Goal: Task Accomplishment & Management: Complete application form

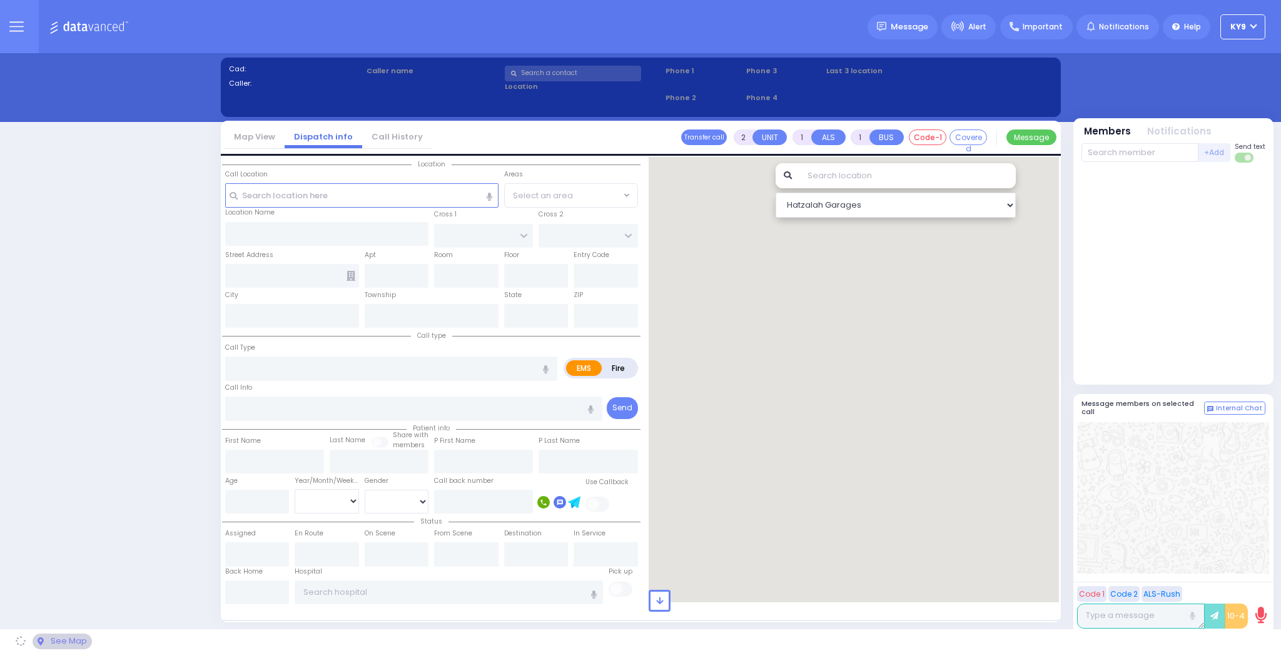
select select "15"
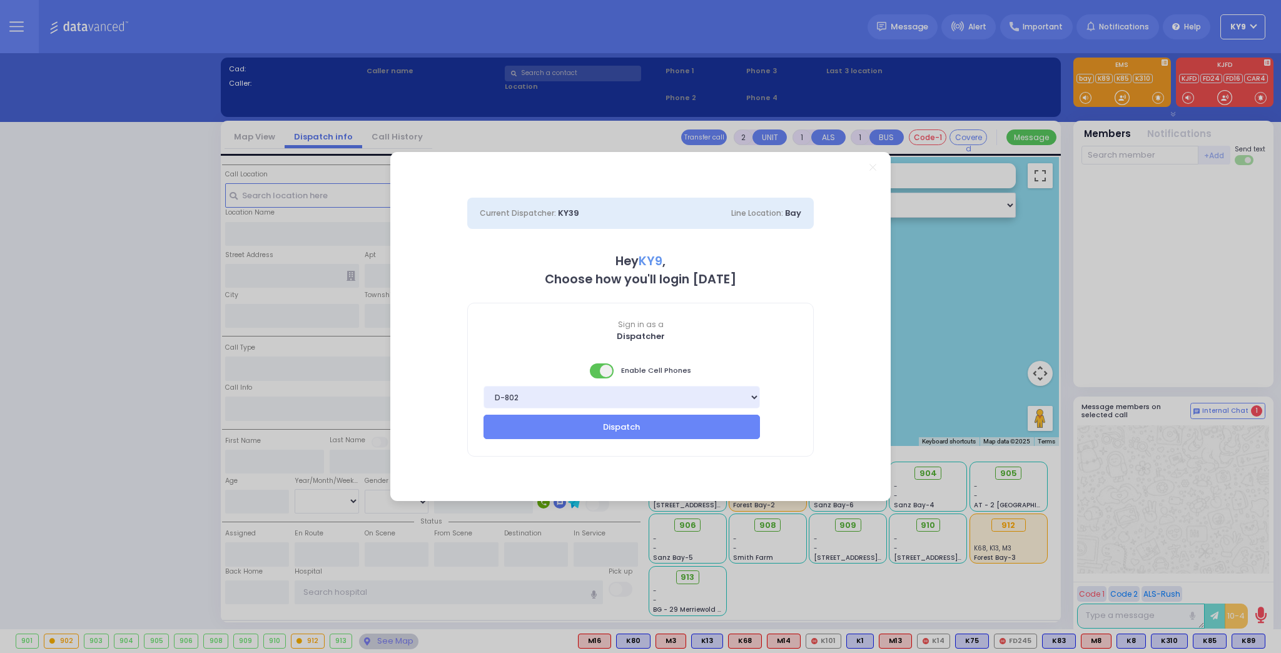
click at [598, 373] on span at bounding box center [602, 370] width 25 height 15
click at [620, 432] on button "Dispatch" at bounding box center [621, 427] width 276 height 24
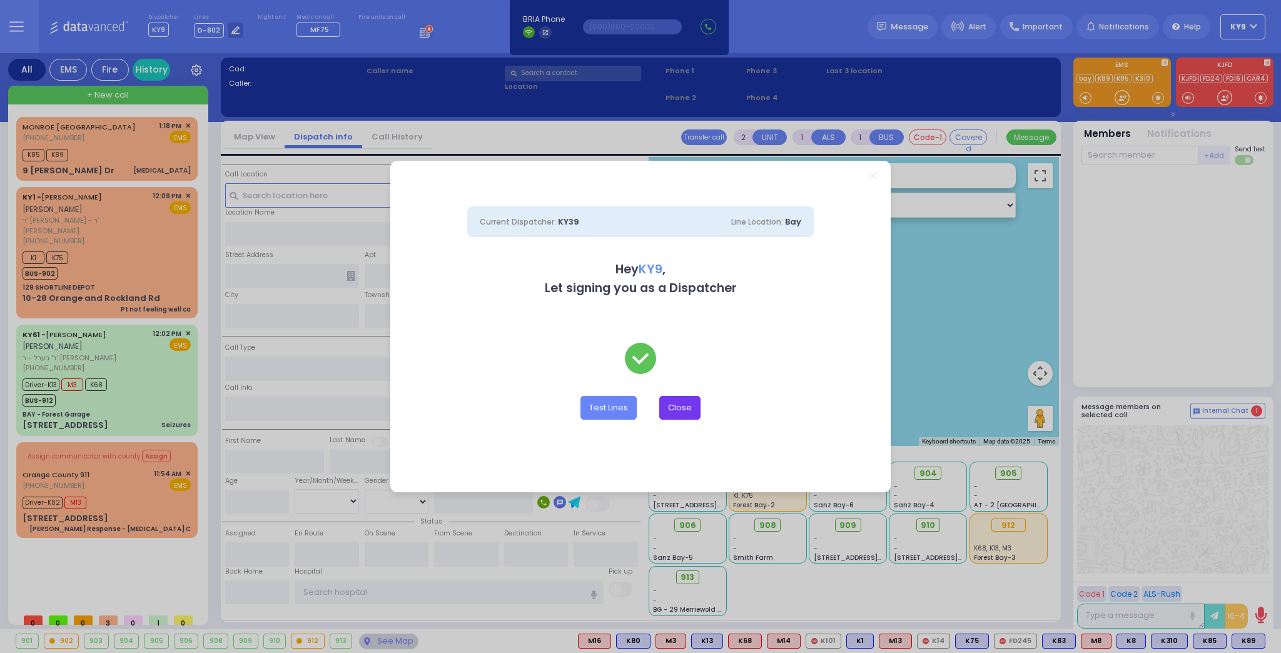
click at [683, 411] on button "Close" at bounding box center [679, 408] width 41 height 24
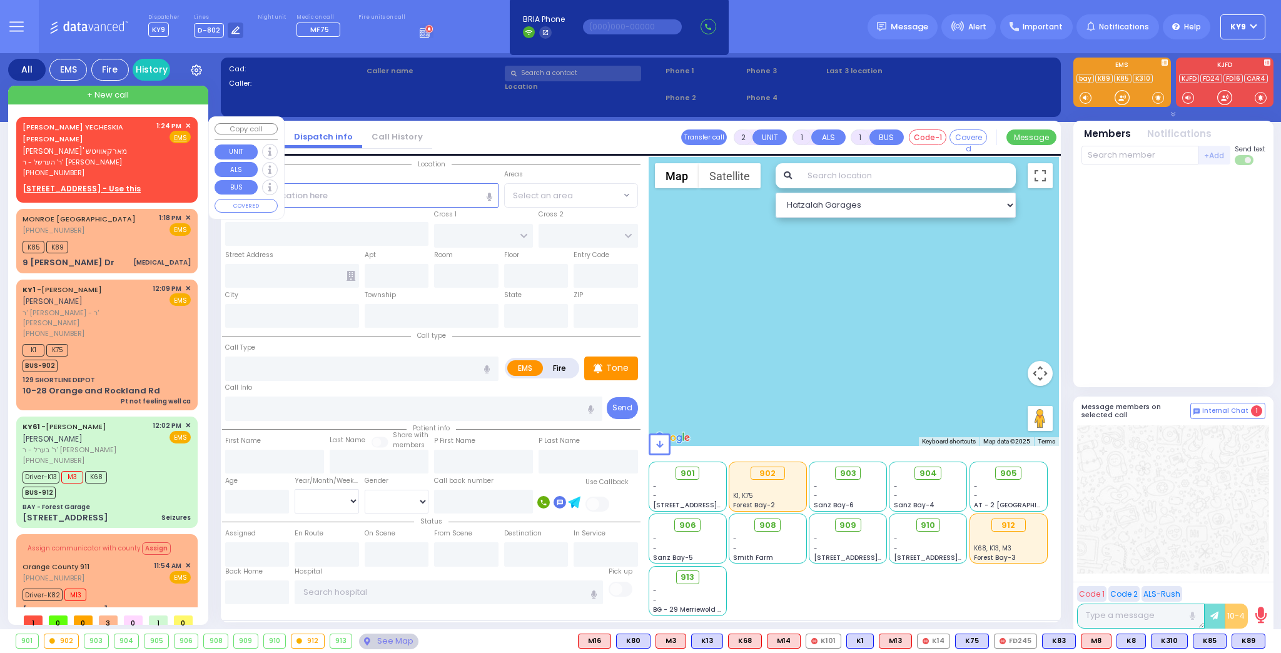
click at [156, 160] on div "[PERSON_NAME] YECHESKIA [PERSON_NAME] יעקב יחזקי' מארקאוויטש ר' הערשל - ר' [PER…" at bounding box center [107, 150] width 168 height 58
select select
radio input "true"
type input "[PERSON_NAME]"
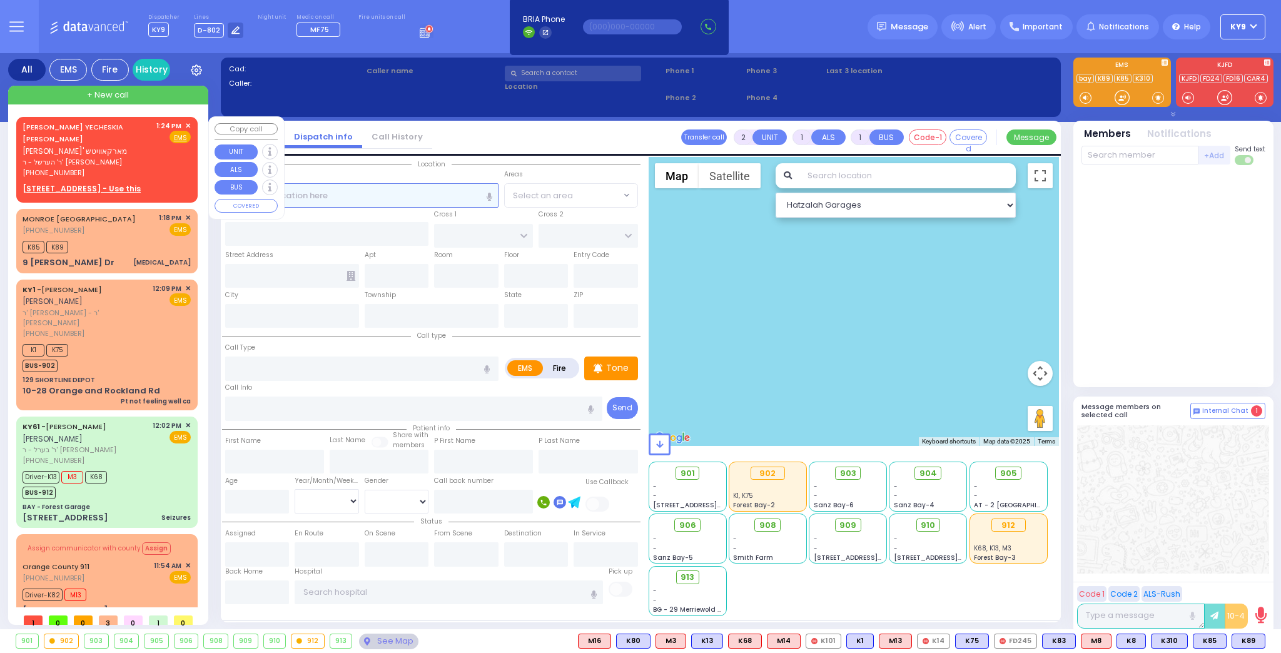
select select
type input "13:24"
select select "Hatzalah Garages"
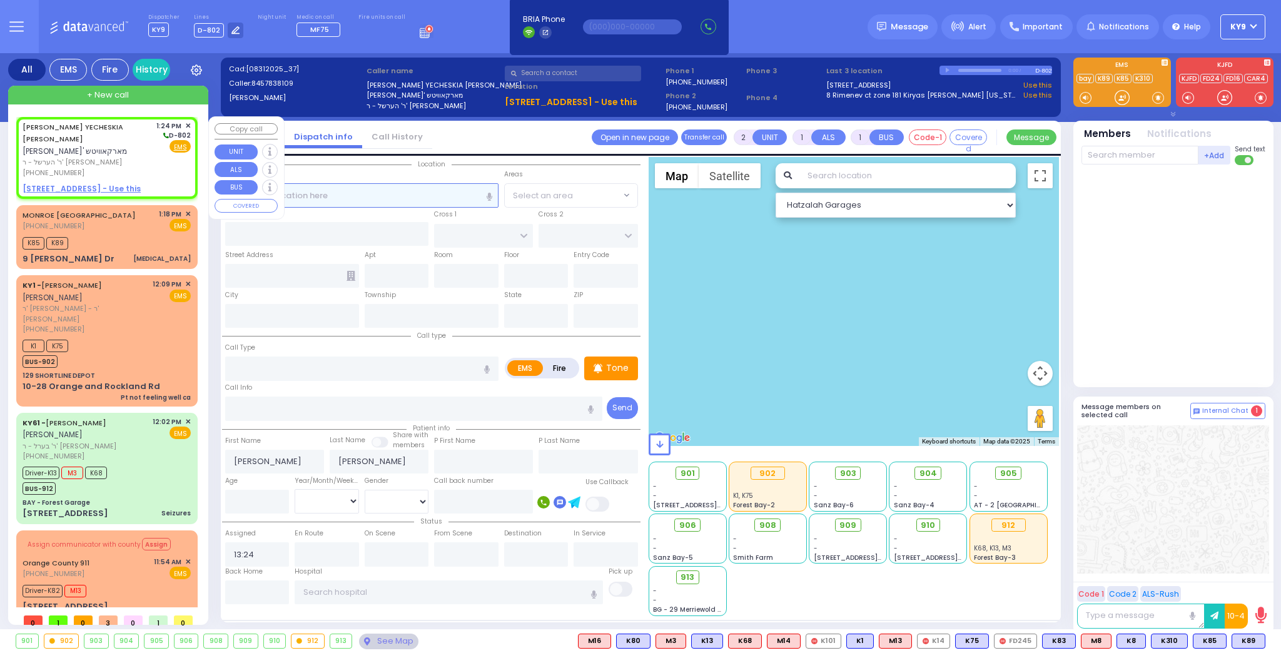
select select
radio input "true"
select select
select select "Hatzalah Garages"
click at [83, 183] on u "[STREET_ADDRESS] - Use this" at bounding box center [82, 188] width 118 height 11
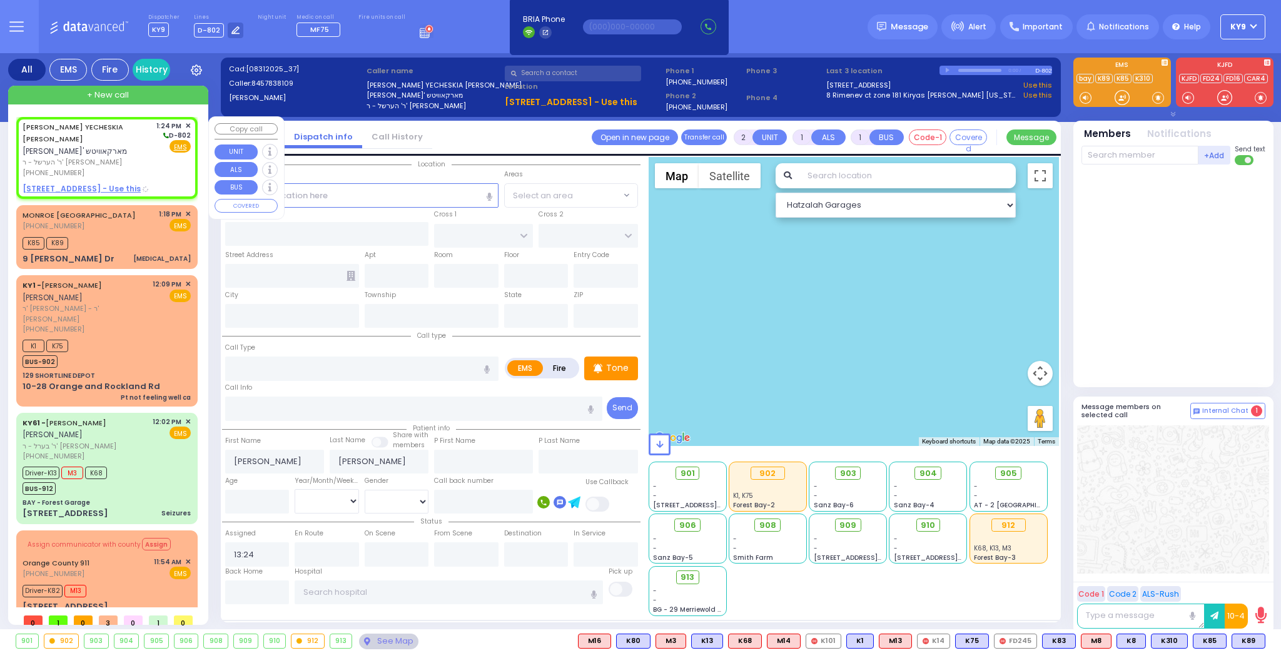
select select
radio input "true"
select select
select select "Hatzalah Garages"
select select
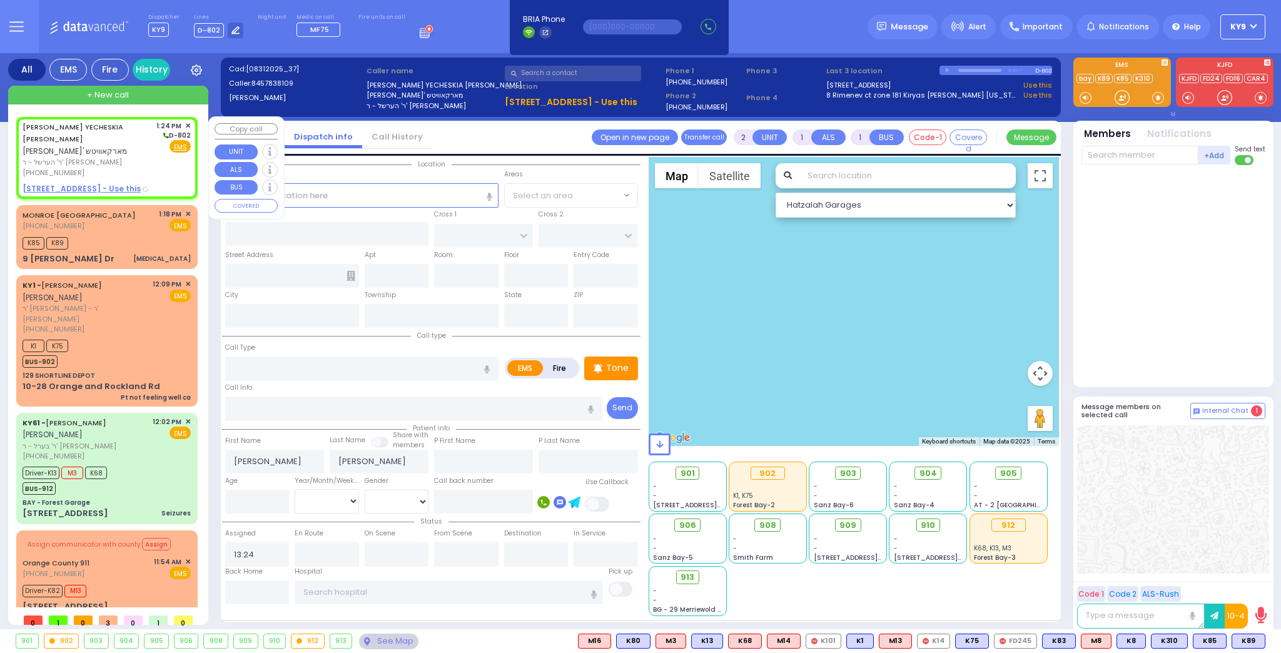
radio input "true"
select select
select select "Hatzalah Garages"
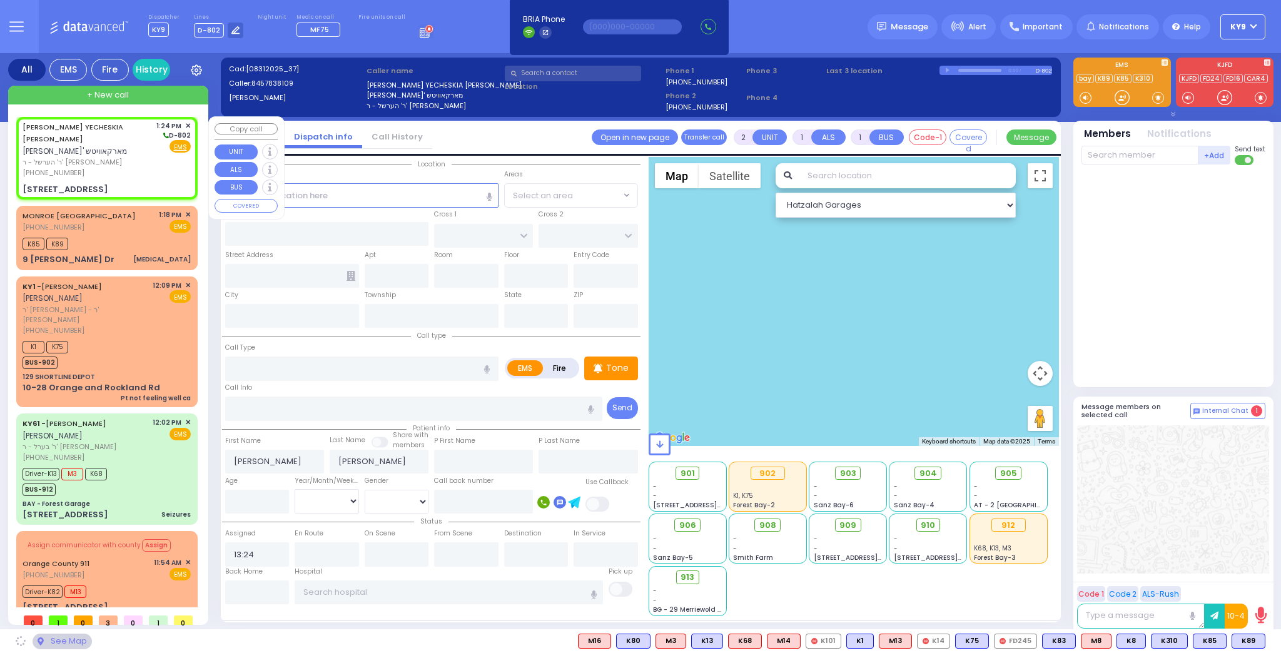
type input "APTA WAY"
type input "[PERSON_NAME] DR"
type input "[STREET_ADDRESS]"
type input "302"
type input "Monroe"
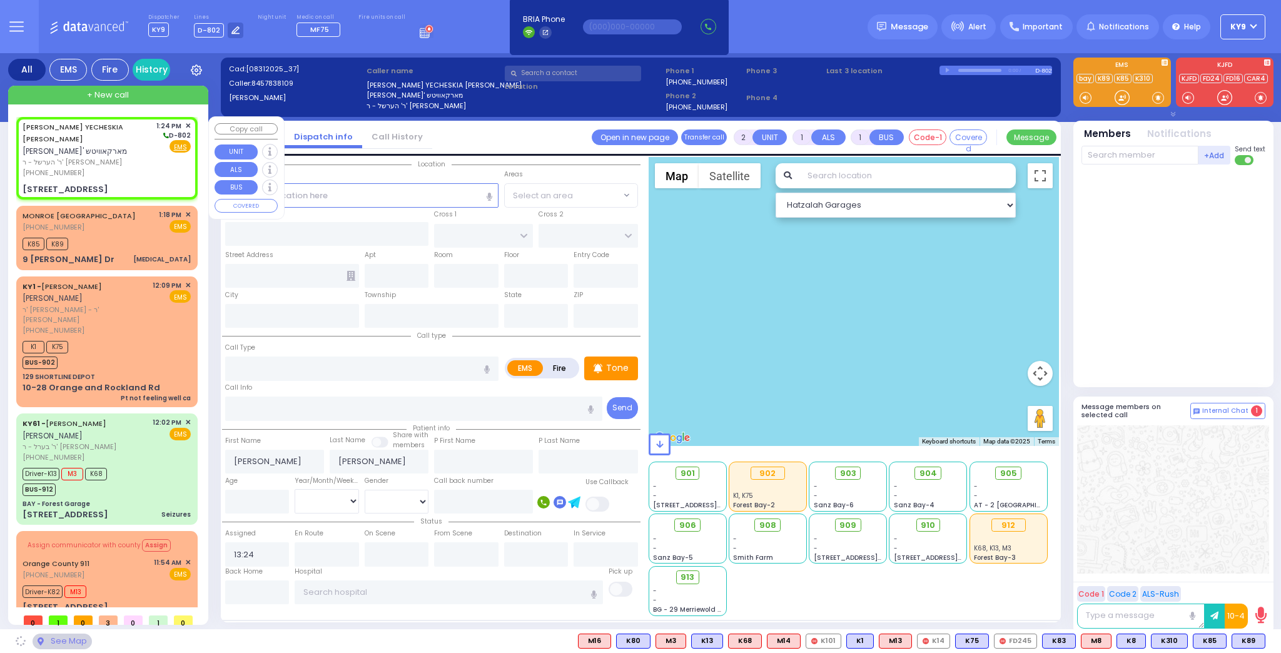
type input "[US_STATE]"
type input "10950"
select select "SECTION 1"
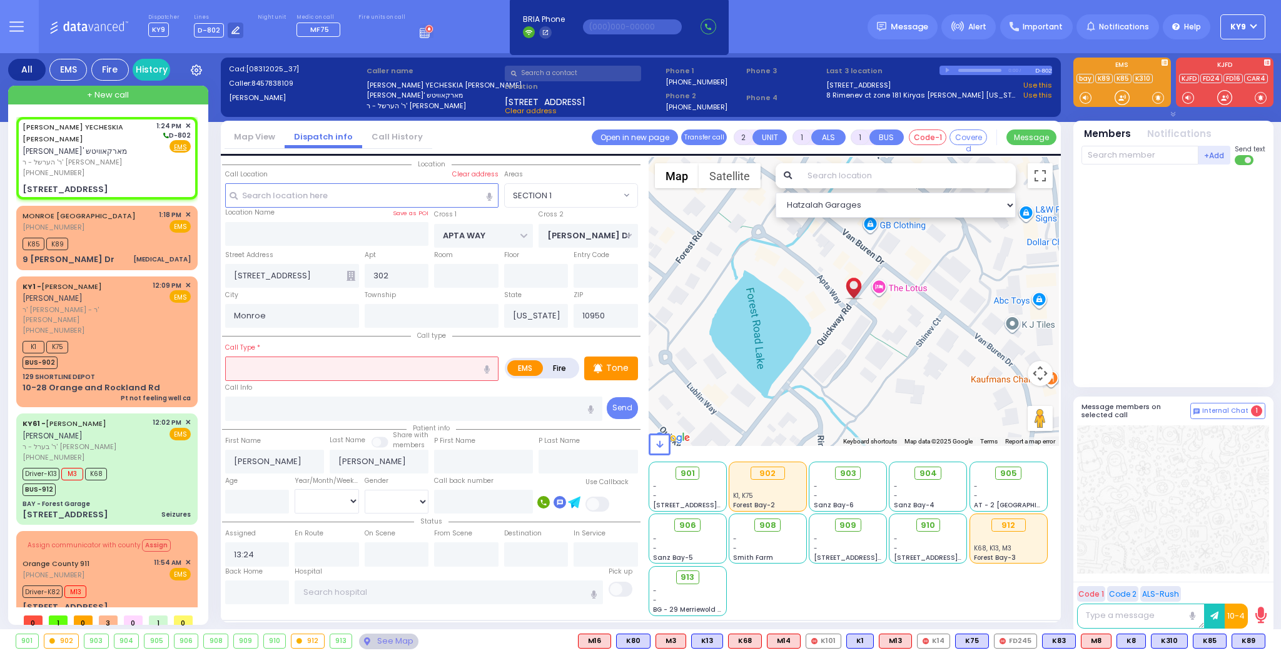
click at [280, 365] on input "text" at bounding box center [361, 368] width 273 height 24
type input "f"
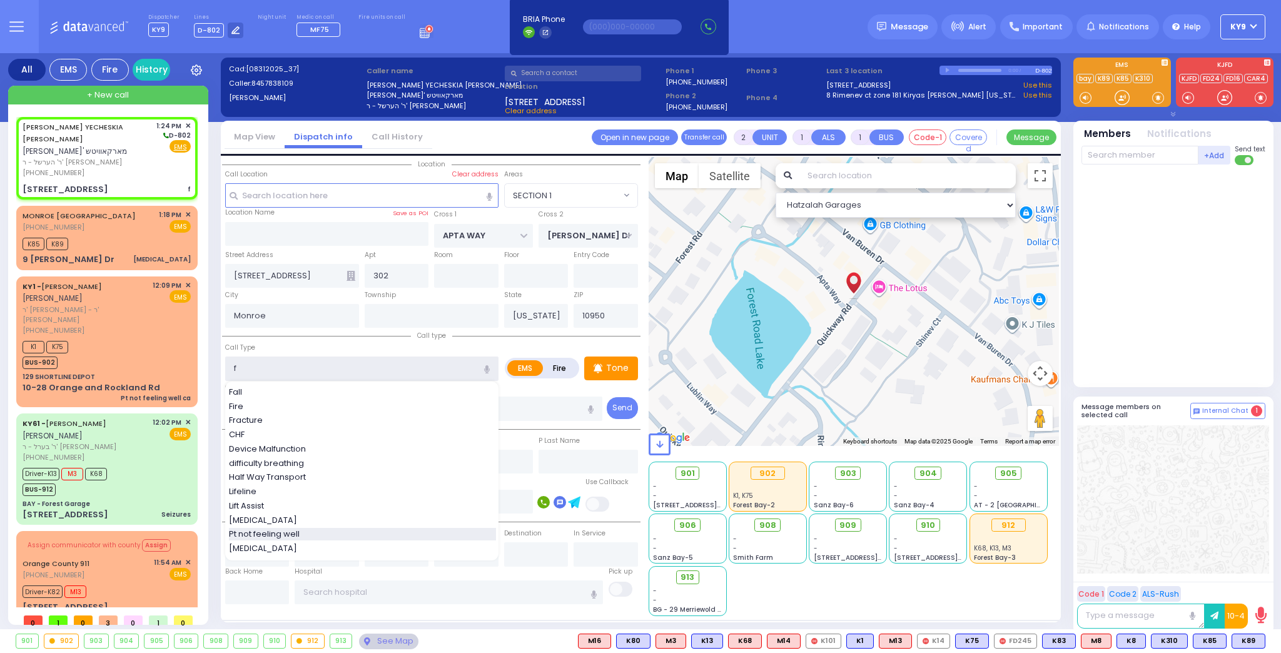
select select
radio input "true"
select select
select select "Hatzalah Garages"
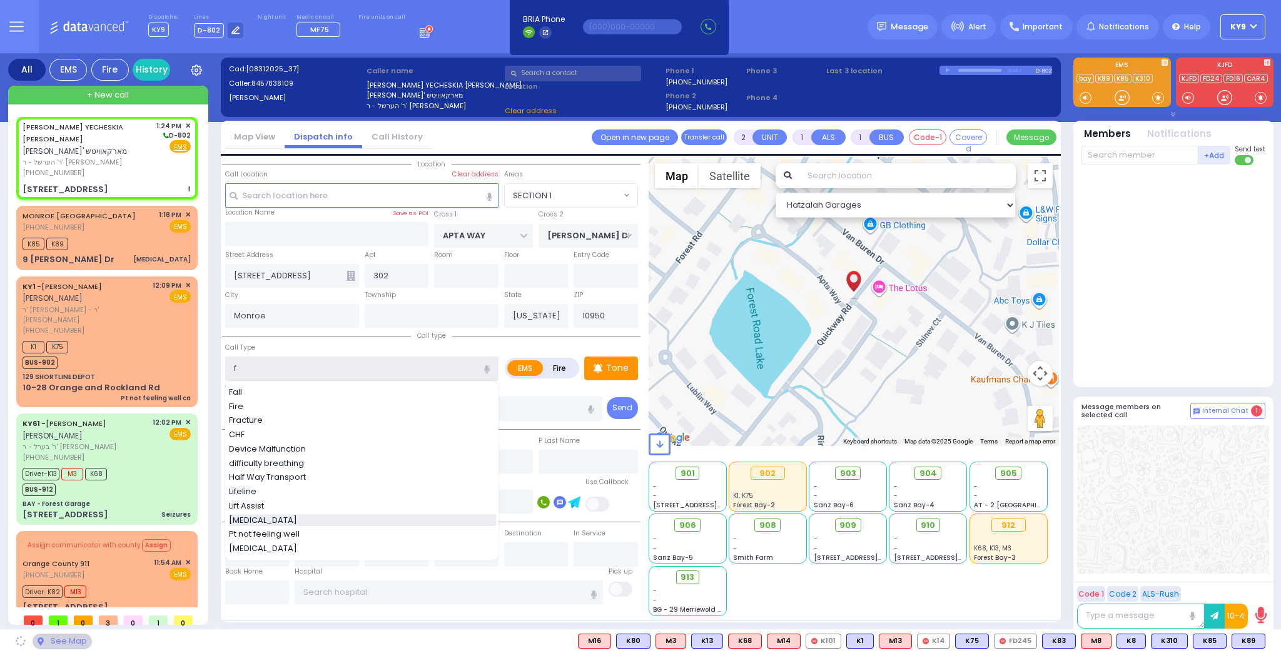
select select "SECTION 1"
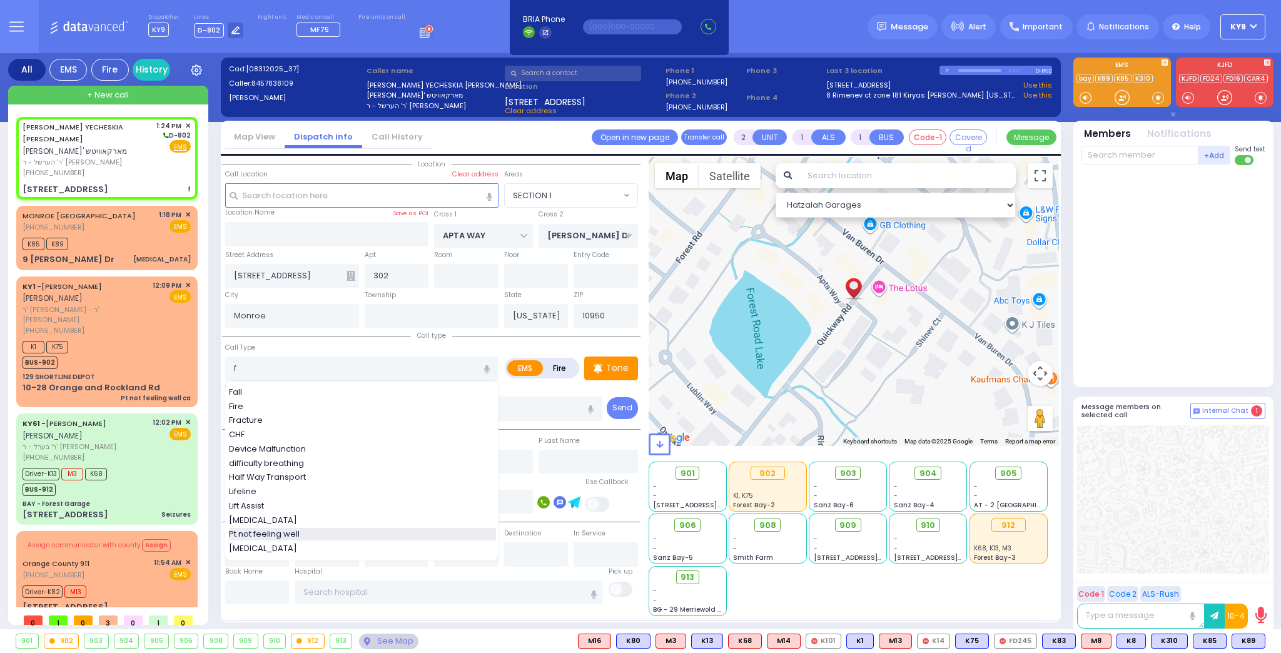
click at [275, 531] on span "Pt not feeling well" at bounding box center [266, 534] width 75 height 13
type input "Pt not feeling well"
type input "1"
type input "0"
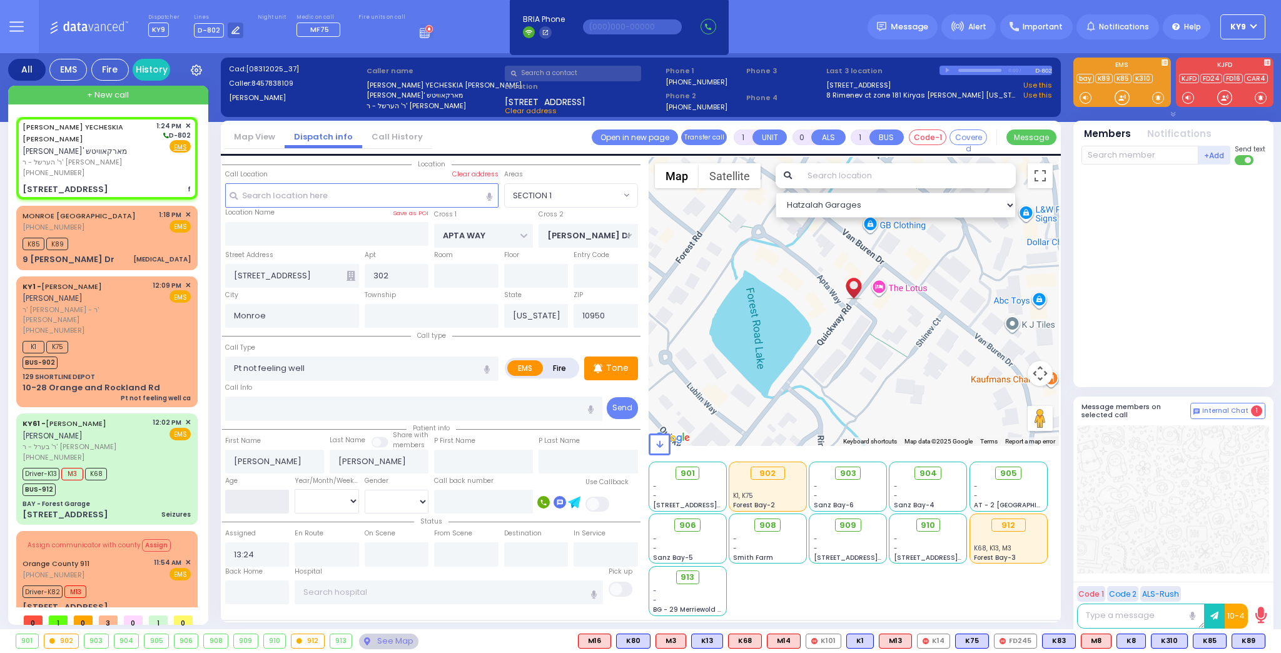
click at [269, 501] on input "number" at bounding box center [257, 502] width 64 height 24
select select
radio input "true"
select select
select select "SECTION 1"
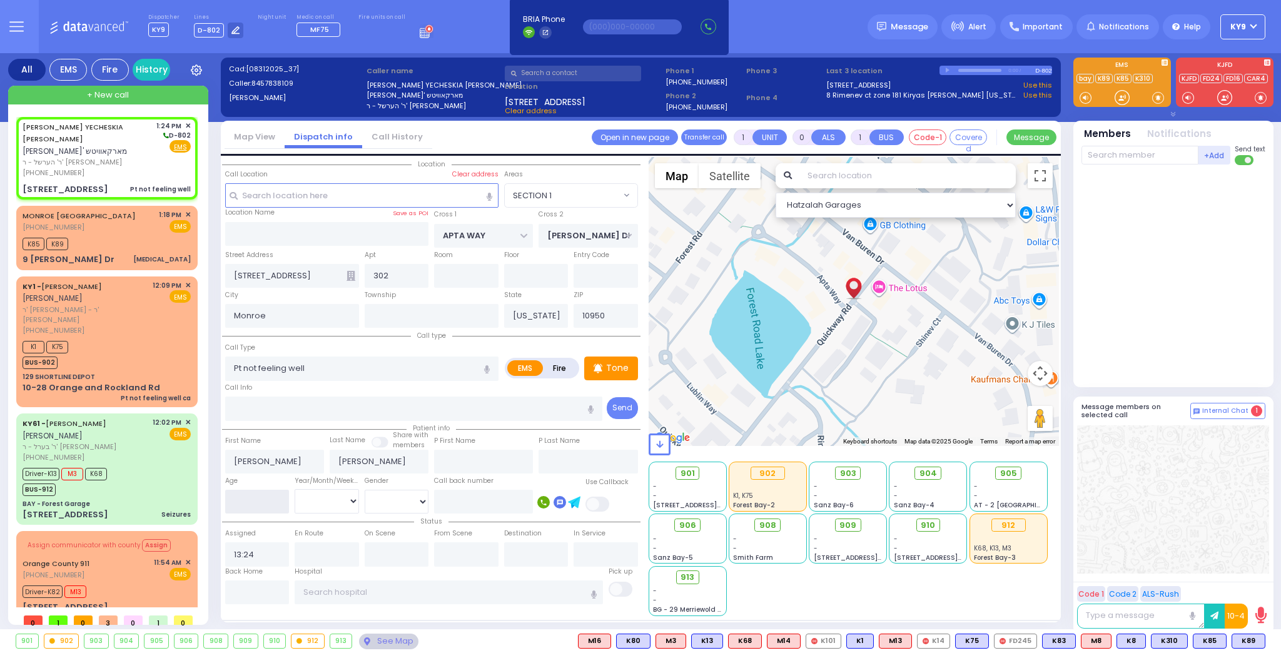
select select "Hatzalah Garages"
type input "70"
click at [320, 491] on select "Year Month Week Day" at bounding box center [327, 501] width 64 height 24
select select "Year"
click at [295, 489] on select "Year Month Week Day" at bounding box center [327, 501] width 64 height 24
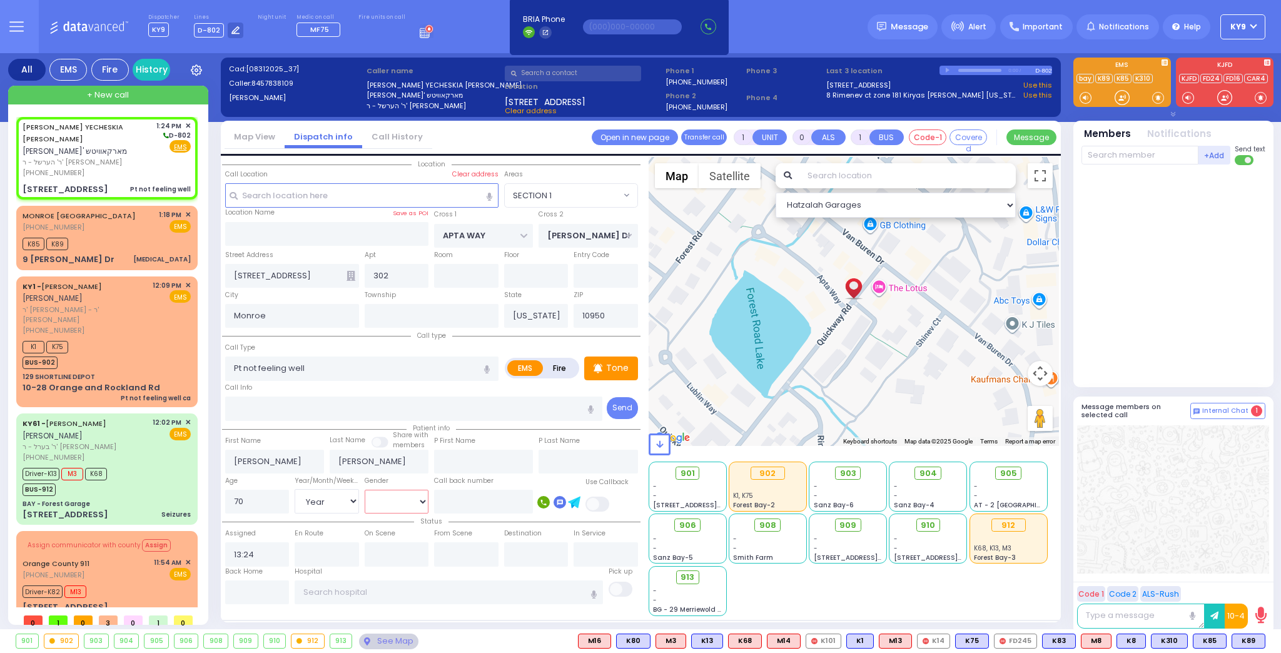
click at [393, 502] on select "[DEMOGRAPHIC_DATA] [DEMOGRAPHIC_DATA]" at bounding box center [397, 502] width 64 height 24
select select
radio input "true"
select select "Year"
select select "Hatzalah Garages"
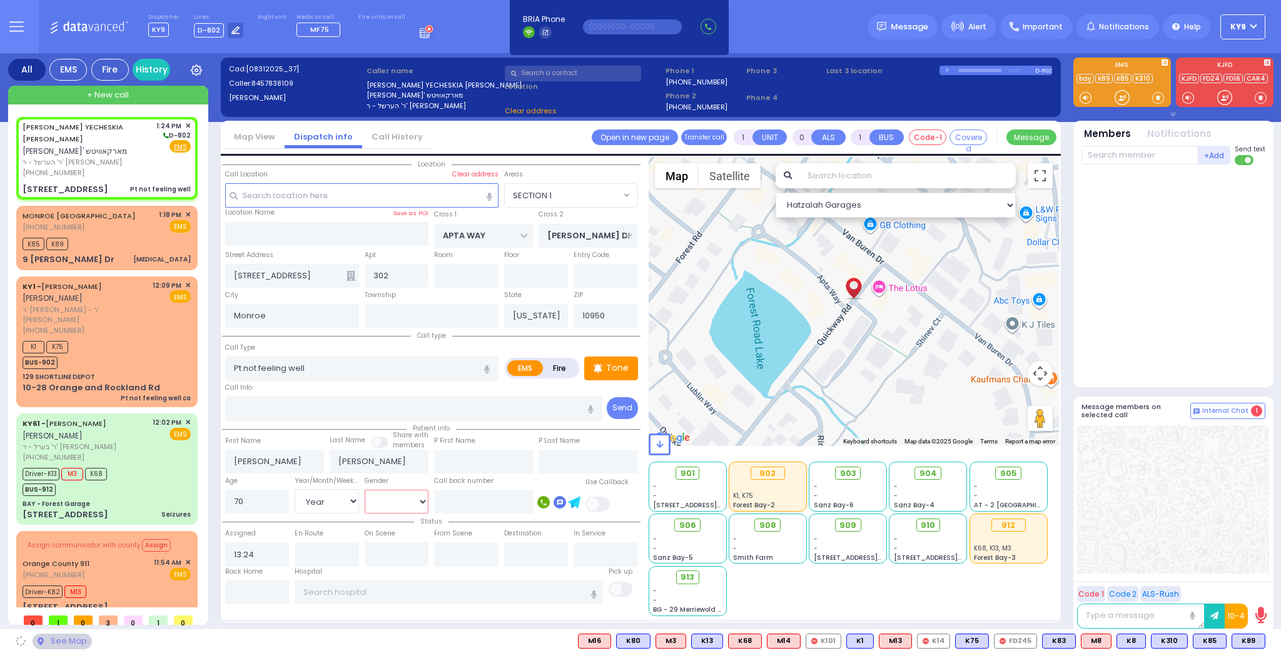
select select "[DEMOGRAPHIC_DATA]"
click at [365, 490] on select "[DEMOGRAPHIC_DATA] [DEMOGRAPHIC_DATA]" at bounding box center [397, 502] width 64 height 24
select select
radio input "true"
select select "Year"
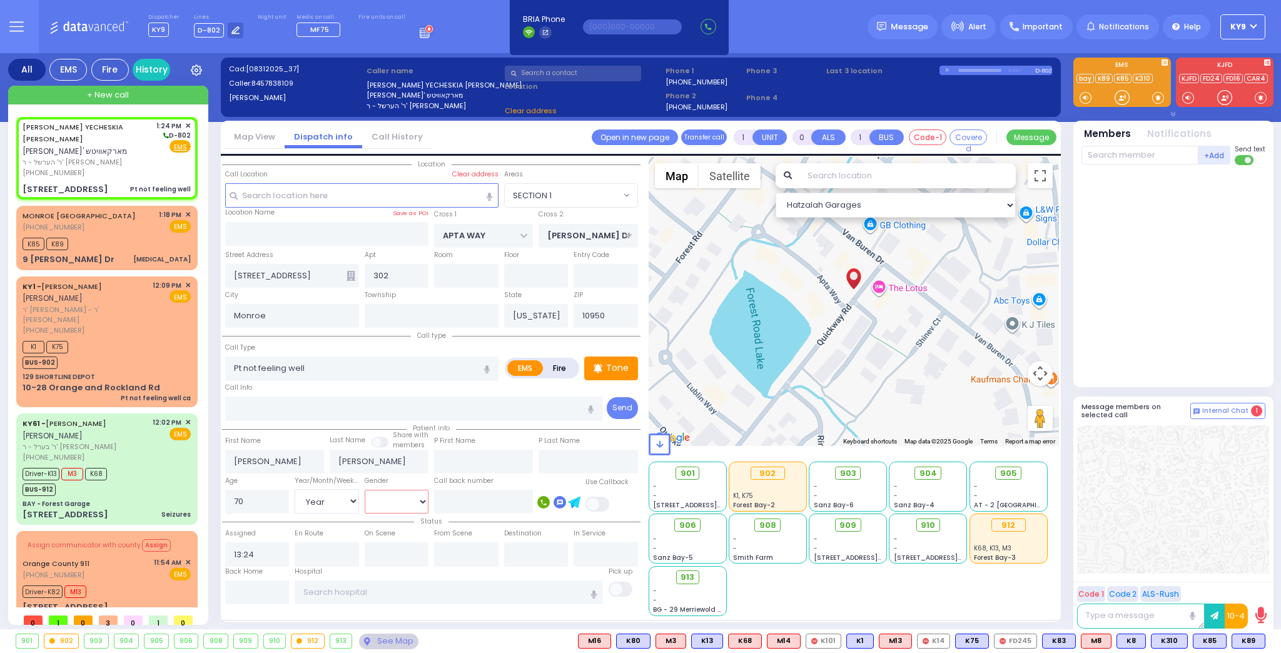
select select "[DEMOGRAPHIC_DATA]"
select select "Hatzalah Garages"
select select "SECTION 1"
select select
radio input "true"
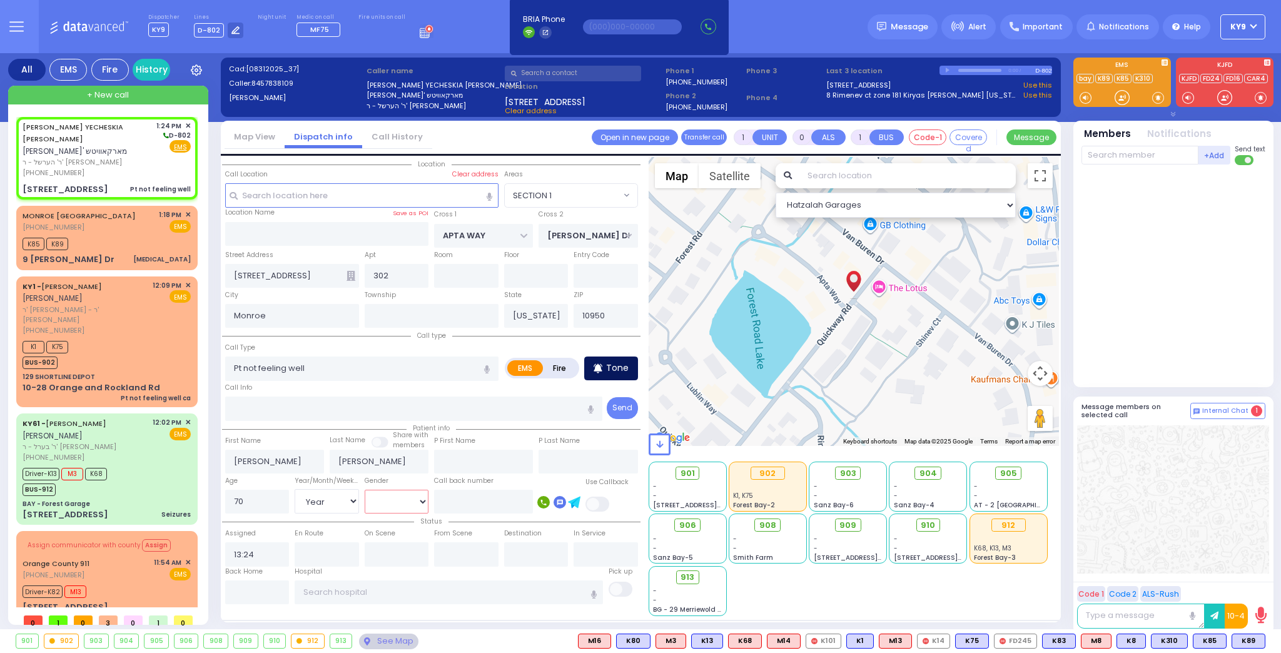
select select "Year"
select select "[DEMOGRAPHIC_DATA]"
select select "Hatzalah Garages"
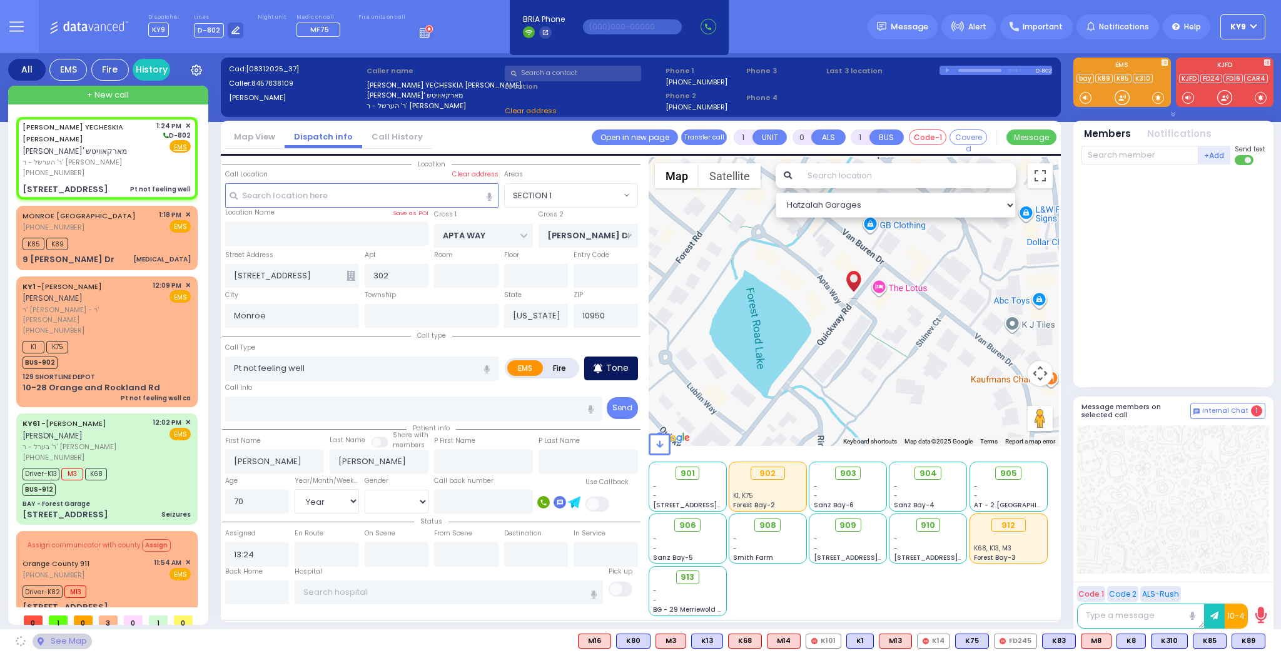
click at [623, 368] on p "Tone" at bounding box center [617, 367] width 23 height 13
select select "SECTION 1"
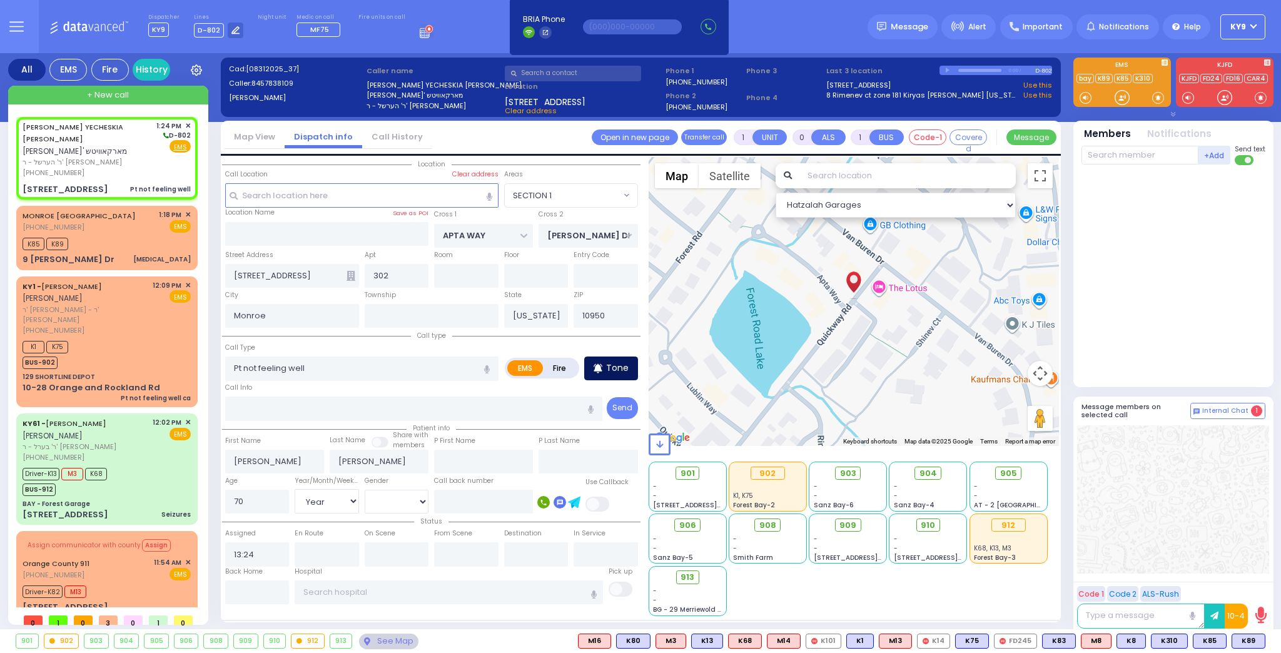
select select "SECTION 1"
select select
radio input "true"
select select "Year"
select select "[DEMOGRAPHIC_DATA]"
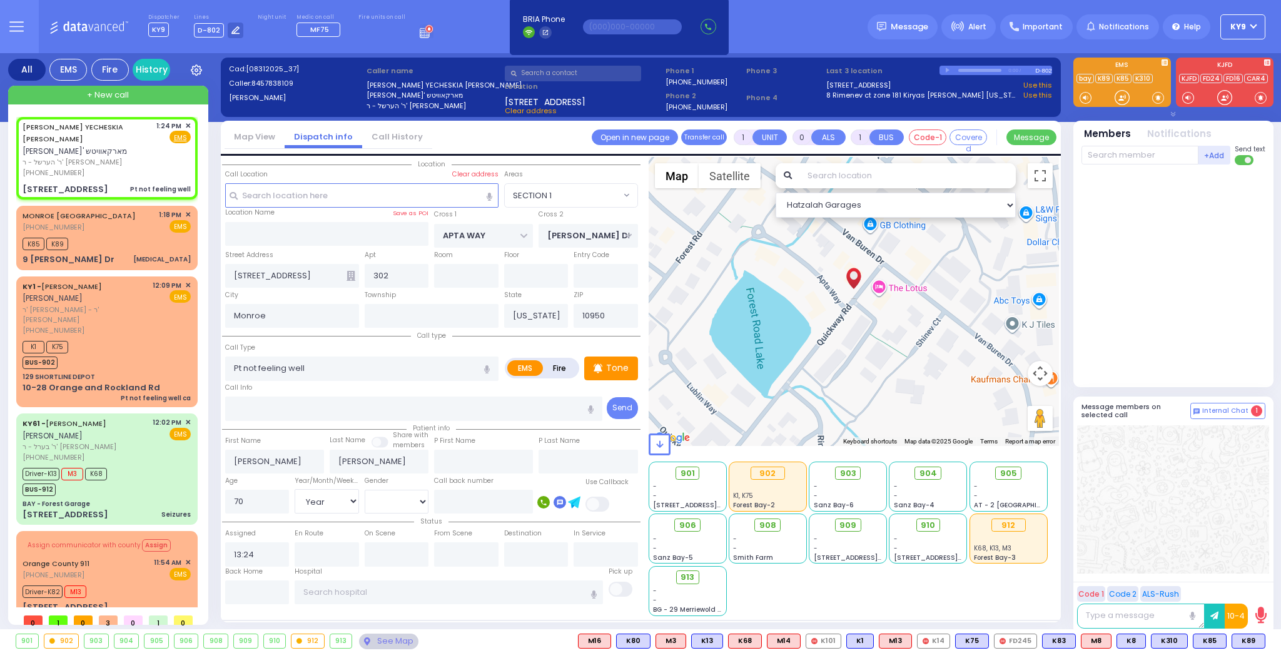
select select "Hatzalah Garages"
select select "SECTION 1"
click at [1160, 96] on span at bounding box center [1158, 97] width 12 height 13
click at [1124, 99] on div at bounding box center [1121, 97] width 13 height 13
click at [1119, 100] on div at bounding box center [1121, 97] width 13 height 13
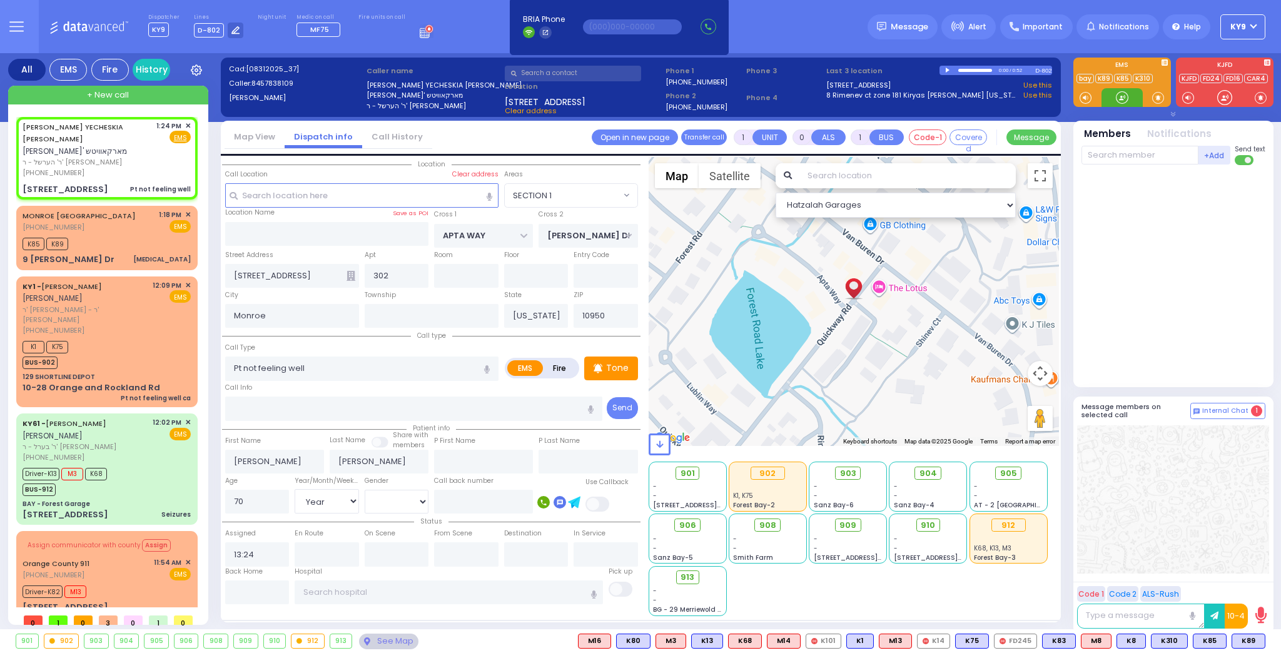
click at [1111, 103] on div at bounding box center [1121, 97] width 41 height 19
click at [1119, 98] on div at bounding box center [1121, 97] width 13 height 13
click at [1126, 96] on div at bounding box center [1121, 97] width 13 height 13
click at [96, 234] on div "K85 K89" at bounding box center [107, 242] width 168 height 16
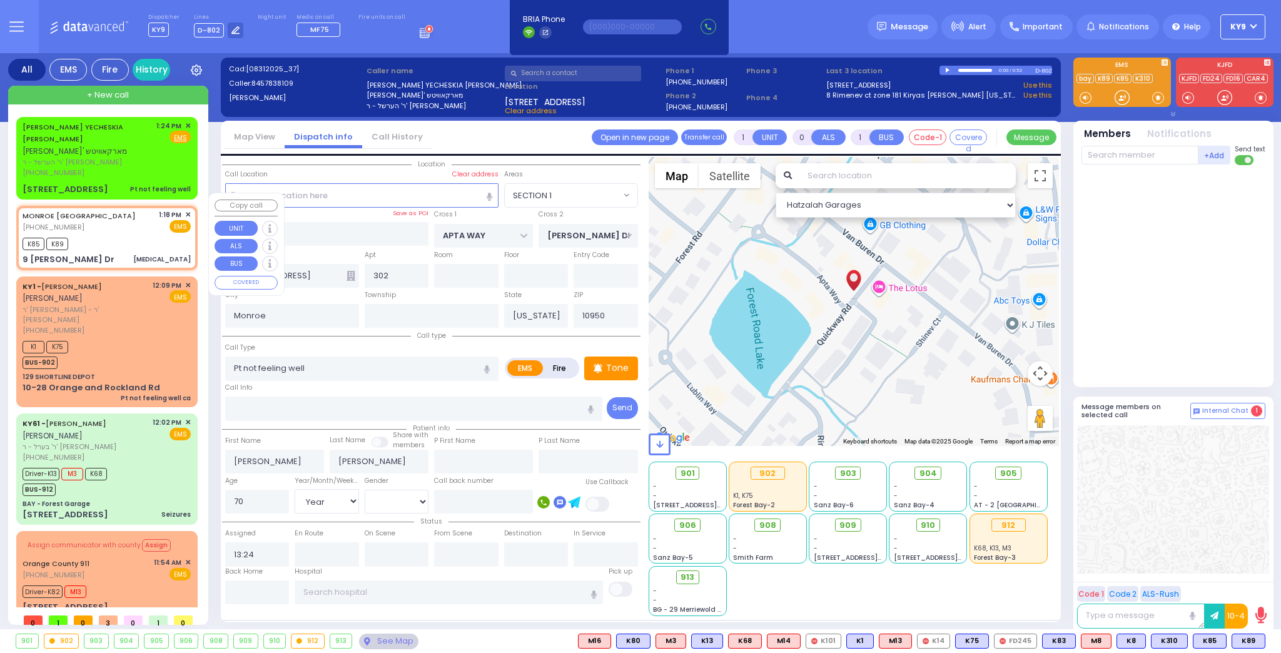
type input "2"
type input "0"
select select
type input "Eye Injury"
radio input "true"
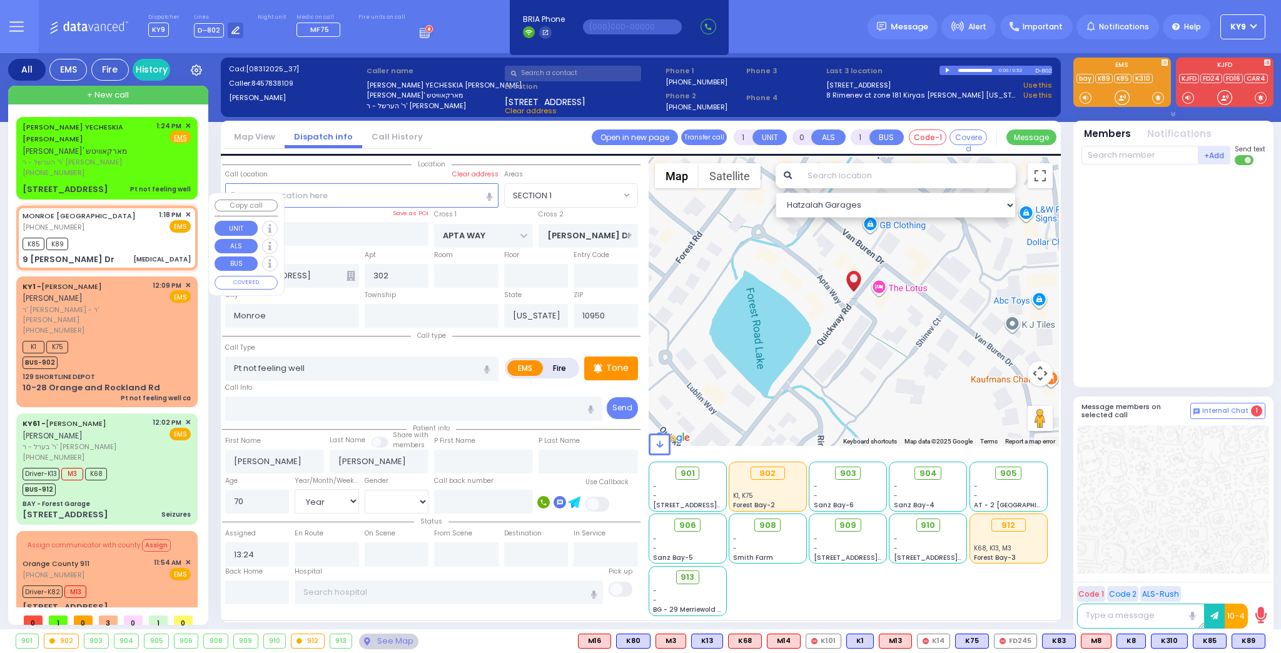
select select
type input "13:18"
type input "13:21"
type input "KAHAN DR"
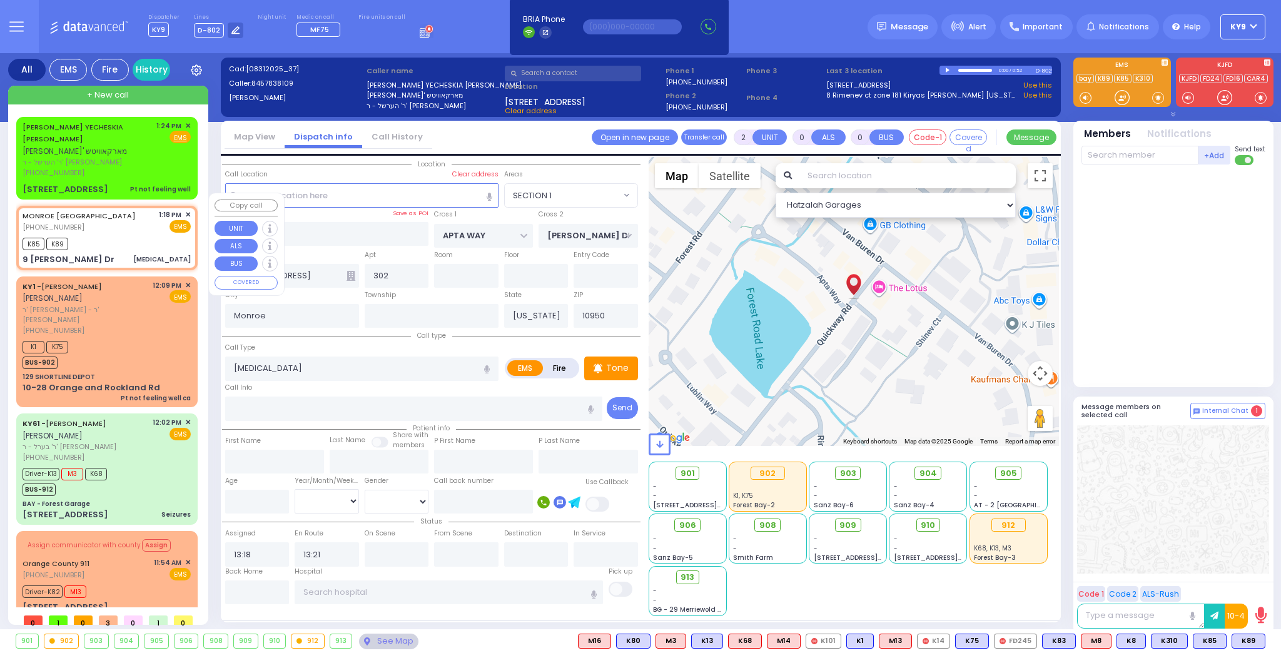
type input "VAYOEL MOSHE COURT"
type input "9 Israel Zupnick Dr"
type input "[PERSON_NAME]"
select select "SECTION 4"
select select "Hatzalah Garages"
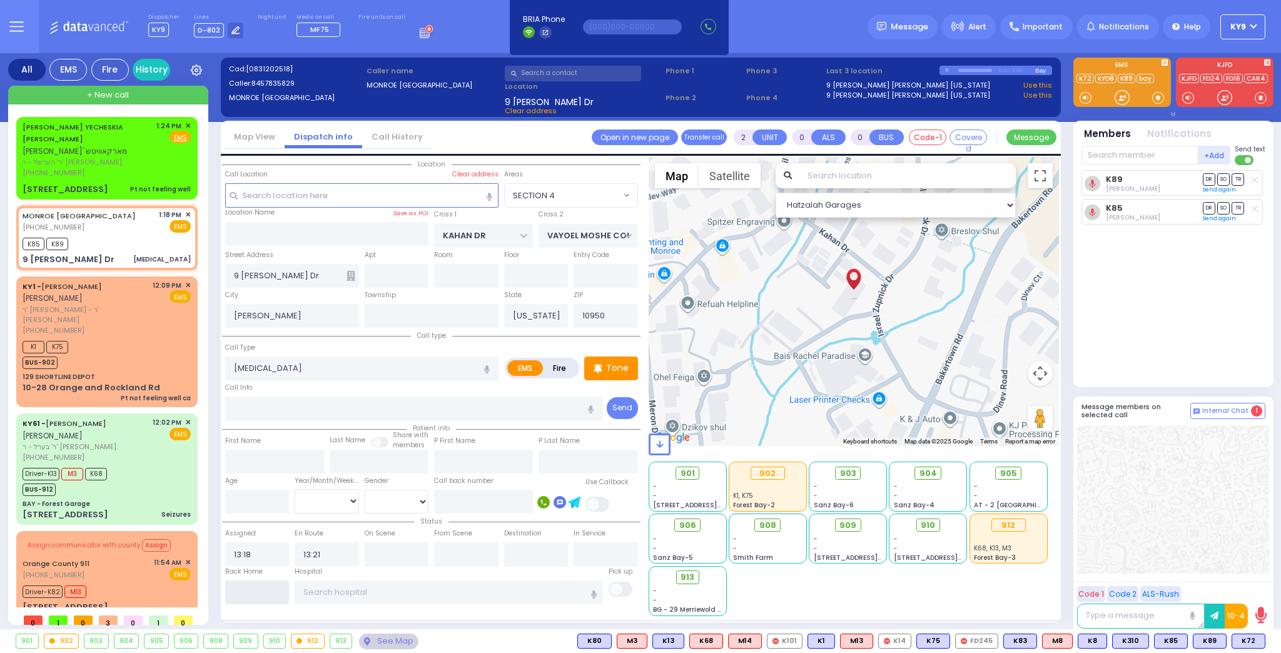
click at [258, 591] on input "text" at bounding box center [257, 592] width 64 height 24
type input "13:26"
click at [157, 143] on div "JACOB YECHESKIA MARKOWITZ יעקב יחזקי' מארקאוויטש ר' הערשל - ר' זאב יודא פארקאש …" at bounding box center [107, 150] width 168 height 58
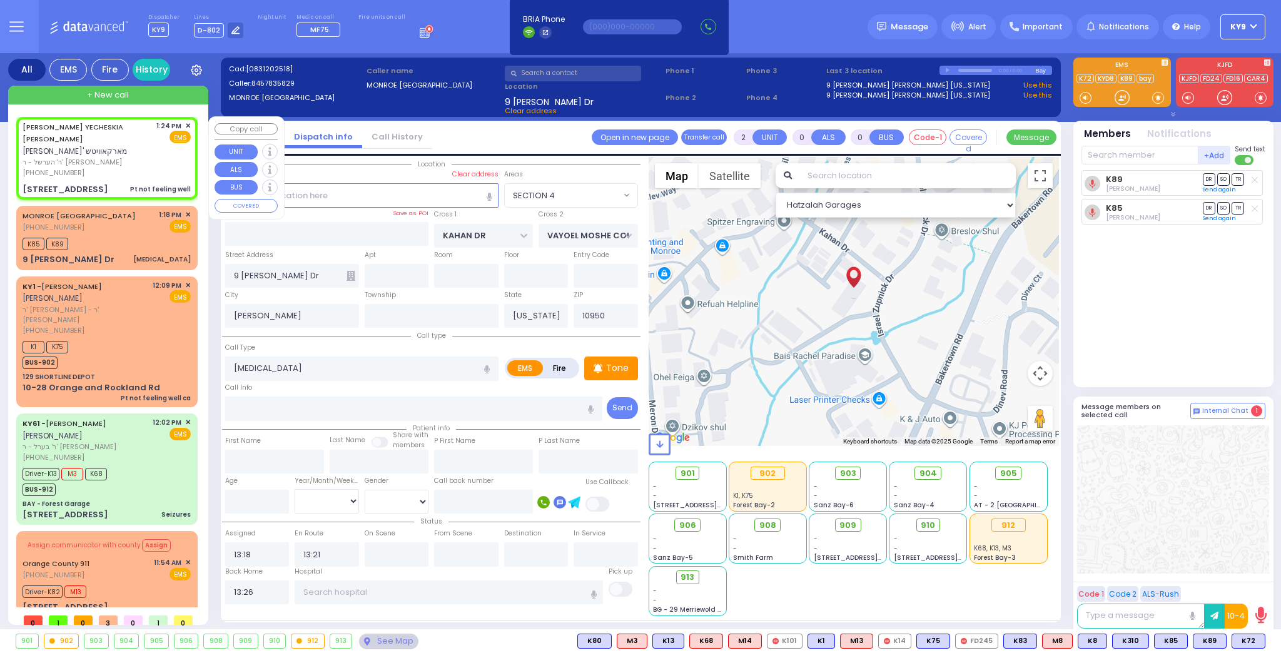
type input "1"
select select
type input "Pt not feeling well"
radio input "true"
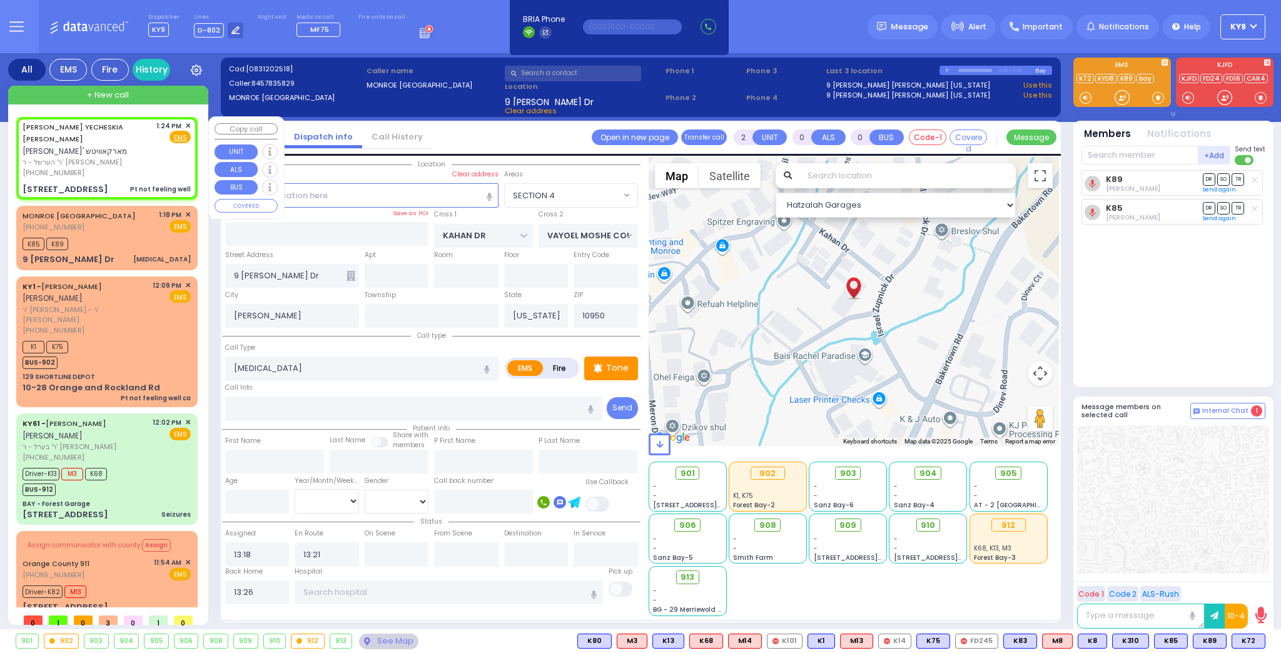
type input "[PERSON_NAME]"
type input "70"
select select "Year"
select select "[DEMOGRAPHIC_DATA]"
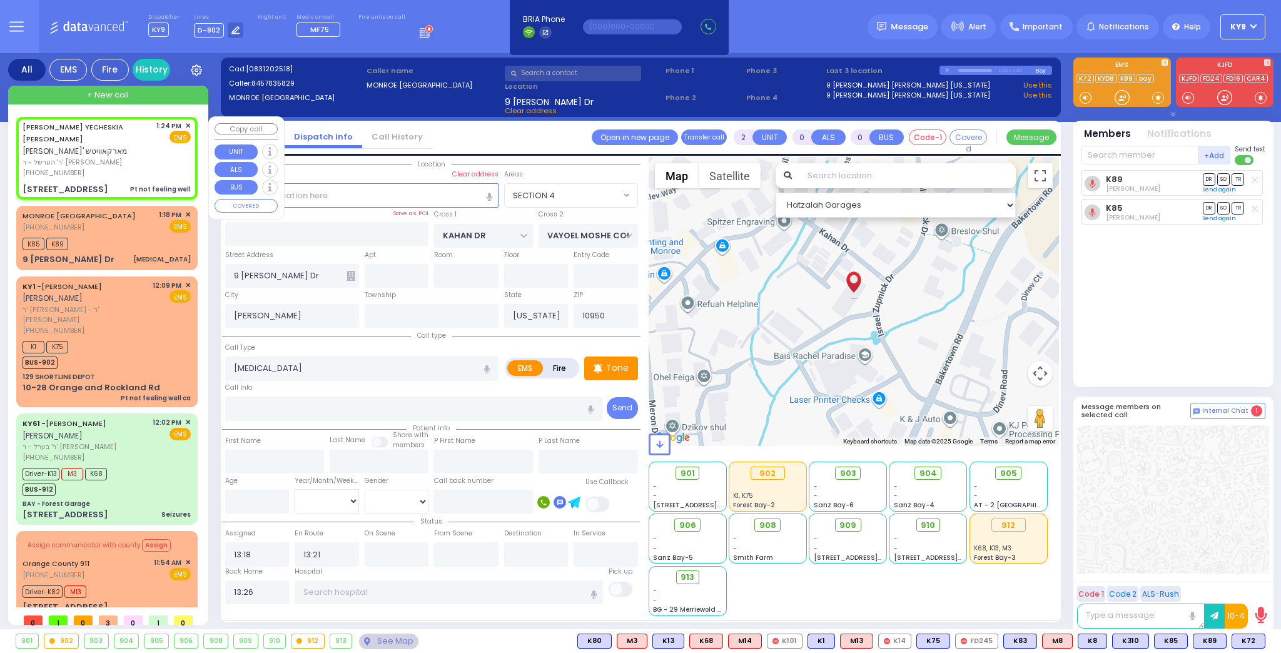
type input "13:24"
select select "Hatzalah Garages"
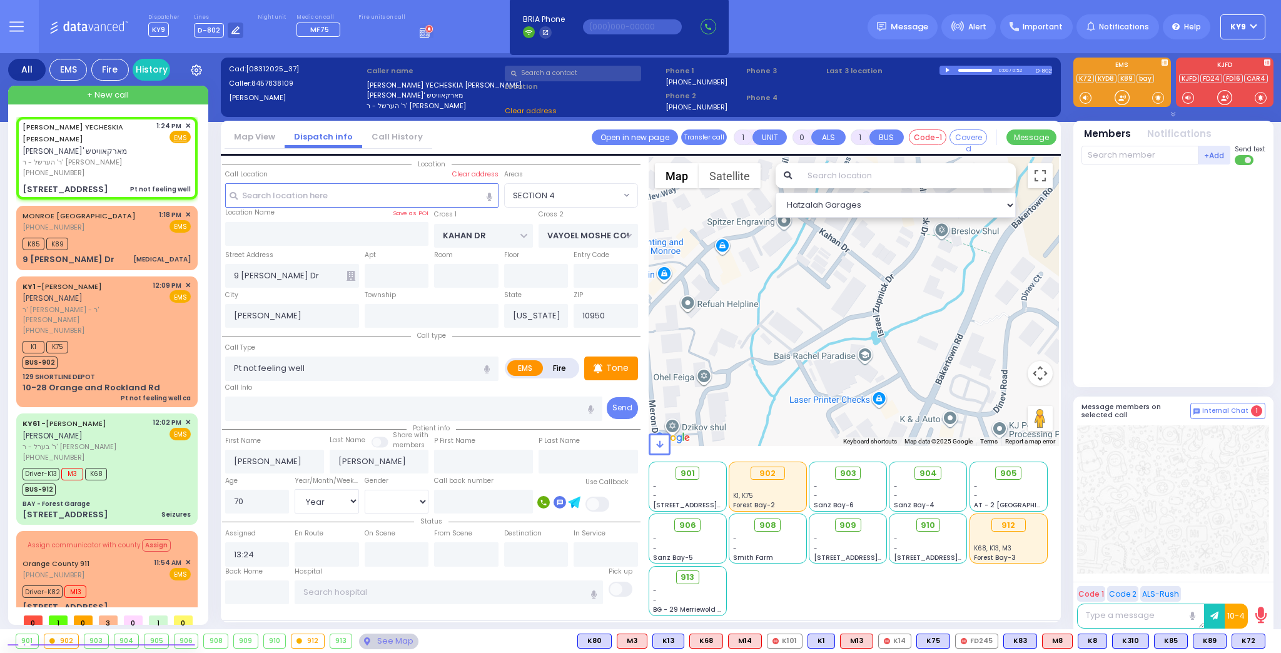
type input "APTA WAY"
type input "[PERSON_NAME] DR"
type input "[STREET_ADDRESS]"
type input "302"
type input "Monroe"
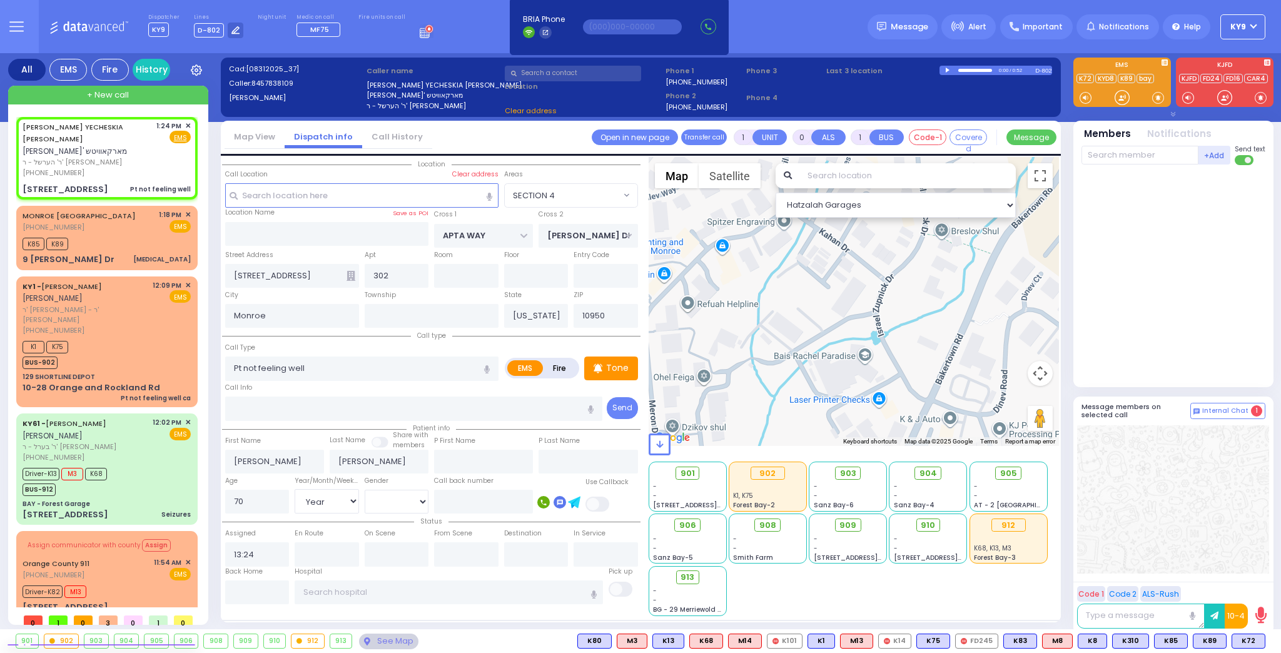
select select "SECTION 1"
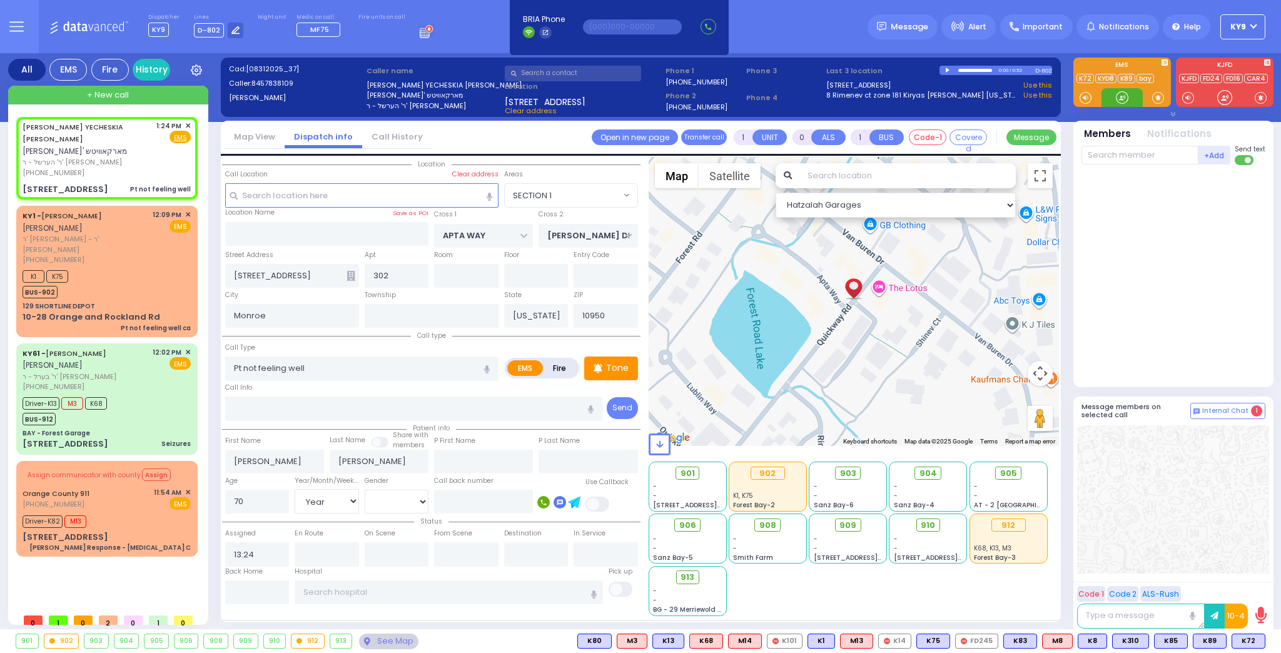
click at [1119, 94] on div at bounding box center [1121, 97] width 13 height 13
click at [1243, 640] on span "K72" at bounding box center [1248, 641] width 33 height 14
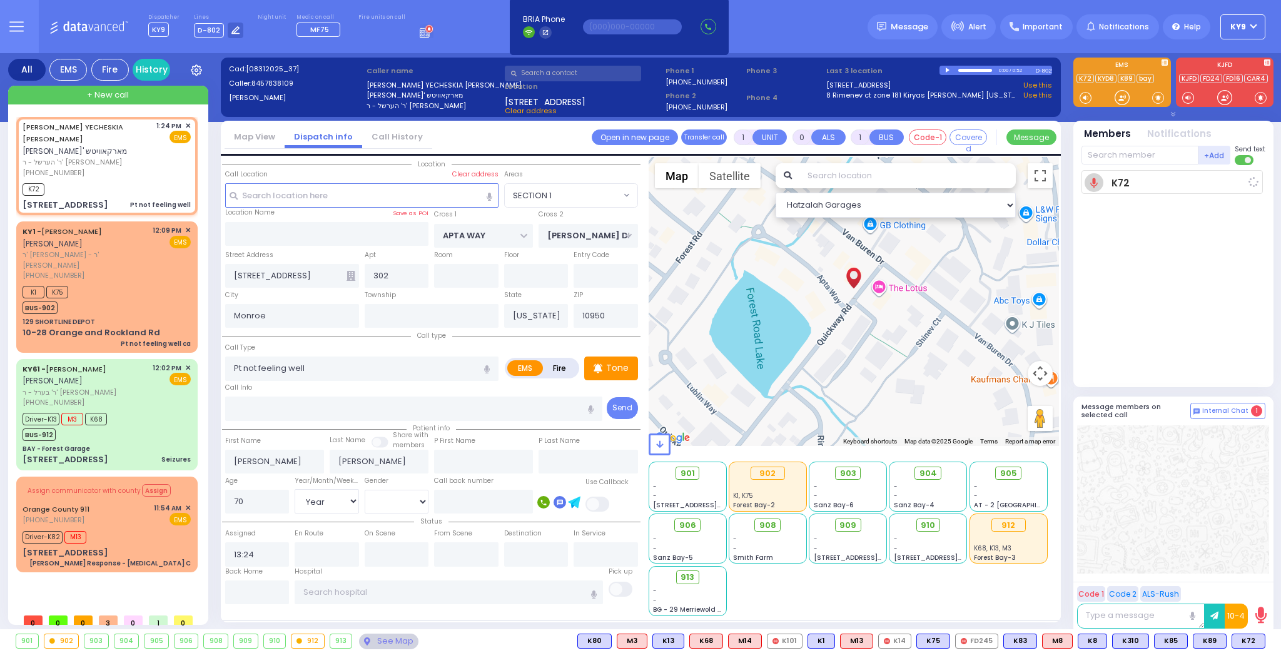
select select
radio input "true"
select select "Year"
select select "[DEMOGRAPHIC_DATA]"
type input "13:26"
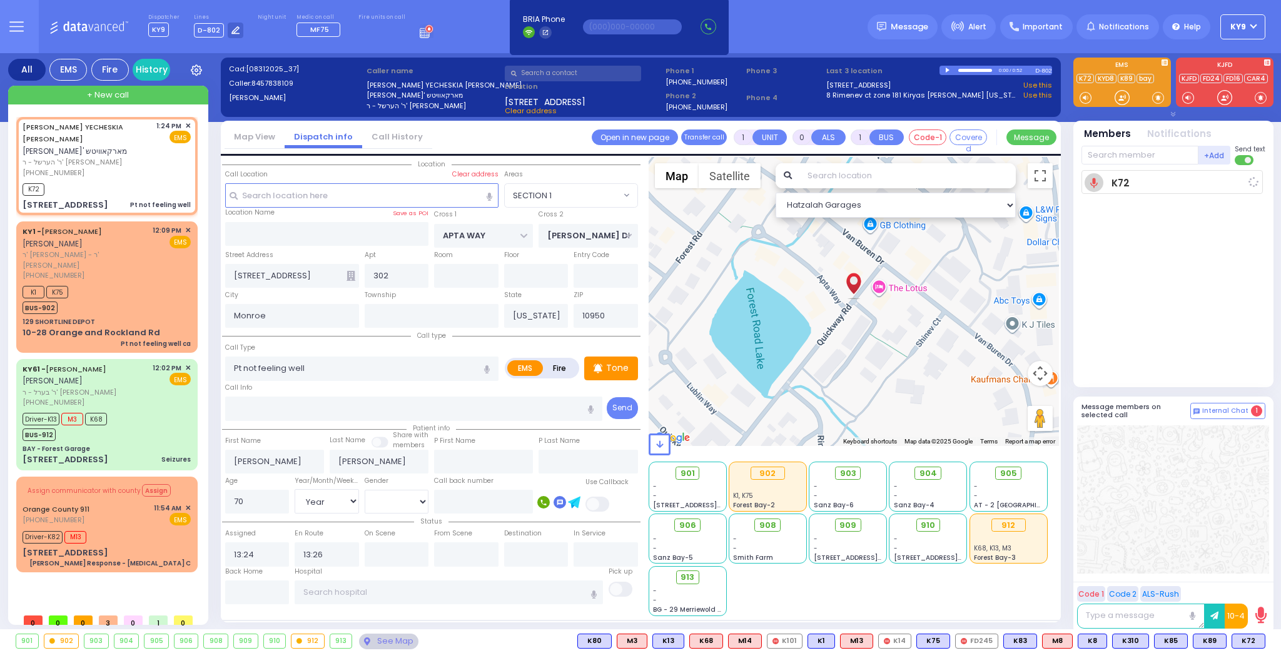
select select "Hatzalah Garages"
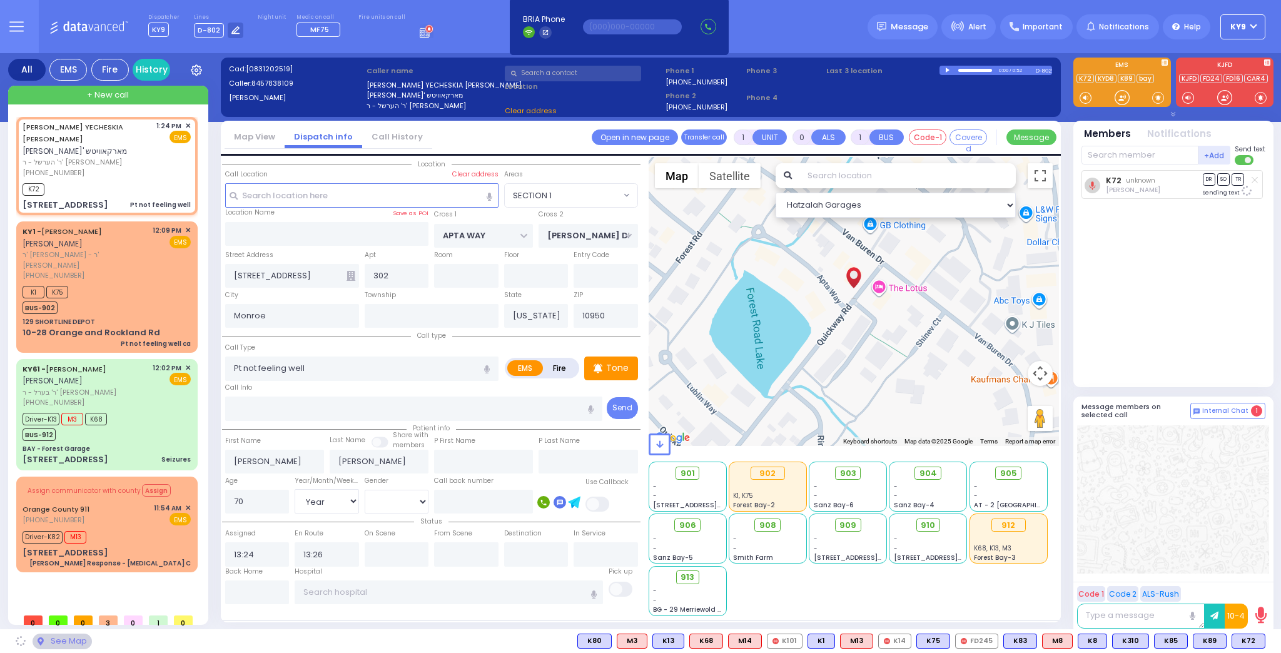
select select "SECTION 1"
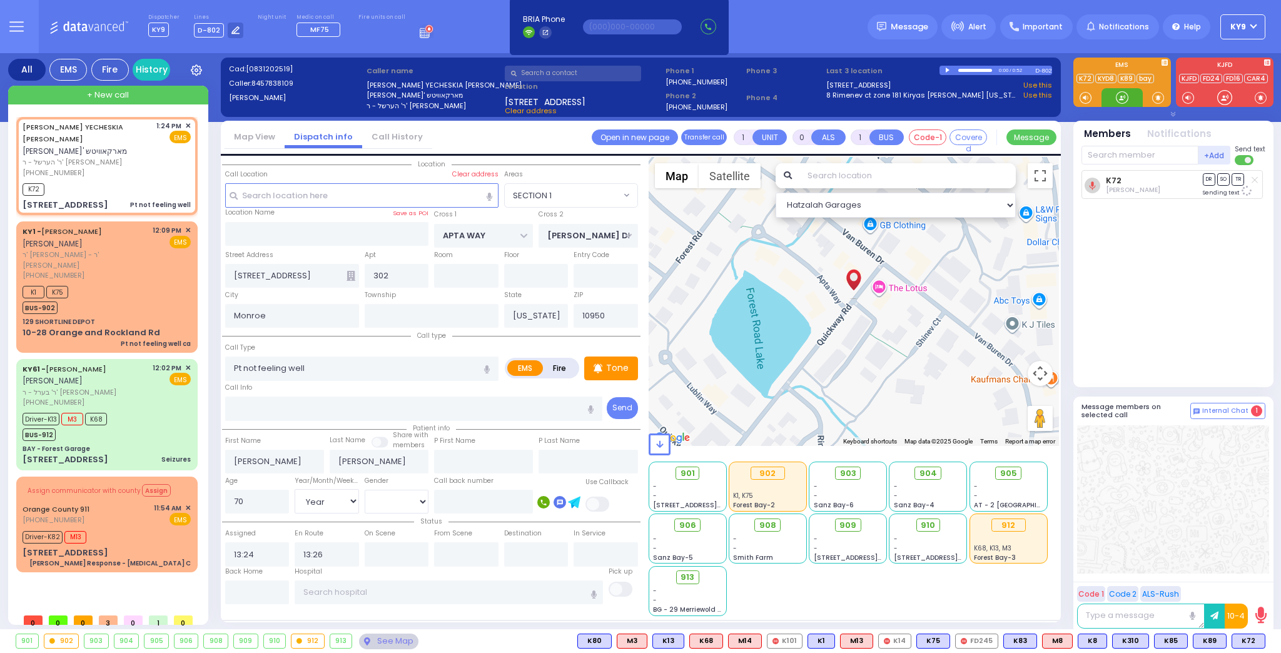
click at [1123, 96] on div at bounding box center [1121, 97] width 13 height 13
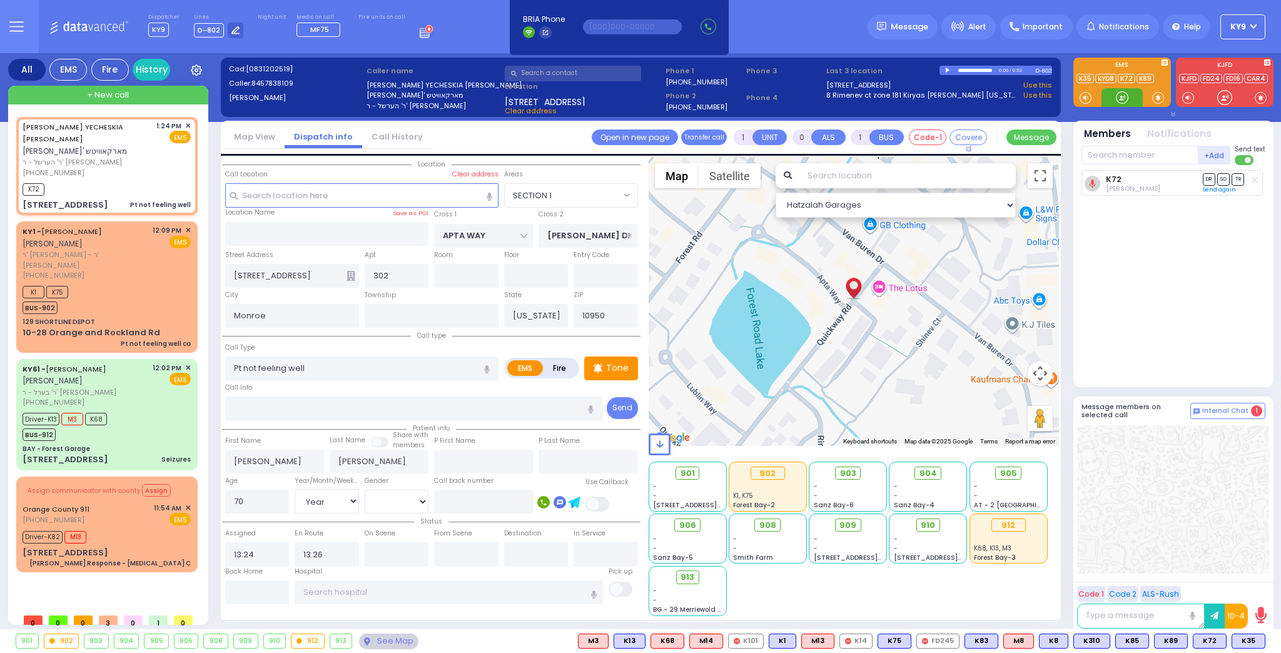
click at [1121, 96] on div at bounding box center [1121, 97] width 13 height 13
click at [1246, 643] on span "K35" at bounding box center [1248, 641] width 33 height 14
select select
radio input "true"
select select "Year"
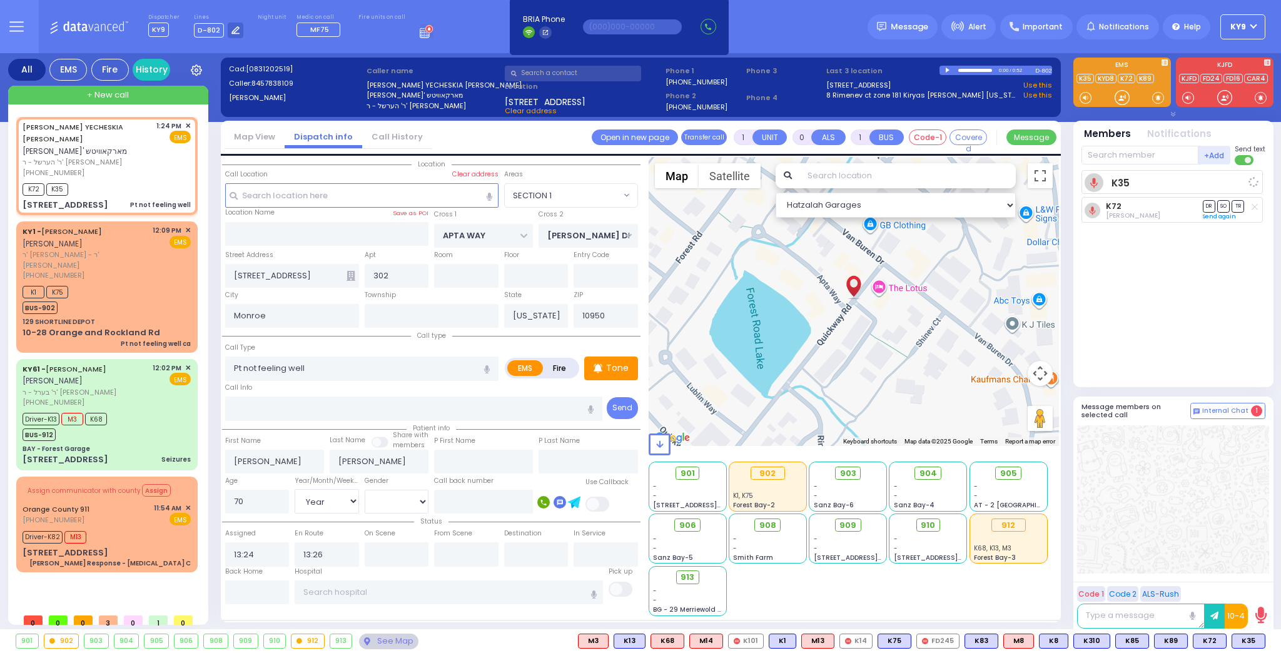
select select "[DEMOGRAPHIC_DATA]"
select select "Hatzalah Garages"
select select "SECTION 1"
click at [1158, 95] on span at bounding box center [1158, 97] width 12 height 13
click at [1117, 96] on div at bounding box center [1121, 97] width 13 height 13
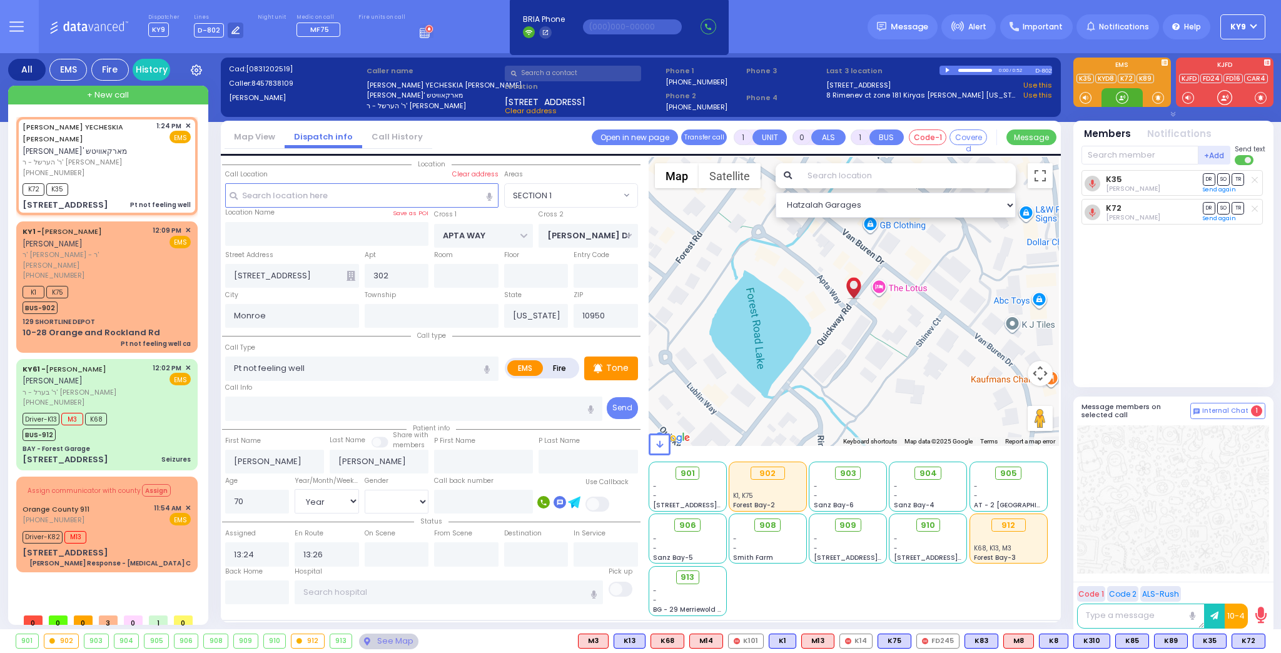
drag, startPoint x: 1114, startPoint y: 98, endPoint x: 1120, endPoint y: 95, distance: 7.0
click at [1120, 95] on div at bounding box center [1121, 97] width 13 height 13
click at [1156, 98] on span at bounding box center [1158, 97] width 12 height 13
click at [1119, 95] on div at bounding box center [1121, 97] width 13 height 13
click at [1120, 98] on div at bounding box center [1121, 97] width 13 height 13
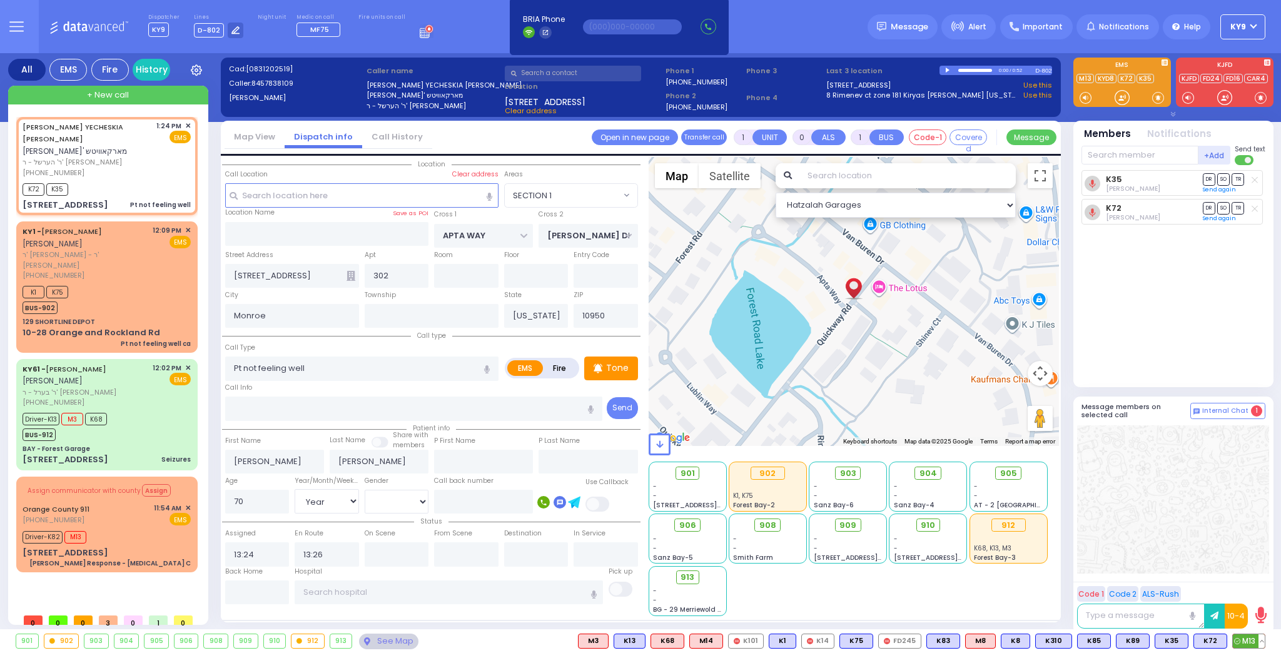
click at [1241, 640] on span "M13" at bounding box center [1248, 641] width 32 height 14
select select
radio input "true"
select select "Year"
select select "[DEMOGRAPHIC_DATA]"
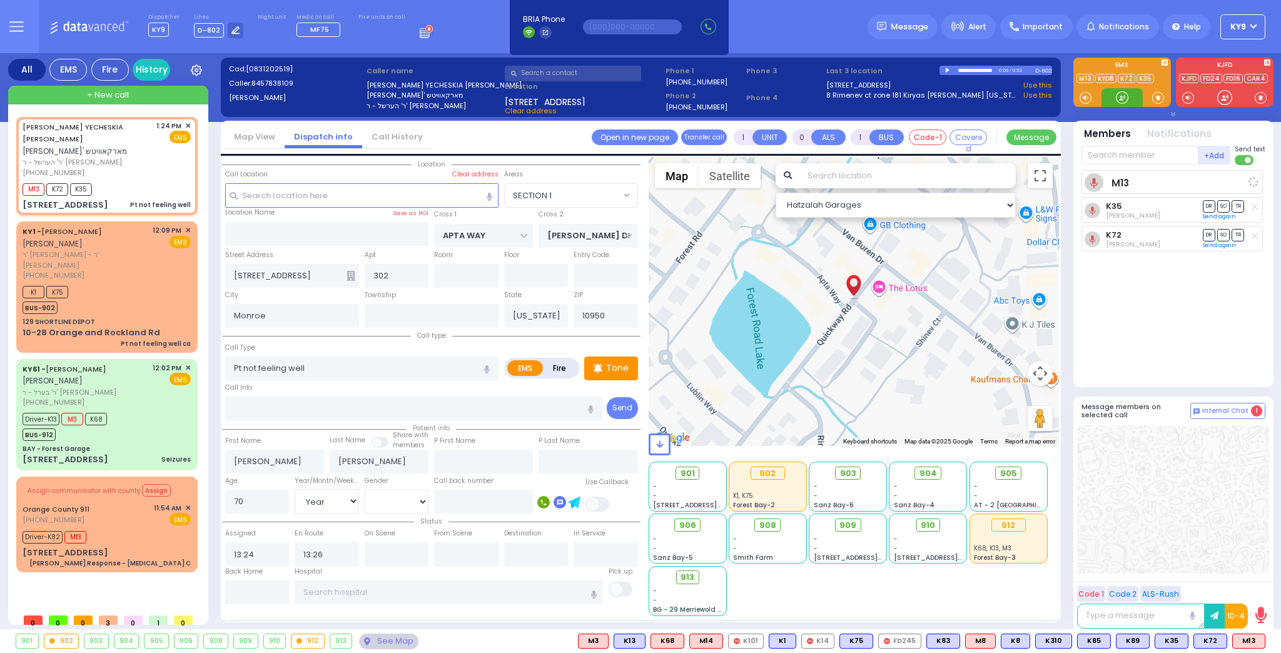
select select "Hatzalah Garages"
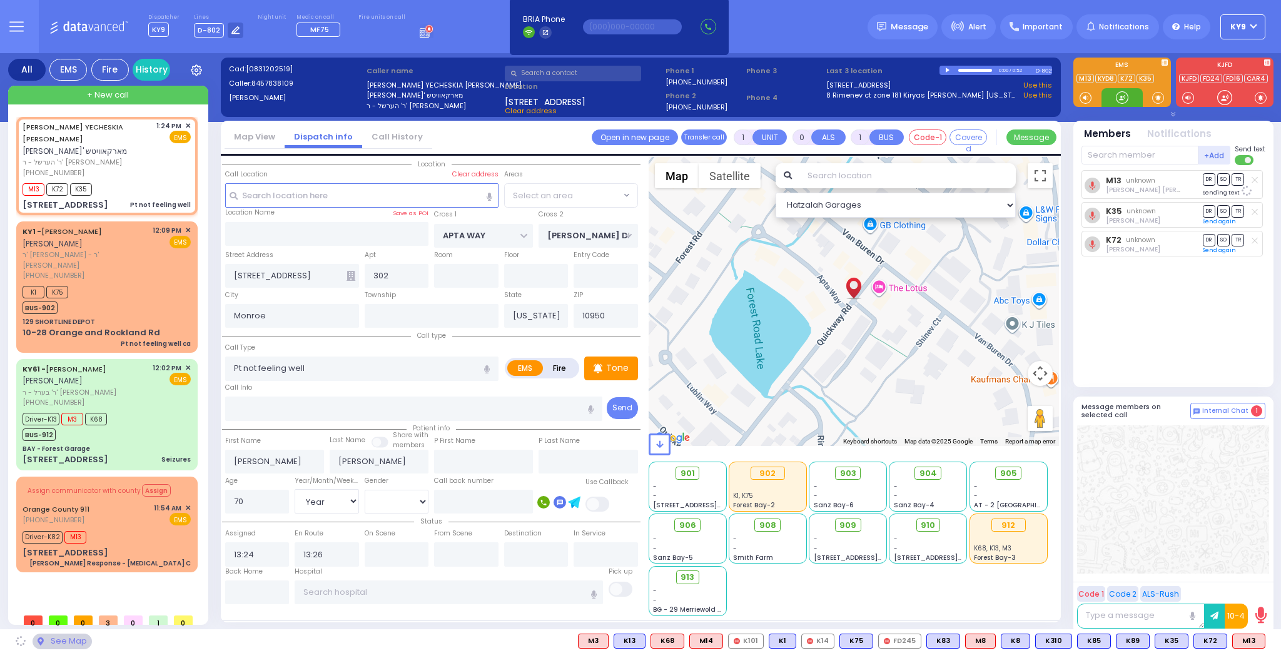
select select "SECTION 1"
click at [1123, 96] on div at bounding box center [1121, 97] width 13 height 13
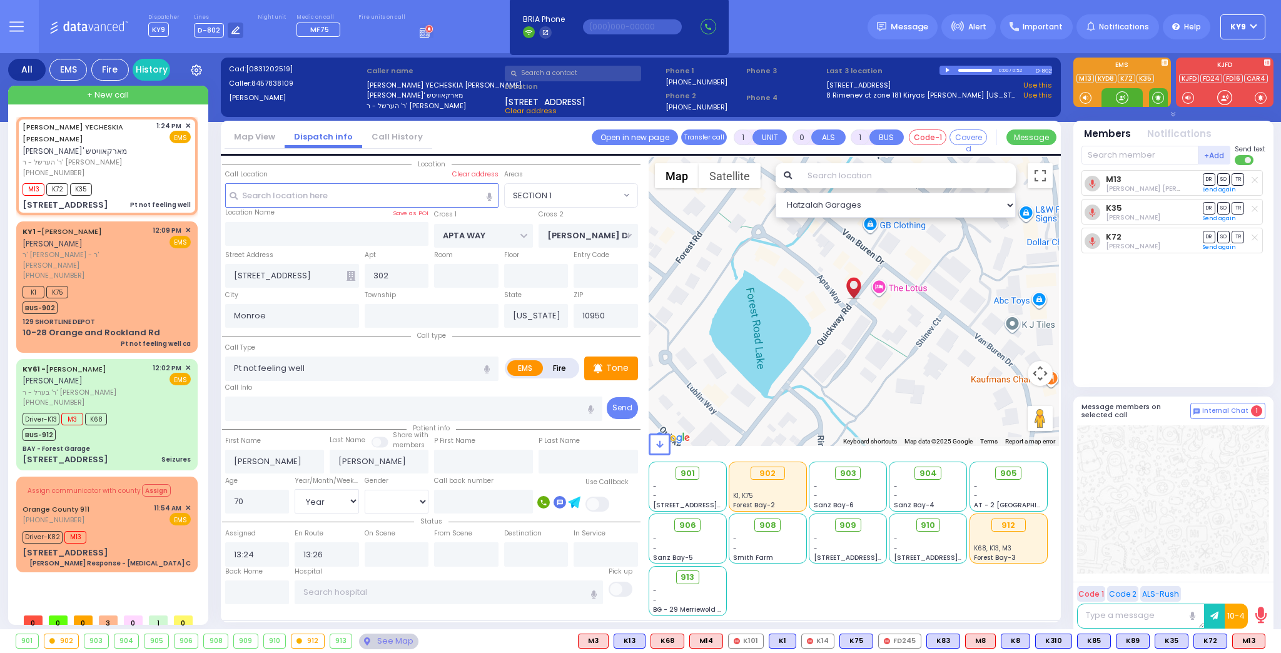
click at [1154, 95] on span at bounding box center [1158, 97] width 12 height 13
click at [1120, 94] on div at bounding box center [1121, 97] width 13 height 13
click at [1155, 95] on span at bounding box center [1158, 97] width 12 height 13
click at [1117, 91] on div at bounding box center [1121, 97] width 13 height 13
click at [1117, 97] on div at bounding box center [1121, 97] width 13 height 13
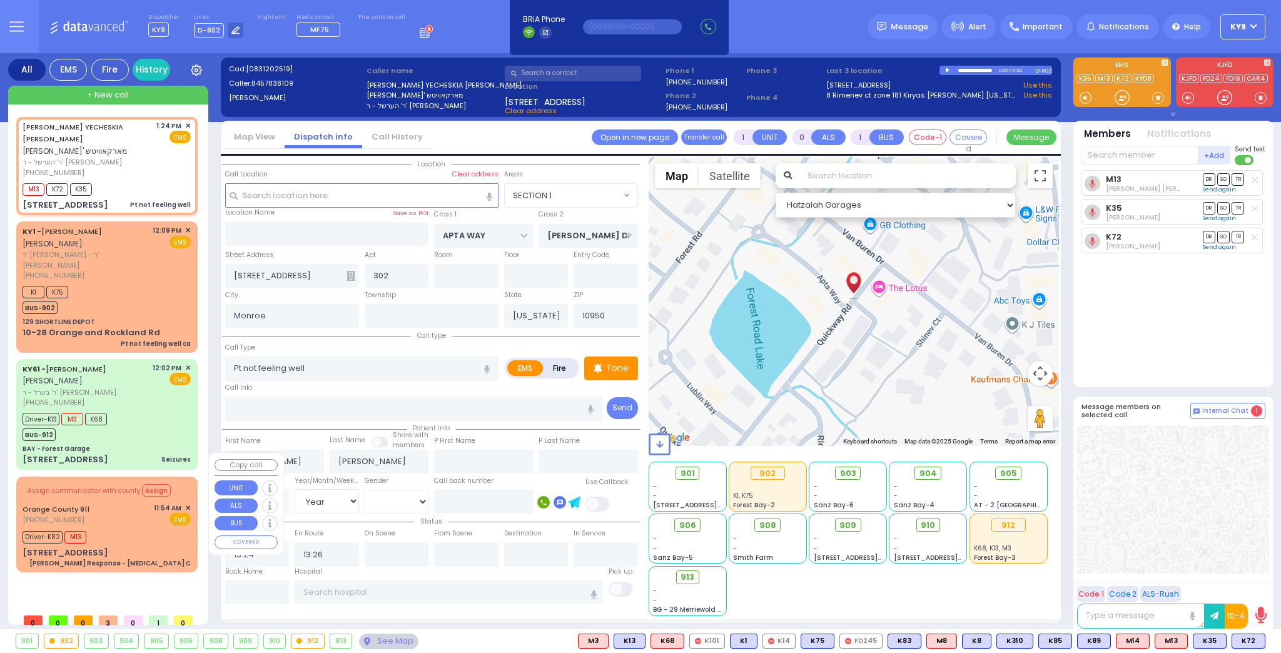
click at [116, 528] on div "Driver-K82 M13" at bounding box center [107, 536] width 168 height 16
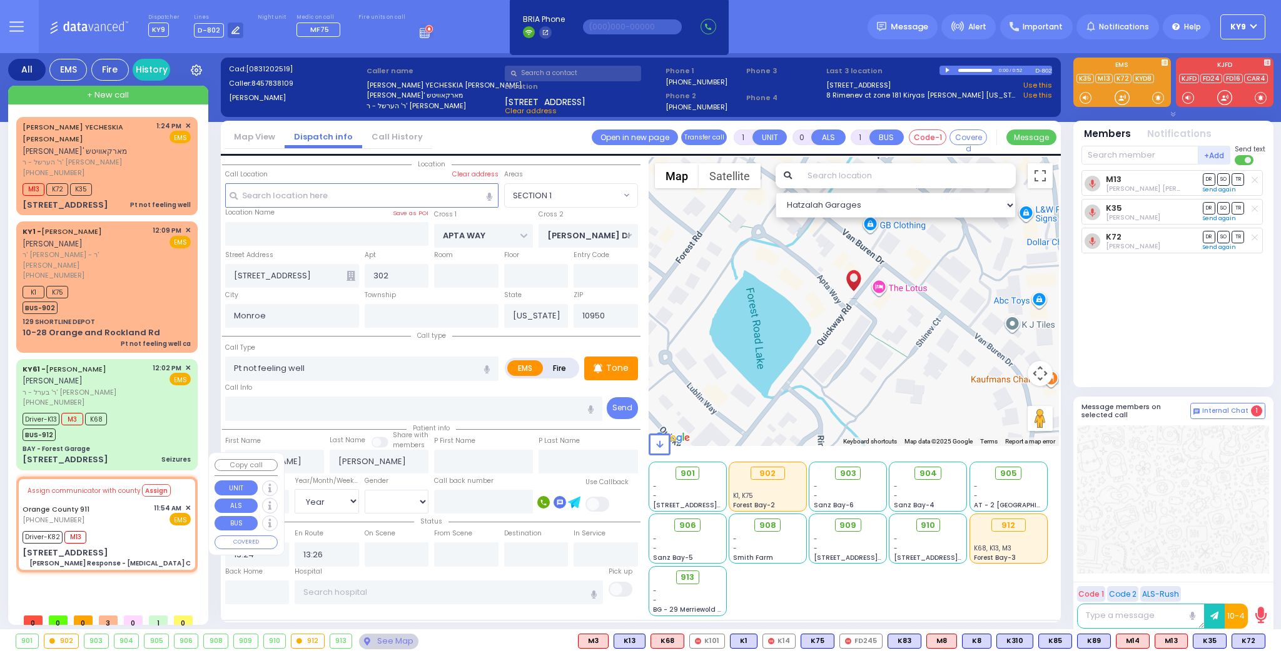
type input "6"
select select
type input "Charlie Response - Chest Pain C"
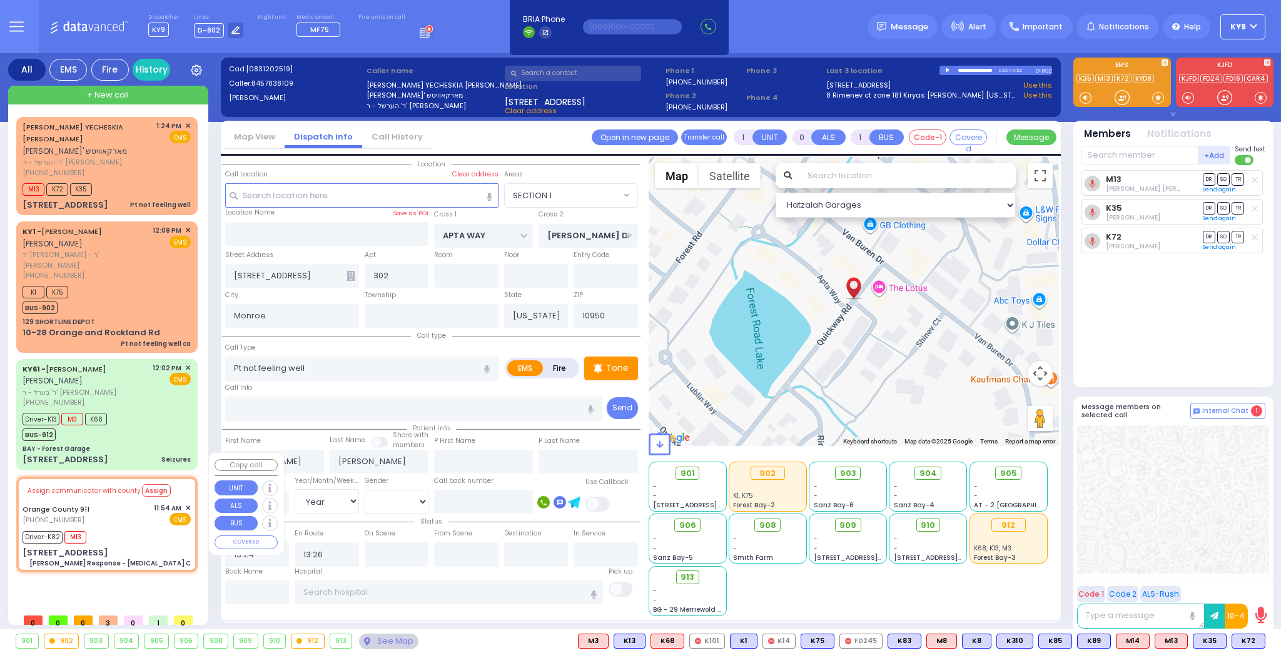
radio input "true"
type input "Nature: : Charlie Response - Chest Pain C Address: : 43 Centre Dr, 10917 Cross …"
type input "Unknown"
select select "Year"
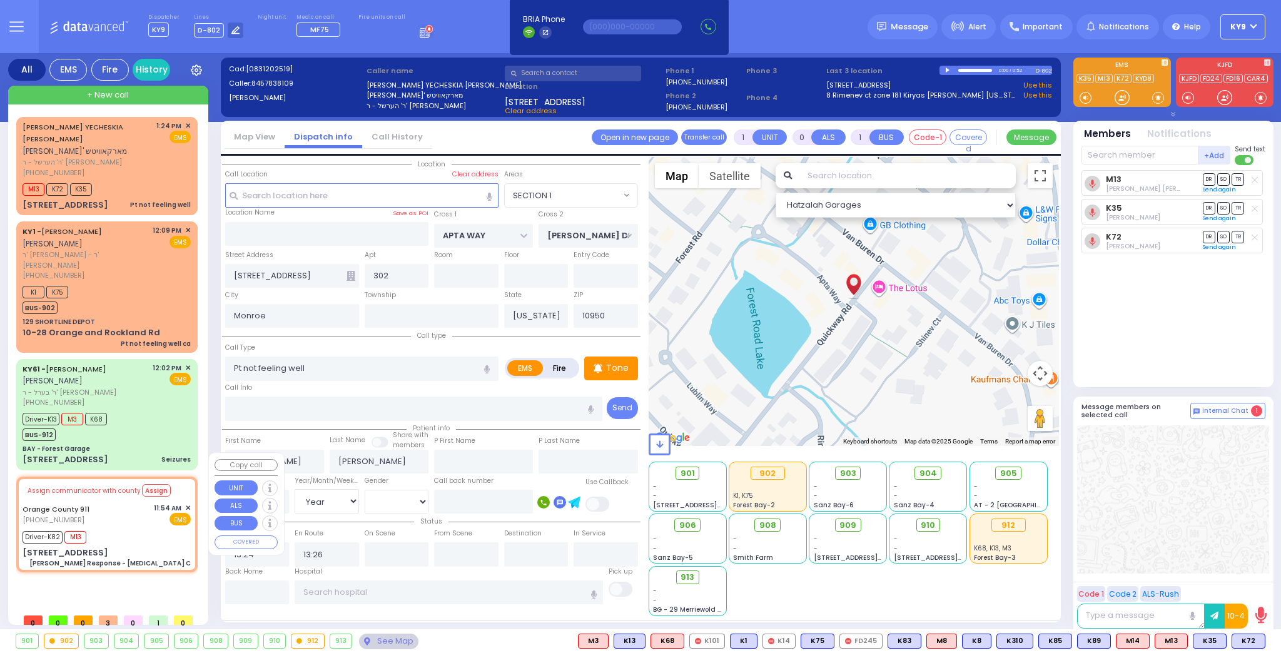
select select
type input "11:57"
type input "12:02"
type input "12:10"
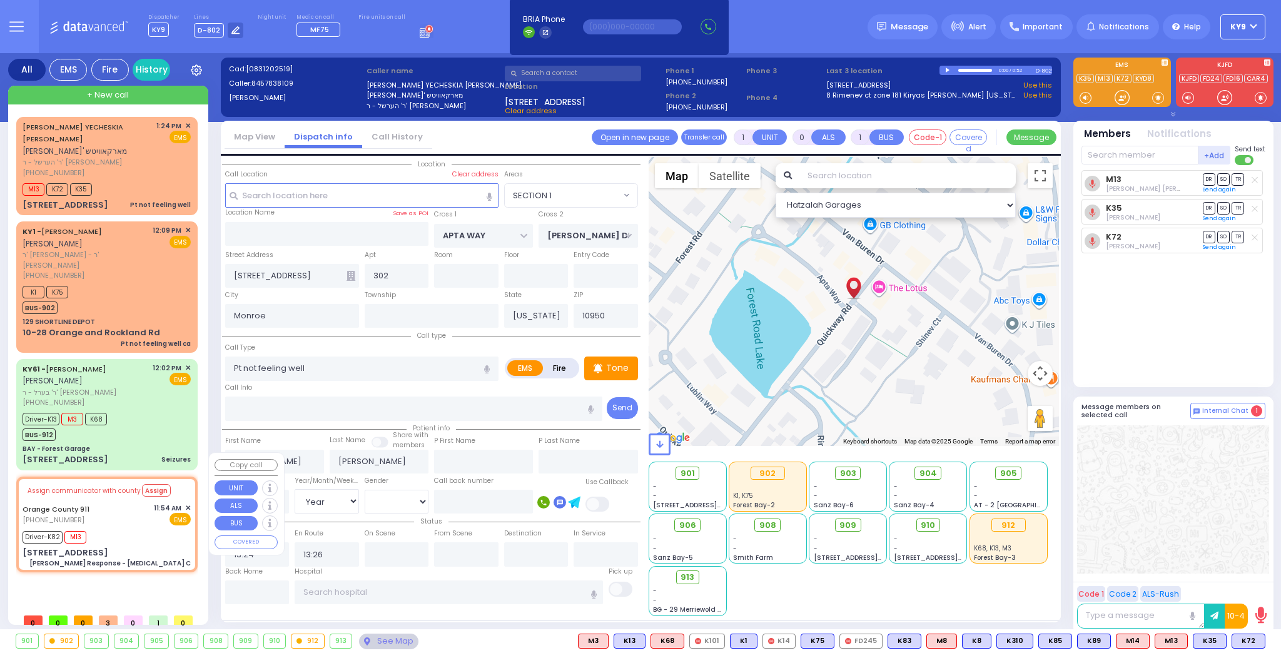
type input "12:35"
type input "12:49"
type input "Garnet Health Medical Center 707 East Main Street Middletown"
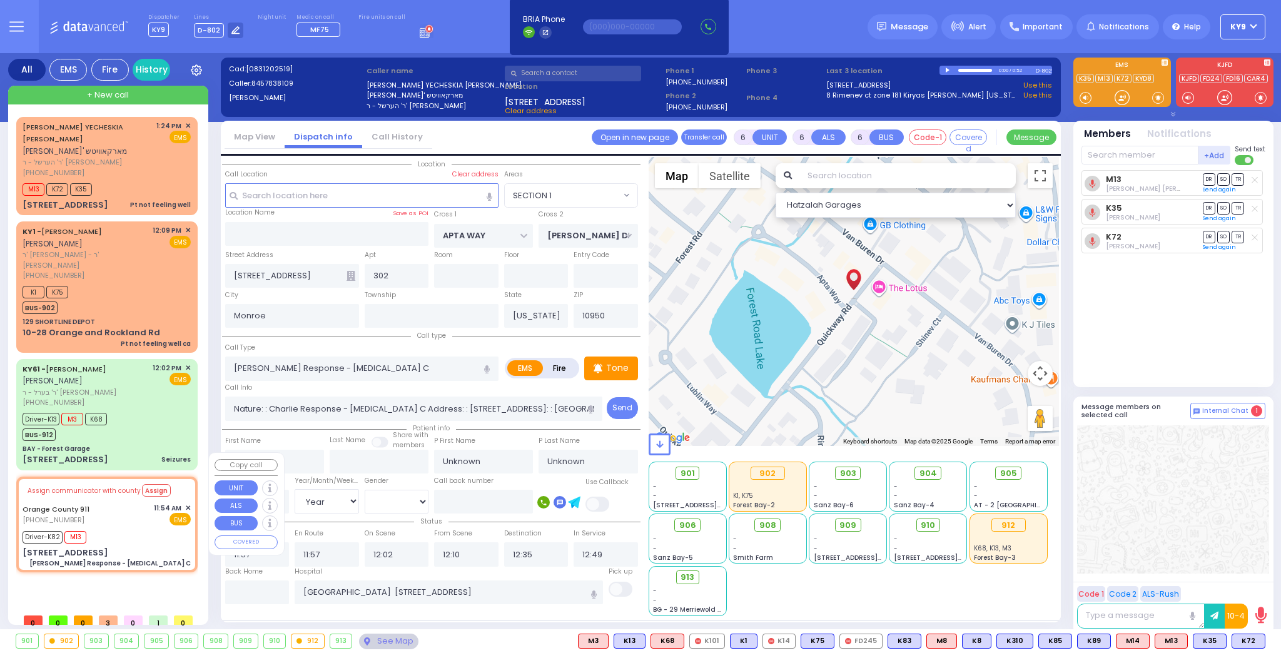
select select "Hatzalah Garages"
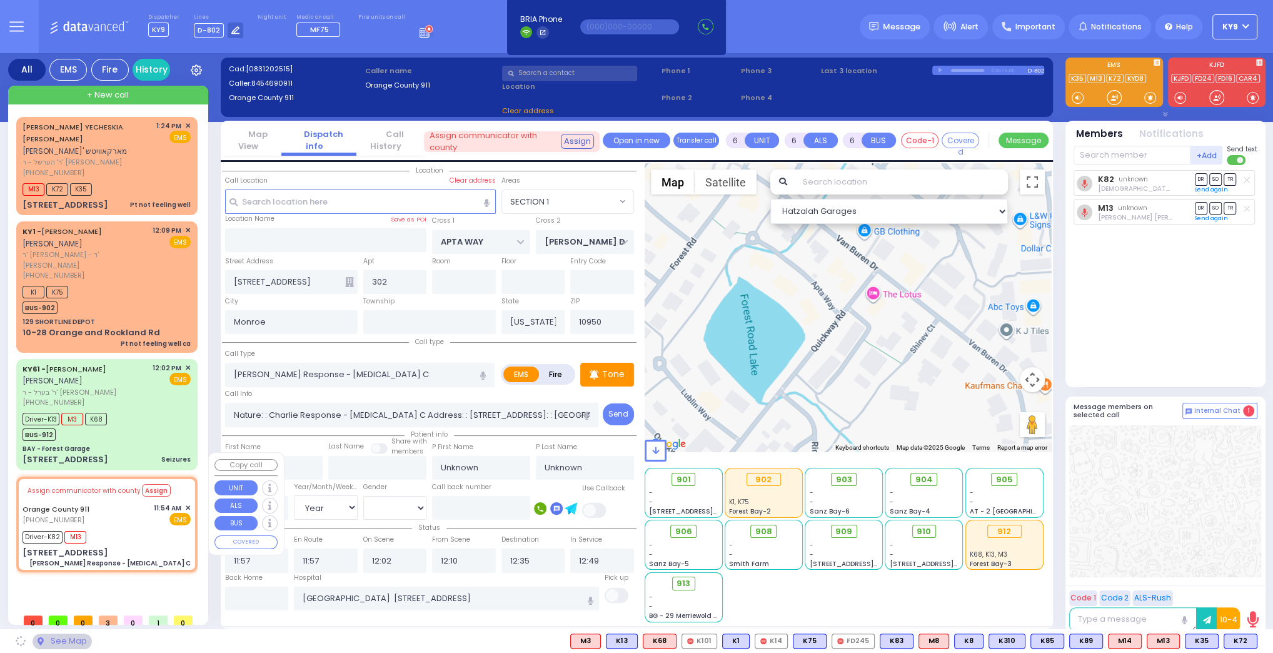
type input "43 Centre Dr"
type input "10917"
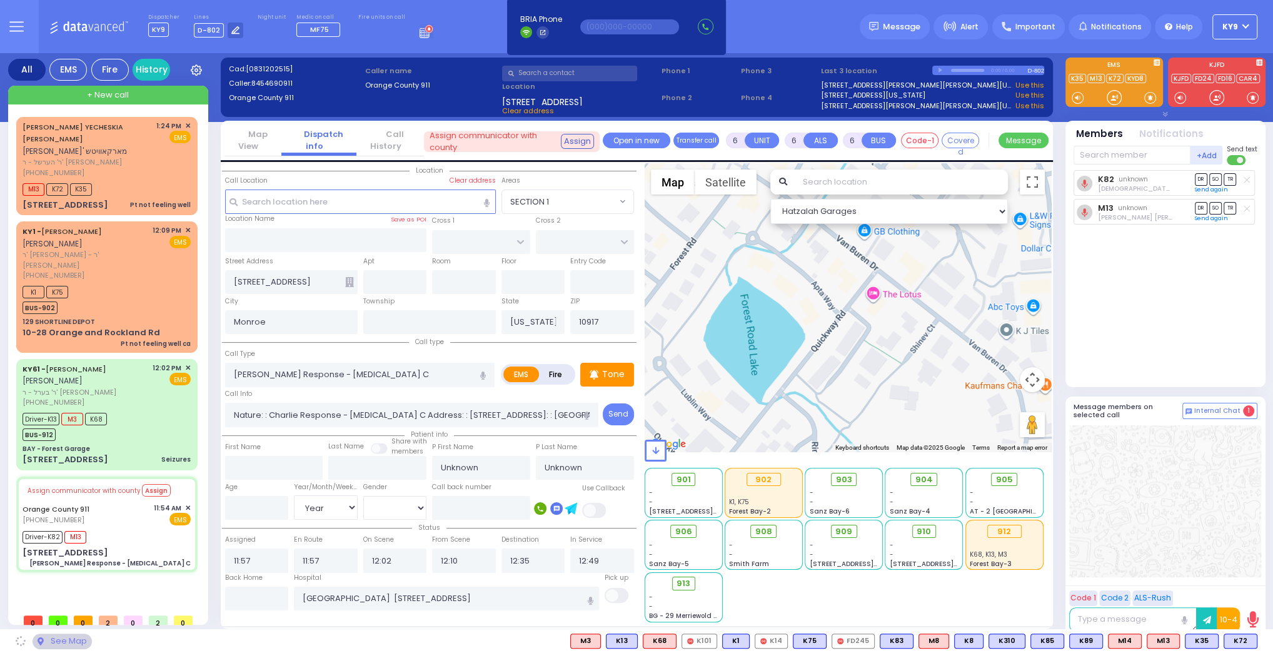
select select
radio input "true"
select select "Year"
select select "Hatzalah Garages"
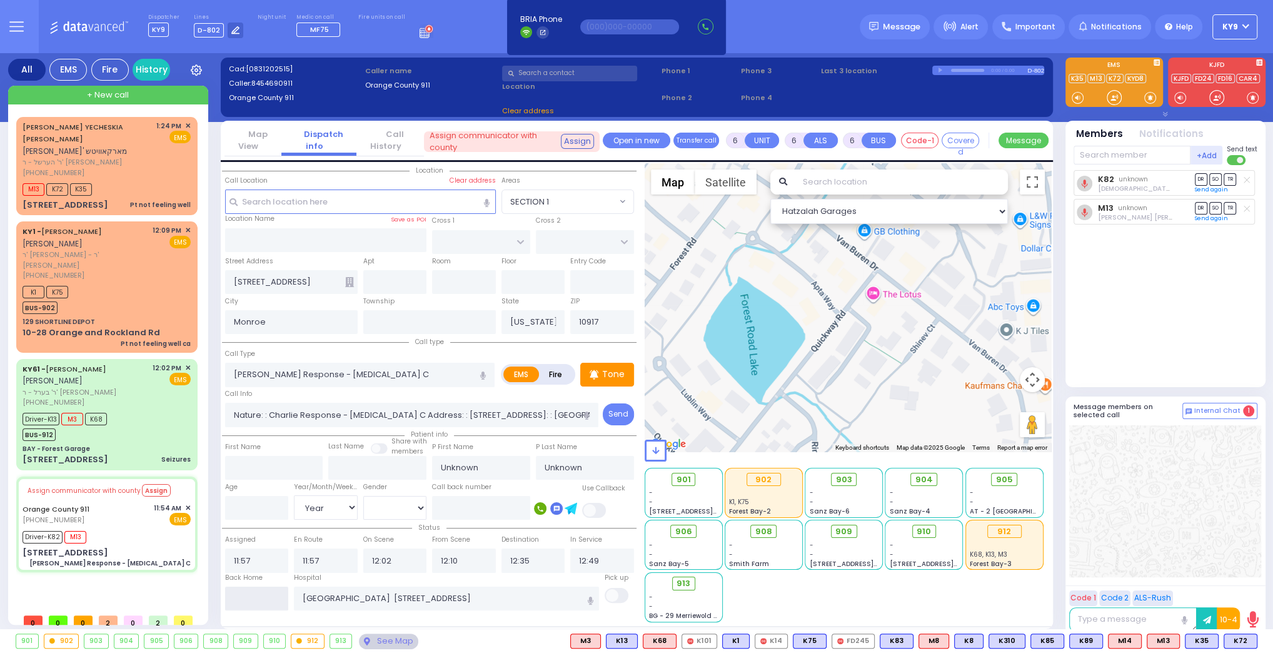
click at [259, 600] on input "text" at bounding box center [257, 599] width 64 height 24
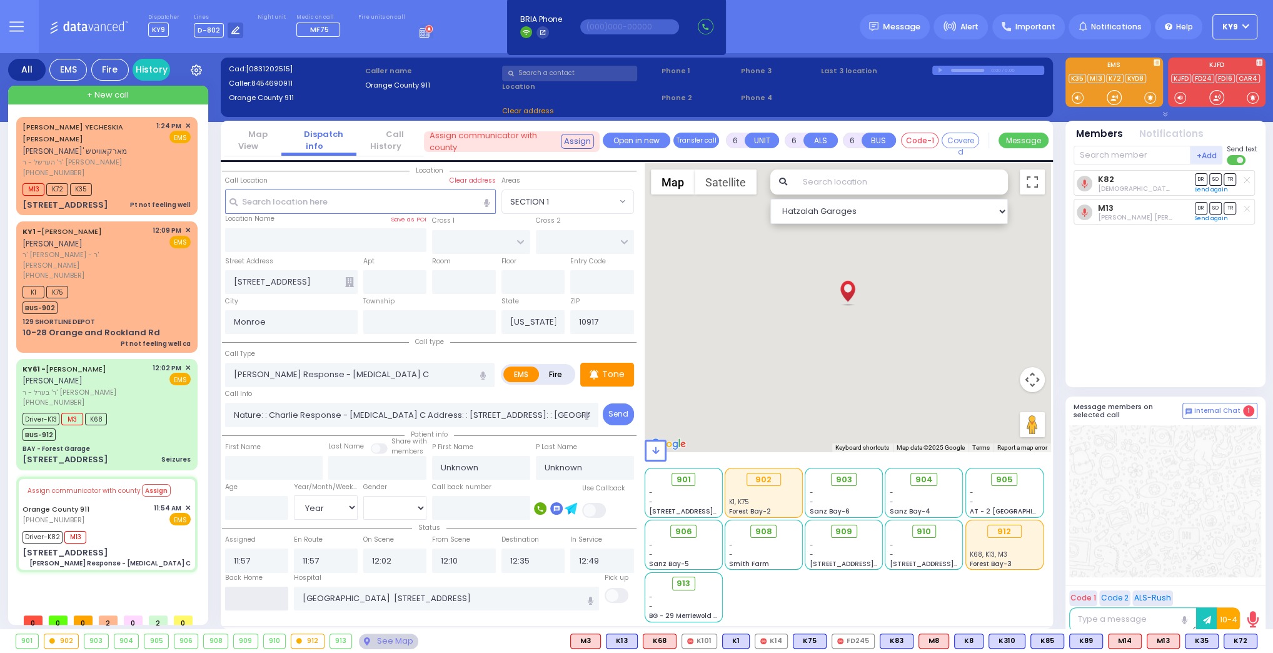
click at [259, 600] on input "text" at bounding box center [257, 599] width 64 height 24
type input "13:29"
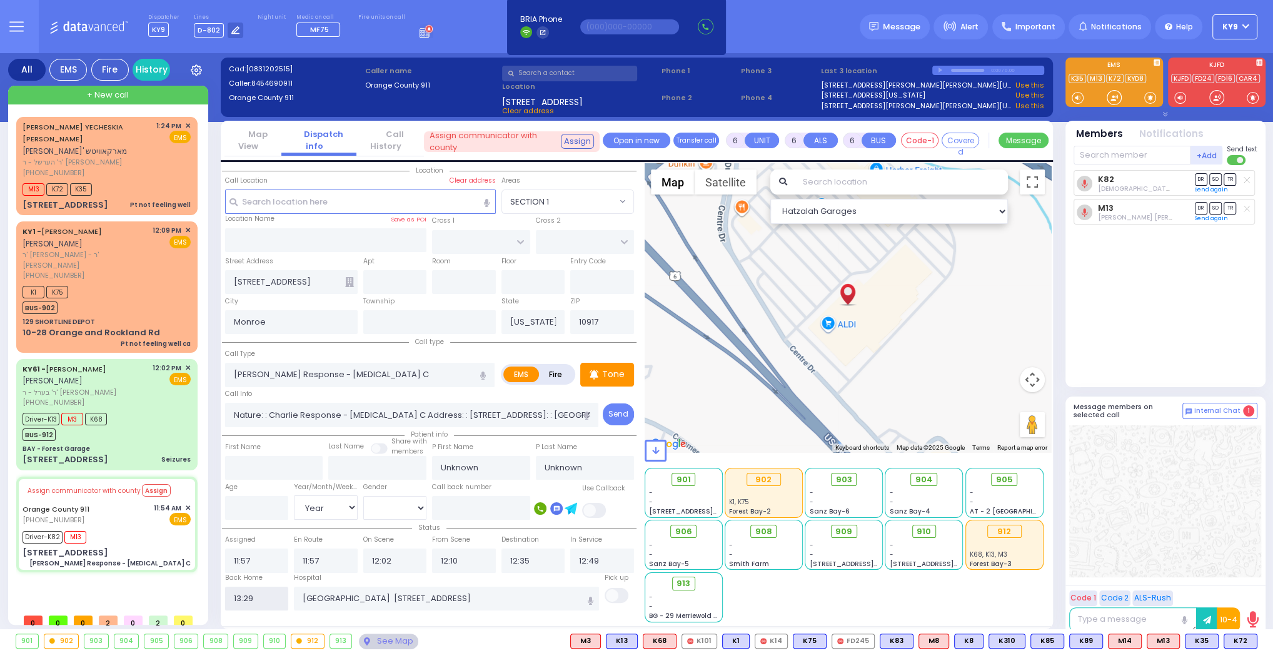
select select
radio input "true"
select select
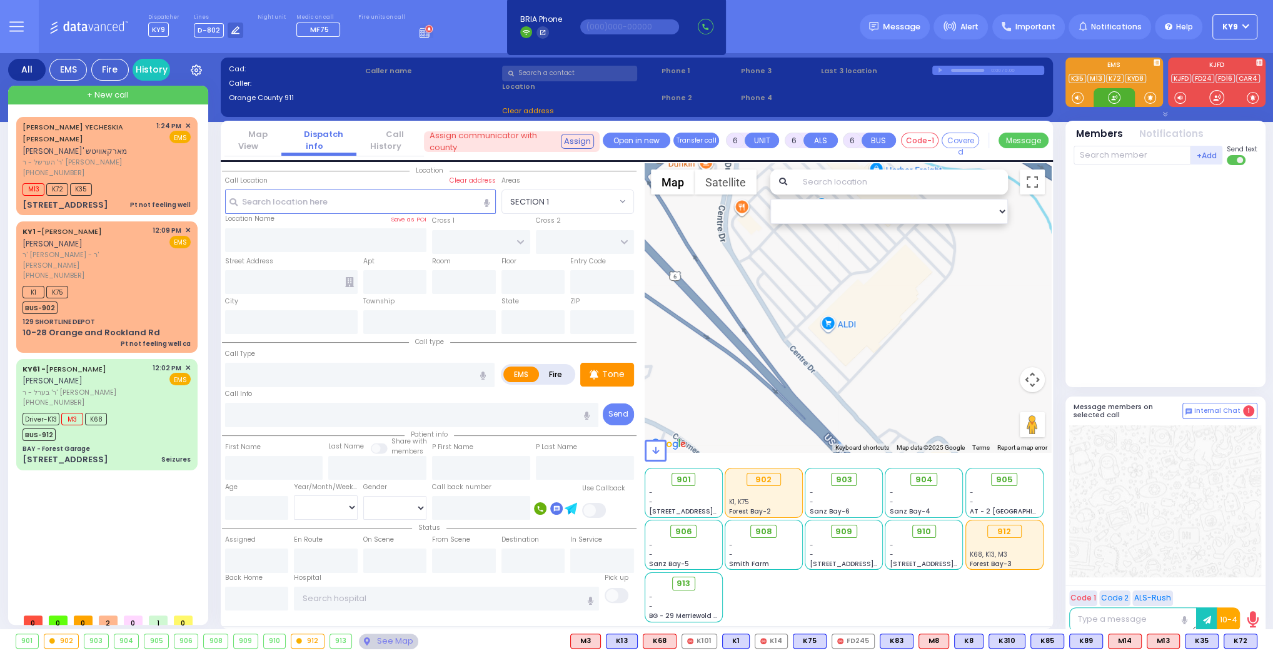
drag, startPoint x: 1111, startPoint y: 95, endPoint x: 1105, endPoint y: 102, distance: 9.3
click at [1111, 94] on div at bounding box center [1114, 97] width 13 height 13
click at [129, 410] on div "Driver-K13 M3 K68 BUS-912" at bounding box center [107, 425] width 168 height 31
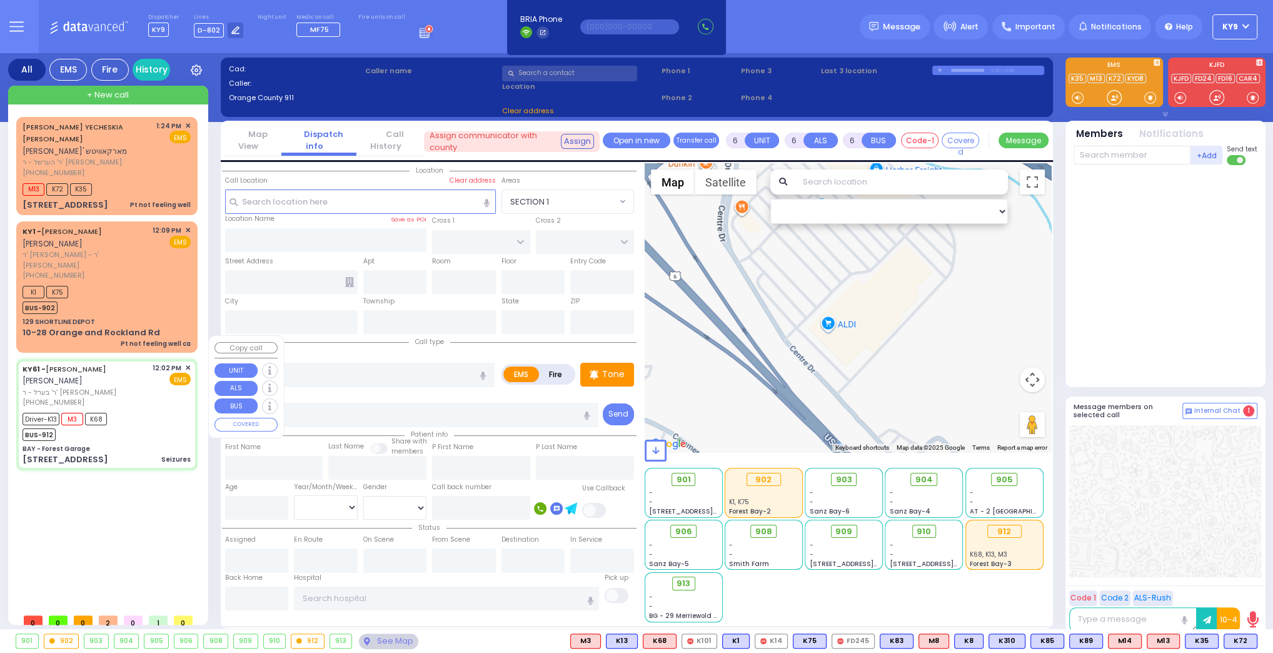
select select
type input "Seizures"
radio input "true"
type input "ARON ZEV"
type input "POLACHECK"
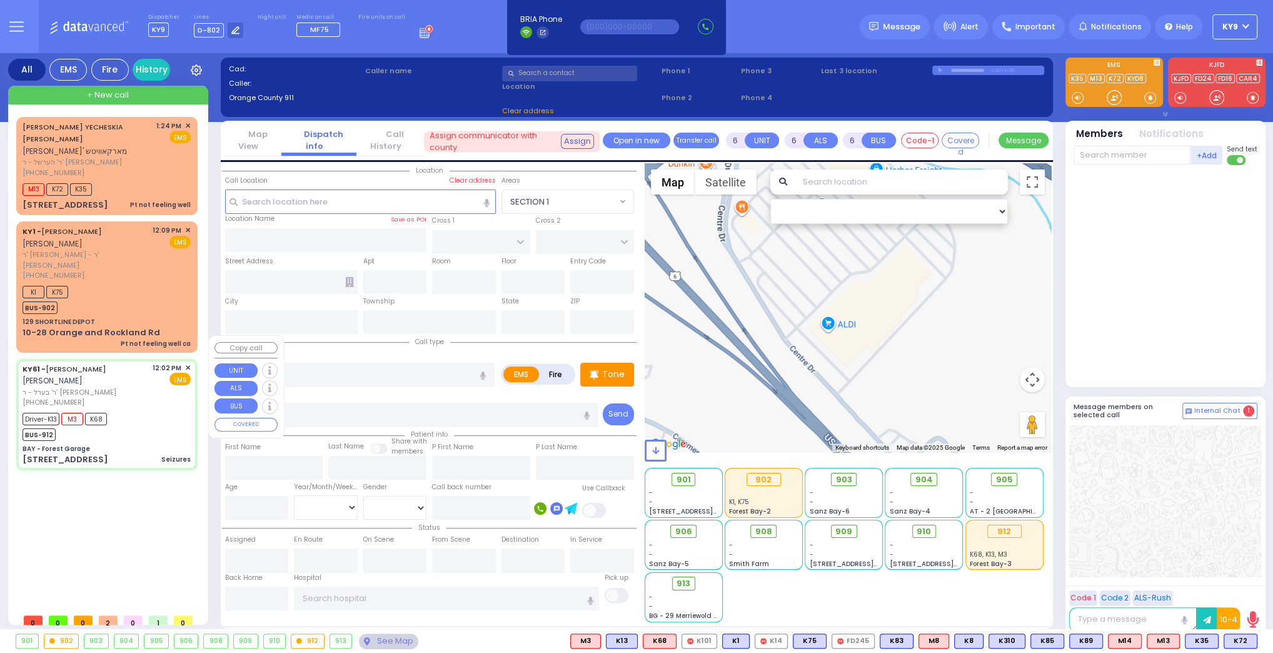
type input "Hindy"
type input "Frankl"
type input "15"
select select "Year"
select select "[DEMOGRAPHIC_DATA]"
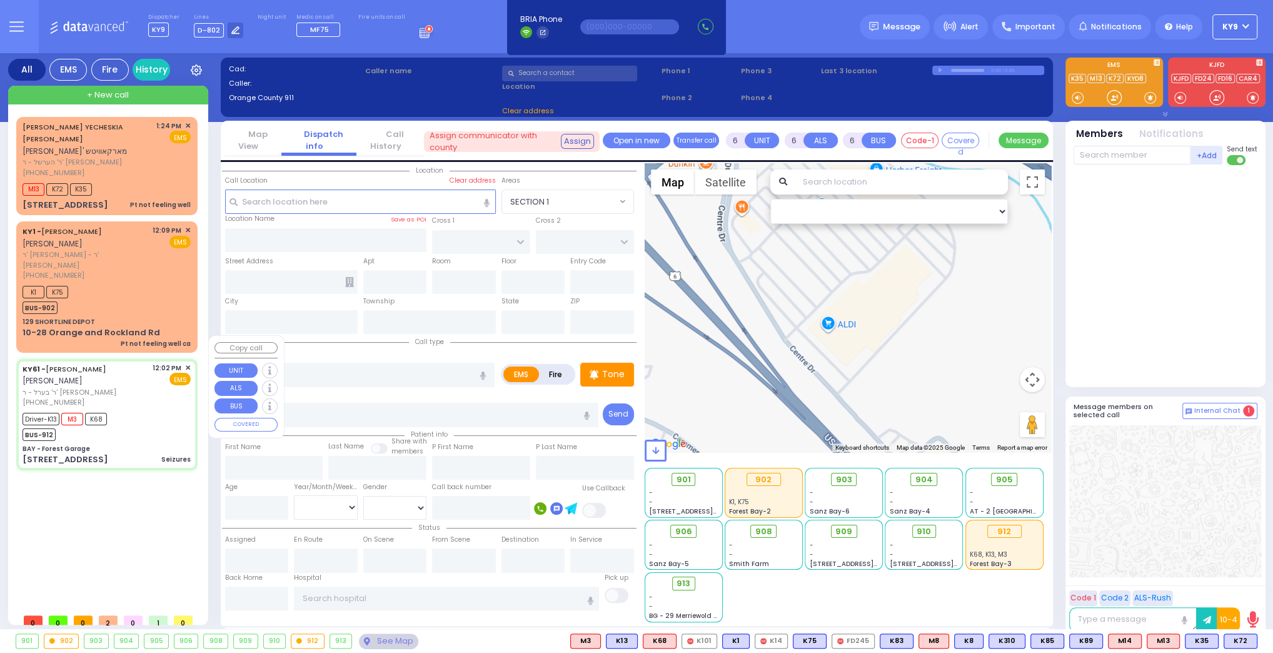
type input "12:02"
type input "12:04"
type input "12:07"
type input "12:17"
type input "12:57"
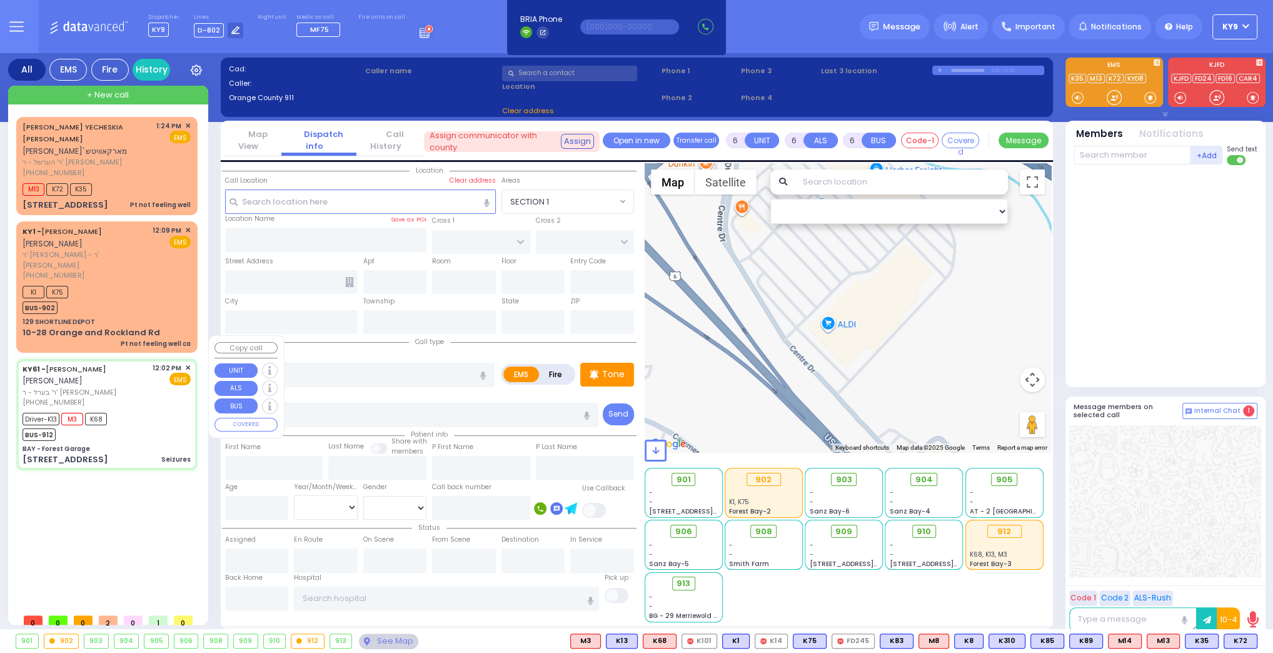
type input "13:14"
type input "New York Presbyterian Hospital- Columbia Campus 622, West 168th Street New York…"
type input "BAY - Forest Garage"
type input "SANZ COURT"
type input "HAYES COURT"
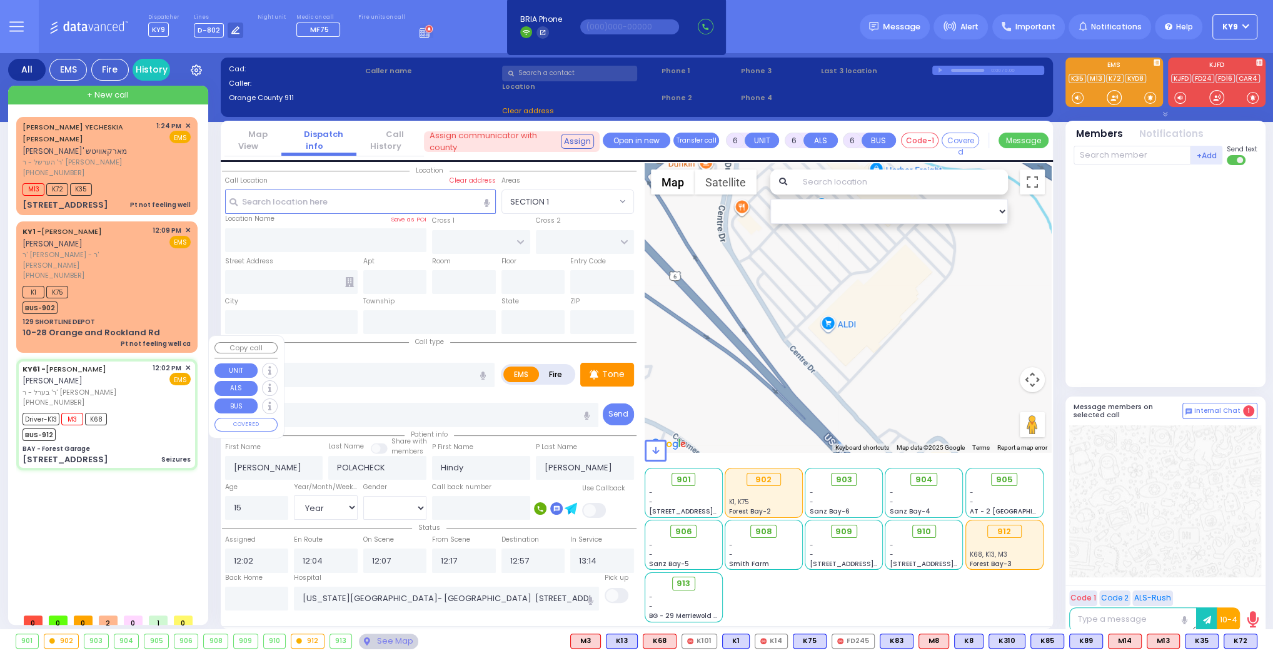
type input "63 Forest Rd"
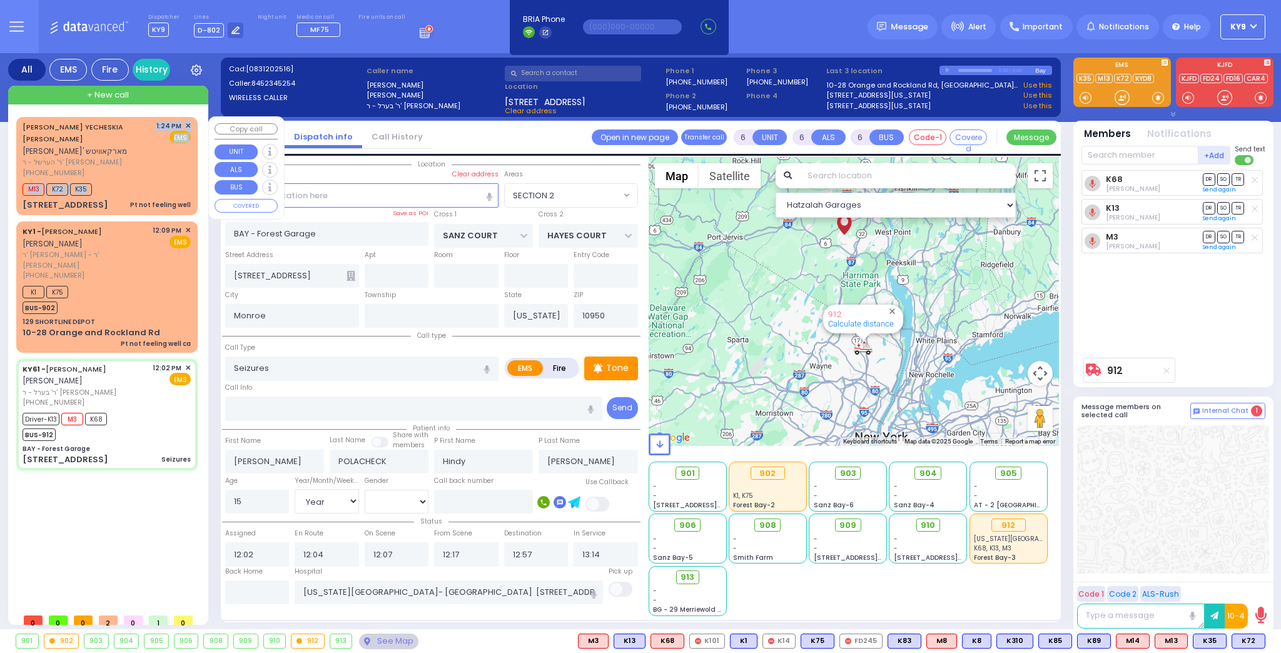
click at [140, 164] on div "JACOB YECHESKIA MARKOWITZ יעקב יחזקי' מארקאוויטש ר' הערשל - ר' זאב יודא פארקאש …" at bounding box center [107, 166] width 176 height 94
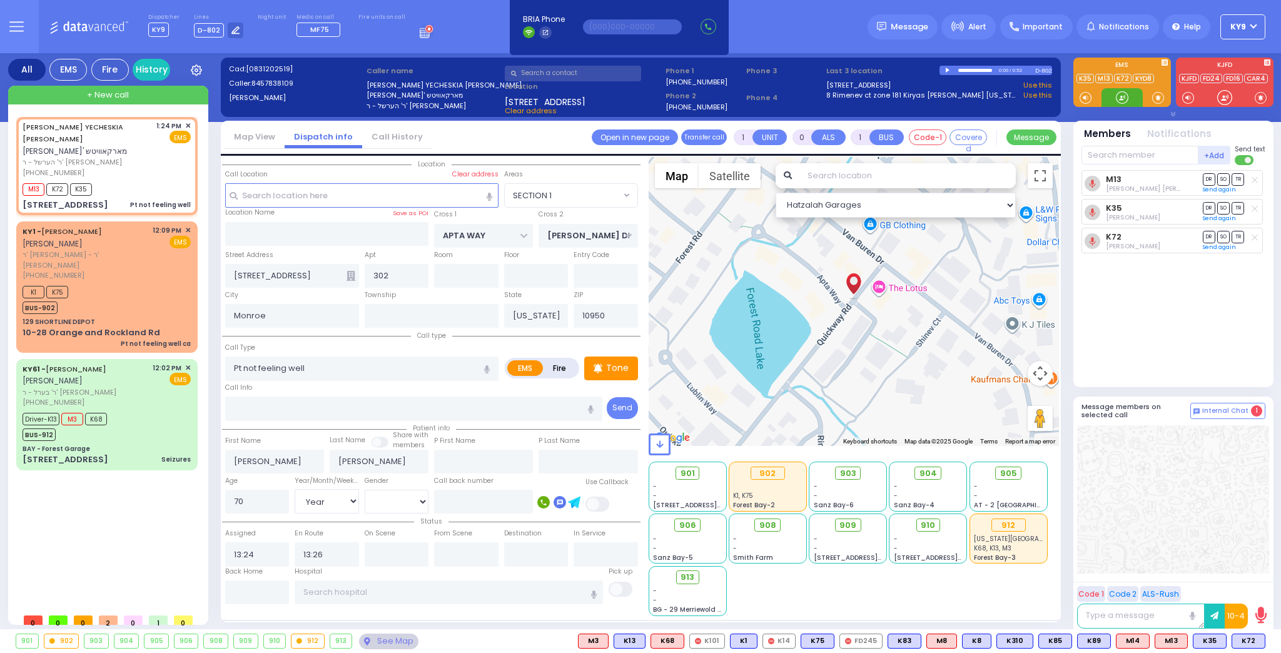
click at [1133, 97] on div at bounding box center [1121, 97] width 41 height 19
click at [135, 283] on div "K1 K75 BUS-902" at bounding box center [107, 298] width 168 height 31
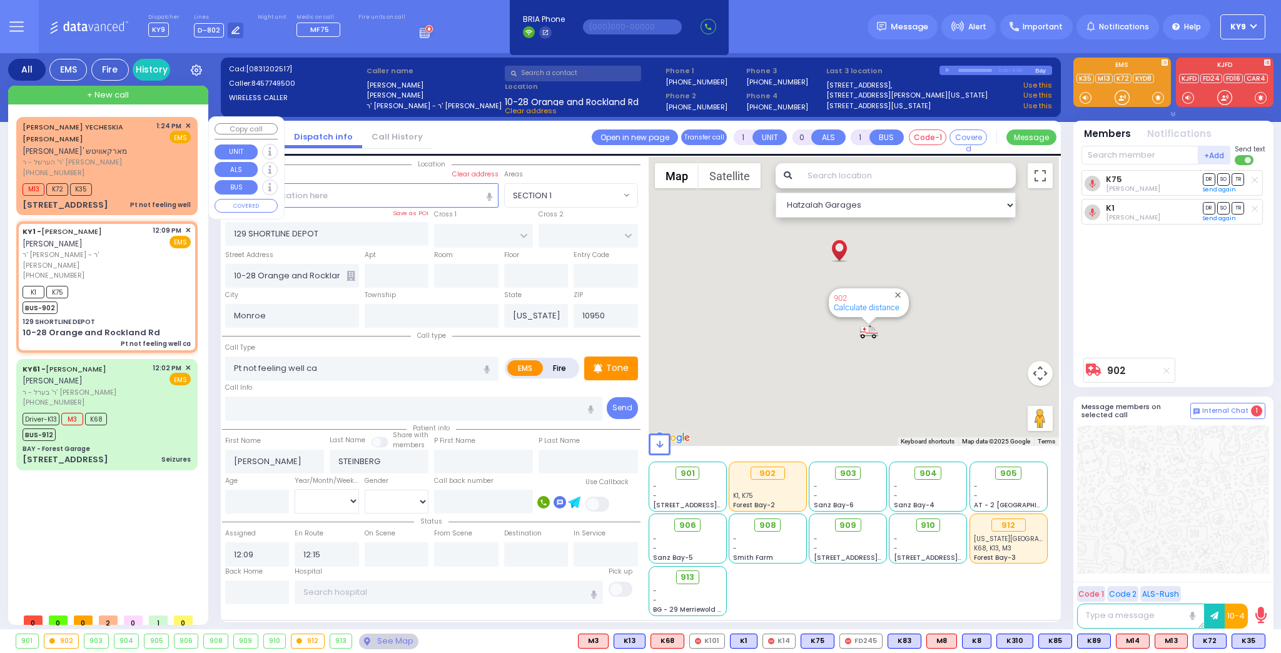
click at [146, 168] on div "[PHONE_NUMBER]" at bounding box center [87, 173] width 129 height 11
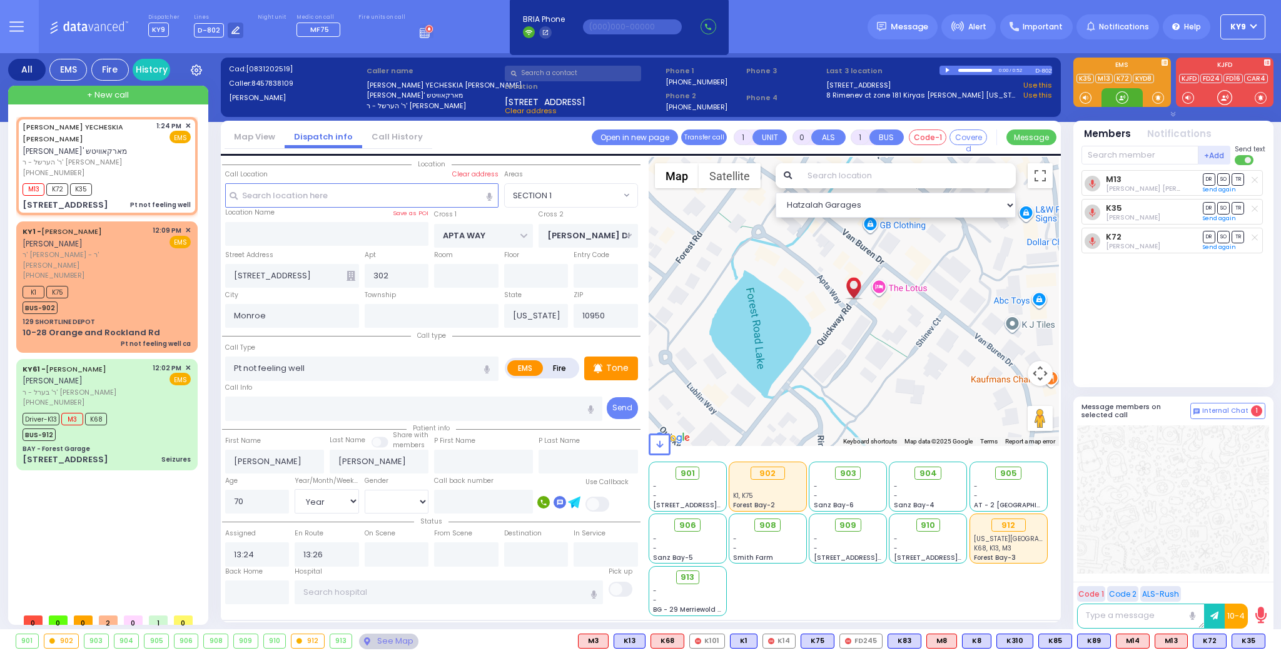
click at [1120, 99] on div at bounding box center [1121, 97] width 13 height 13
click at [1154, 94] on span at bounding box center [1158, 97] width 12 height 13
click at [1115, 94] on div at bounding box center [1121, 97] width 13 height 13
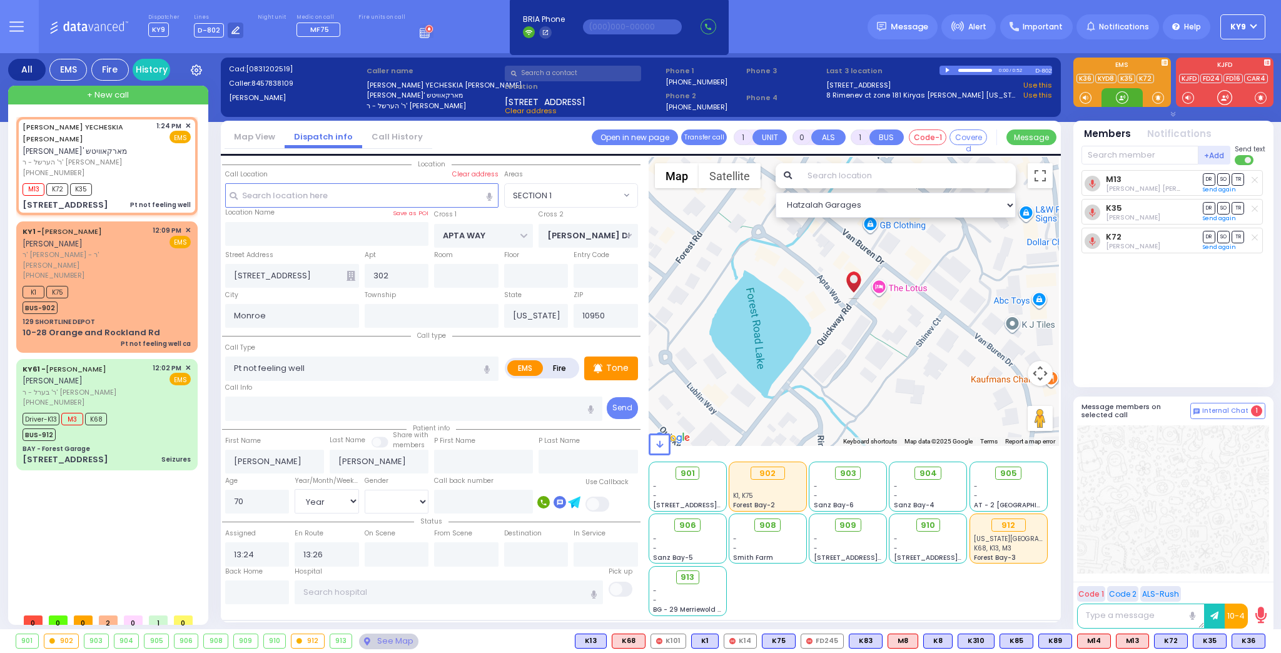
click at [1117, 94] on div at bounding box center [1121, 97] width 13 height 13
click at [1251, 637] on span "K36" at bounding box center [1248, 641] width 33 height 14
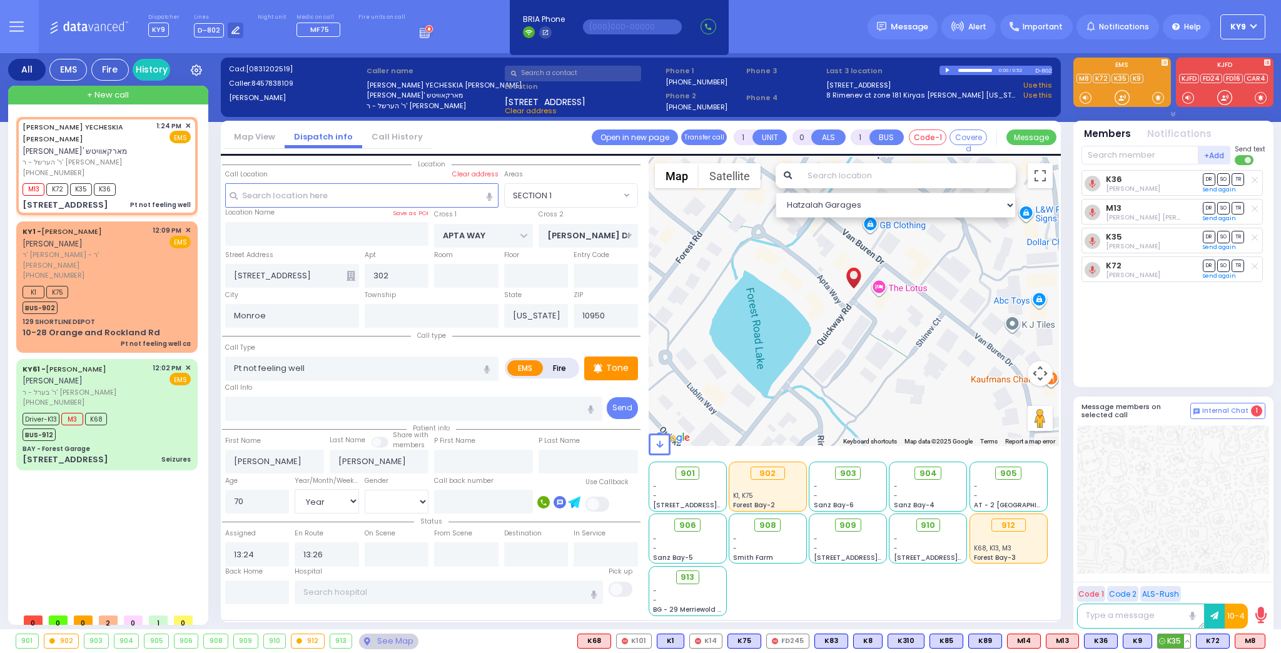
click at [1189, 644] on button at bounding box center [1187, 641] width 6 height 14
click at [1178, 566] on icon at bounding box center [1177, 567] width 13 height 13
click at [853, 474] on span "903" at bounding box center [852, 473] width 16 height 13
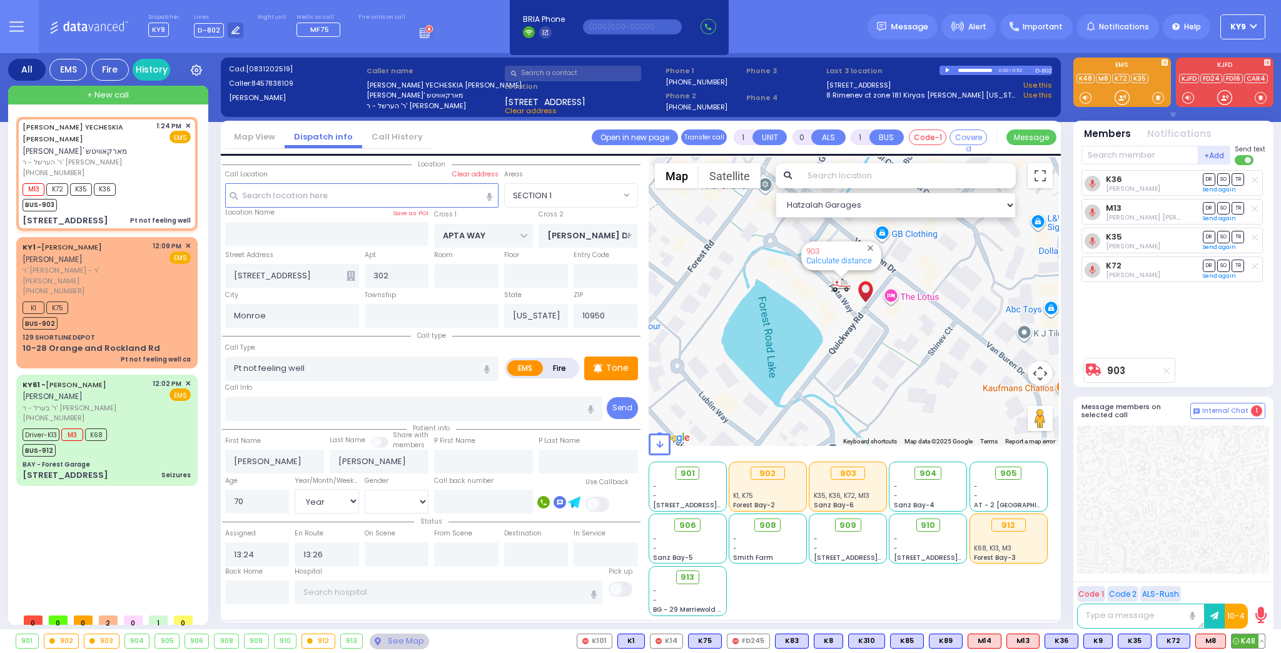
click at [1262, 638] on button at bounding box center [1261, 641] width 6 height 14
click at [1253, 585] on icon at bounding box center [1252, 585] width 13 height 13
click at [1124, 97] on div at bounding box center [1121, 97] width 13 height 13
click at [1129, 480] on div at bounding box center [1173, 499] width 192 height 148
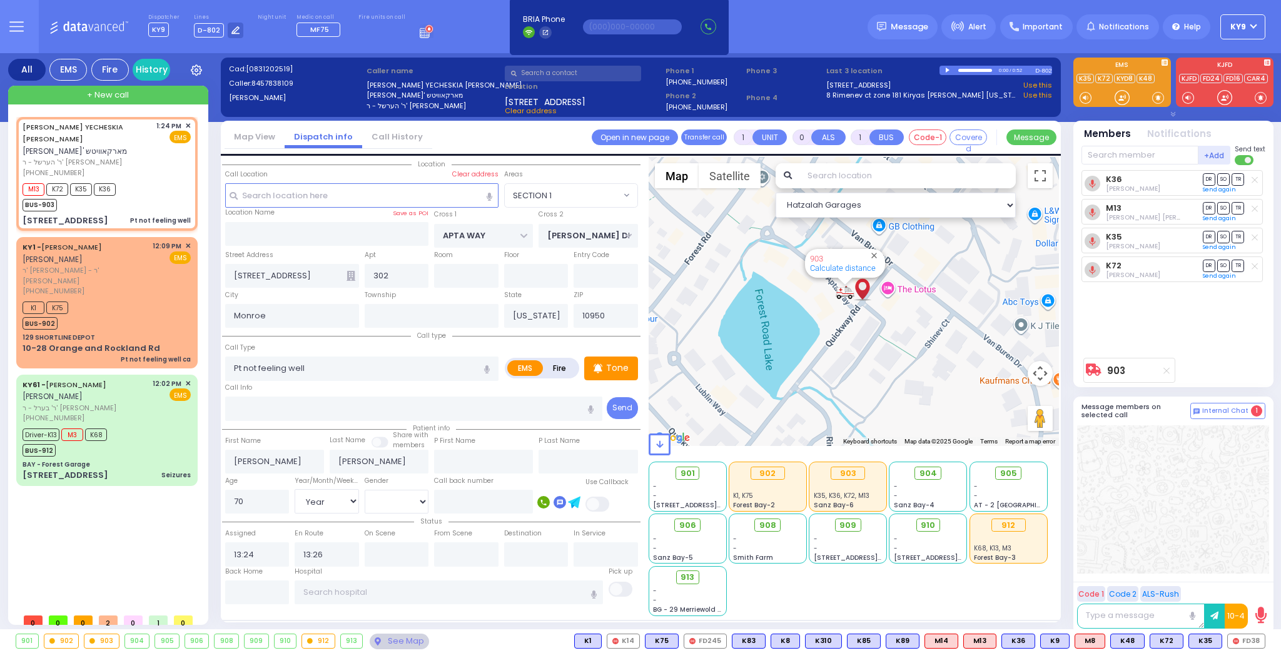
click at [88, 98] on span "+ New call" at bounding box center [108, 95] width 42 height 13
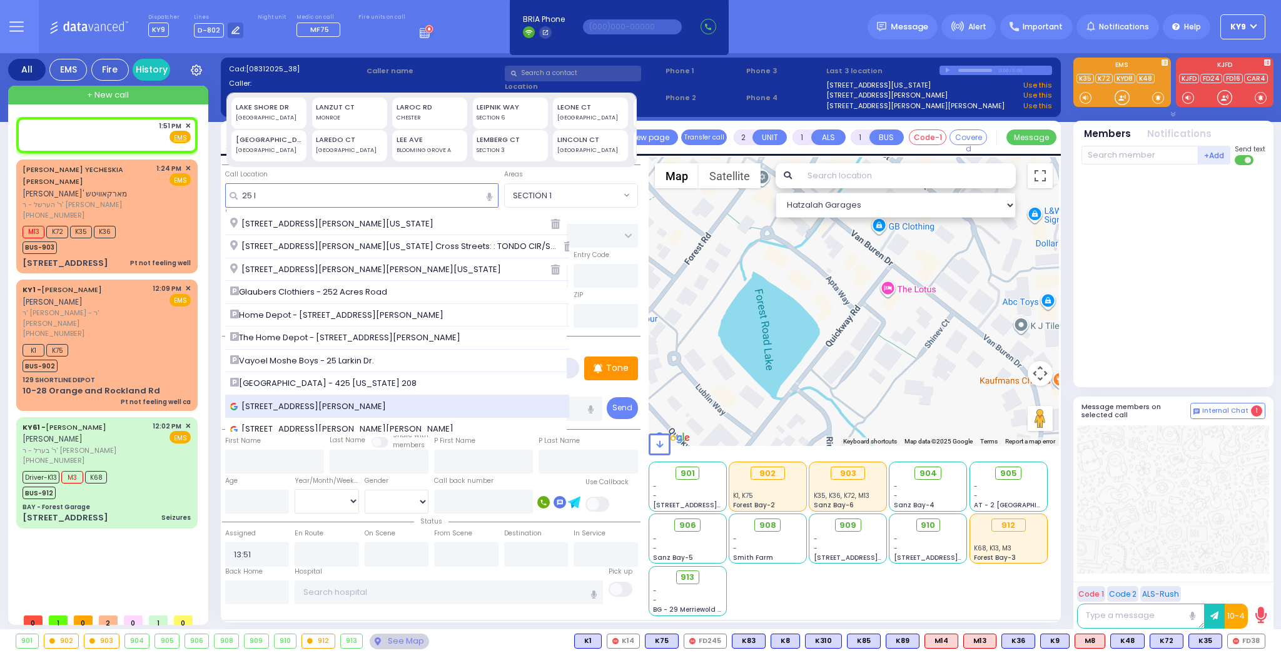
click at [340, 403] on span "25 Larkin Drive, Monroe, NY, USA" at bounding box center [310, 406] width 160 height 13
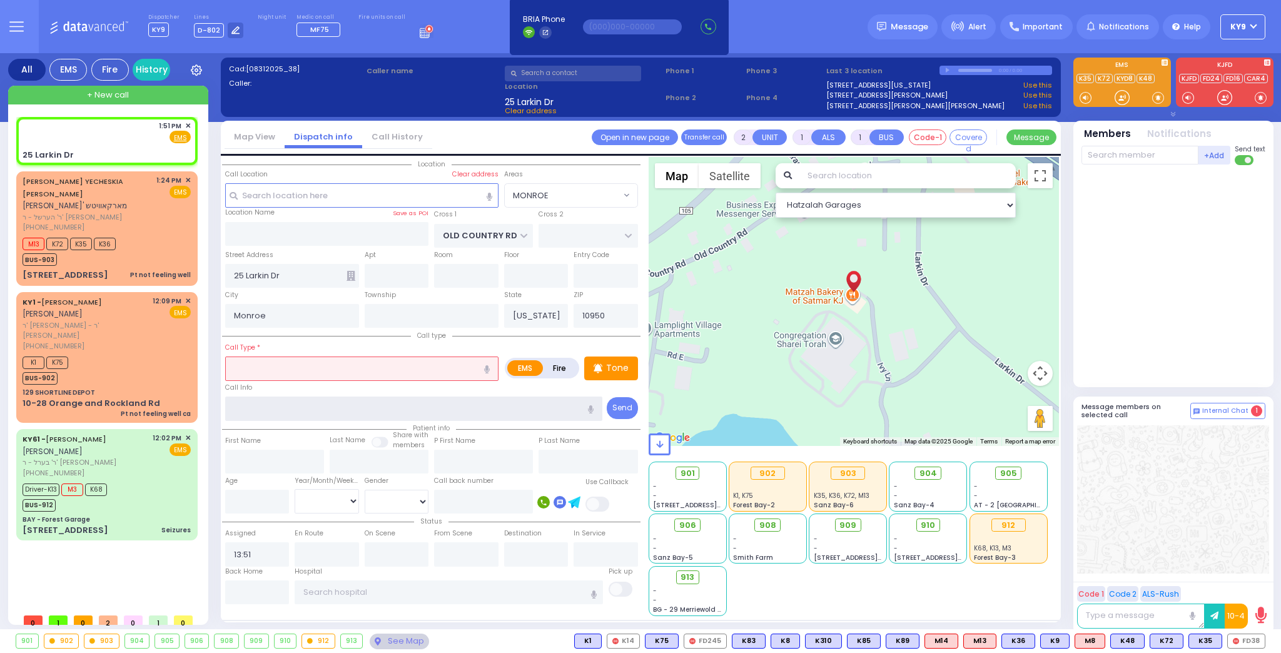
drag, startPoint x: 301, startPoint y: 405, endPoint x: 293, endPoint y: 408, distance: 8.7
click at [301, 405] on input "text" at bounding box center [414, 408] width 378 height 24
drag, startPoint x: 242, startPoint y: 488, endPoint x: 249, endPoint y: 506, distance: 19.4
click at [246, 499] on input "number" at bounding box center [257, 502] width 64 height 24
click at [316, 495] on select "Year Month Week Day" at bounding box center [327, 501] width 64 height 24
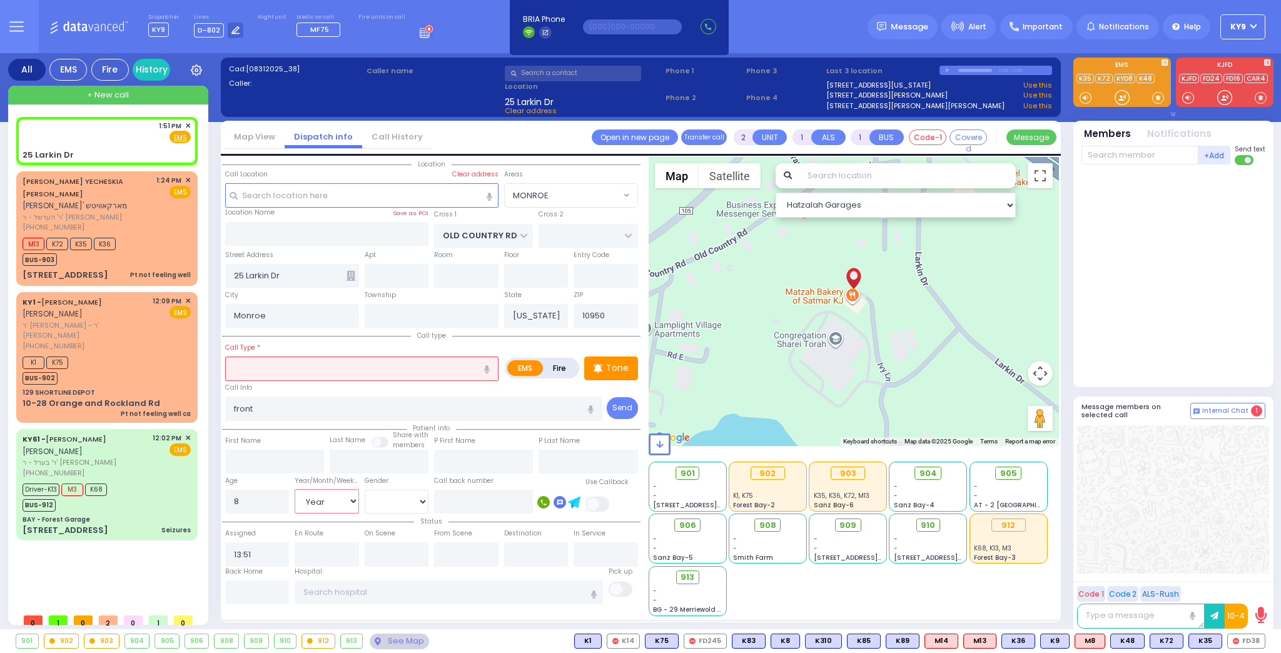
click at [295, 489] on select "Year Month Week Day" at bounding box center [327, 501] width 64 height 24
click at [373, 504] on select "Male Female" at bounding box center [397, 502] width 64 height 24
click at [365, 490] on select "Male Female" at bounding box center [397, 502] width 64 height 24
click at [420, 366] on input "text" at bounding box center [361, 368] width 273 height 24
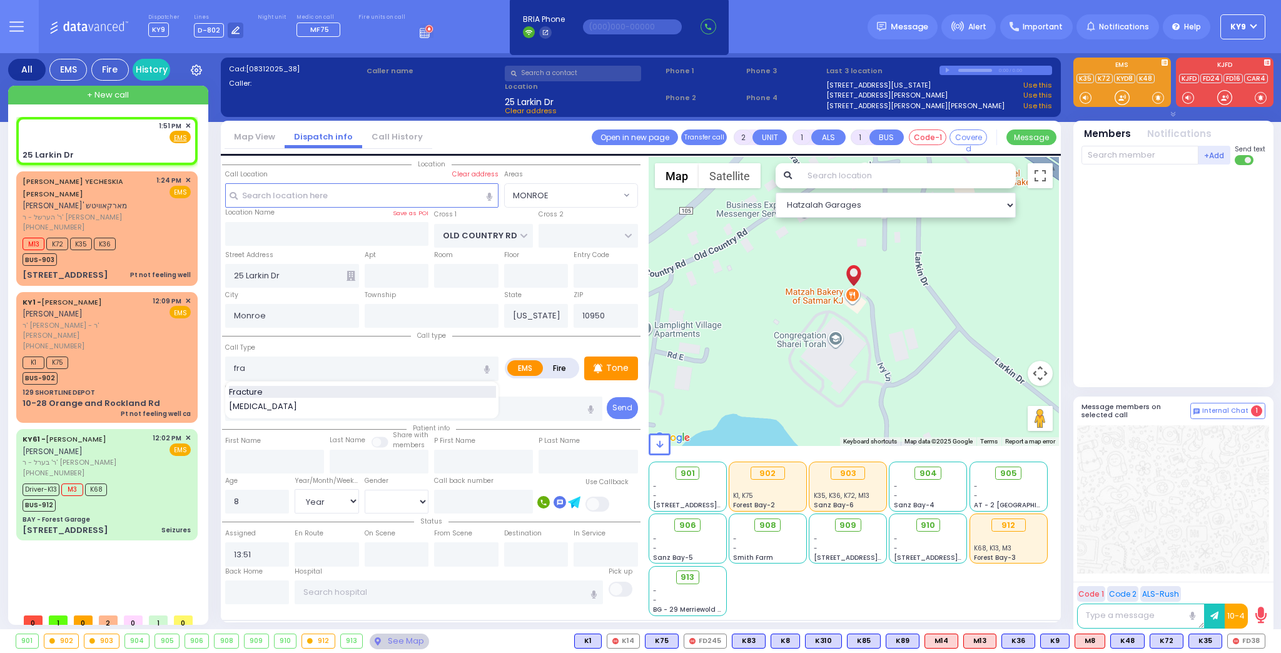
click at [266, 391] on div "Fracture" at bounding box center [362, 392] width 267 height 13
click at [273, 407] on input "front" at bounding box center [414, 408] width 378 height 24
click at [1160, 99] on span at bounding box center [1158, 97] width 12 height 13
drag, startPoint x: 1120, startPoint y: 98, endPoint x: 1112, endPoint y: 141, distance: 44.0
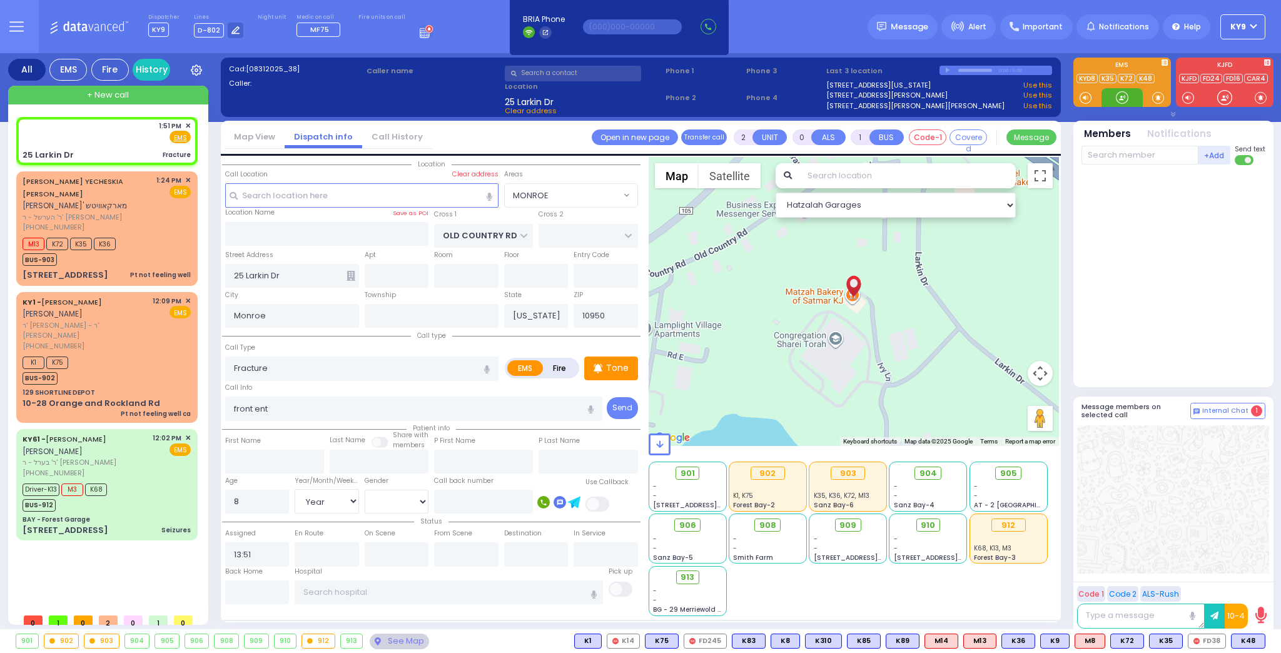
click at [1120, 99] on div at bounding box center [1121, 97] width 13 height 13
click at [1246, 637] on span "K48" at bounding box center [1247, 641] width 33 height 14
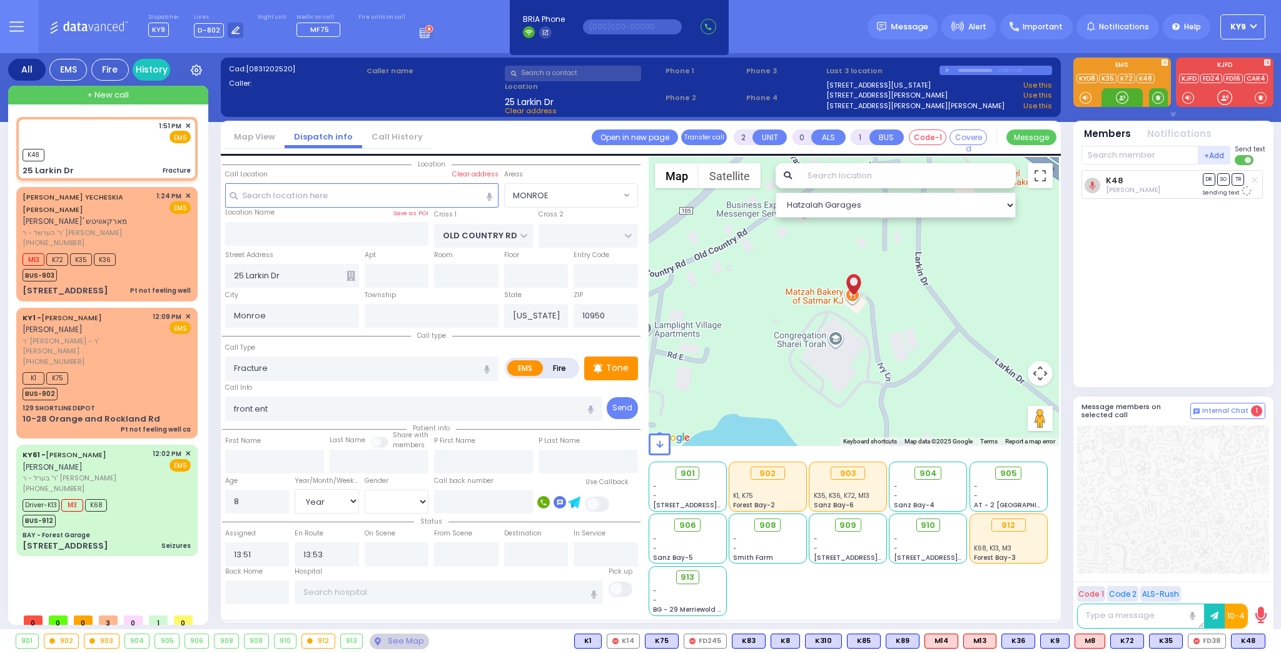
click at [1159, 93] on span at bounding box center [1158, 97] width 12 height 13
click at [1119, 96] on div at bounding box center [1121, 97] width 13 height 13
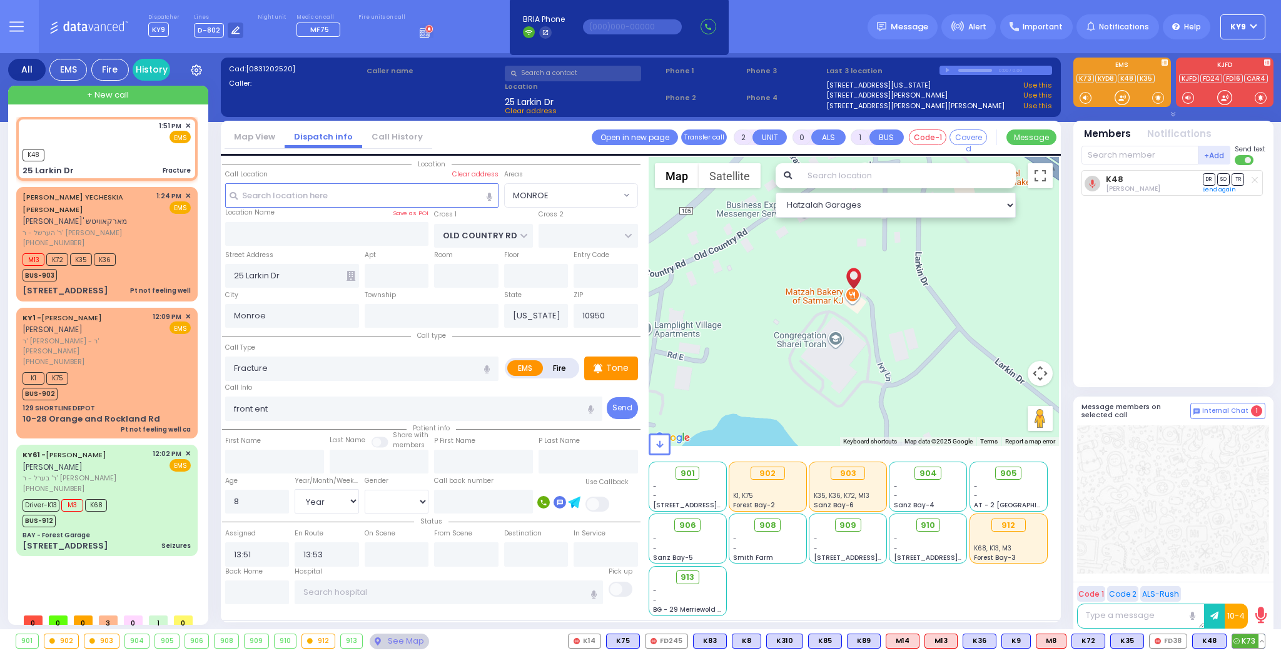
click at [1248, 643] on span "K73" at bounding box center [1248, 641] width 33 height 14
click at [1132, 89] on div at bounding box center [1121, 97] width 41 height 19
drag, startPoint x: 1118, startPoint y: 96, endPoint x: 1139, endPoint y: 101, distance: 21.2
click at [1125, 98] on div at bounding box center [1121, 97] width 13 height 13
click at [1150, 98] on span at bounding box center [1158, 97] width 19 height 19
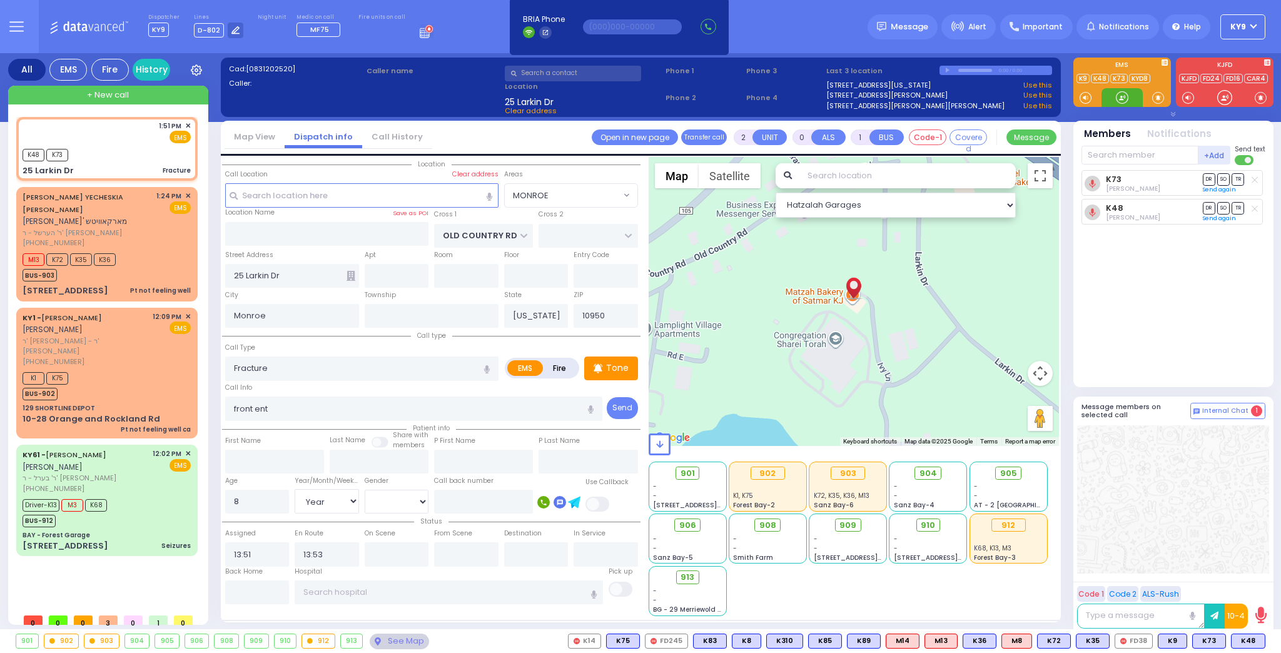
drag, startPoint x: 1127, startPoint y: 96, endPoint x: 1120, endPoint y: 97, distance: 6.3
click at [1120, 97] on div at bounding box center [1121, 97] width 13 height 13
drag, startPoint x: 1129, startPoint y: 98, endPoint x: 1116, endPoint y: 95, distance: 12.9
click at [1125, 98] on div at bounding box center [1121, 97] width 13 height 13
click at [1122, 99] on div at bounding box center [1121, 97] width 13 height 13
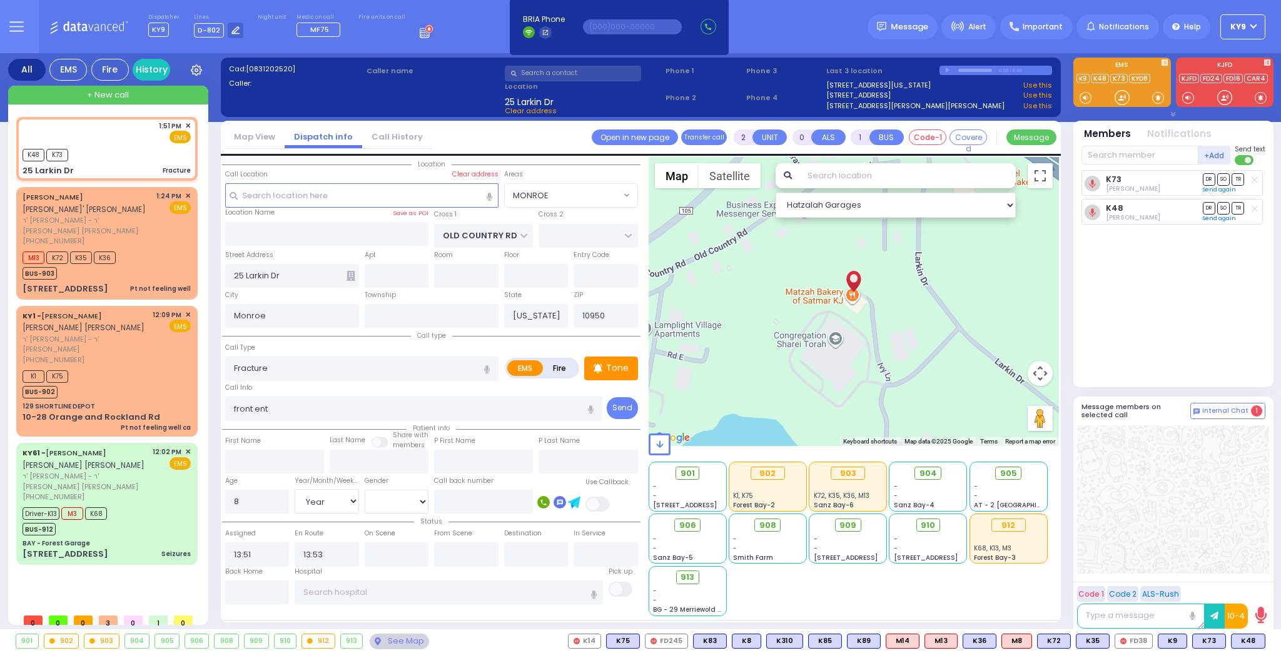
select select "MONROE"
select select "Year"
select select "[DEMOGRAPHIC_DATA]"
drag, startPoint x: 619, startPoint y: 73, endPoint x: 610, endPoint y: 73, distance: 8.8
click at [617, 73] on input "text" at bounding box center [573, 74] width 136 height 16
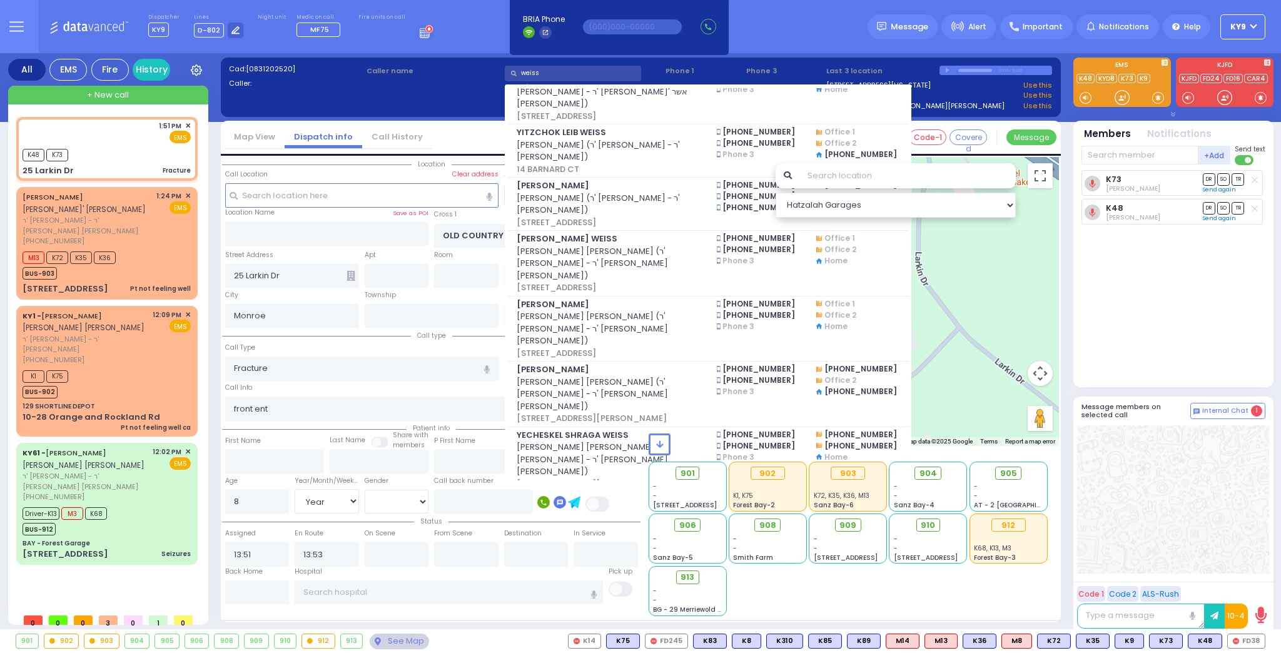
scroll to position [1601, 0]
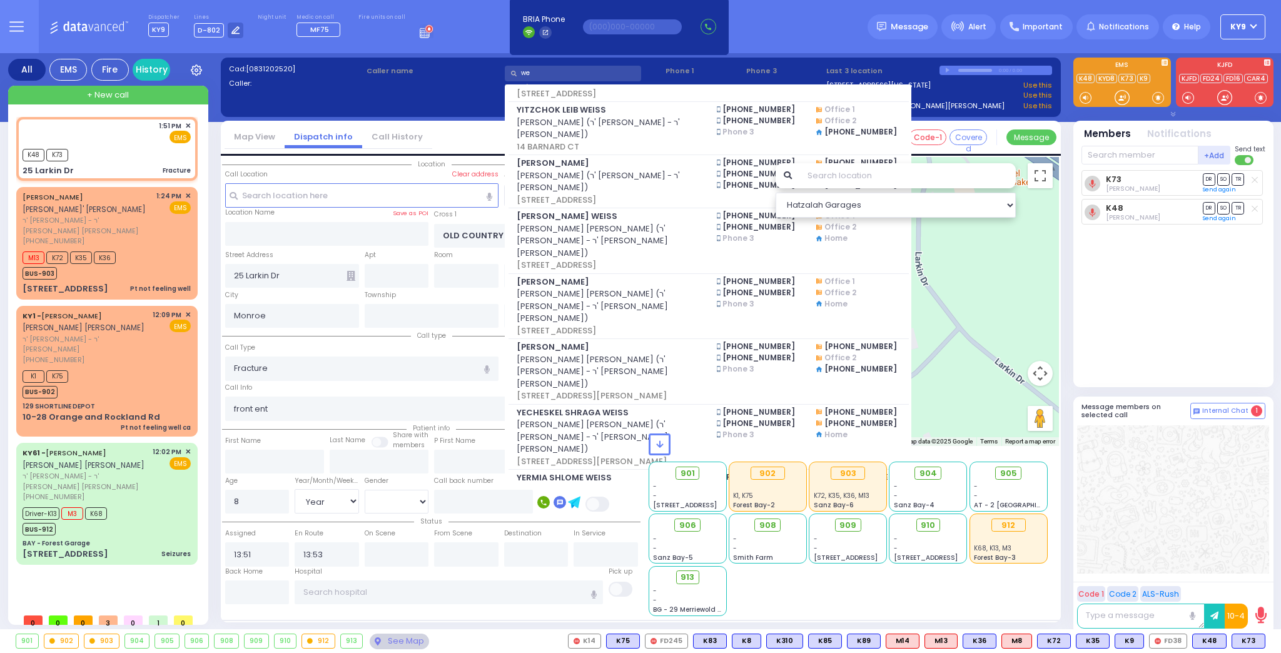
type input "w"
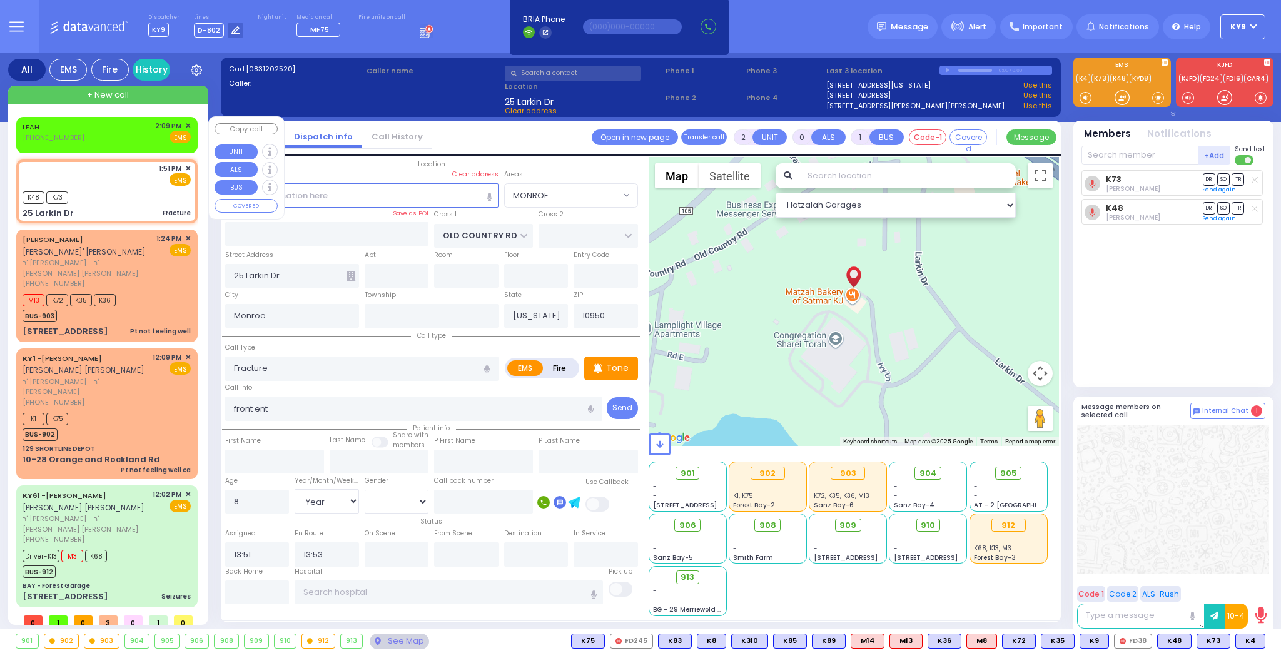
click at [137, 140] on div "LEAH (732) 228-3955 2:09 PM ✕ Fire EMS" at bounding box center [107, 132] width 168 height 23
type input "1"
select select
radio input "true"
select select
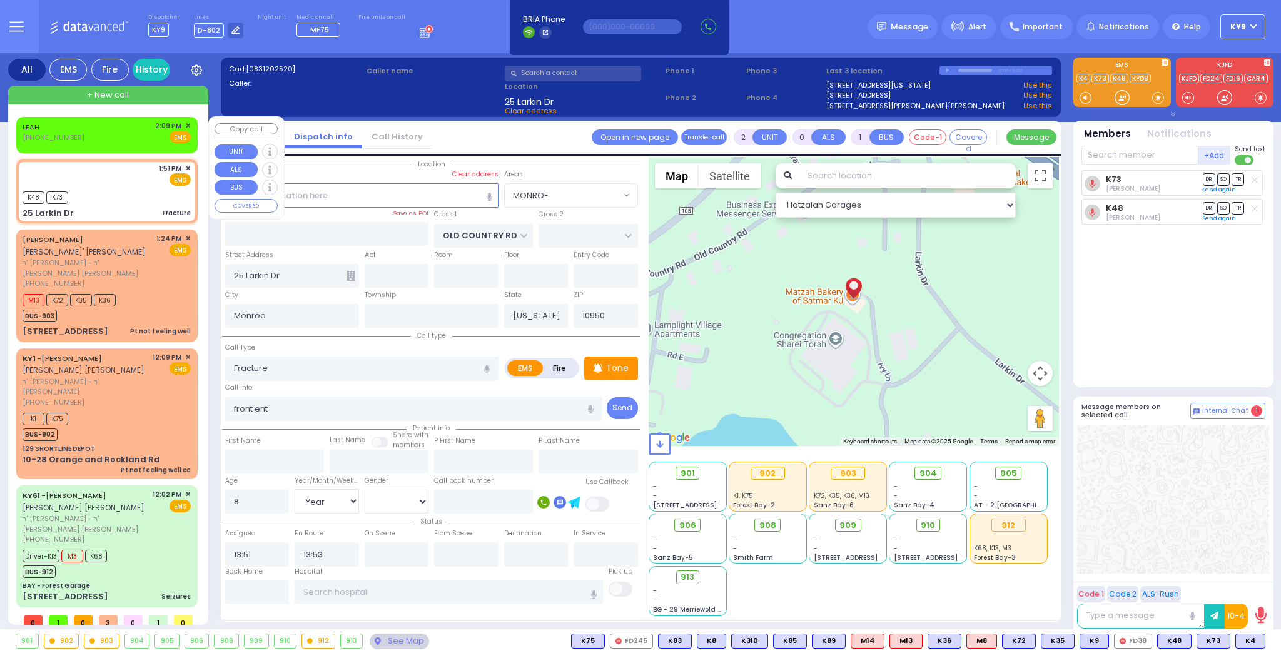
select select
type input "14:09"
select select "Hatzalah Garages"
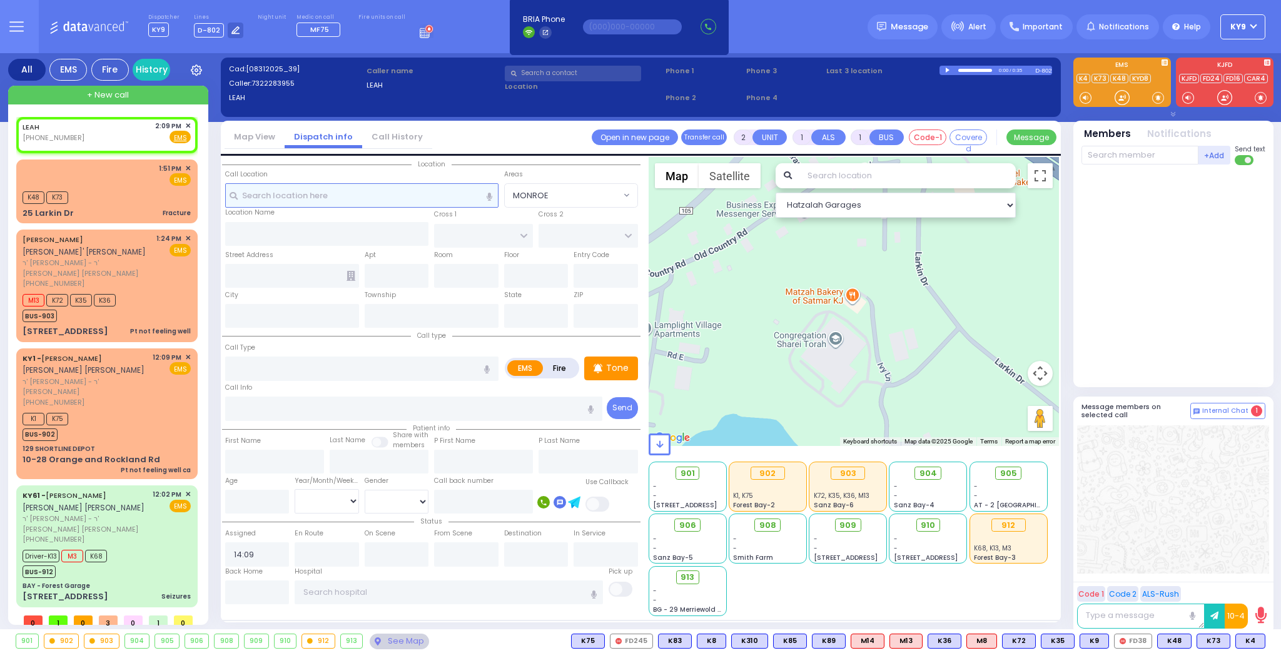
click at [305, 191] on input "text" at bounding box center [361, 195] width 273 height 24
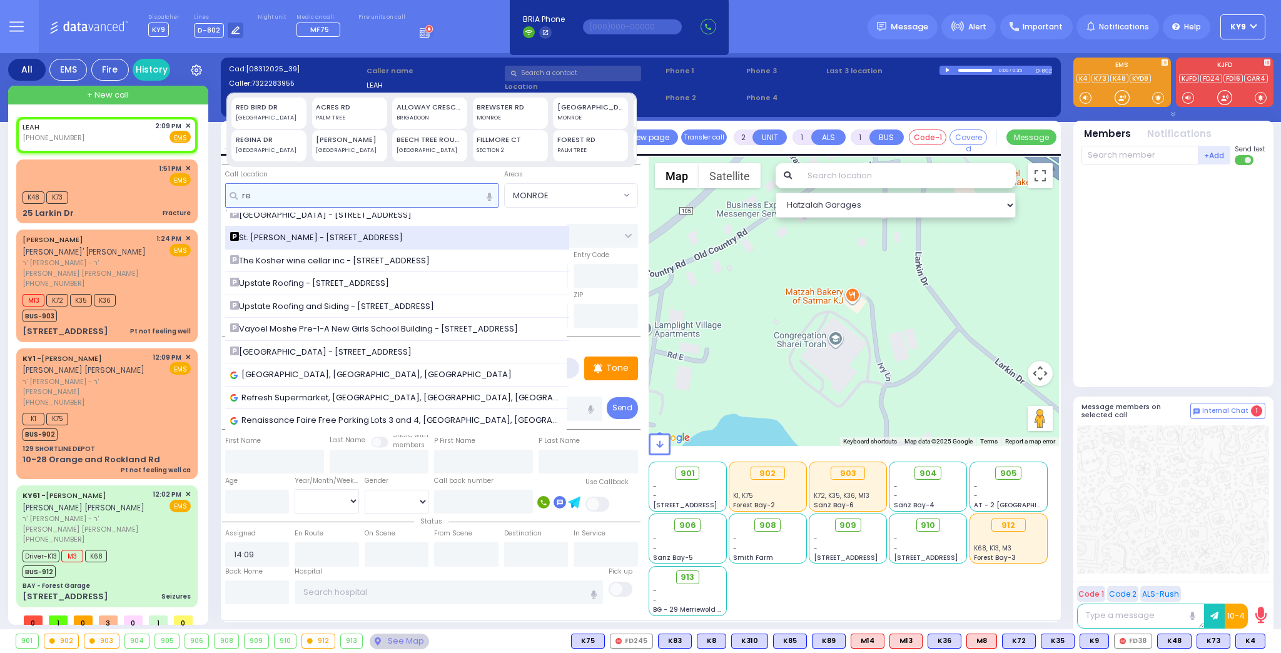
scroll to position [0, 0]
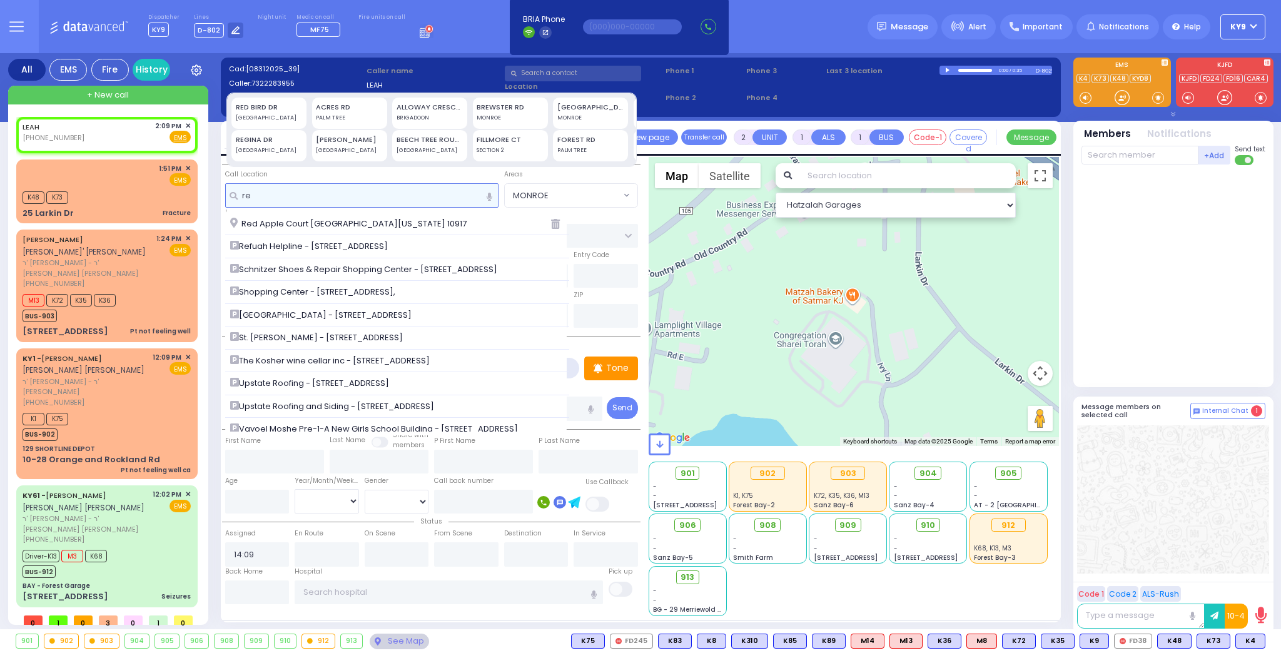
click at [319, 200] on input "re" at bounding box center [361, 195] width 273 height 24
type input "r"
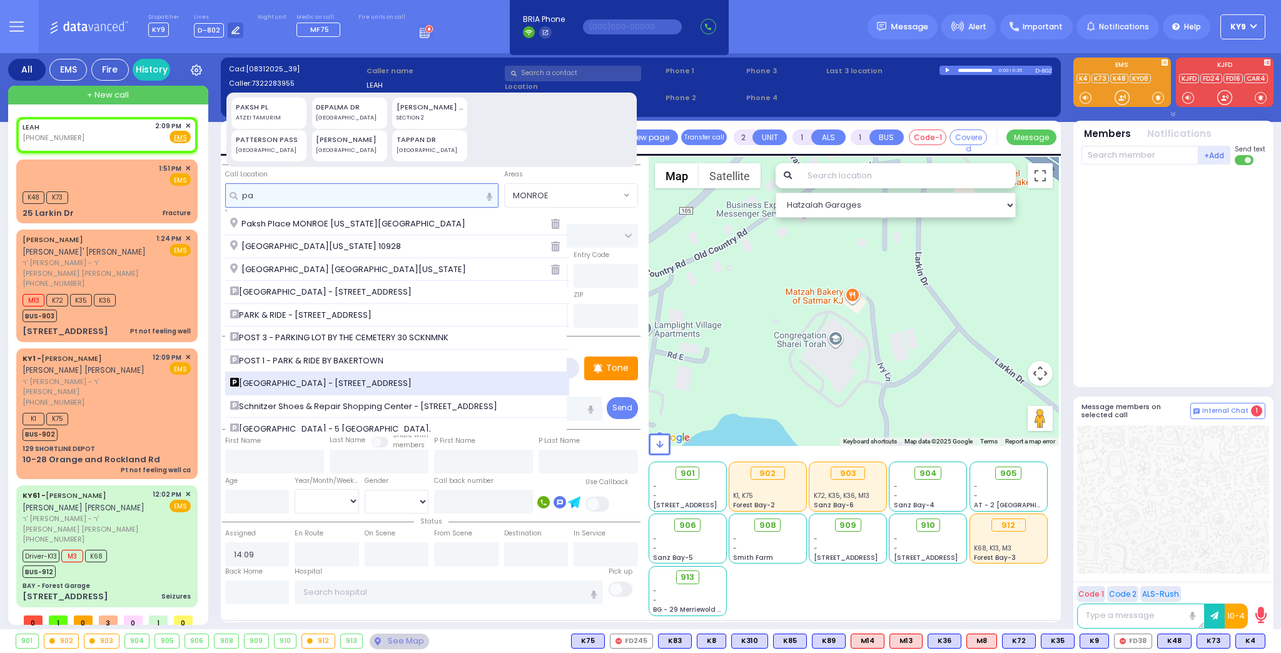
type input "pa"
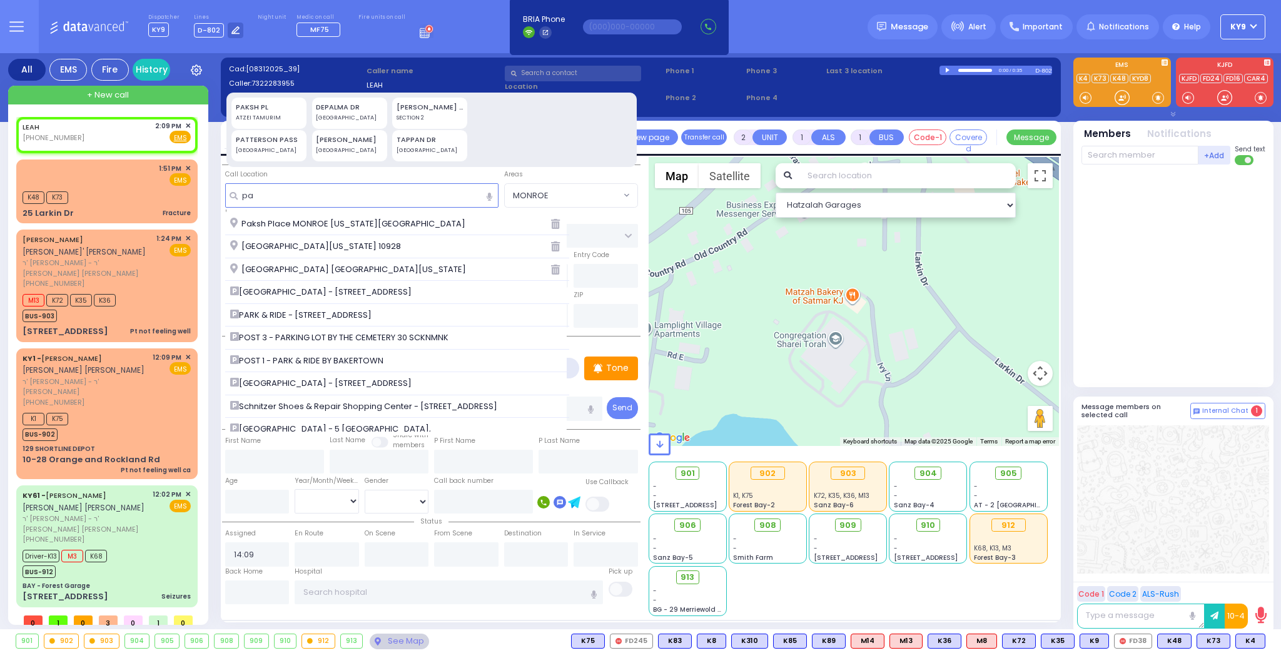
click at [281, 380] on span "RUACH HACHAIM PARK - 49 Larkin Dr" at bounding box center [323, 383] width 186 height 13
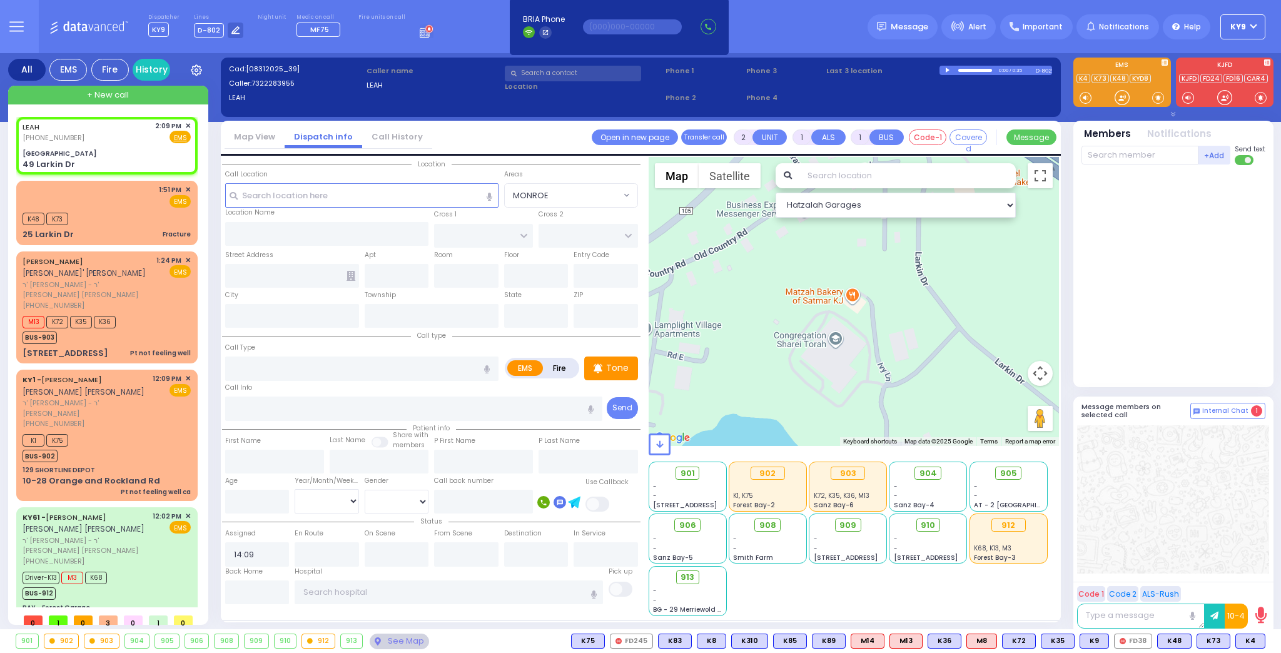
select select
radio input "true"
select select
select select "Hatzalah Garages"
type input "RUACH HACHAIM PARK"
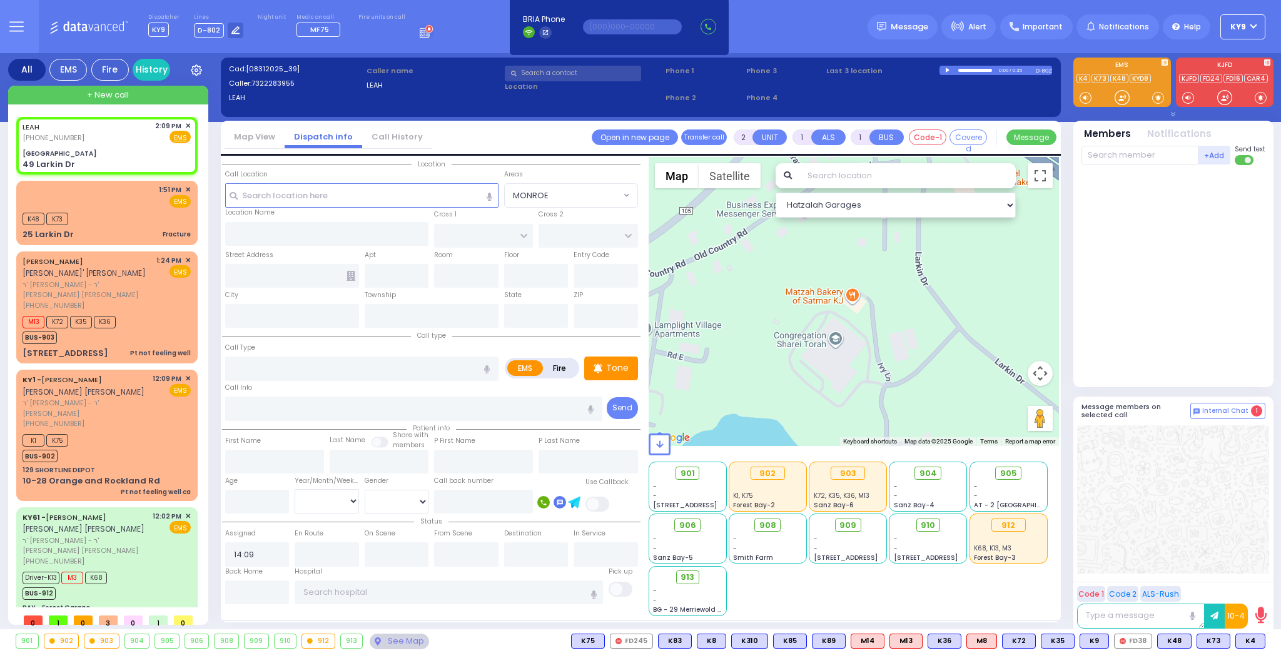
type input "OLD COUNTRY RD"
type input "49 Larkin Dr"
type input "Monroe"
type input "[US_STATE]"
type input "10950"
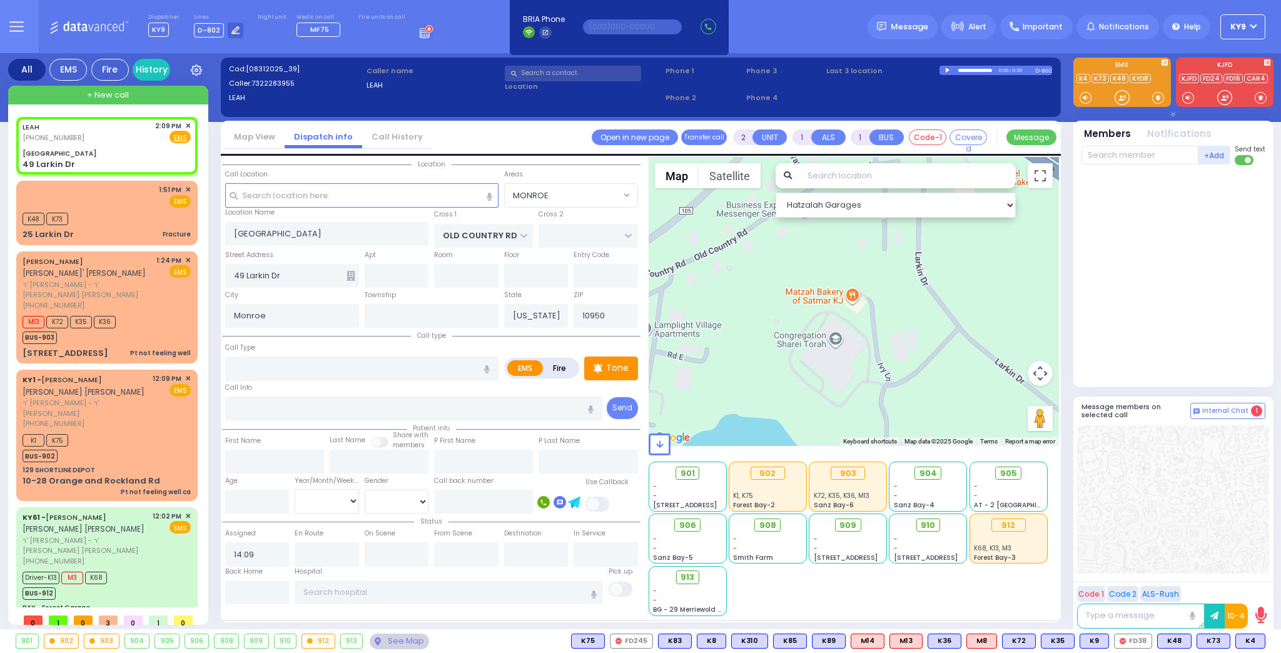
select select "MONROE"
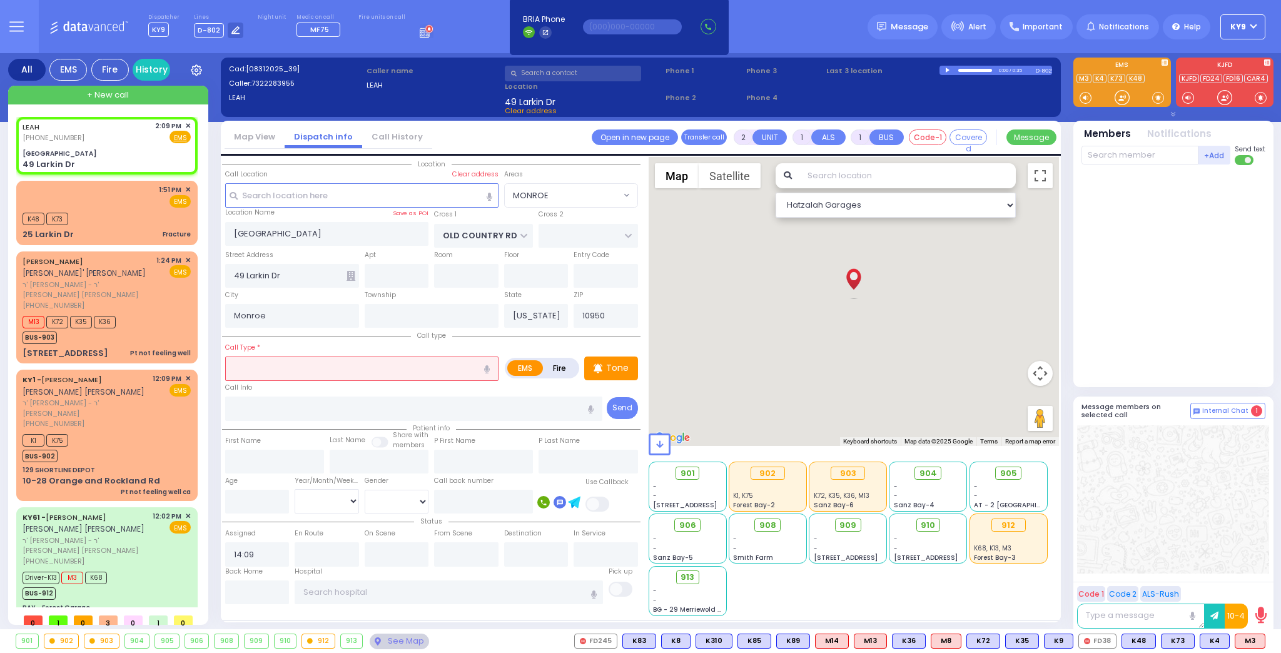
click at [278, 375] on input "text" at bounding box center [361, 368] width 273 height 24
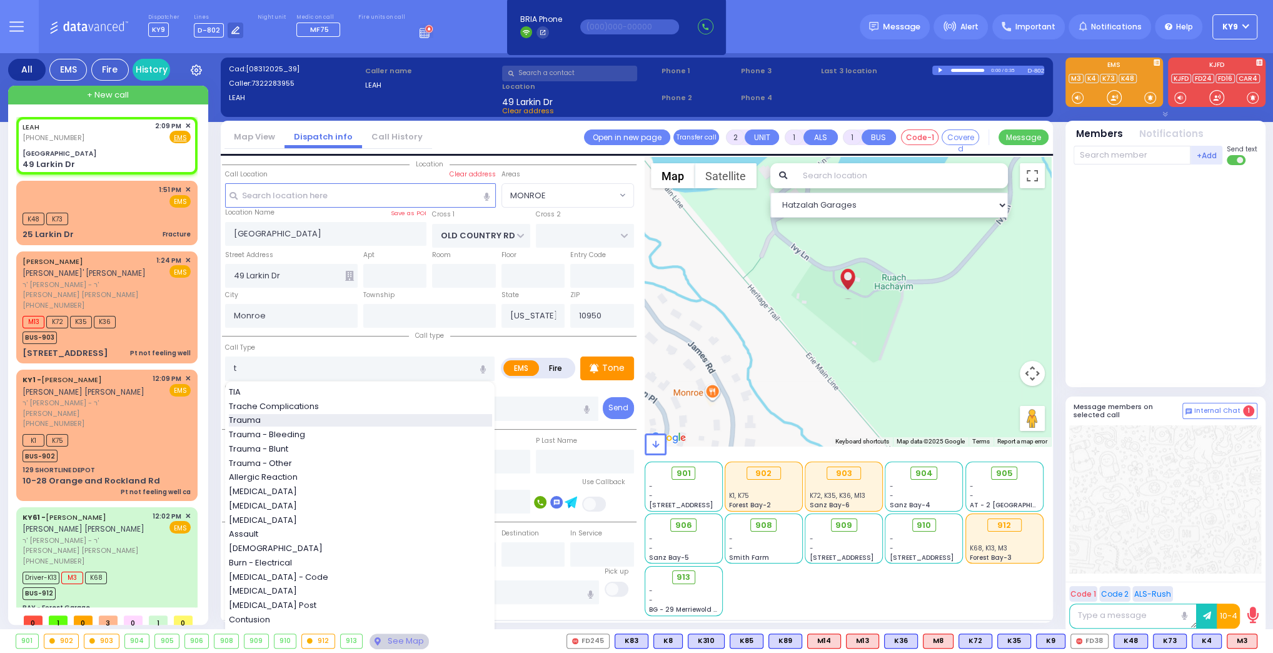
click at [251, 419] on span "Trauma" at bounding box center [247, 420] width 36 height 13
type input "Trauma"
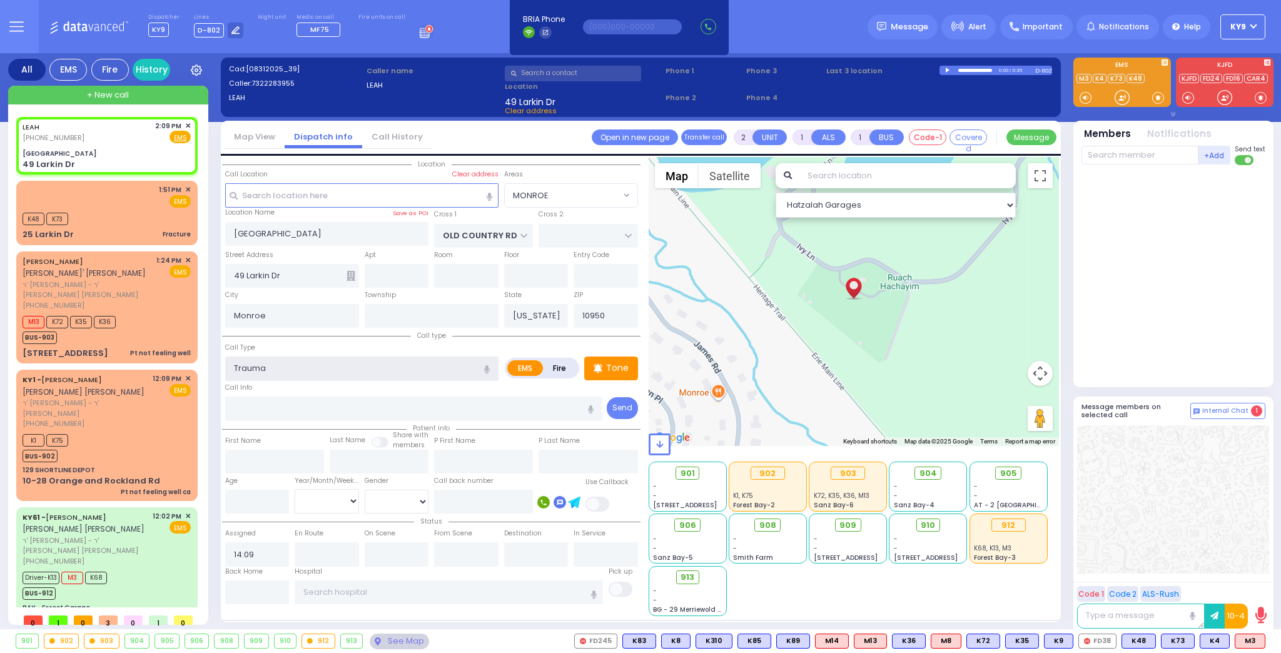
type input "0"
select select
radio input "true"
select select
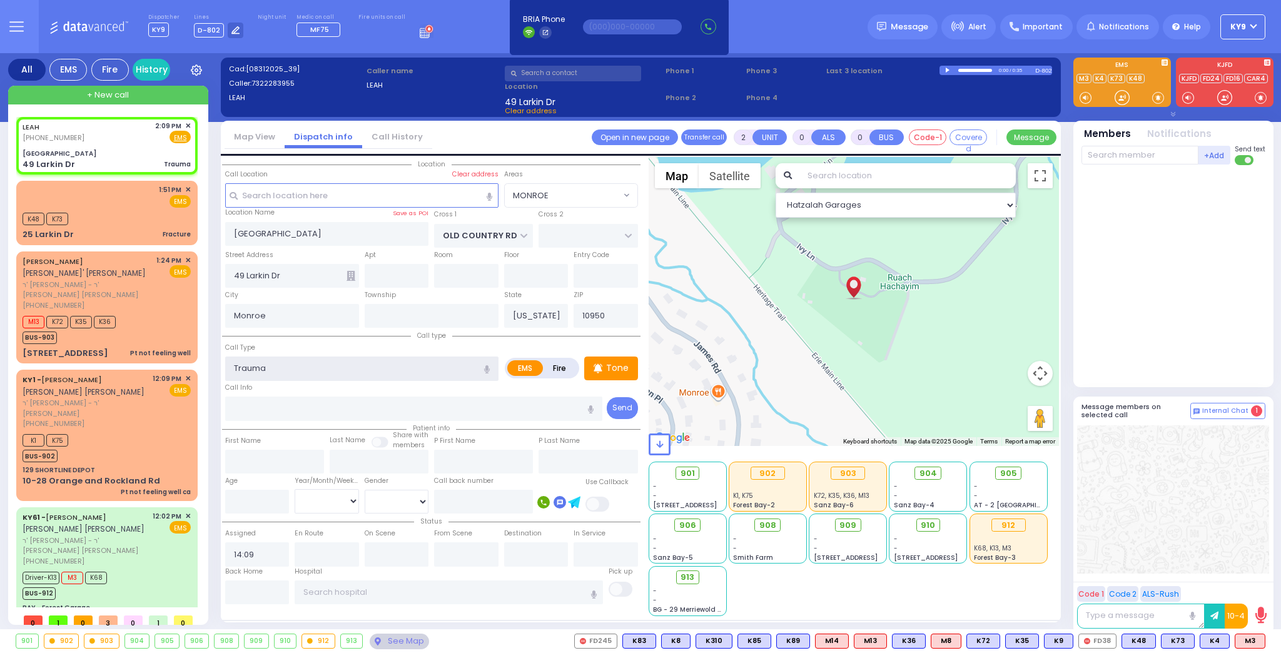
select select "Hatzalah Garages"
select select "MONROE"
select select
radio input "true"
select select
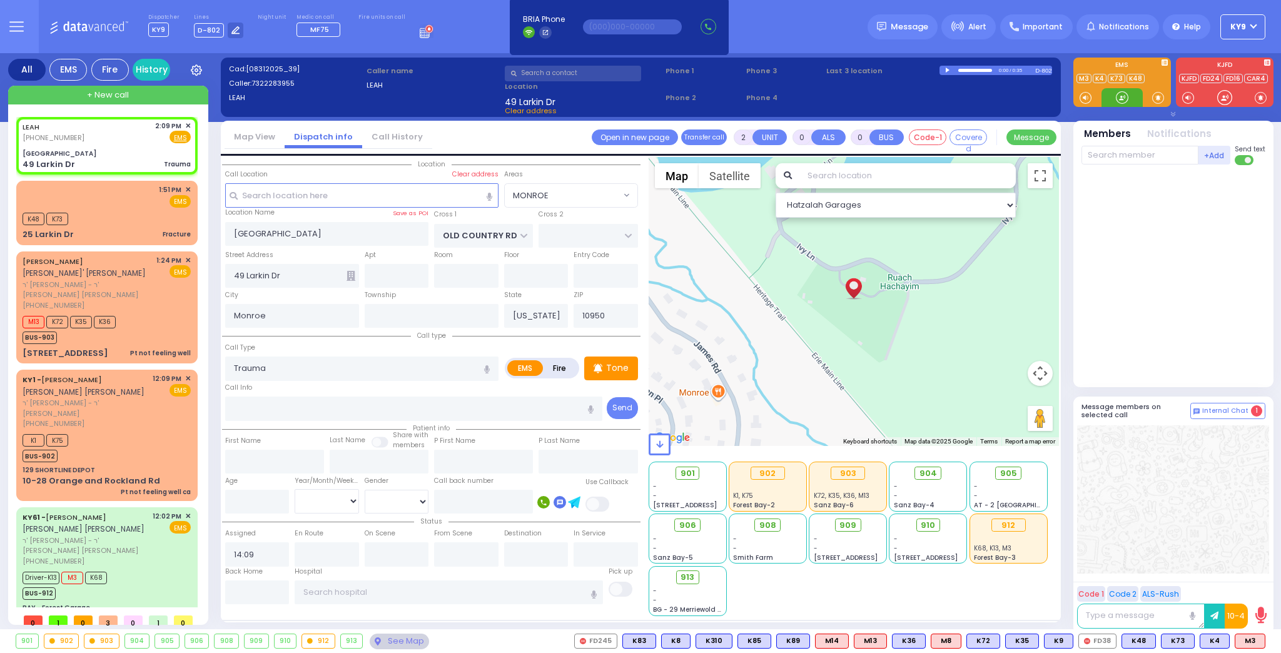
select select "Hatzalah Garages"
select select "MONROE"
click at [1134, 91] on div at bounding box center [1121, 97] width 41 height 19
click at [128, 568] on div "Driver-K13 M3 K68 BUS-912" at bounding box center [107, 583] width 168 height 31
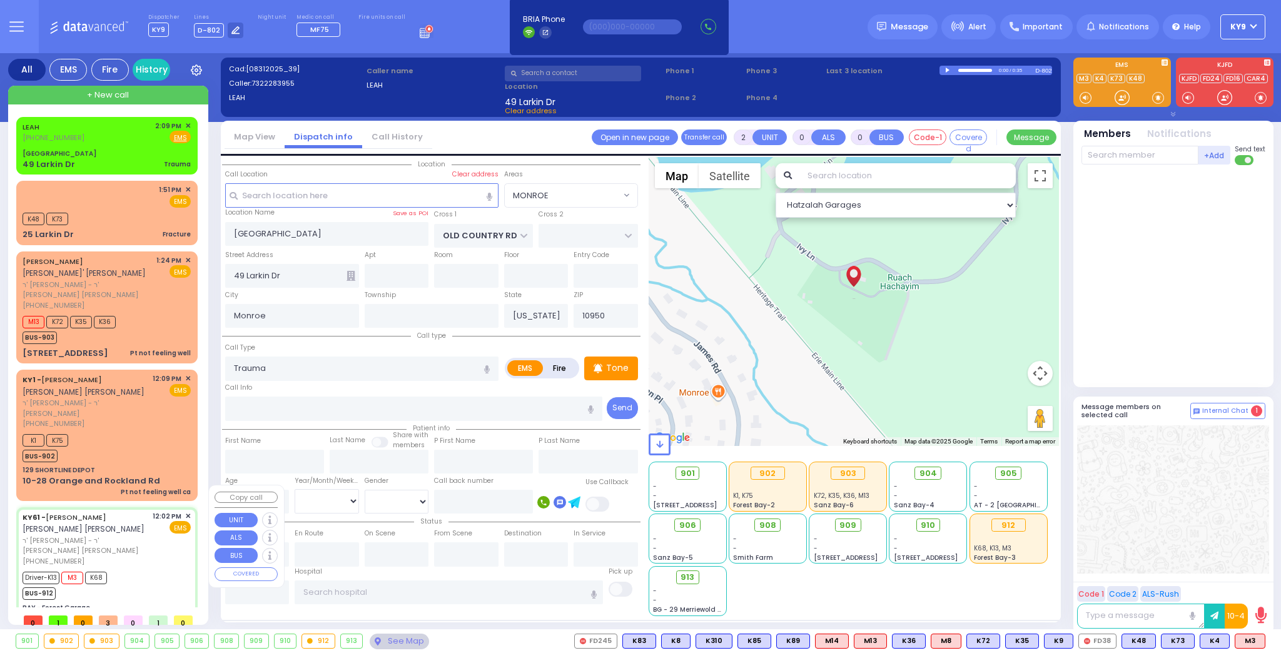
type input "6"
select select
type input "Seizures"
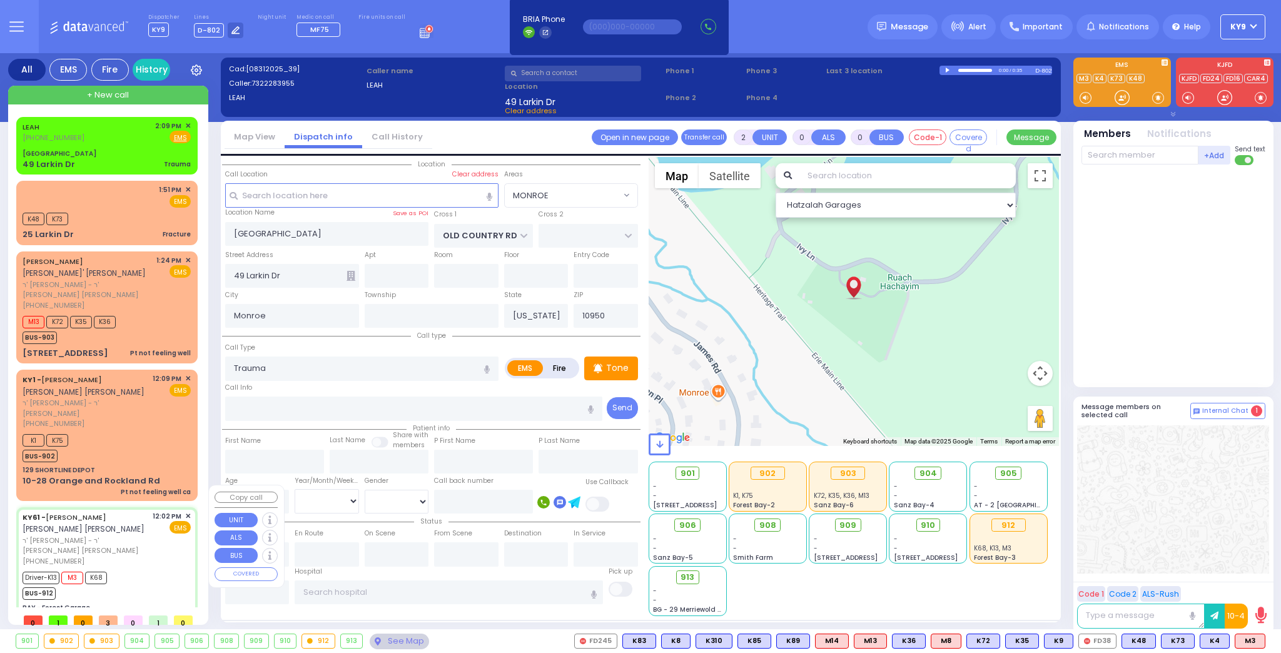
radio input "true"
type input "[PERSON_NAME]"
type input "POLACHECK"
type input "Hindy"
type input "[PERSON_NAME]"
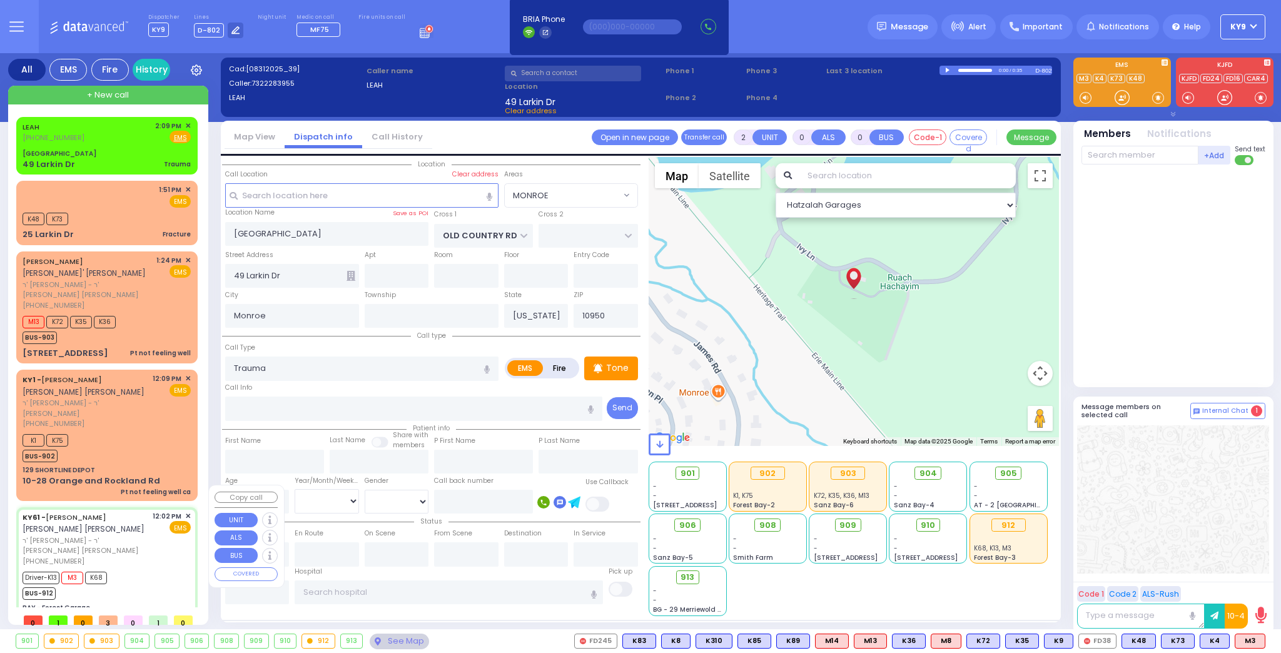
type input "15"
select select "Year"
select select "[DEMOGRAPHIC_DATA]"
type input "12:02"
type input "12:04"
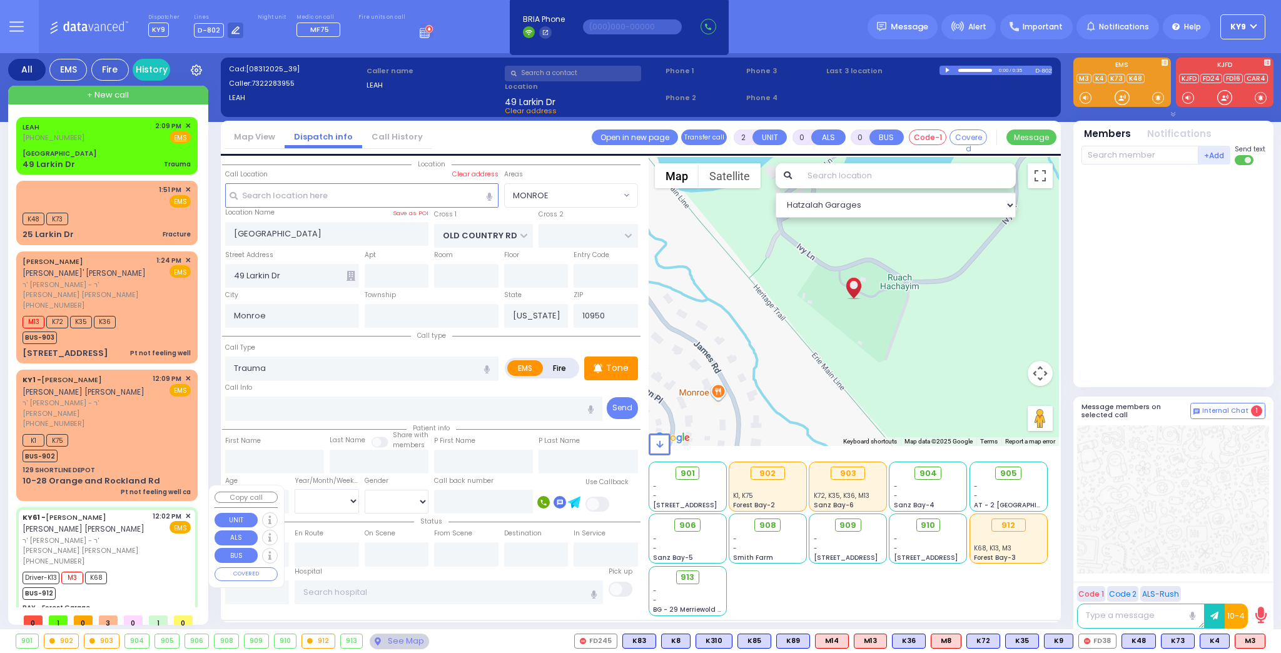
type input "12:07"
type input "12:17"
type input "12:57"
type input "13:14"
type input "[US_STATE][GEOGRAPHIC_DATA]- [GEOGRAPHIC_DATA] [STREET_ADDRESS][US_STATE]"
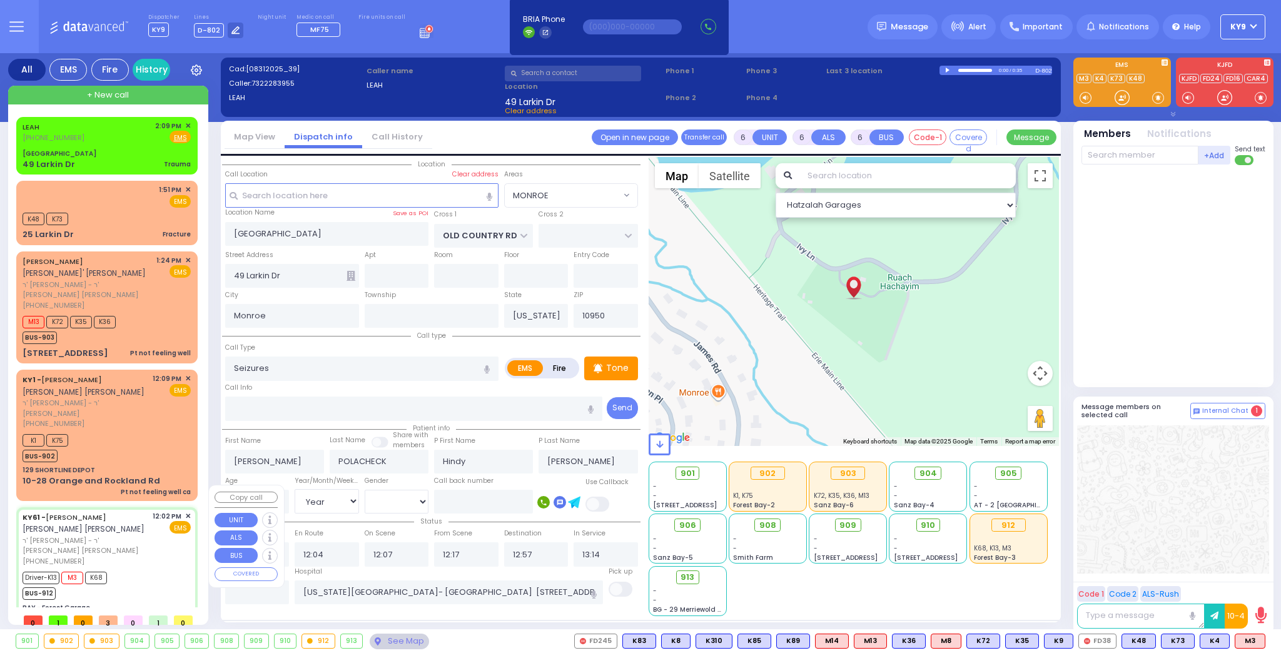
type input "BAY - Forest Garage"
type input "SANZ COURT"
type input "HAYES COURT"
type input "[STREET_ADDRESS]"
select select "Hatzalah Garages"
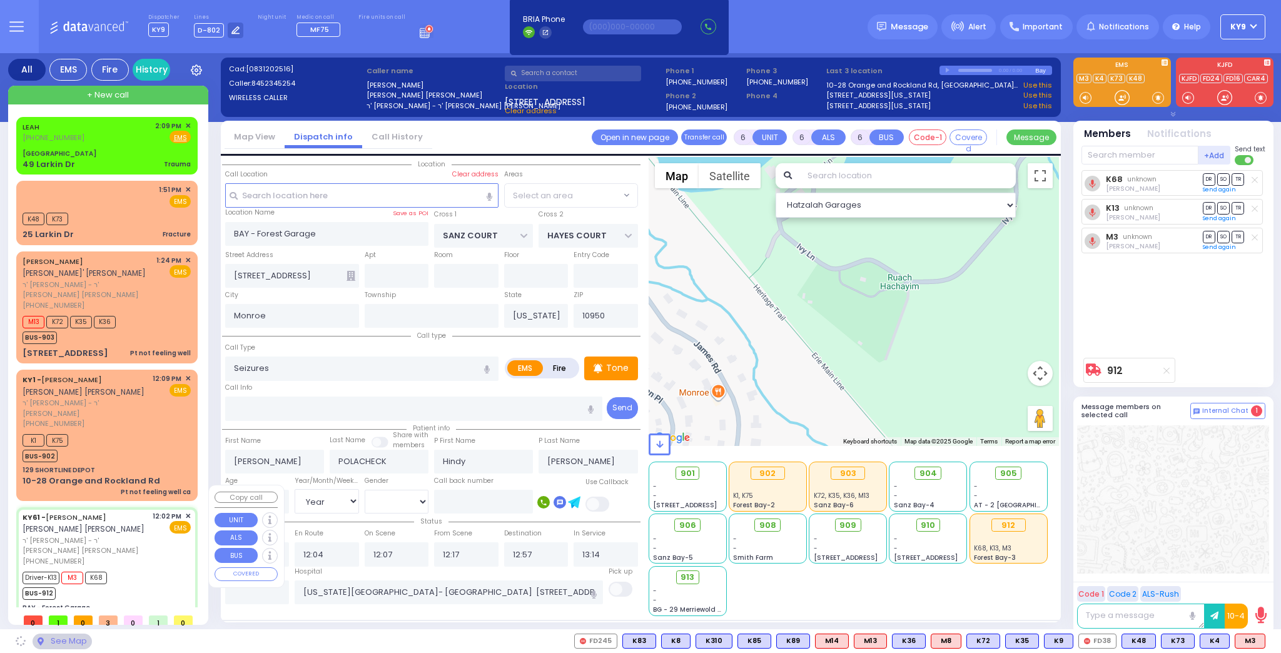
select select "SECTION 2"
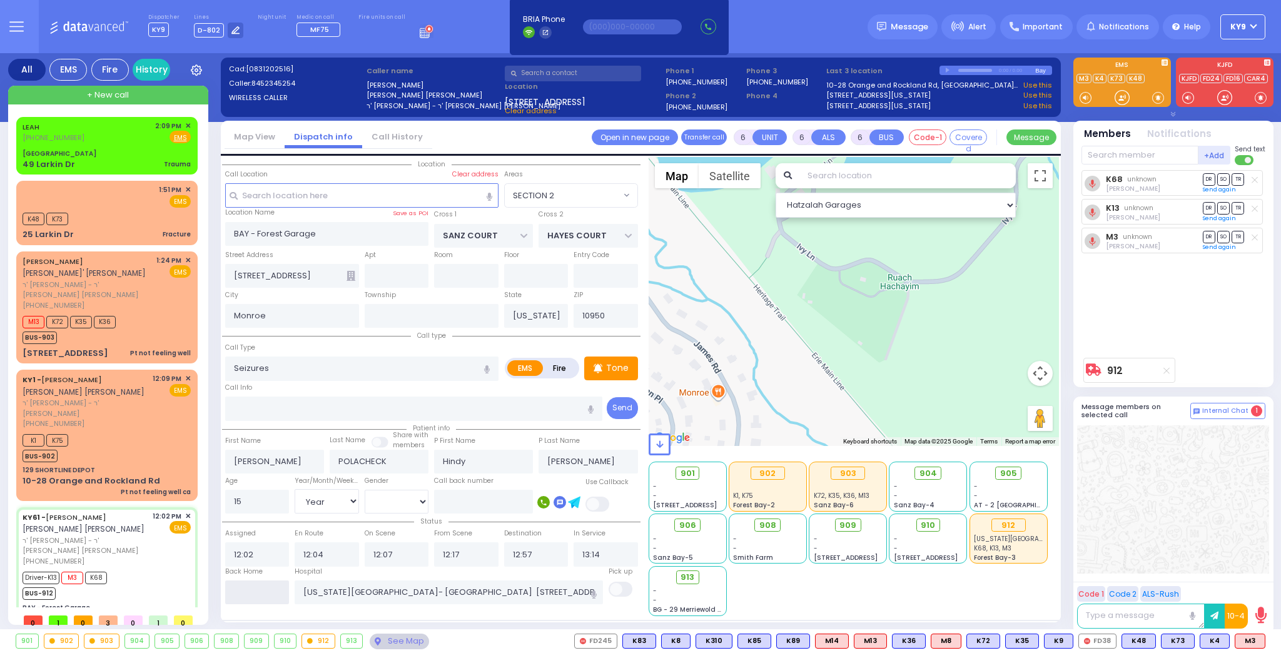
click at [251, 589] on input "text" at bounding box center [257, 592] width 64 height 24
type input "14:10"
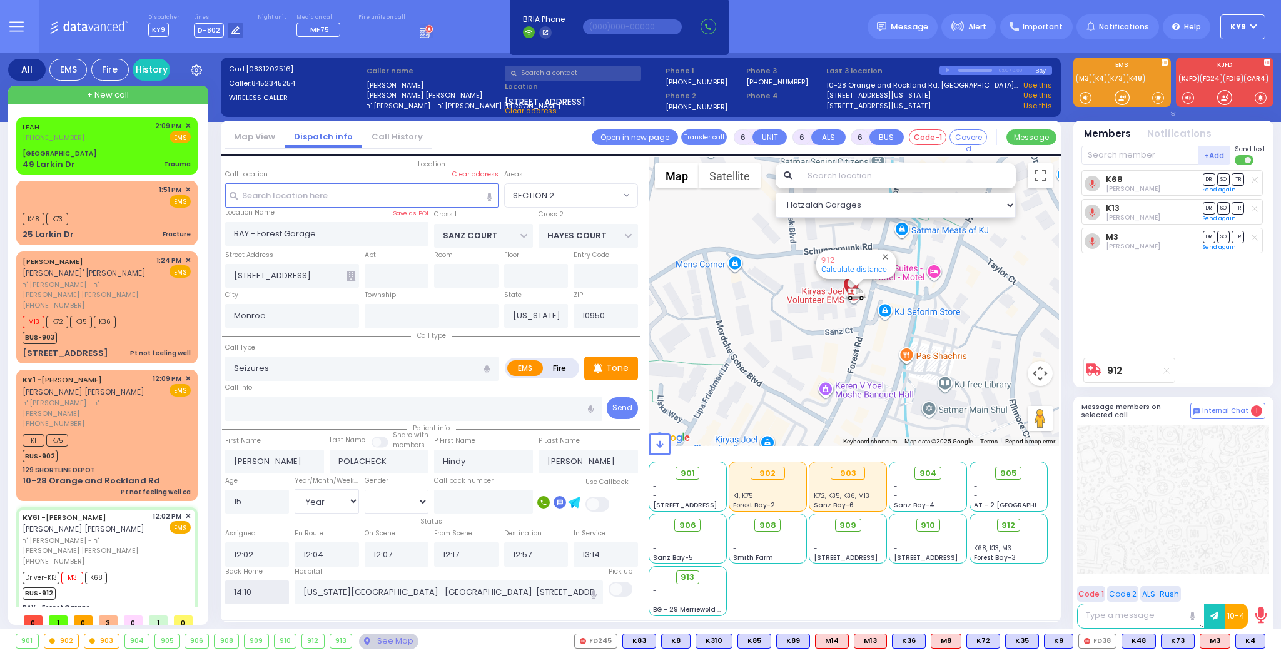
select select
radio input "true"
select select
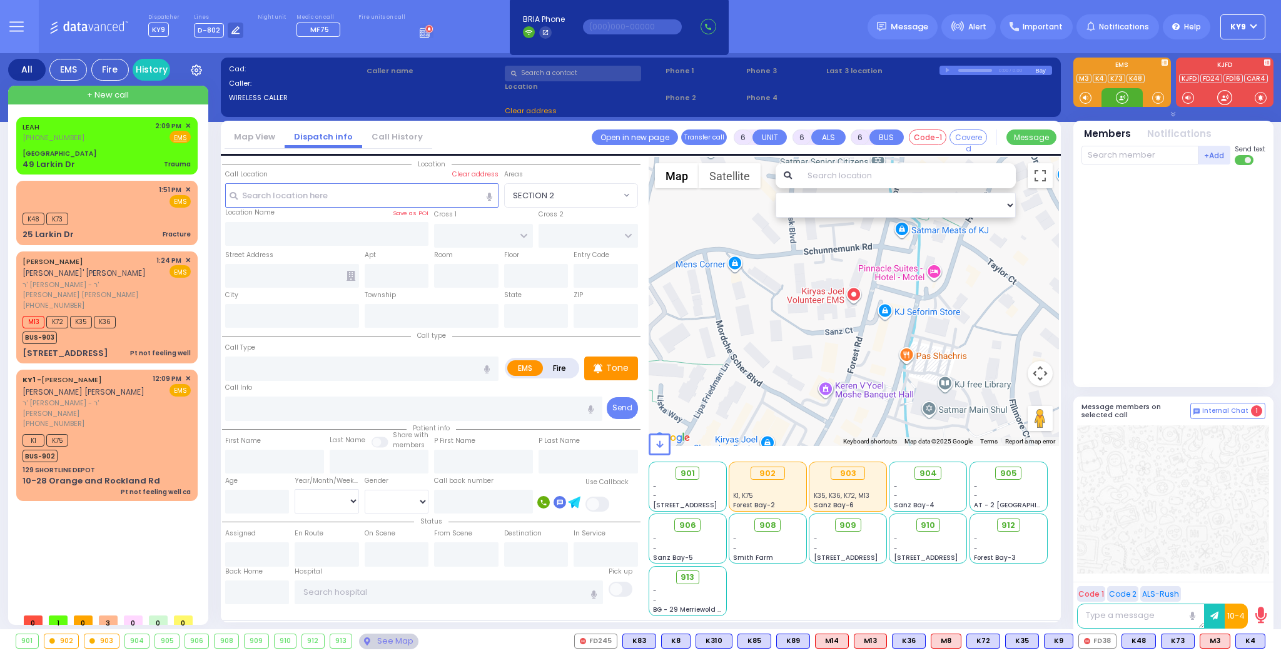
click at [1117, 91] on div at bounding box center [1121, 97] width 13 height 13
click at [485, 500] on input "text" at bounding box center [483, 502] width 99 height 24
type input "7322283955"
click at [1257, 640] on span "K4" at bounding box center [1250, 641] width 29 height 14
click at [103, 135] on div "LEAH (732) 228-3955 2:09 PM ✕ Fire EMS" at bounding box center [107, 132] width 168 height 23
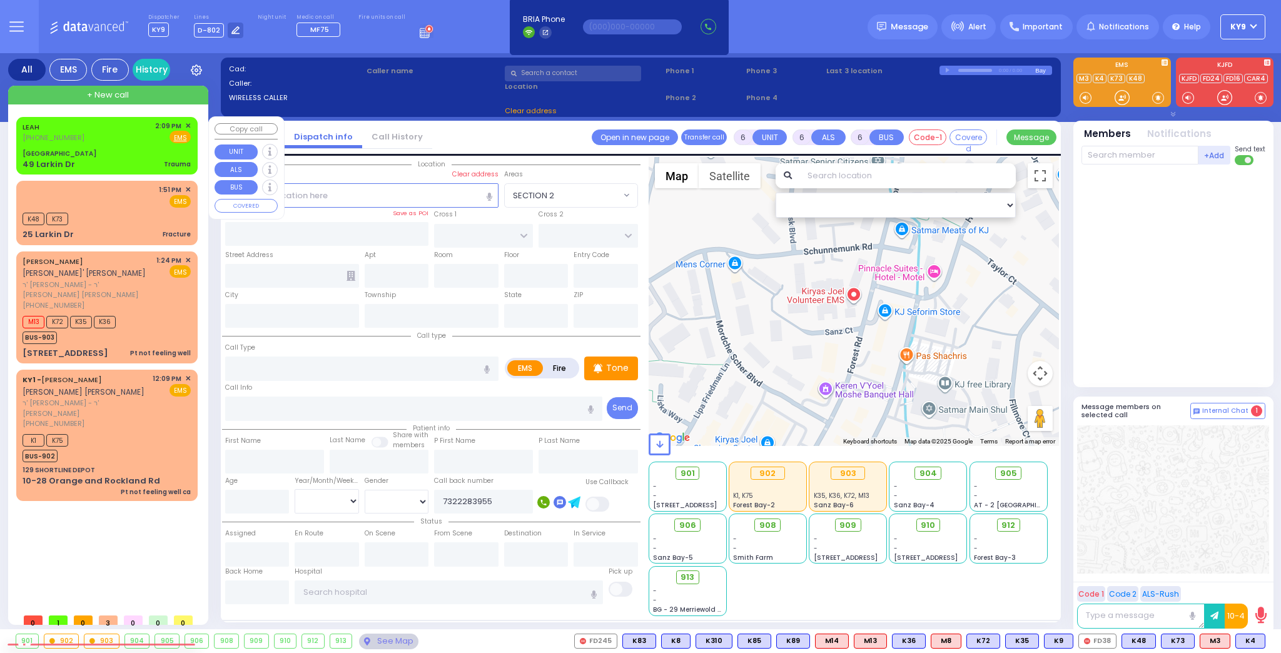
type input "2"
type input "0"
select select
type input "Trauma"
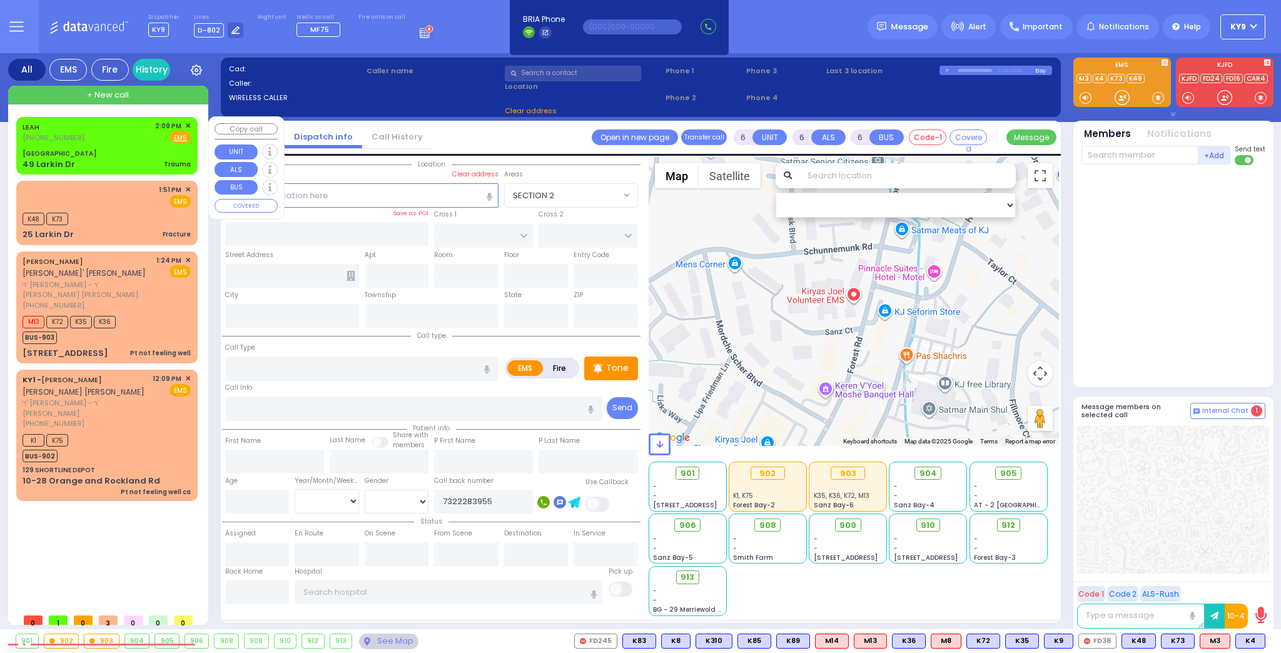
radio input "true"
select select
type input "14:09"
select select "Hatzalah Garages"
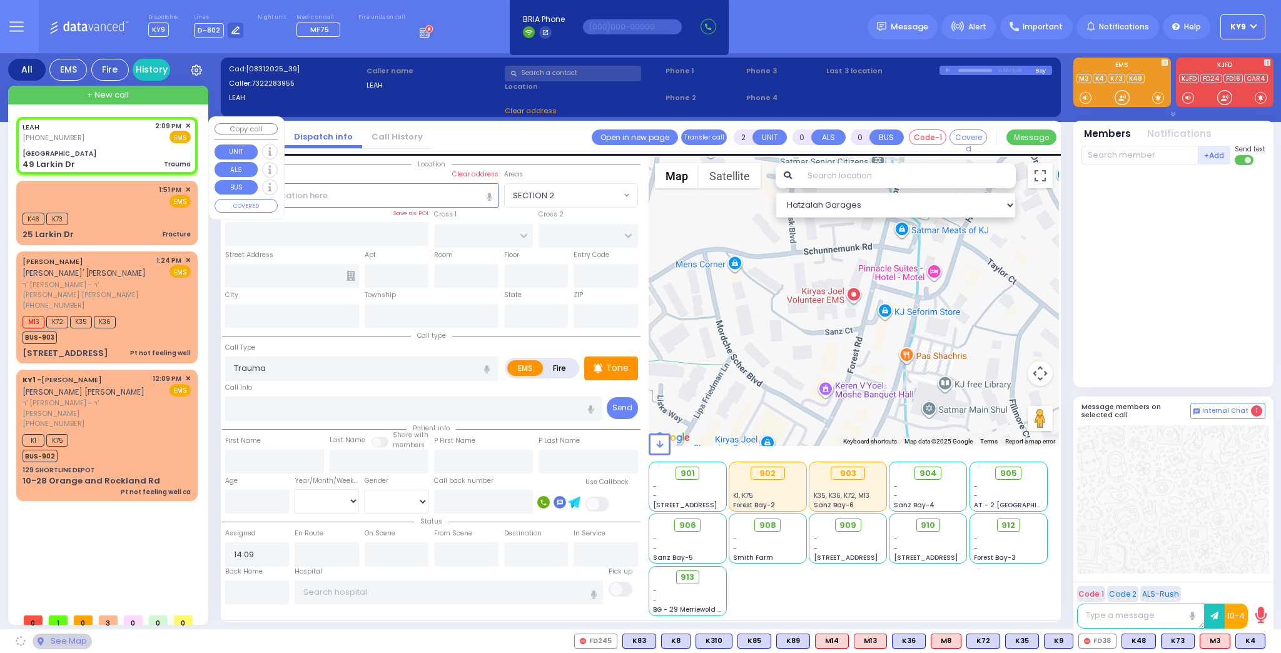
type input "RUACH HACHAIM PARK"
type input "OLD COUNTRY RD"
type input "49 Larkin Dr"
type input "Monroe"
type input "[US_STATE]"
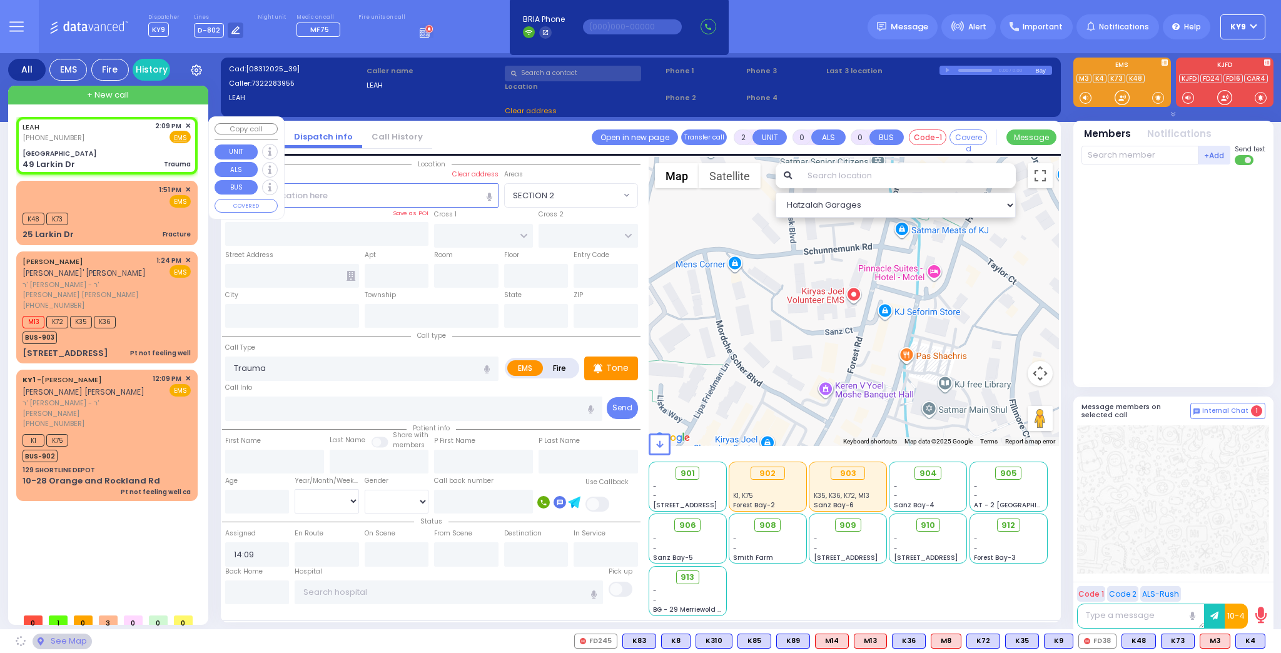
type input "10950"
select select "MONROE"
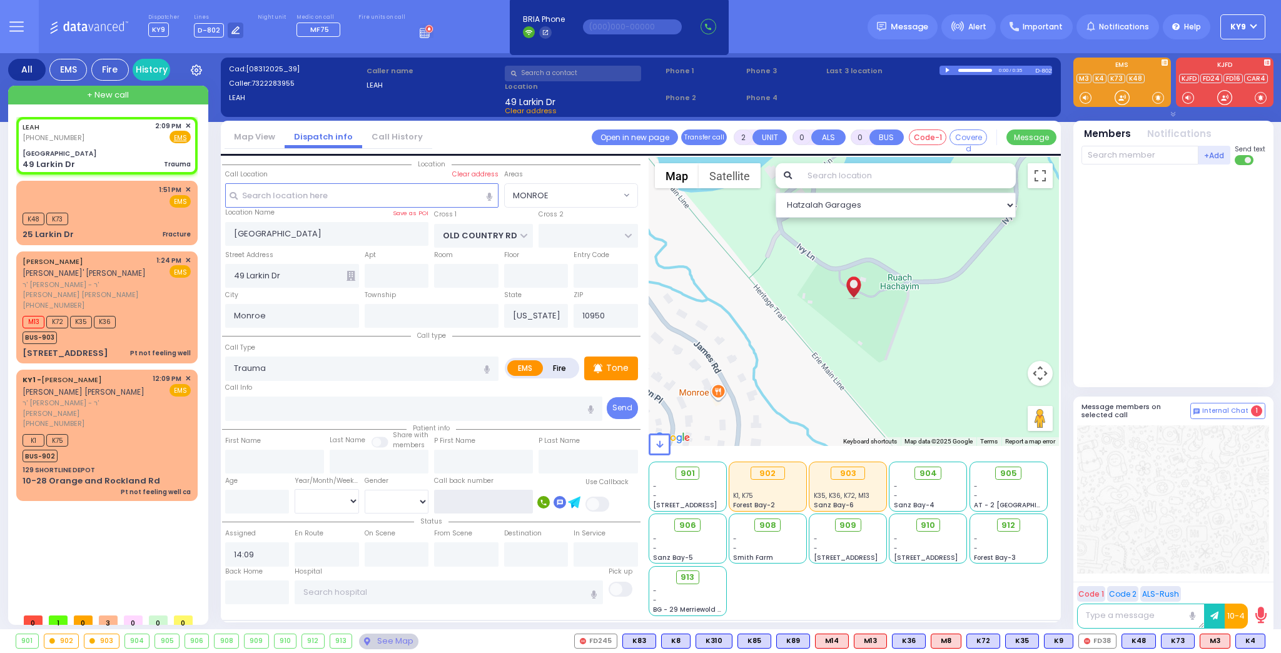
click at [470, 504] on input "text" at bounding box center [483, 502] width 99 height 24
type input "7322283955"
click at [1244, 644] on span "K4" at bounding box center [1250, 641] width 29 height 14
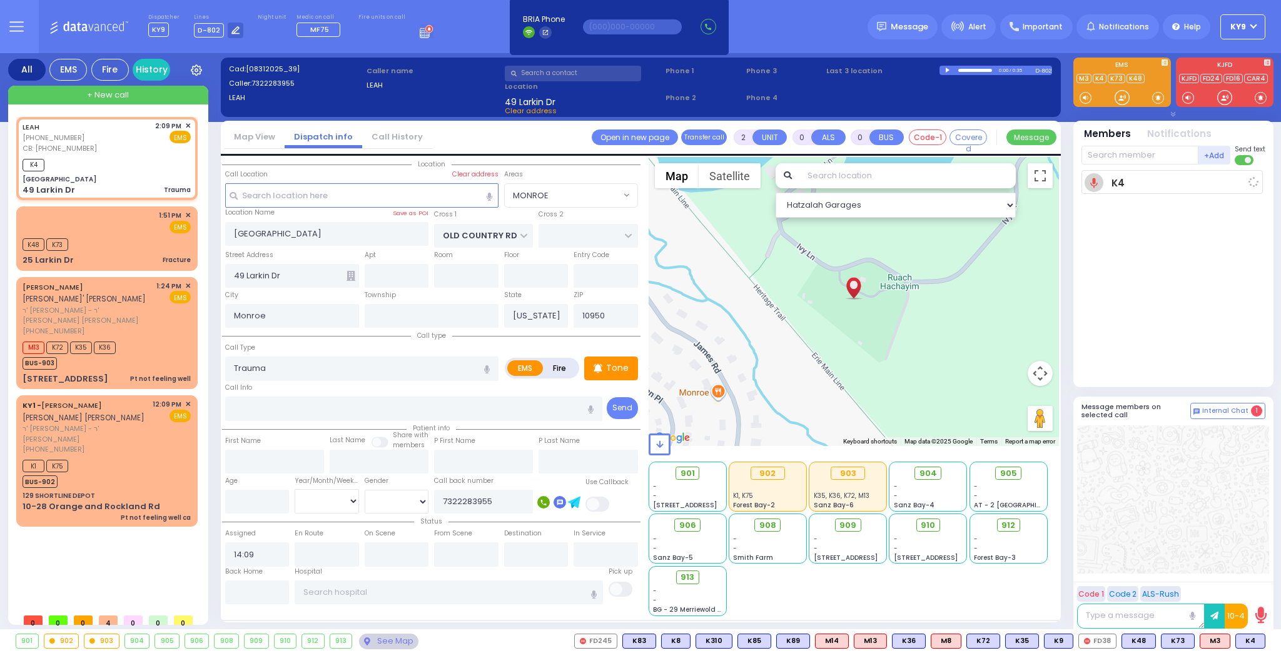
select select
radio input "true"
select select
type input "14:11"
select select "Hatzalah Garages"
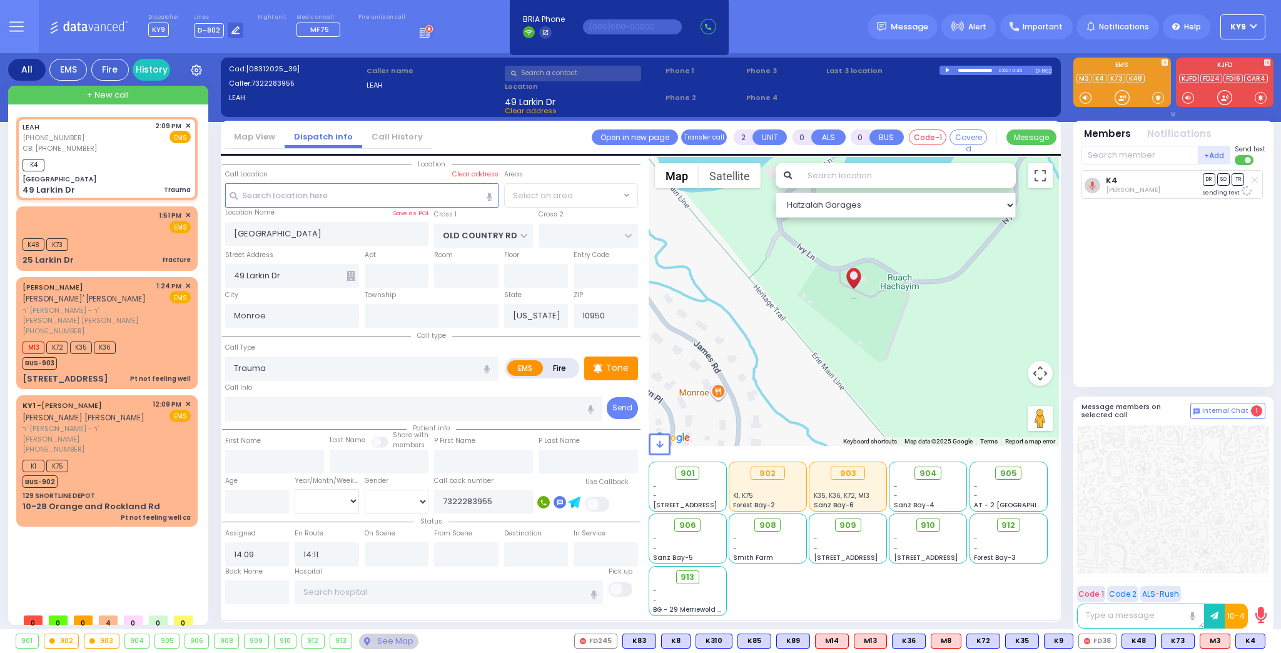
radio input "true"
select select
select select "Hatzalah Garages"
select select "MONROE"
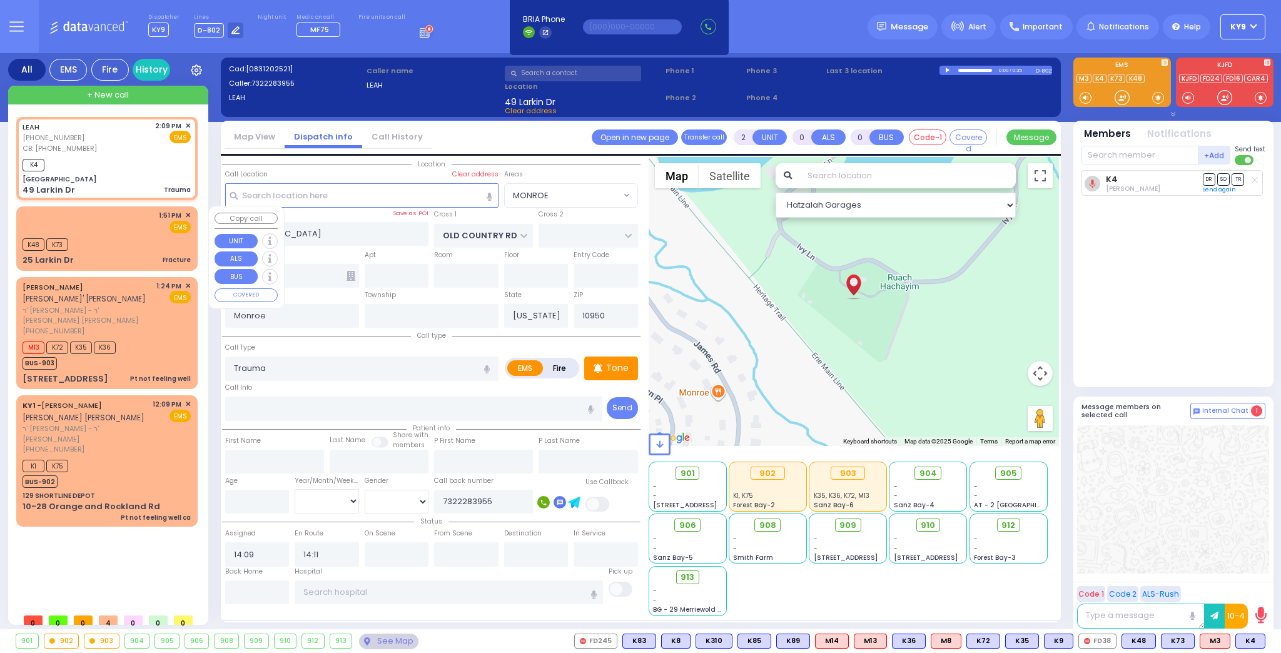
click at [103, 234] on div "1:51 PM ✕ EMS K48 K73" at bounding box center [107, 238] width 176 height 60
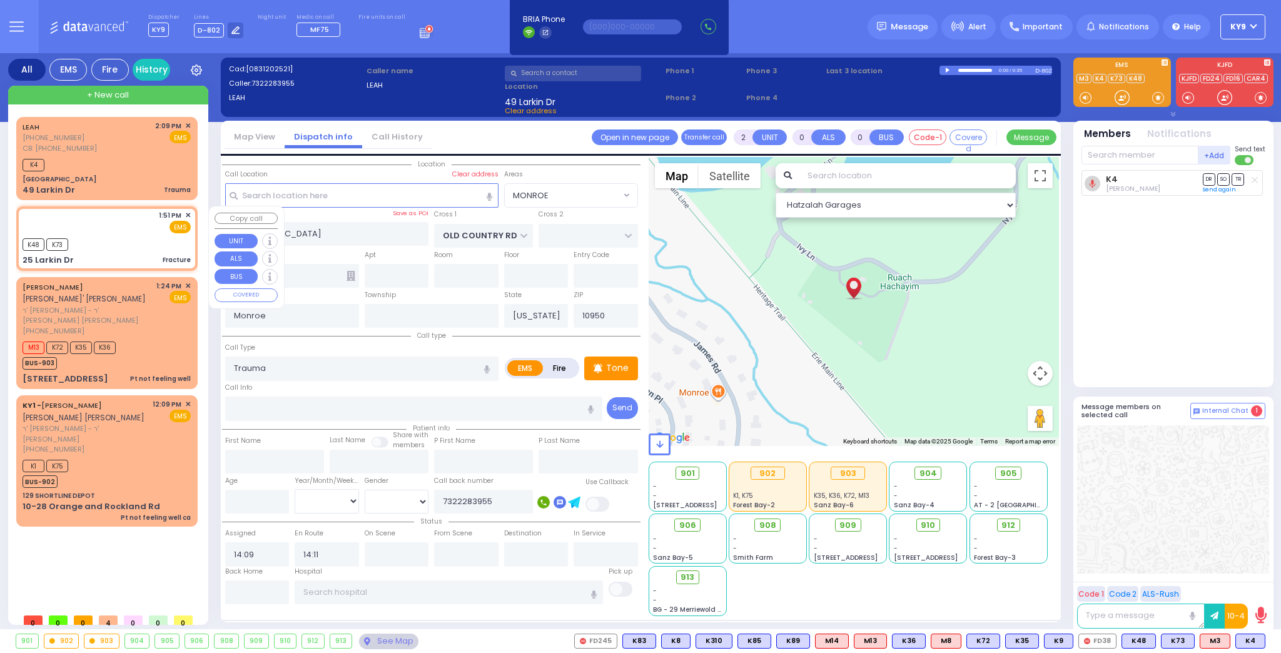
type input "1"
select select
type input "Fracture"
radio input "true"
type input "front ent"
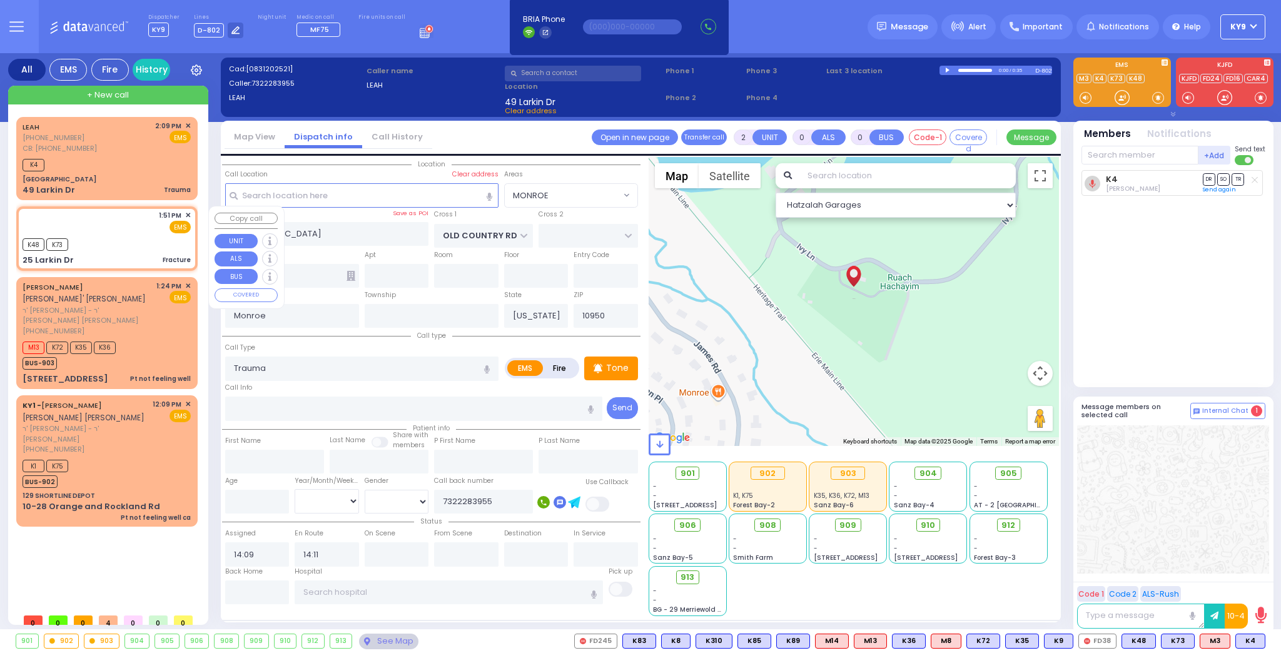
type input "8"
select select "Year"
select select "[DEMOGRAPHIC_DATA]"
type input "13:51"
type input "13:53"
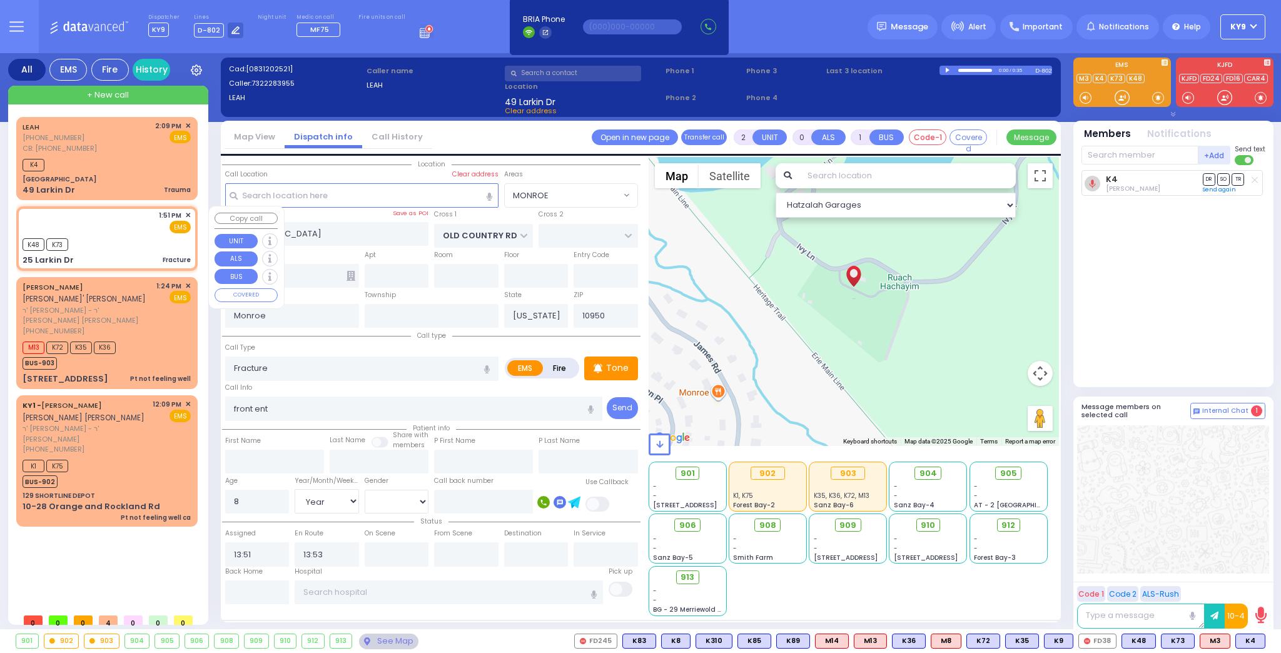
type input "25 Larkin Dr"
select select "Hatzalah Garages"
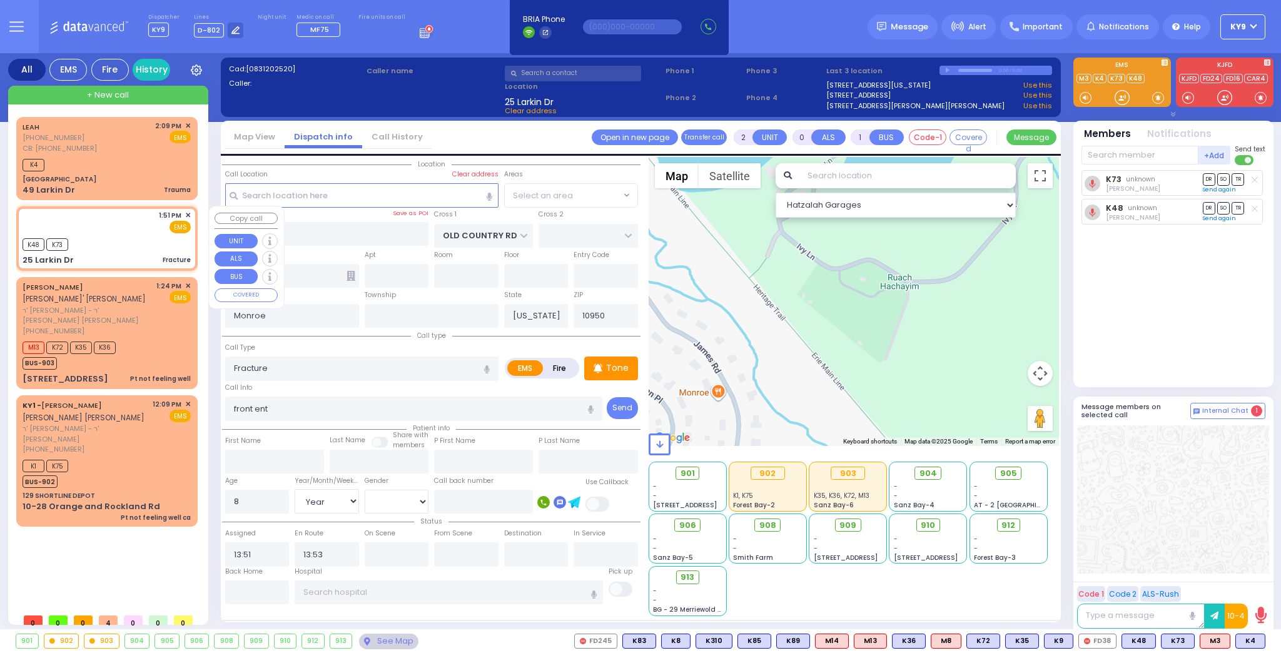
select select "MONROE"
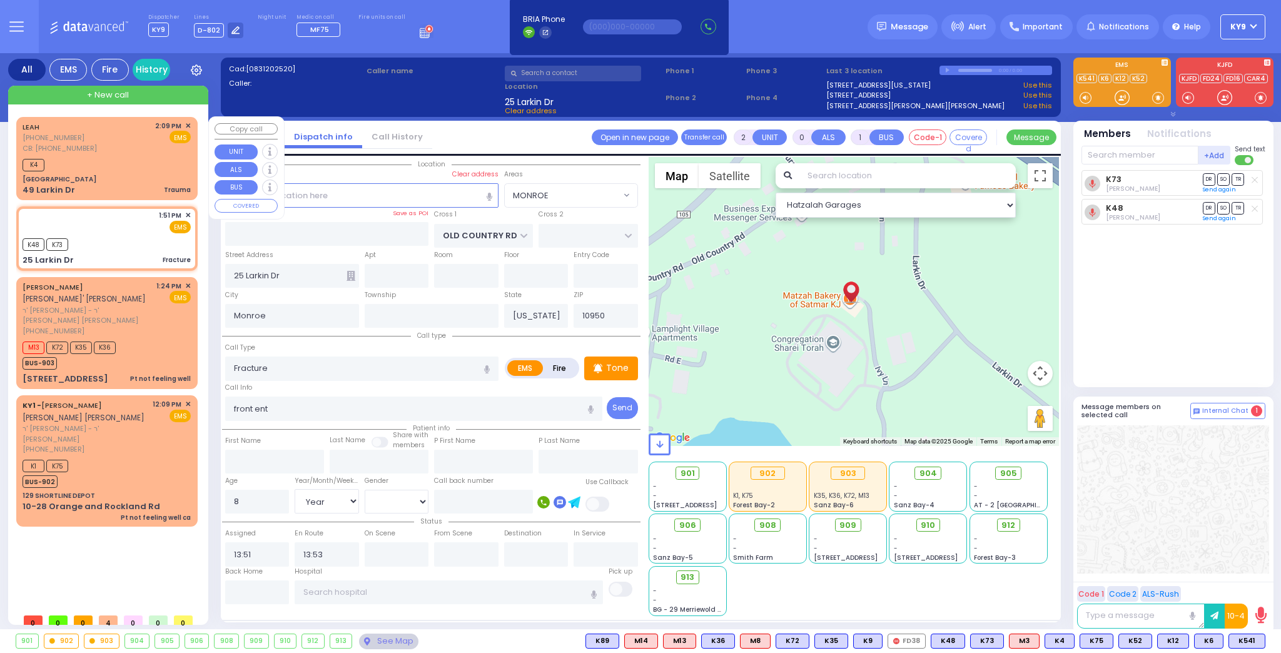
click at [131, 98] on div "+ New call" at bounding box center [108, 95] width 200 height 19
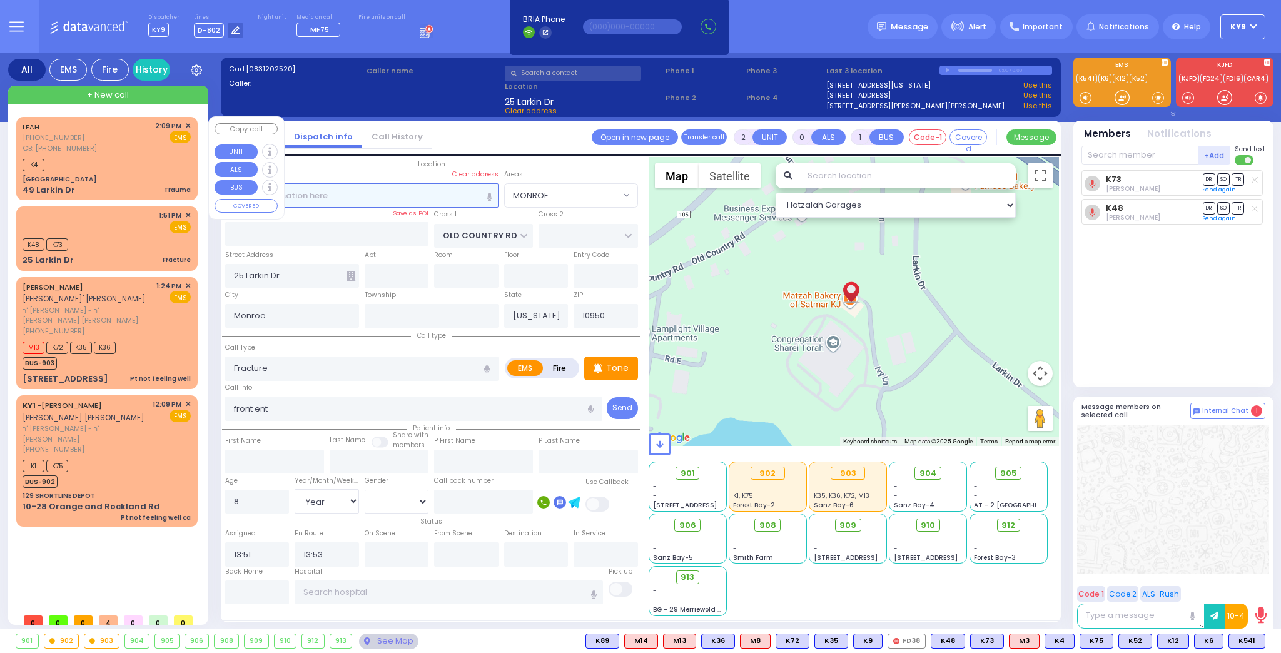
type input "1"
select select
radio input "true"
select select
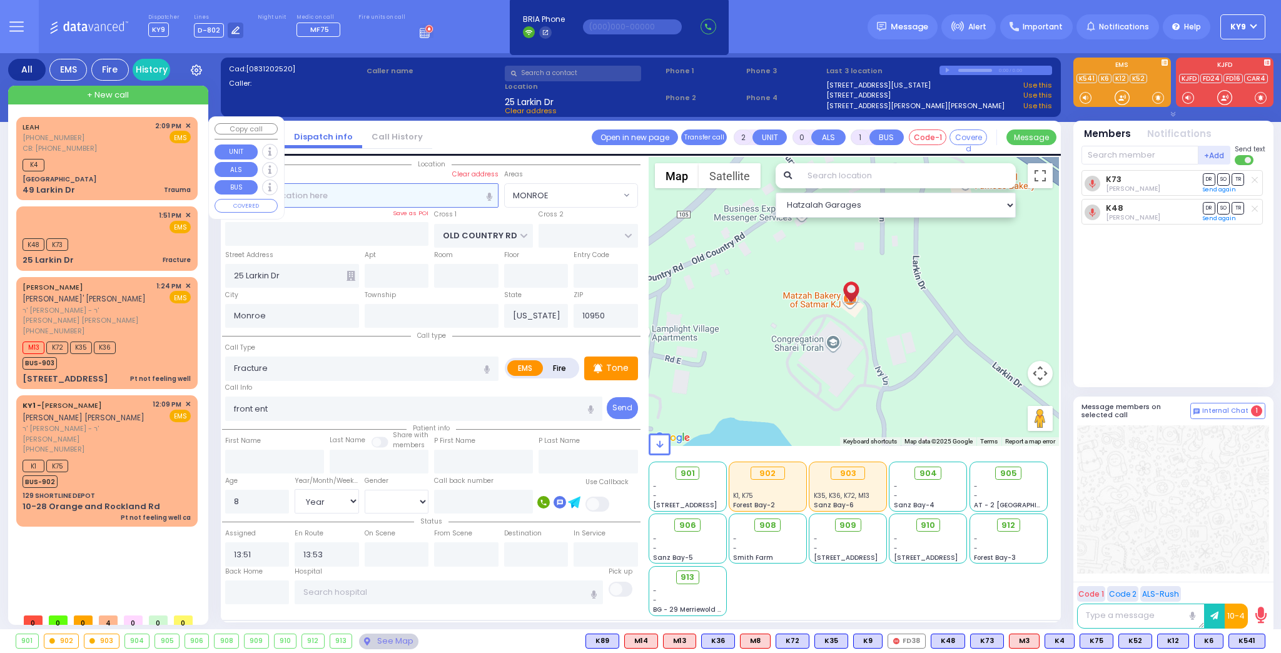
type input "14:27"
select select "Hatzalah Garages"
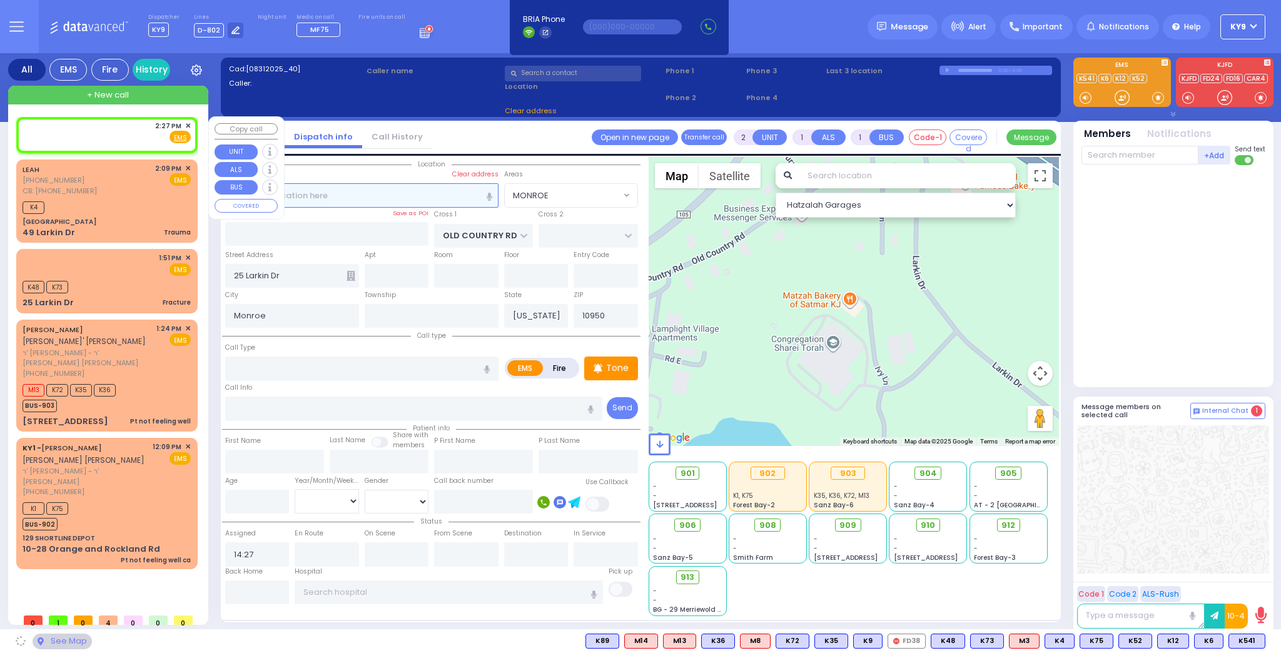
select select
radio input "true"
select select
select select "Hatzalah Garages"
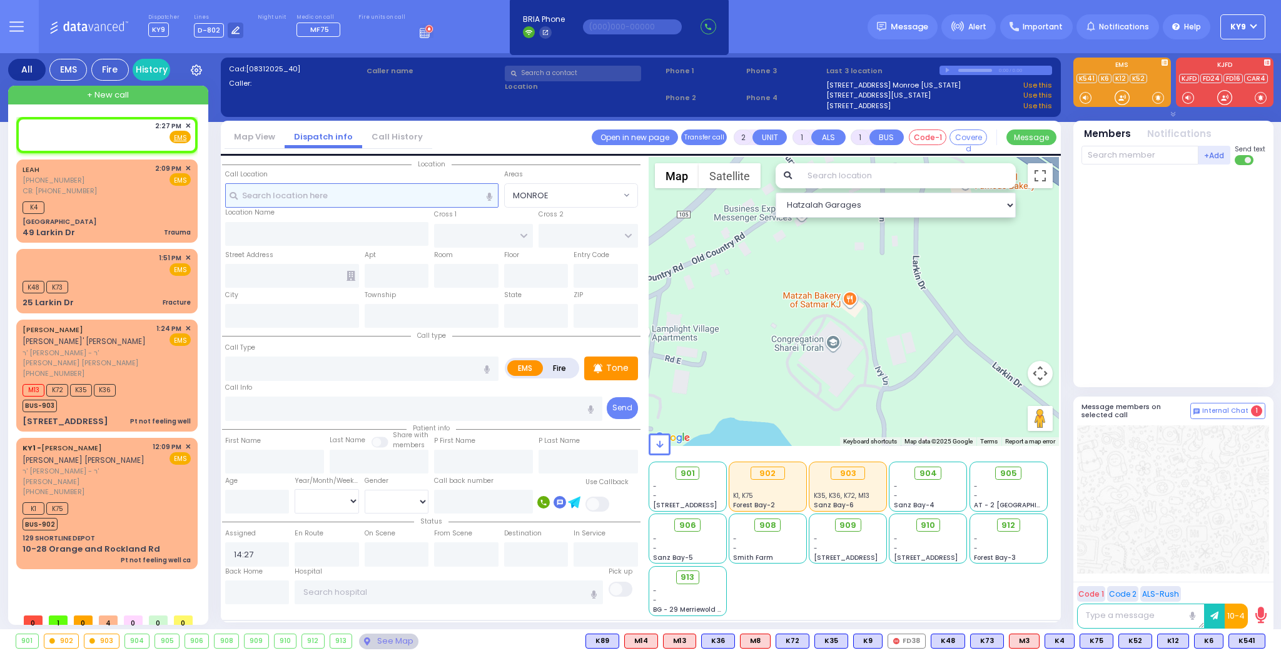
click at [391, 198] on input "text" at bounding box center [361, 195] width 273 height 24
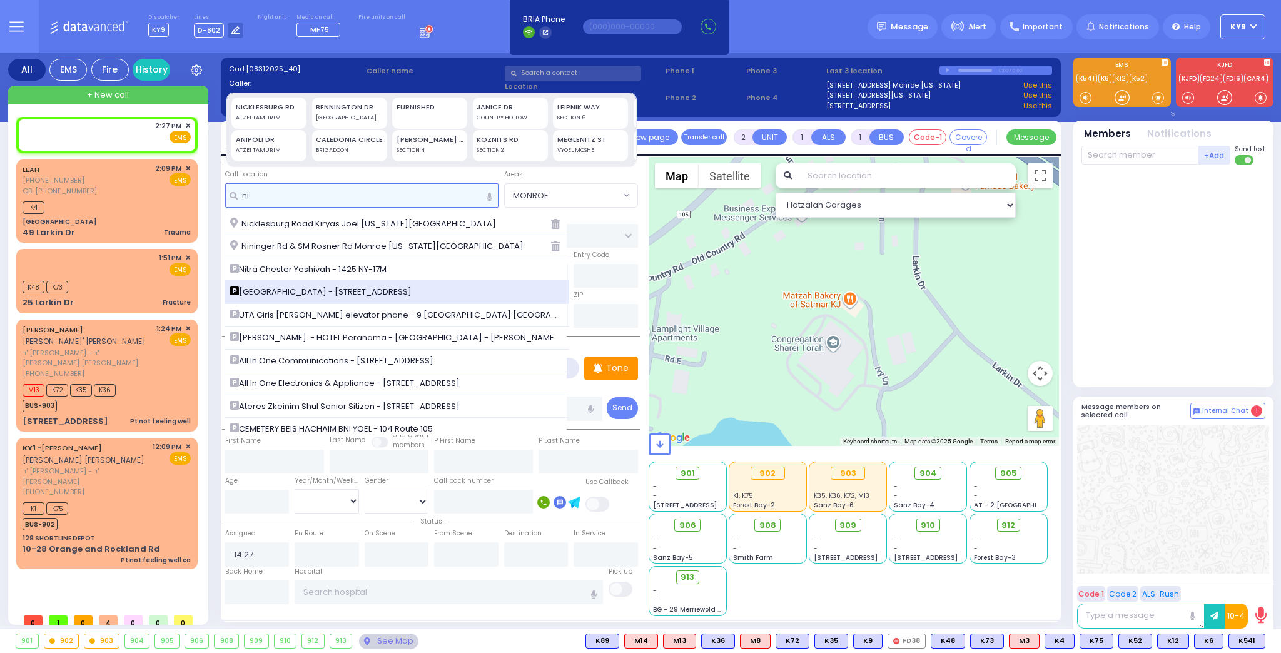
type input "ni"
click at [347, 295] on span "Nininger Bay - 214 Nininger Road" at bounding box center [323, 292] width 186 height 13
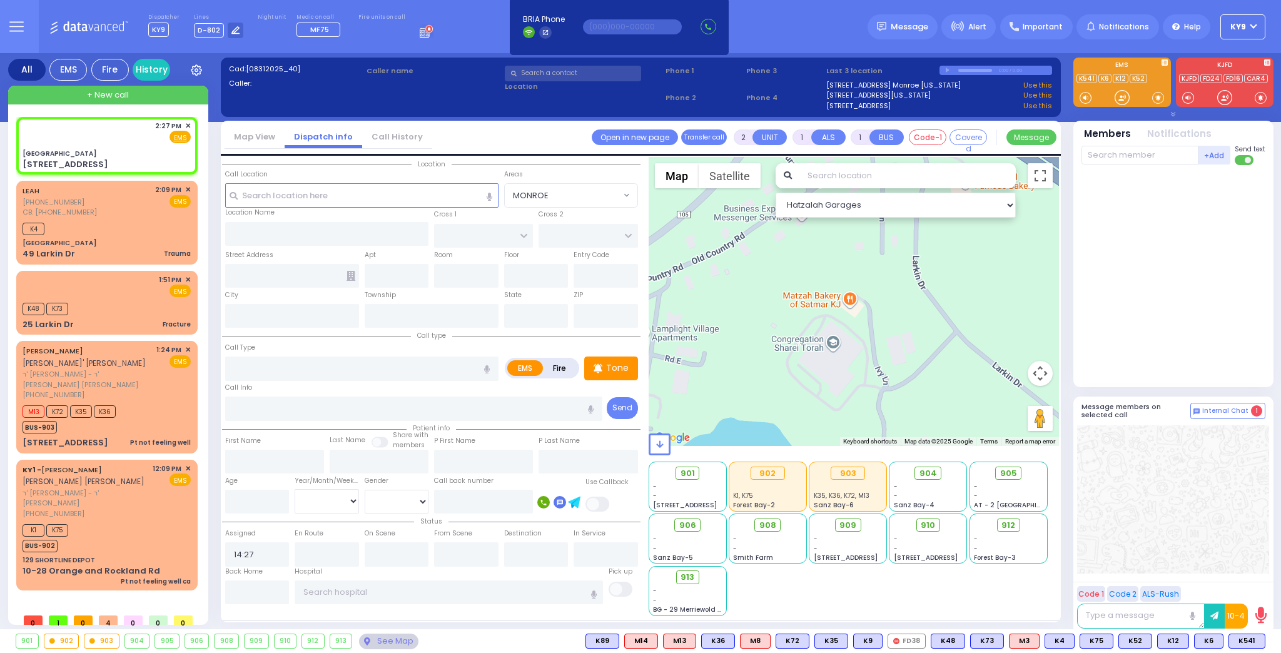
select select
radio input "true"
select select
select select "Hatzalah Garages"
type input "[PERSON_NAME][GEOGRAPHIC_DATA]"
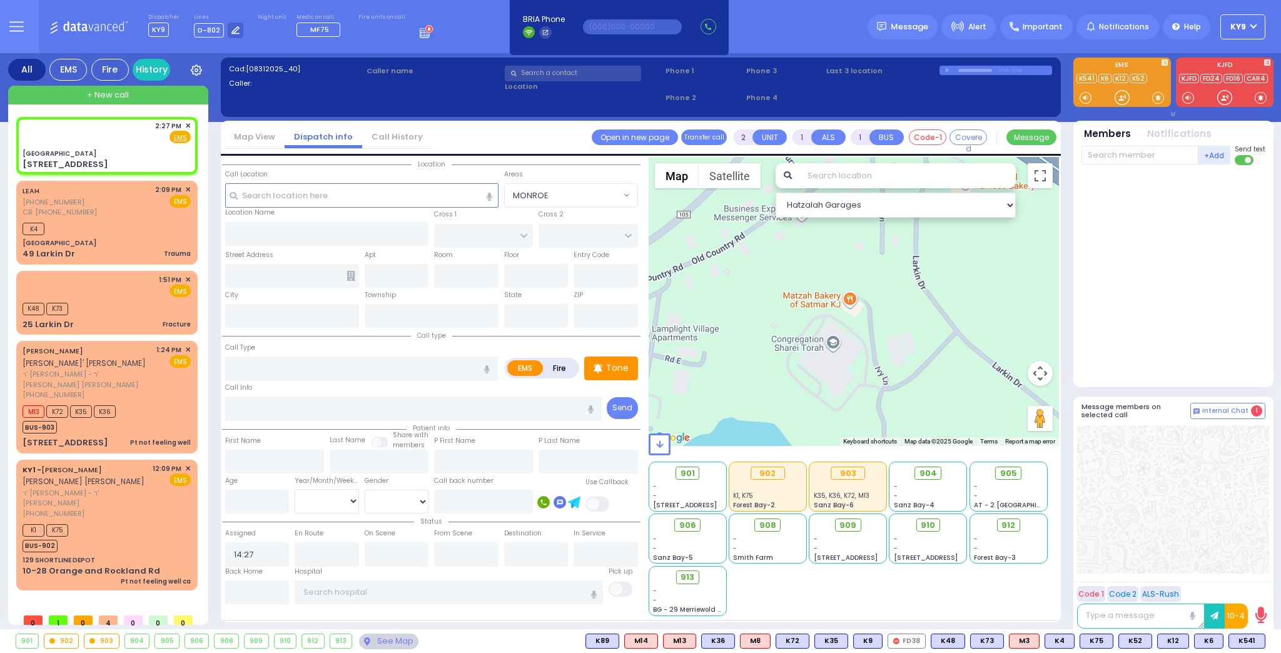
type input "CENTRAL VALLEY LINE"
type input "[PERSON_NAME][GEOGRAPHIC_DATA]"
type input "[STREET_ADDRESS][PERSON_NAME]"
type input "Monroe"
type input "[US_STATE]"
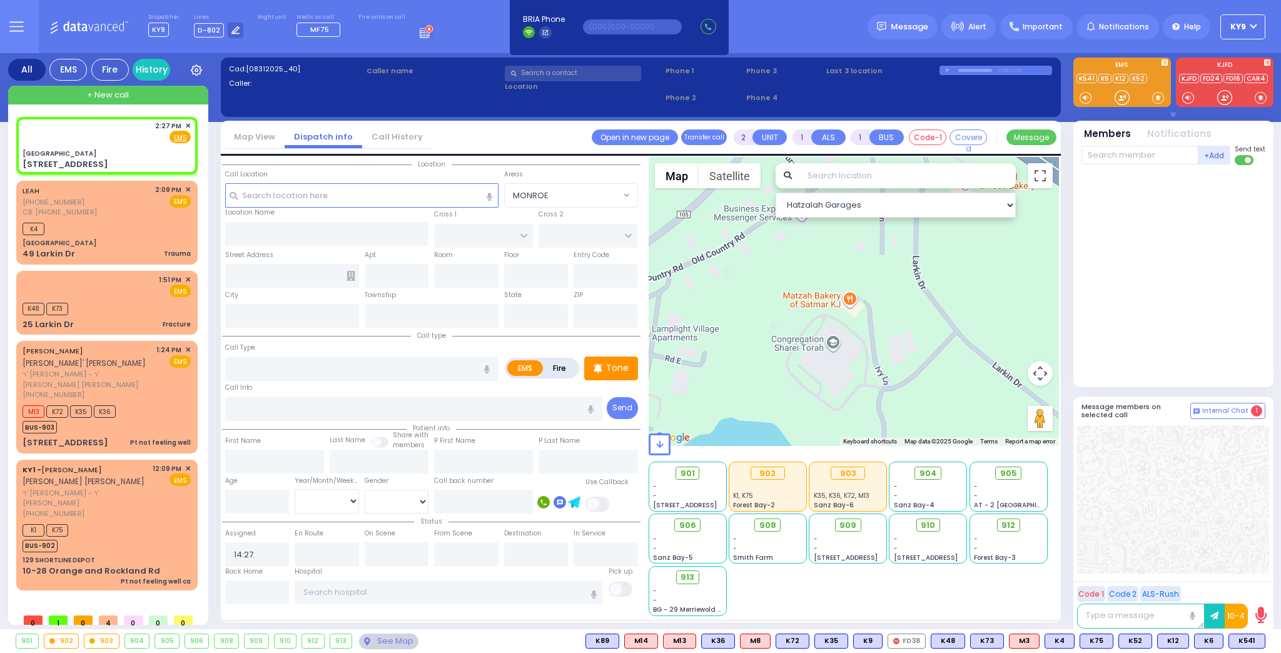
type input "10950"
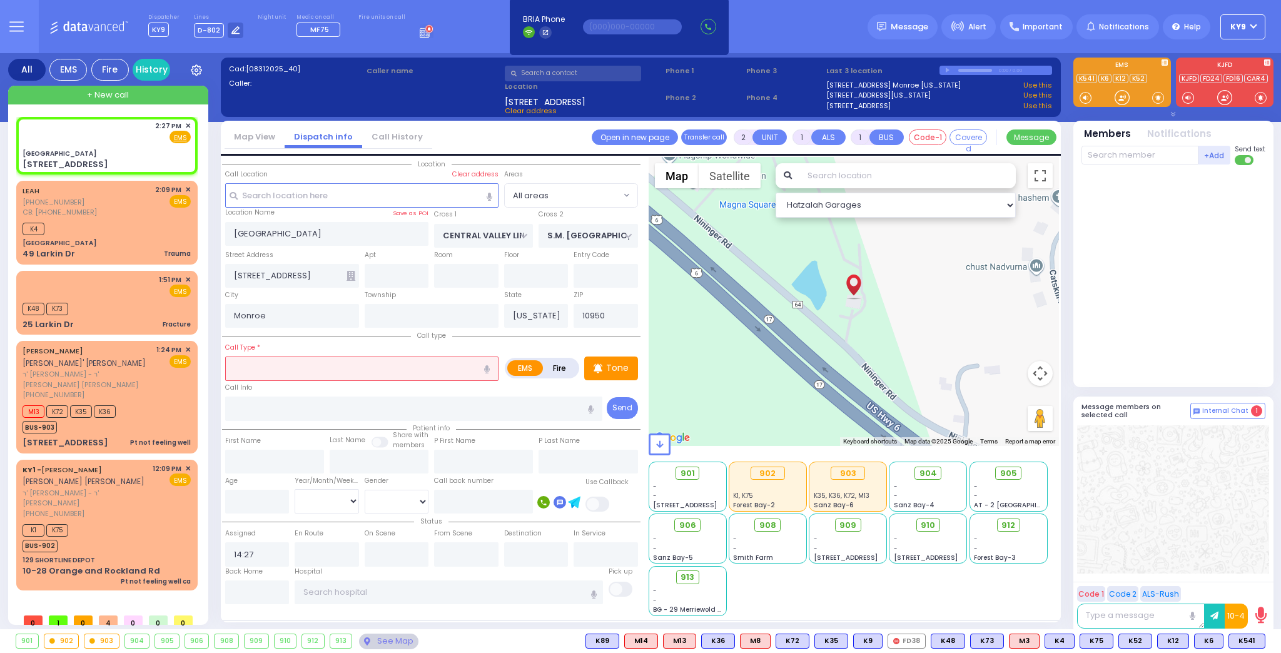
click at [273, 366] on input "text" at bounding box center [361, 368] width 273 height 24
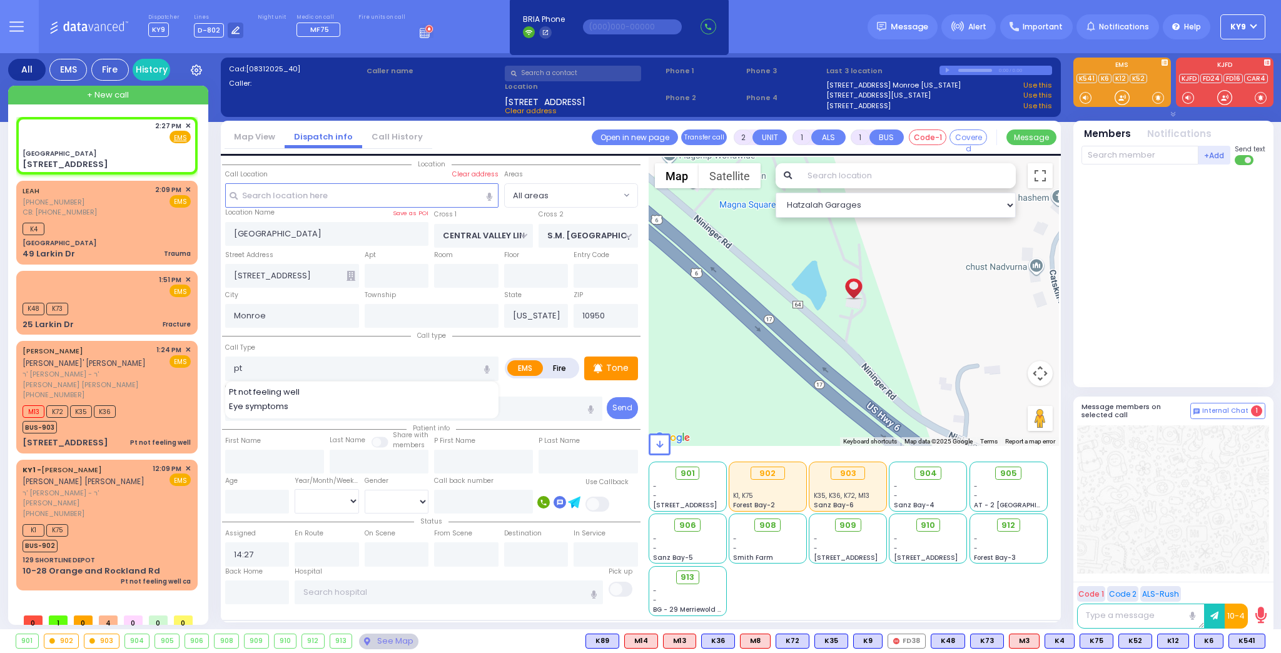
click at [236, 386] on span "Pt not feeling well" at bounding box center [266, 392] width 75 height 13
type input "Pt not feeling well"
type input "1"
type input "0"
select select
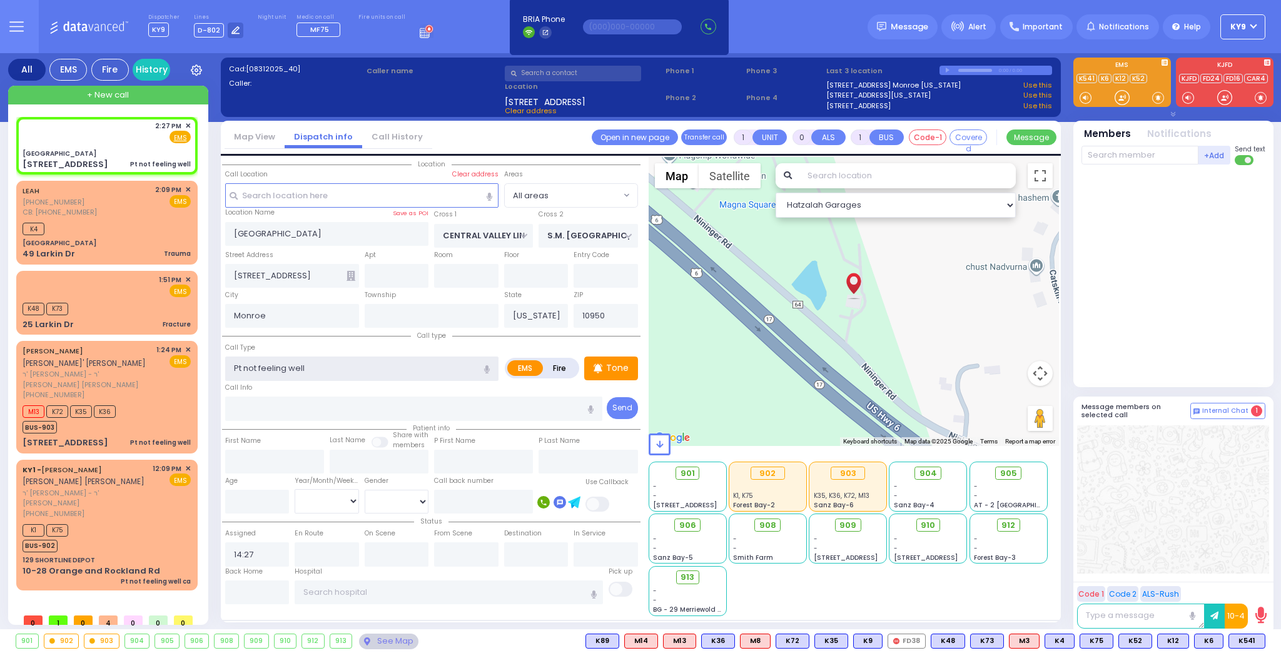
radio input "true"
select select
select select "Hatzalah Garages"
click at [923, 521] on icon at bounding box center [920, 525] width 8 height 8
click at [1135, 154] on input "text" at bounding box center [1139, 155] width 117 height 19
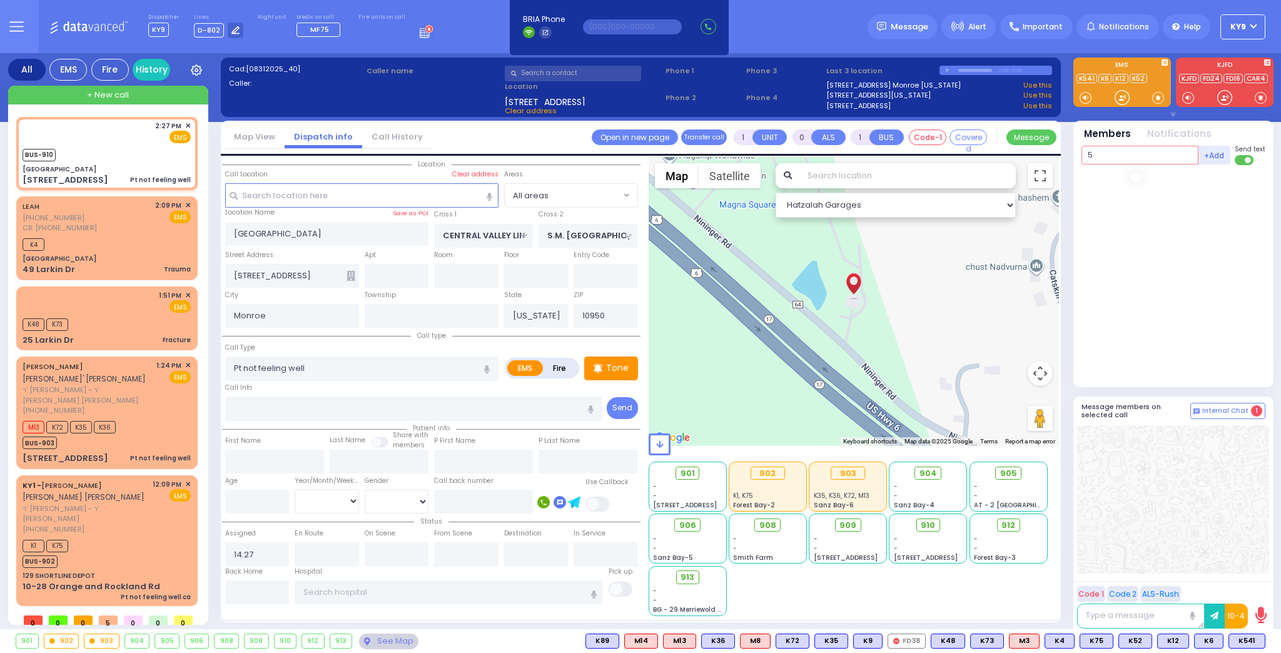
type input "52"
select select
radio input "true"
select select
type input "14:27"
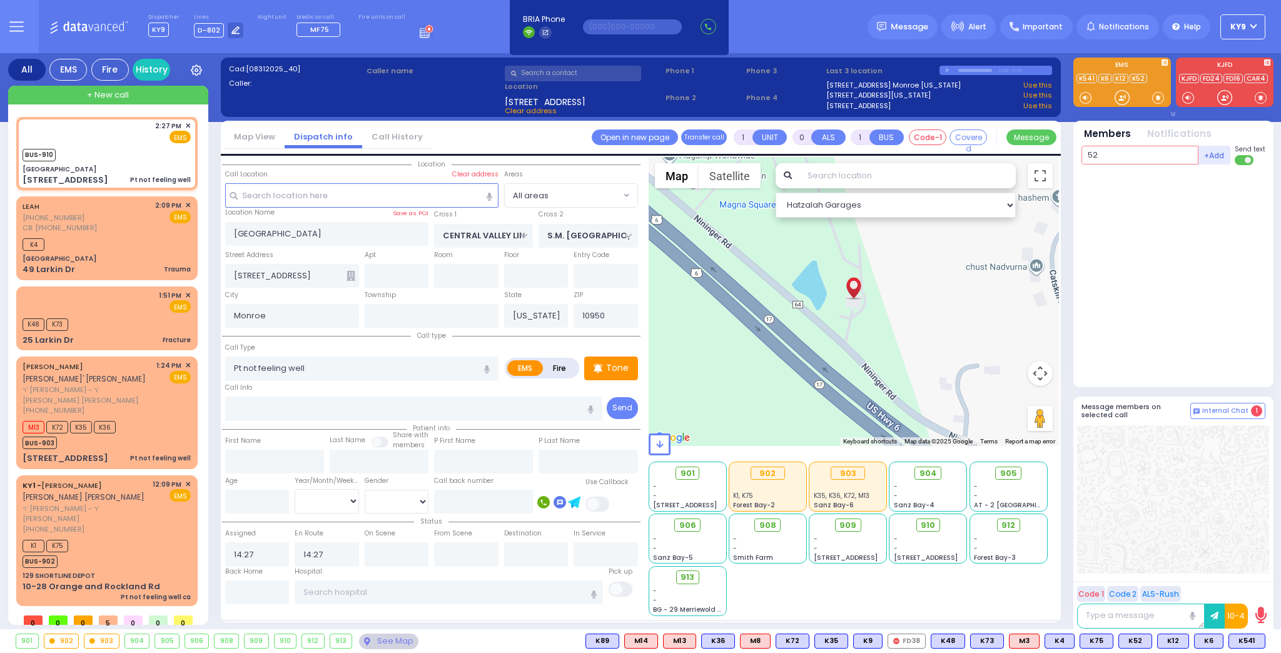
select select "Hatzalah Garages"
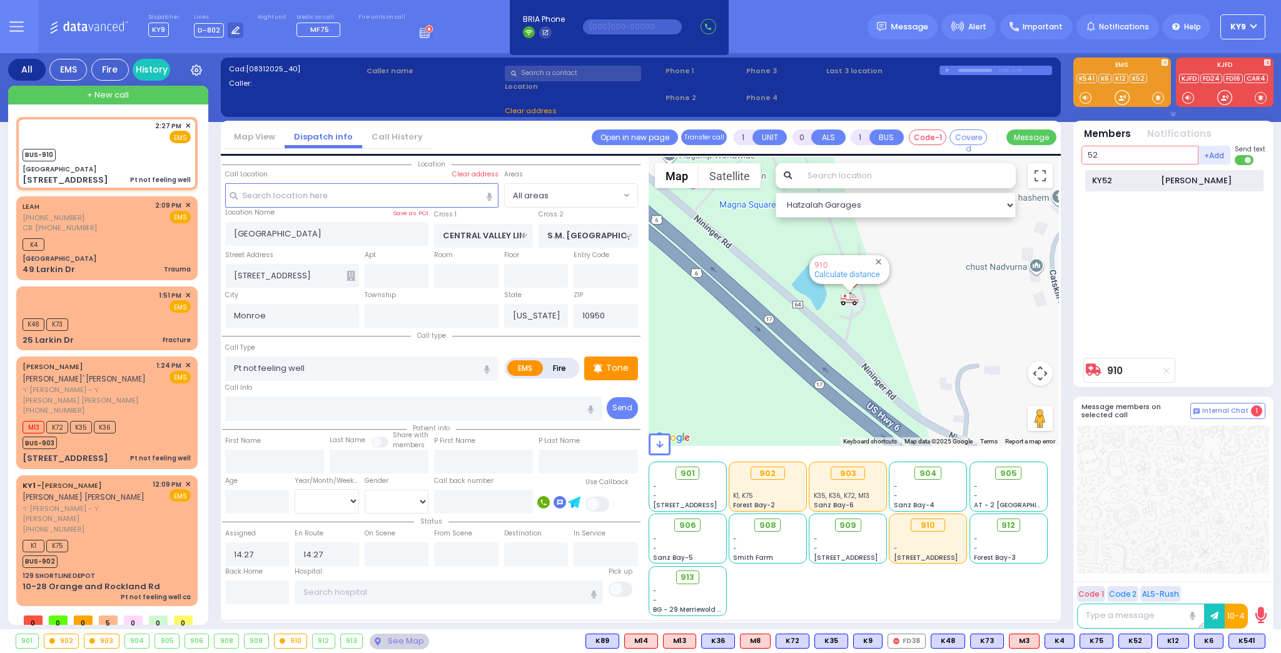
type input "52"
click at [1130, 175] on div "KY52" at bounding box center [1123, 180] width 63 height 13
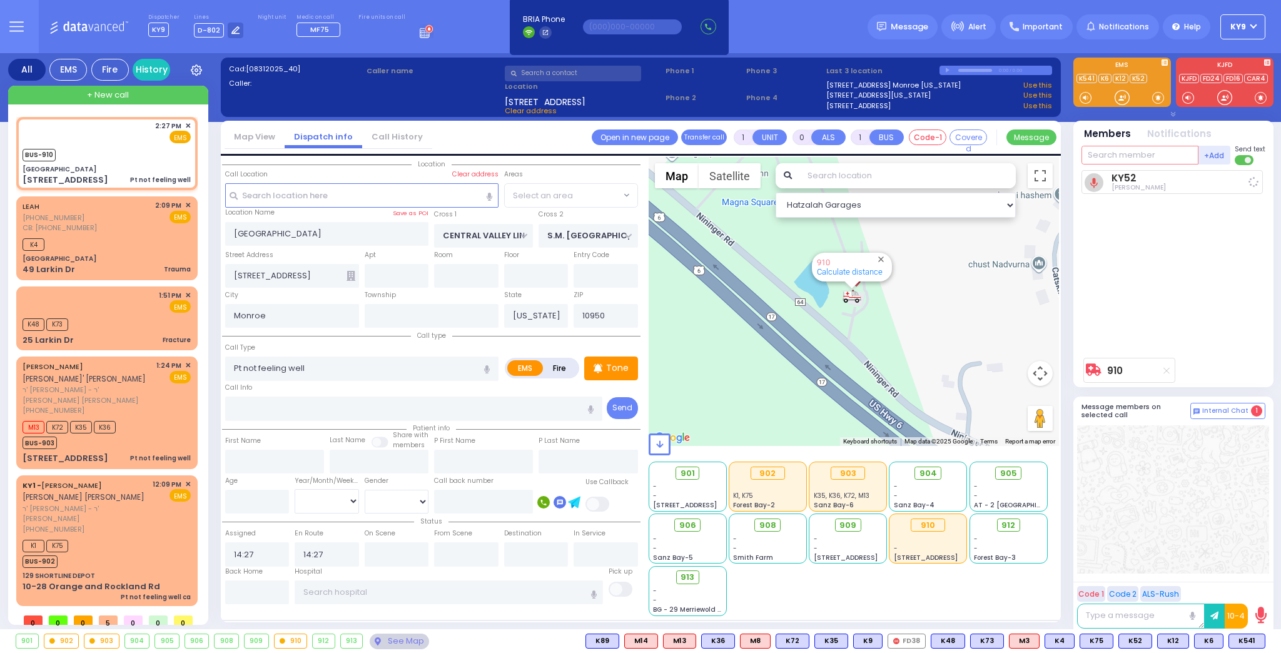
click at [1125, 158] on input "text" at bounding box center [1139, 155] width 117 height 19
select select
radio input "true"
select select
select select "Hatzalah Garages"
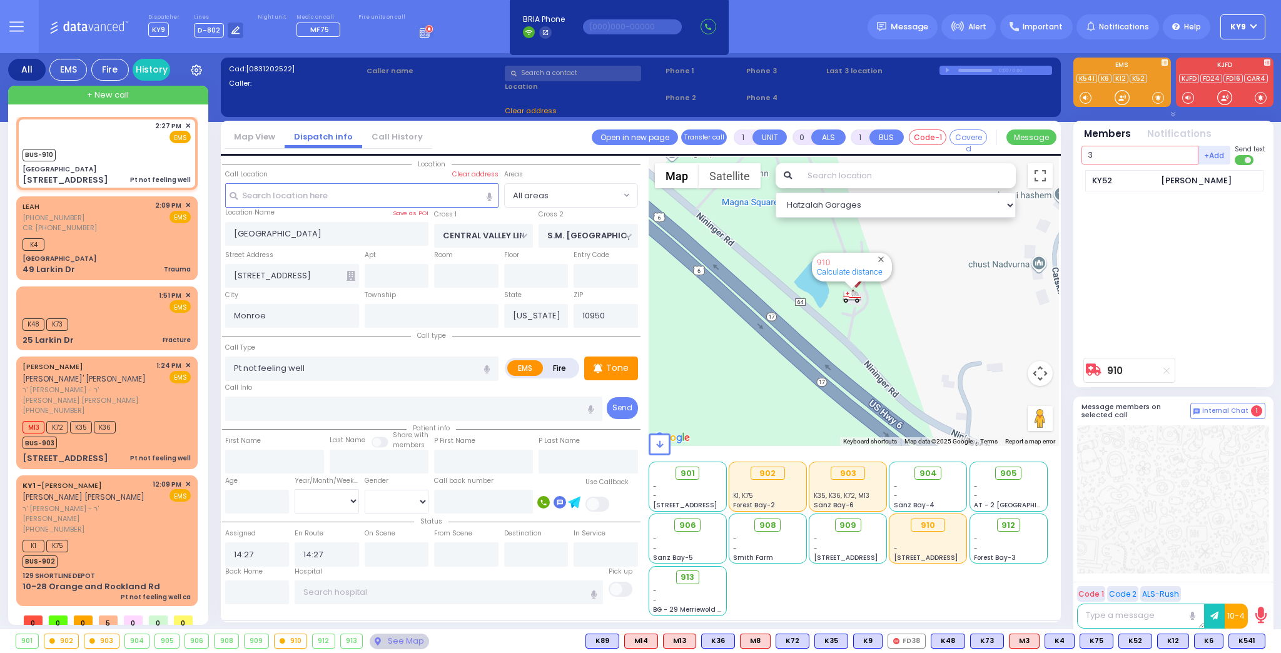
type input "32"
select select
radio input "true"
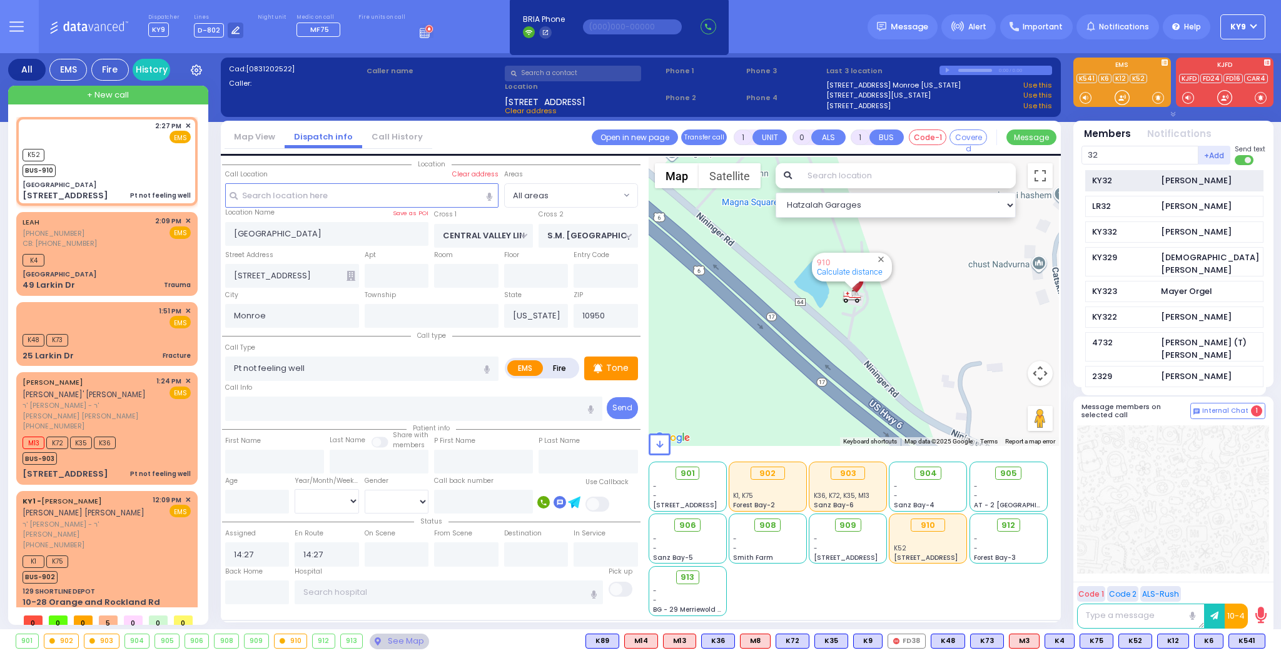
click at [1123, 183] on div "KY32" at bounding box center [1123, 180] width 63 height 13
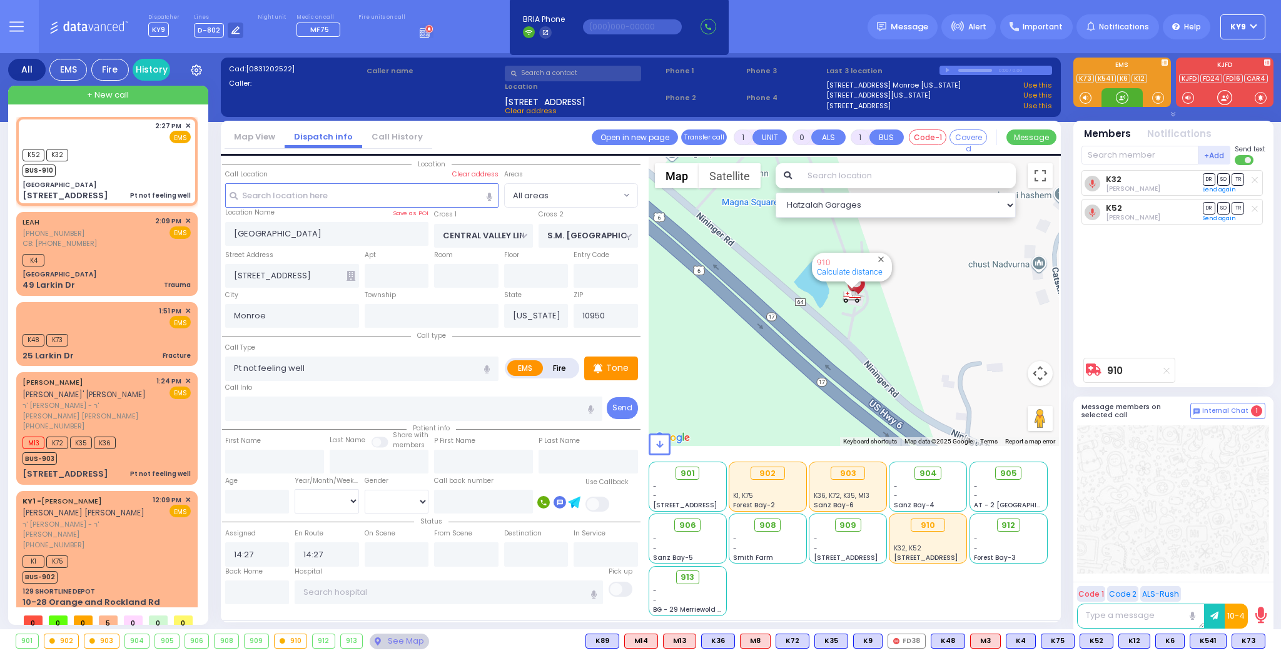
click at [1123, 94] on div at bounding box center [1121, 97] width 13 height 13
click at [110, 329] on div "1:51 PM ✕ EMS K48 K73" at bounding box center [107, 334] width 176 height 60
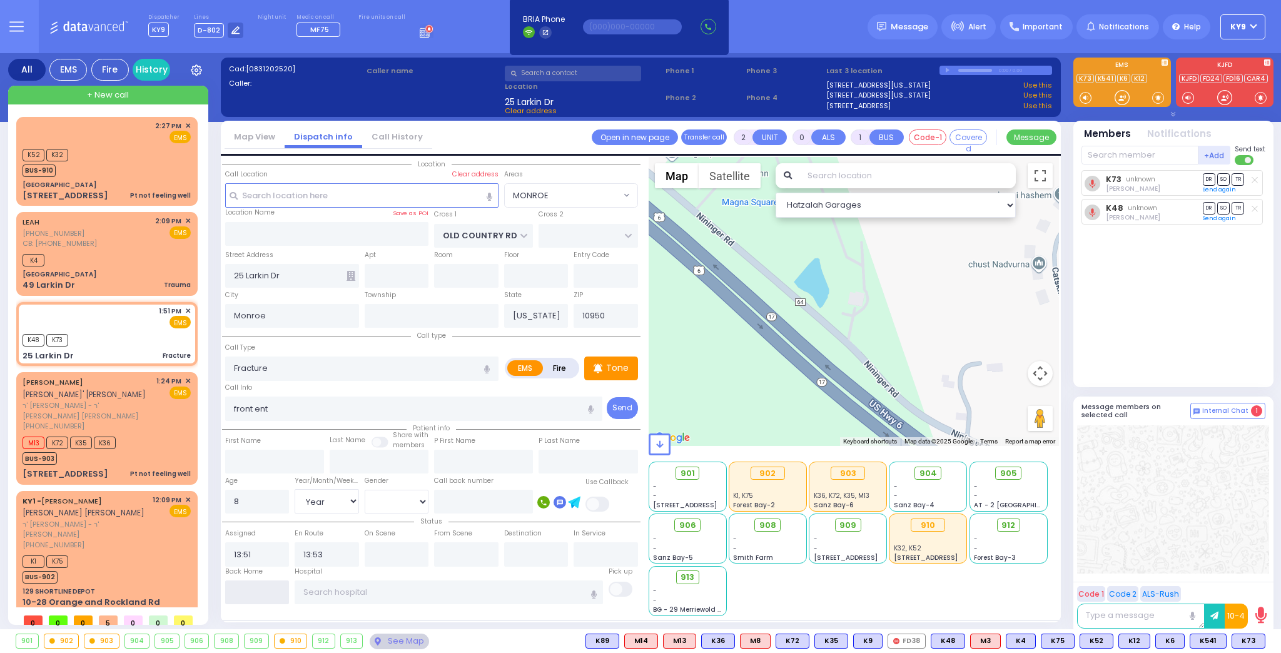
click at [269, 584] on input "text" at bounding box center [257, 592] width 64 height 24
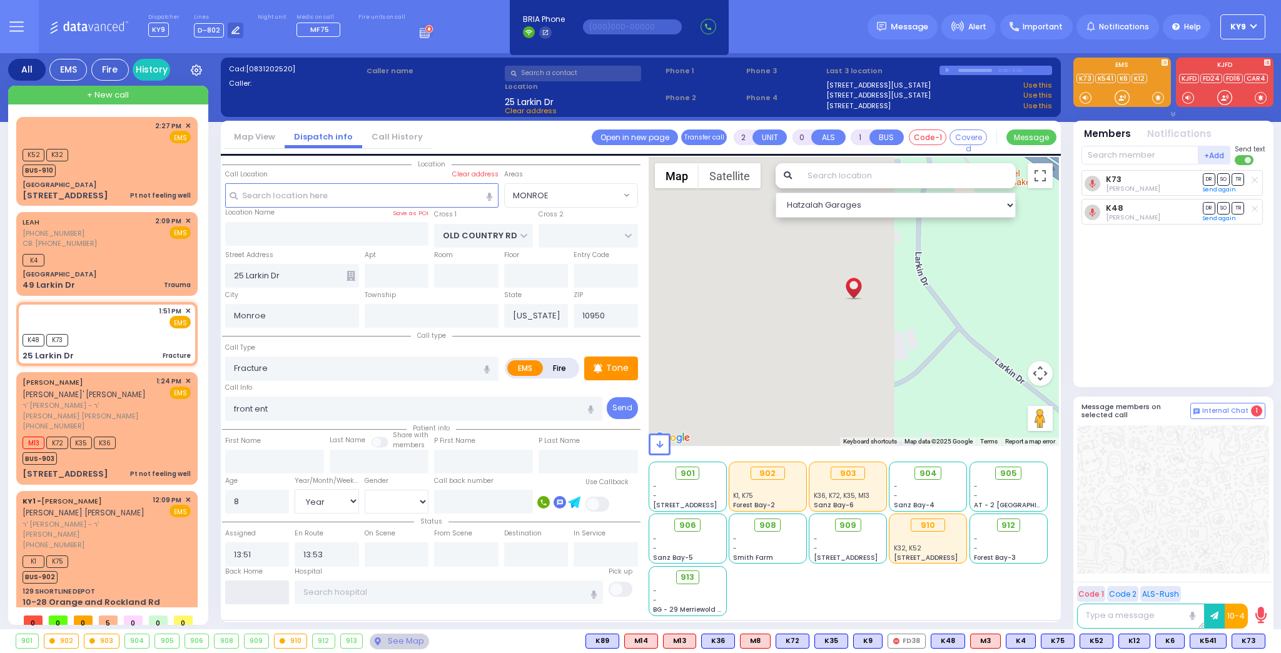
click at [270, 584] on input "text" at bounding box center [257, 592] width 64 height 24
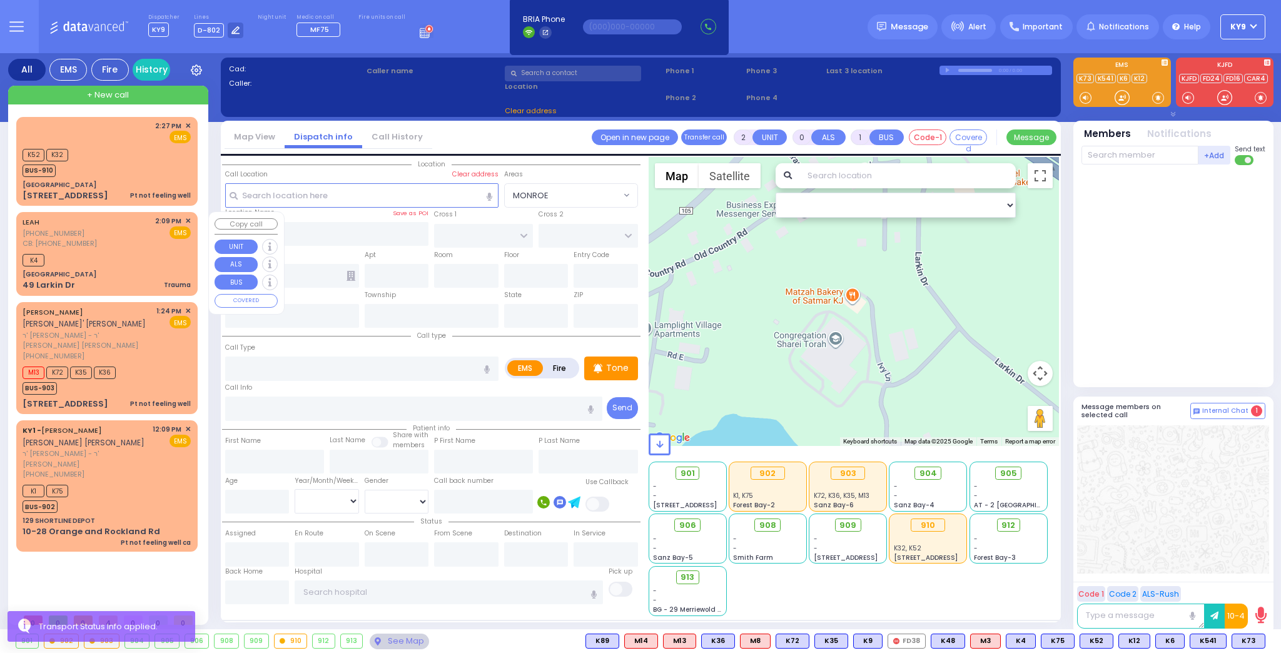
click at [128, 239] on div "LEAH (732) 228-3955 CB: (732) 228-3955 2:09 PM ✕ EMS" at bounding box center [107, 232] width 168 height 33
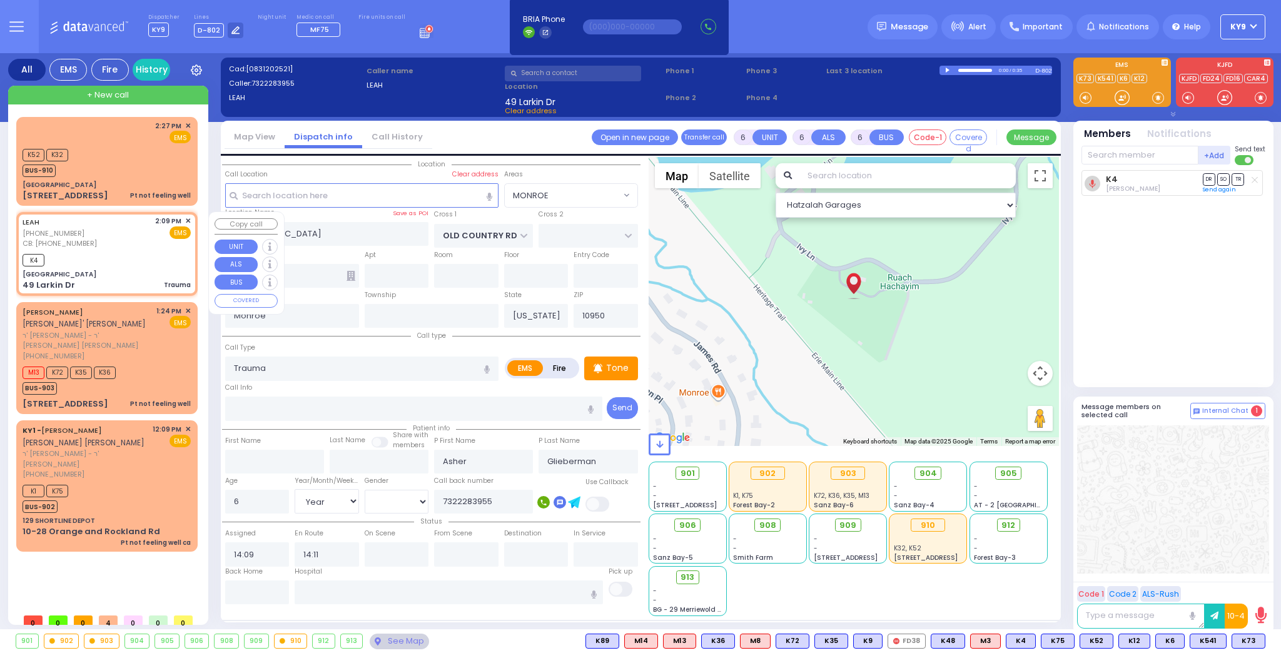
click at [116, 249] on div "LEAH (732) 228-3955 CB: (732) 228-3955 2:09 PM ✕ EMS" at bounding box center [107, 253] width 176 height 79
click at [245, 589] on input "text" at bounding box center [257, 592] width 64 height 24
click at [246, 588] on input "text" at bounding box center [257, 592] width 64 height 24
click at [252, 589] on input "text" at bounding box center [257, 592] width 64 height 24
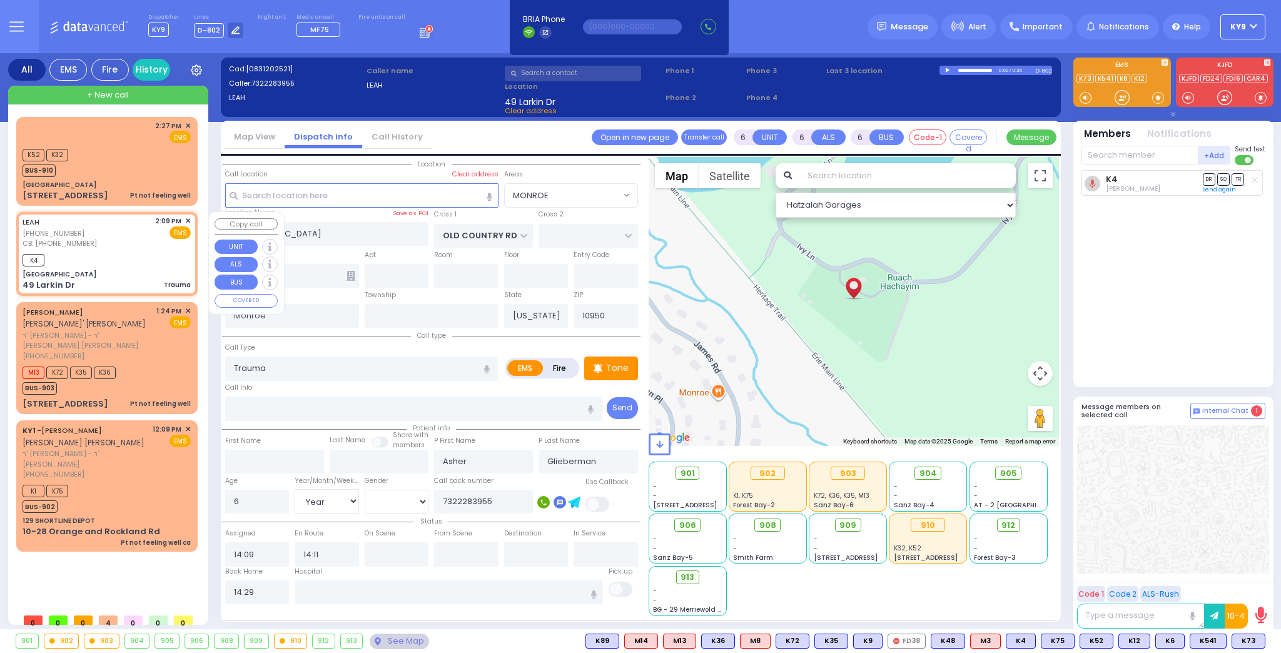
click at [118, 262] on div "K4" at bounding box center [107, 259] width 168 height 16
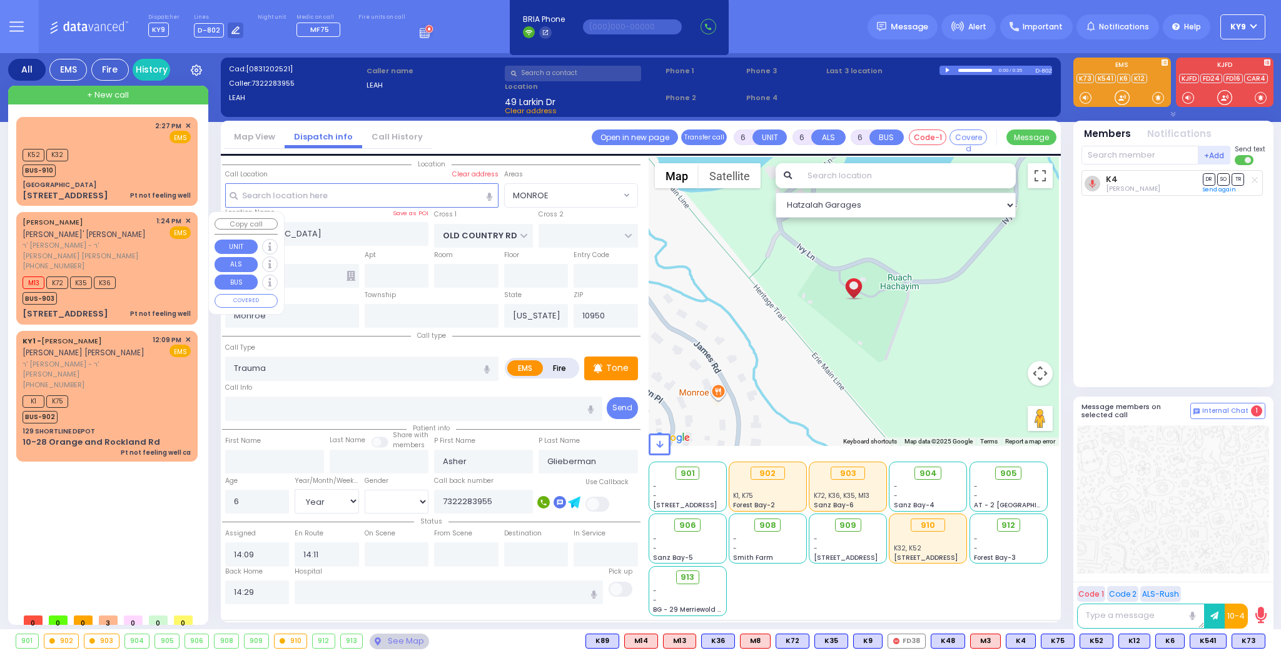
click at [151, 281] on div "M13 K72 K35 K36 BUS-903" at bounding box center [107, 288] width 168 height 31
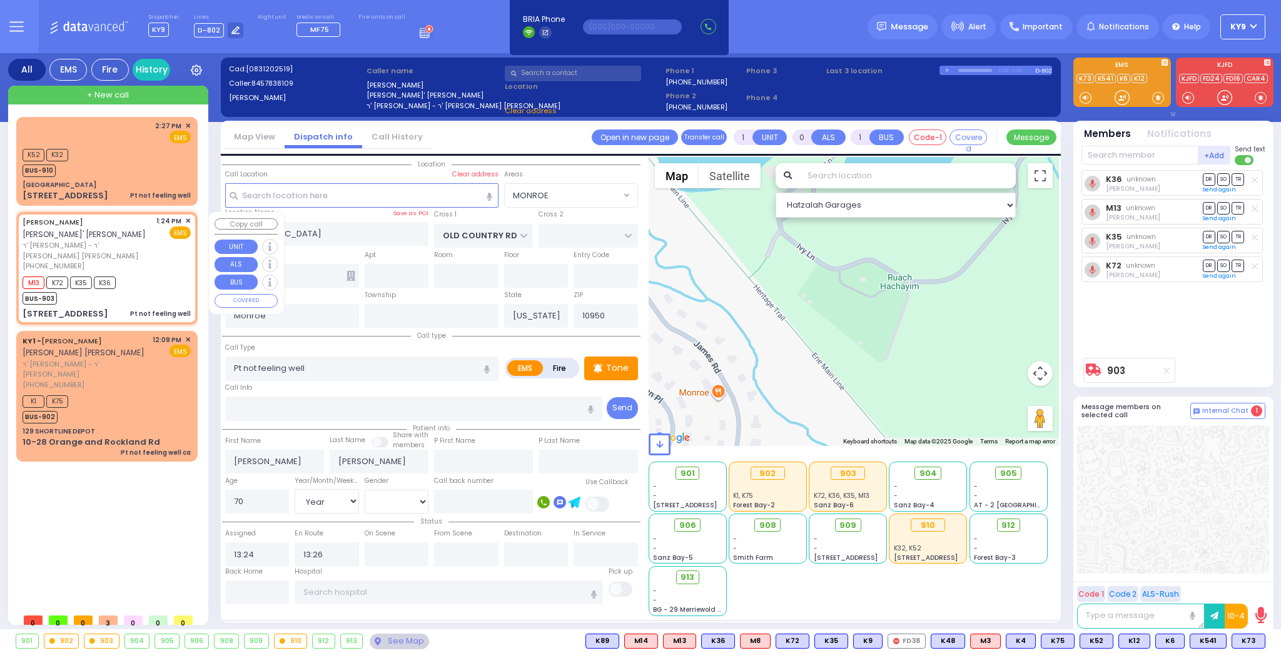
click at [151, 281] on div "M13 K72 K35 K36 BUS-903" at bounding box center [107, 288] width 168 height 31
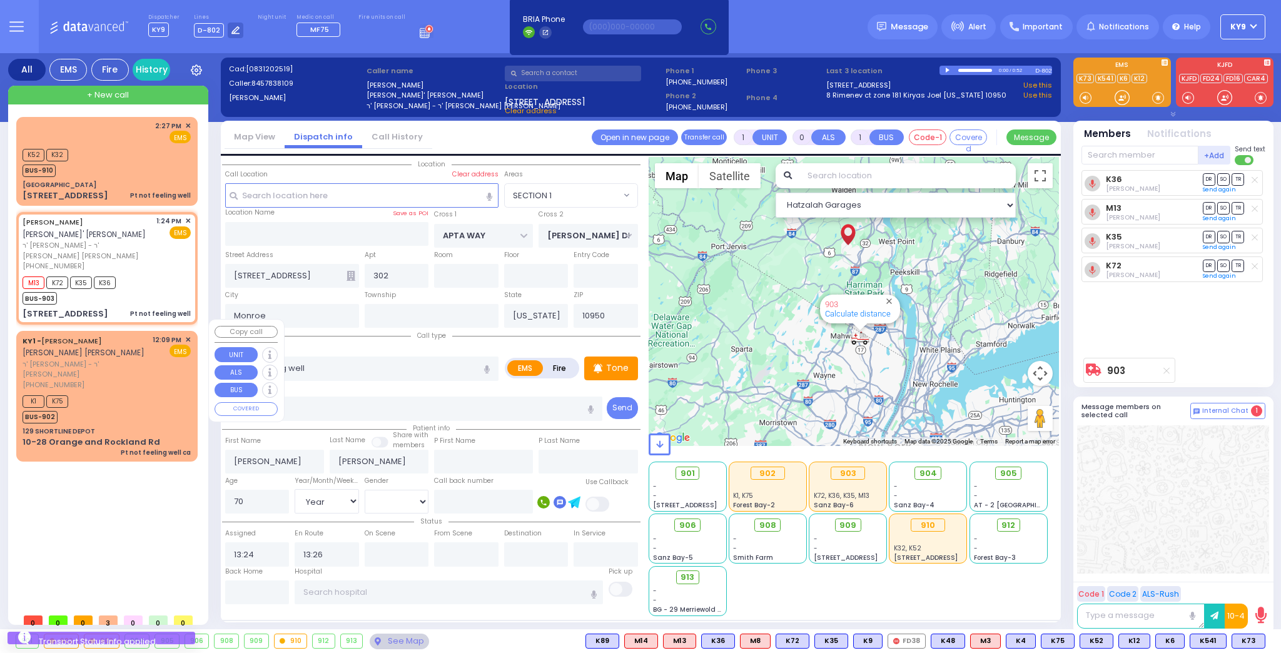
click at [165, 392] on div "K1 K75 BUS-902" at bounding box center [107, 407] width 168 height 31
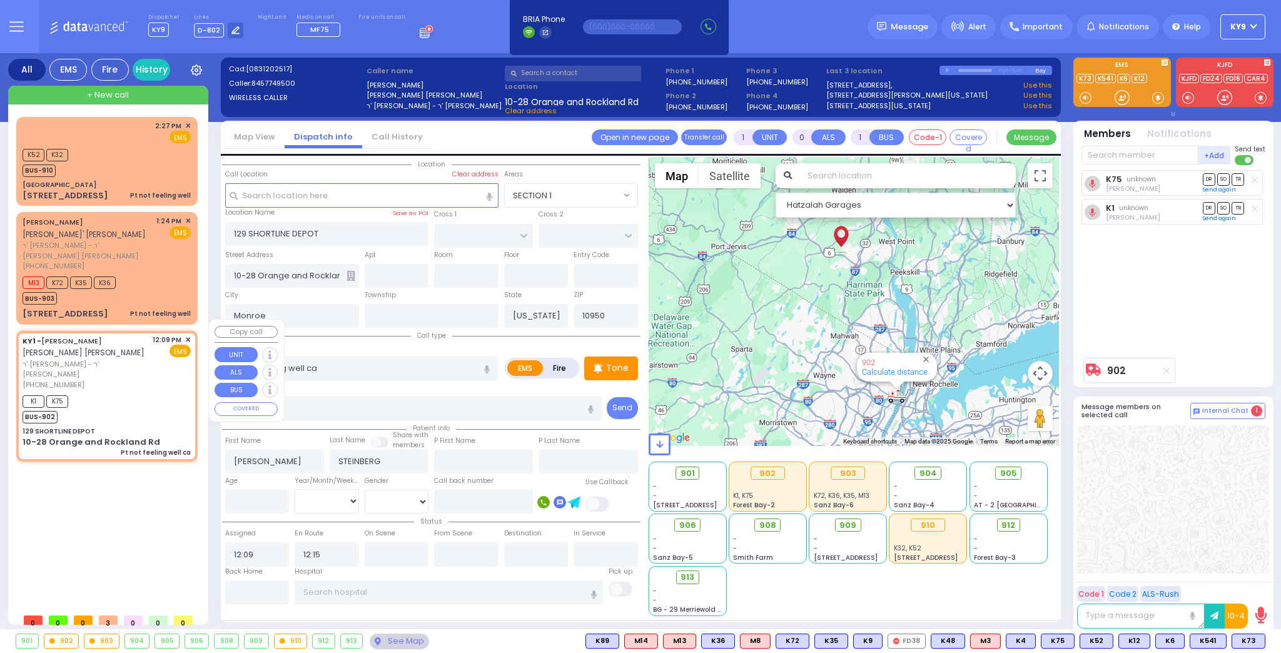
click at [165, 392] on div "K1 K75 BUS-902" at bounding box center [107, 407] width 168 height 31
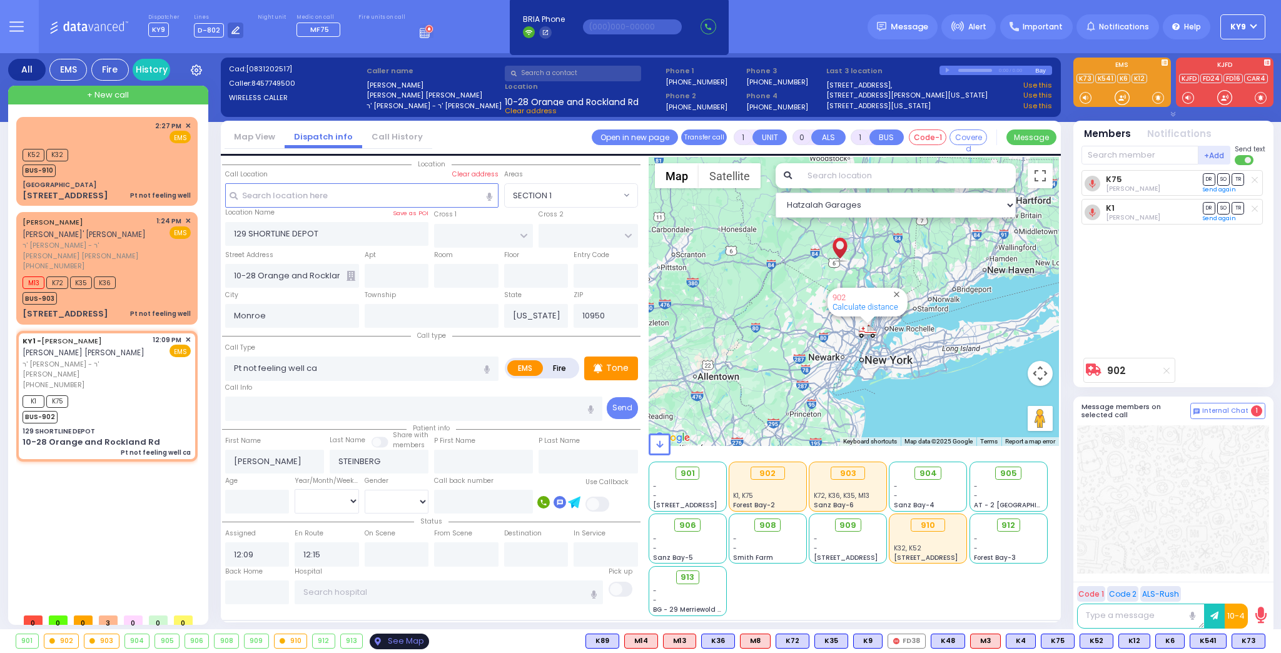
click at [407, 641] on div "See Map" at bounding box center [399, 641] width 59 height 16
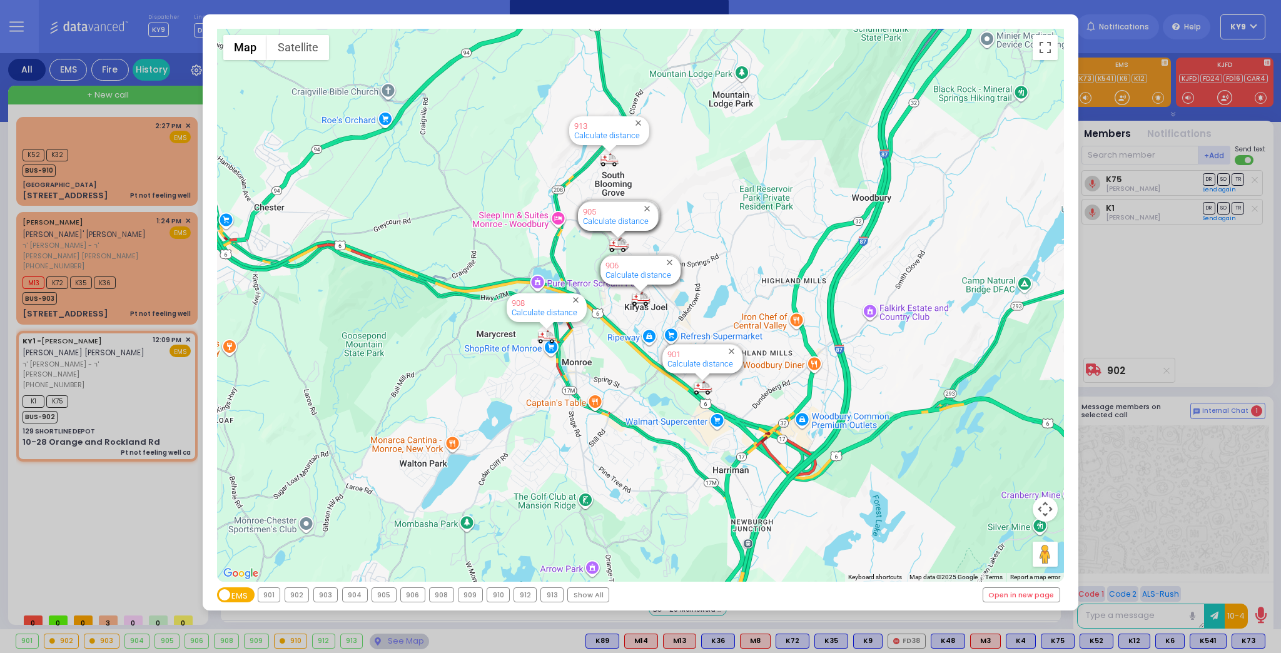
click at [303, 593] on div "902" at bounding box center [297, 595] width 24 height 14
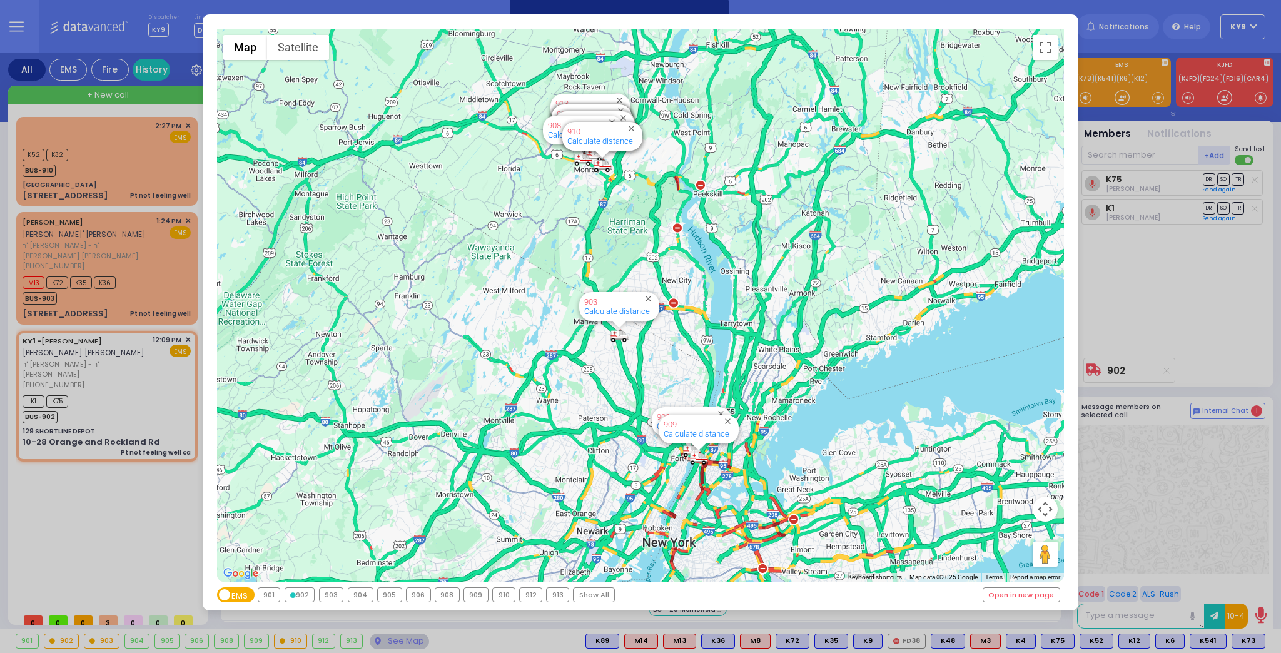
click at [301, 595] on div "902" at bounding box center [299, 595] width 29 height 14
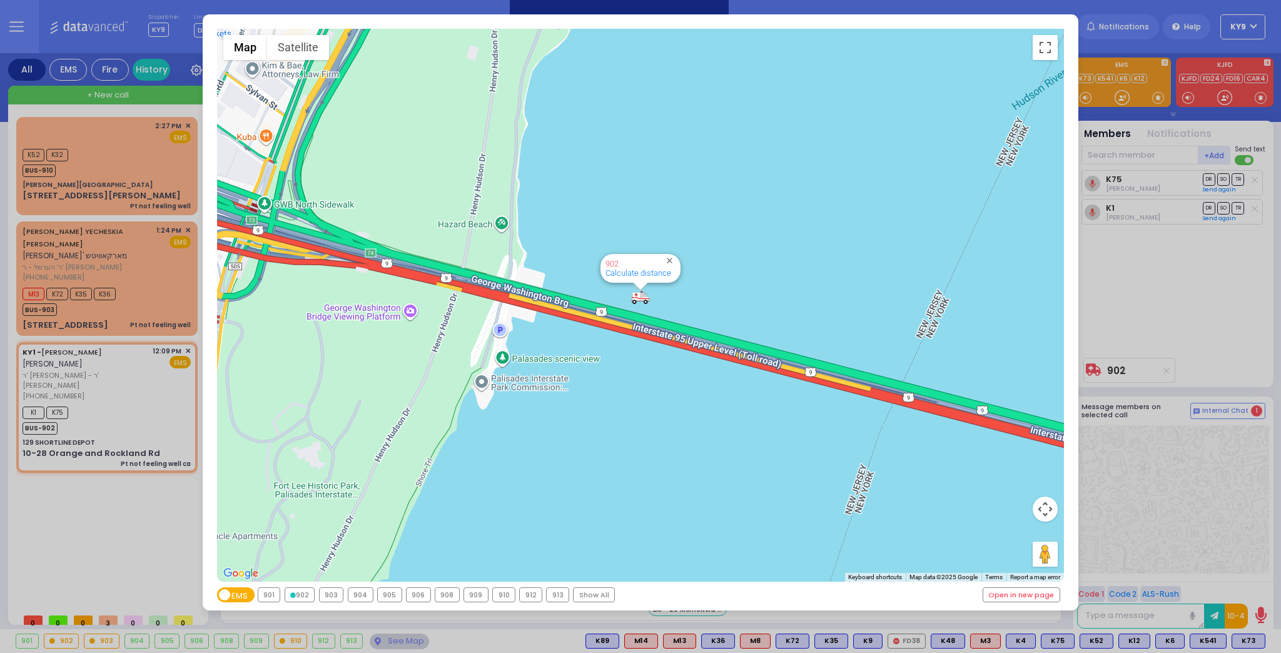
select select
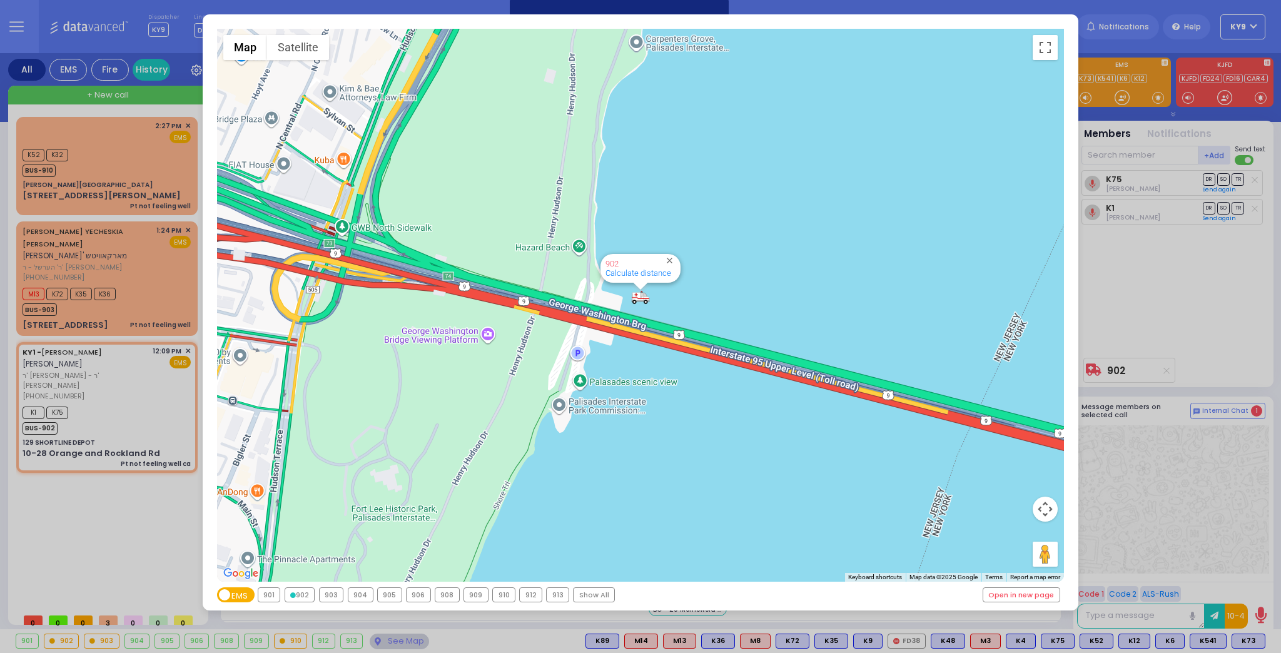
click at [328, 590] on div "903" at bounding box center [332, 595] width 24 height 14
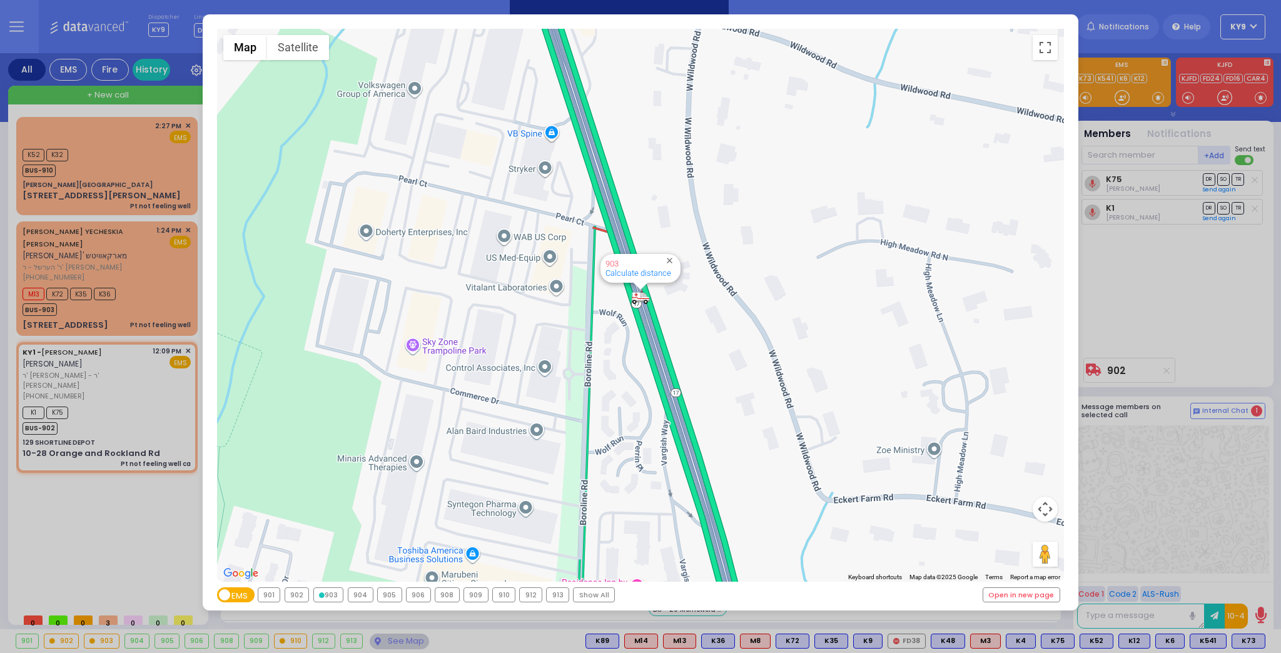
click at [328, 591] on div "903" at bounding box center [328, 595] width 29 height 14
click at [386, 642] on div "← Move left → Move right ↑ Move up ↓ Move down + Zoom in - Zoom out Home Jump l…" at bounding box center [640, 326] width 1281 height 653
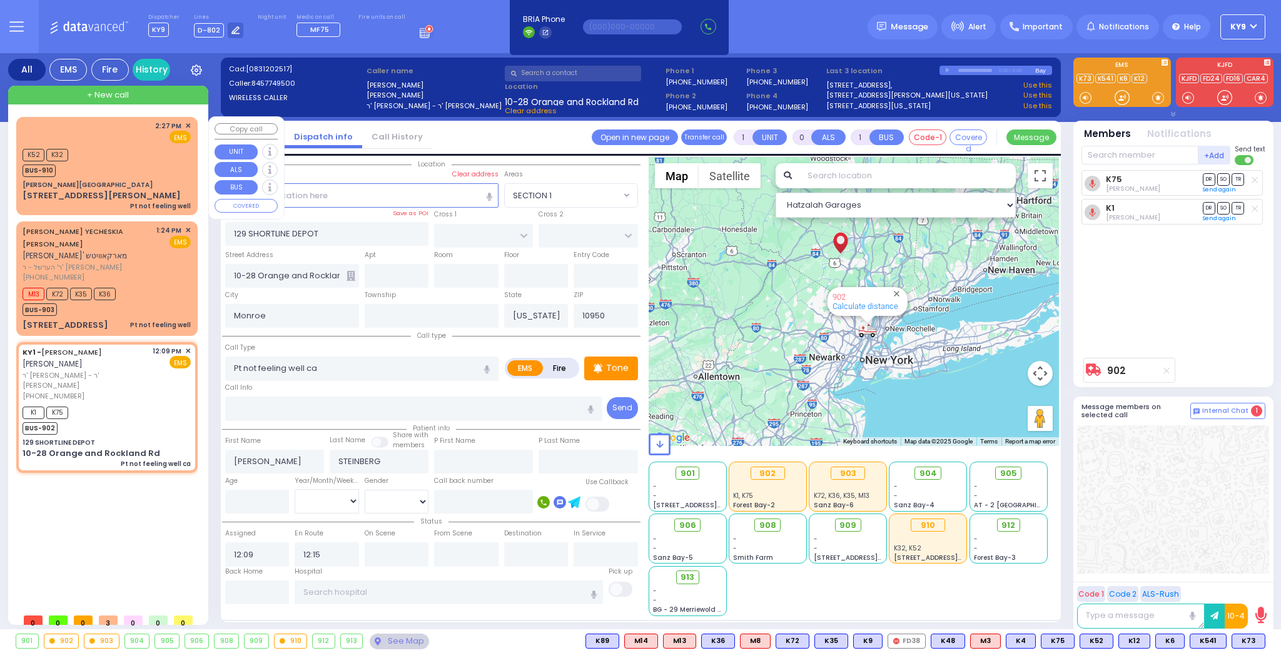
click at [143, 169] on div "K52 K32 BUS-910" at bounding box center [107, 161] width 168 height 31
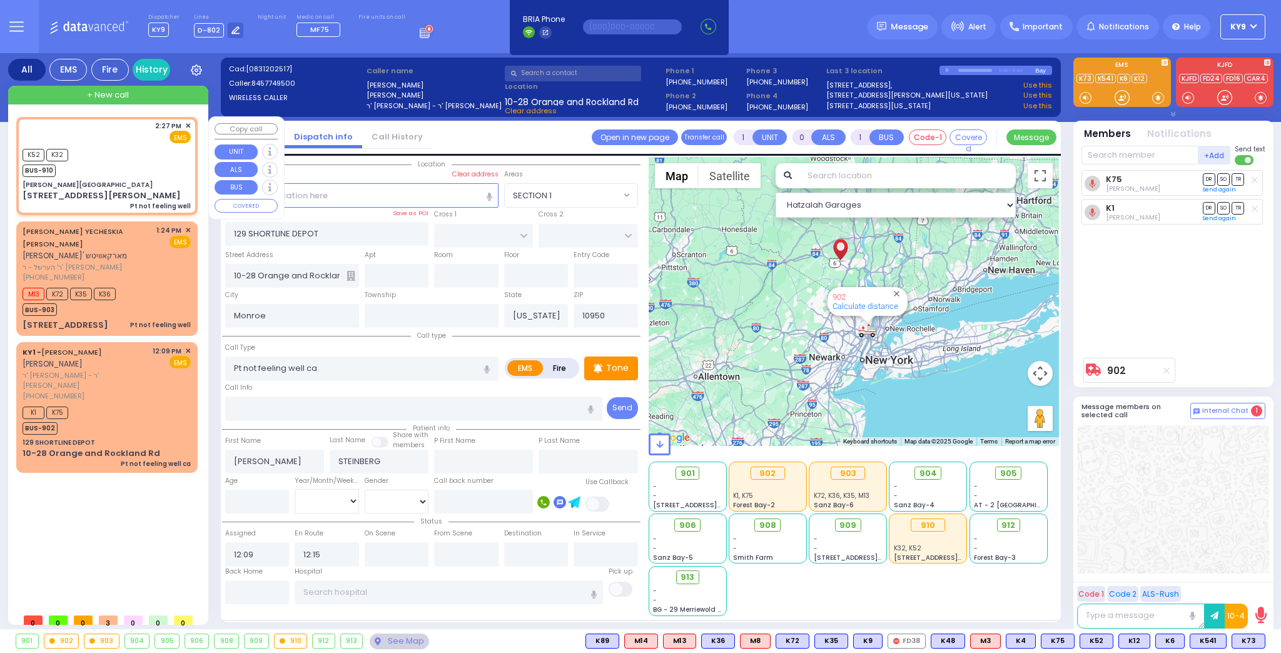
select select
type input "Pt not feeling well"
radio input "true"
select select
type input "14:27"
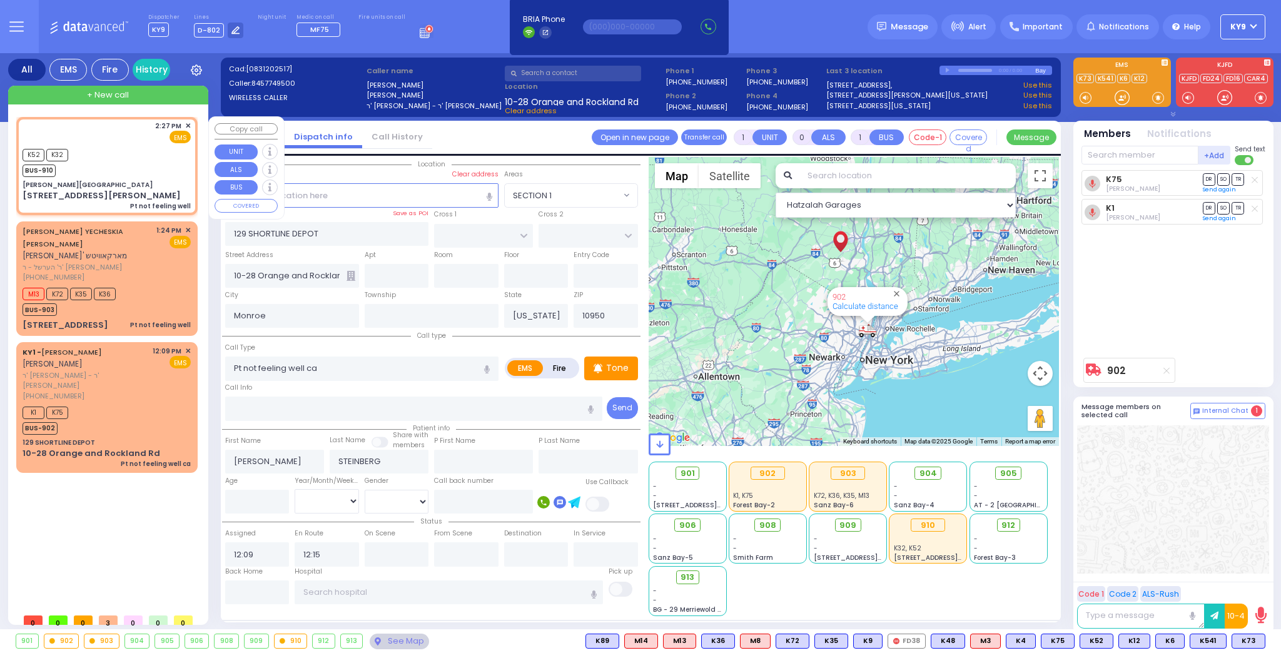
type input "14:27"
select select "Hatzalah Garages"
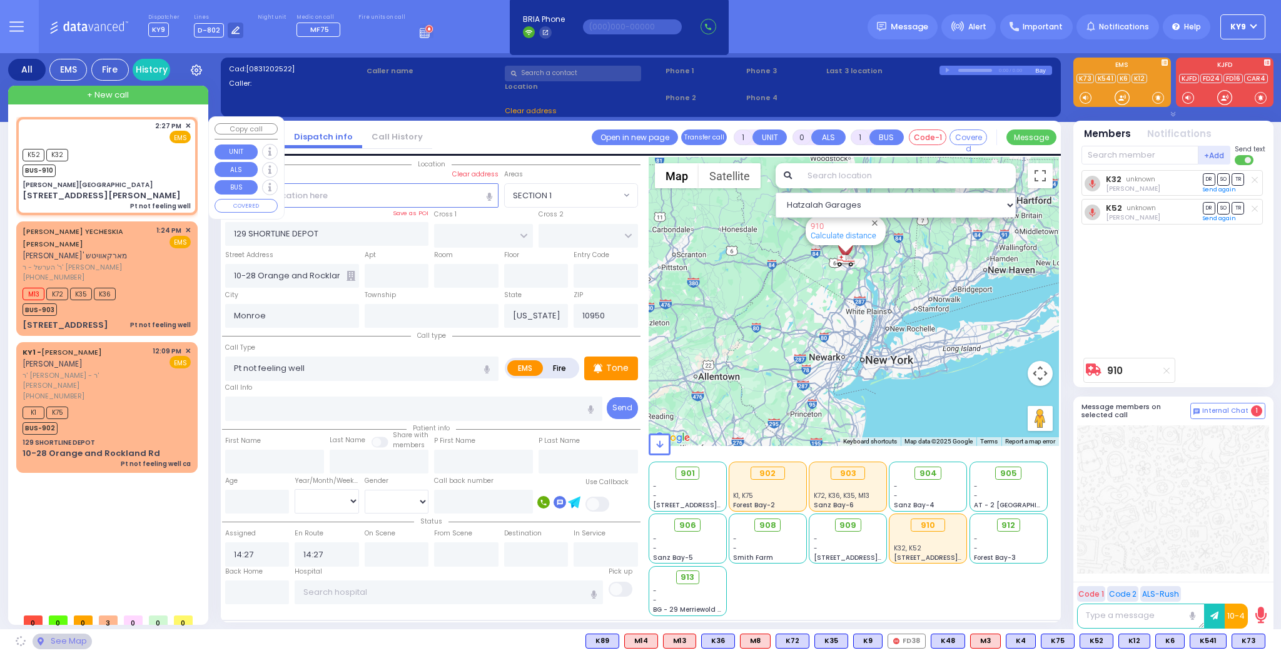
type input "Nininger Bay"
type input "CENTRAL VALLEY LINE"
type input "S.M. ROSMER RD"
type input "214 Nininger Road"
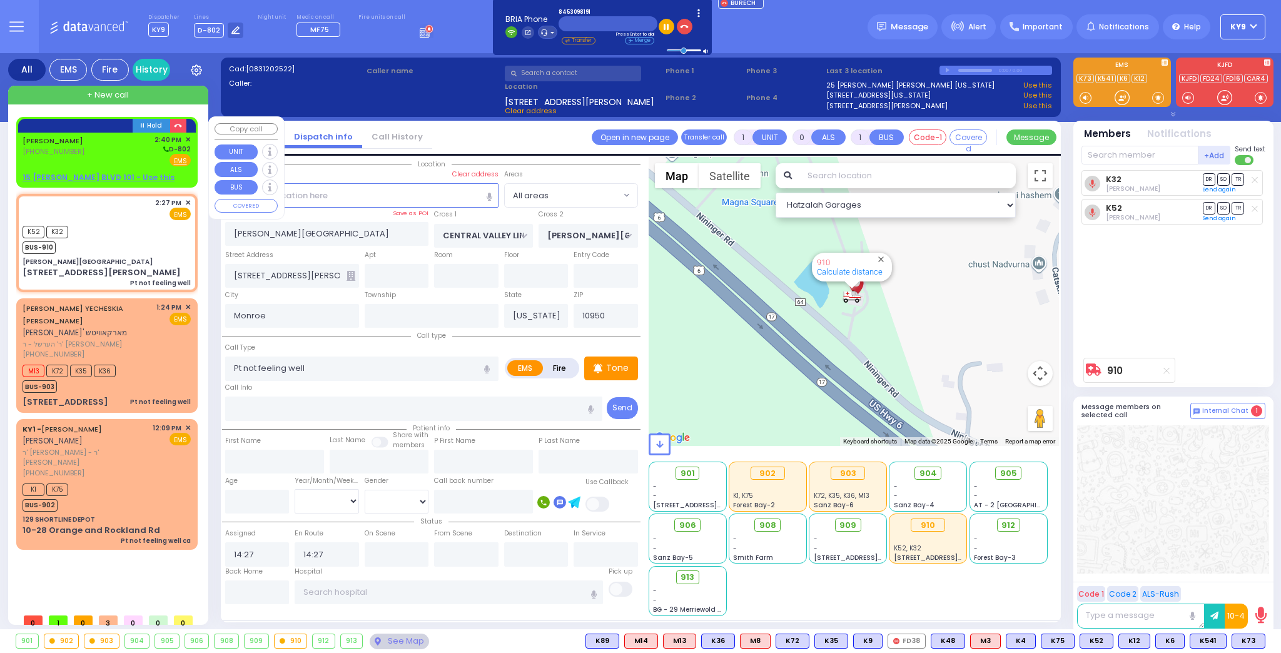
click at [158, 159] on div "Fire EMS" at bounding box center [172, 160] width 37 height 13
type input "2"
type input "1"
select select
radio input "true"
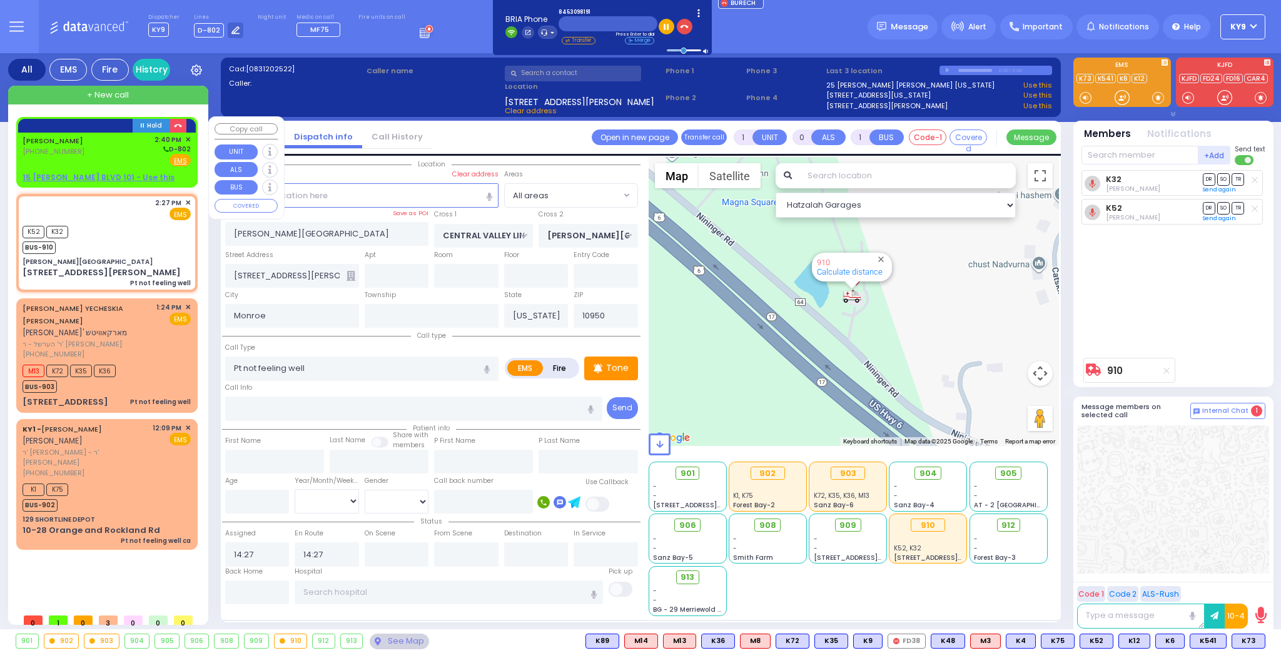
type input "BURECH MORDCHE"
type input "EPSTEIN"
select select
type input "14:40"
select select "Hatzalah Garages"
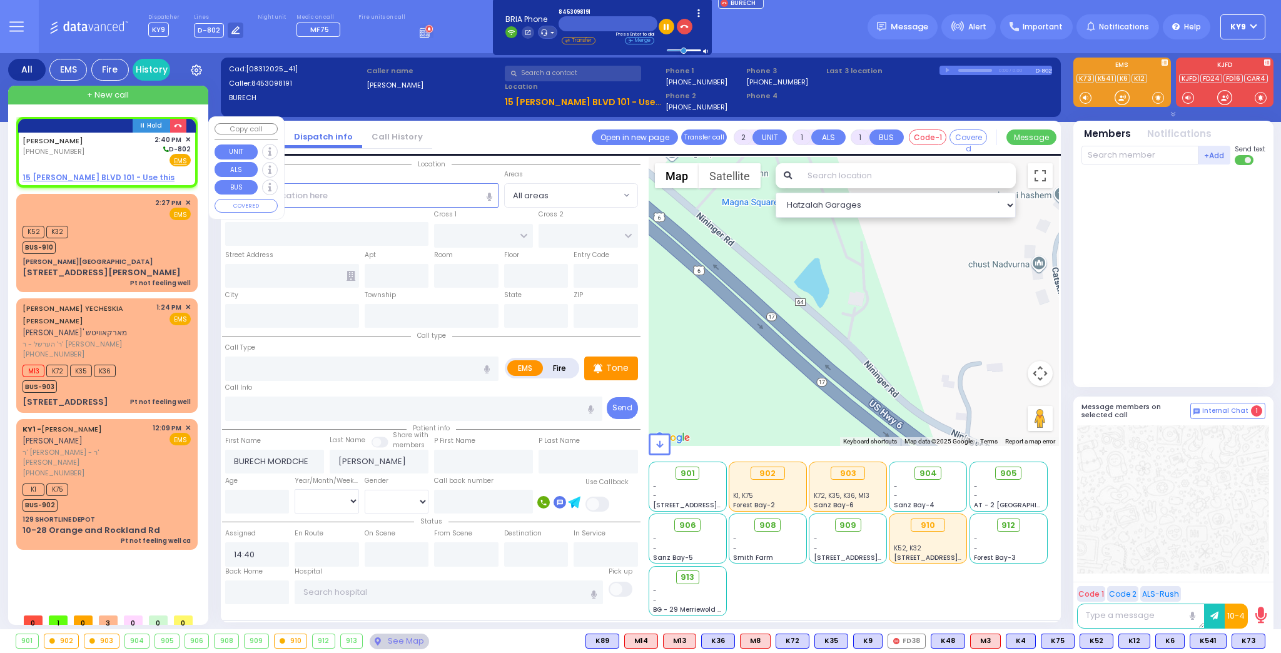
click at [104, 173] on u "15 GETZIL BERGER BLVD 101 - Use this" at bounding box center [99, 177] width 152 height 11
select select
radio input "true"
select select
select select "Hatzalah Garages"
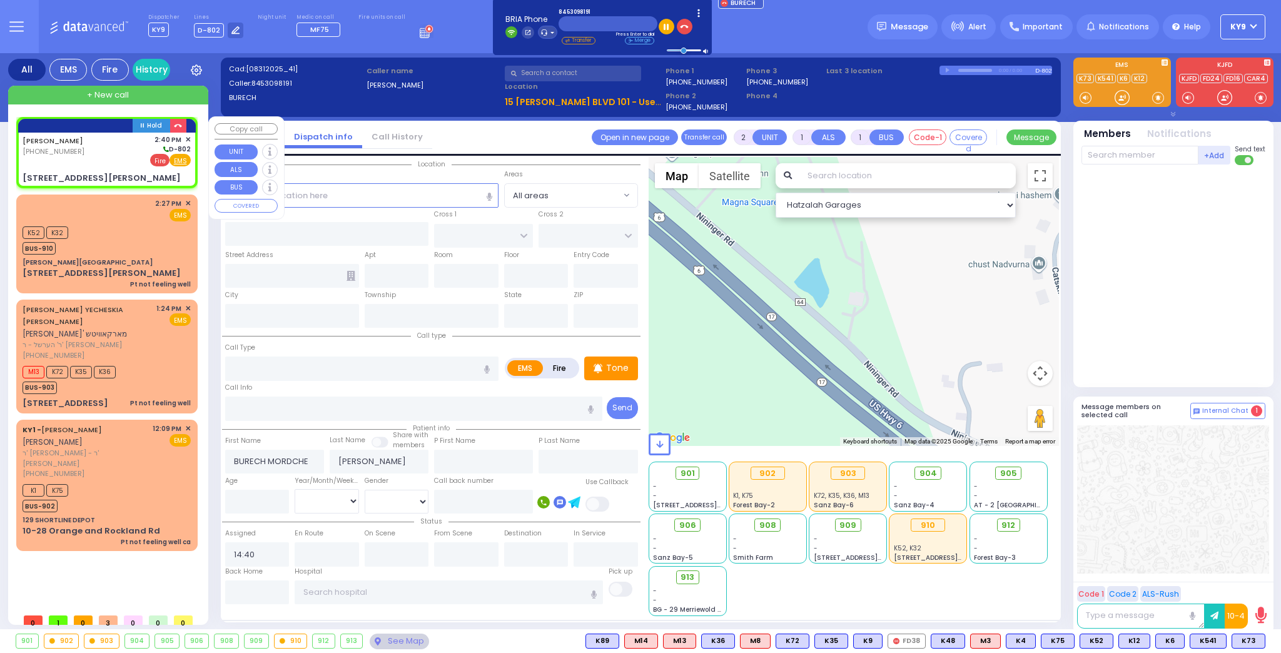
select select
radio input "true"
select select
type input "GETZIL BERGER BLVD"
type input "KAHAN DR"
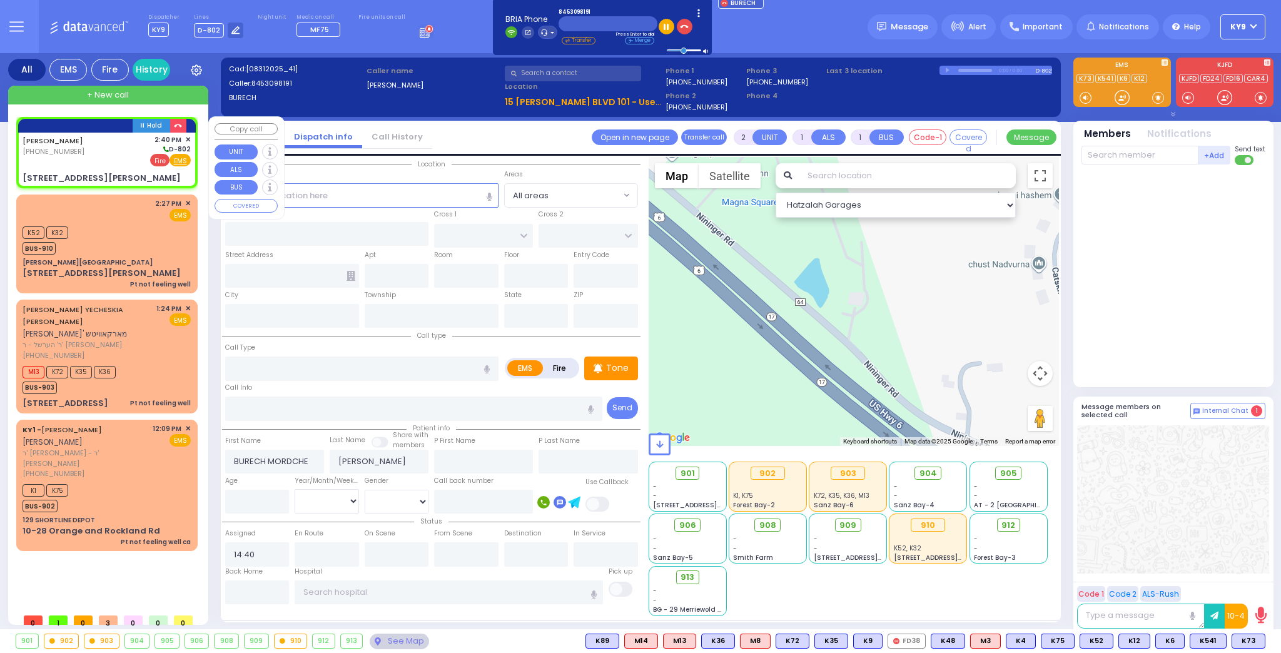
type input "15 GETZIL BERGER BLVD"
type input "101"
type input "Monroe"
type input "[US_STATE]"
type input "10950"
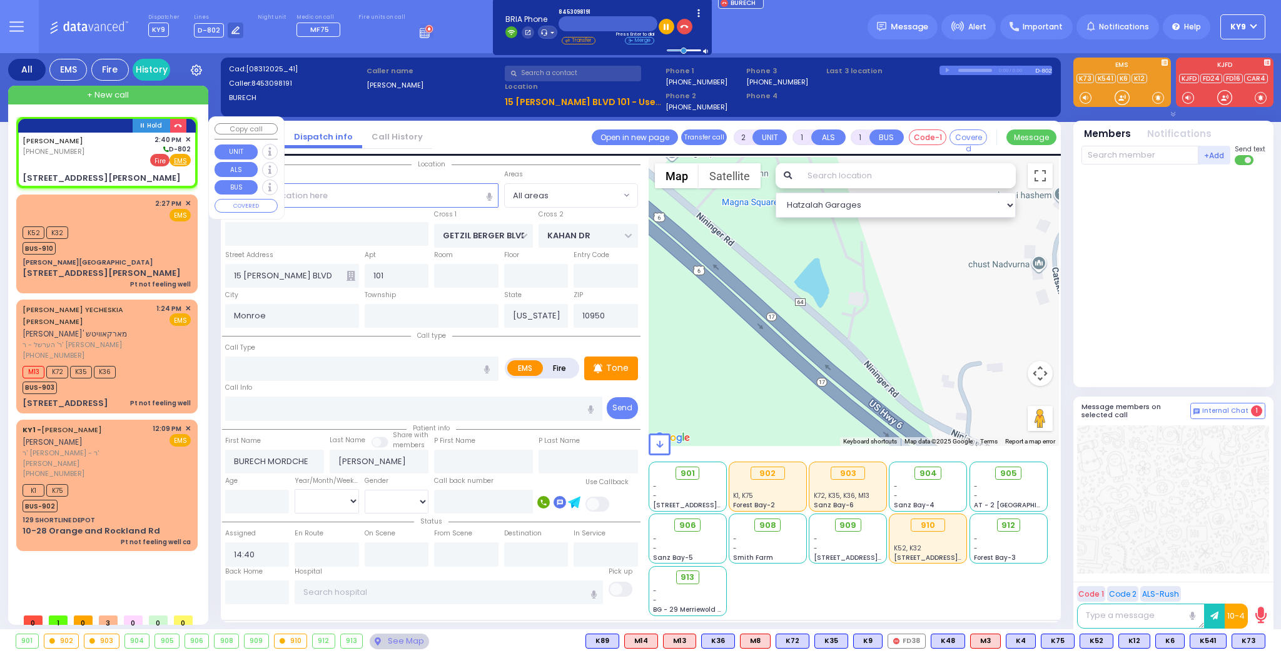
select select "SECTION 4"
select select "Hatzalah Garages"
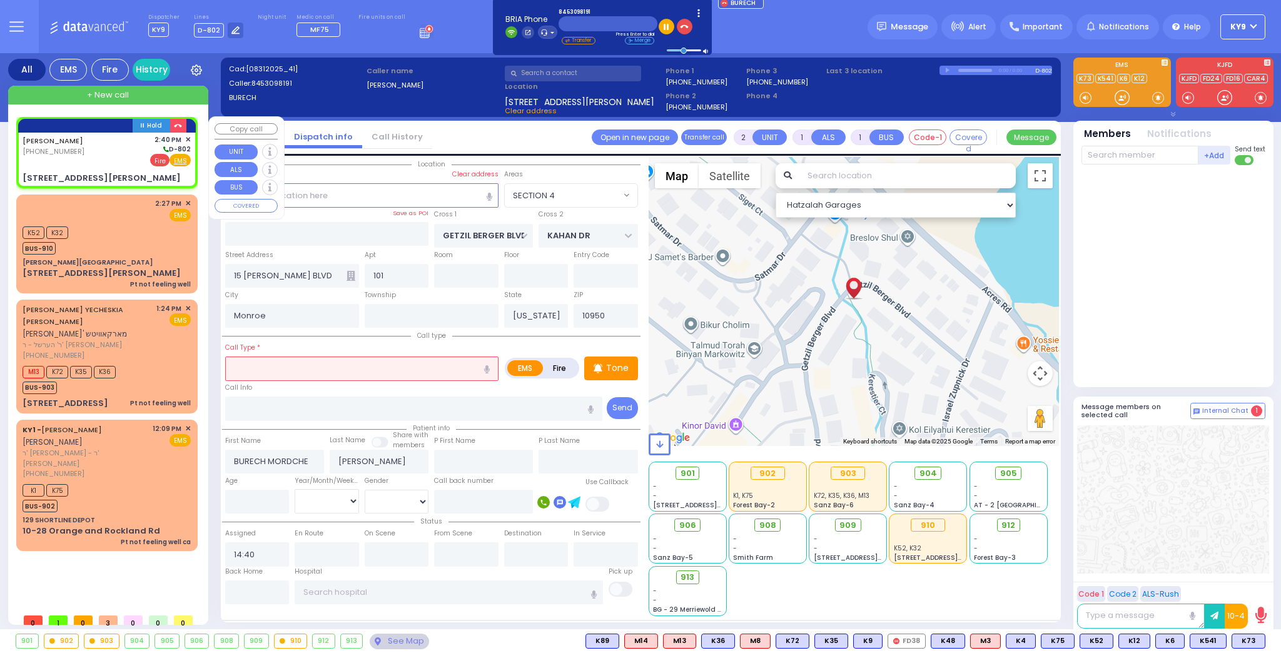
click at [164, 161] on span "Fire" at bounding box center [159, 160] width 19 height 13
select select
radio input "false"
radio input "true"
select select
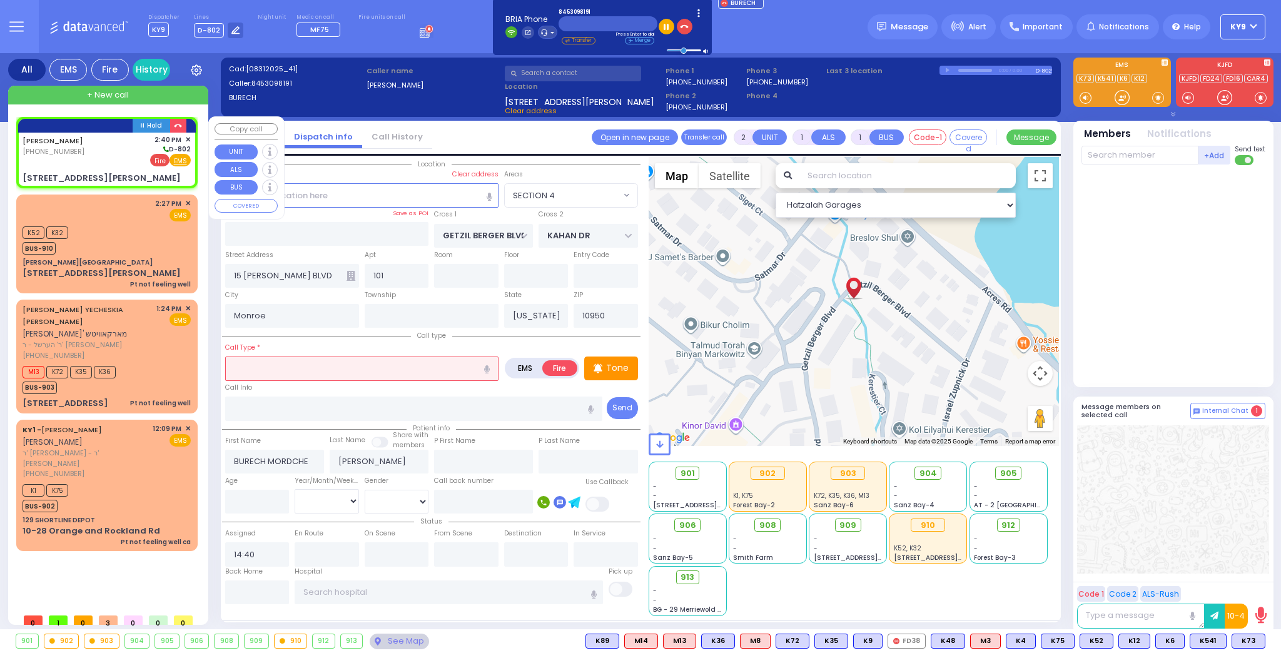
select select "Hatzalah Garages"
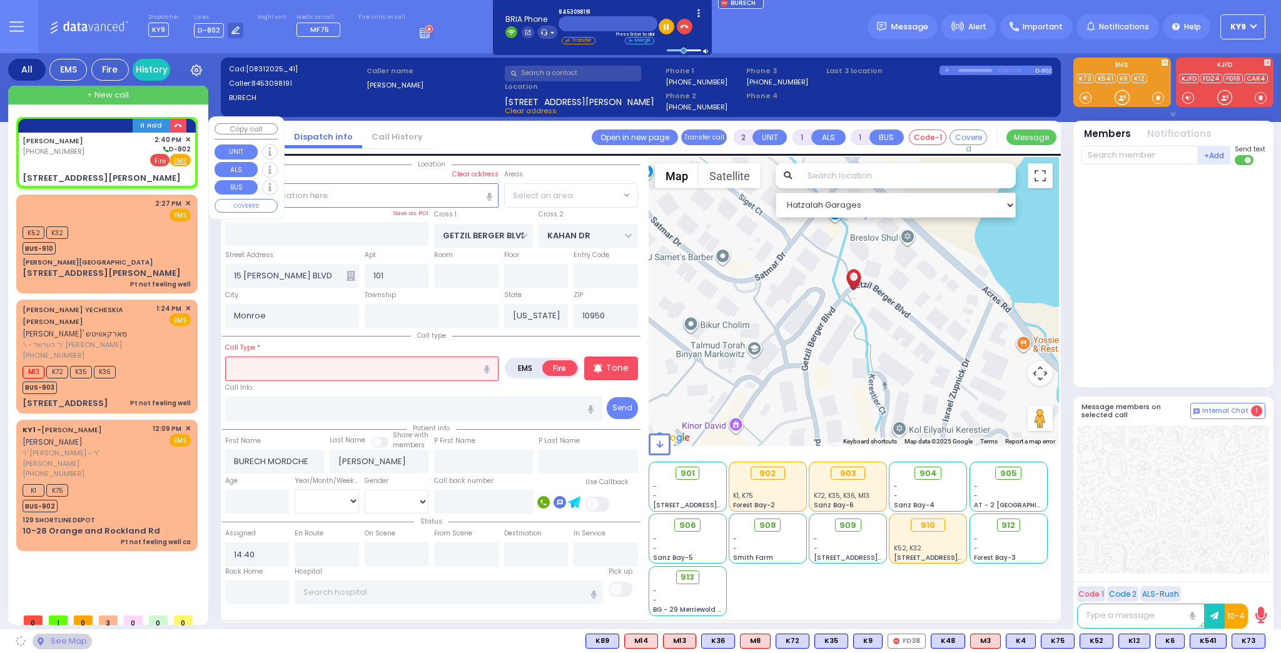
select select "SECTION 4"
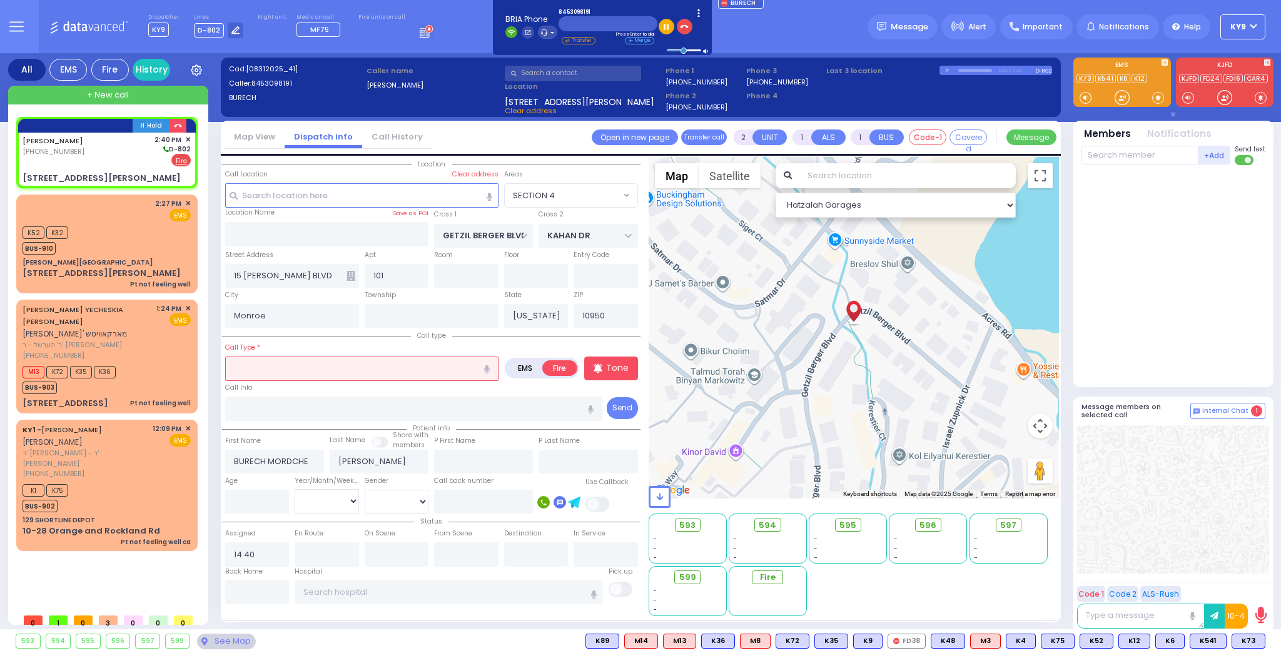
click at [360, 373] on input "text" at bounding box center [361, 368] width 273 height 24
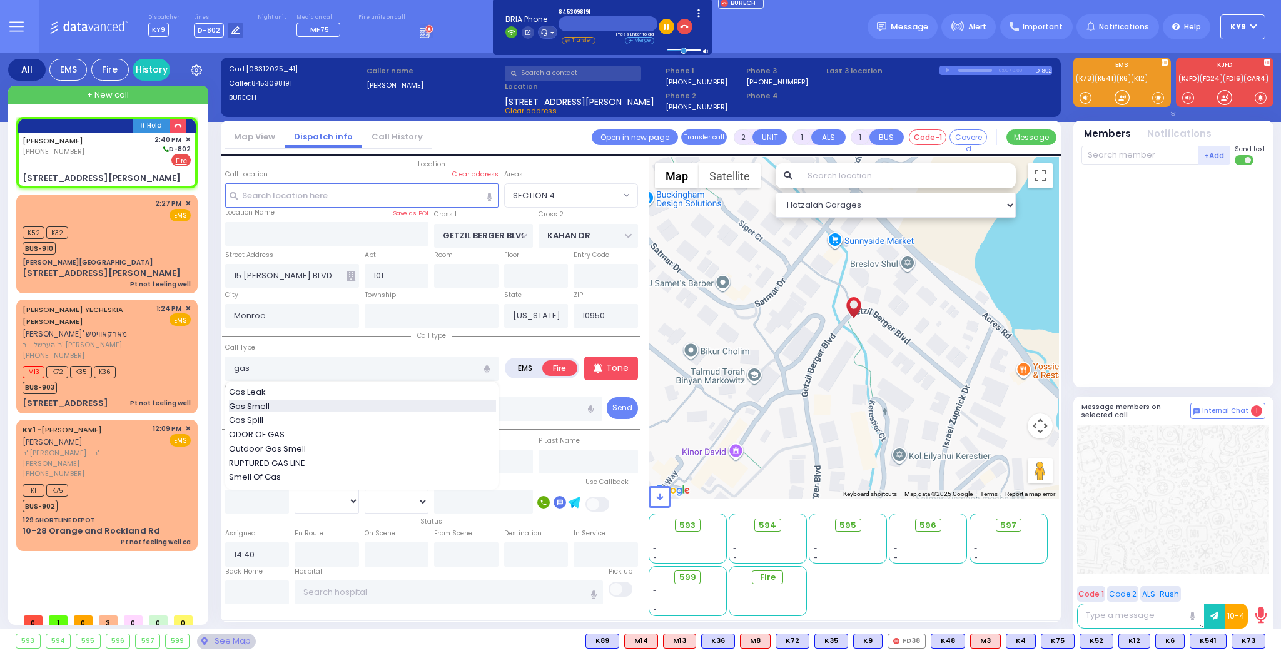
click at [278, 401] on div "Gas Smell" at bounding box center [362, 406] width 267 height 13
type input "Gas Smell"
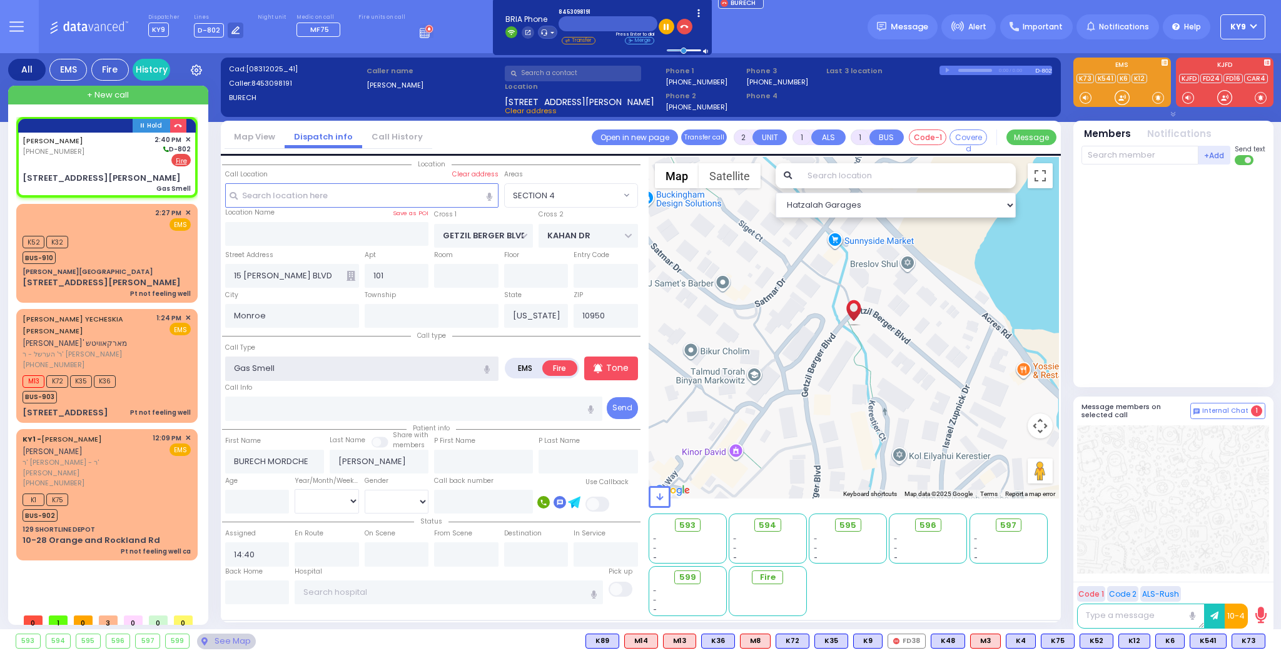
select select
radio input "true"
select select
select select "Hatzalah Garages"
select select "SECTION 4"
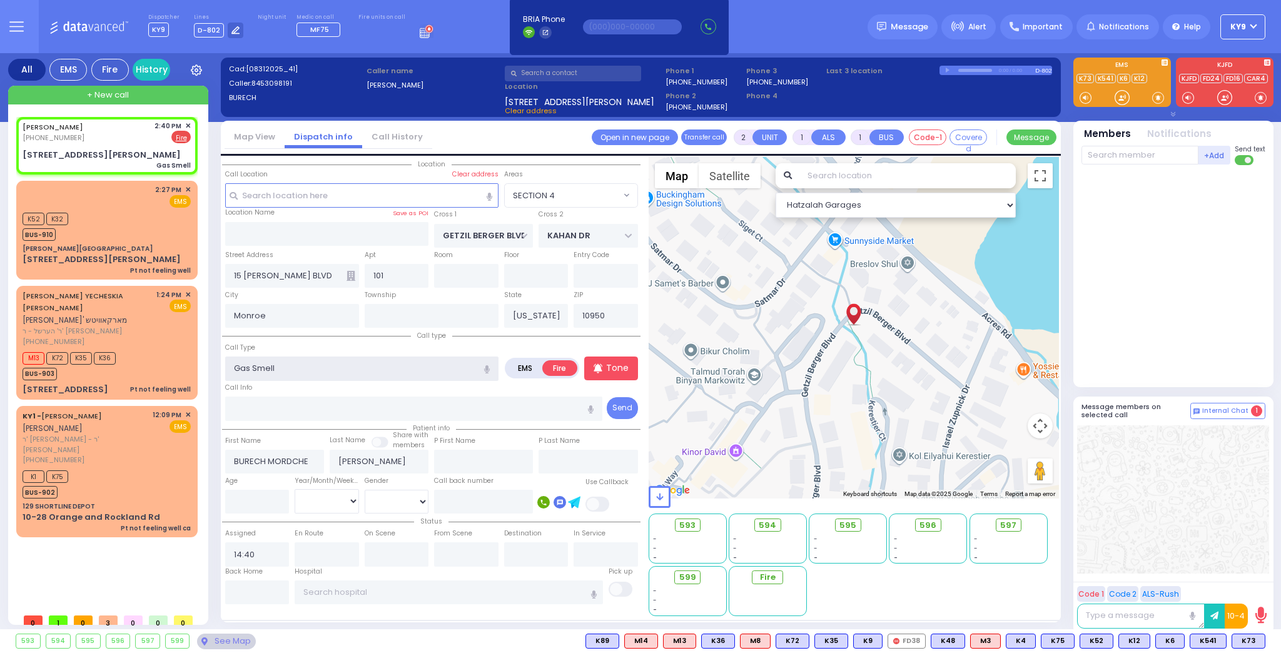
select select
radio input "true"
select select
select select "Hatzalah Garages"
select select "SECTION 4"
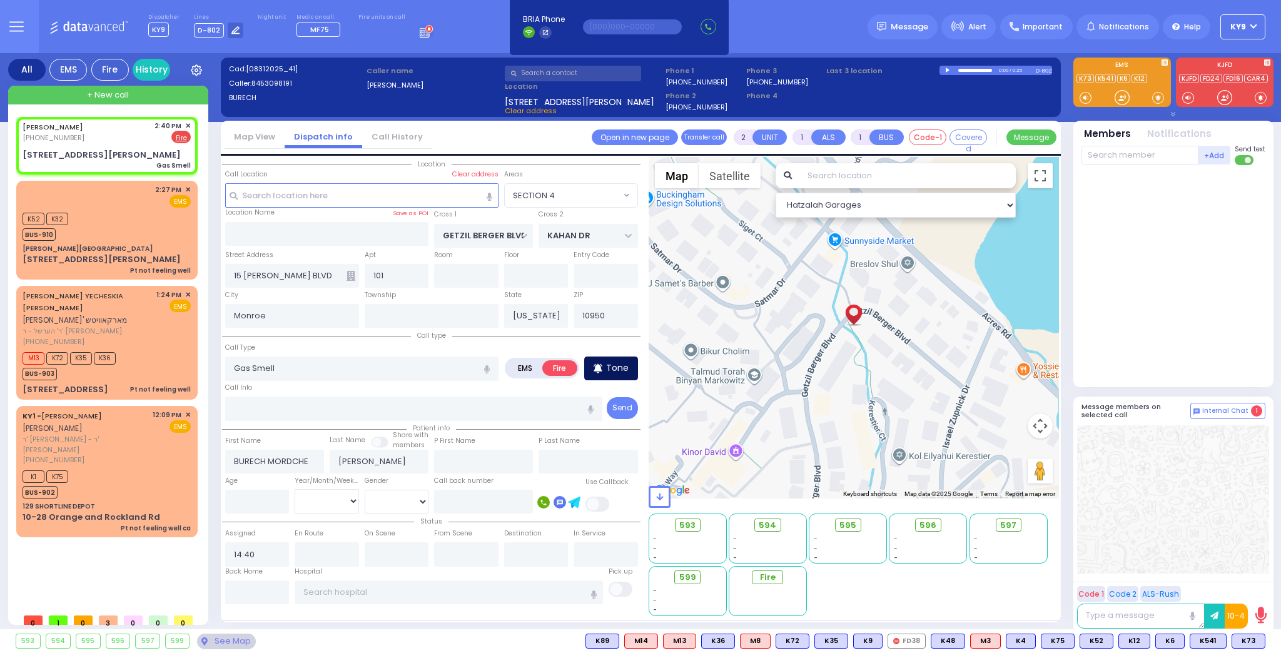
click at [625, 366] on p "Tone" at bounding box center [617, 367] width 23 height 13
select select
radio input "true"
select select
select select "Hatzalah Garages"
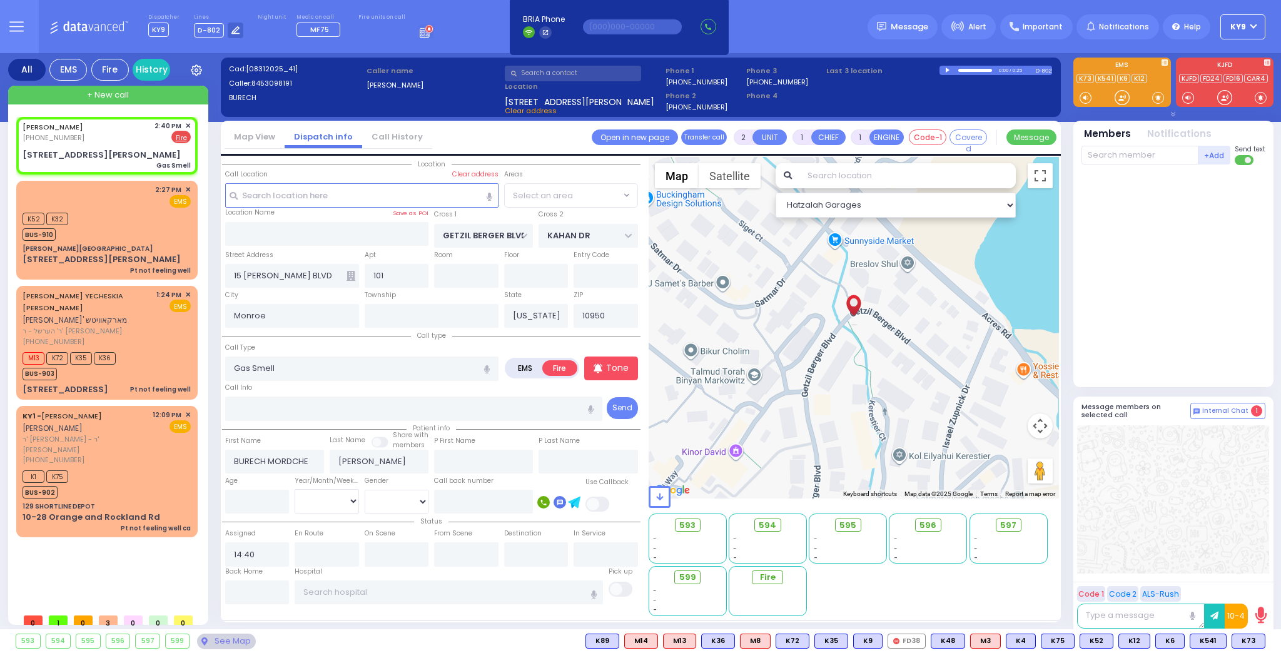
select select "SECTION 4"
click at [616, 366] on p "Tone" at bounding box center [617, 367] width 23 height 13
click at [1262, 98] on span at bounding box center [1260, 97] width 12 height 13
click at [1116, 156] on input "text" at bounding box center [1139, 155] width 117 height 19
type input "69"
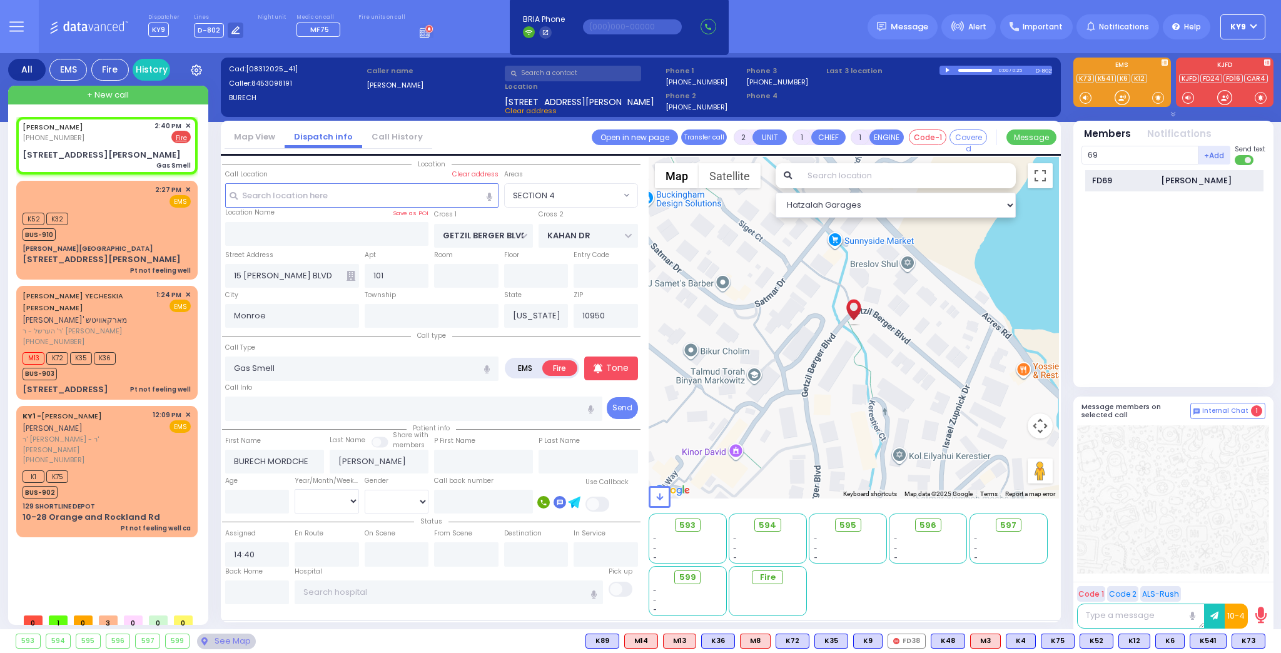
click at [1129, 176] on div "FD69" at bounding box center [1123, 180] width 63 height 13
drag, startPoint x: 1121, startPoint y: 153, endPoint x: 1128, endPoint y: 146, distance: 9.3
click at [1128, 146] on input "text" at bounding box center [1139, 155] width 117 height 19
type input "21"
select select
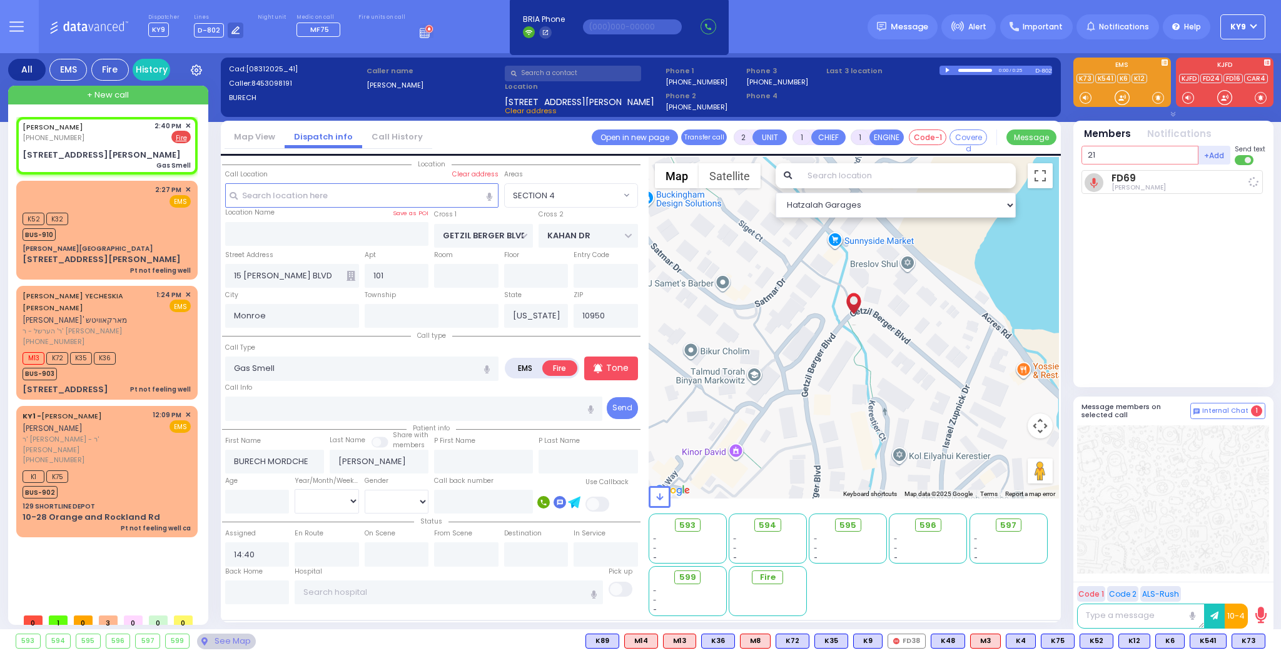
radio input "true"
select select
type input "14:42"
select select "Hatzalah Garages"
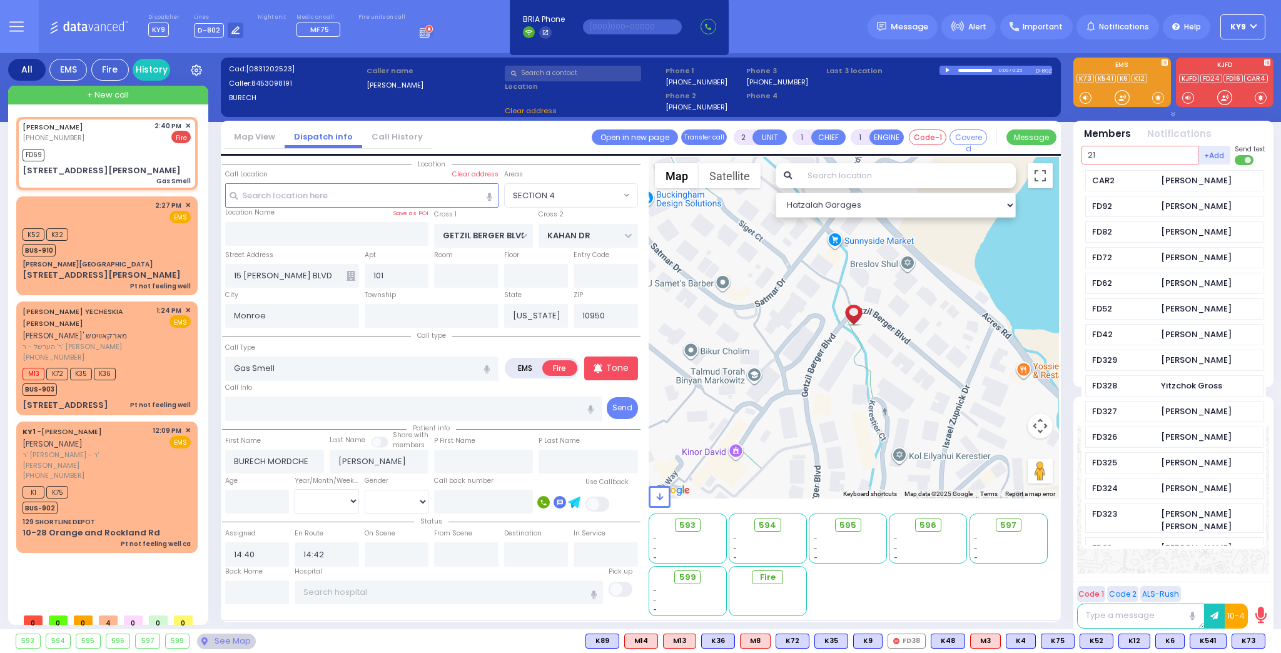
select select "SECTION 4"
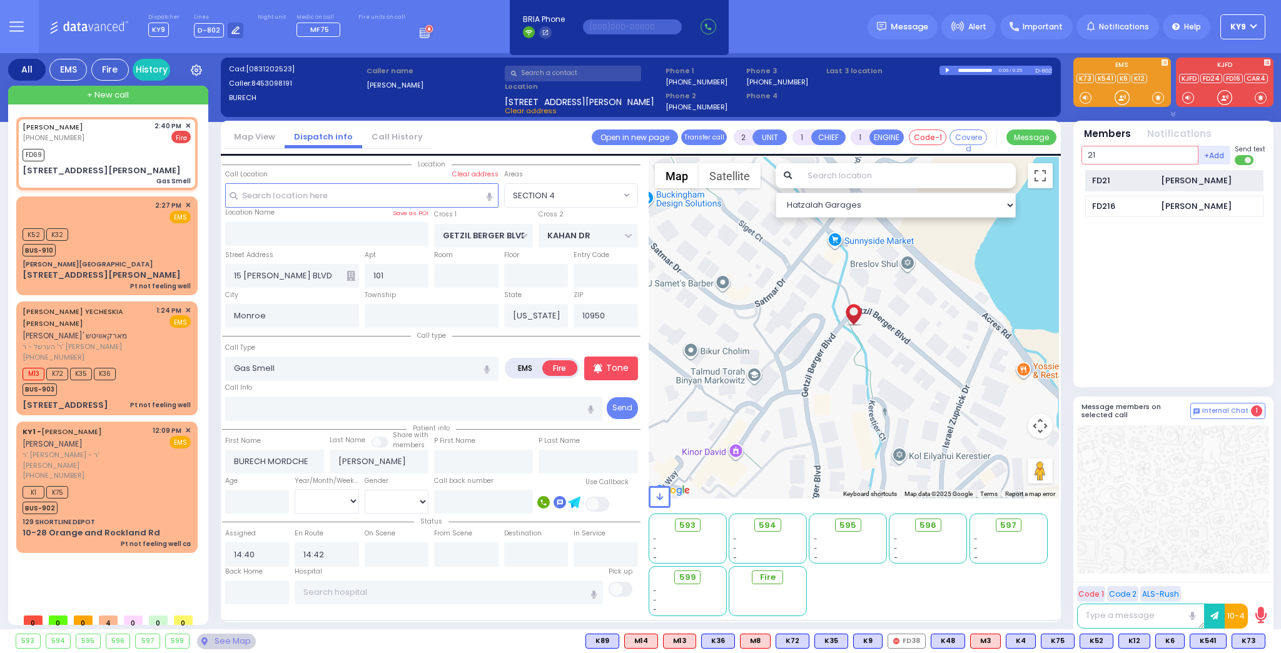
type input "21"
click at [1191, 185] on div "Isreal Tannenbaum" at bounding box center [1195, 180] width 71 height 13
click at [1175, 156] on input "text" at bounding box center [1139, 155] width 117 height 19
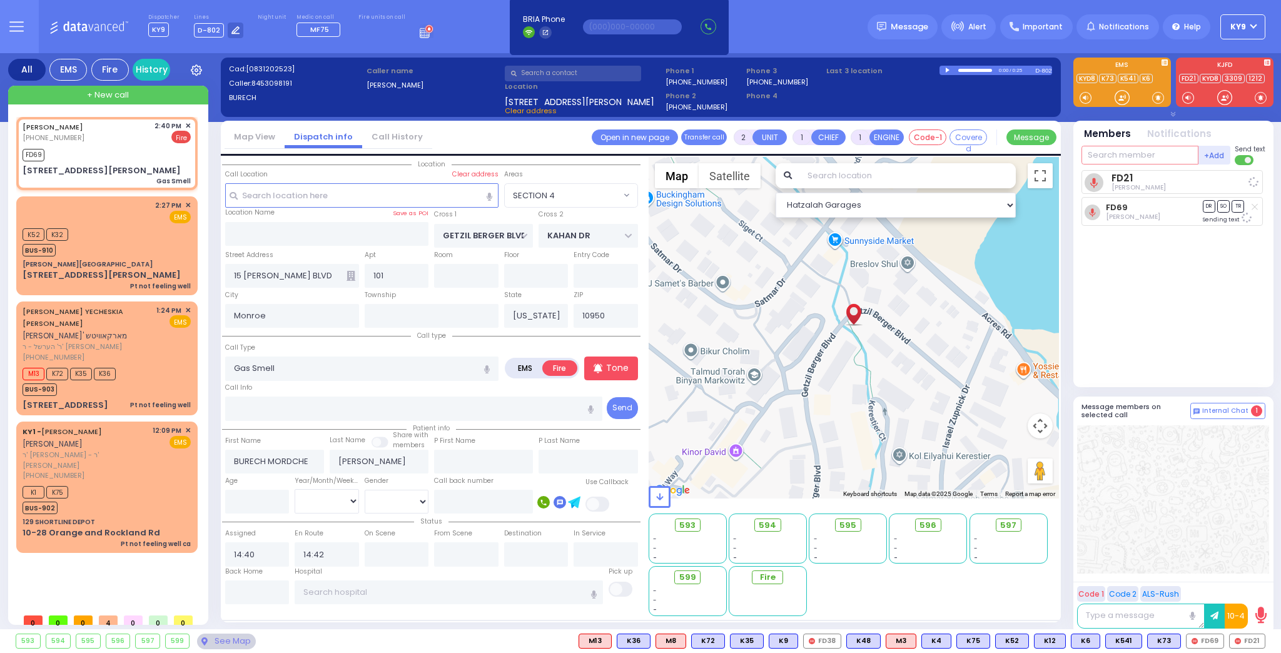
select select
radio input "true"
select select
select select "Hatzalah Garages"
select select "SECTION 4"
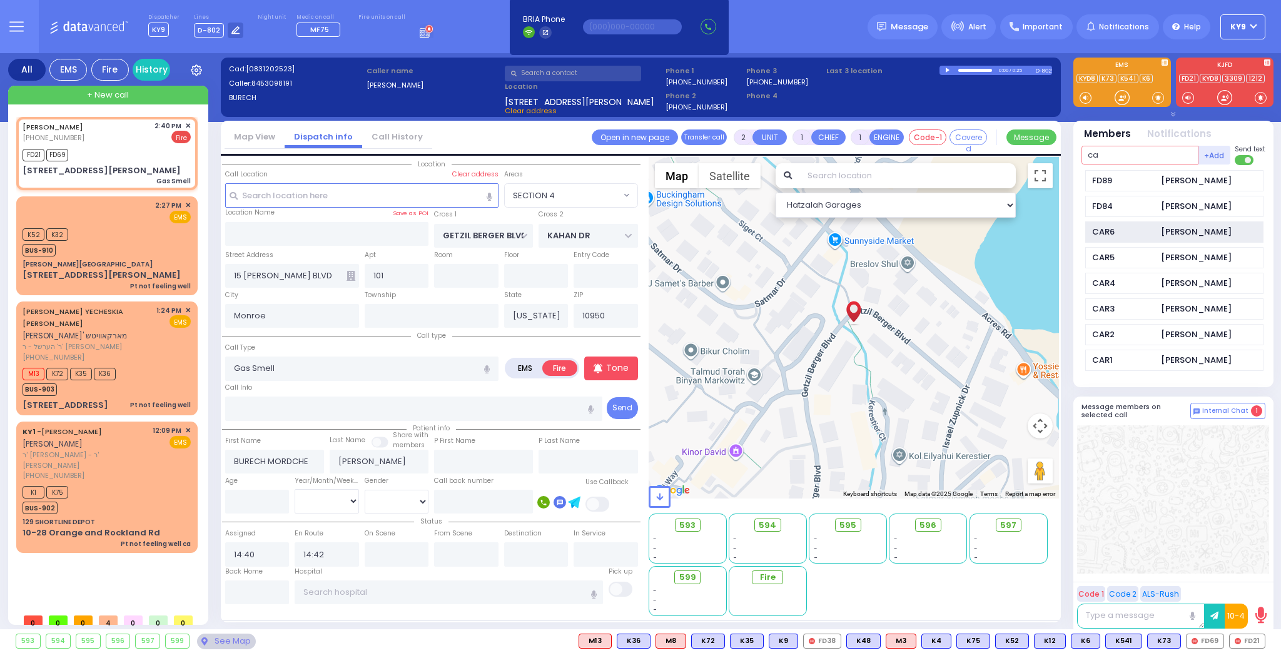
type input "ca"
click at [1147, 229] on div "CAR6" at bounding box center [1123, 232] width 63 height 13
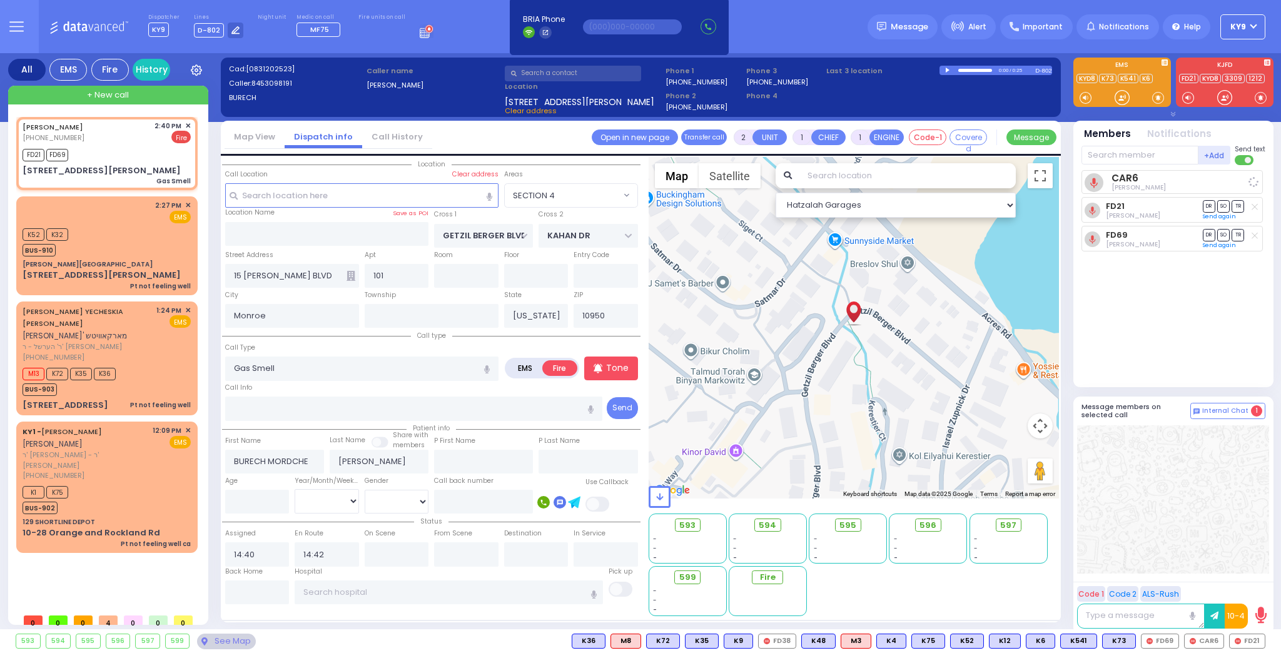
select select
radio input "true"
select select
select select "Hatzalah Garages"
select select "SECTION 4"
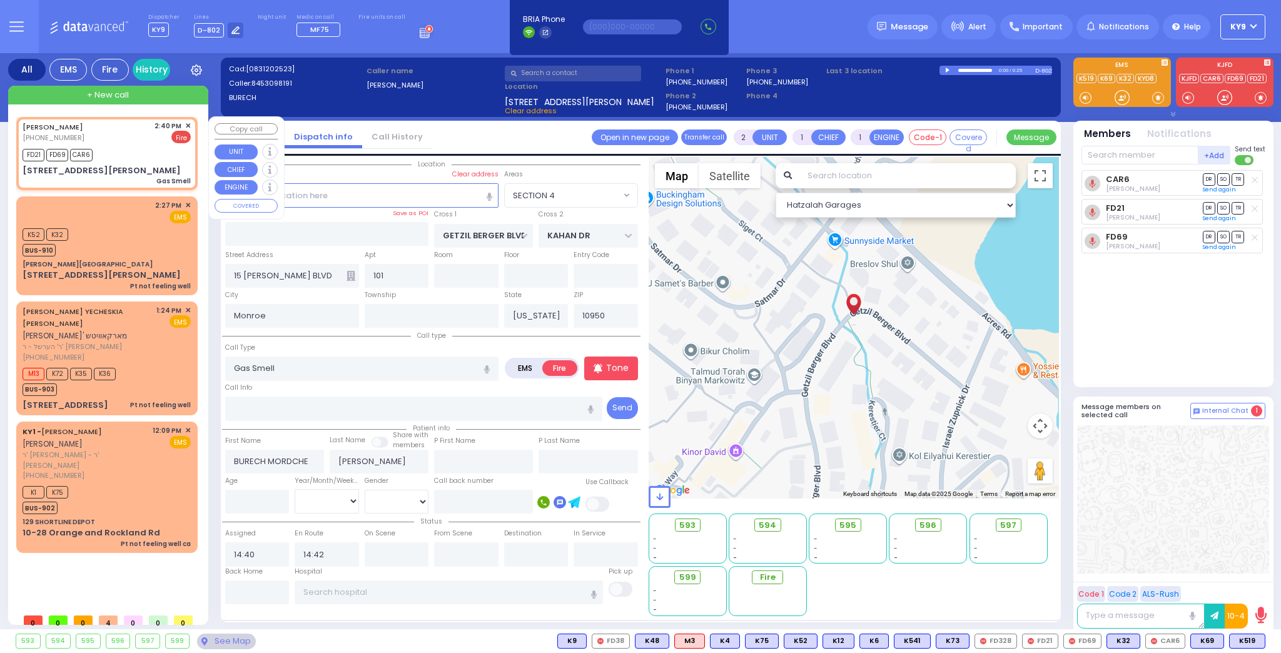
click at [88, 139] on div "(845) 309-8191" at bounding box center [55, 138] width 65 height 11
select select
radio input "true"
select select
select select "SECTION 4"
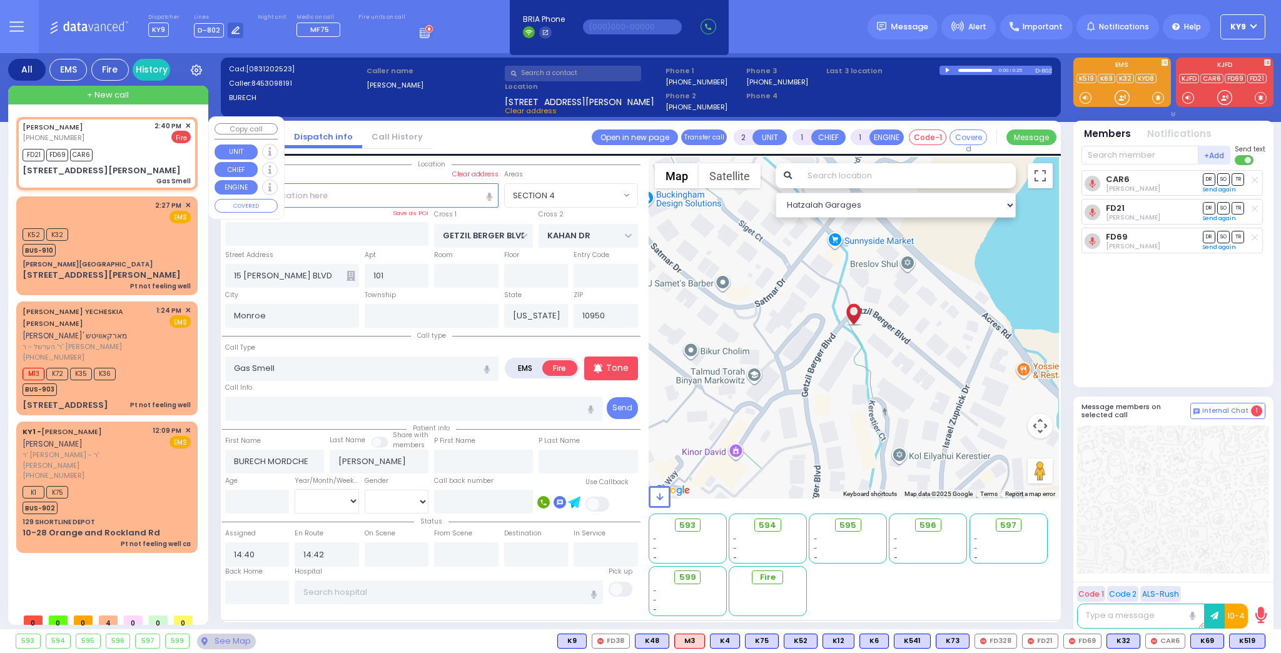
select select "Hatzalah Garages"
click at [1259, 641] on button at bounding box center [1261, 641] width 6 height 14
click at [1252, 585] on icon at bounding box center [1252, 585] width 13 height 13
click at [1229, 505] on div at bounding box center [1173, 499] width 192 height 148
click at [1219, 642] on button at bounding box center [1220, 641] width 6 height 14
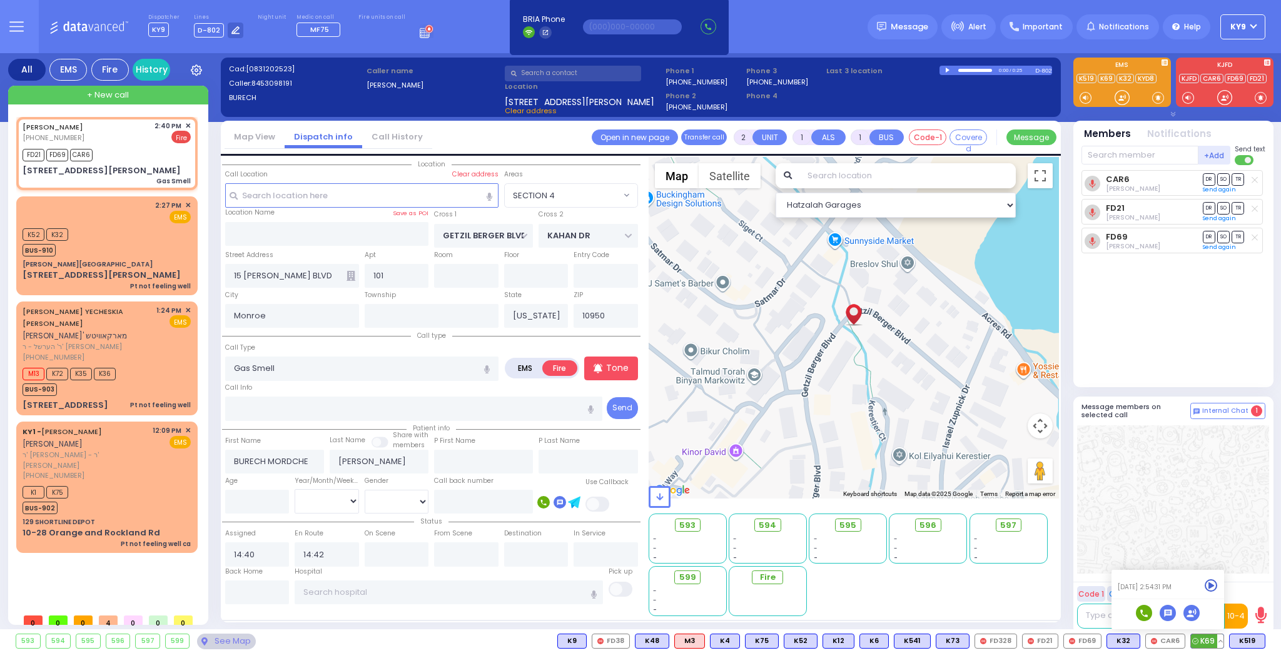
click at [1211, 583] on icon at bounding box center [1210, 585] width 13 height 13
click at [152, 149] on div "FD21 FD69 CAR6" at bounding box center [107, 154] width 168 height 16
select select
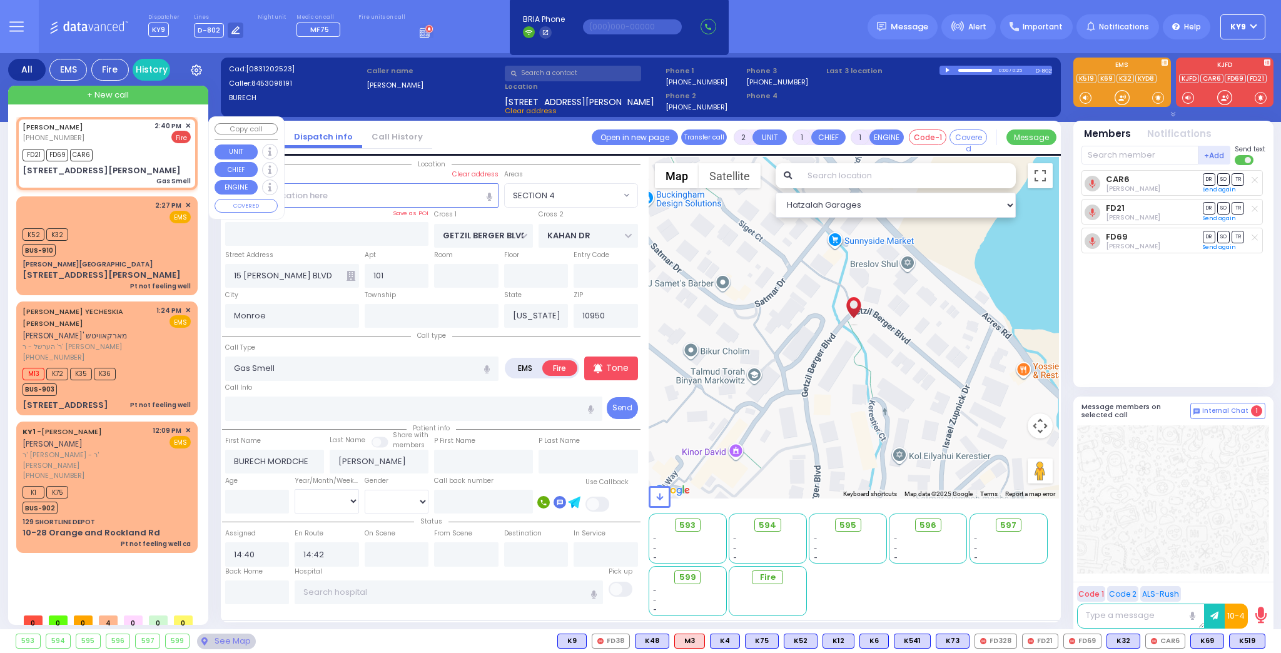
radio input "true"
select select
select select "SECTION 4"
select select "Hatzalah Garages"
click at [263, 589] on input "text" at bounding box center [257, 592] width 64 height 24
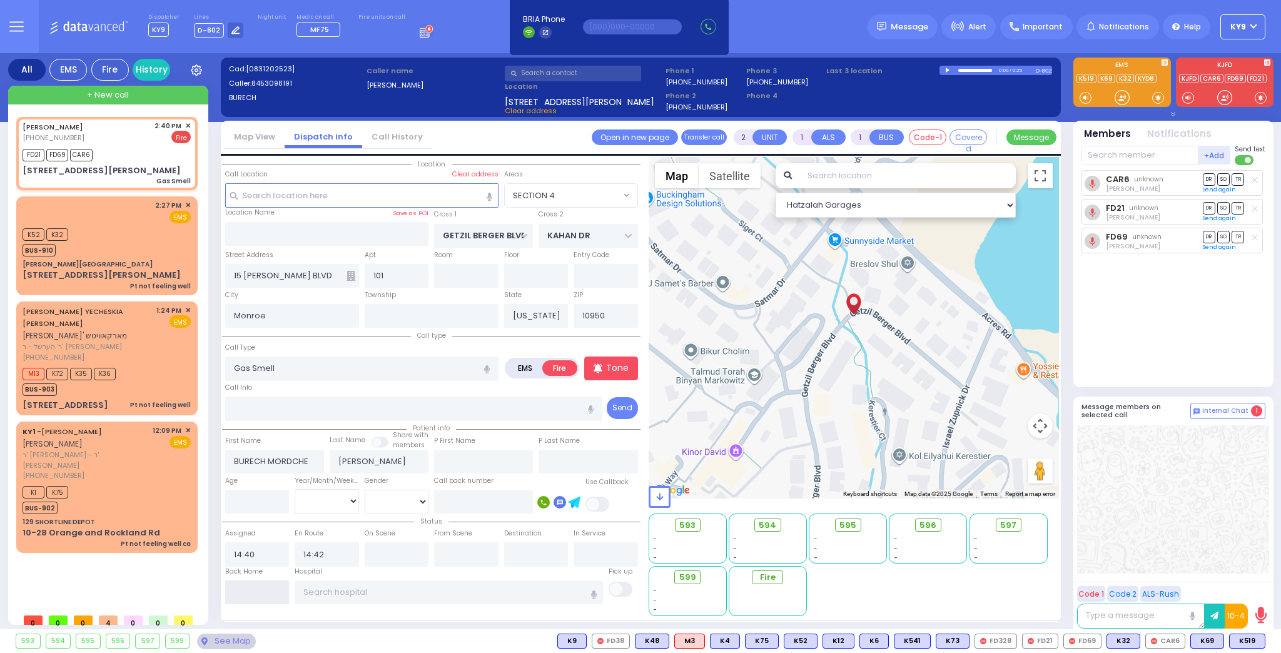
click at [263, 589] on input "text" at bounding box center [257, 592] width 64 height 24
type input "14:59"
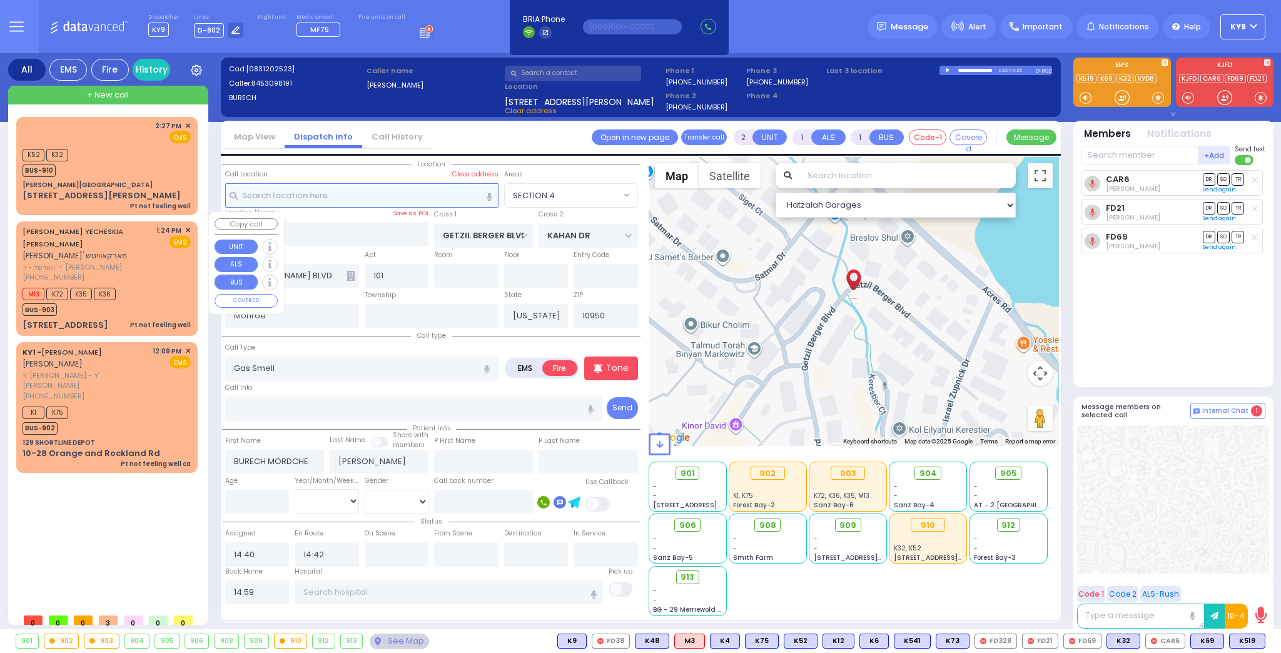
select select
radio input "true"
select select
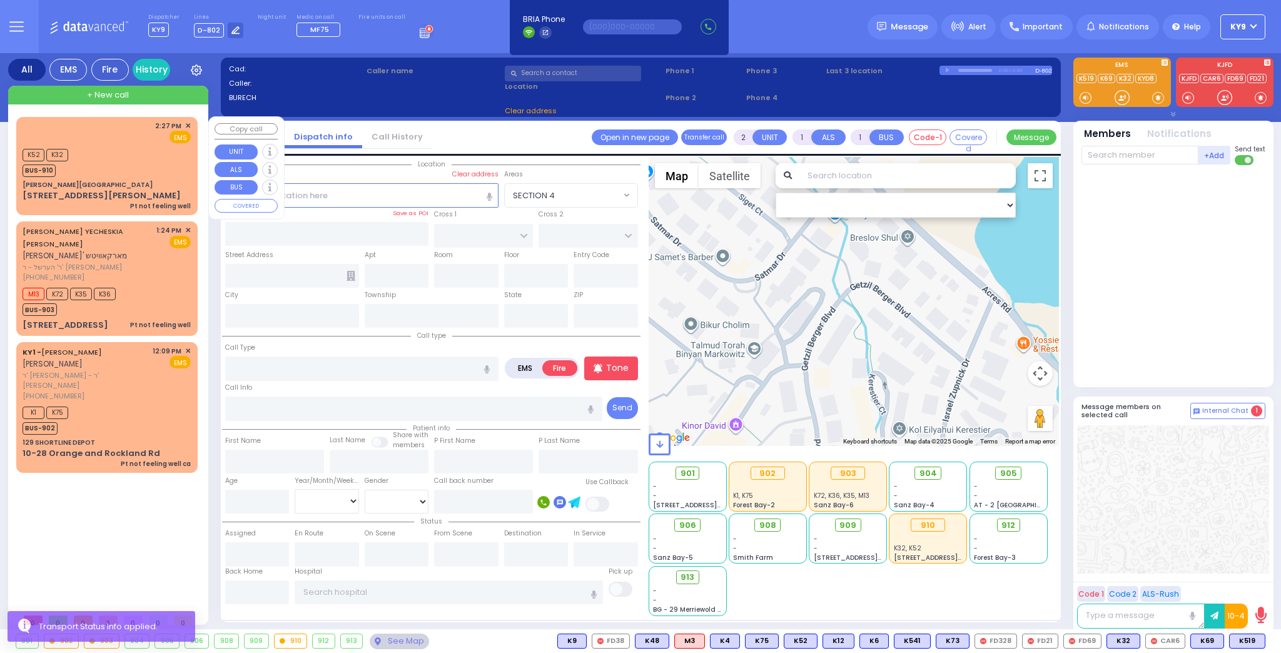
click at [106, 162] on div "K52 K32 BUS-910" at bounding box center [107, 161] width 168 height 31
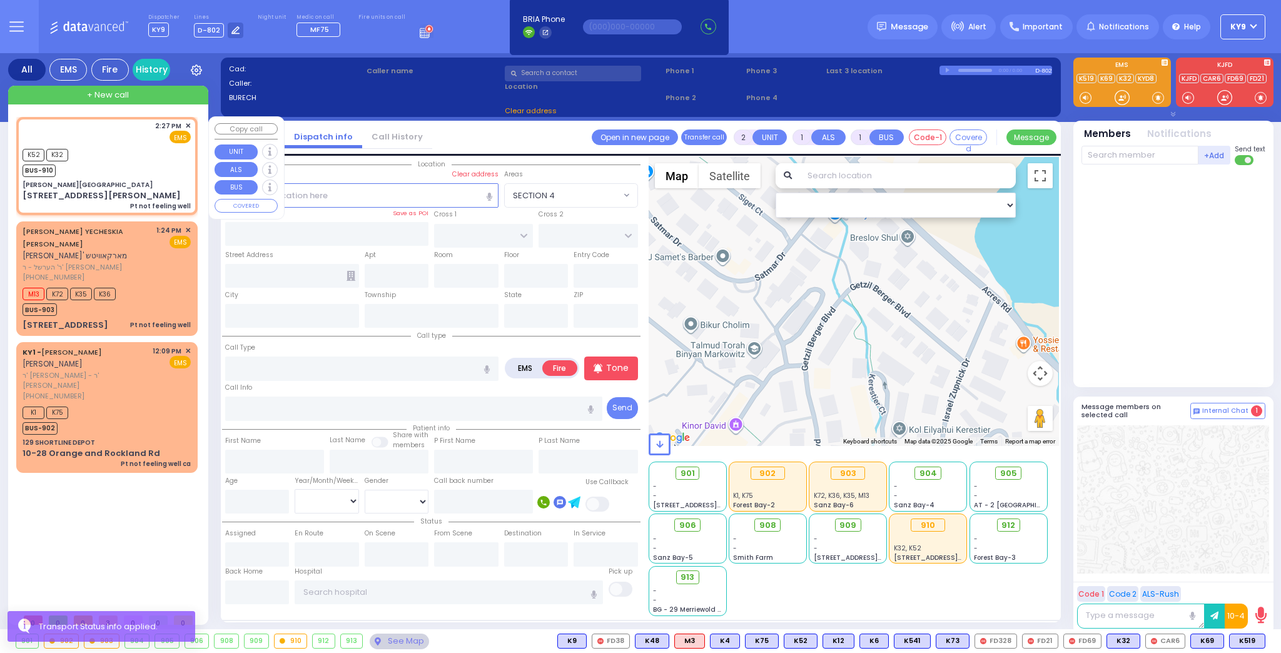
type input "1"
type input "0"
select select
type input "Pt not feeling well"
radio input "true"
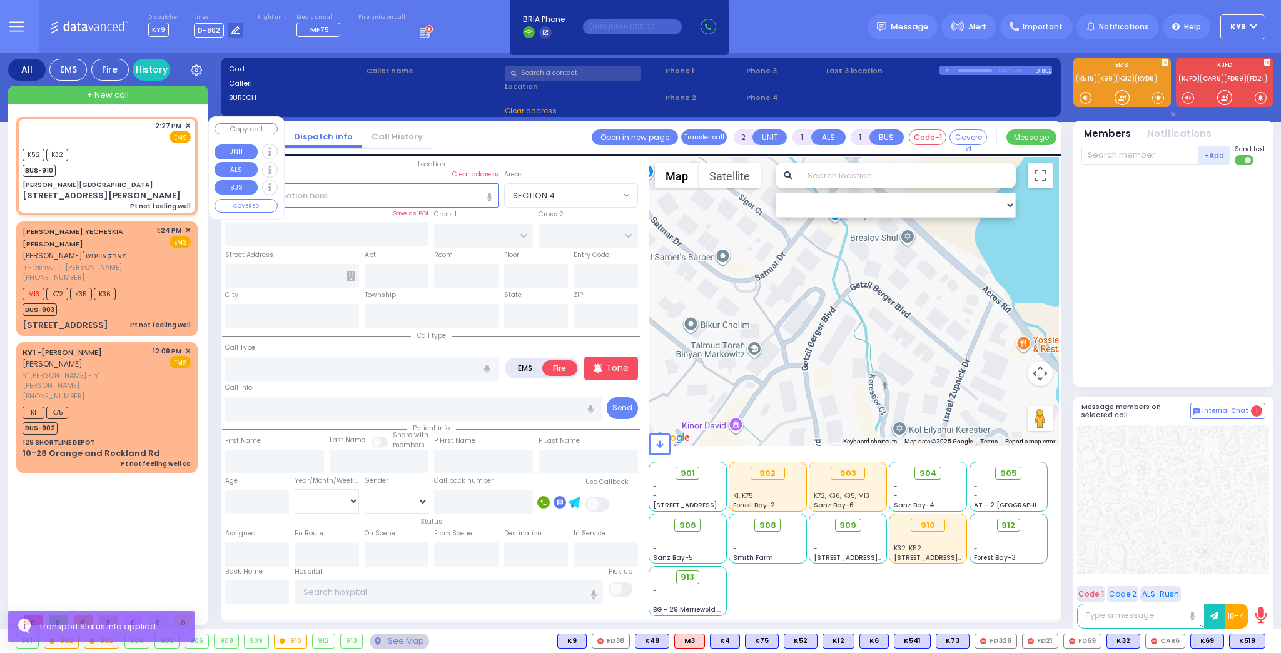
select select
type input "14:27"
select select "Hatzalah Garages"
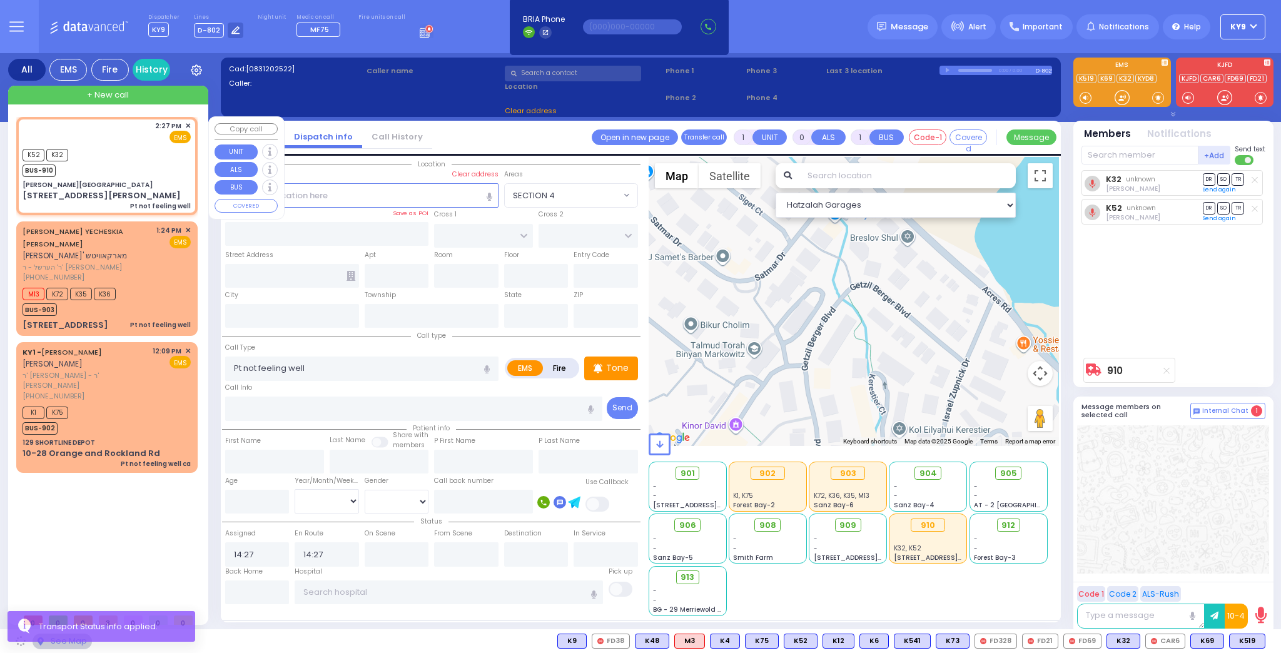
type input "Nininger Bay"
type input "CENTRAL VALLEY LINE"
type input "S.M. ROSMER RD"
type input "214 Nininger Road"
type input "Monroe"
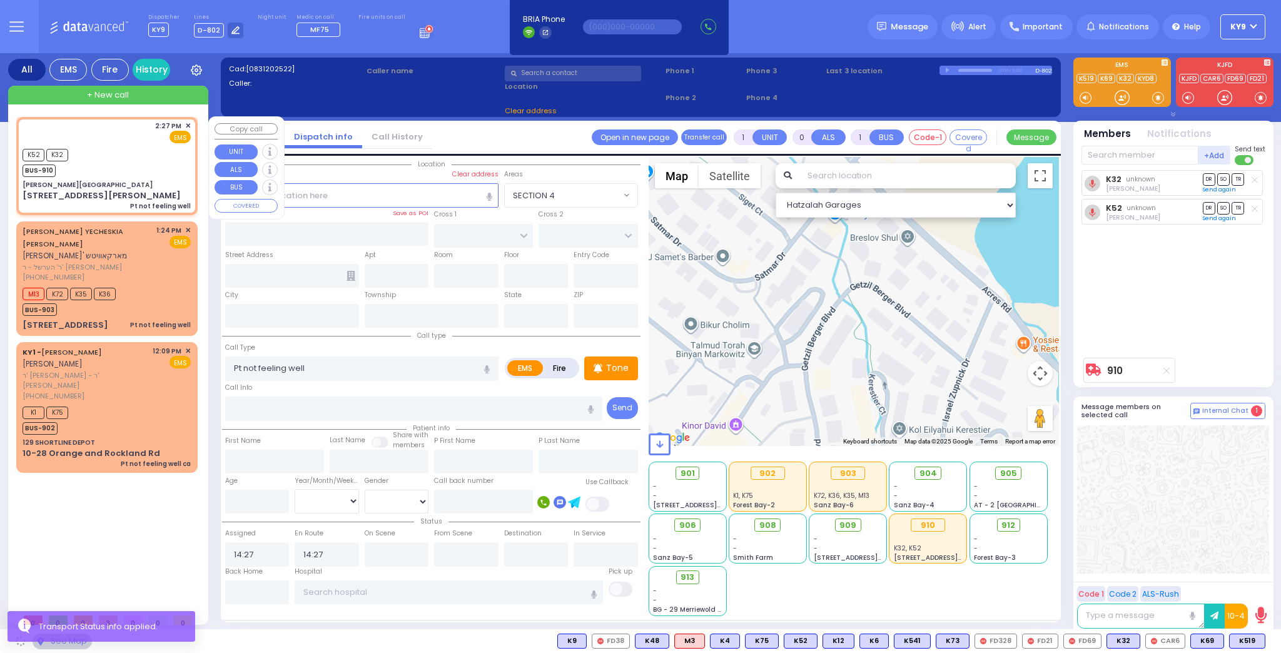
type input "[US_STATE]"
type input "10950"
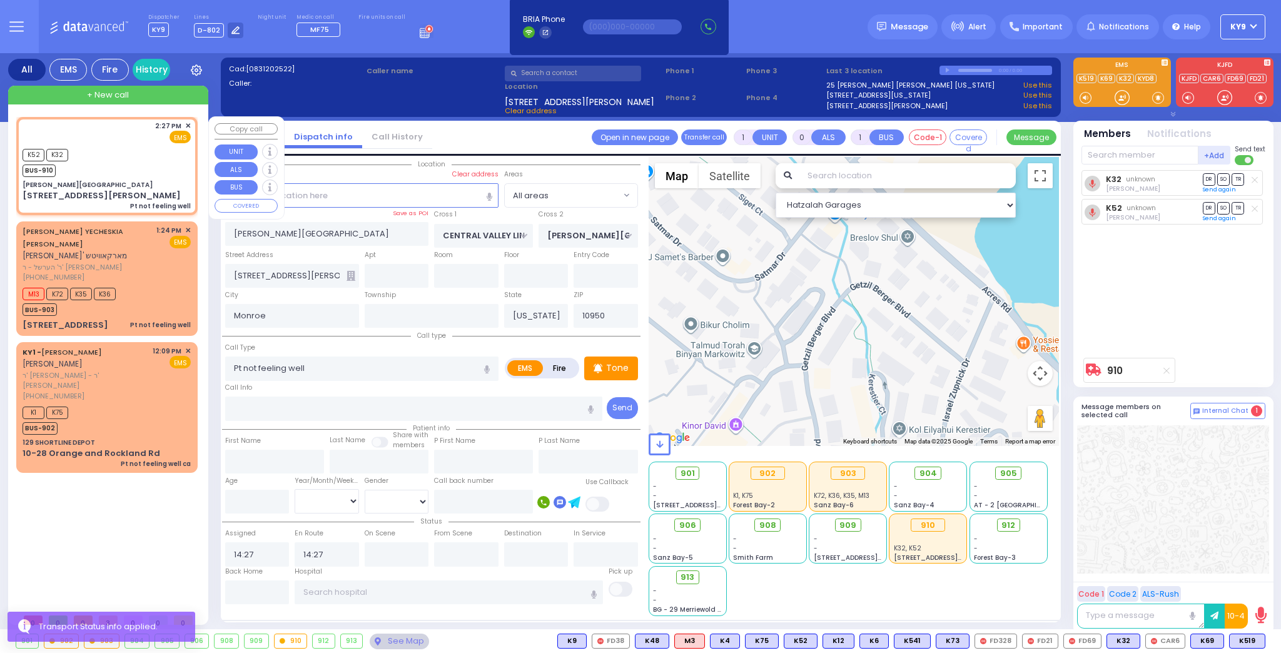
click at [108, 159] on div "K52 K32 BUS-910" at bounding box center [107, 161] width 168 height 31
select select
radio input "true"
select select
select select "Hatzalah Garages"
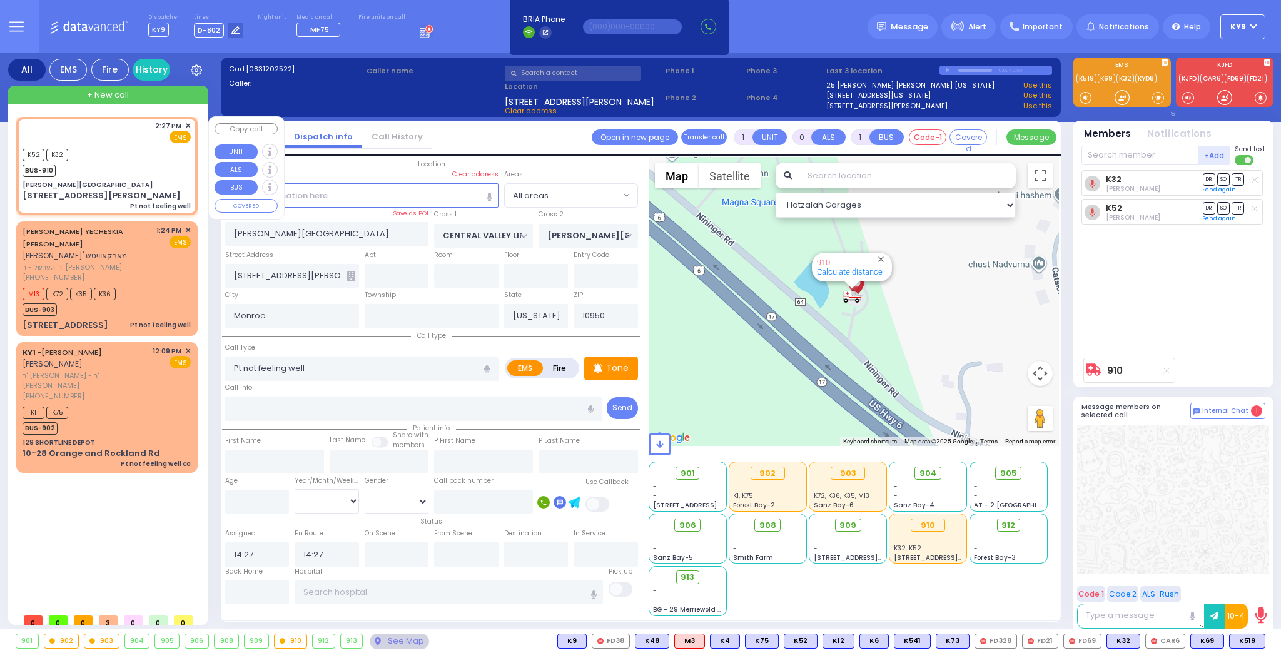
click at [108, 159] on div "K52 K32 BUS-910" at bounding box center [107, 161] width 168 height 31
select select
radio input "true"
select select
select select "Hatzalah Garages"
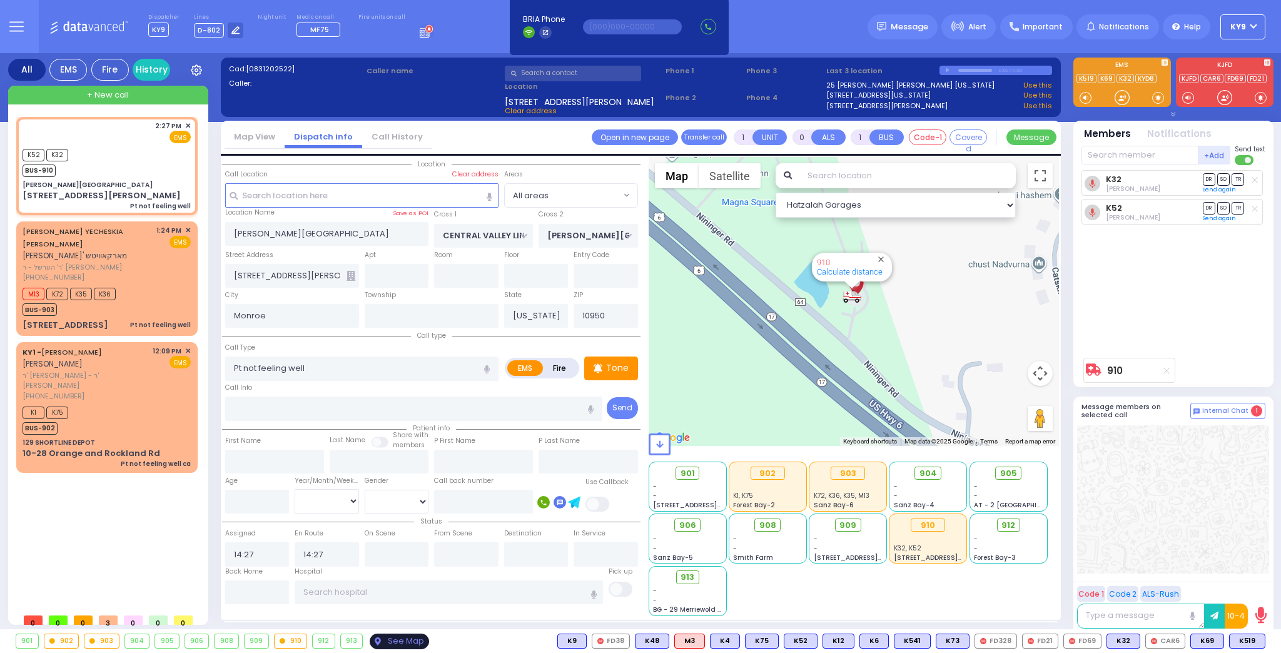
click at [389, 638] on div "See Map" at bounding box center [399, 641] width 59 height 16
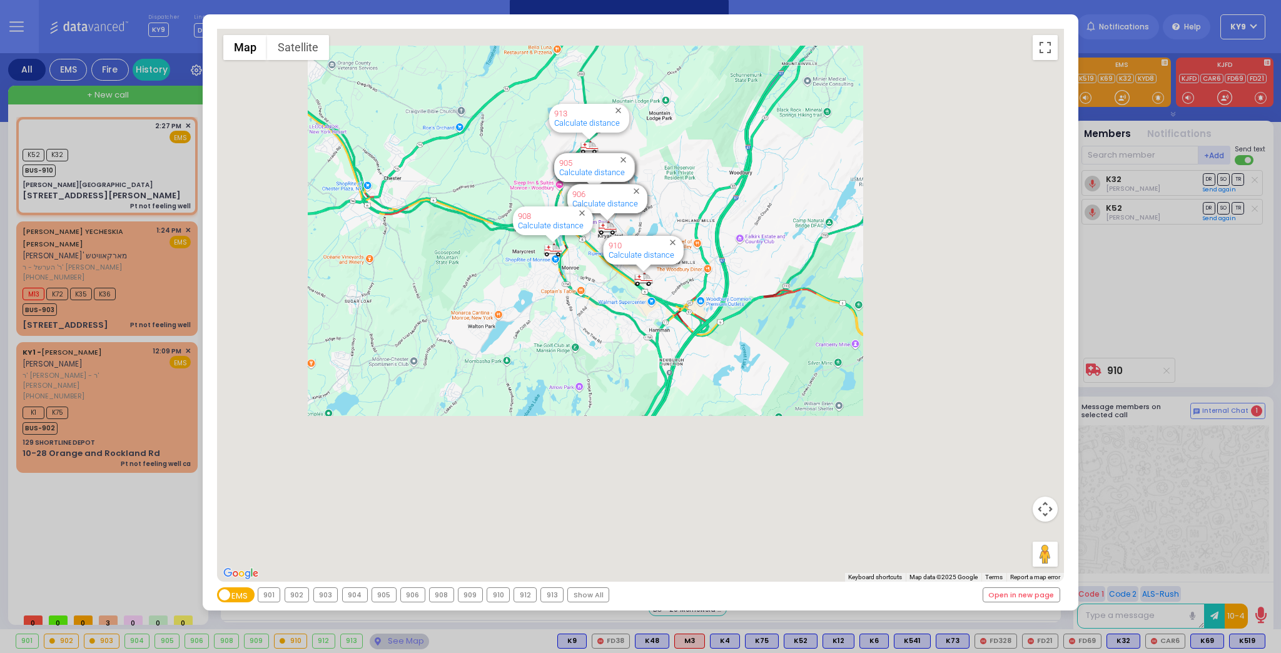
click at [495, 595] on div "910" at bounding box center [498, 595] width 22 height 14
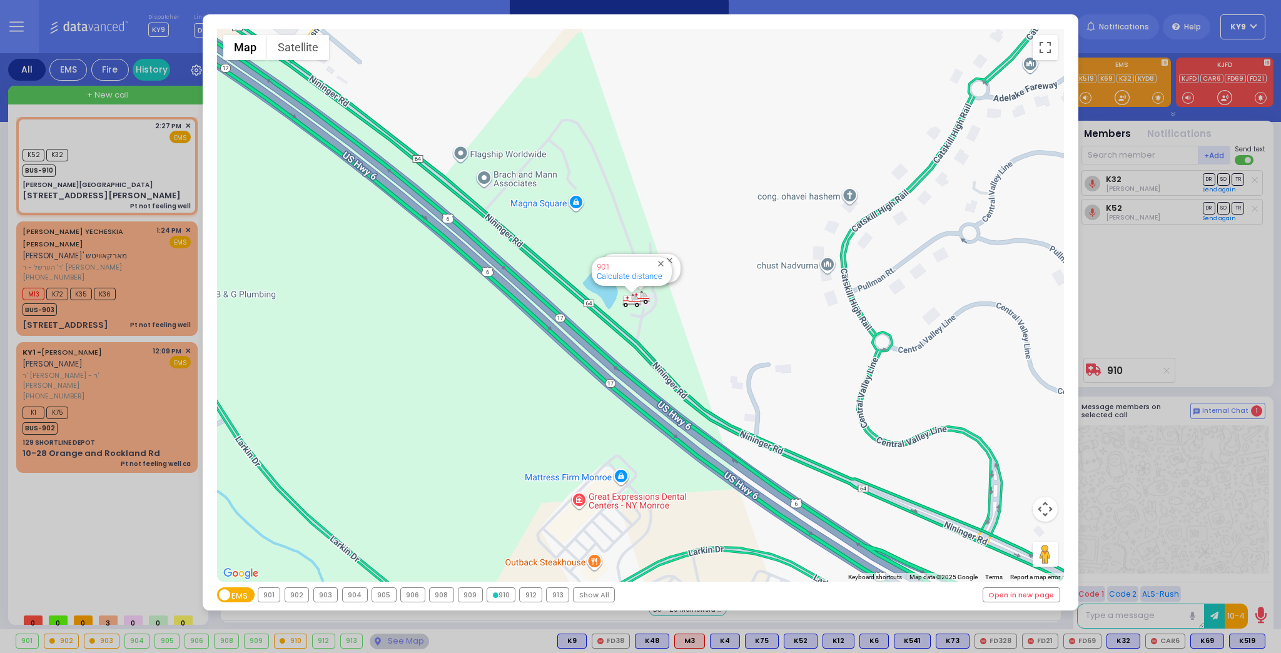
click at [495, 595] on div "910" at bounding box center [501, 595] width 28 height 14
click at [498, 590] on div "910" at bounding box center [501, 595] width 28 height 14
click at [497, 593] on div "910" at bounding box center [501, 595] width 28 height 14
click at [497, 594] on div "910" at bounding box center [501, 595] width 28 height 14
click at [398, 643] on div "← Move left → Move right ↑ Move up ↓ Move down + Zoom in - Zoom out Home Jump l…" at bounding box center [640, 326] width 1281 height 653
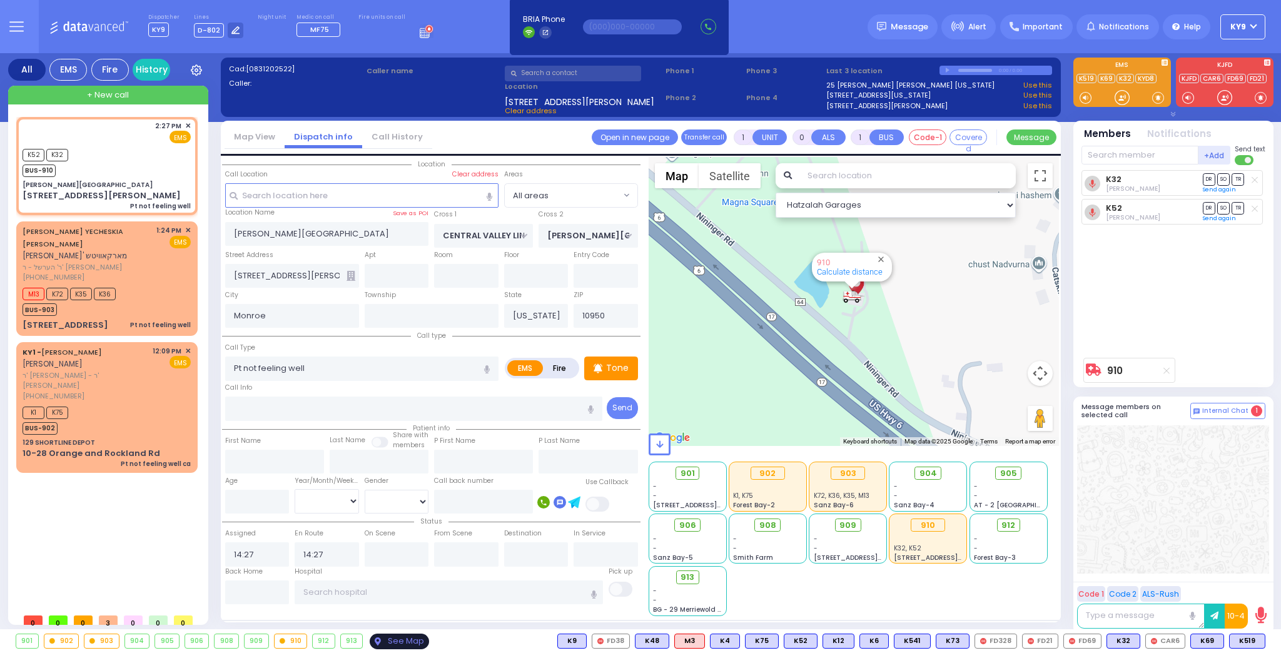
click at [398, 642] on div "See Map" at bounding box center [399, 641] width 59 height 16
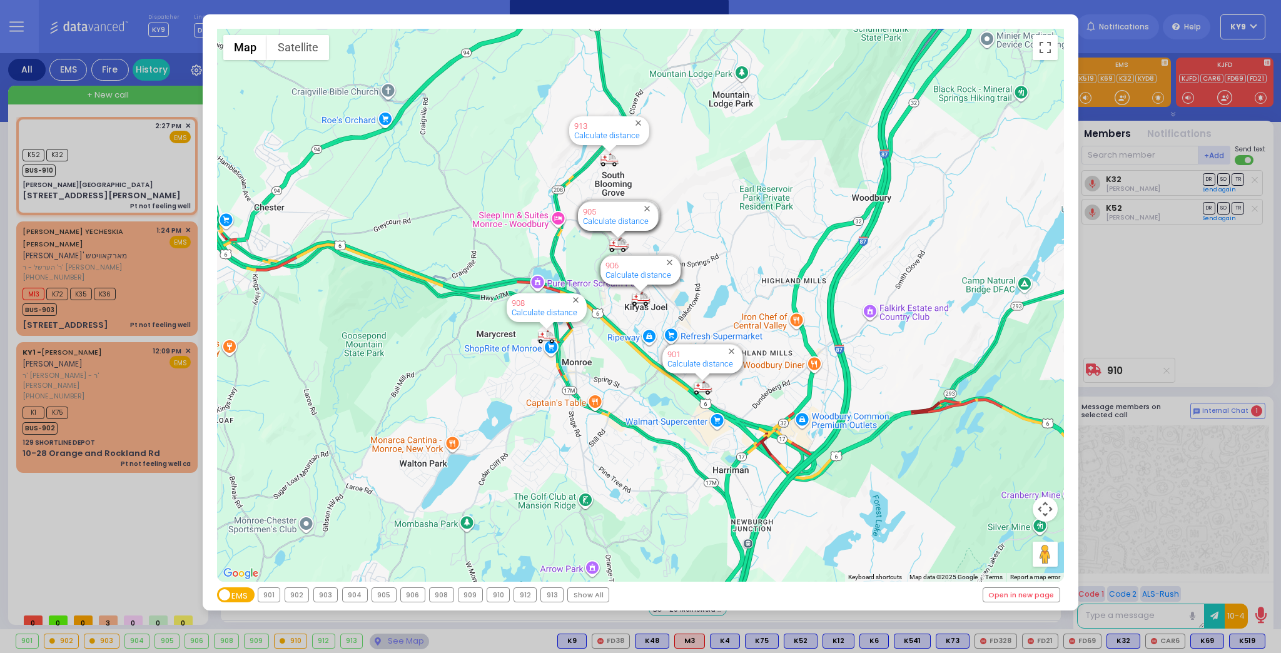
click at [498, 595] on div "910" at bounding box center [498, 595] width 22 height 14
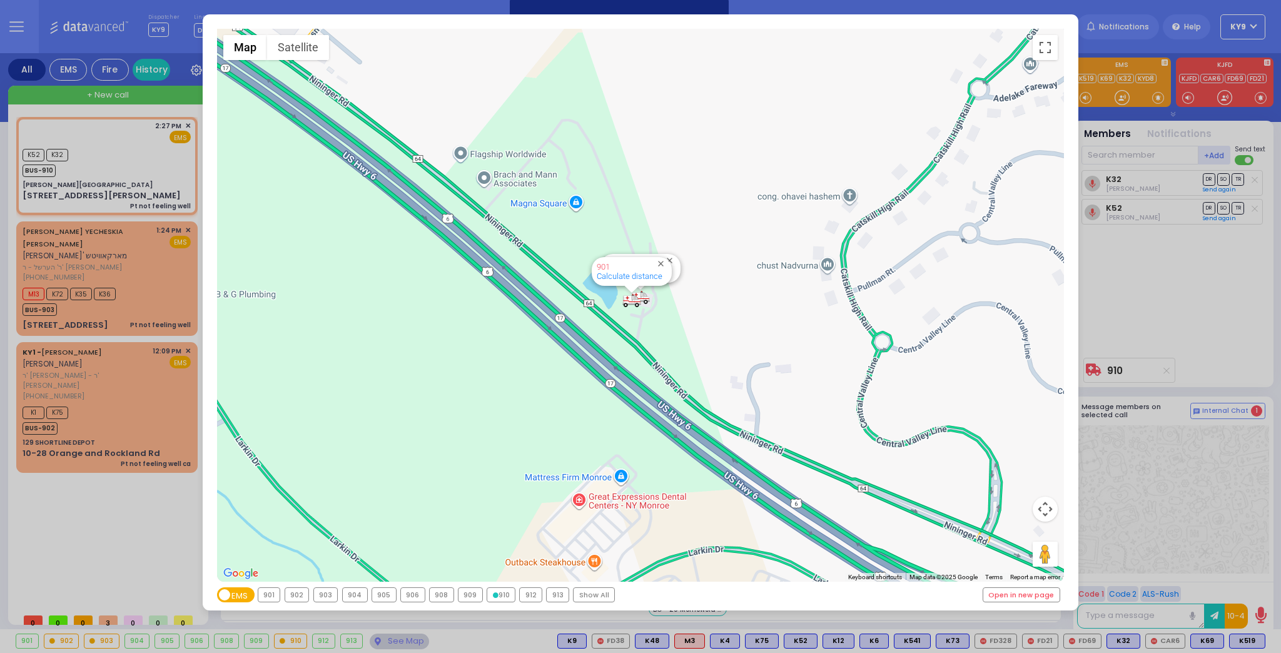
click at [498, 595] on div "910" at bounding box center [501, 595] width 28 height 14
click at [398, 640] on div "← Move left → Move right ↑ Move up ↓ Move down + Zoom in - Zoom out Home Jump l…" at bounding box center [640, 326] width 1281 height 653
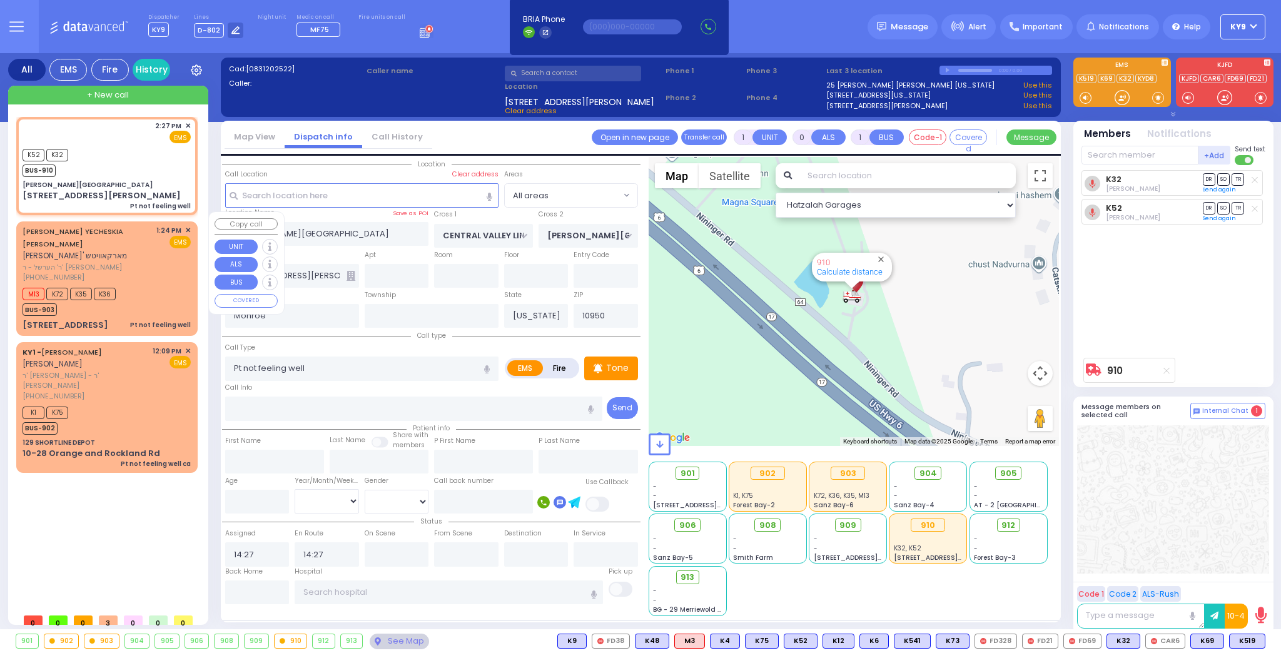
click at [157, 284] on div "M13 K72 K35 K36 BUS-903" at bounding box center [107, 299] width 168 height 31
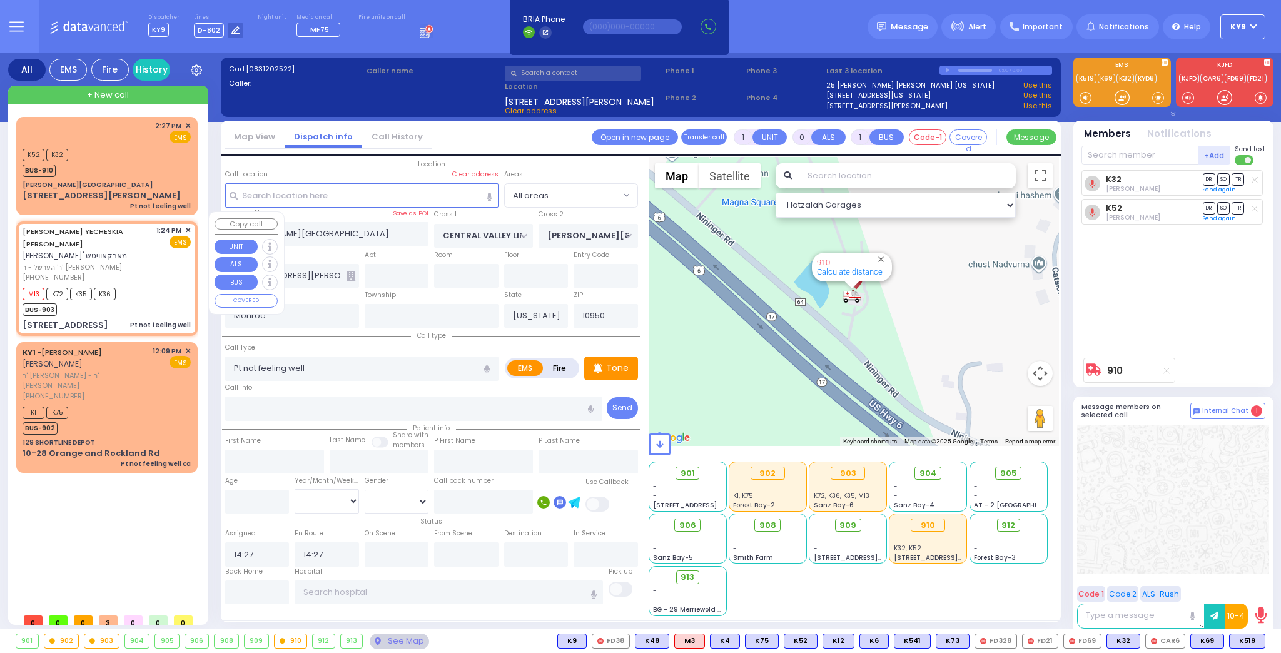
select select
radio input "true"
type input "[PERSON_NAME]"
type input "70"
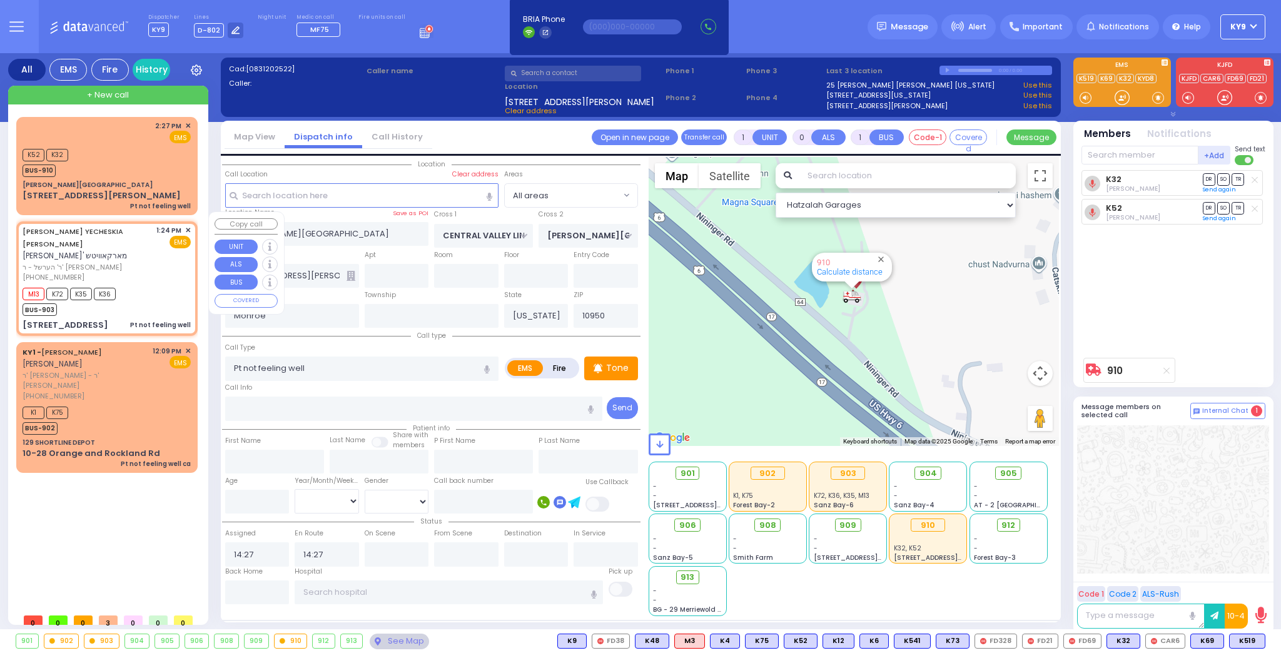
select select "Year"
select select "[DEMOGRAPHIC_DATA]"
type input "13:24"
type input "13:26"
type input "APTA WAY"
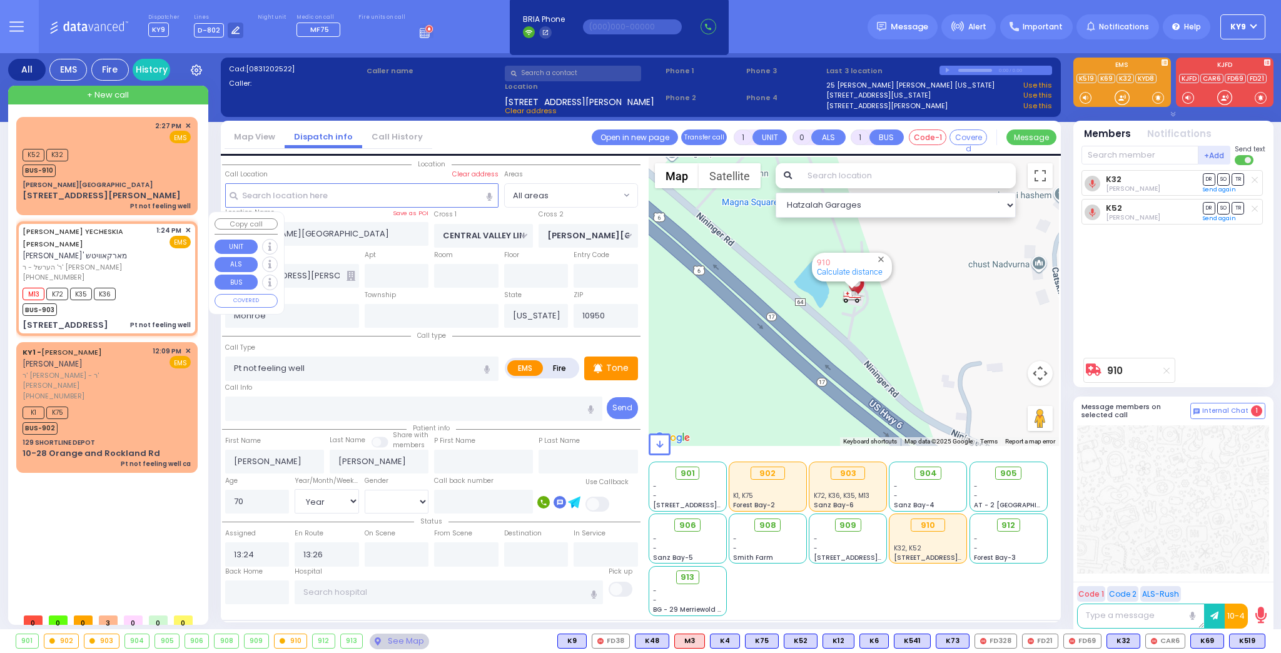
type input "[PERSON_NAME] DR"
type input "[STREET_ADDRESS]"
type input "302"
select select "Hatzalah Garages"
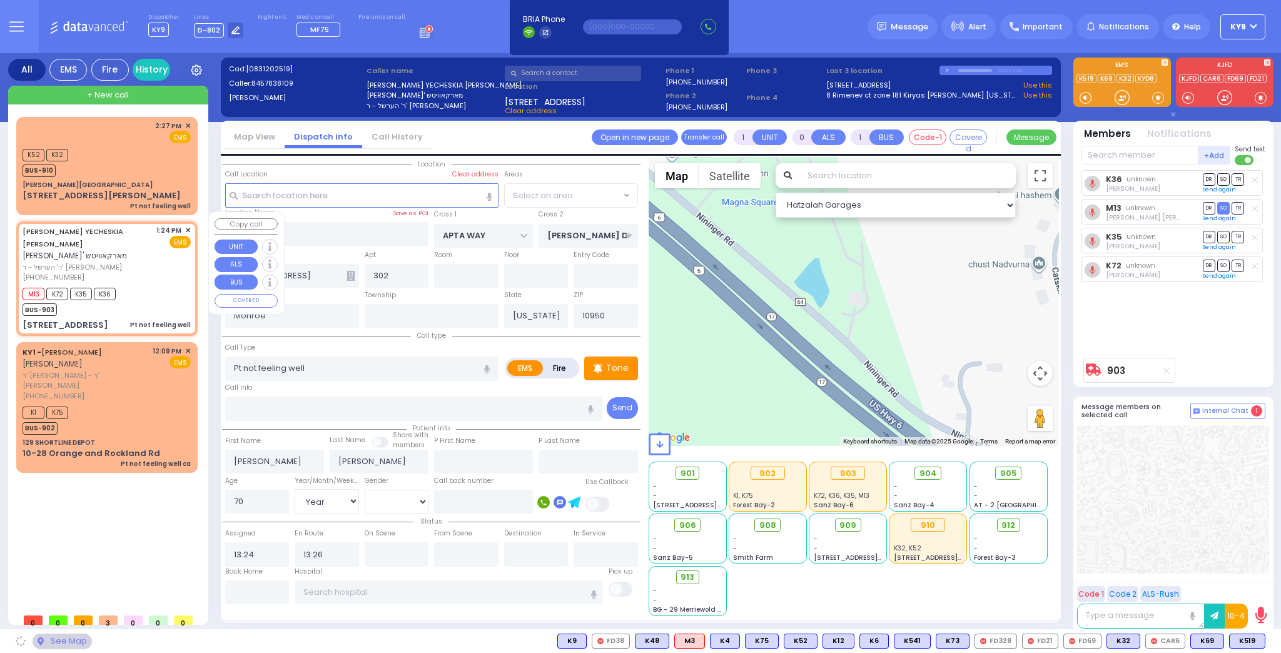
select select "SECTION 1"
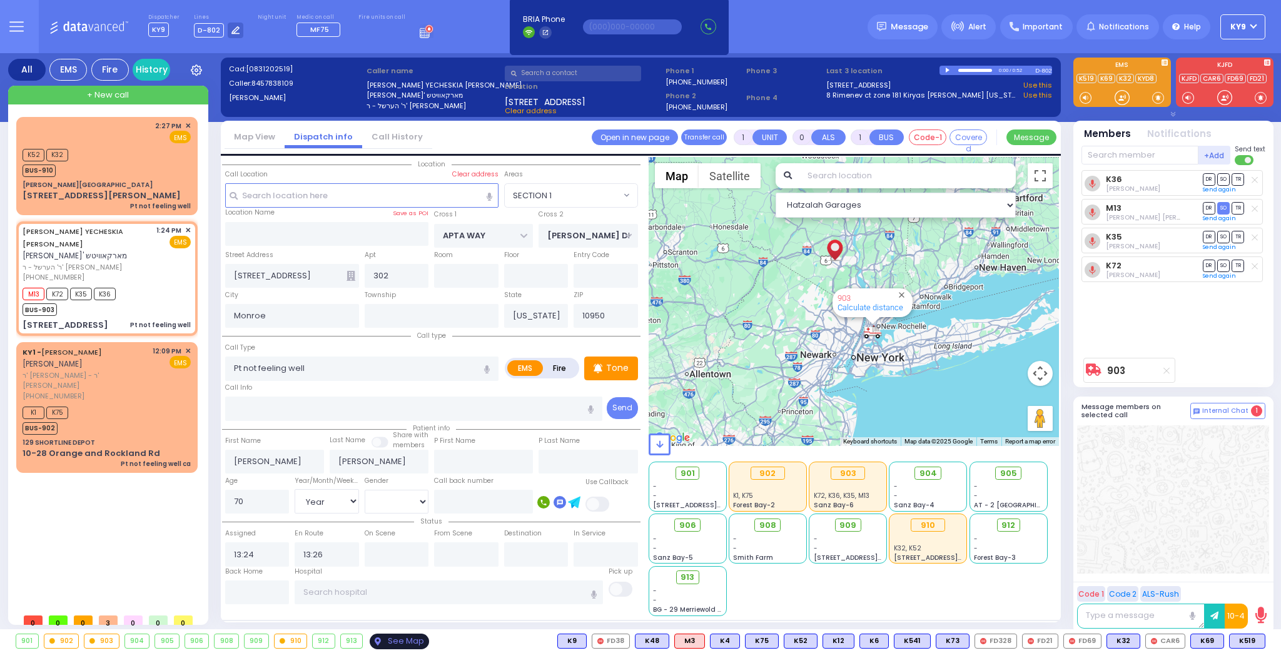
click at [399, 645] on div "See Map" at bounding box center [399, 641] width 59 height 16
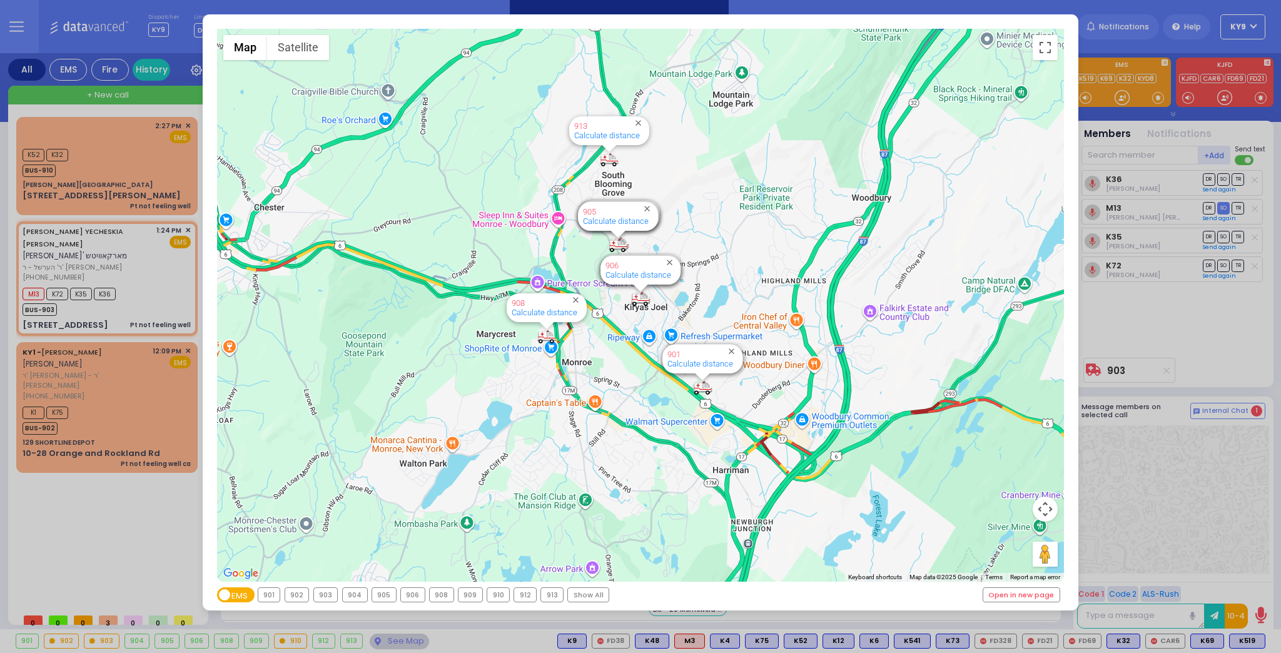
click at [325, 593] on div "903" at bounding box center [326, 595] width 24 height 14
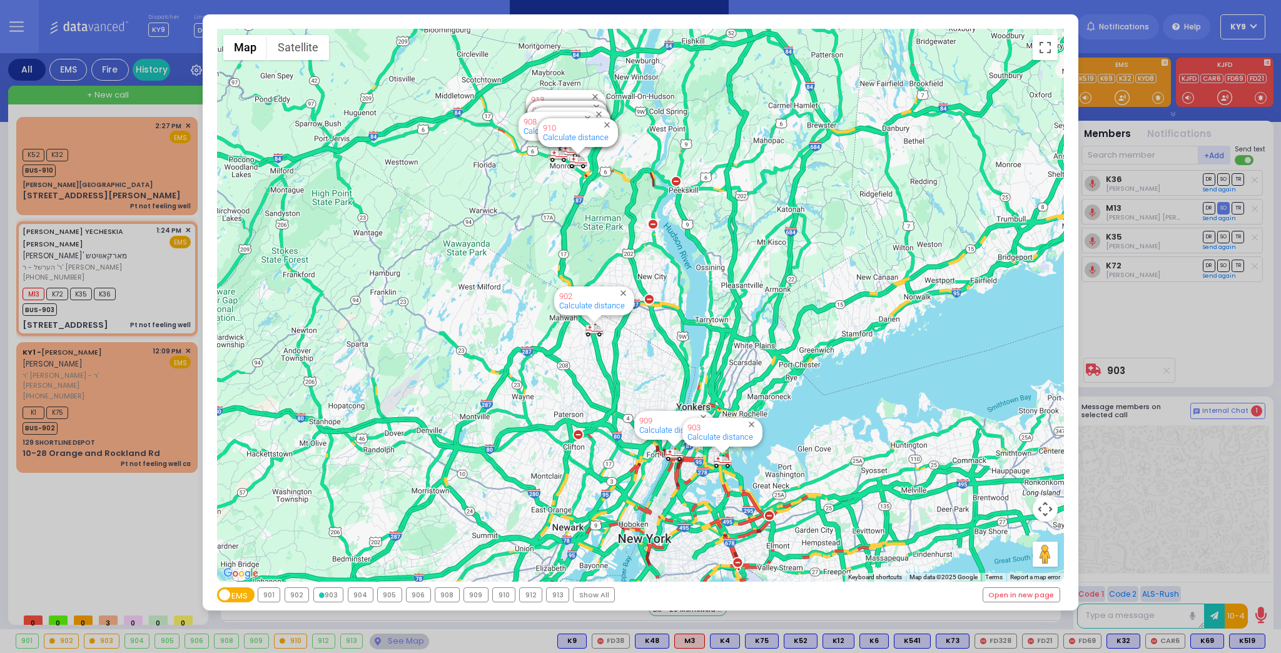
click at [325, 593] on div "903" at bounding box center [328, 595] width 29 height 14
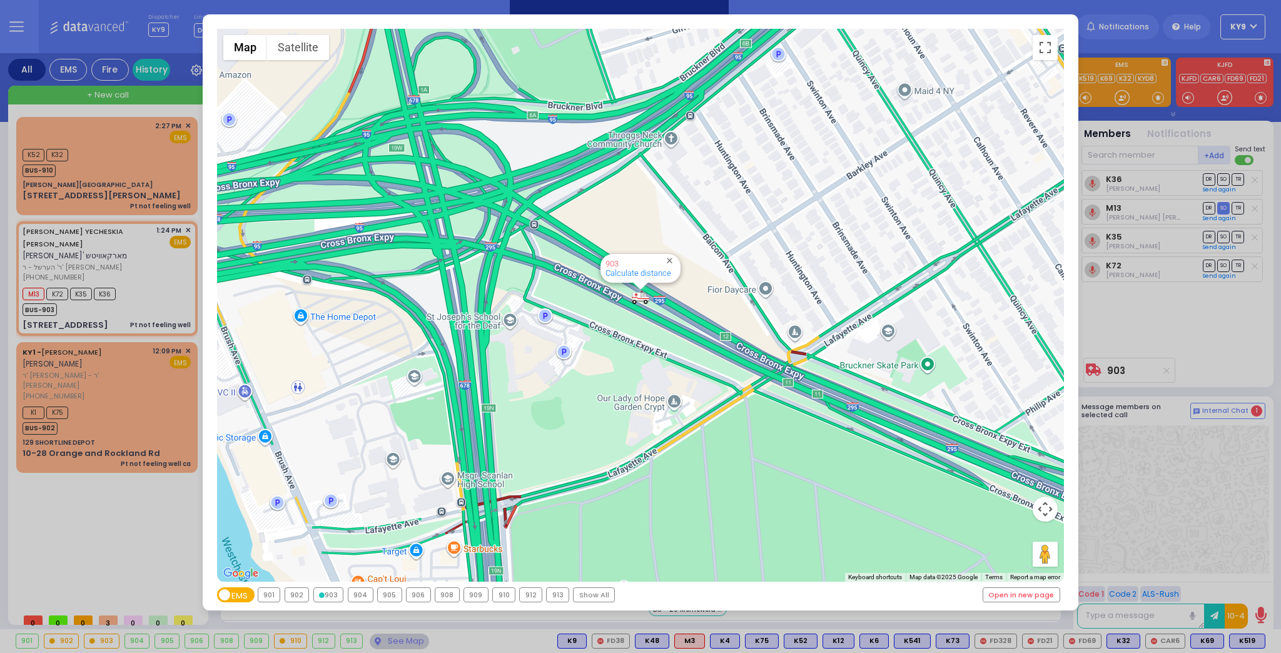
click at [397, 645] on div "← Move left → Move right ↑ Move up ↓ Move down + Zoom in - Zoom out Home Jump l…" at bounding box center [640, 326] width 1281 height 653
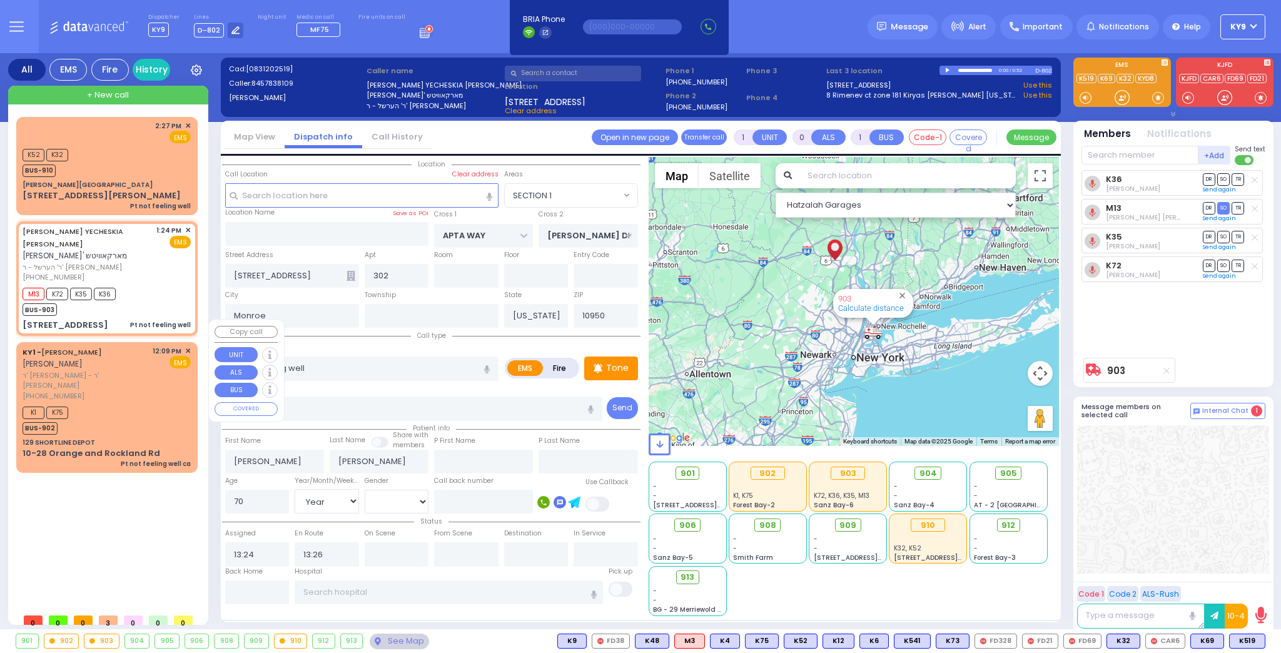
click at [143, 403] on div "K1 K75 BUS-902" at bounding box center [107, 418] width 168 height 31
select select
type input "Pt not feeling well ca"
radio input "true"
type input "[PERSON_NAME]"
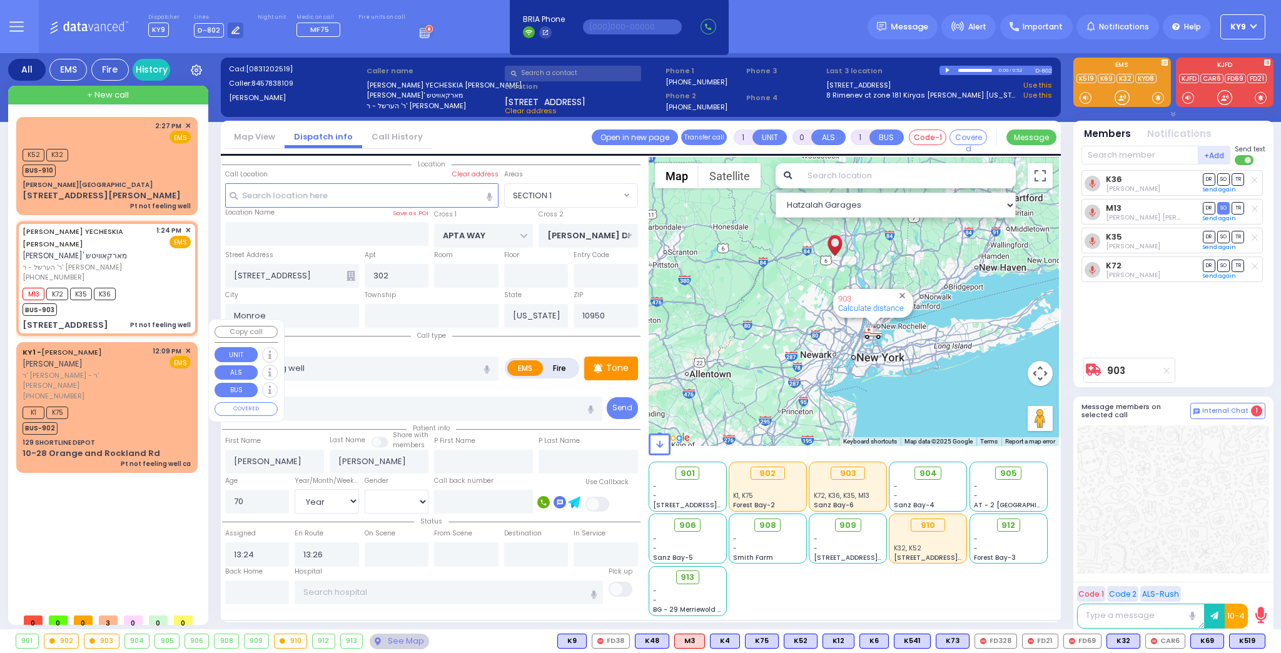
type input "STEINBERG"
select select
type input "12:09"
type input "12:15"
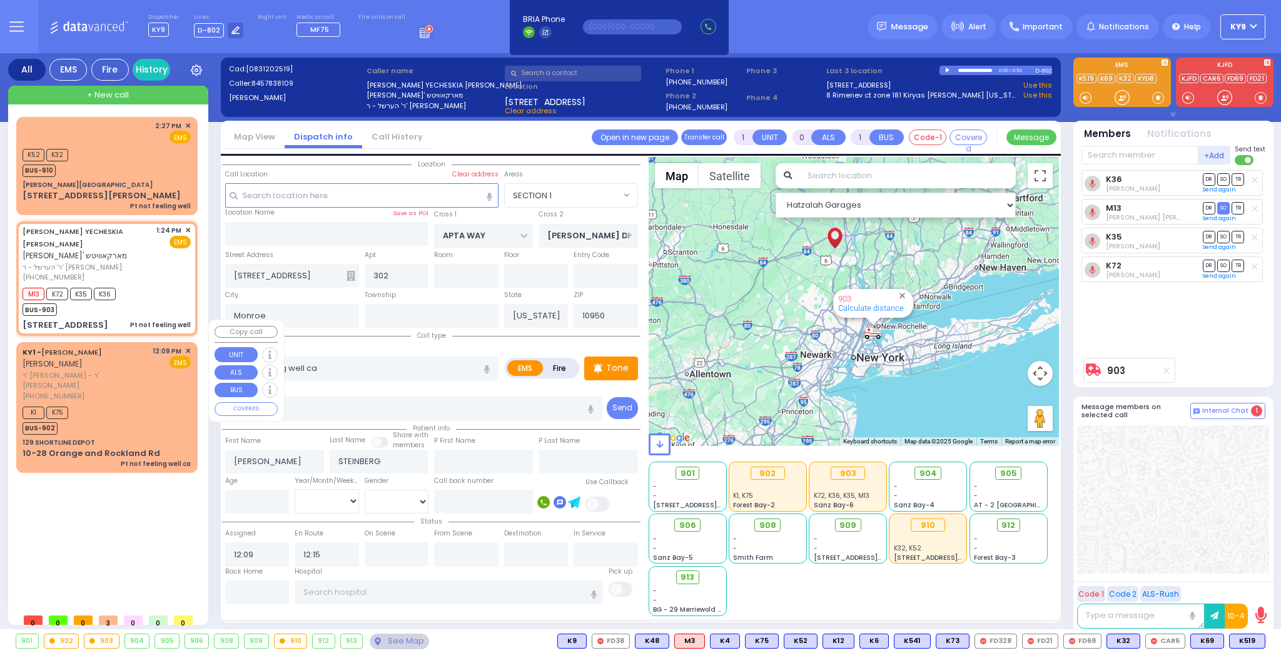
select select "Hatzalah Garages"
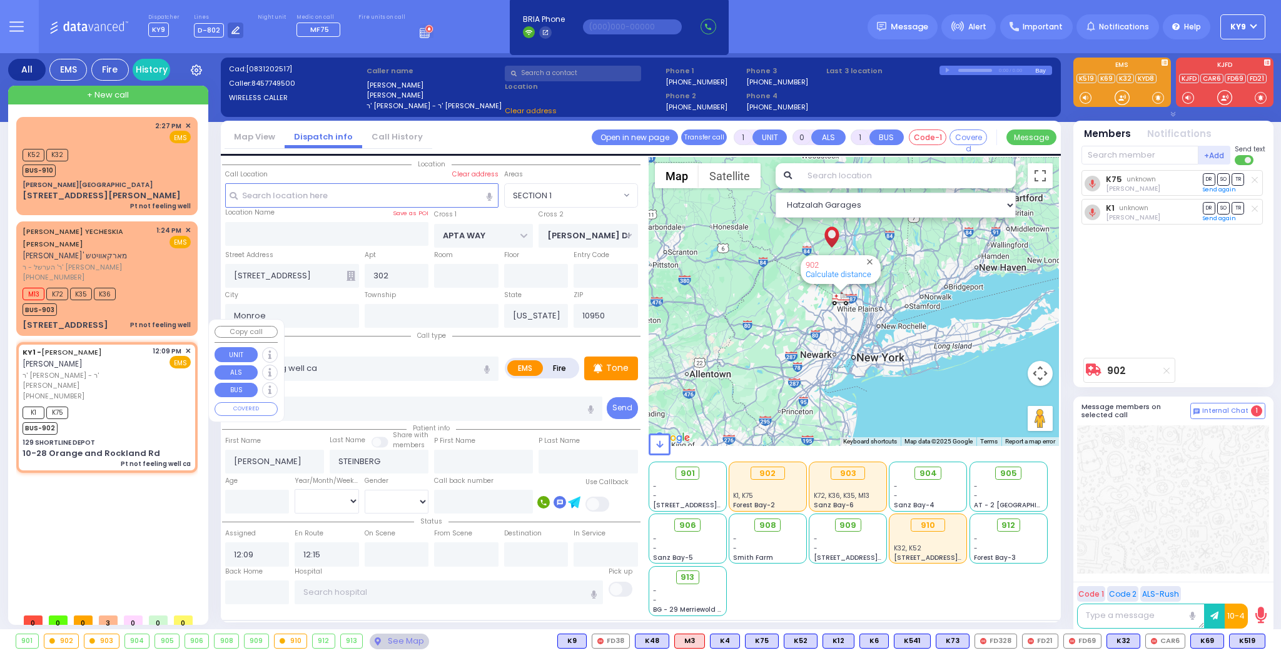
type input "129 SHORTLINE DEPOT"
type input "10-28 Orange and Rockland Rd"
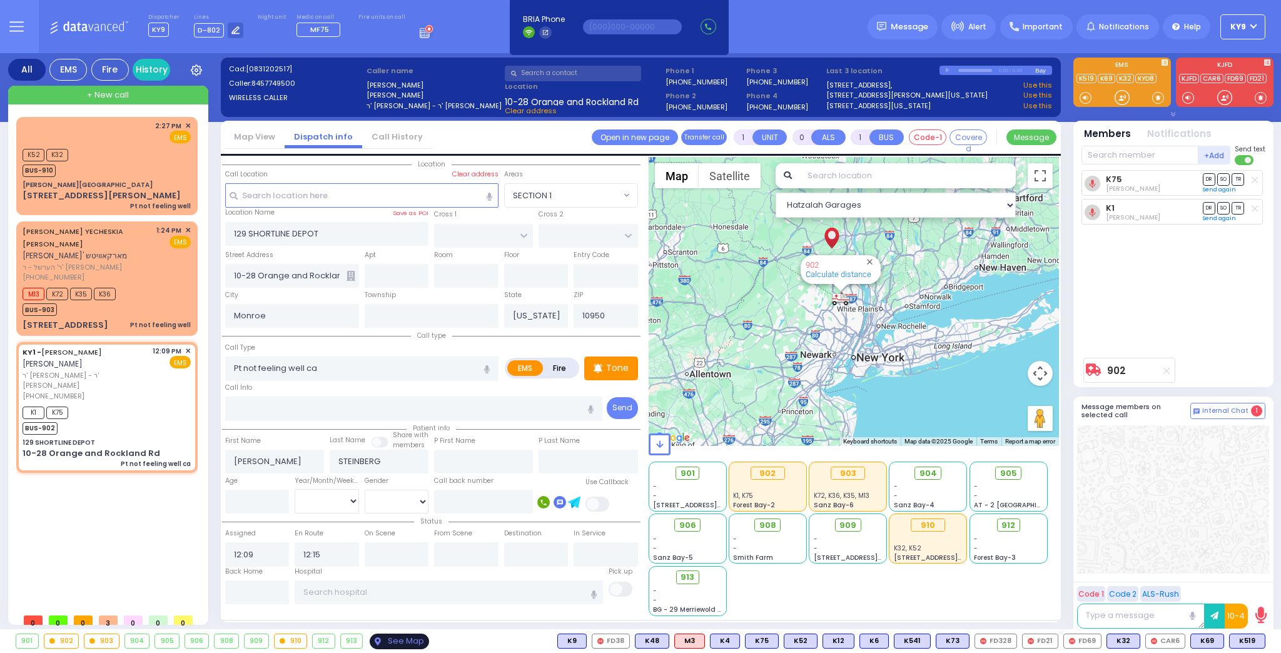
click at [390, 641] on div "See Map" at bounding box center [399, 641] width 59 height 16
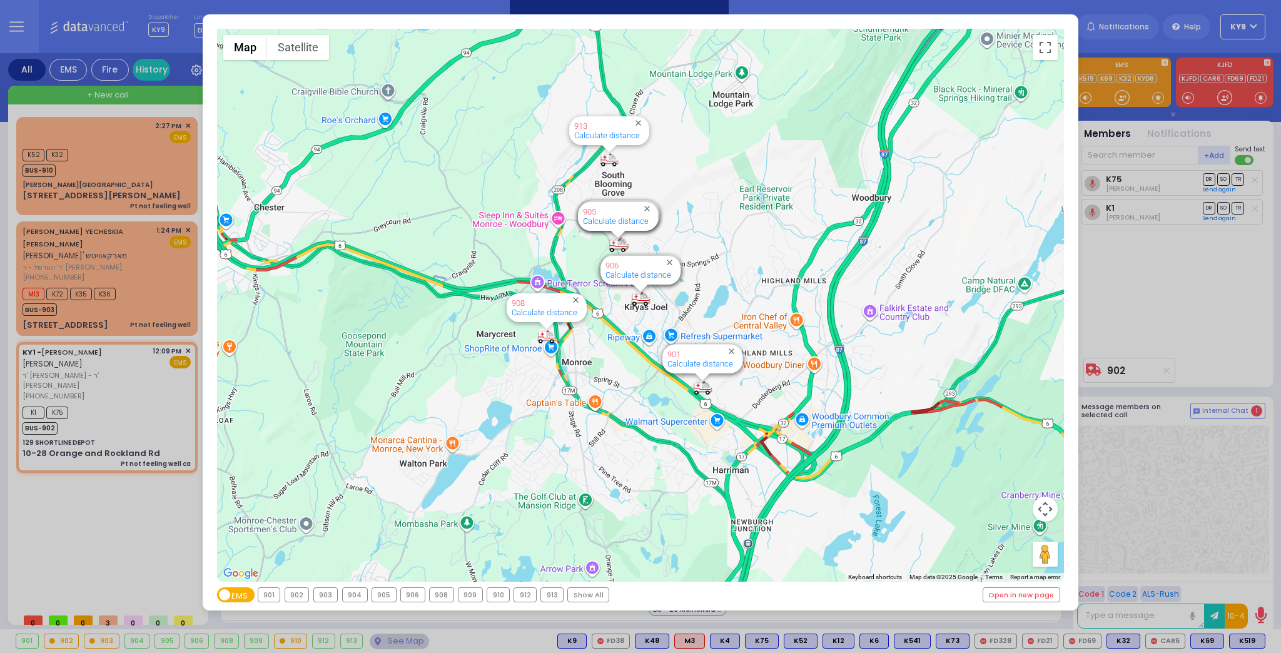
click at [300, 593] on div "902" at bounding box center [297, 595] width 24 height 14
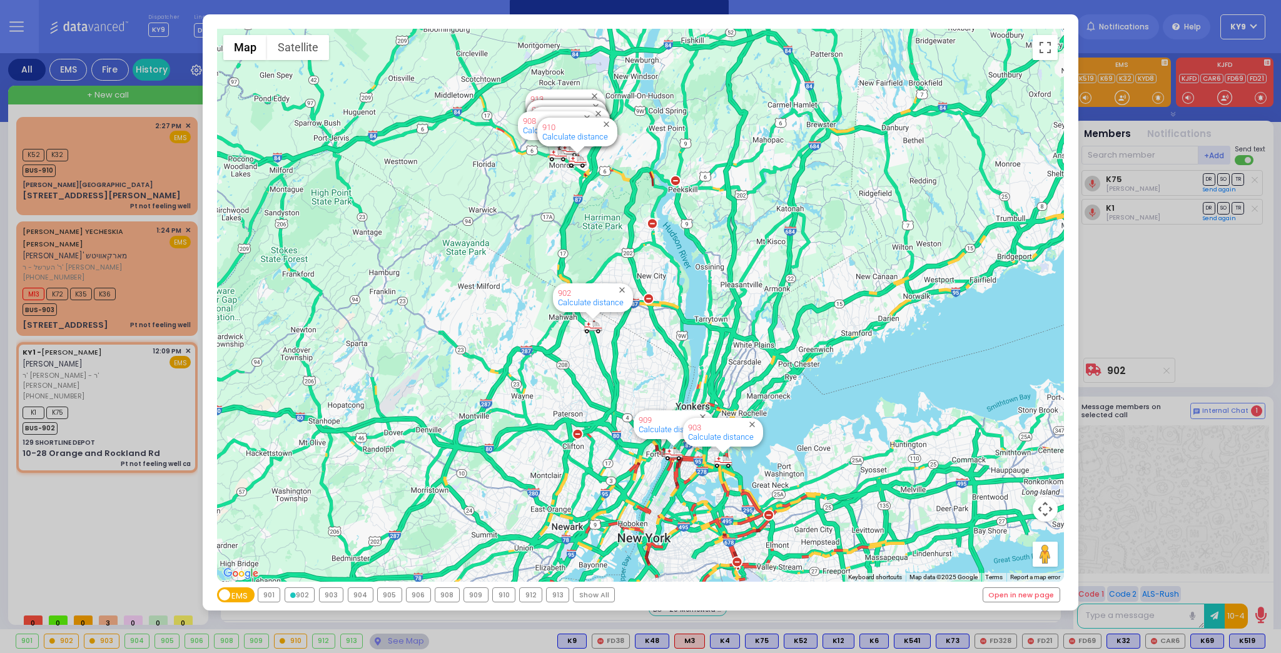
click at [300, 593] on div "902" at bounding box center [299, 595] width 29 height 14
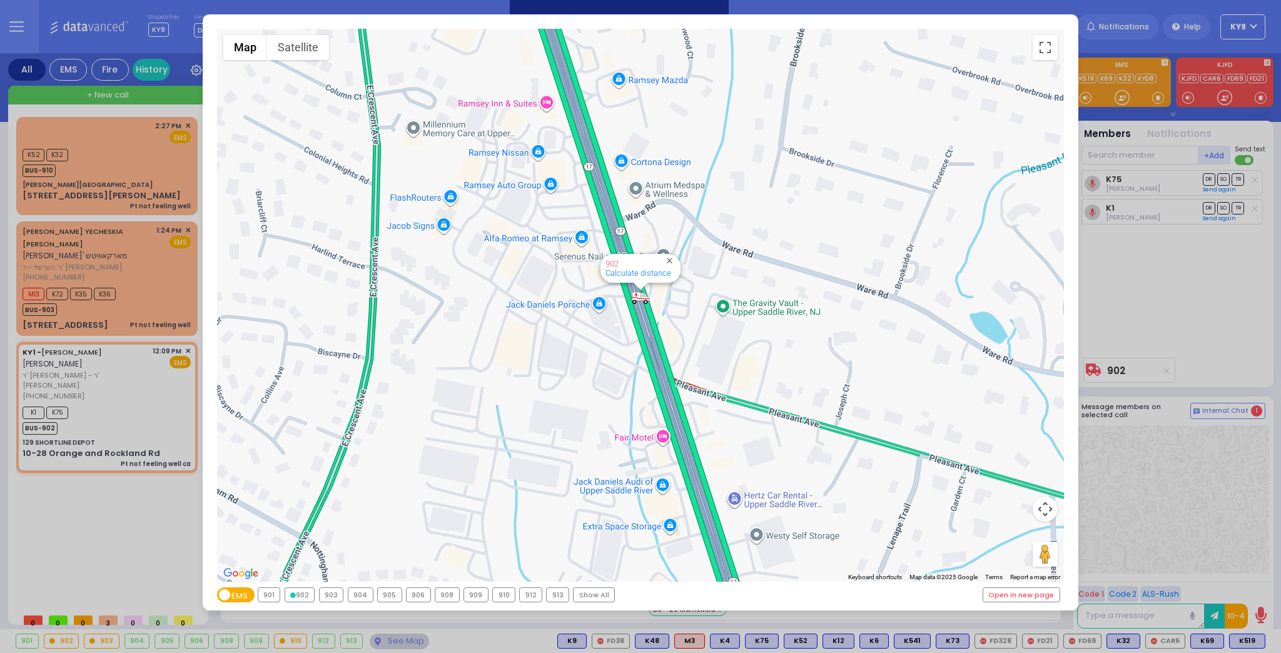
click at [397, 639] on div "← Move left → Move right ↑ Move up ↓ Move down + Zoom in - Zoom out Home Jump l…" at bounding box center [640, 326] width 1281 height 653
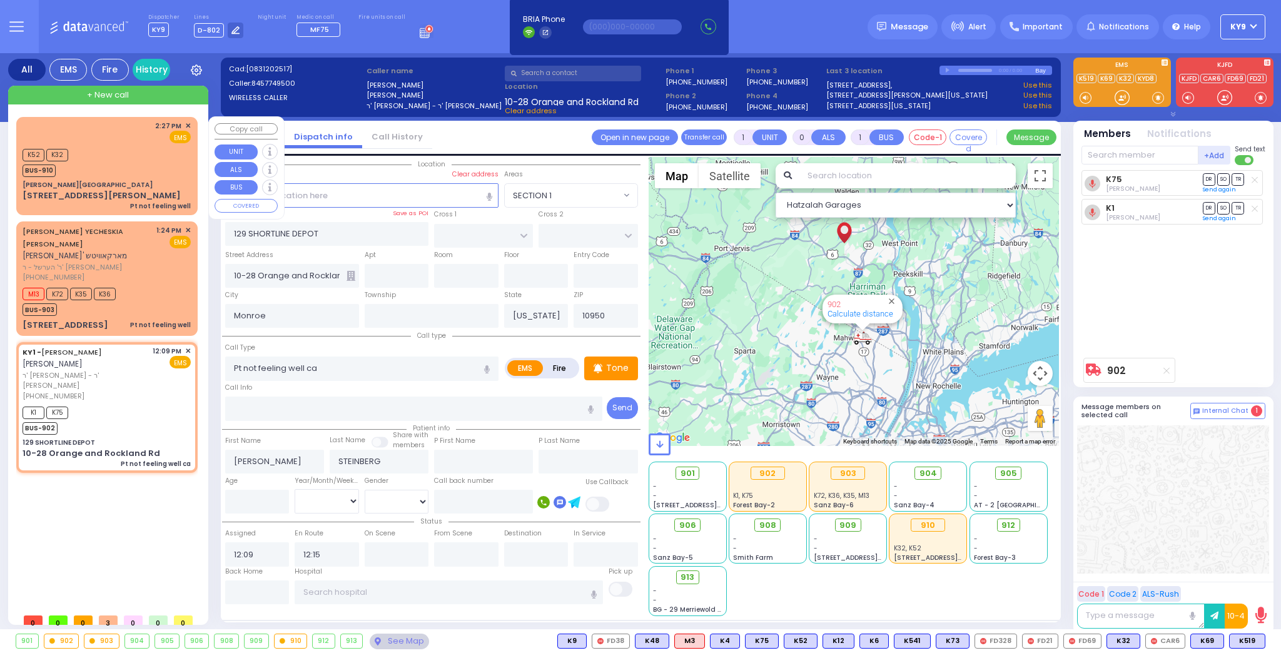
click at [116, 154] on div "K52 K32 BUS-910" at bounding box center [107, 161] width 168 height 31
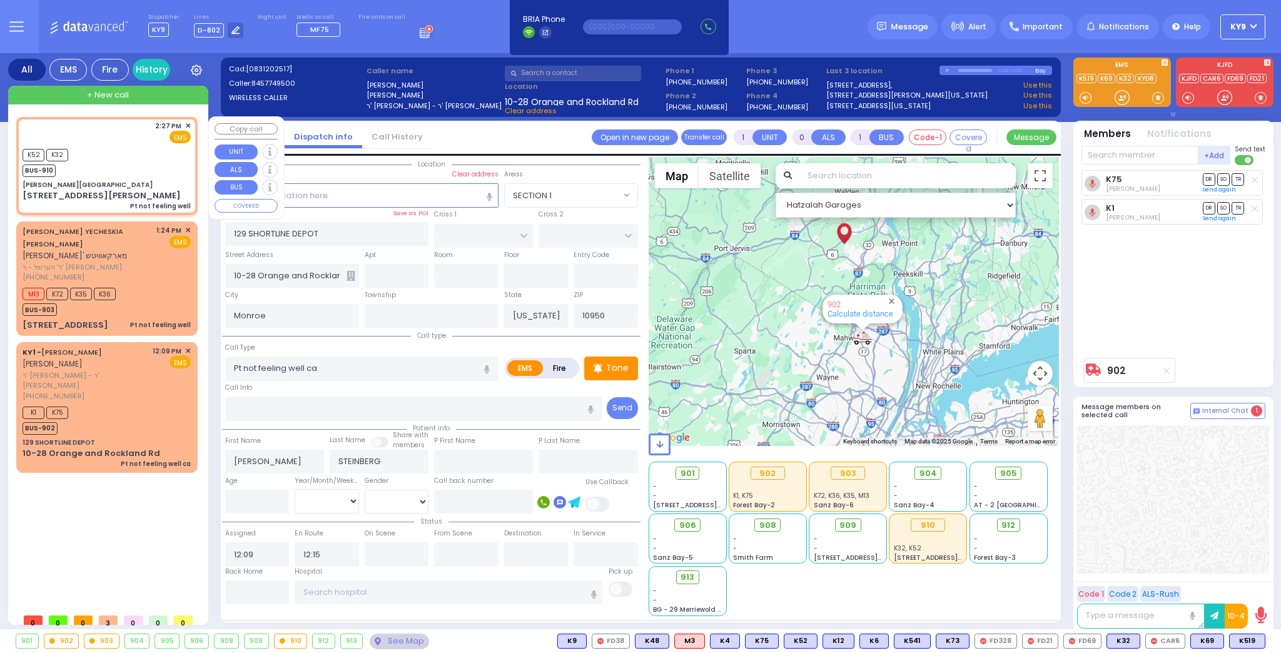
select select
type input "Pt not feeling well"
radio input "true"
select select
type input "14:27"
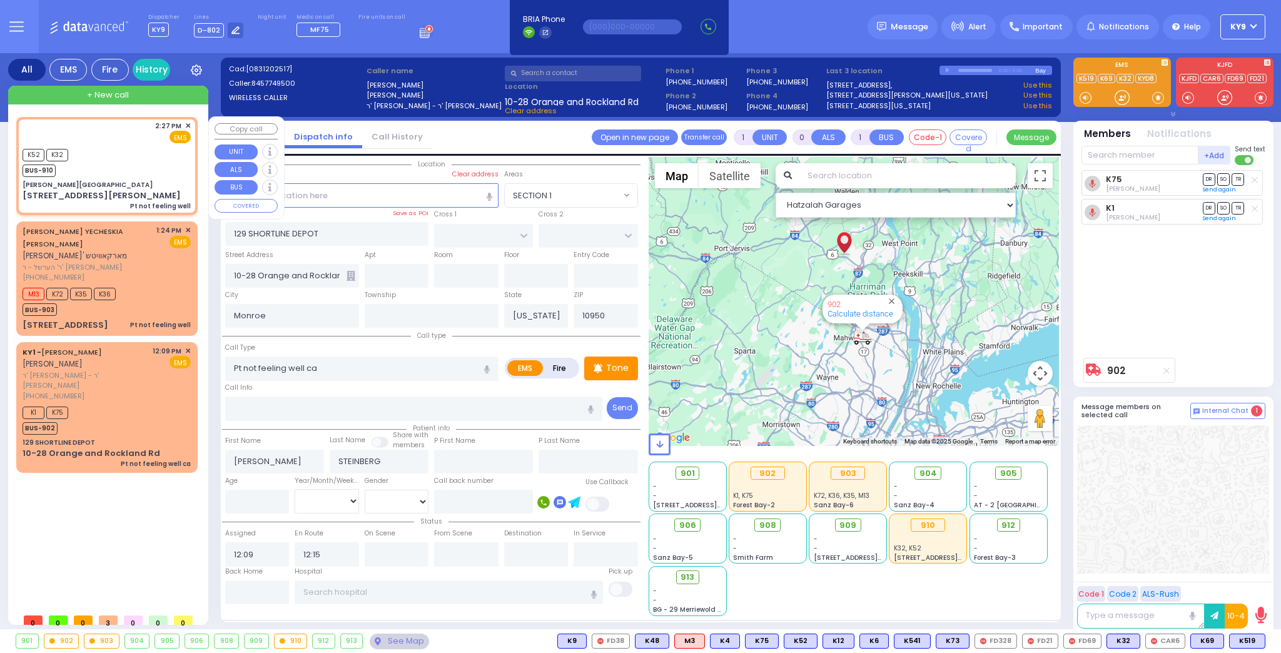
type input "14:27"
select select "Hatzalah Garages"
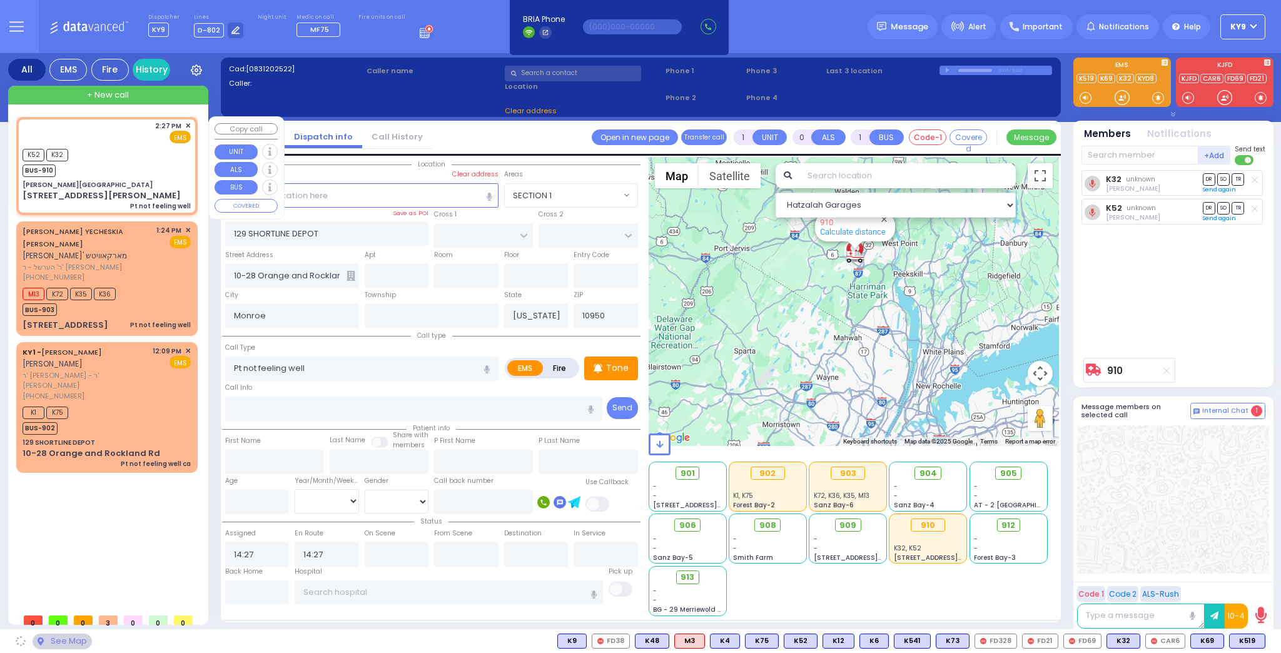
type input "Nininger Bay"
type input "CENTRAL VALLEY LINE"
type input "S.M. ROSMER RD"
type input "214 Nininger Road"
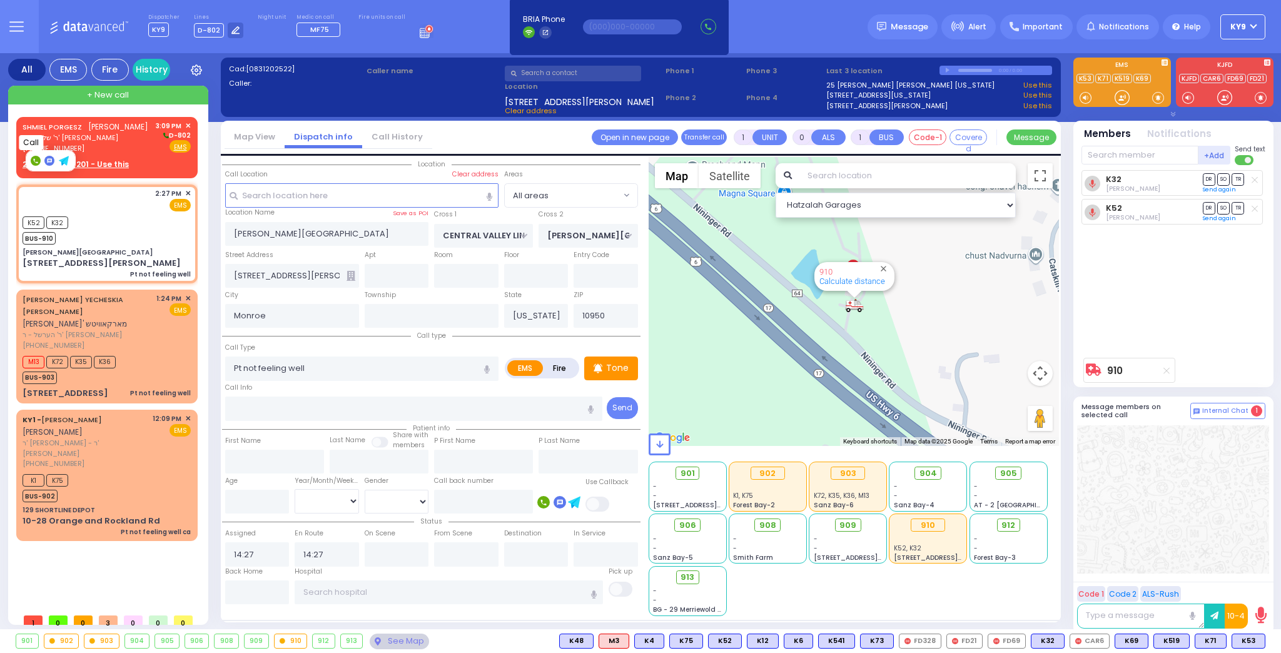
click at [33, 155] on span at bounding box center [37, 160] width 12 height 10
type input "8457742908"
click at [33, 144] on rect at bounding box center [36, 147] width 10 height 10
type input "8457742908"
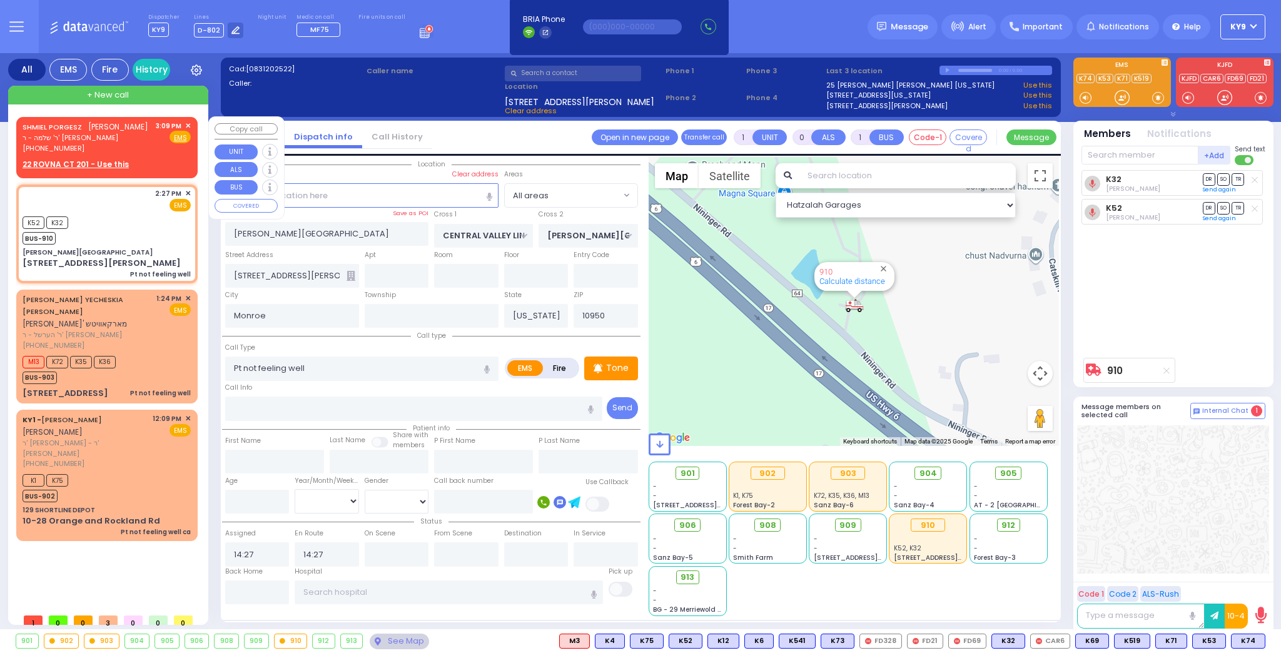
click at [188, 122] on span "✕" at bounding box center [188, 126] width 6 height 11
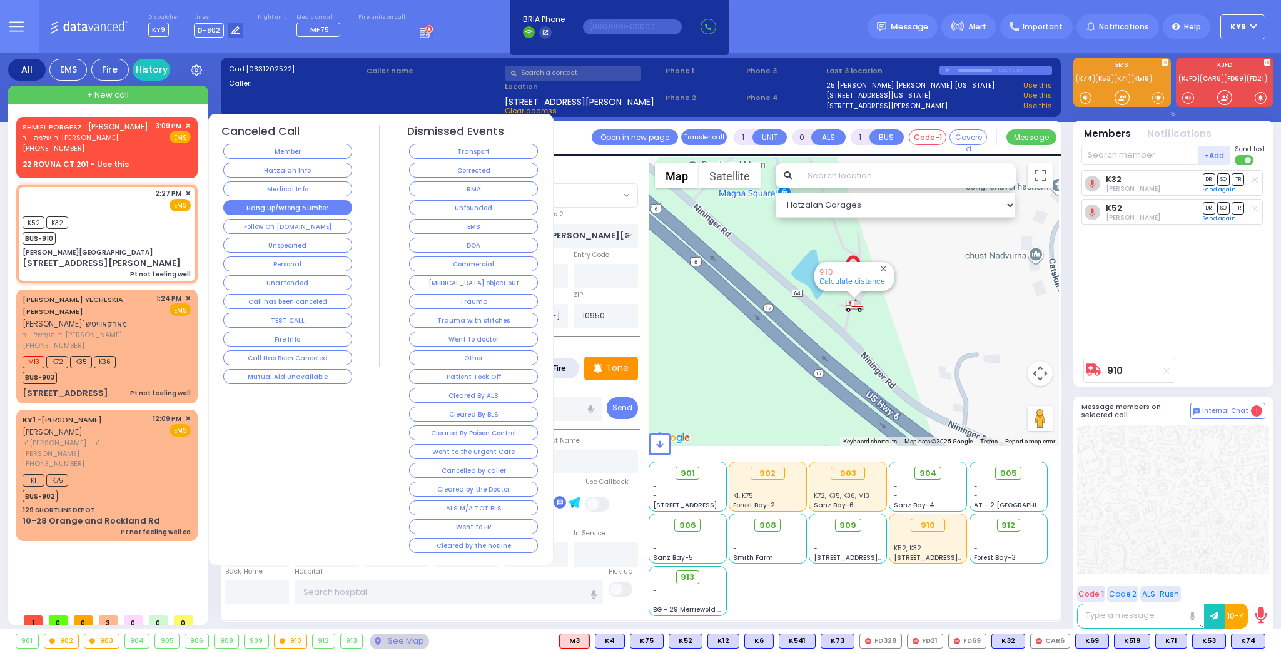
click at [287, 200] on button "Hang up/Wrong Number" at bounding box center [287, 207] width 129 height 15
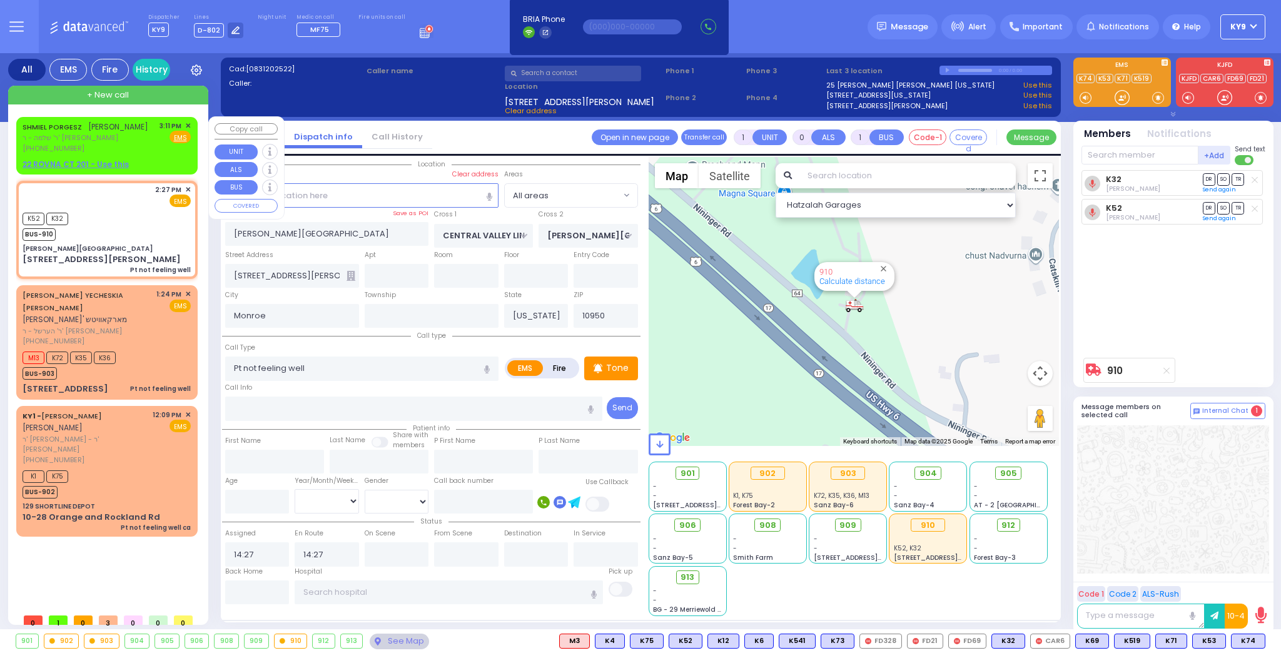
click at [188, 123] on span "✕" at bounding box center [188, 126] width 6 height 11
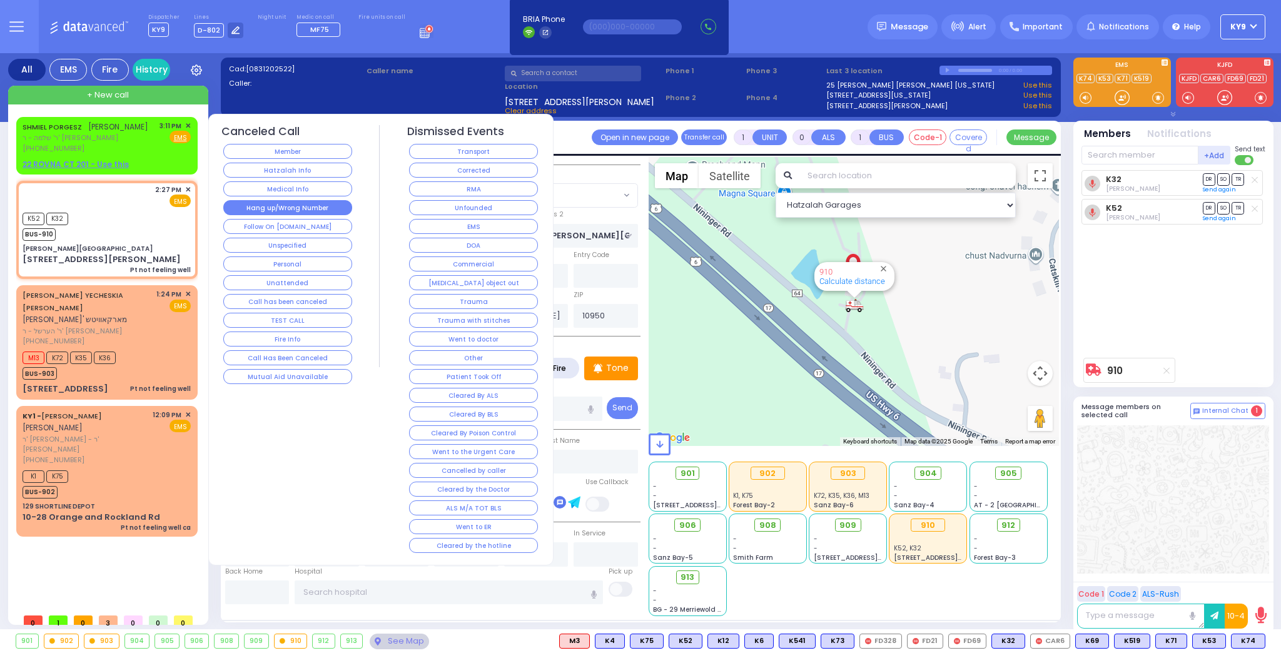
click at [298, 206] on button "Hang up/Wrong Number" at bounding box center [287, 207] width 129 height 15
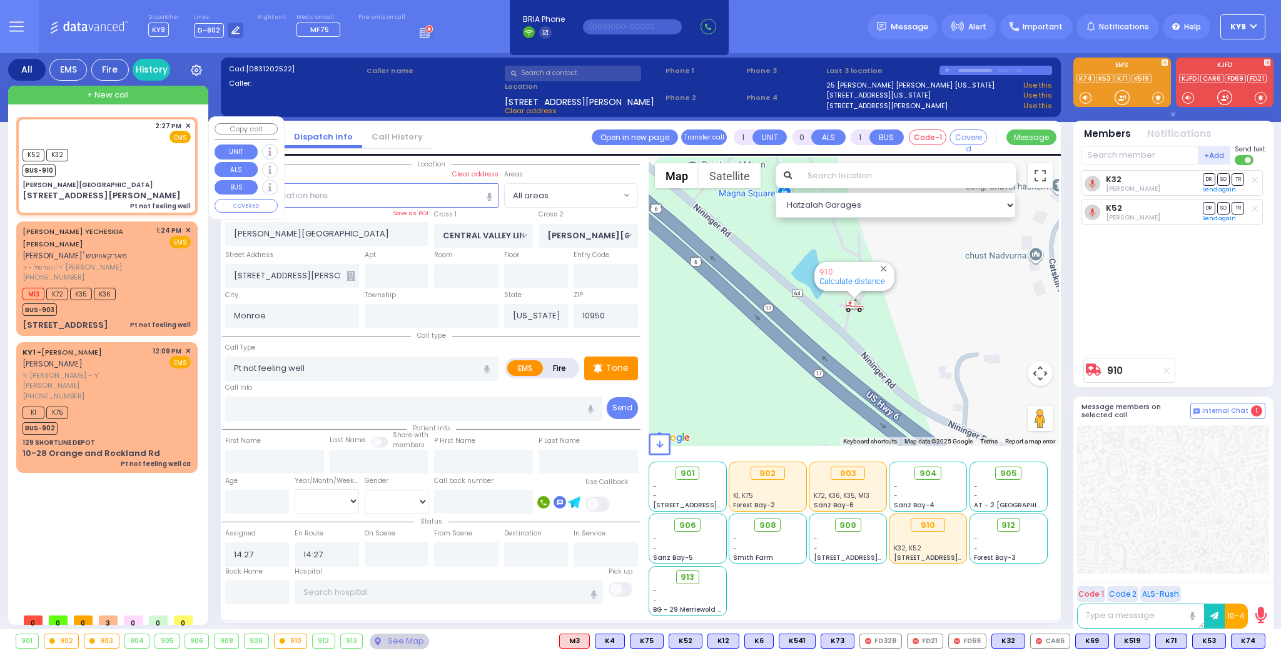
select select
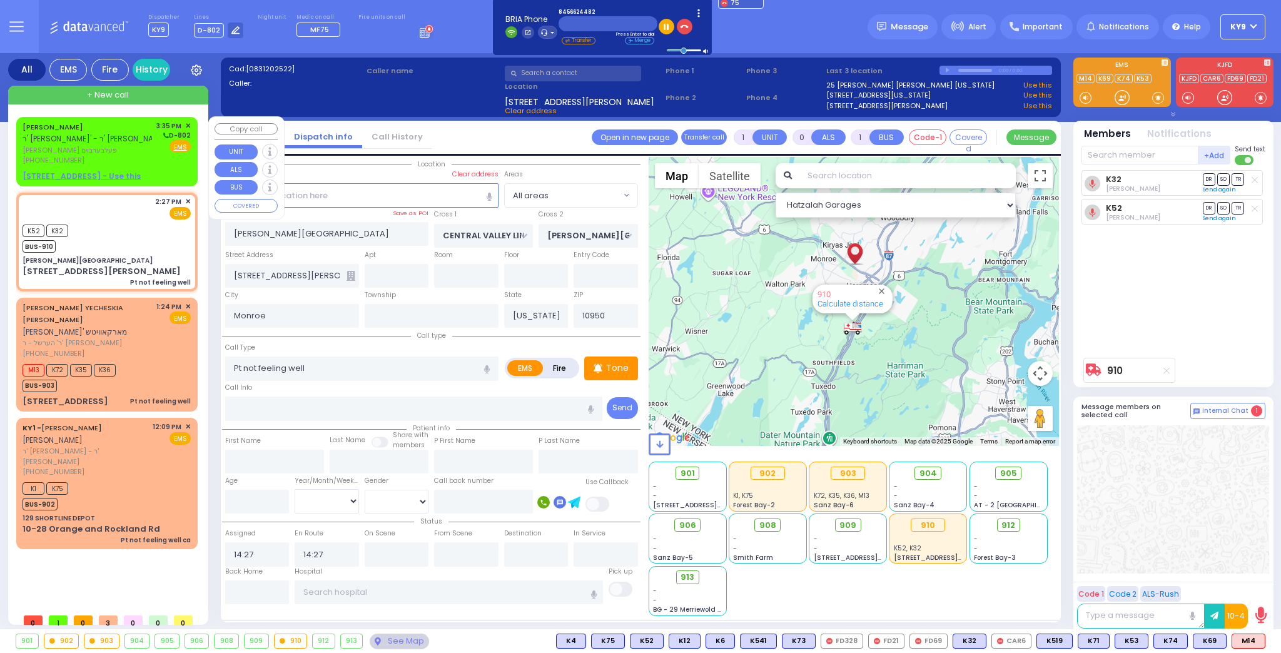
click at [161, 157] on div "3:35 PM ✕ D-802 Fire EMS" at bounding box center [173, 143] width 35 height 45
type input "2"
type input "1"
select select
radio input "true"
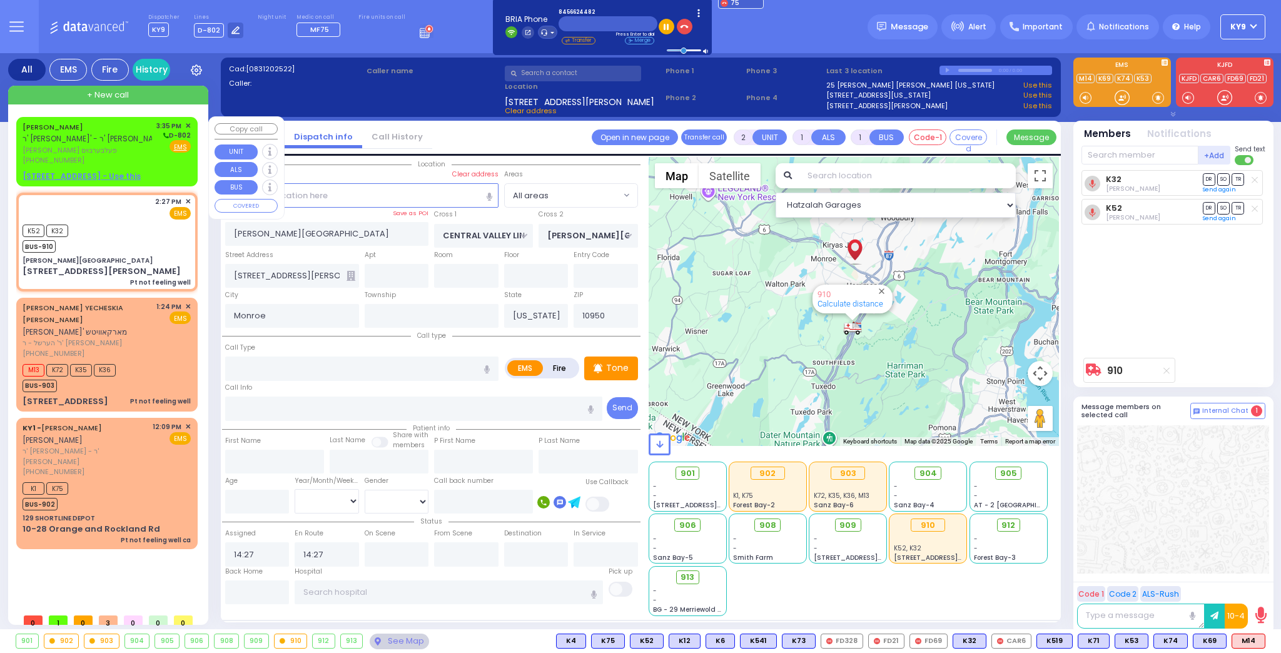
type input "GERSHON"
type input "FELBERBAUM"
select select
type input "15:35"
select select "Hatzalah Garages"
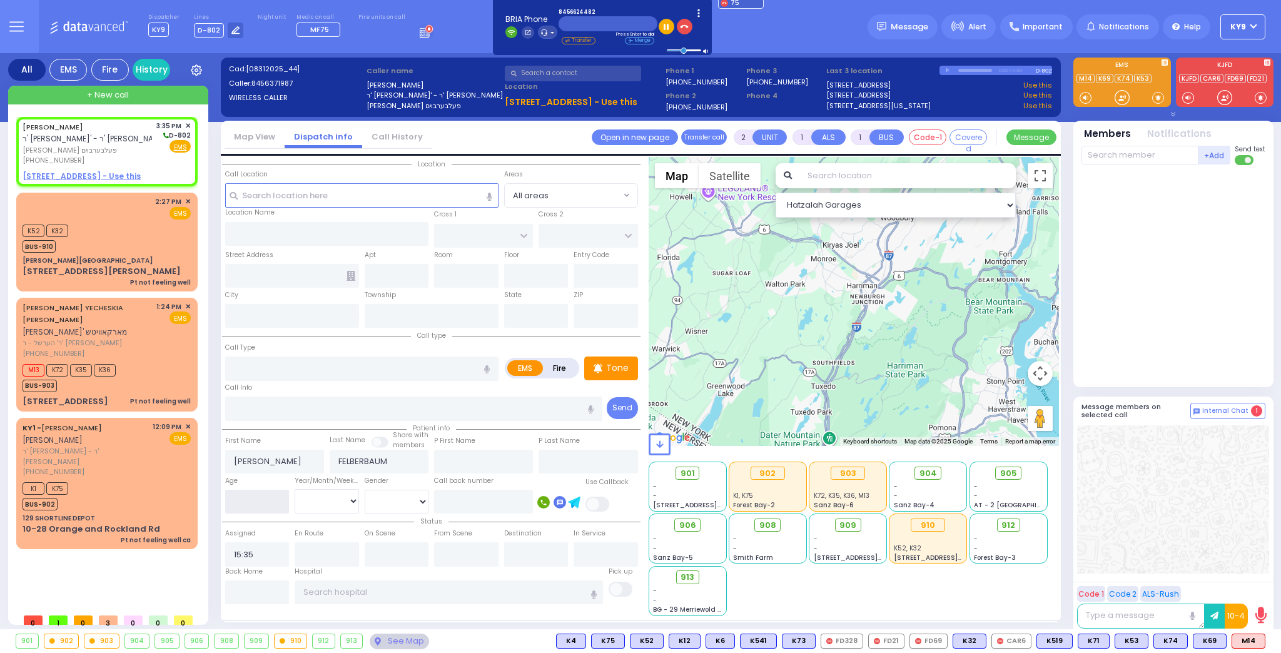
click at [245, 491] on input "number" at bounding box center [257, 502] width 64 height 24
type input "6"
click at [81, 174] on u "7 BEER SHAVA ST 205 - Use this" at bounding box center [82, 176] width 118 height 11
select select
radio input "true"
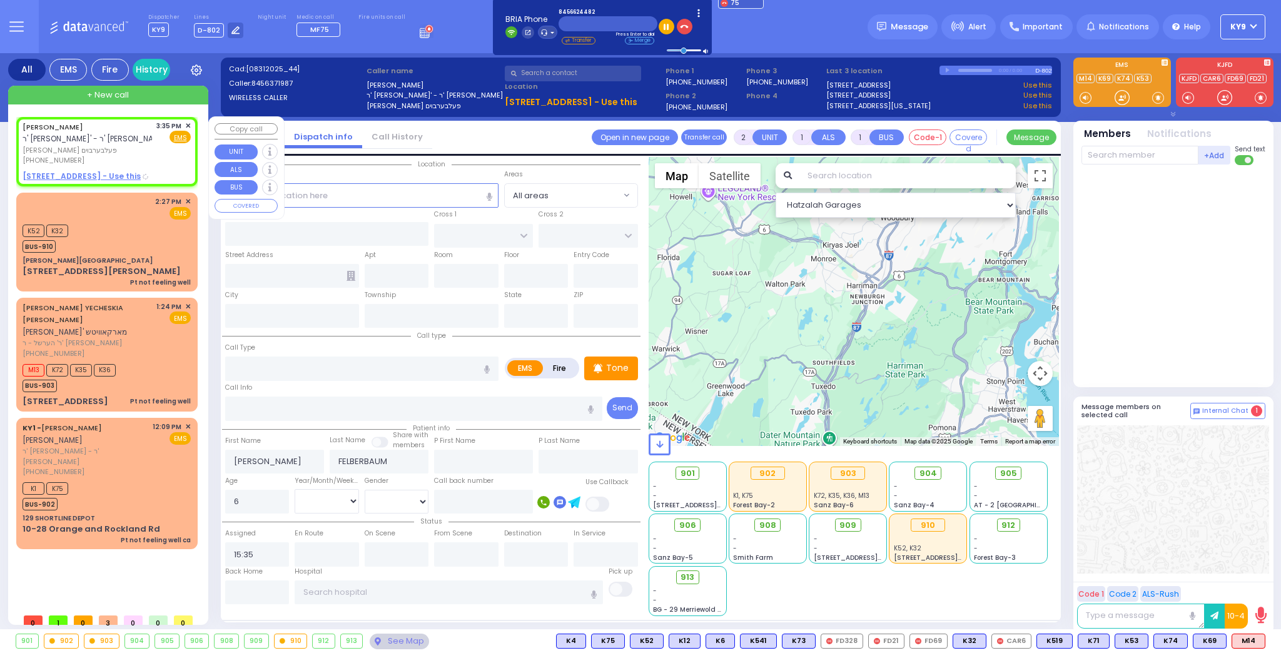
select select
select select "Hatzalah Garages"
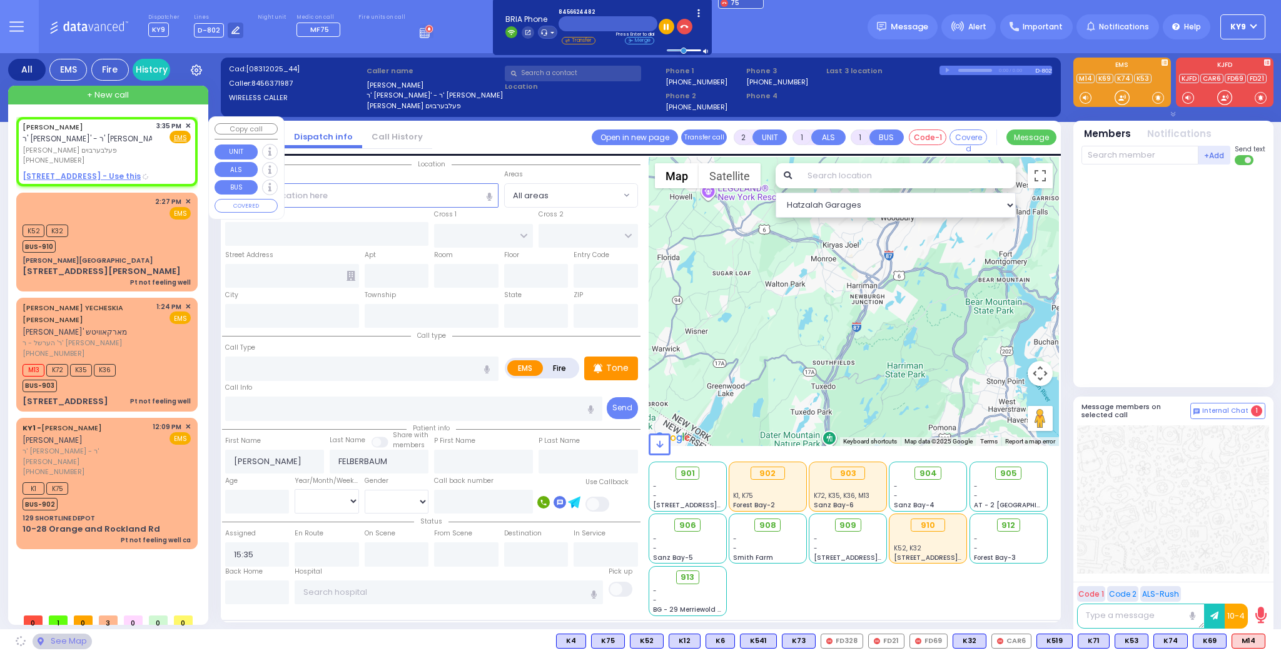
select select
radio input "true"
type input "6"
select select
select select "Hatzalah Garages"
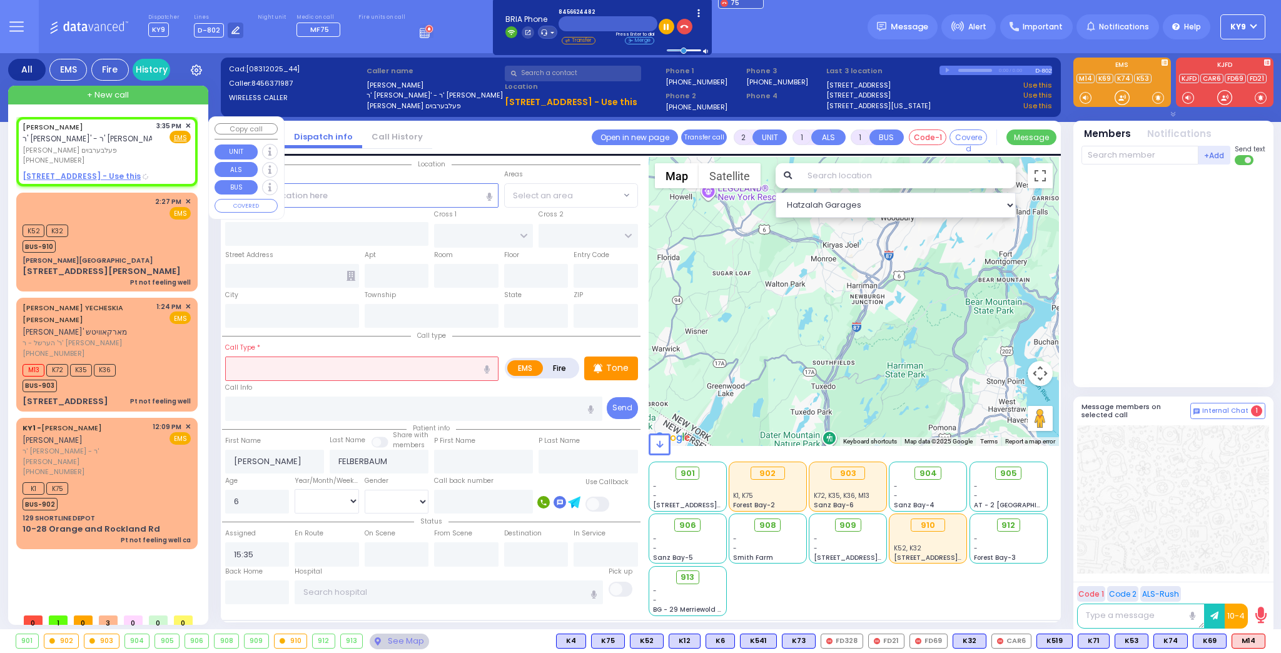
type input "S.M. ROSMER RD"
type input "BEER SHAVA ST"
type input "7 BEER SHAVA ST"
type input "205"
type input "[PERSON_NAME]"
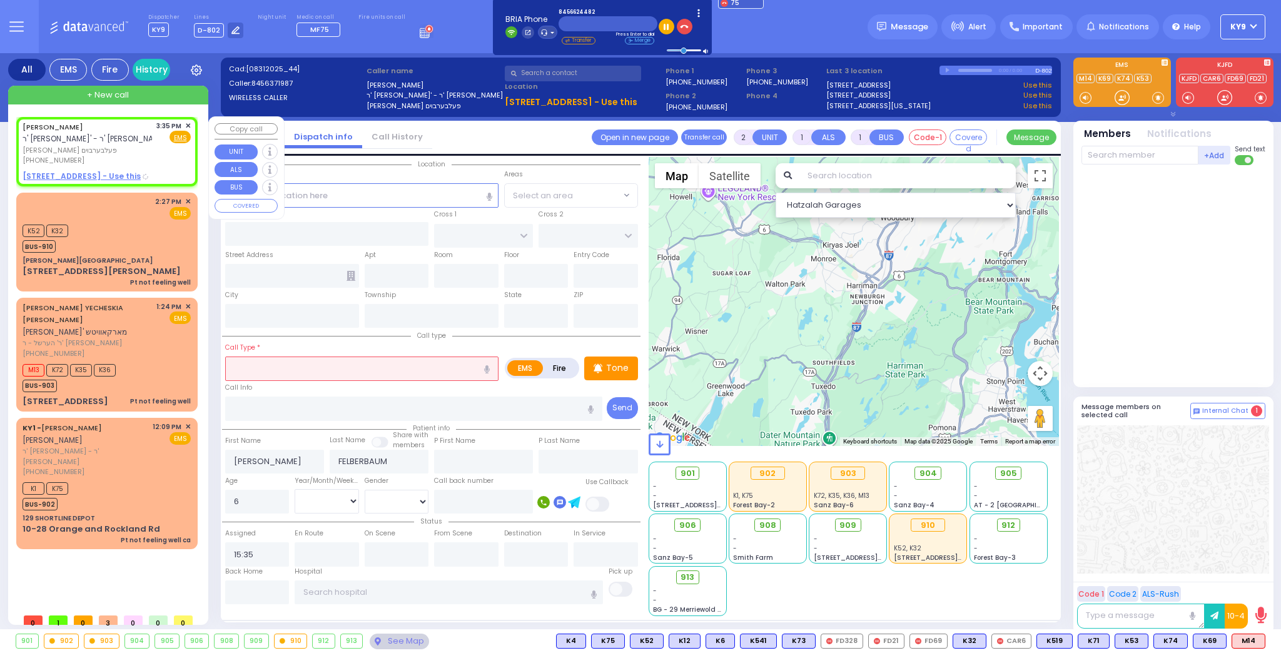
type input "[US_STATE]"
type input "10950"
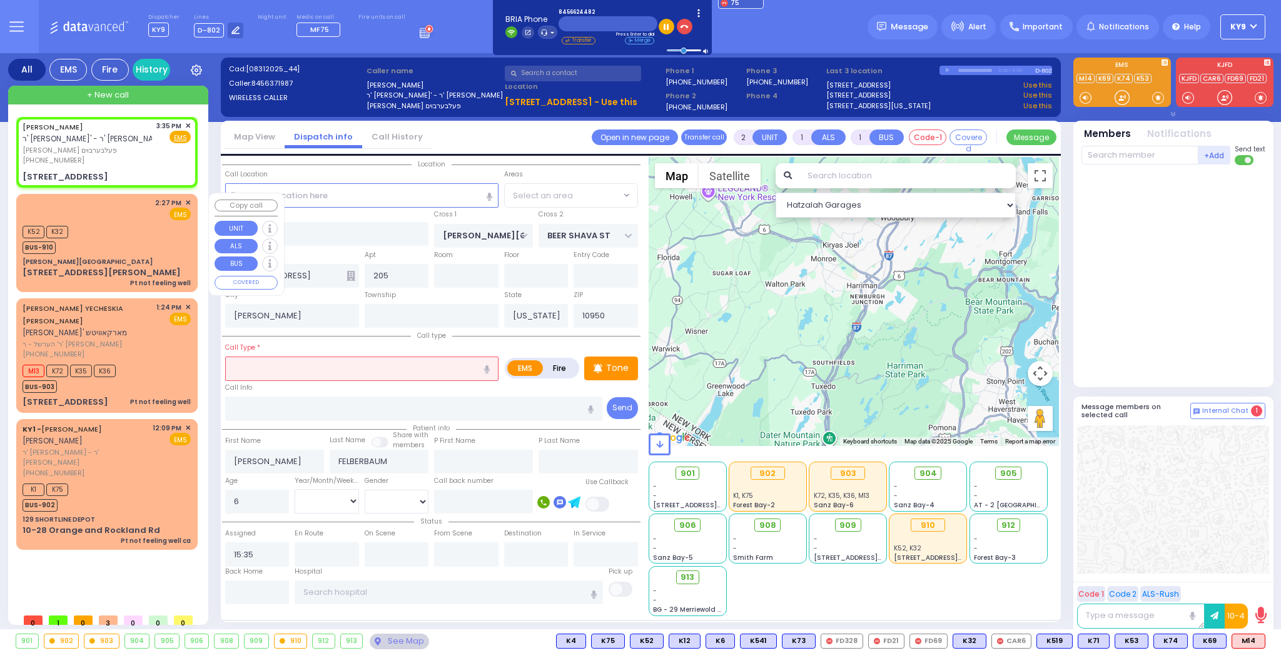
select select
radio input "true"
select select
select select "Hatzalah Garages"
click at [392, 371] on input "text" at bounding box center [361, 368] width 273 height 24
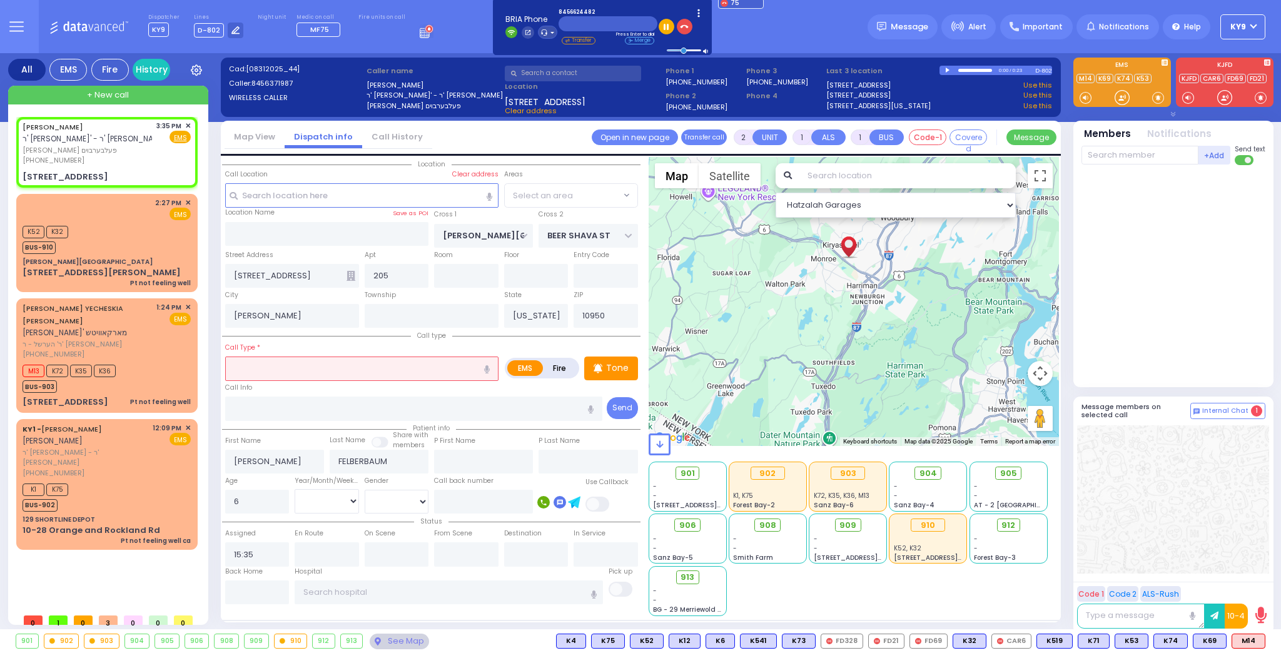
radio input "true"
select select
select select "Hatzalah Garages"
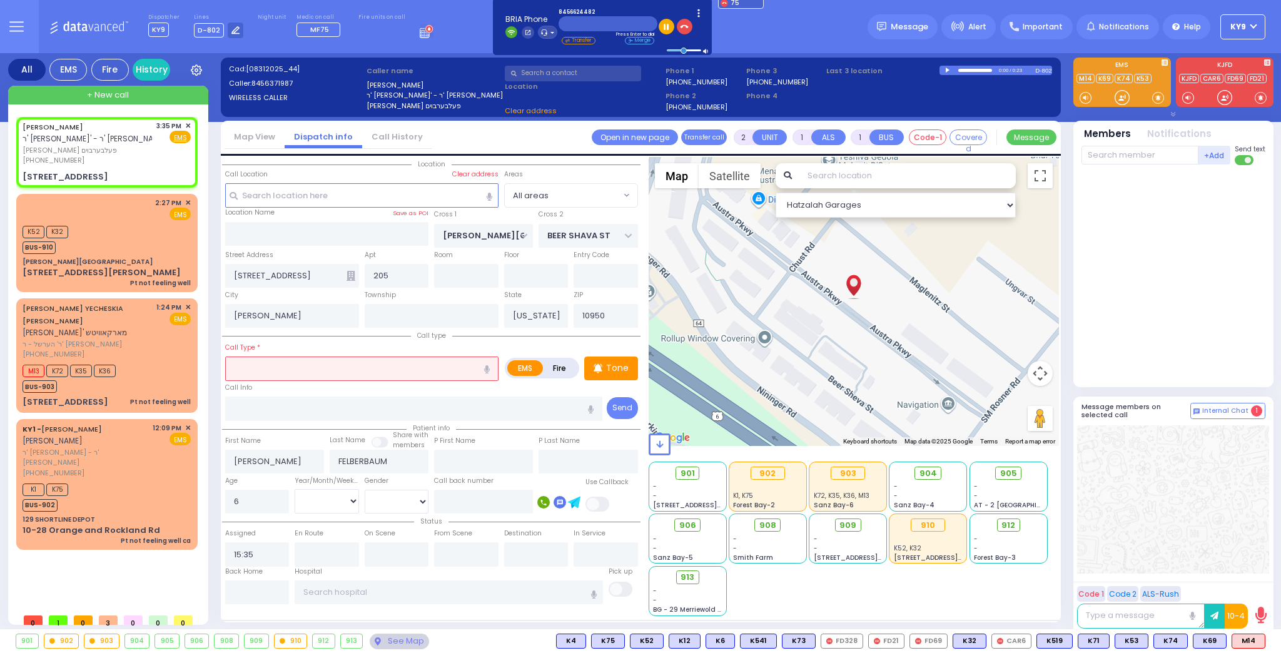
select select
radio input "true"
select select
select select "Hatzalah Garages"
type input "c"
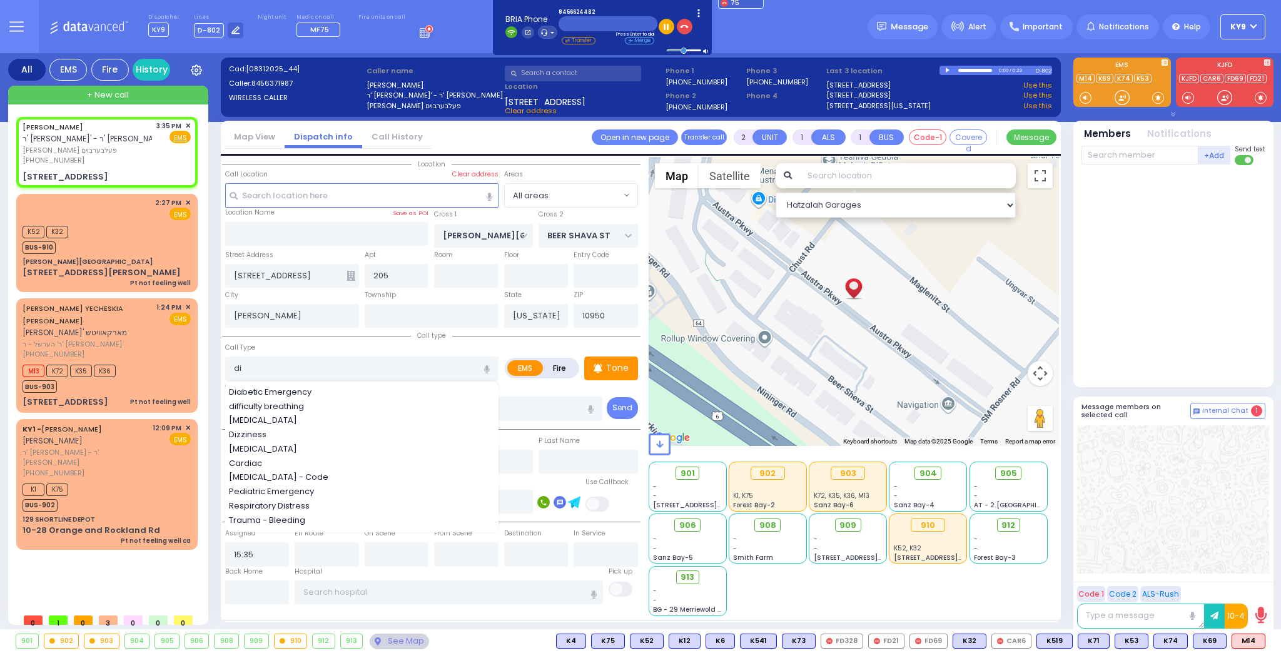
drag, startPoint x: 263, startPoint y: 421, endPoint x: 267, endPoint y: 416, distance: 6.6
click at [267, 416] on span "Dislocation" at bounding box center [265, 420] width 73 height 13
type input "Dislocation"
type input "0"
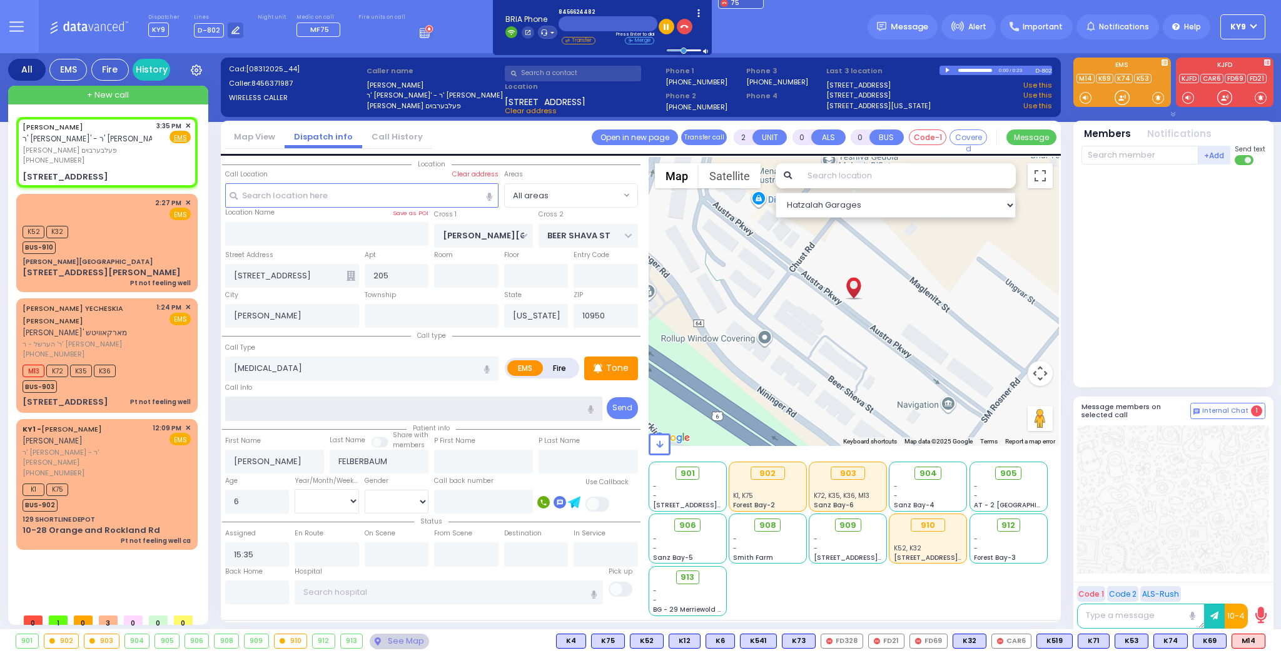
click at [303, 398] on input "text" at bounding box center [414, 408] width 378 height 24
select select
radio input "true"
select select
select select "Hatzalah Garages"
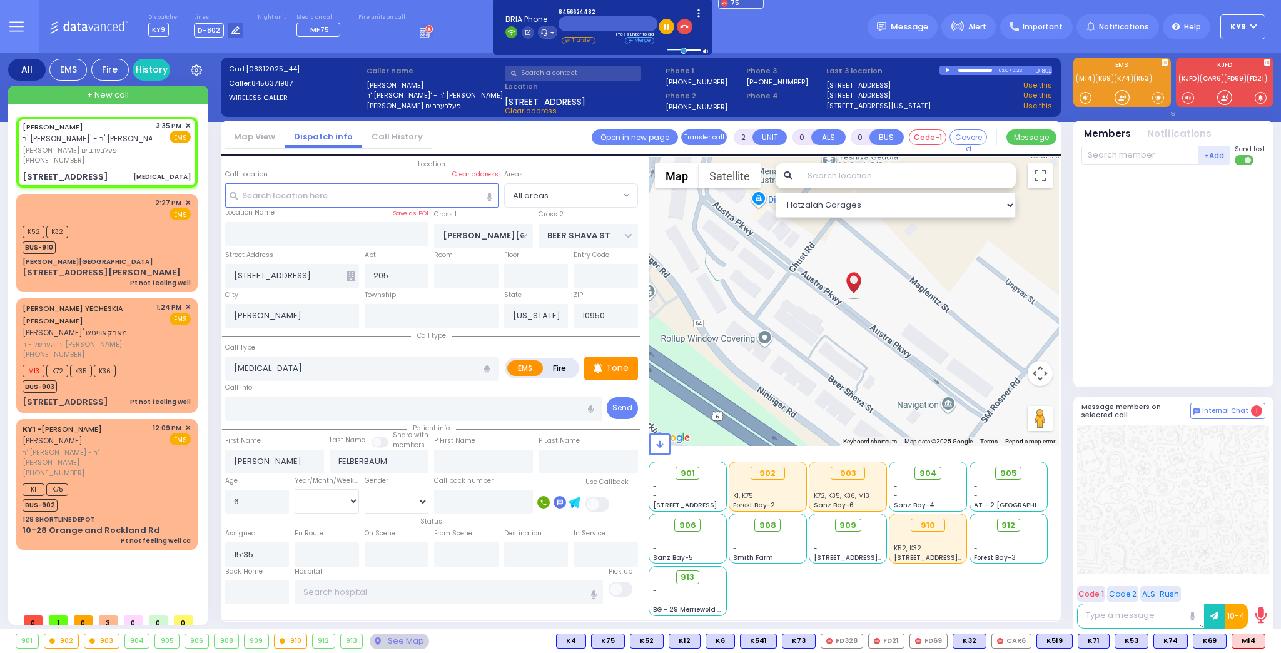
click at [81, 96] on div "+ New call" at bounding box center [108, 95] width 200 height 19
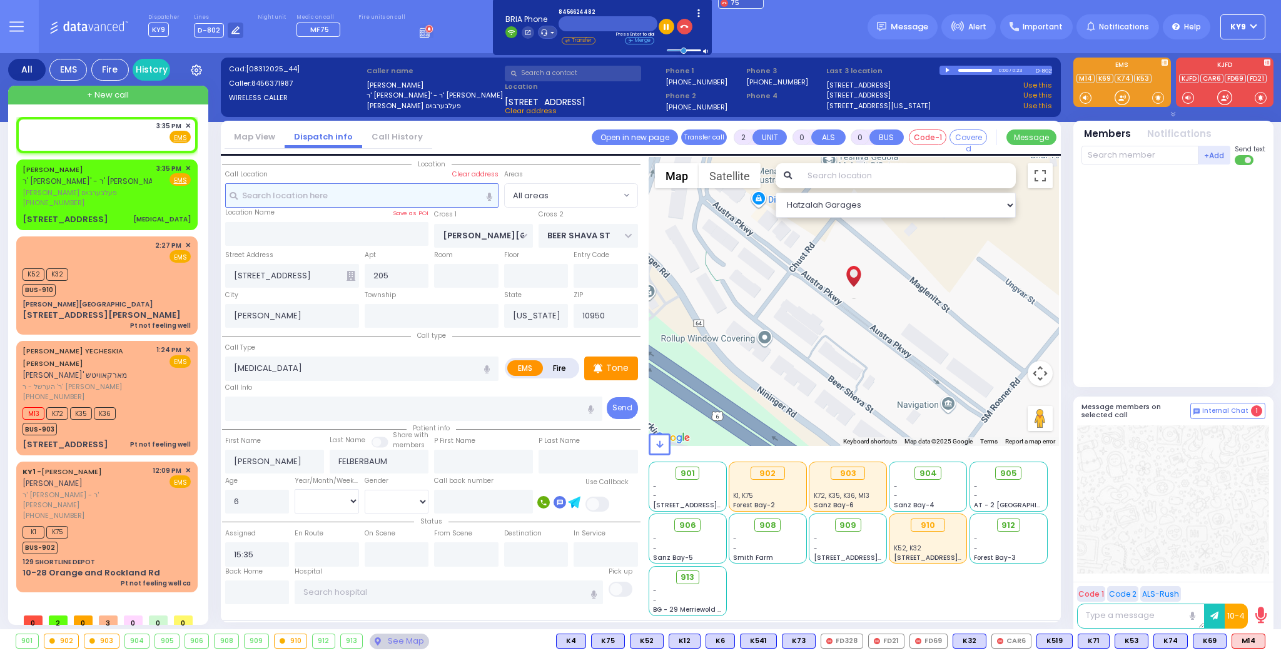
type input "1"
select select
radio input "true"
select select
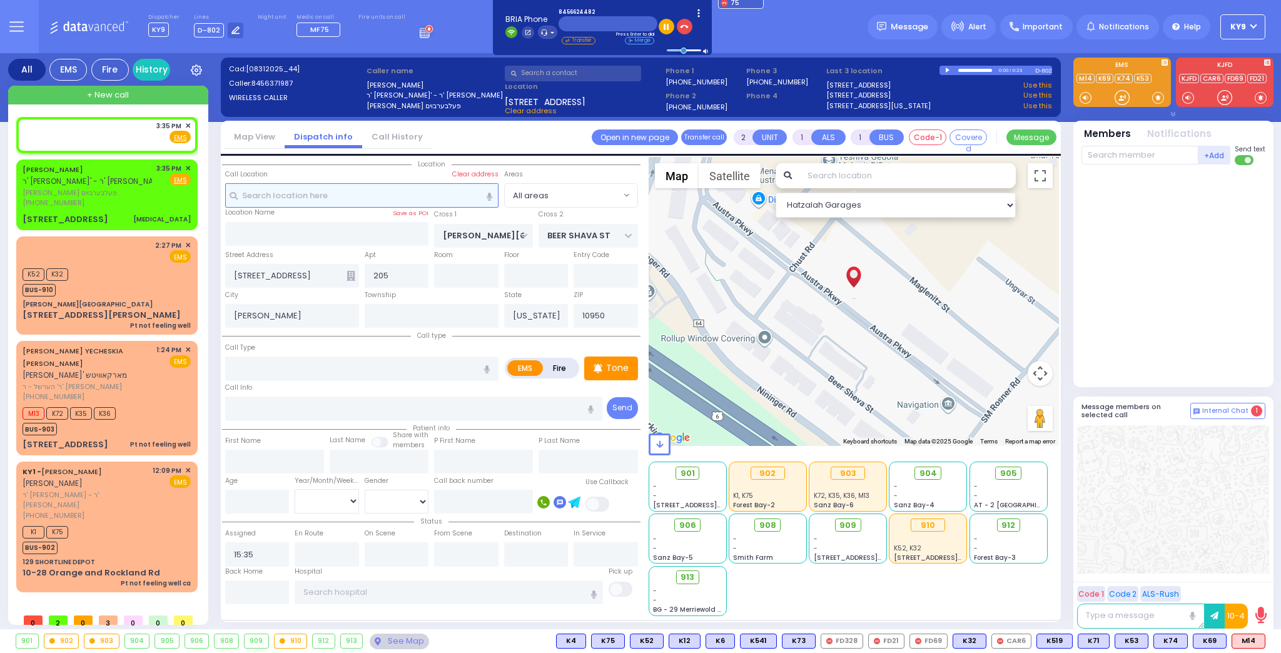
select select "Hatzalah Garages"
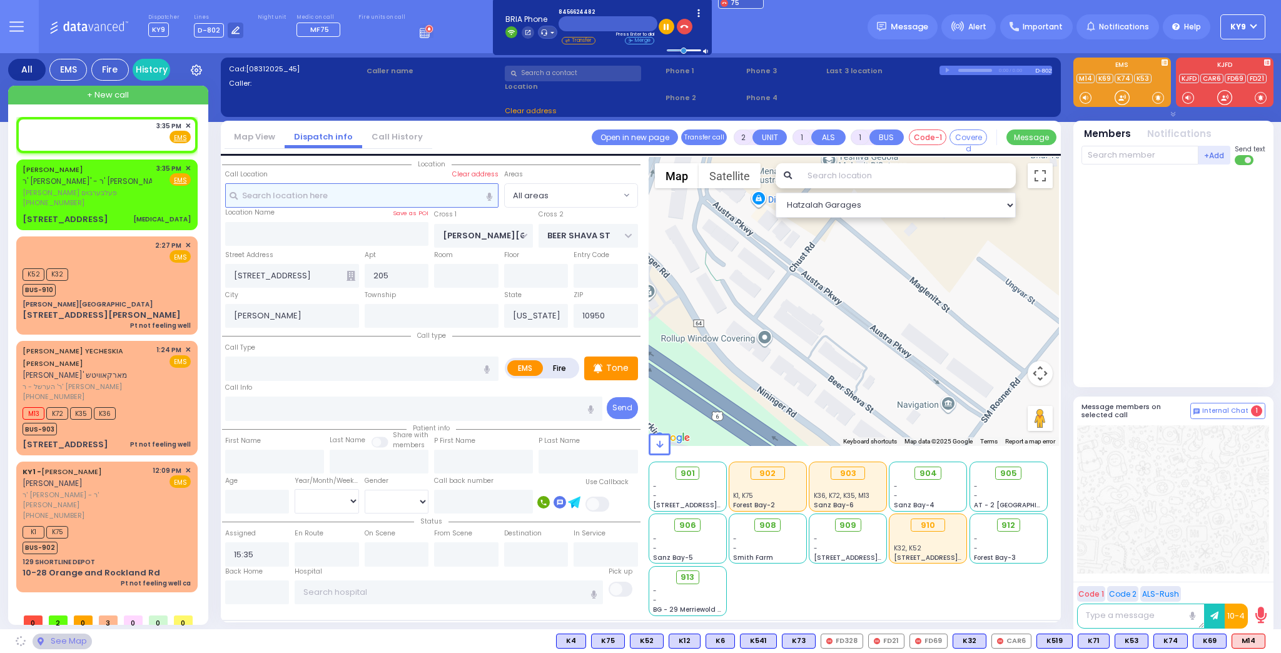
select select
radio input "true"
select select
select select "Hatzalah Garages"
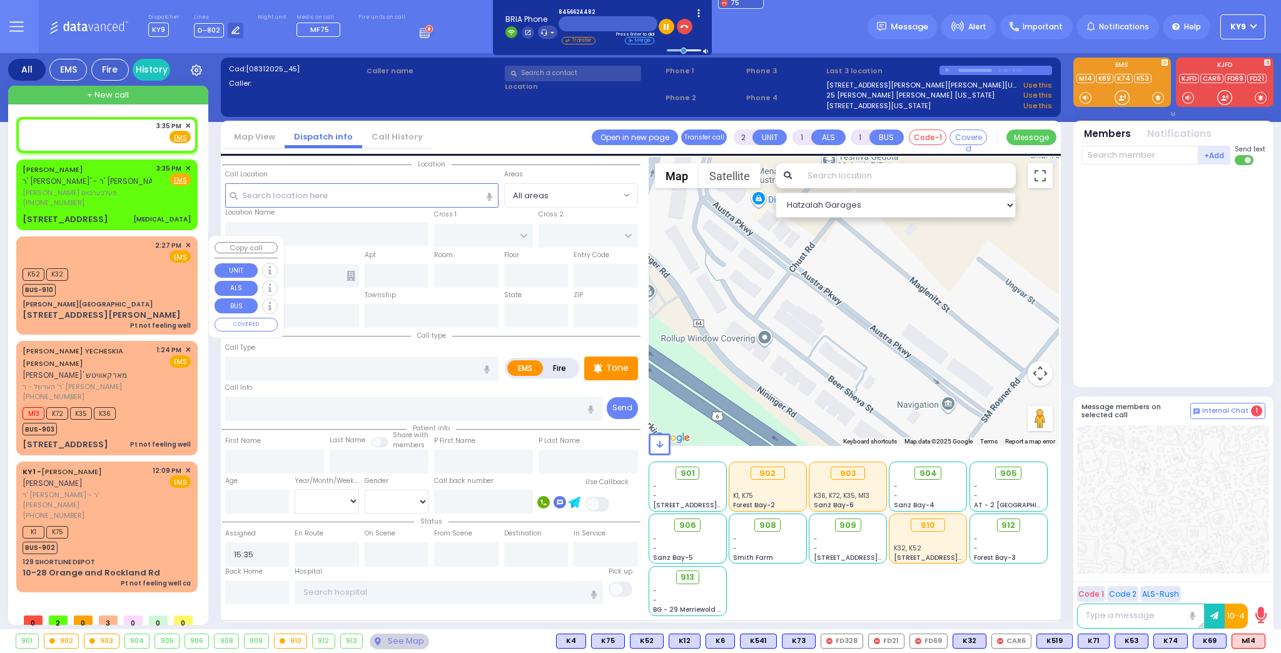
click at [129, 265] on div "K52 K32 BUS-910" at bounding box center [107, 280] width 168 height 31
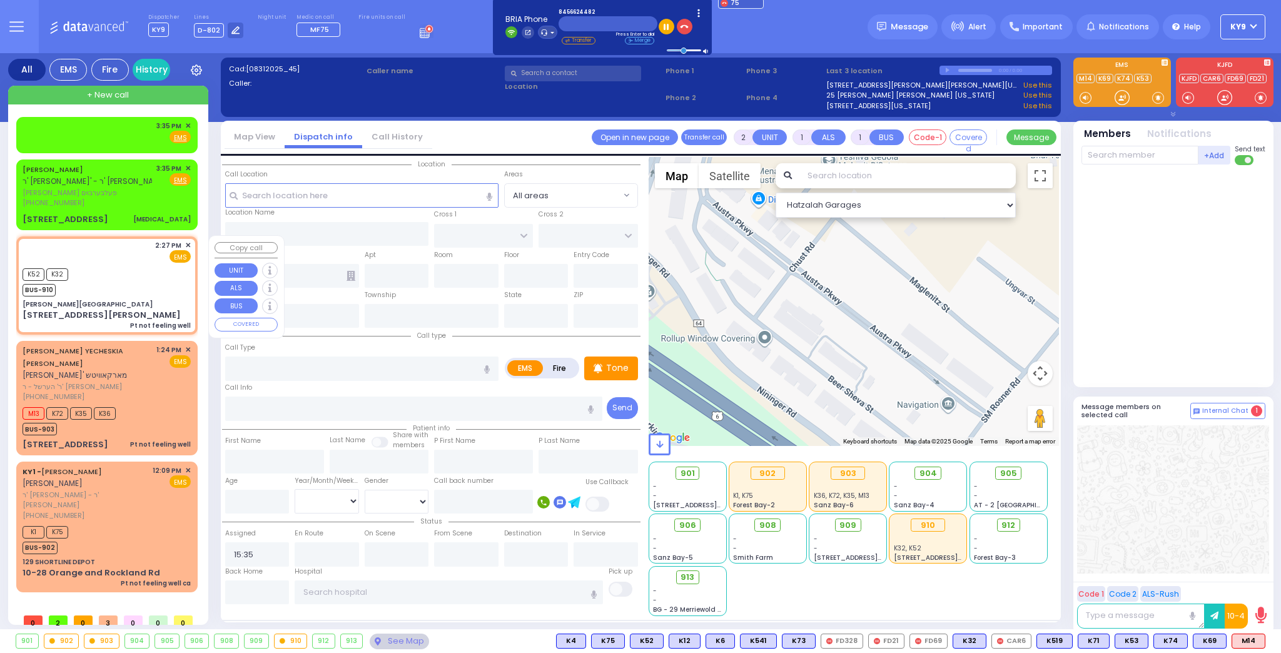
type input "1"
type input "0"
select select
type input "Pt not feeling well"
radio input "true"
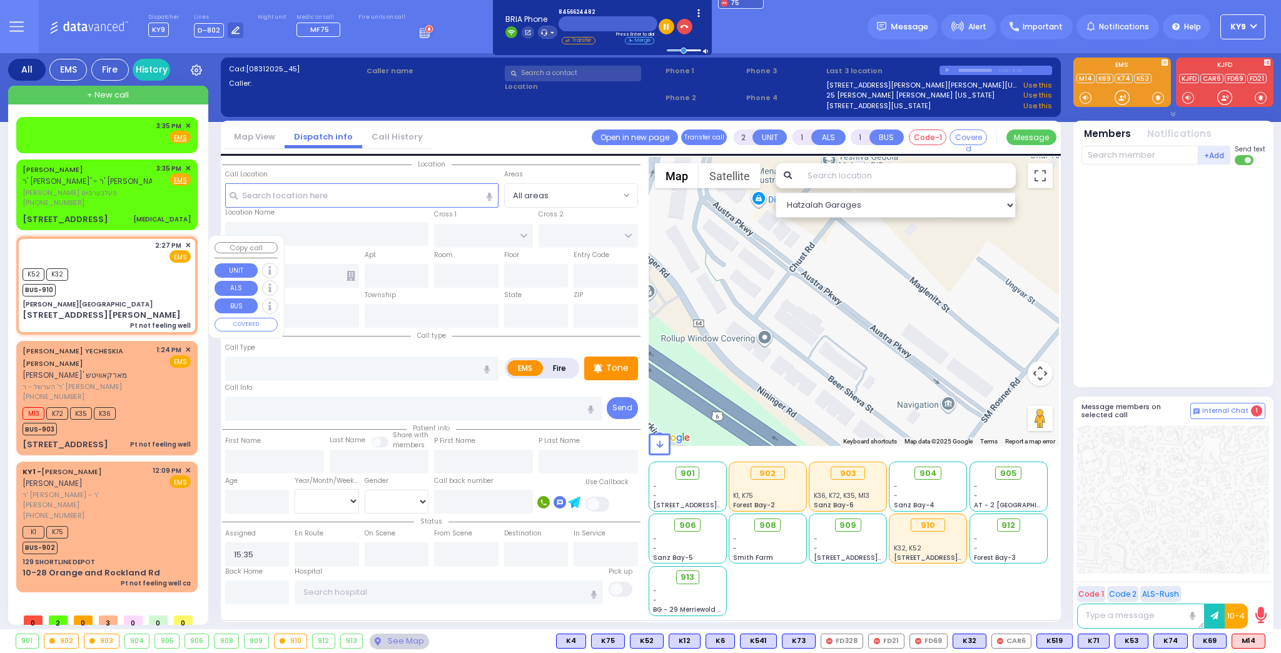
select select
type input "14:27"
select select "Hatzalah Garages"
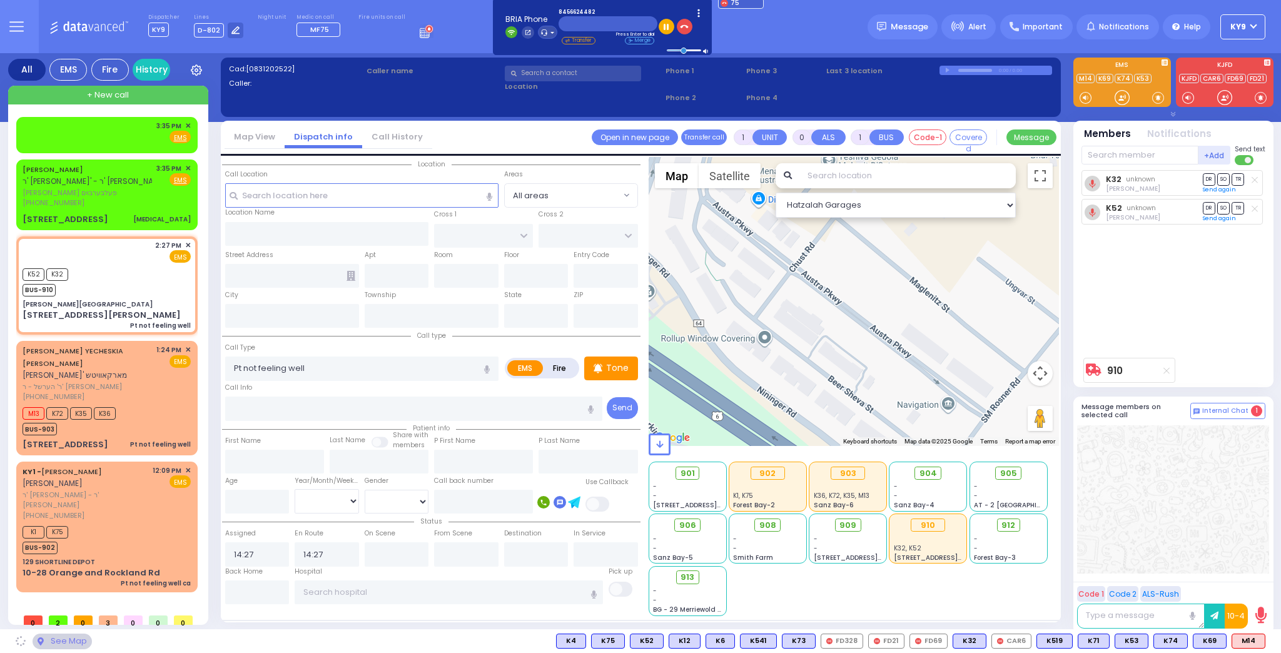
type input "Nininger Bay"
type input "CENTRAL VALLEY LINE"
type input "S.M. ROSMER RD"
type input "214 Nininger Road"
type input "Monroe"
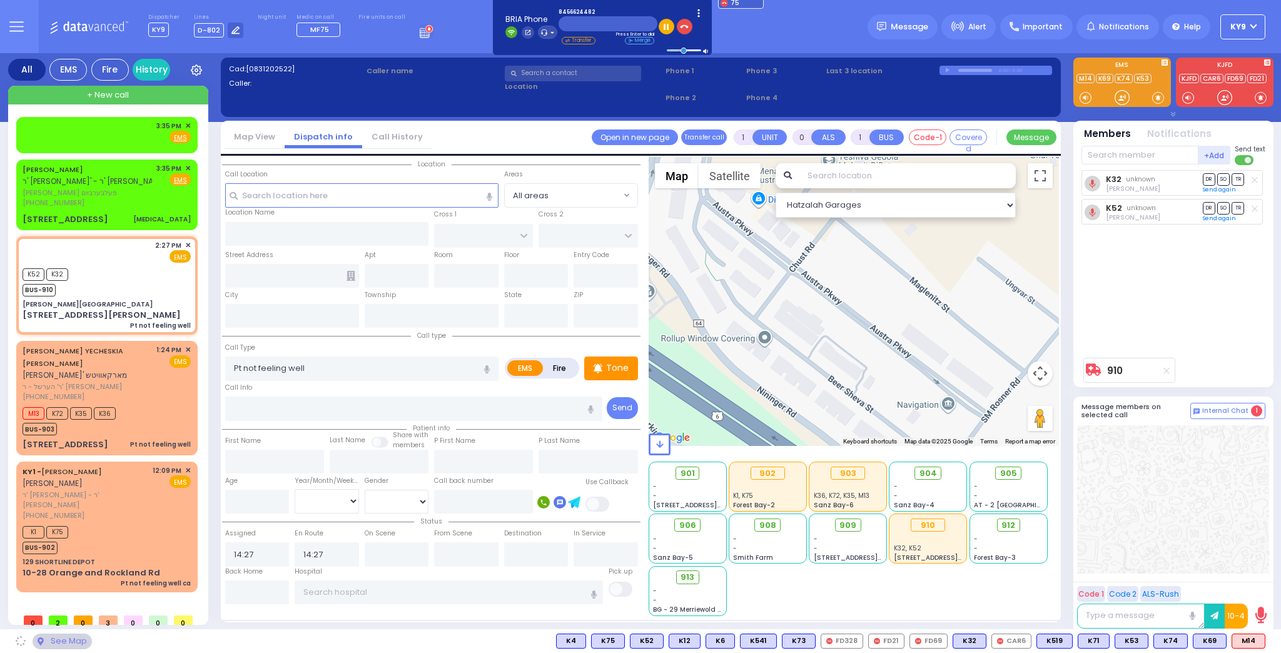
type input "[US_STATE]"
type input "10950"
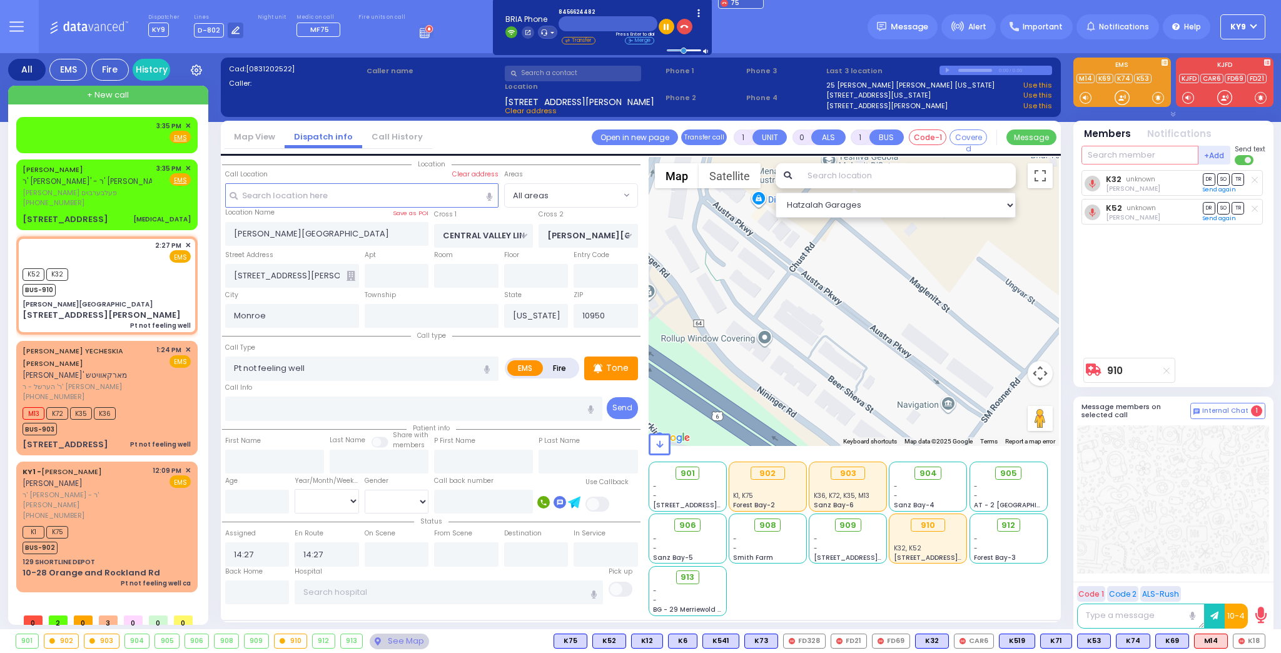
drag, startPoint x: 1154, startPoint y: 155, endPoint x: 1152, endPoint y: 148, distance: 7.0
click at [1152, 148] on input "text" at bounding box center [1139, 155] width 117 height 19
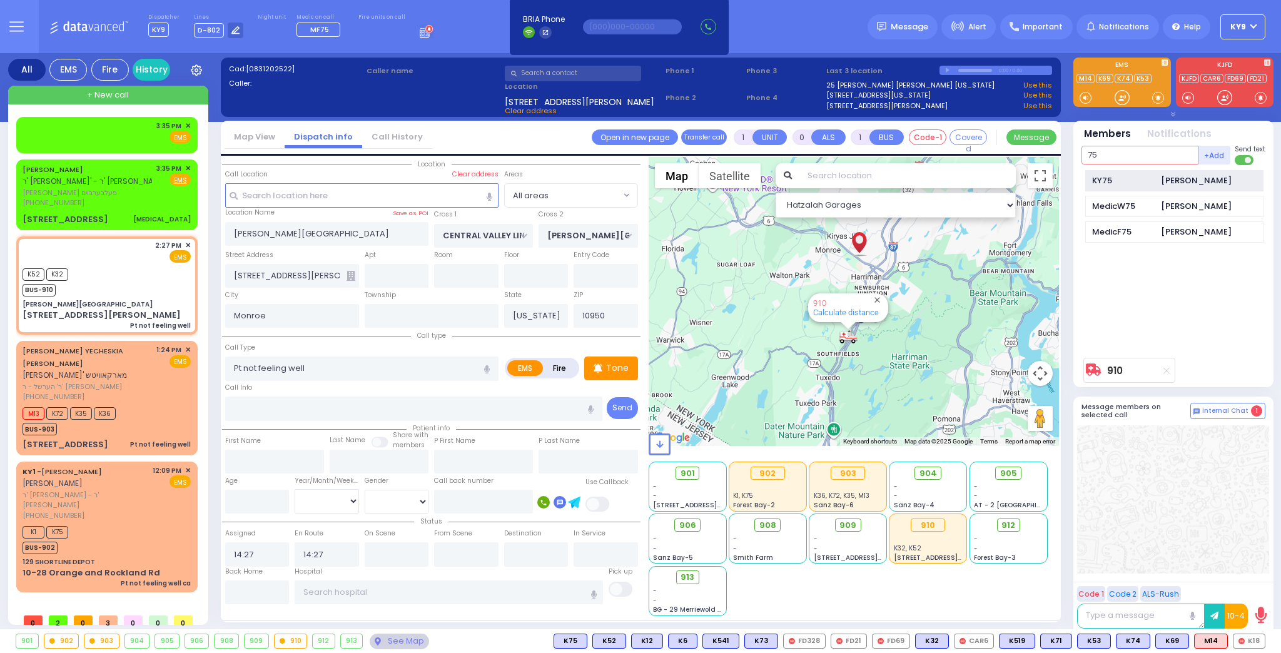
type input "75"
click at [1142, 175] on div "KY75" at bounding box center [1123, 180] width 63 height 13
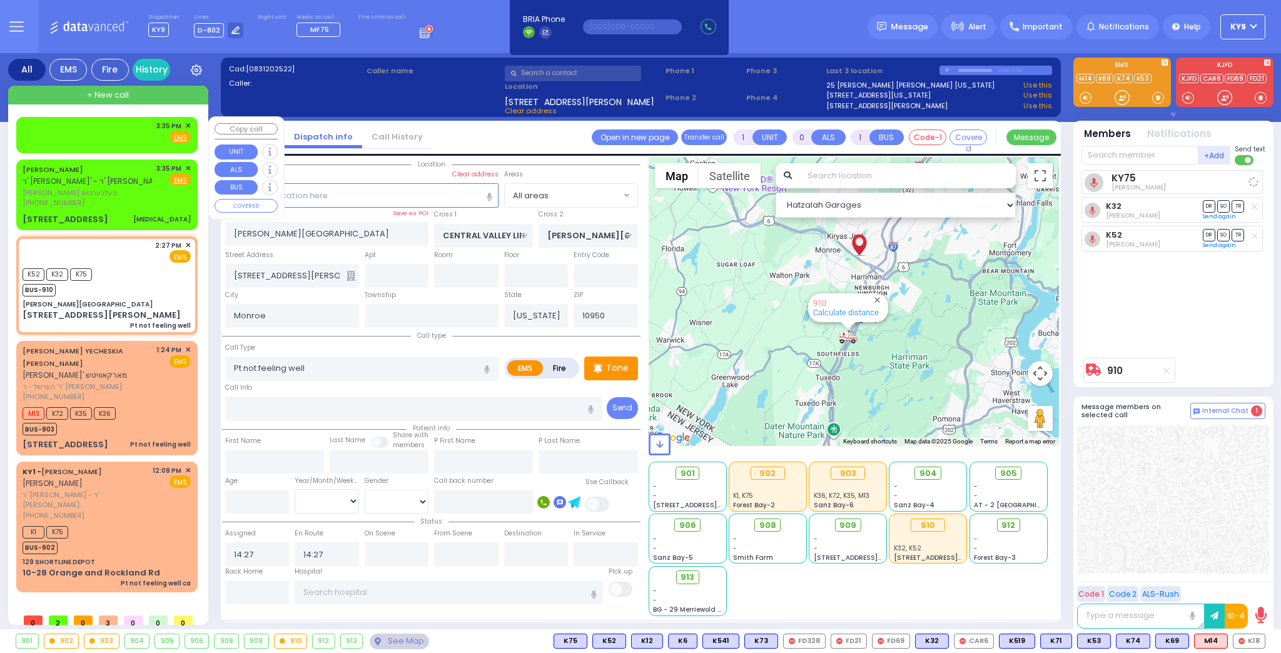
select select
radio input "true"
select select
select select "Hatzalah Garages"
click at [188, 125] on span "✕" at bounding box center [188, 126] width 6 height 11
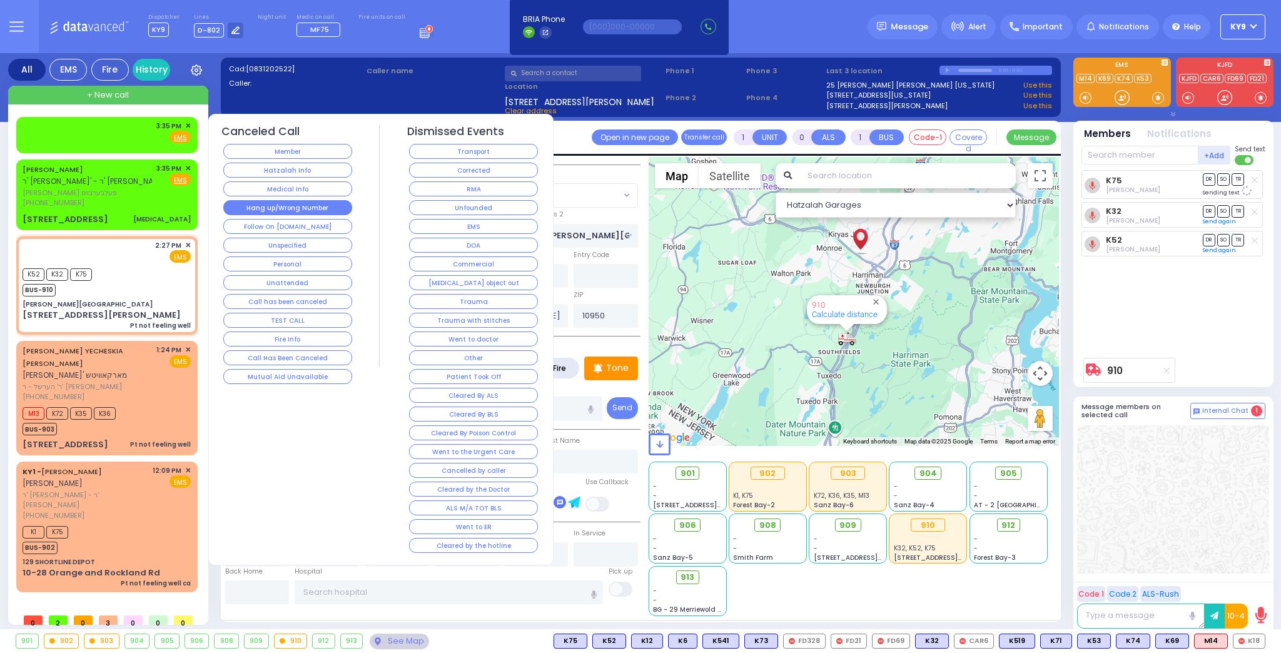
click at [267, 206] on button "Hang up/Wrong Number" at bounding box center [287, 207] width 129 height 15
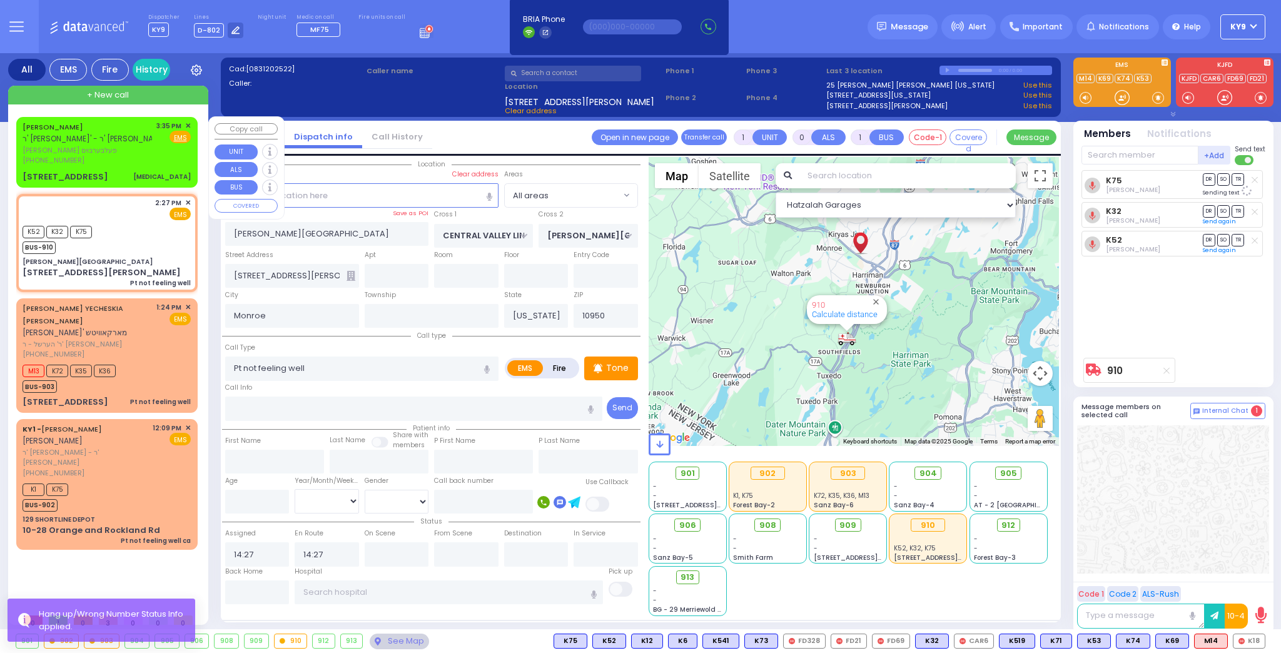
click at [136, 164] on div "(845) 637-1987" at bounding box center [87, 160] width 129 height 11
type input "2"
type input "0"
select select
type input "Dislocation"
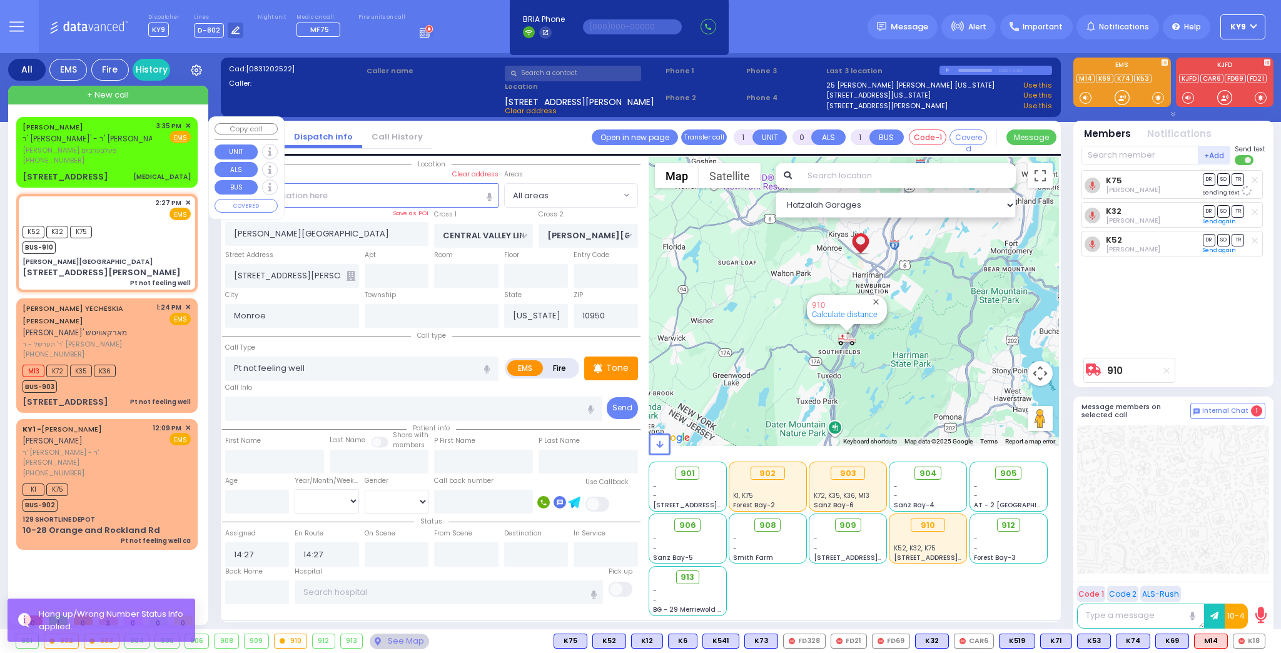
radio input "true"
type input "GERSHON"
type input "FELBERBAUM"
type input "6"
select select
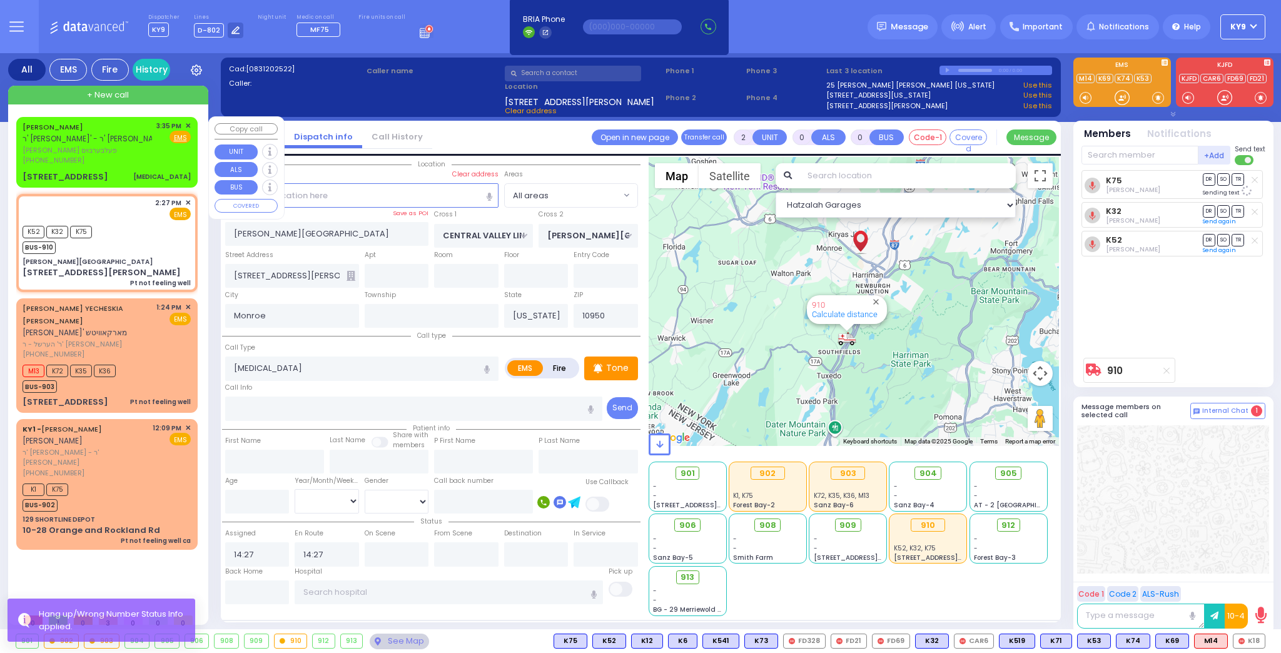
type input "15:35"
type input "S.M. ROSMER RD"
type input "BEER SHAVA ST"
type input "7 BEER SHAVA ST"
type input "205"
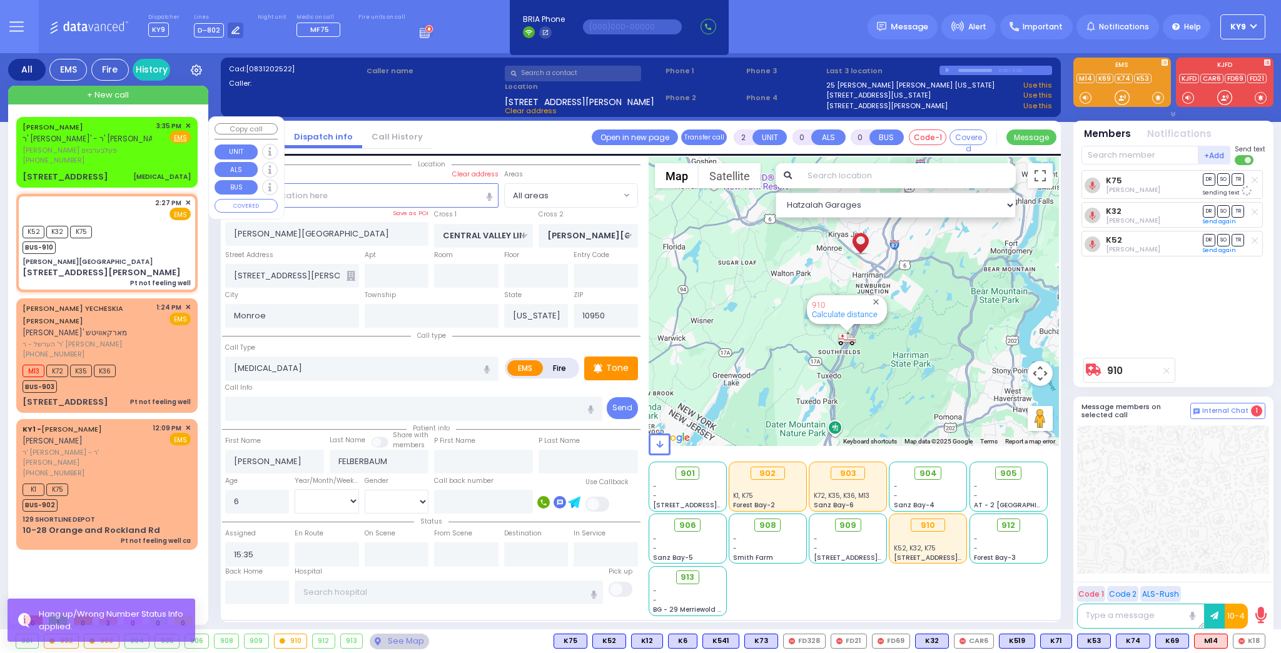
type input "[PERSON_NAME]"
select select "Hatzalah Garages"
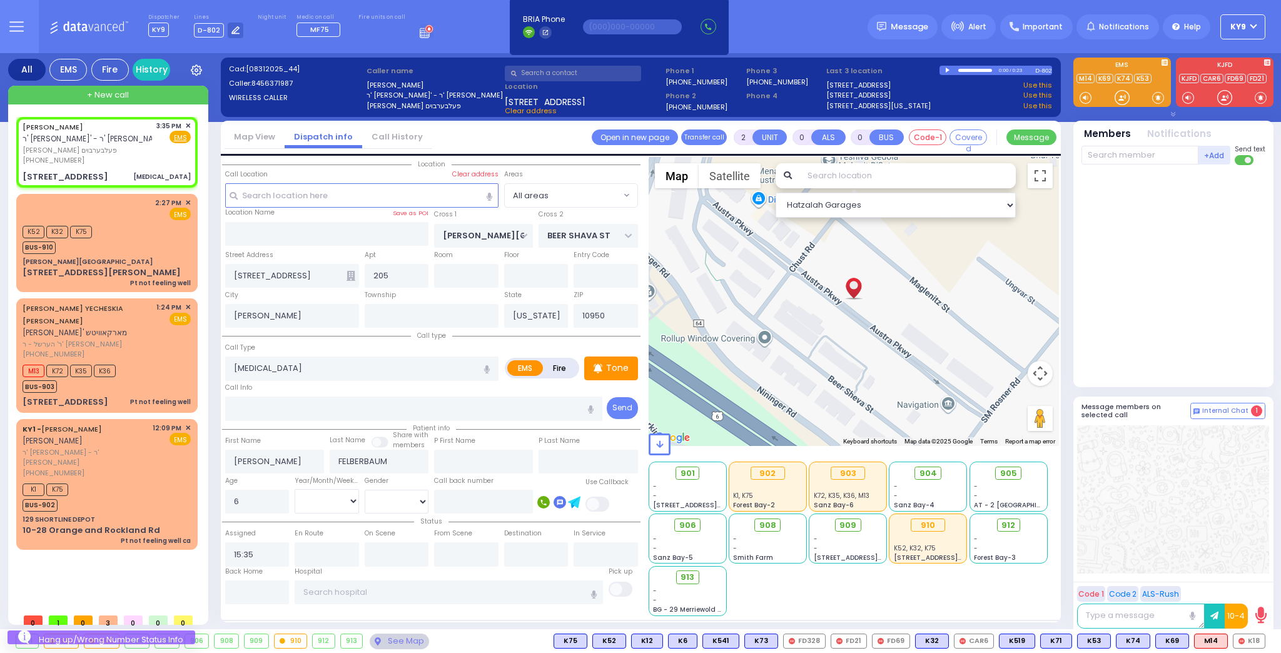
click at [1160, 96] on span at bounding box center [1158, 97] width 12 height 13
click at [1124, 96] on div at bounding box center [1121, 97] width 13 height 13
click at [1159, 159] on input "text" at bounding box center [1139, 155] width 117 height 19
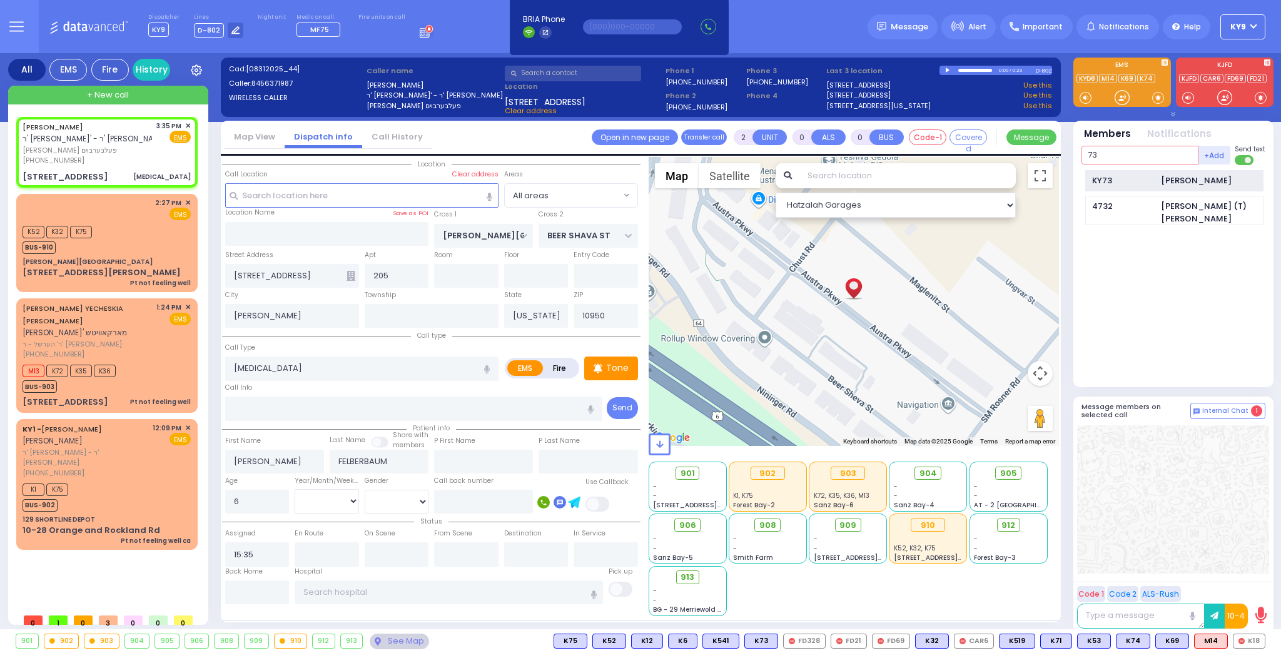
type input "73"
click at [1146, 176] on div "KY73" at bounding box center [1123, 180] width 63 height 13
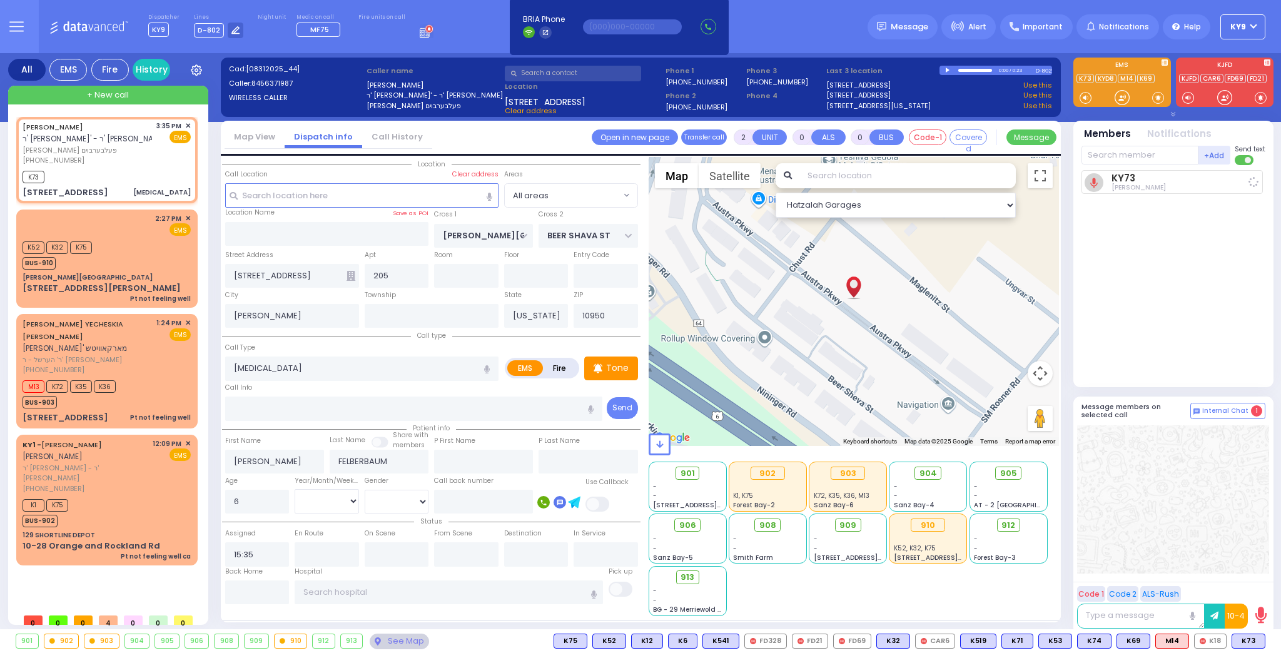
select select
radio input "true"
select select
type input "15:37"
select select "Hatzalah Garages"
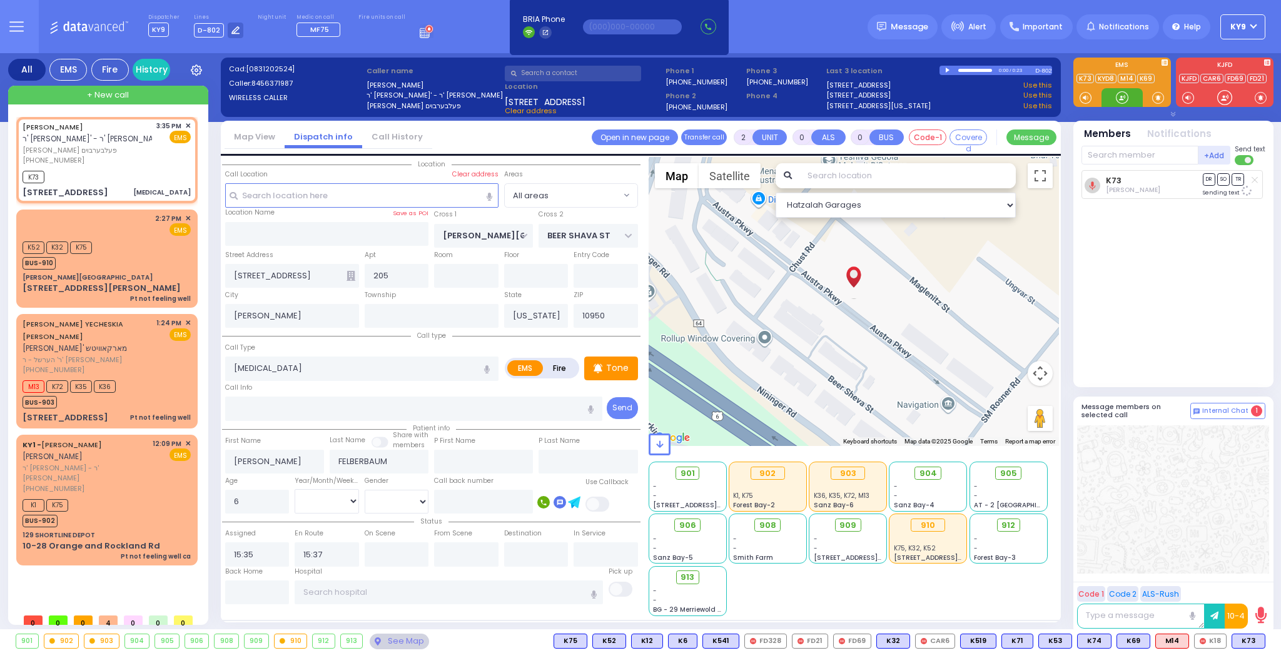
drag, startPoint x: 1119, startPoint y: 94, endPoint x: 1147, endPoint y: 129, distance: 44.0
click at [1124, 96] on div at bounding box center [1121, 97] width 13 height 13
click at [1119, 97] on div at bounding box center [1121, 97] width 13 height 13
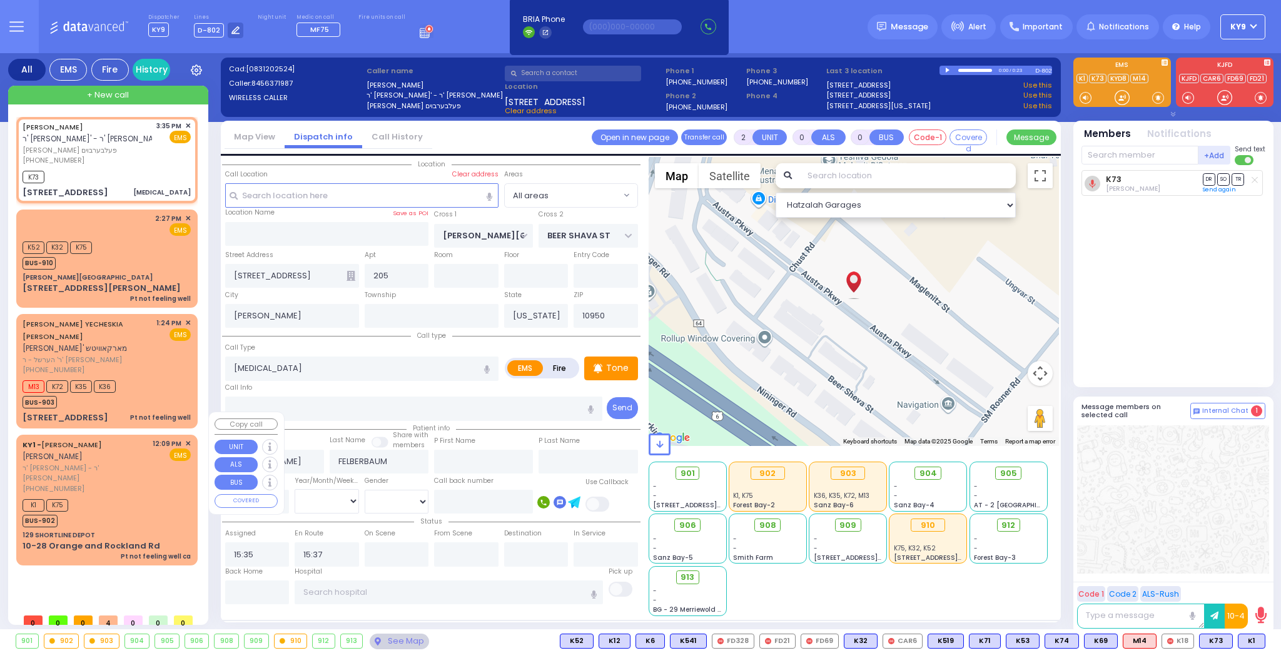
click at [88, 496] on div "K1 K75 BUS-902" at bounding box center [107, 511] width 168 height 31
type input "1"
select select
type input "Pt not feeling well ca"
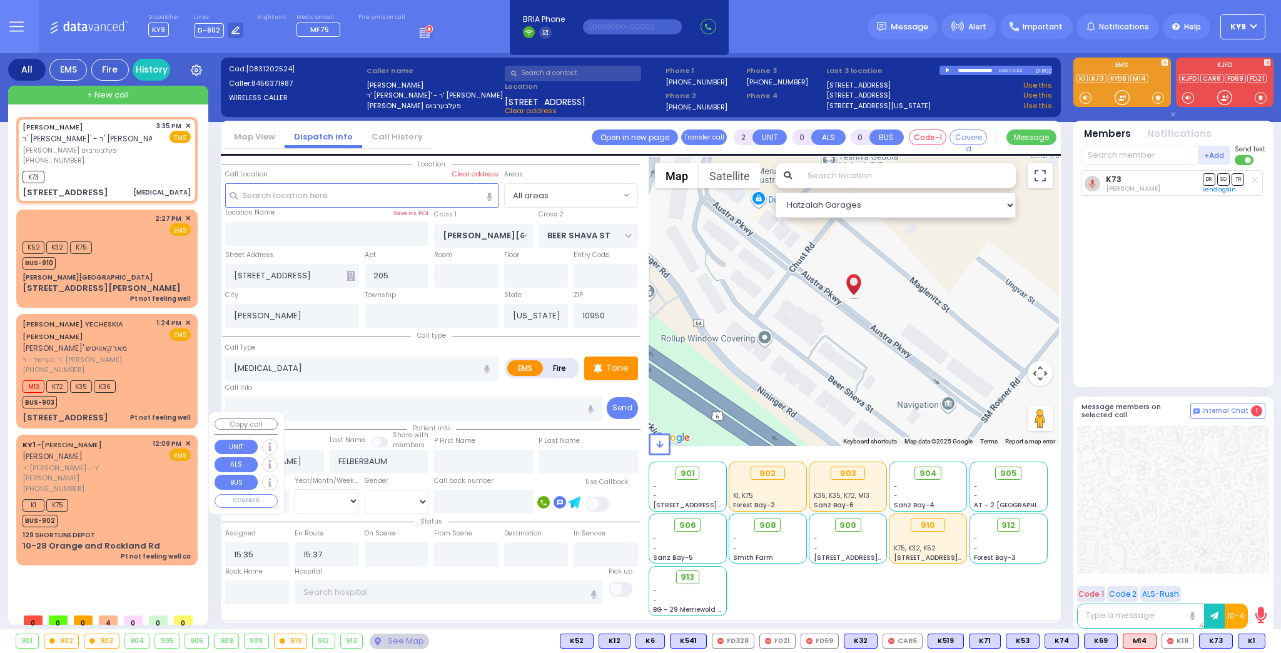
radio input "true"
type input "[PERSON_NAME]"
type input "STEINBERG"
select select
type input "12:09"
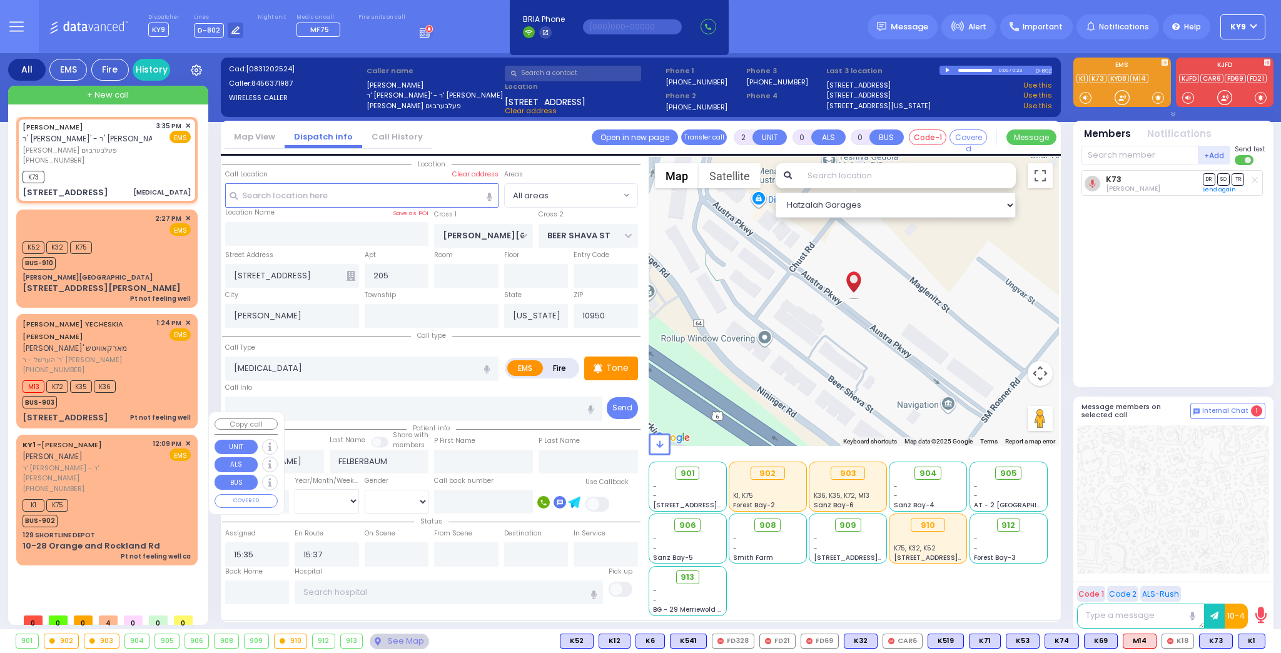
type input "12:15"
select select "Hatzalah Garages"
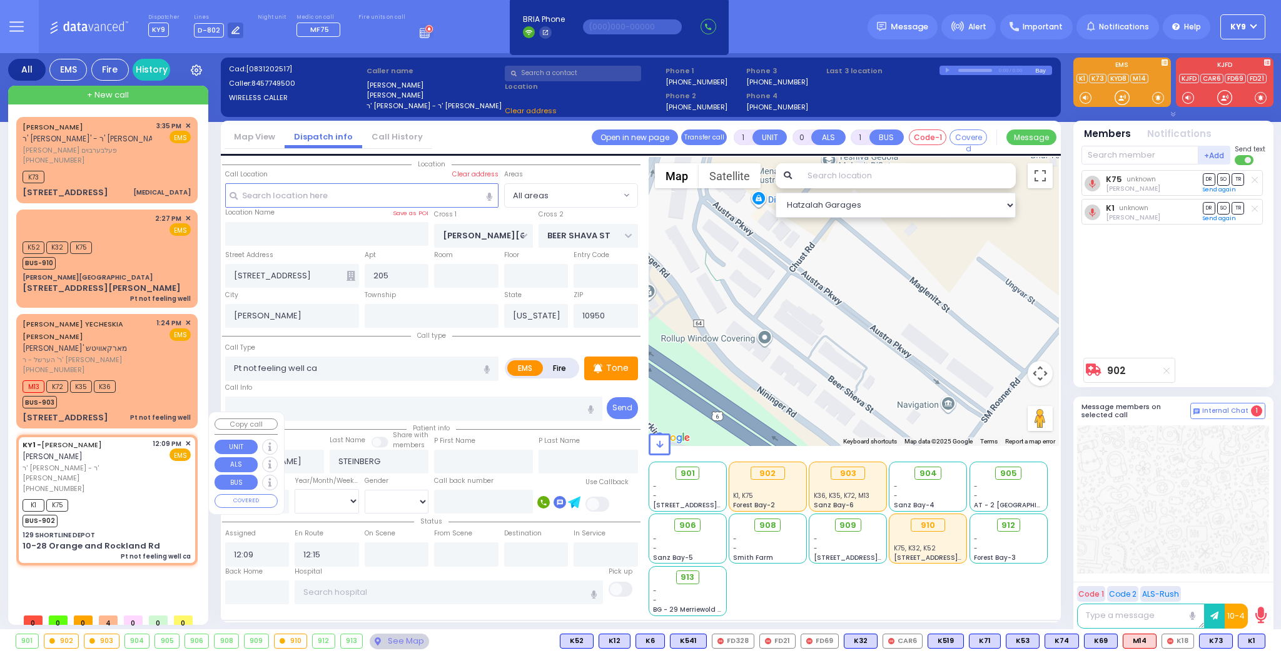
type input "129 SHORTLINE DEPOT"
type input "10-28 Orange and Rockland Rd"
type input "Monroe"
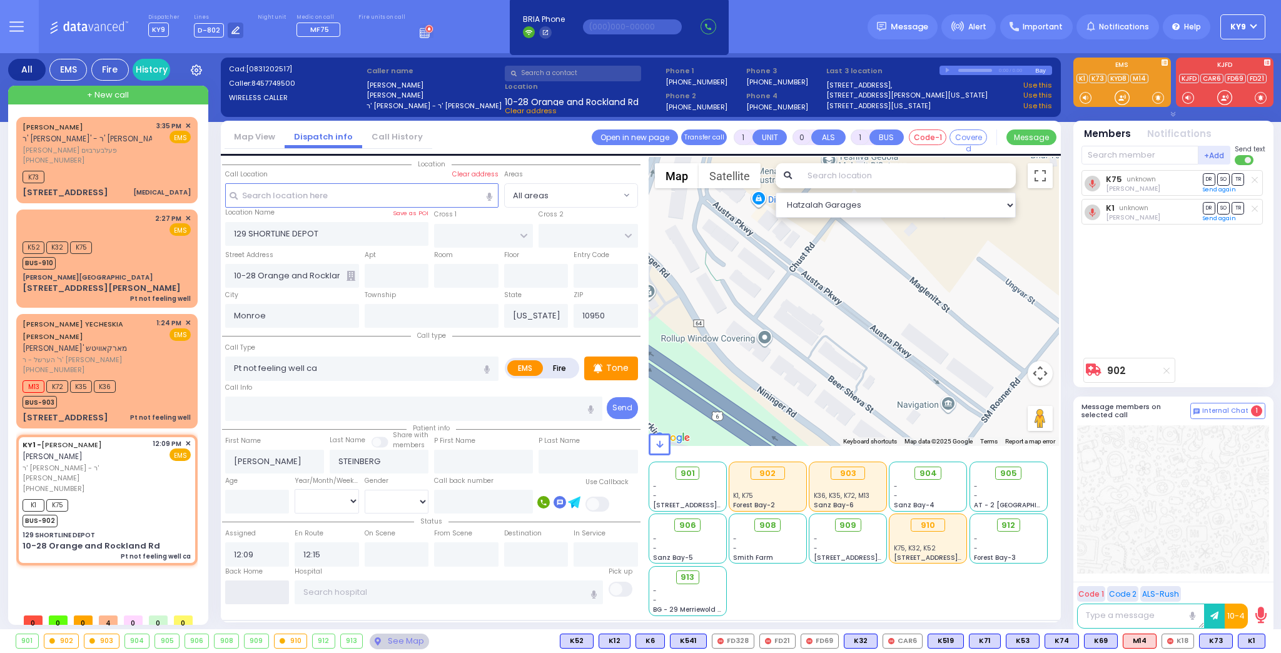
click at [241, 589] on input "text" at bounding box center [257, 592] width 64 height 24
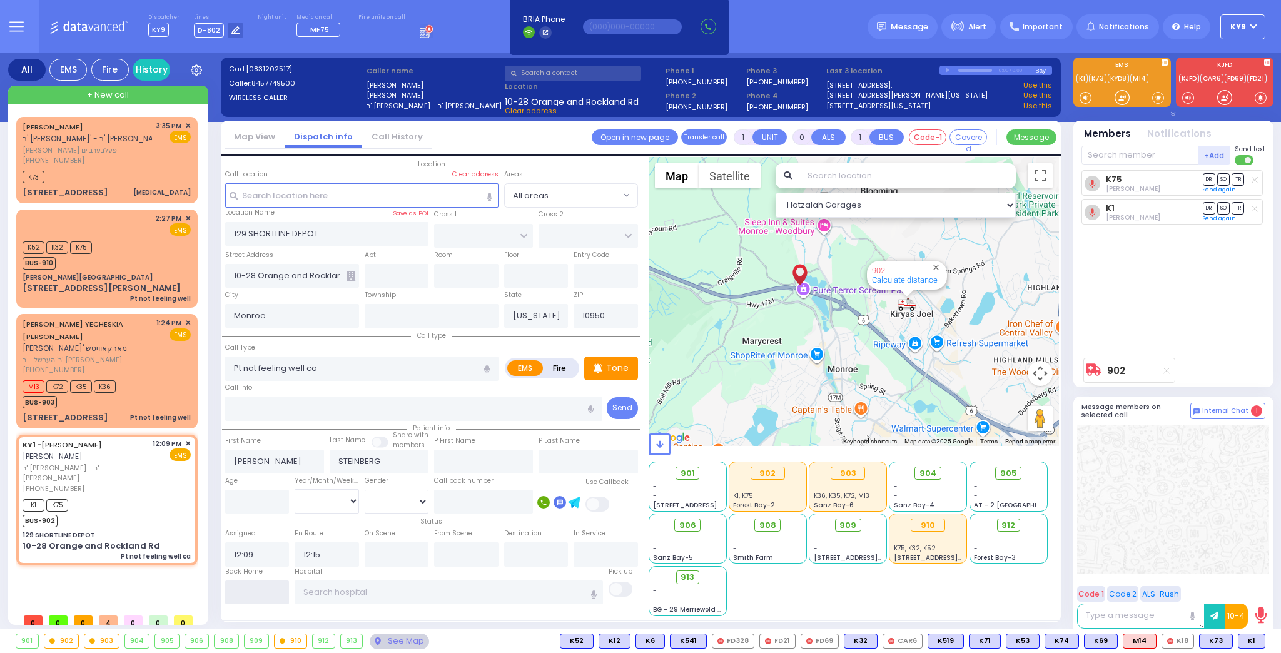
click at [247, 588] on input "text" at bounding box center [257, 592] width 64 height 24
type input "15:38"
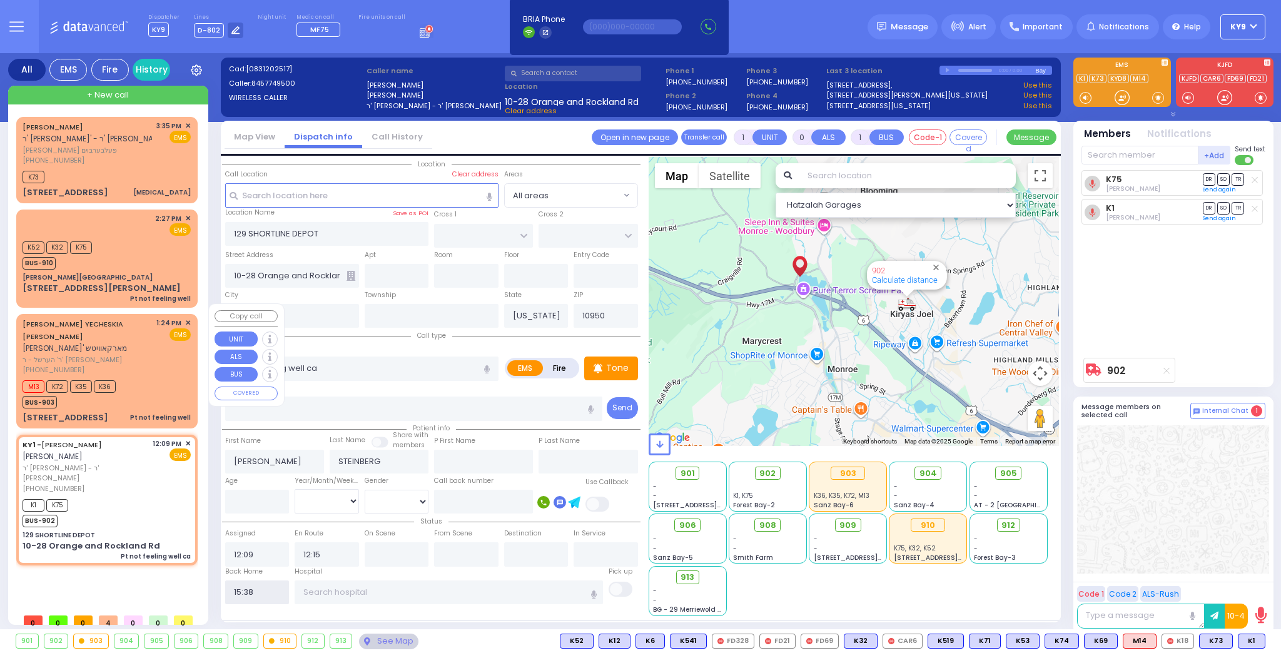
select select
radio input "true"
select select
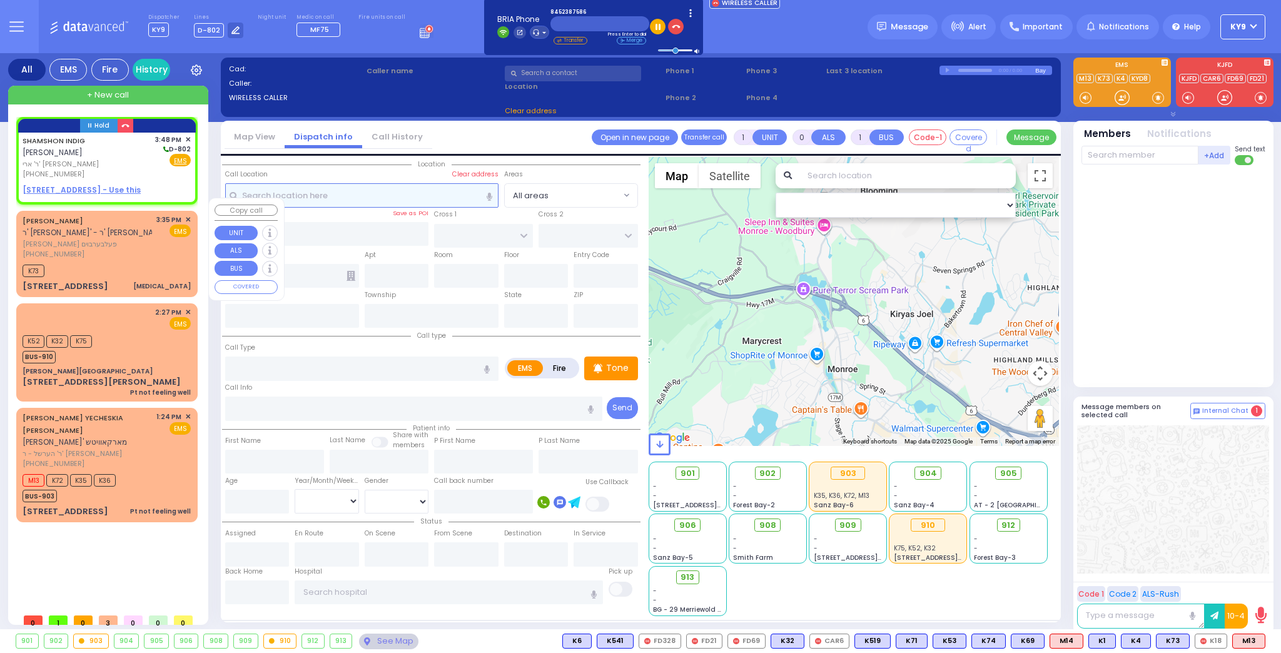
type input "2"
type input "1"
select select
radio input "true"
type input "SHAMSHON"
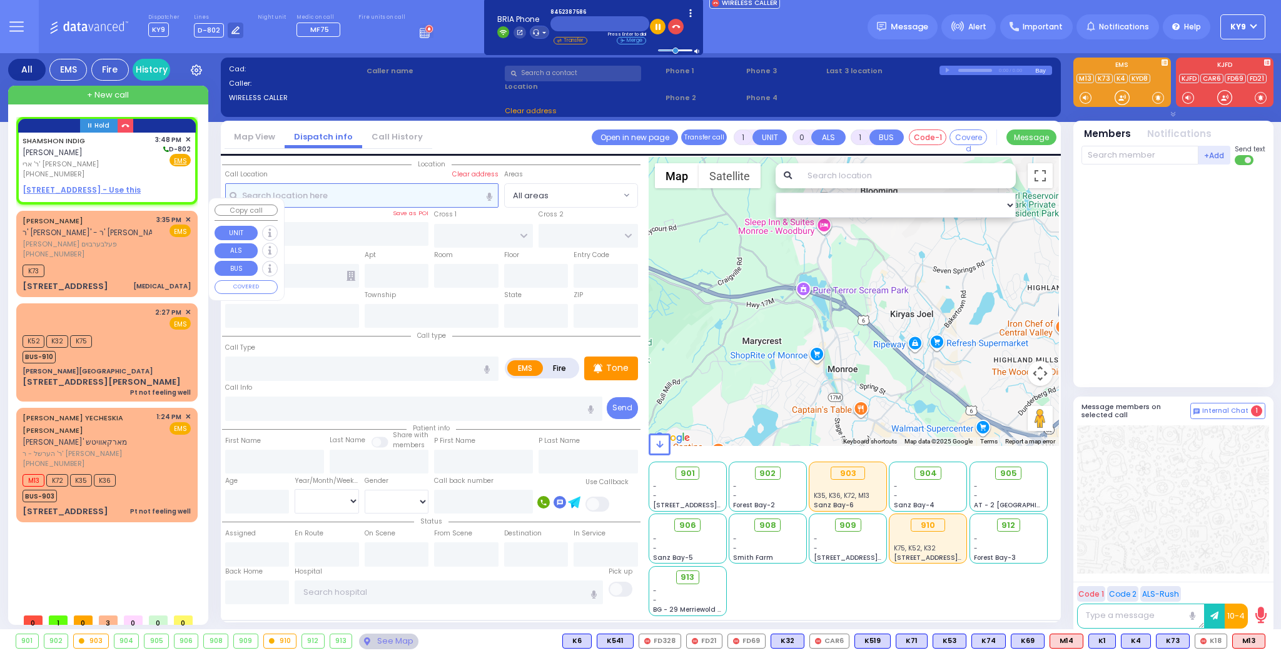
type input "INDIG"
select select
type input "15:48"
select select "Hatzalah Garages"
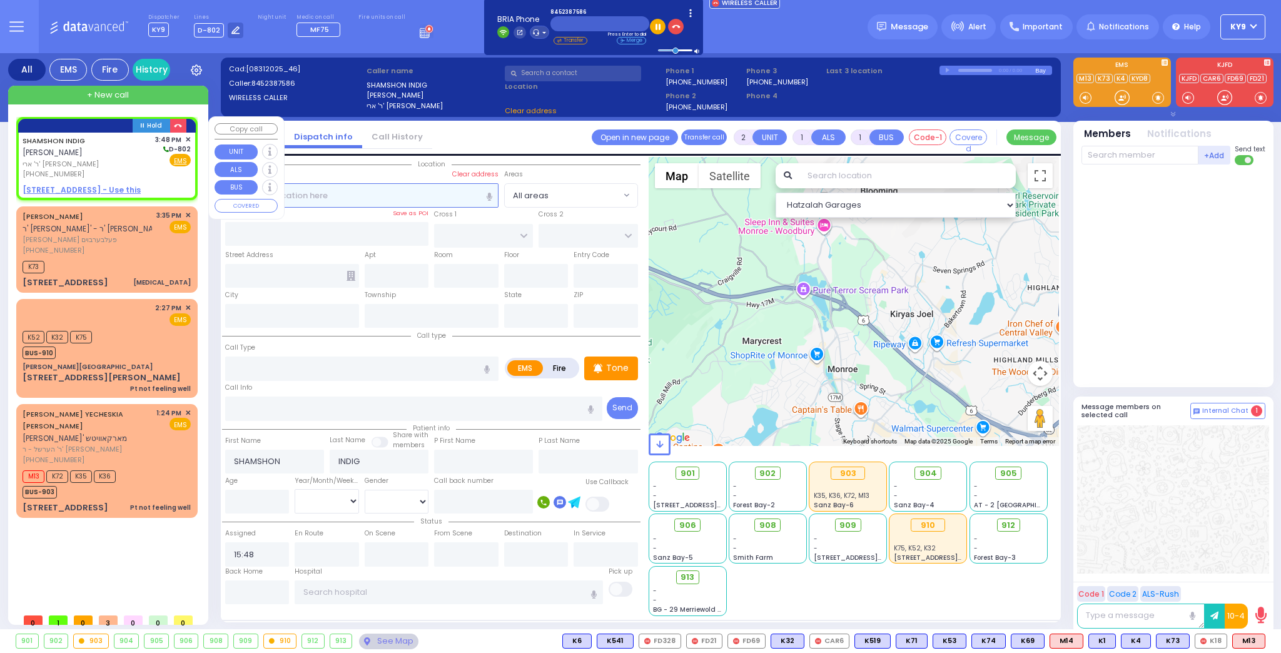
select select
radio input "true"
select select
select select "Hatzalah Garages"
click at [61, 184] on u "6 AUSTRA PKWY 205 - Use this" at bounding box center [82, 189] width 118 height 11
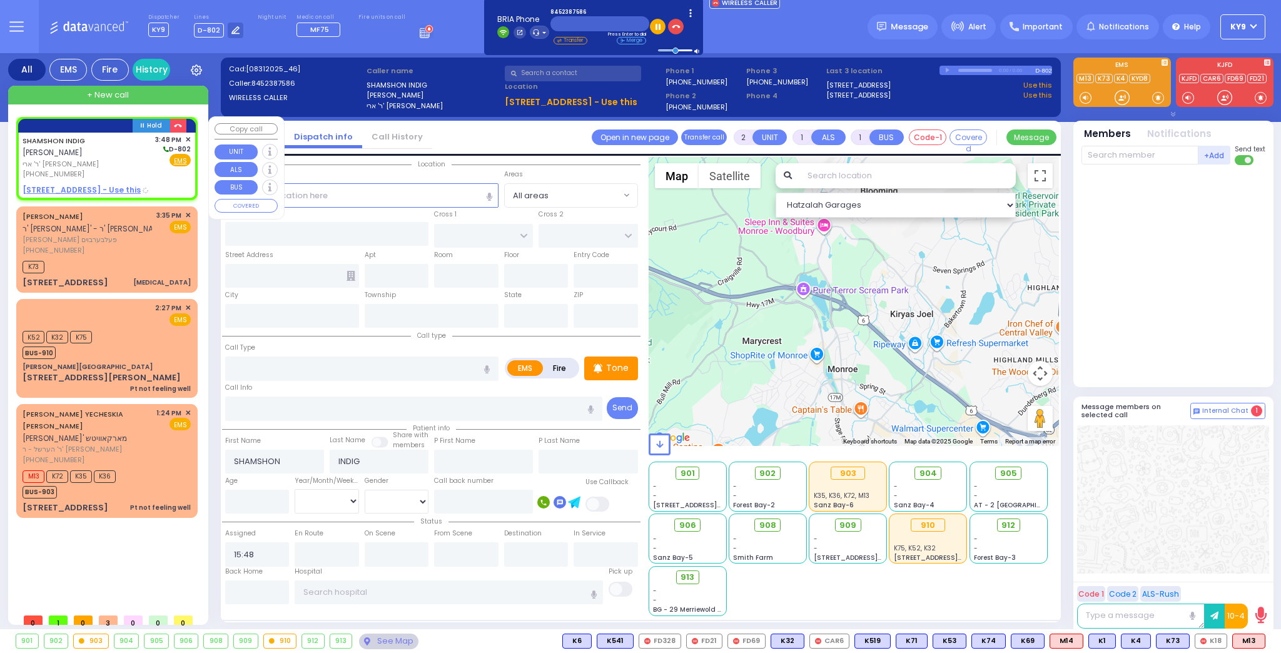
select select
radio input "true"
select select
select select "Hatzalah Garages"
select select
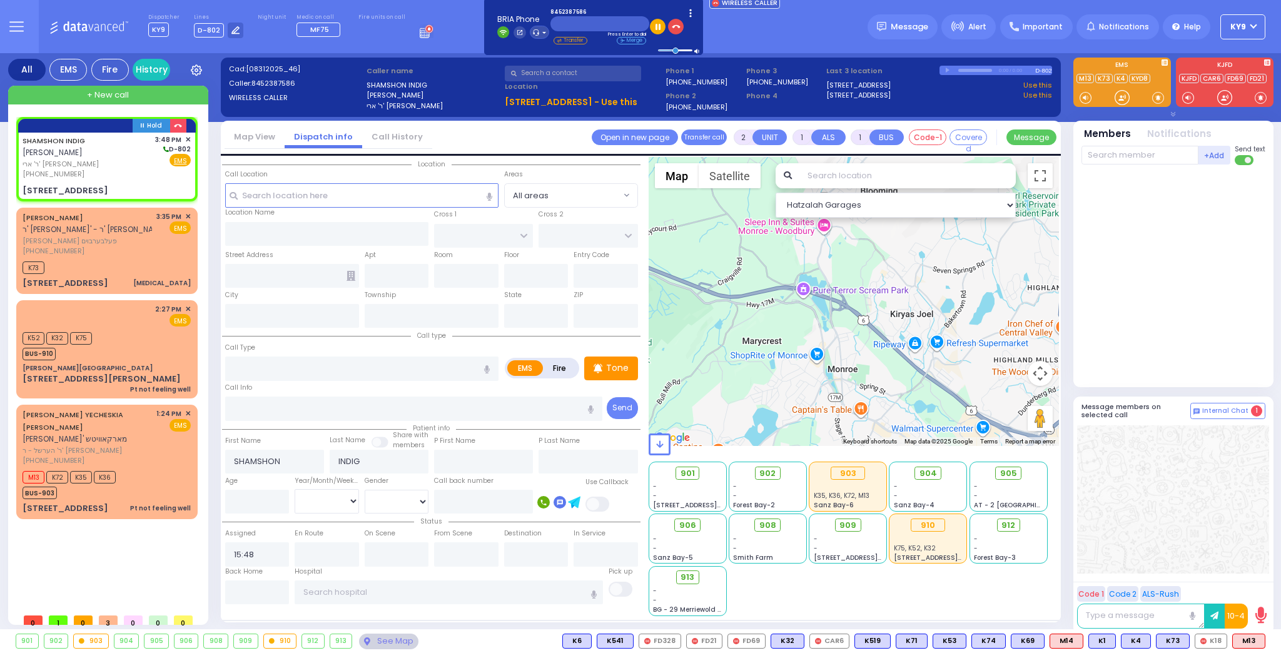
radio input "true"
select select
type input "CHUST RD"
type input "[GEOGRAPHIC_DATA]"
type input "[STREET_ADDRESS]"
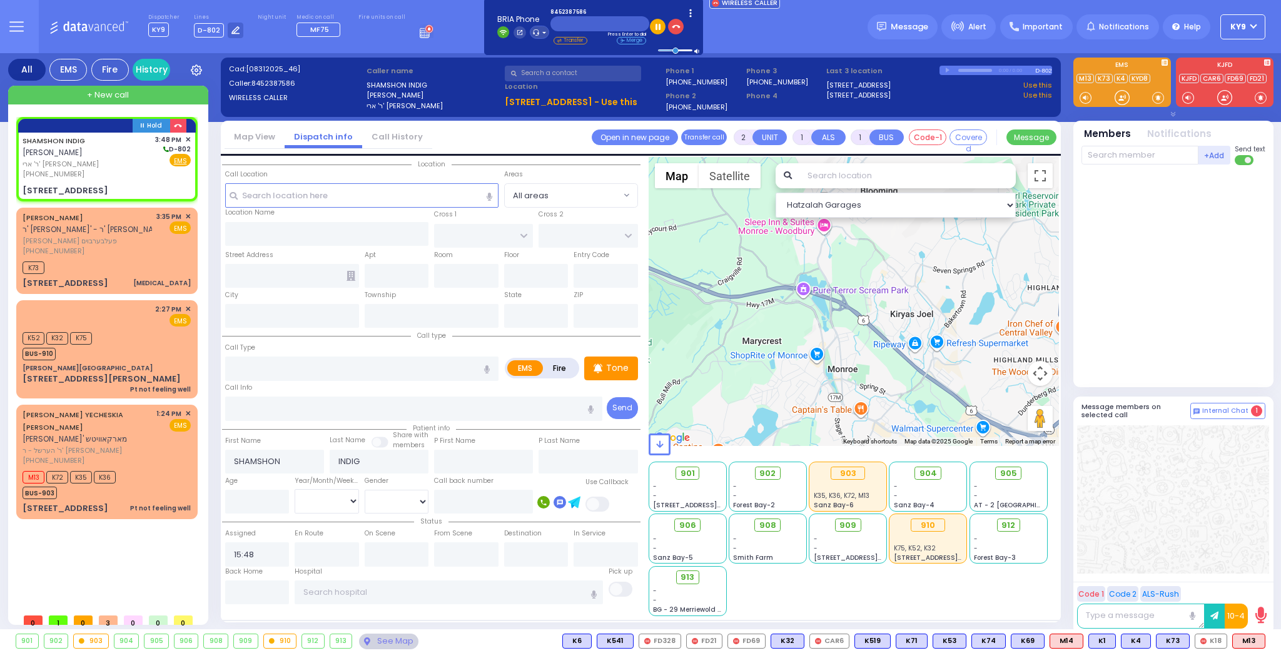
type input "205"
type input "Monroe"
type input "[US_STATE]"
type input "10950"
select select "VYOEL MOSHE"
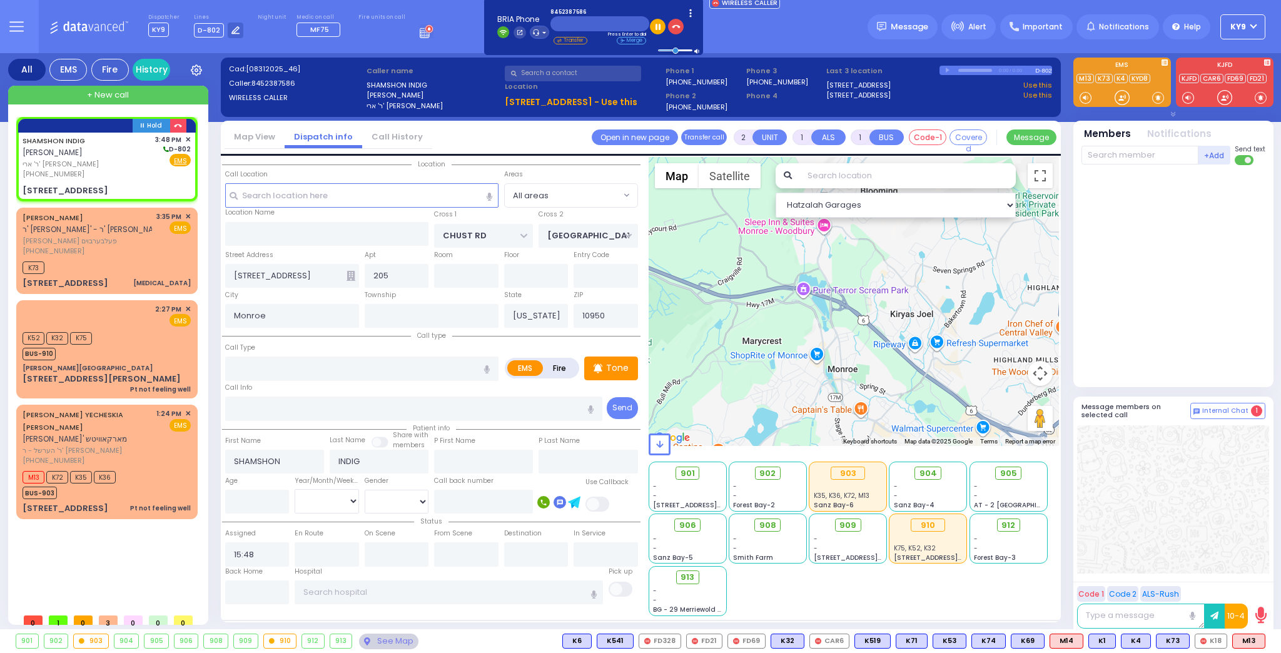
select select "Hatzalah Garages"
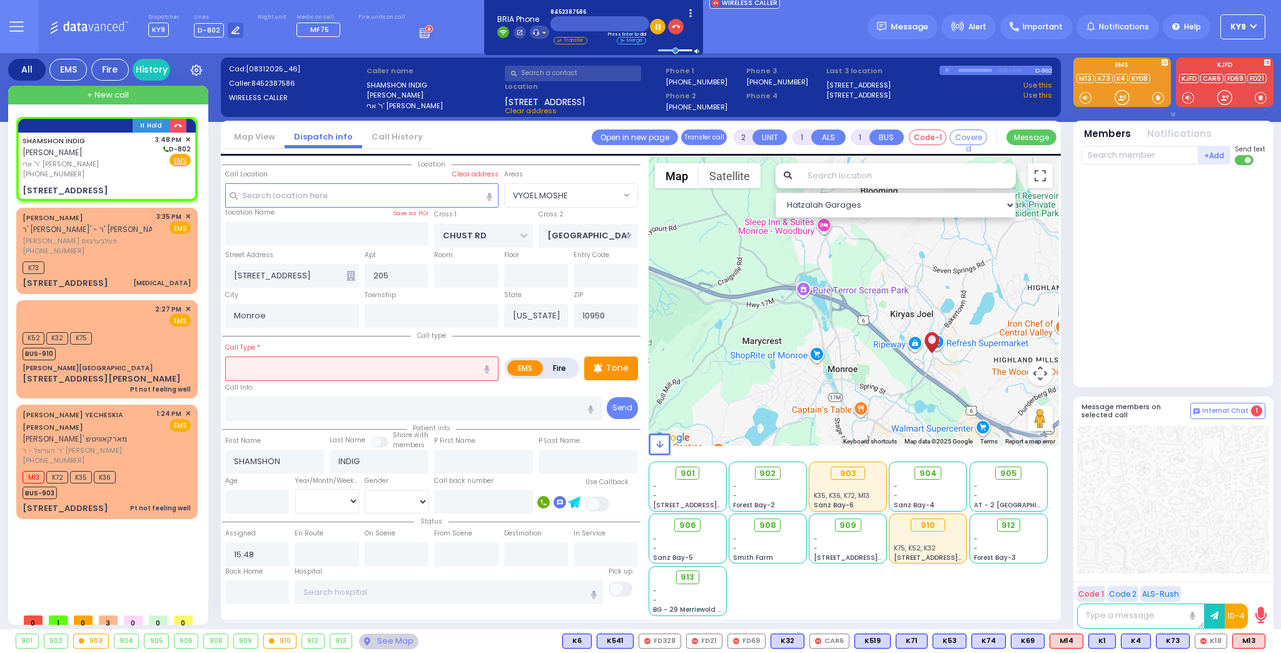
click at [348, 360] on input "text" at bounding box center [361, 368] width 273 height 24
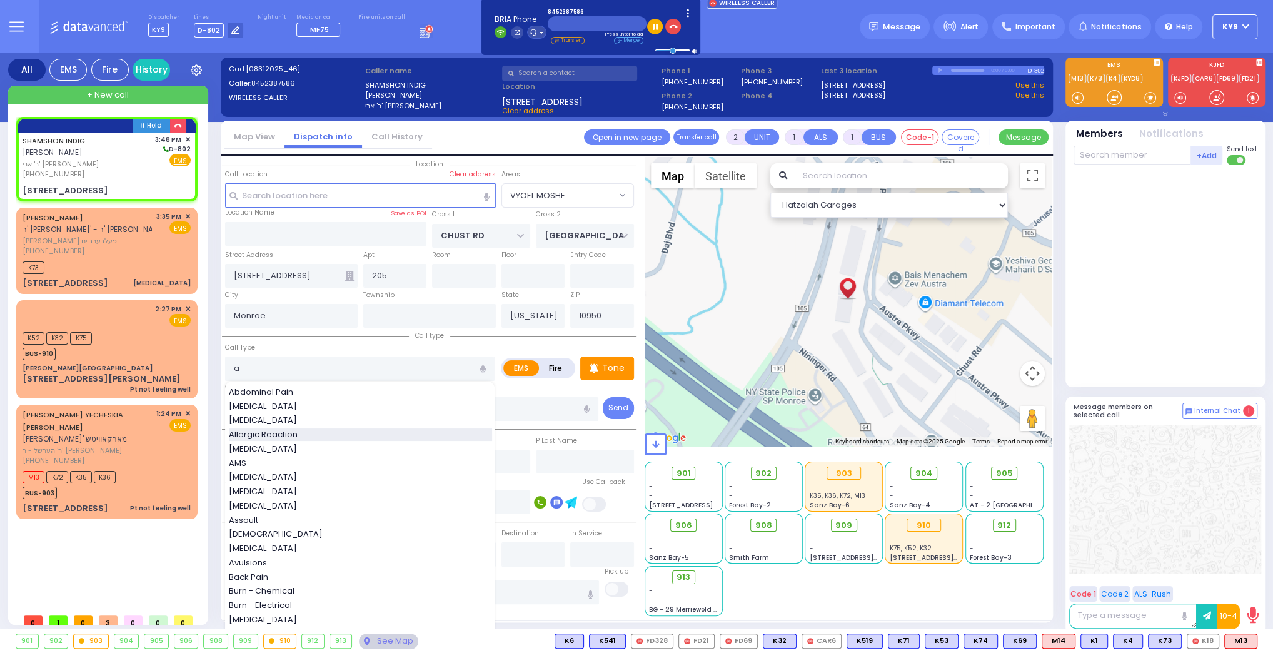
click at [312, 430] on div "Allergic Reaction" at bounding box center [360, 434] width 263 height 13
type input "Allergic Reaction"
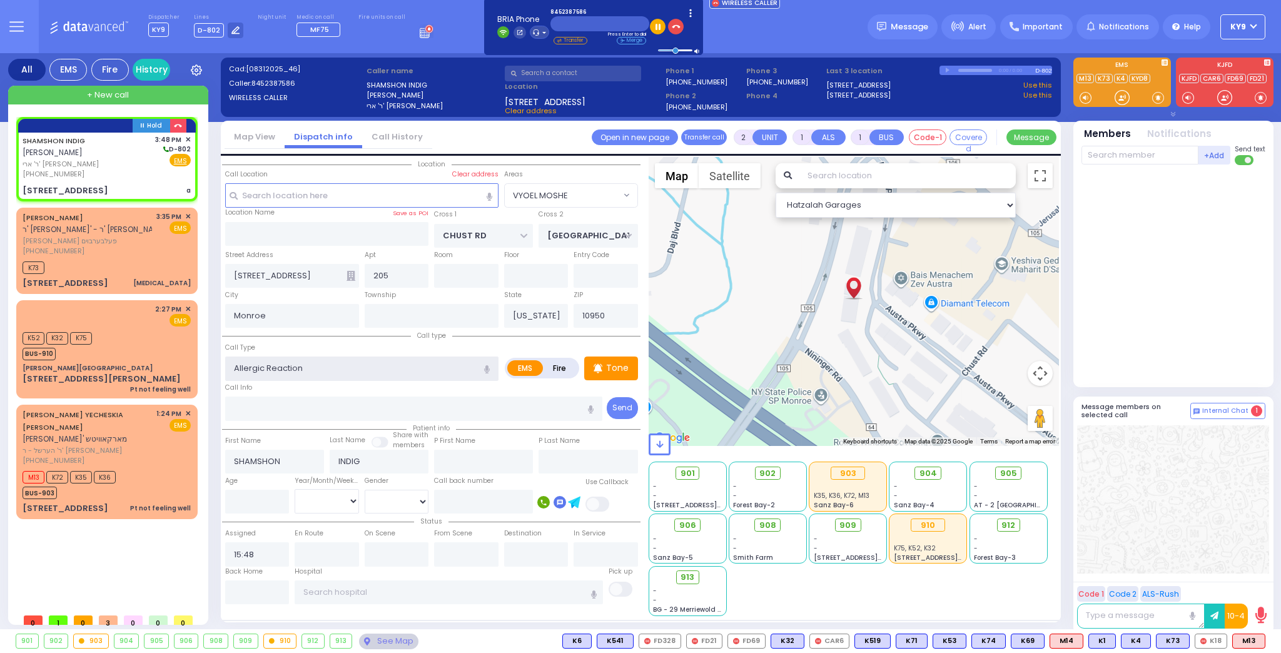
select select
radio input "true"
select select
select select "Hatzalah Garages"
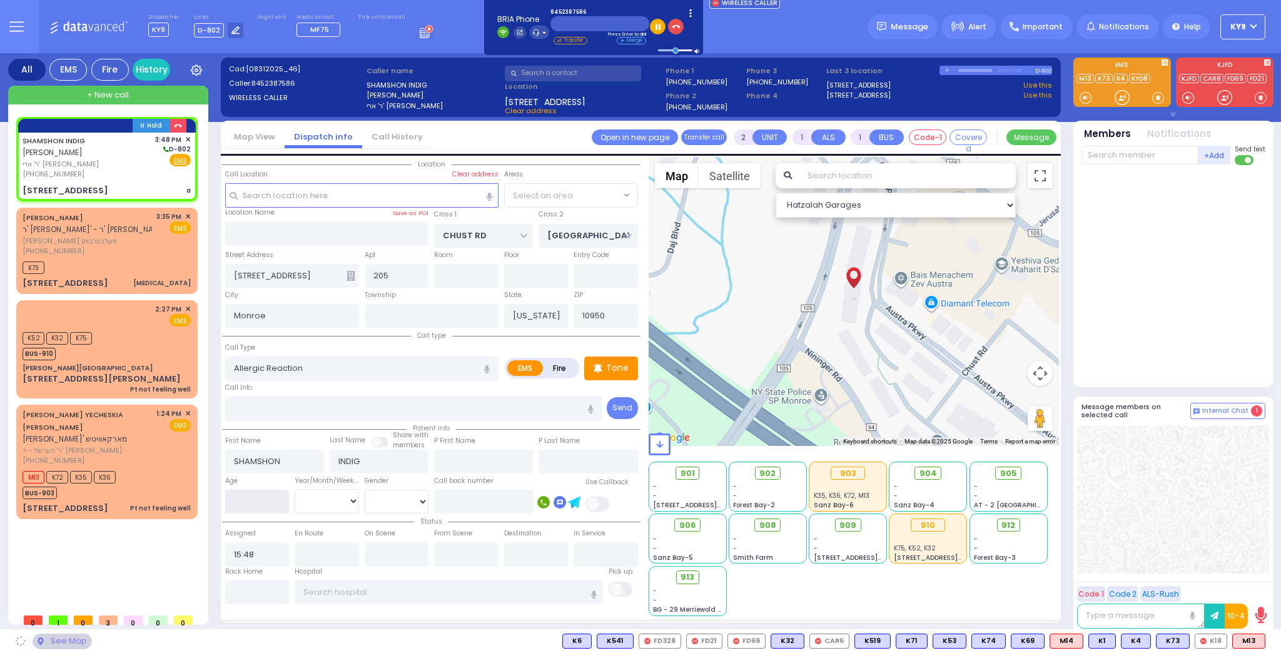
click at [288, 500] on div "Age" at bounding box center [257, 494] width 70 height 40
select select "VYOEL MOSHE"
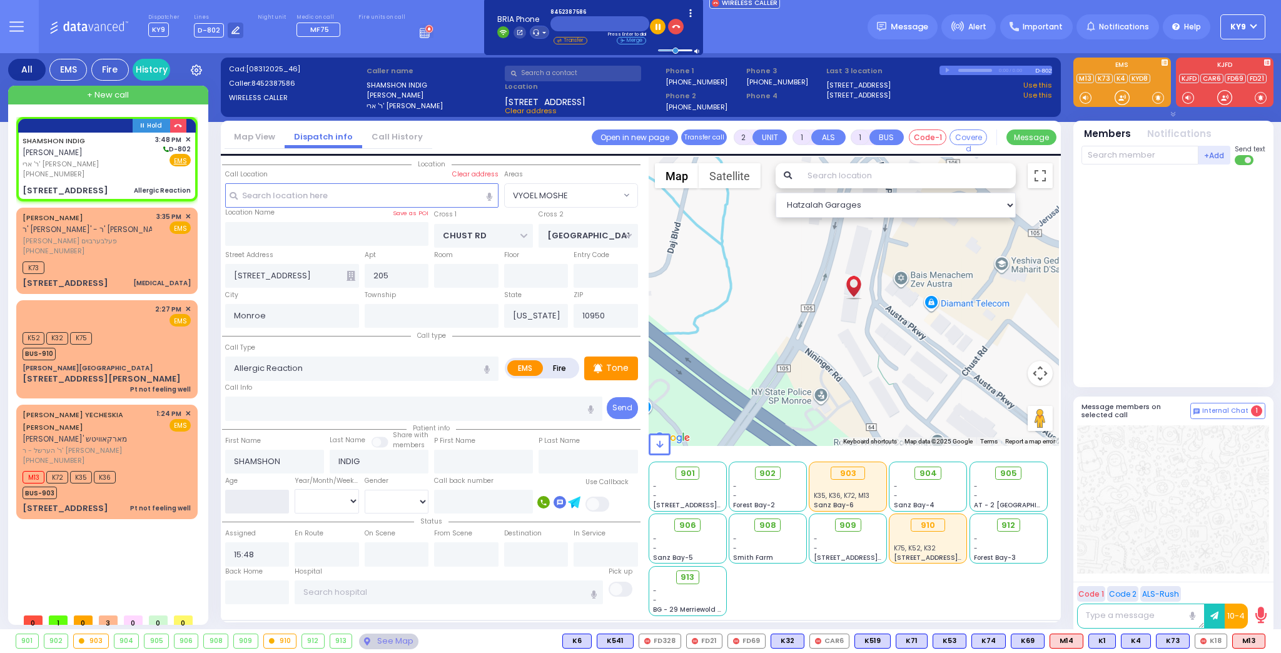
select select
radio input "true"
select select
select select "Hatzalah Garages"
select select "VYOEL MOSHE"
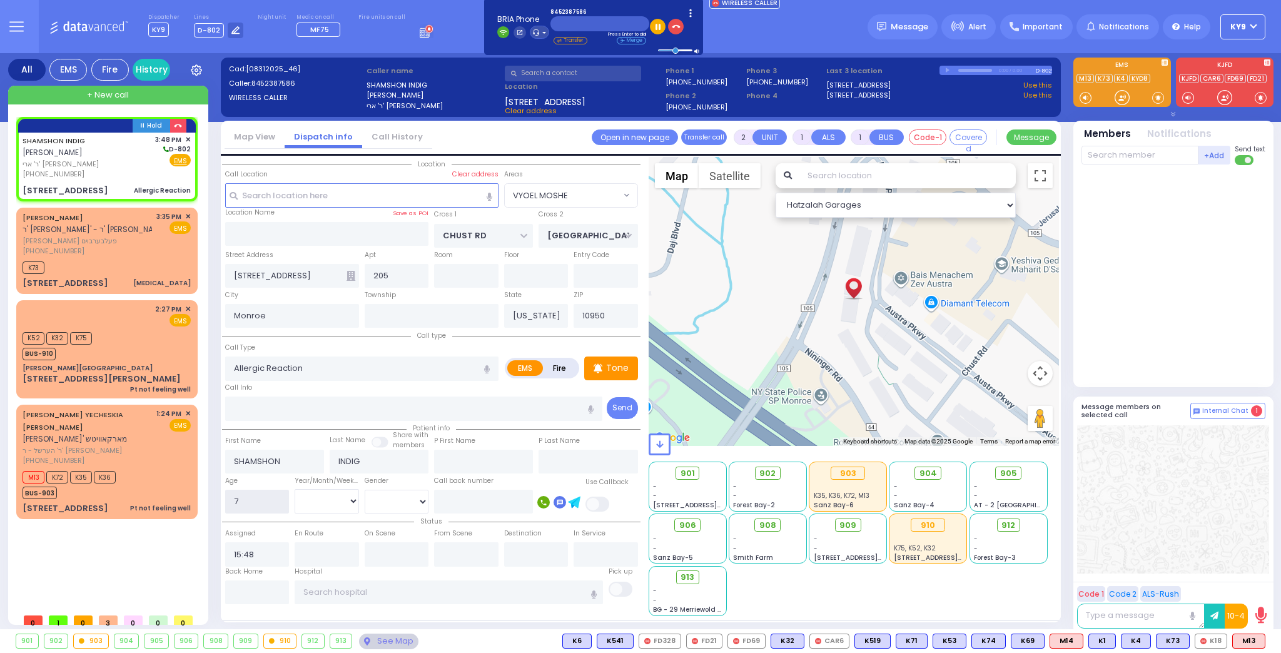
type input "7"
click at [328, 500] on select "Year Month Week Day" at bounding box center [327, 501] width 64 height 24
click at [295, 489] on select "Year Month Week Day" at bounding box center [327, 501] width 64 height 24
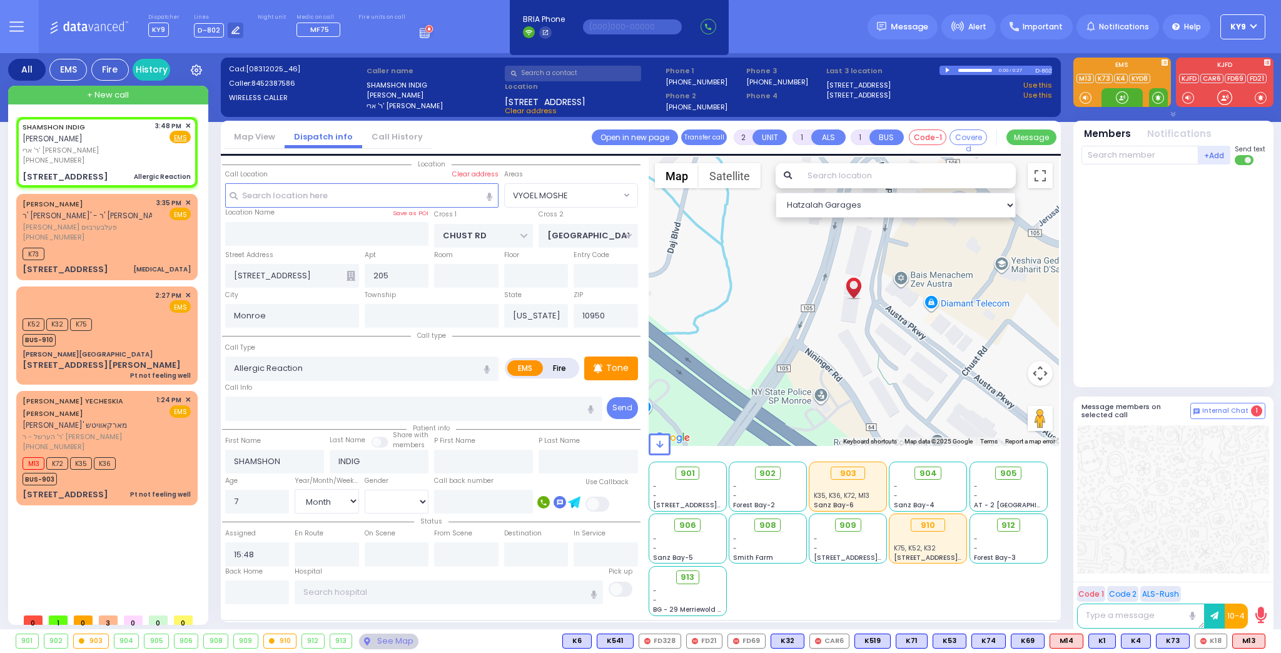
click at [1156, 93] on span at bounding box center [1158, 97] width 12 height 13
click at [1117, 98] on div at bounding box center [1121, 97] width 13 height 13
click at [1161, 99] on span at bounding box center [1158, 97] width 12 height 13
drag, startPoint x: 1118, startPoint y: 98, endPoint x: 1124, endPoint y: 108, distance: 11.5
click at [1122, 101] on div at bounding box center [1121, 97] width 13 height 13
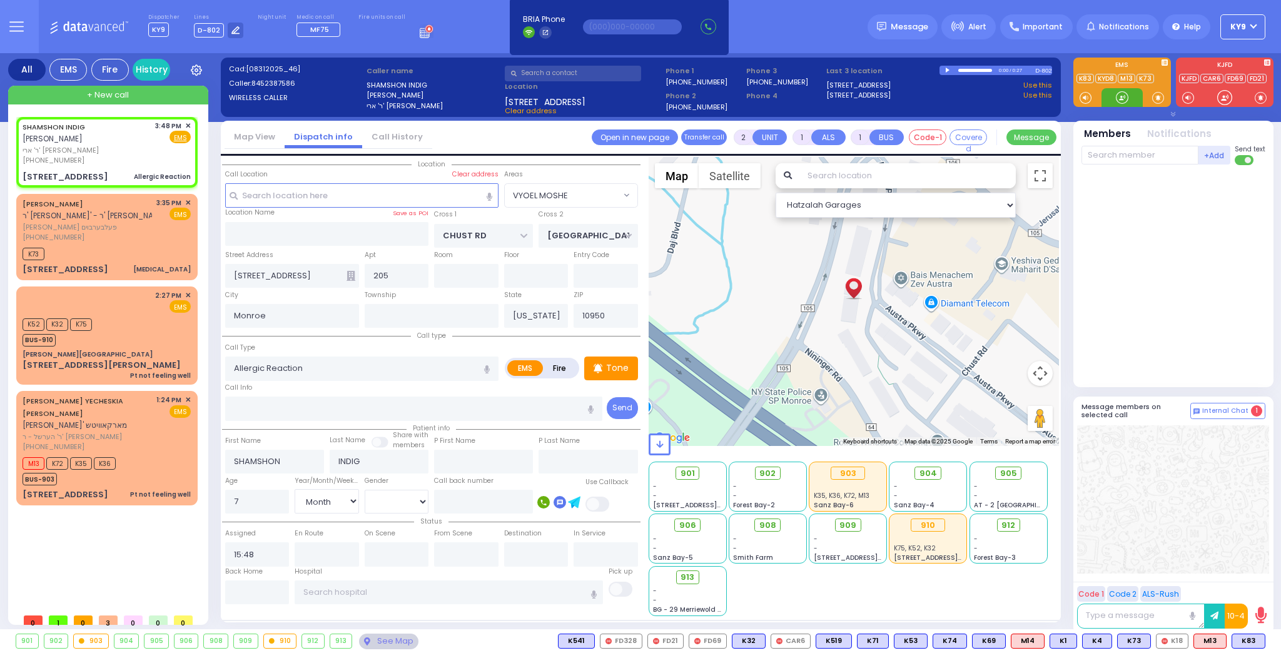
click at [1121, 98] on div at bounding box center [1121, 97] width 13 height 13
click at [1251, 637] on span "K83" at bounding box center [1248, 641] width 33 height 14
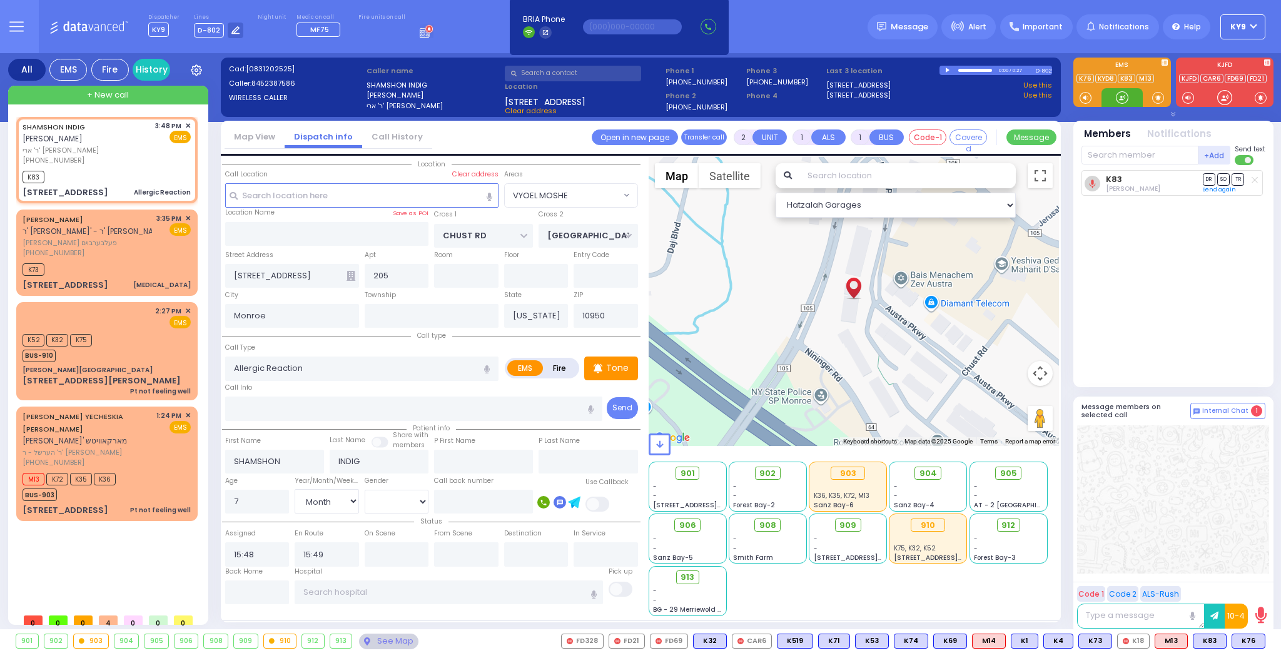
drag, startPoint x: 1119, startPoint y: 96, endPoint x: 1127, endPoint y: 129, distance: 33.7
click at [1119, 96] on div at bounding box center [1121, 97] width 13 height 13
click at [1243, 645] on span "K76" at bounding box center [1248, 641] width 33 height 14
click at [1120, 99] on div at bounding box center [1121, 97] width 13 height 13
click at [1120, 104] on div at bounding box center [1121, 97] width 13 height 13
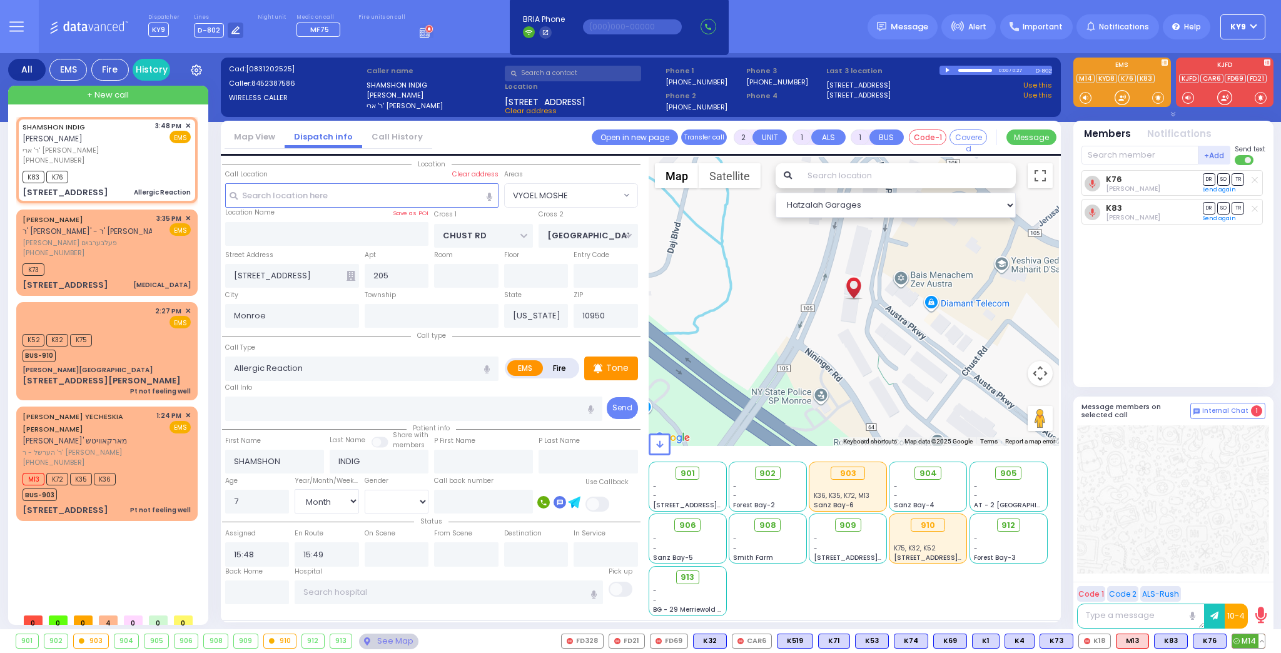
click at [1248, 634] on span "M14" at bounding box center [1248, 641] width 33 height 14
click at [1119, 98] on div at bounding box center [1121, 97] width 13 height 13
click at [1119, 97] on div at bounding box center [1121, 97] width 13 height 13
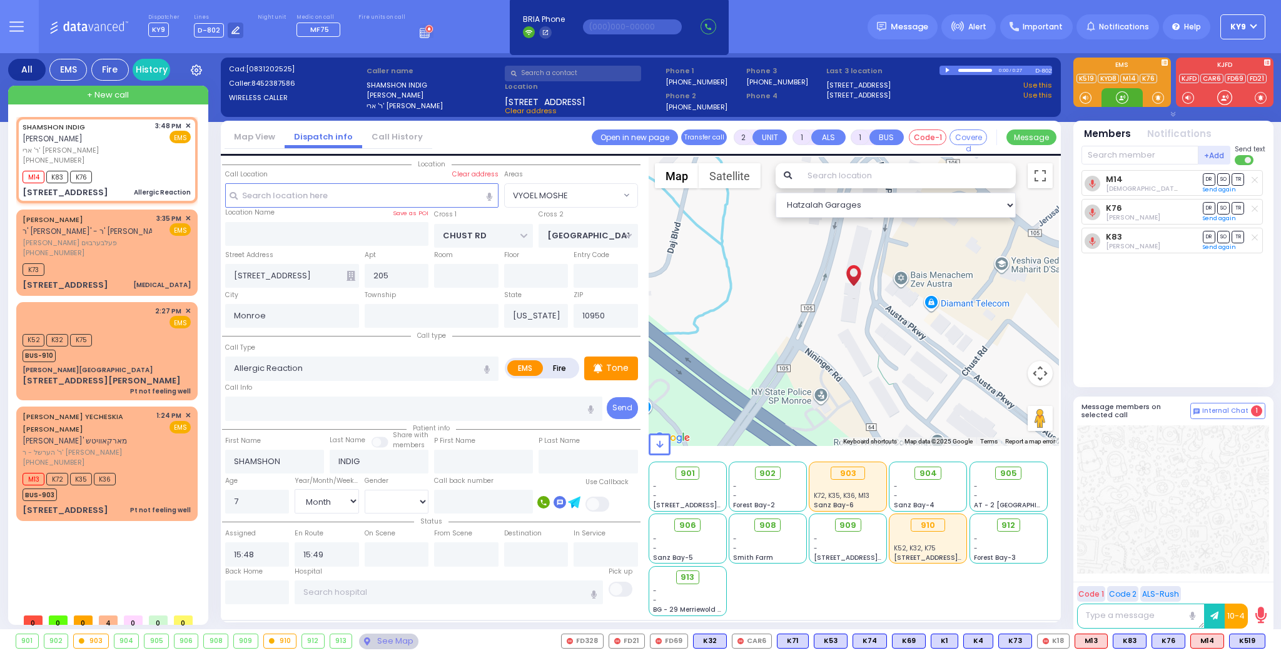
drag, startPoint x: 1124, startPoint y: 93, endPoint x: 1134, endPoint y: 99, distance: 11.3
click at [1128, 96] on div at bounding box center [1121, 97] width 13 height 13
click at [1251, 645] on span "K519" at bounding box center [1246, 641] width 35 height 14
click at [1142, 315] on div "K519 [PERSON_NAME] DR SO TR" at bounding box center [1174, 273] width 186 height 206
select select "VYOEL MOSHE"
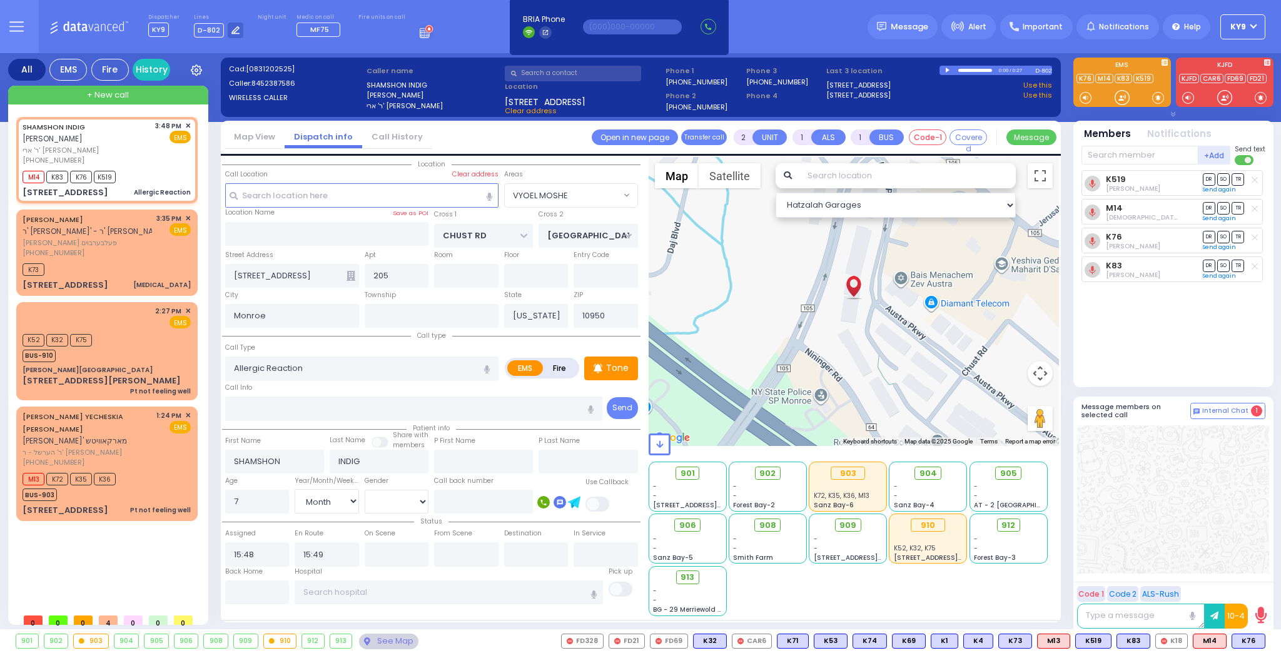
select select "Month"
click at [1261, 640] on button at bounding box center [1261, 641] width 6 height 14
click at [1254, 585] on icon at bounding box center [1252, 585] width 13 height 13
click at [1252, 581] on icon at bounding box center [1252, 585] width 13 height 13
click at [1177, 355] on div "K519 [PERSON_NAME] DR SO TR" at bounding box center [1174, 273] width 186 height 206
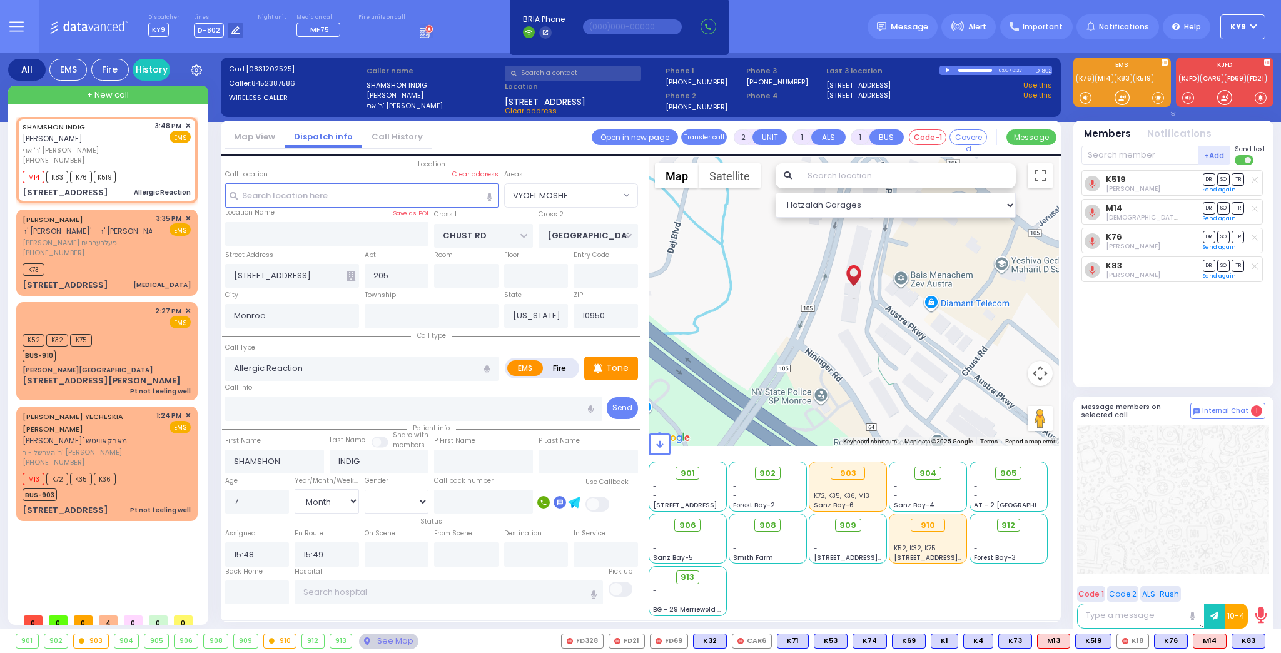
click at [1209, 336] on div "K519 [PERSON_NAME] DR SO TR" at bounding box center [1174, 273] width 186 height 206
click at [1259, 640] on button at bounding box center [1261, 641] width 6 height 14
click at [1251, 584] on icon at bounding box center [1252, 585] width 13 height 13
click at [1253, 587] on icon at bounding box center [1252, 585] width 13 height 13
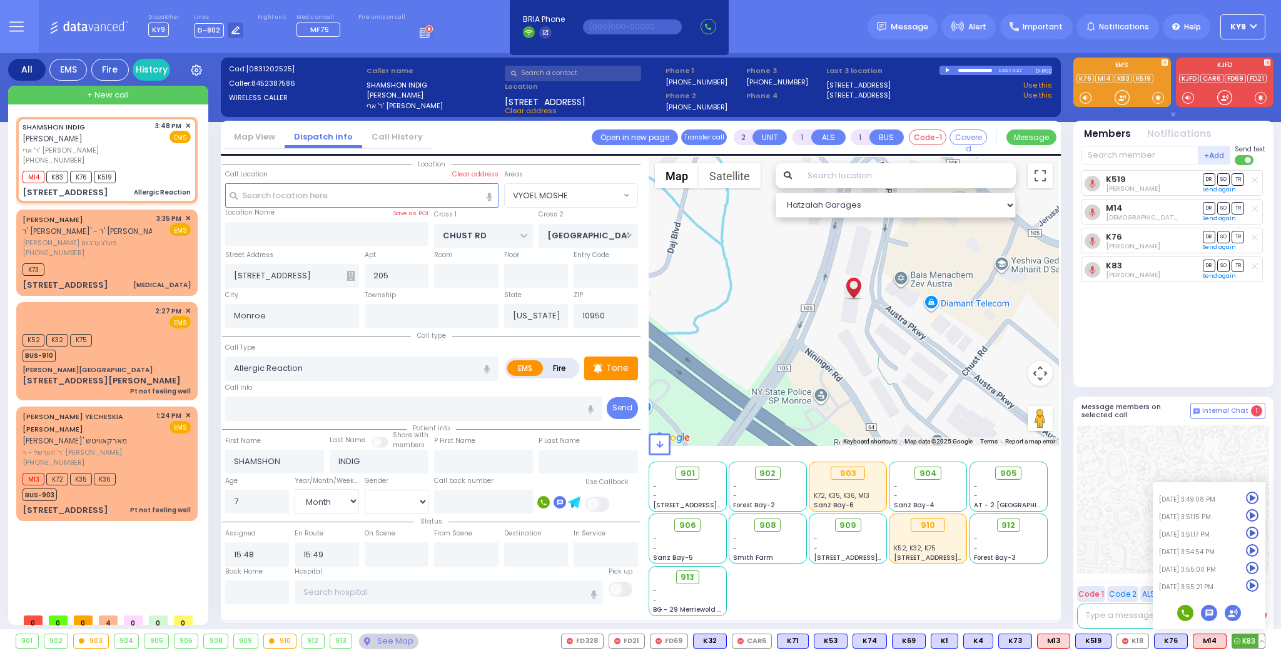
click at [1254, 584] on icon at bounding box center [1252, 585] width 13 height 13
click at [1177, 348] on div "K519 [PERSON_NAME] DR SO TR" at bounding box center [1174, 273] width 186 height 206
click at [1125, 91] on div at bounding box center [1121, 97] width 13 height 13
click at [1014, 527] on span "912" at bounding box center [1013, 525] width 14 height 13
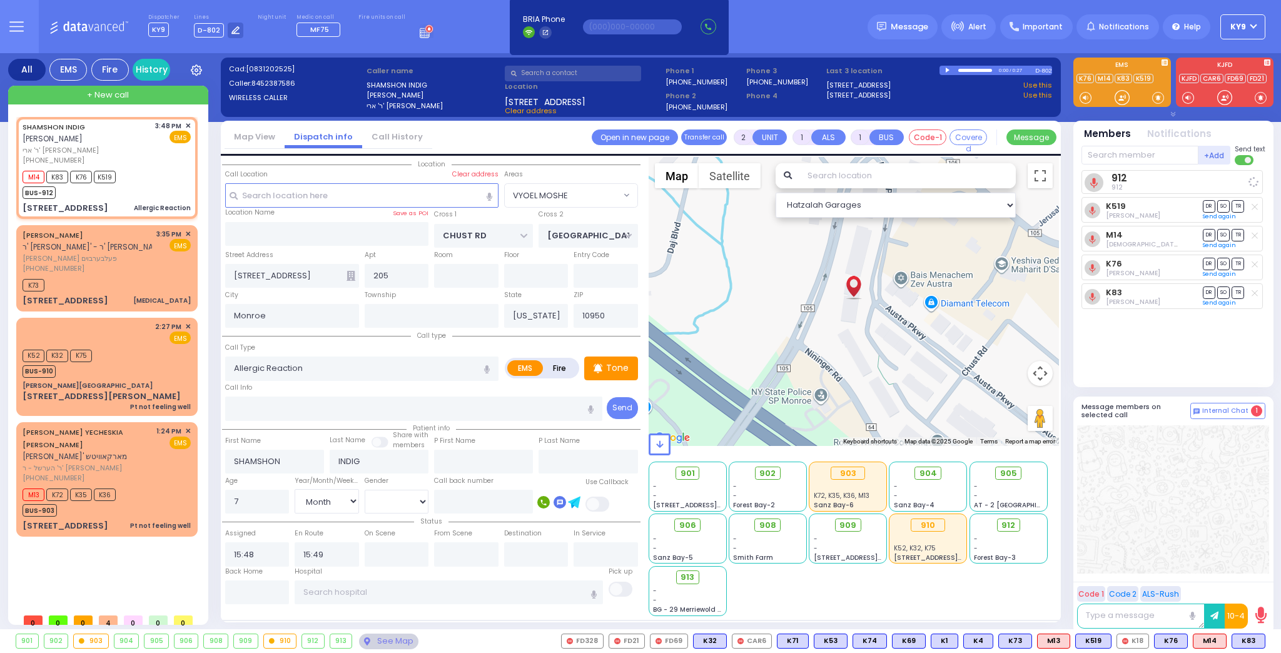
select select
radio input "true"
select select "Month"
select select "Hatzalah Garages"
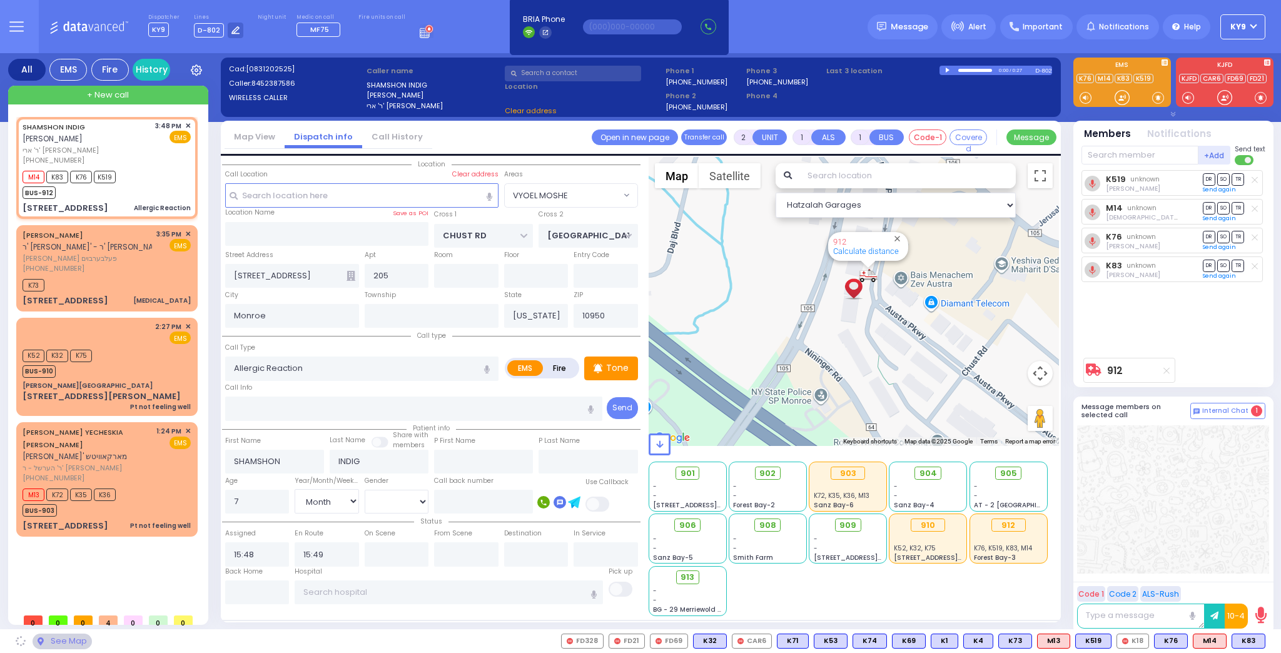
select select "VYOEL MOSHE"
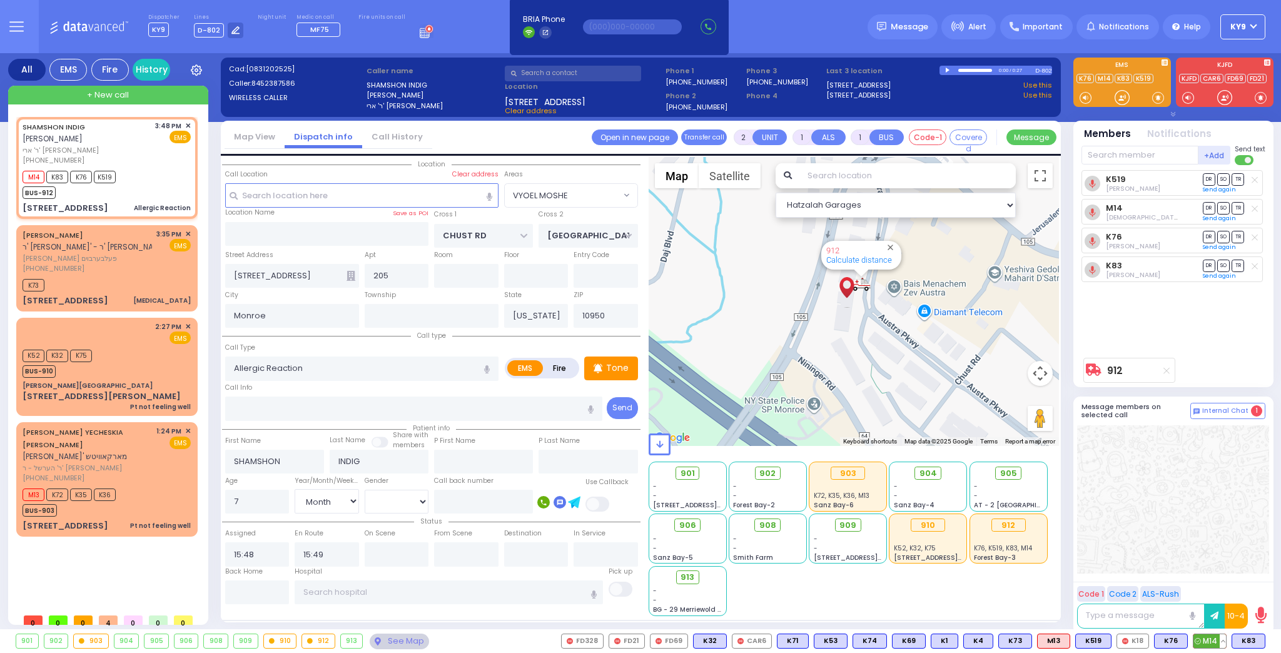
click at [1222, 637] on button at bounding box center [1222, 641] width 6 height 14
click at [1213, 583] on icon at bounding box center [1213, 585] width 13 height 13
click at [1217, 570] on icon at bounding box center [1213, 567] width 13 height 13
click at [1144, 303] on div "K519 [PERSON_NAME] DR SO TR" at bounding box center [1174, 260] width 186 height 181
click at [141, 276] on div "K73" at bounding box center [107, 284] width 168 height 16
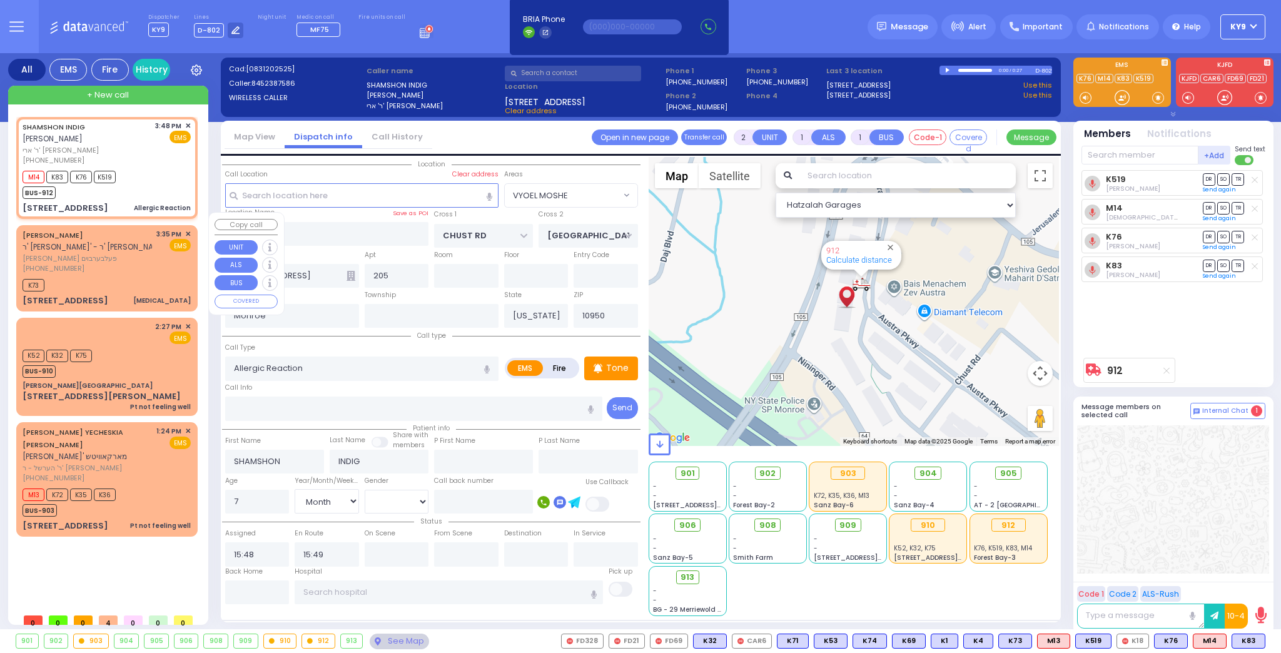
type input "0"
select select
type input "[MEDICAL_DATA]"
radio input "true"
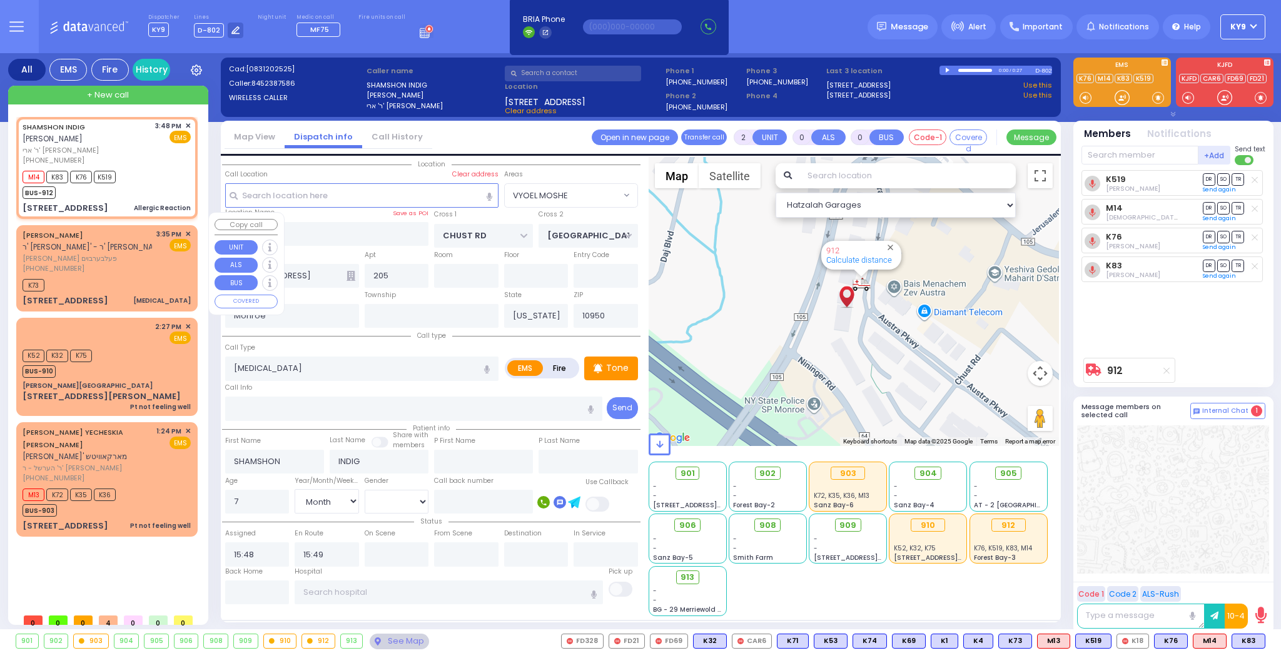
type input "[PERSON_NAME]"
type input "FELBERBAUM"
type input "6"
select select
type input "15:35"
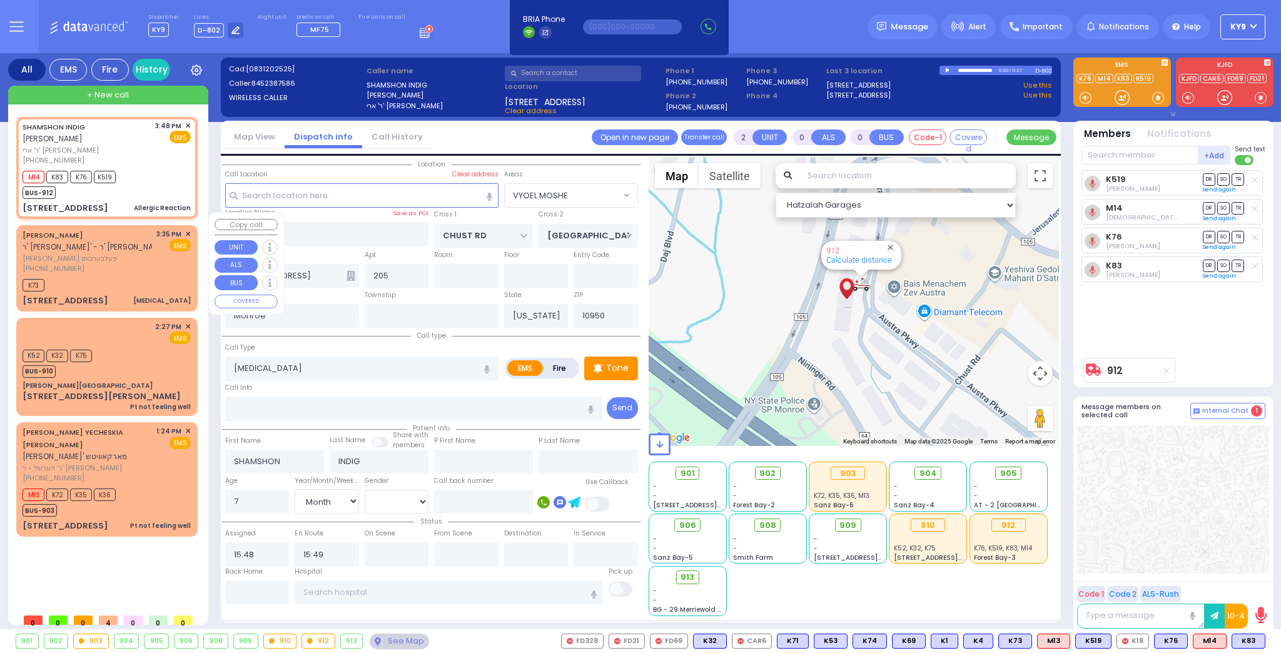
type input "15:37"
select select "Hatzalah Garages"
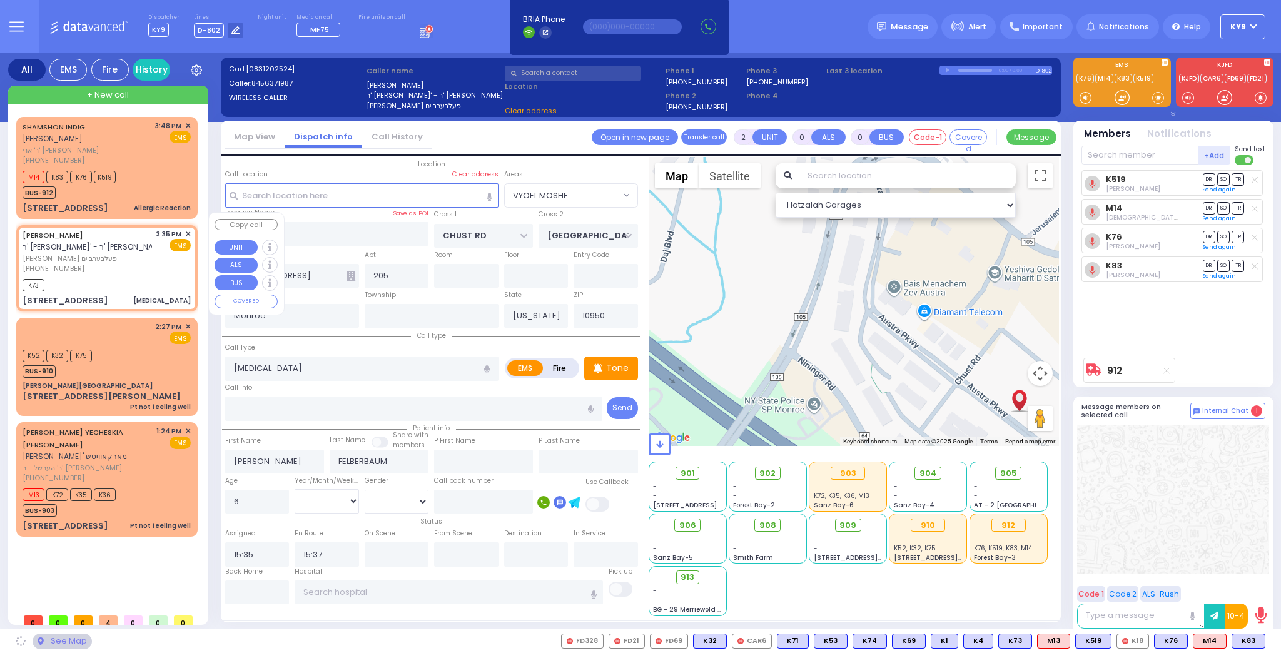
type input "[PERSON_NAME][GEOGRAPHIC_DATA]"
type input "BEER SHAVA ST"
type input "7 BEER SHAVA ST"
type input "[PERSON_NAME]"
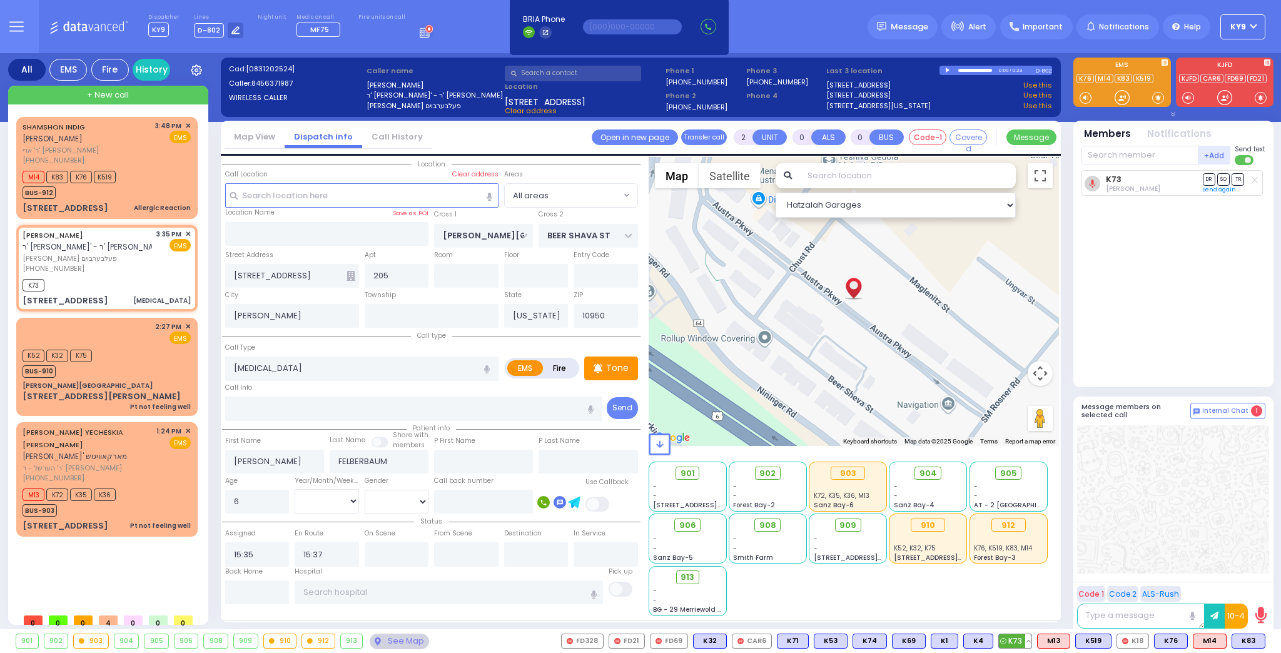
click at [1031, 636] on button at bounding box center [1028, 641] width 6 height 14
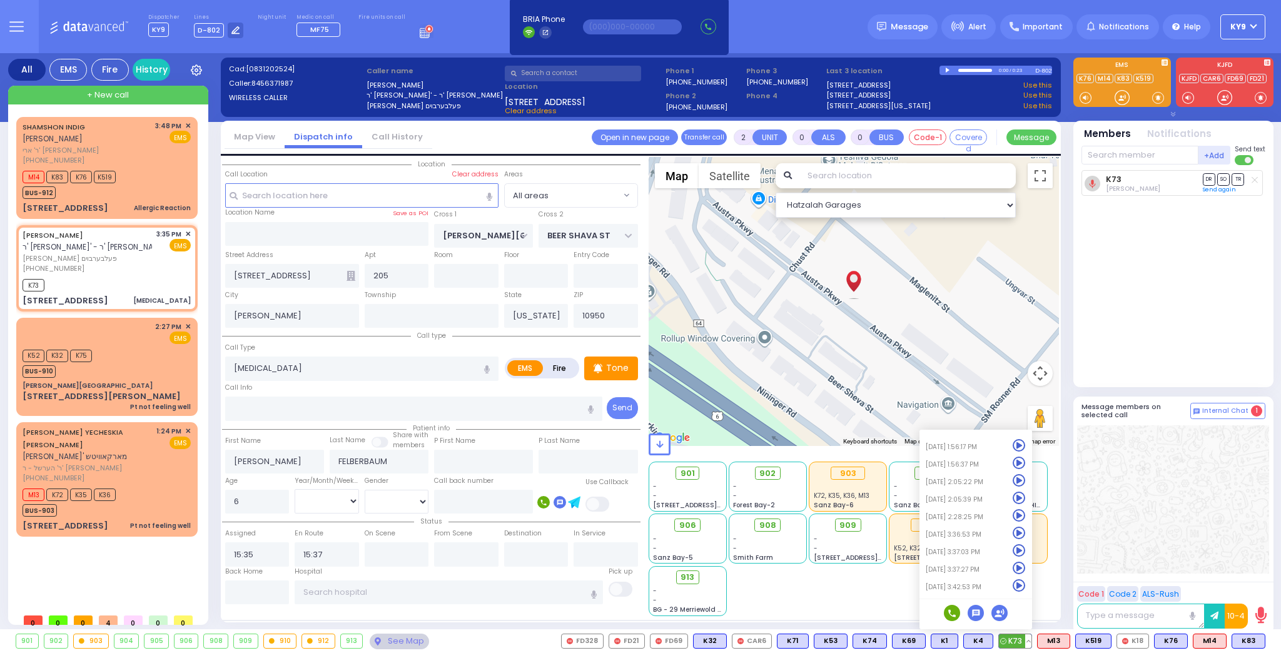
click at [1025, 585] on icon at bounding box center [1018, 585] width 13 height 13
click at [106, 276] on div "K73" at bounding box center [107, 284] width 168 height 16
select select
radio input "true"
select select
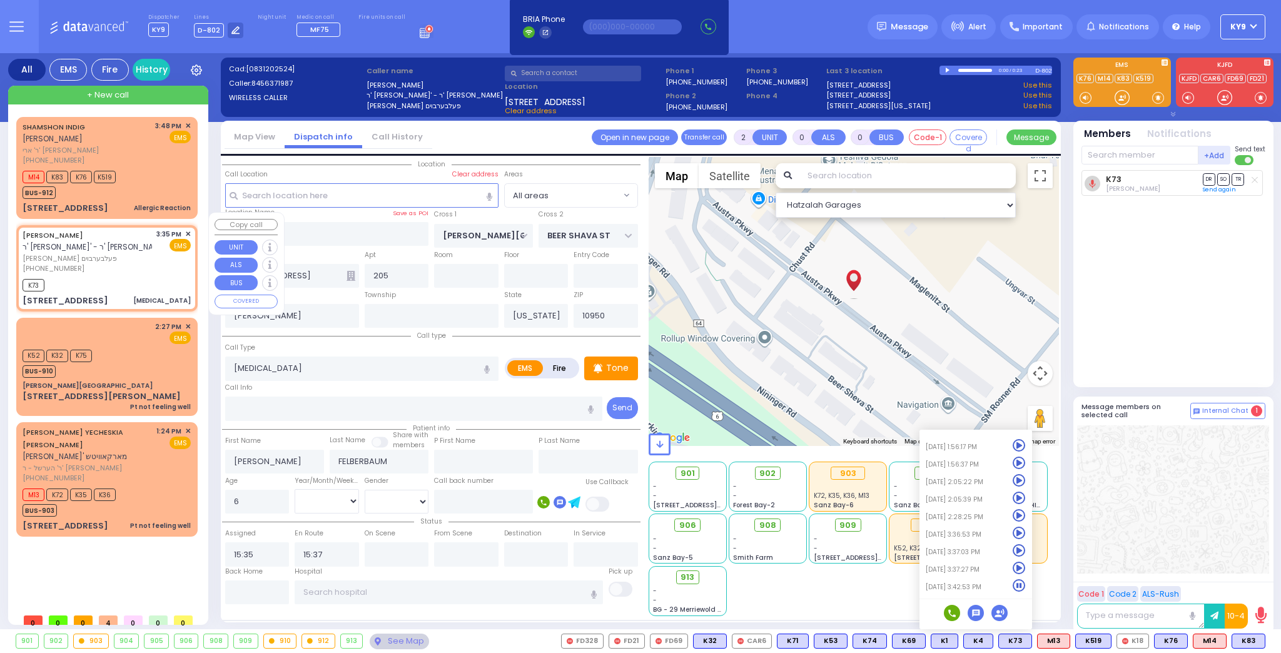
select select "Hatzalah Garages"
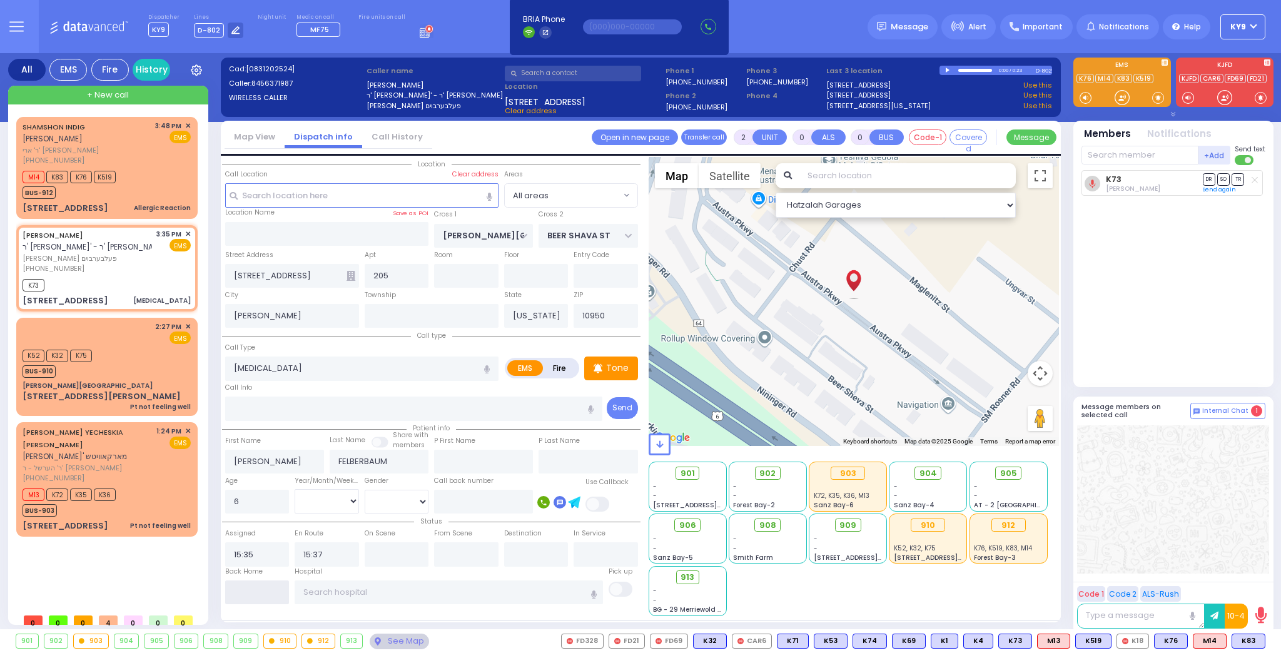
click at [247, 596] on input "text" at bounding box center [257, 592] width 64 height 24
type input "15:56"
select select
radio input "true"
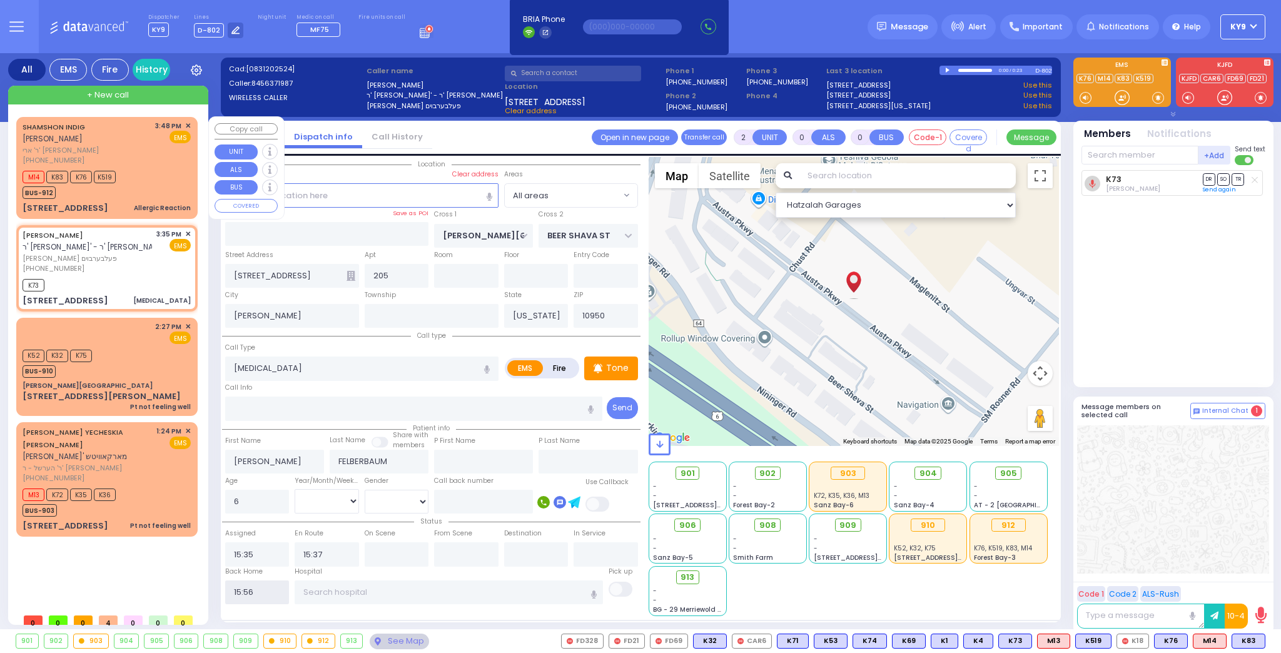
select select
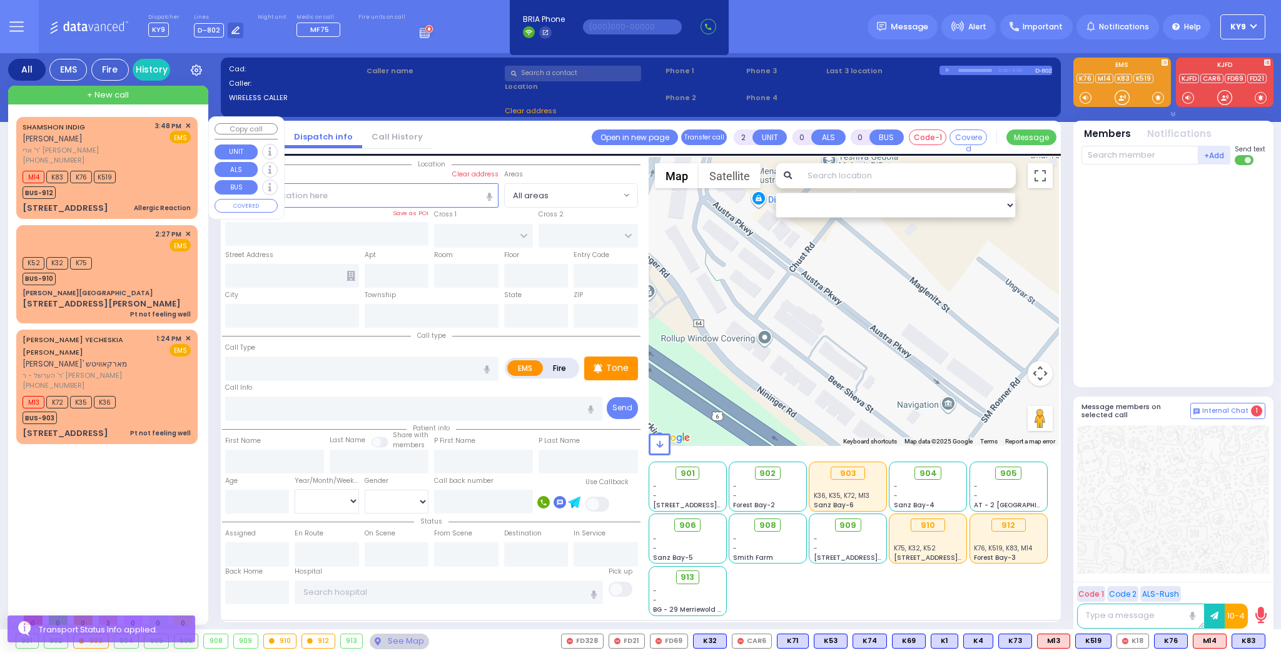
click at [155, 178] on div "M14 K83 K76 K519 BUS-912" at bounding box center [107, 183] width 168 height 31
type input "1"
select select
type input "Allergic Reaction"
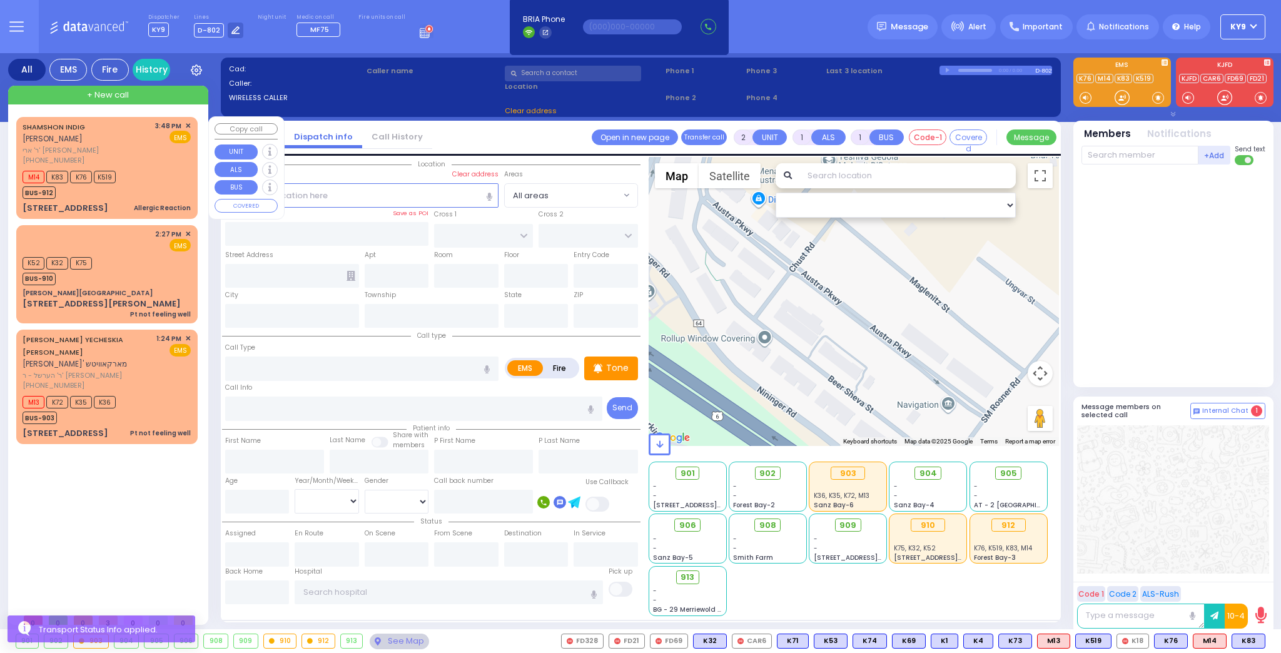
radio input "true"
type input "SHAMSHON"
type input "INDIG"
type input "7"
select select "Month"
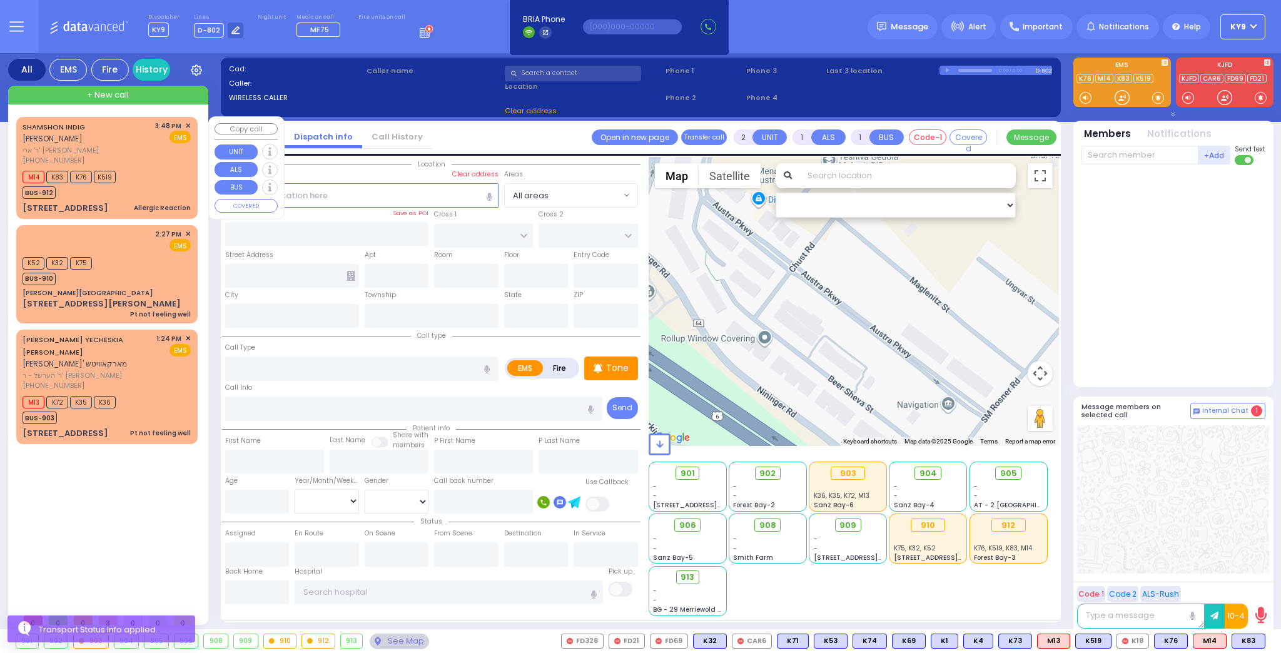
type input "15:48"
type input "15:49"
select select "Hatzalah Garages"
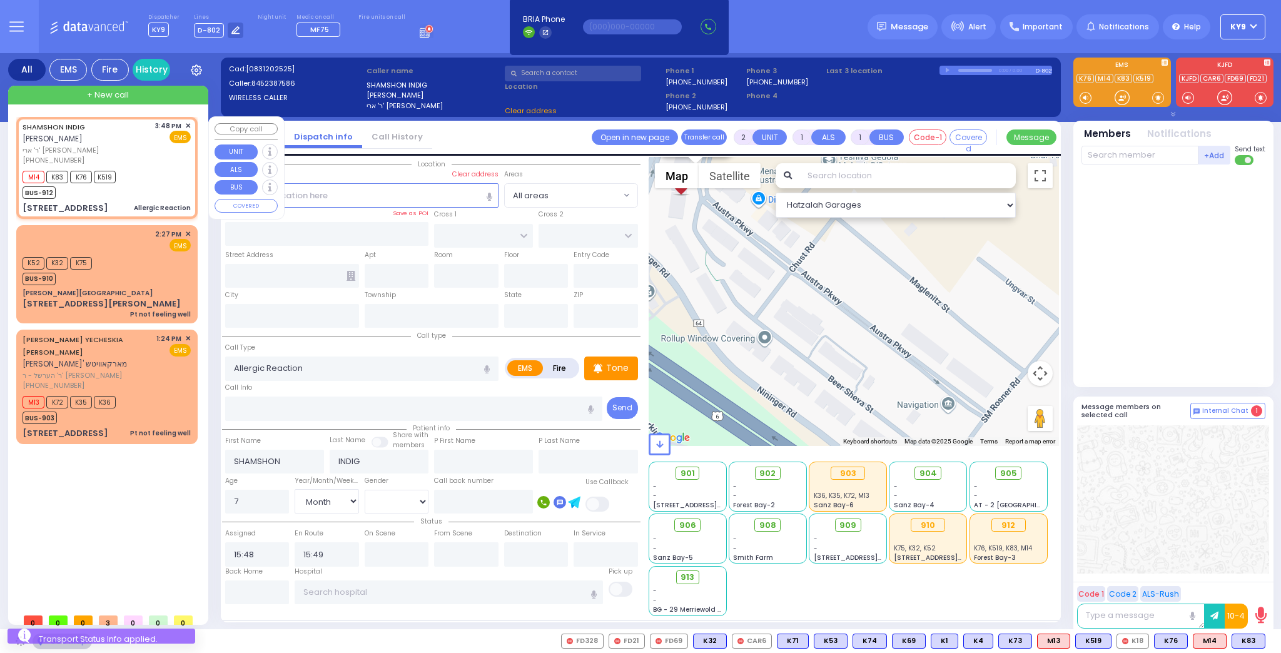
type input "CHUST RD"
type input "[GEOGRAPHIC_DATA]"
type input "6 AUSTRA PKWY"
type input "205"
type input "Monroe"
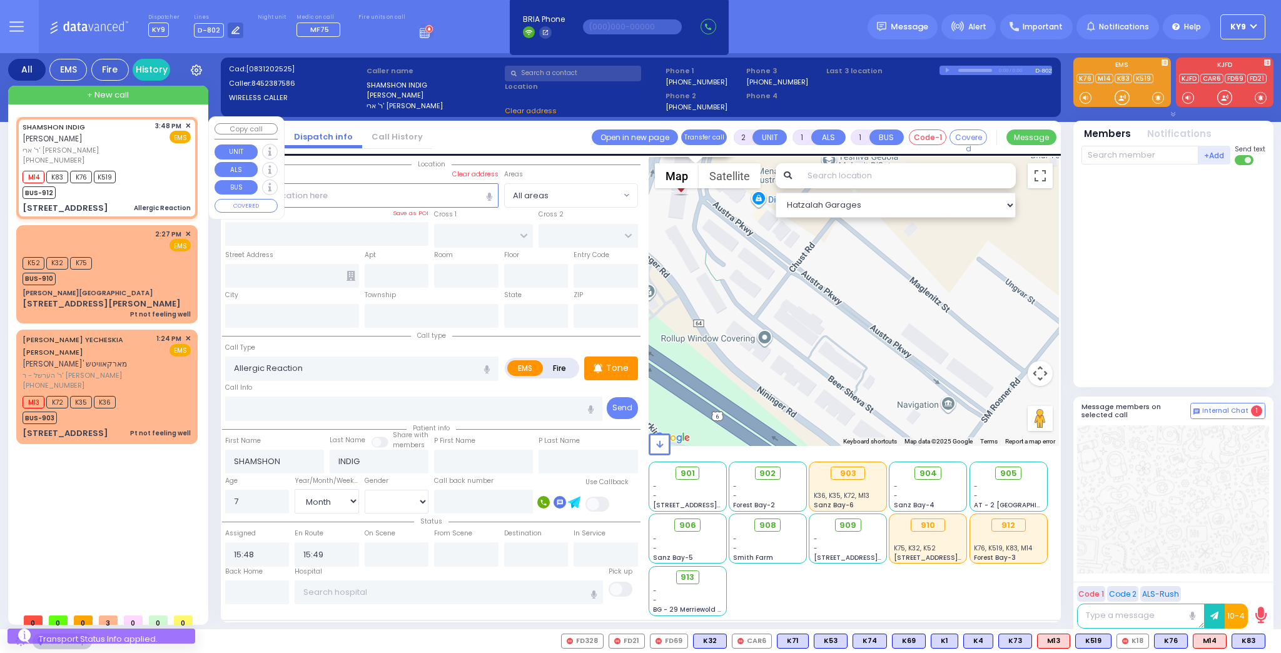
type input "[US_STATE]"
type input "10950"
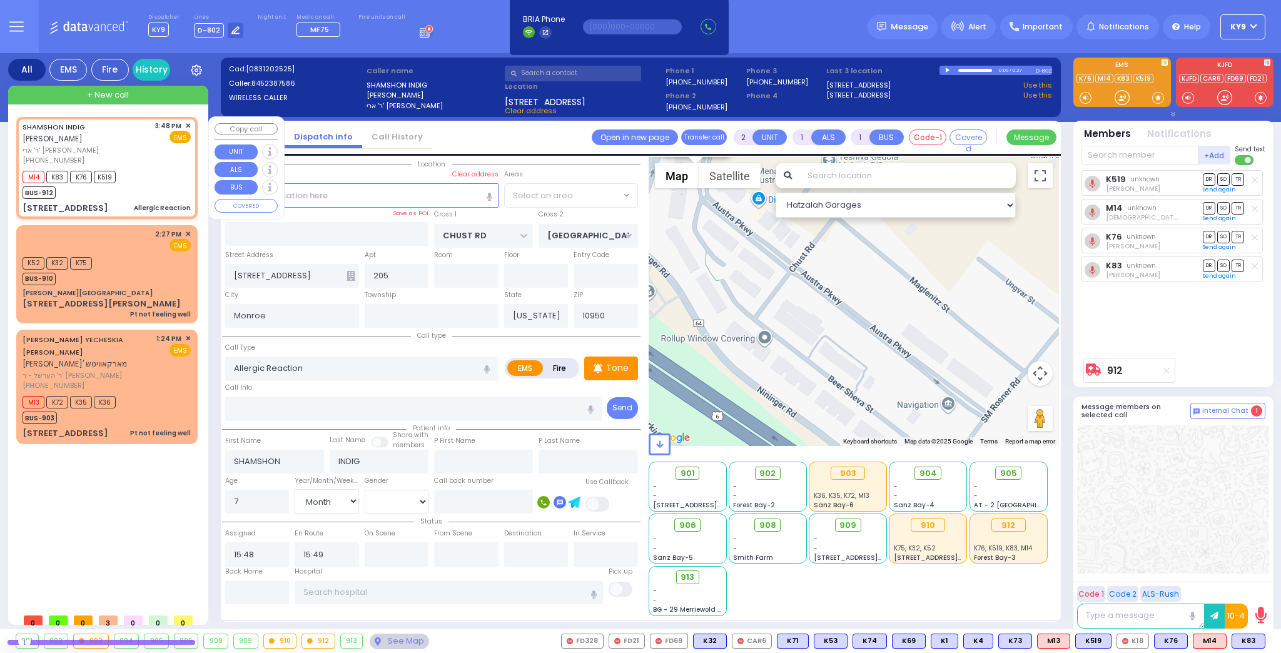
select select "VYOEL MOSHE"
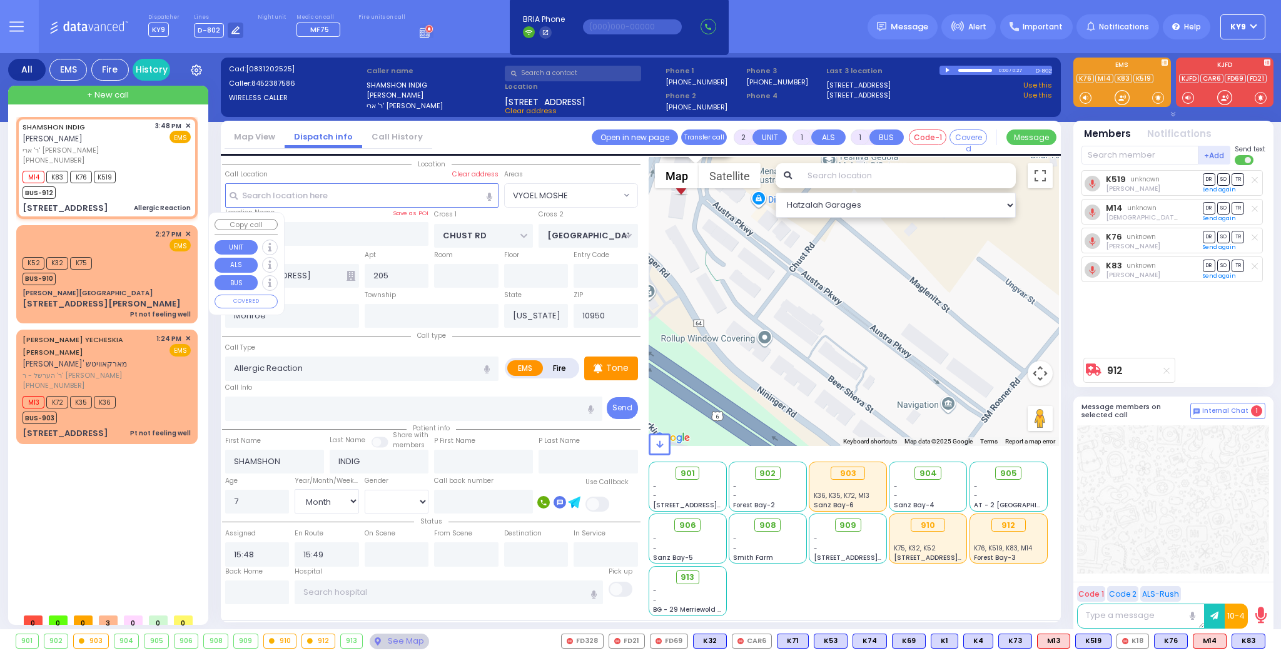
click at [137, 254] on div "K52 K32 K75 BUS-910" at bounding box center [107, 269] width 168 height 31
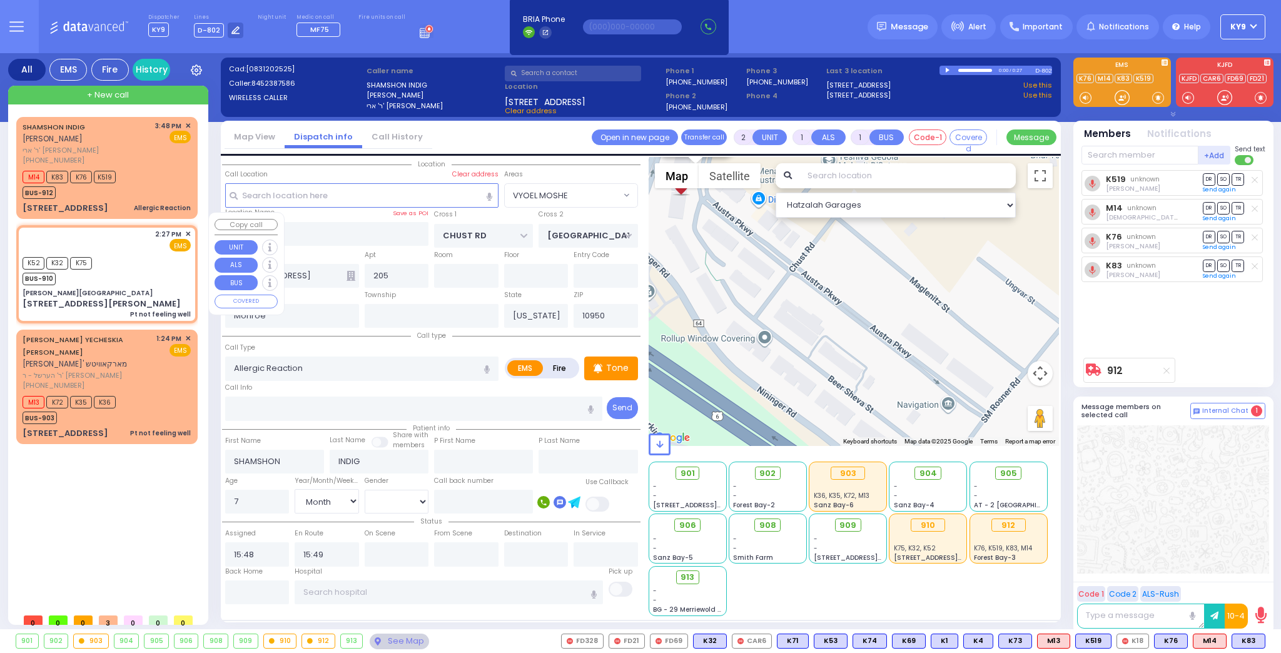
type input "6"
select select
type input "Pt not feeling well"
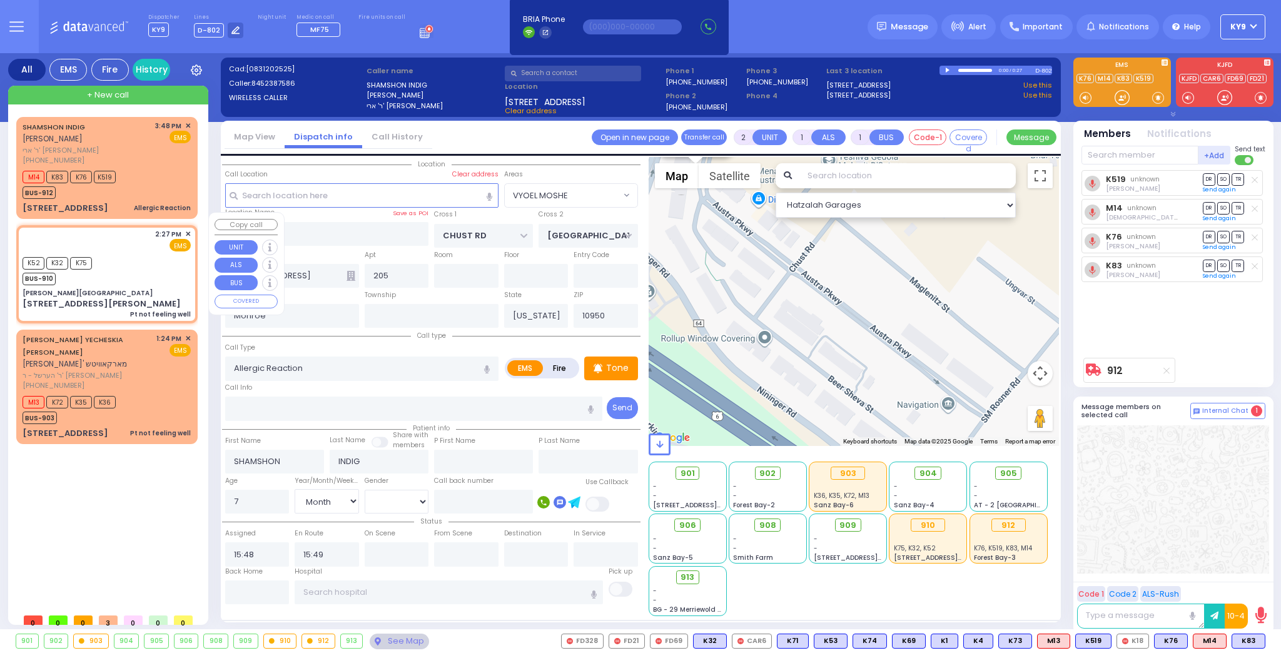
radio input "true"
type input "Unknown"
select select "Year"
type input "14:27"
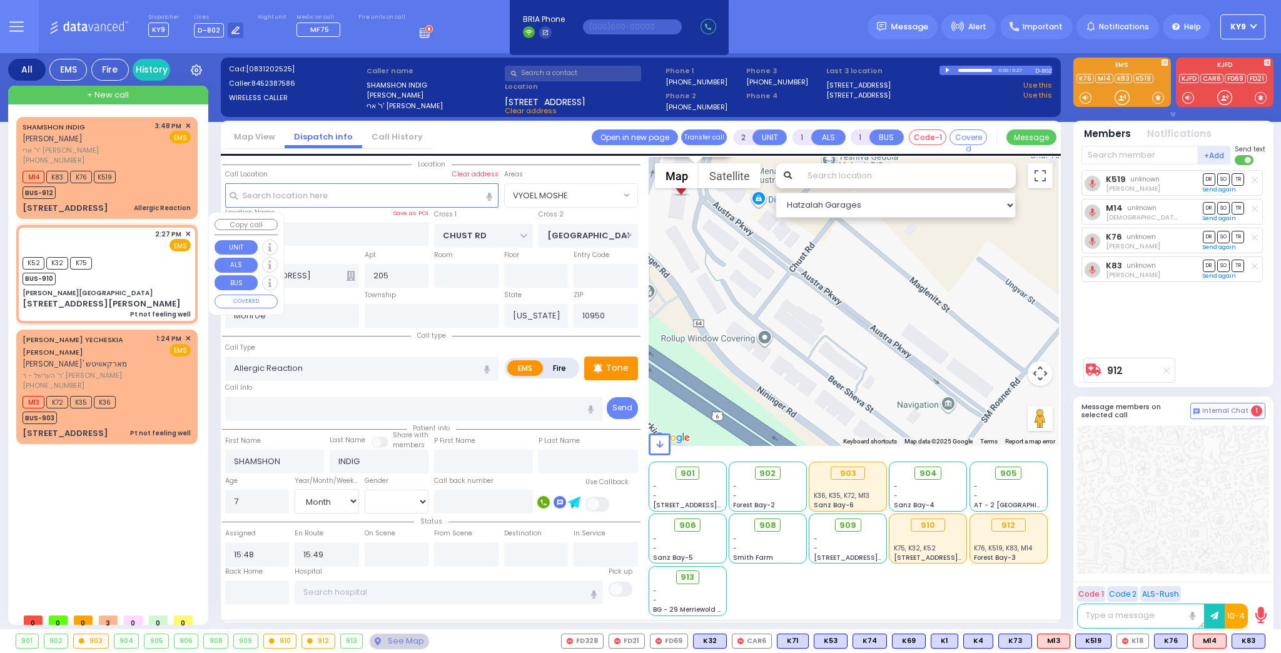
type input "14:27"
type input "14:28"
select select "Hatzalah Garages"
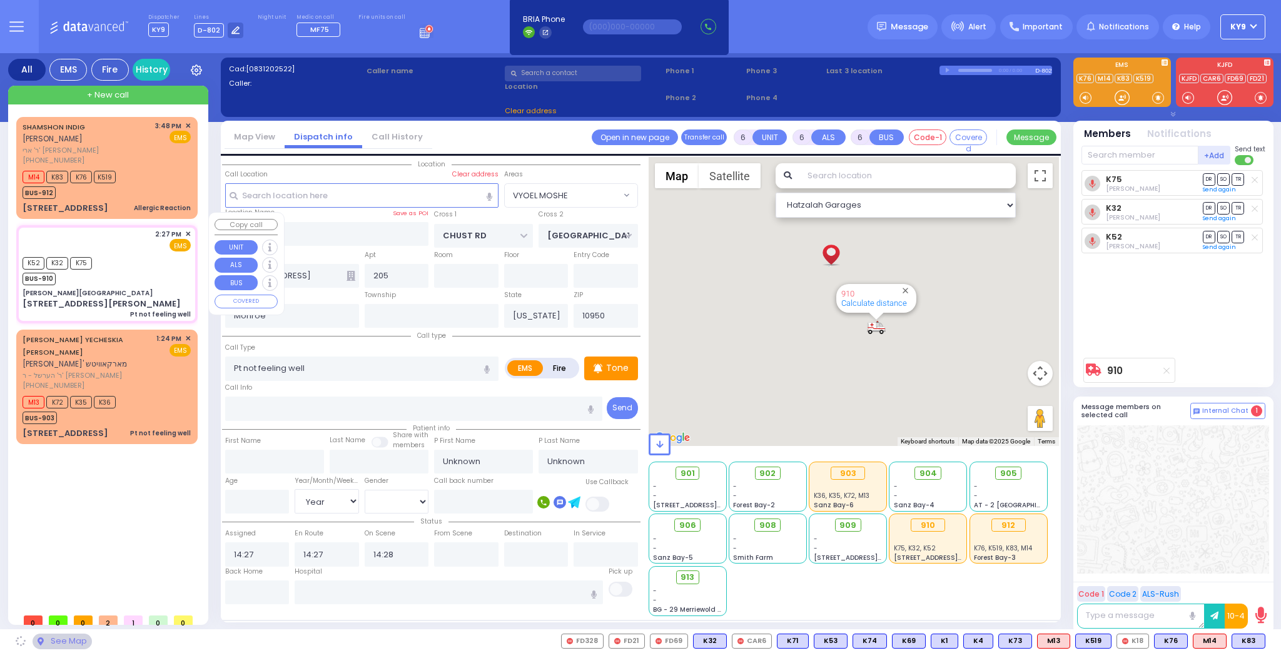
select select
radio input "true"
select select "Year"
select select "Hatzalah Garages"
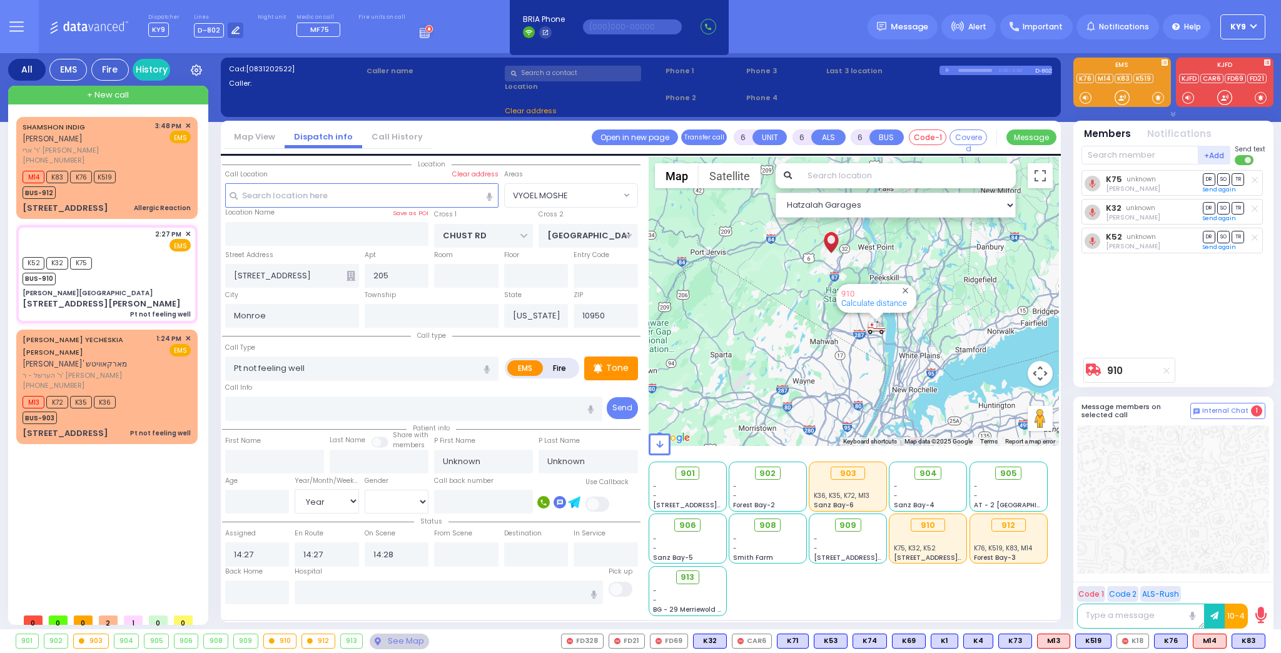
type input "[PERSON_NAME][GEOGRAPHIC_DATA]"
type input "CENTRAL VALLEY LINE"
type input "[PERSON_NAME][GEOGRAPHIC_DATA]"
type input "[STREET_ADDRESS][PERSON_NAME]"
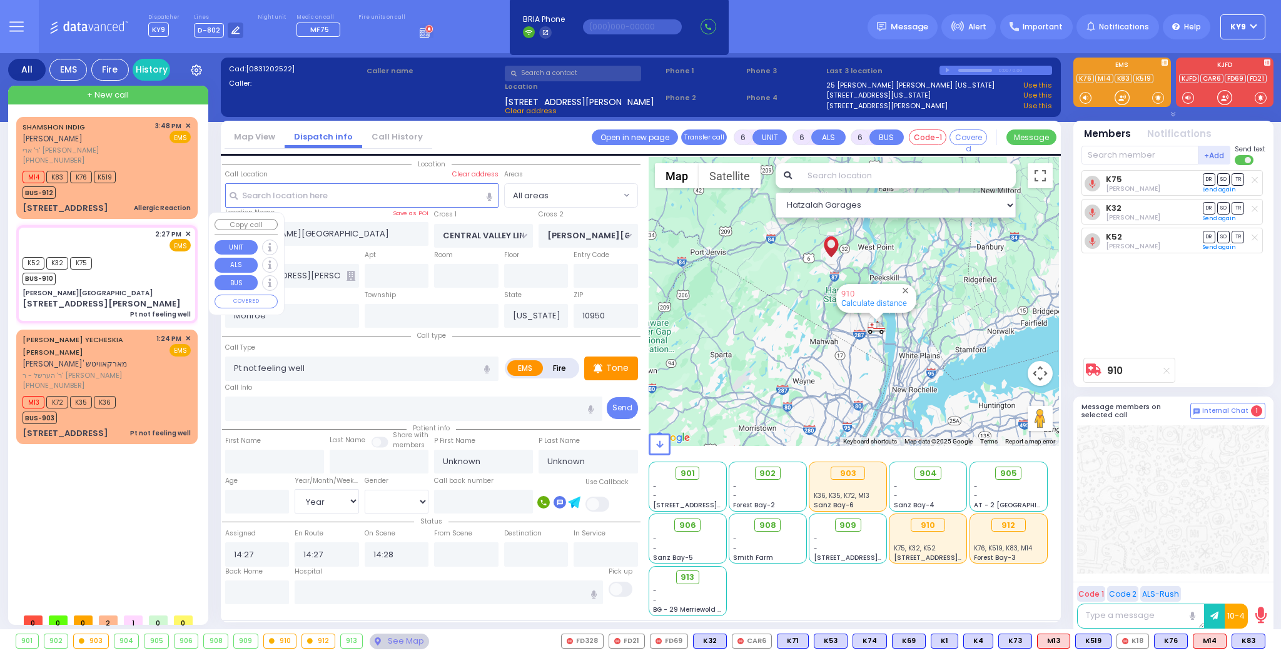
click at [138, 264] on div "K52 K32 K75 BUS-910" at bounding box center [107, 269] width 168 height 31
select select
radio input "true"
select select "Year"
select select "Hatzalah Garages"
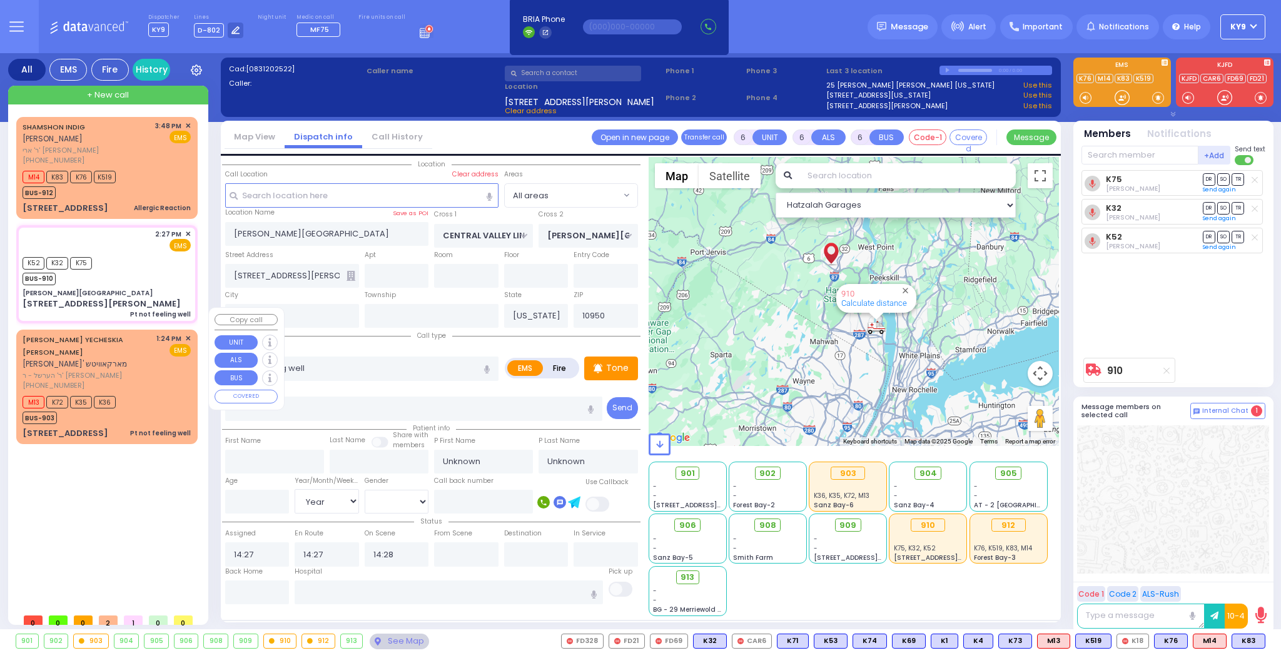
click at [146, 393] on div "M13 K72 K35 K36 BUS-903" at bounding box center [107, 408] width 168 height 31
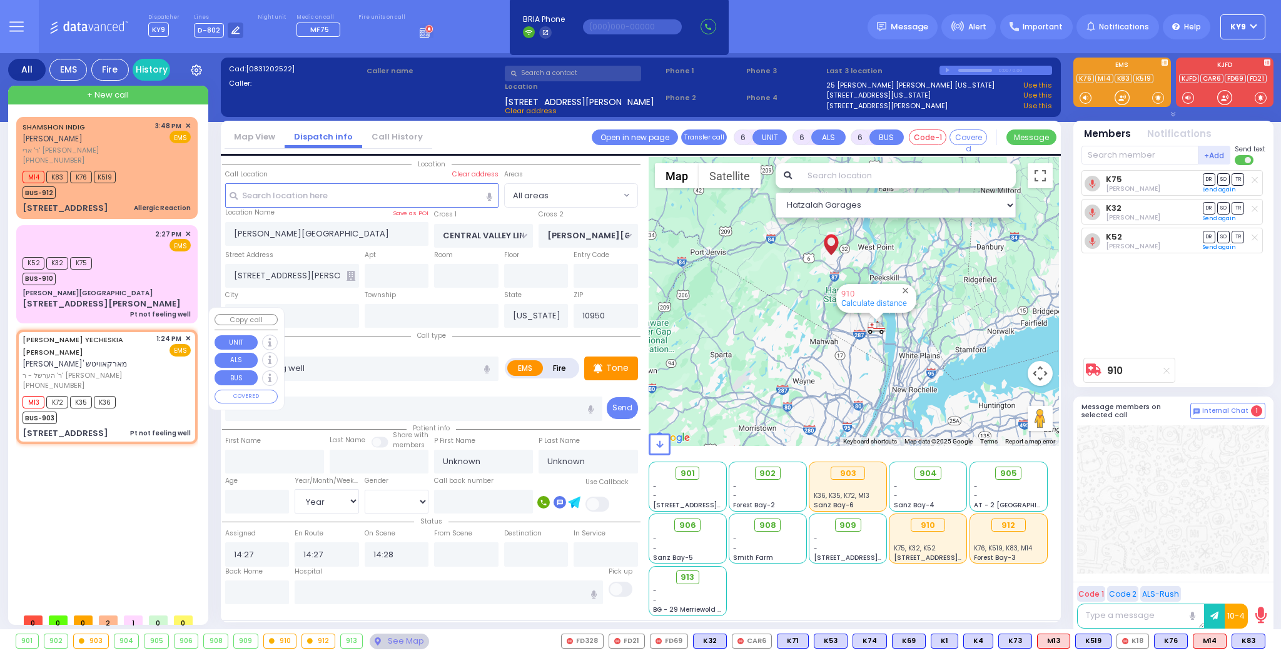
type input "1"
type input "0"
type input "1"
select select
radio input "true"
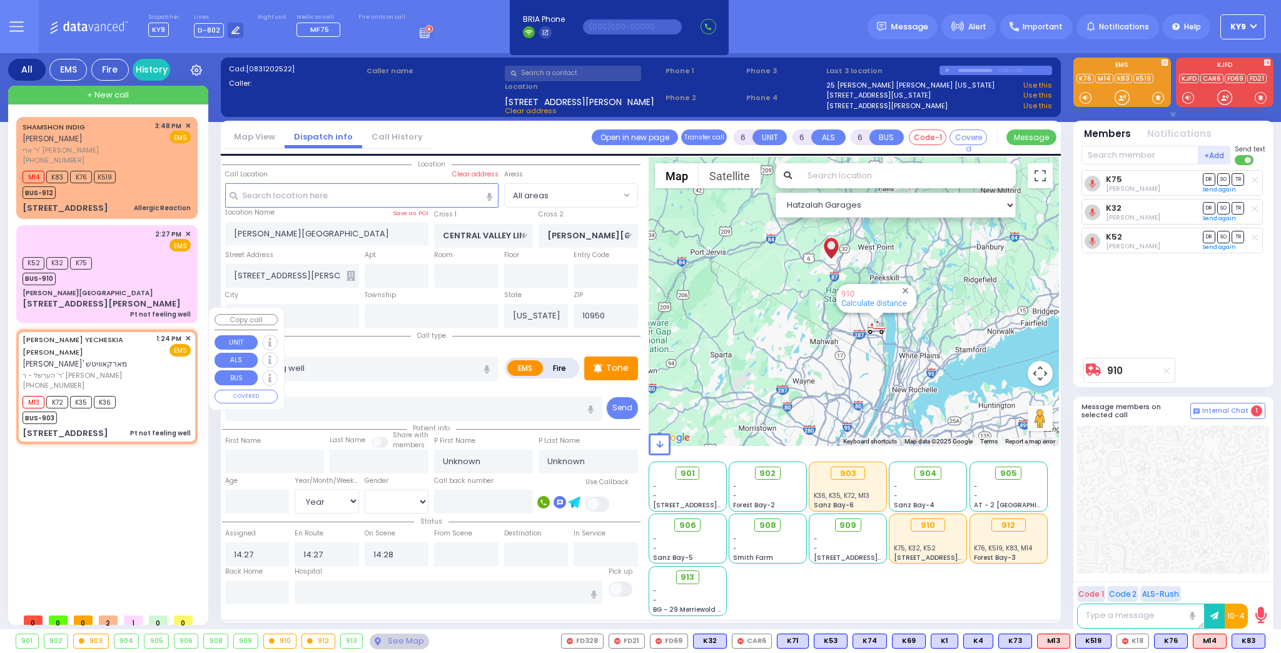
type input "[PERSON_NAME]"
type input "70"
select select "Year"
select select "[DEMOGRAPHIC_DATA]"
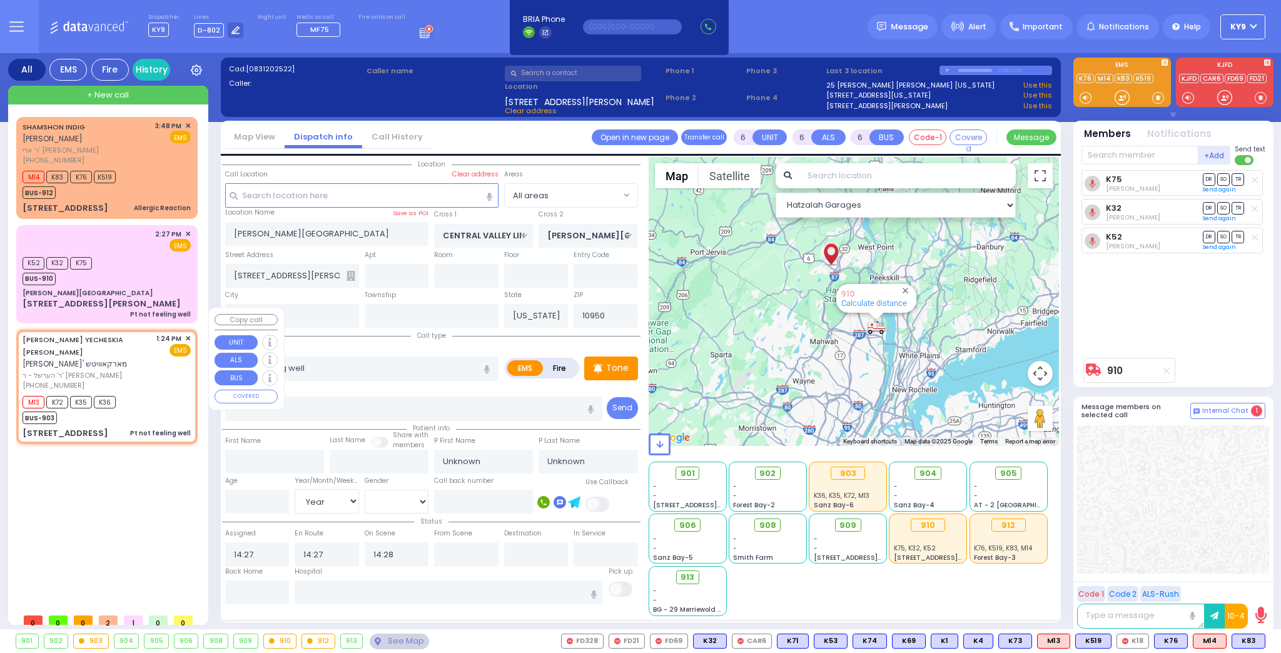
type input "13:24"
type input "13:26"
type input "APTA WAY"
type input "[PERSON_NAME] DR"
type input "[STREET_ADDRESS]"
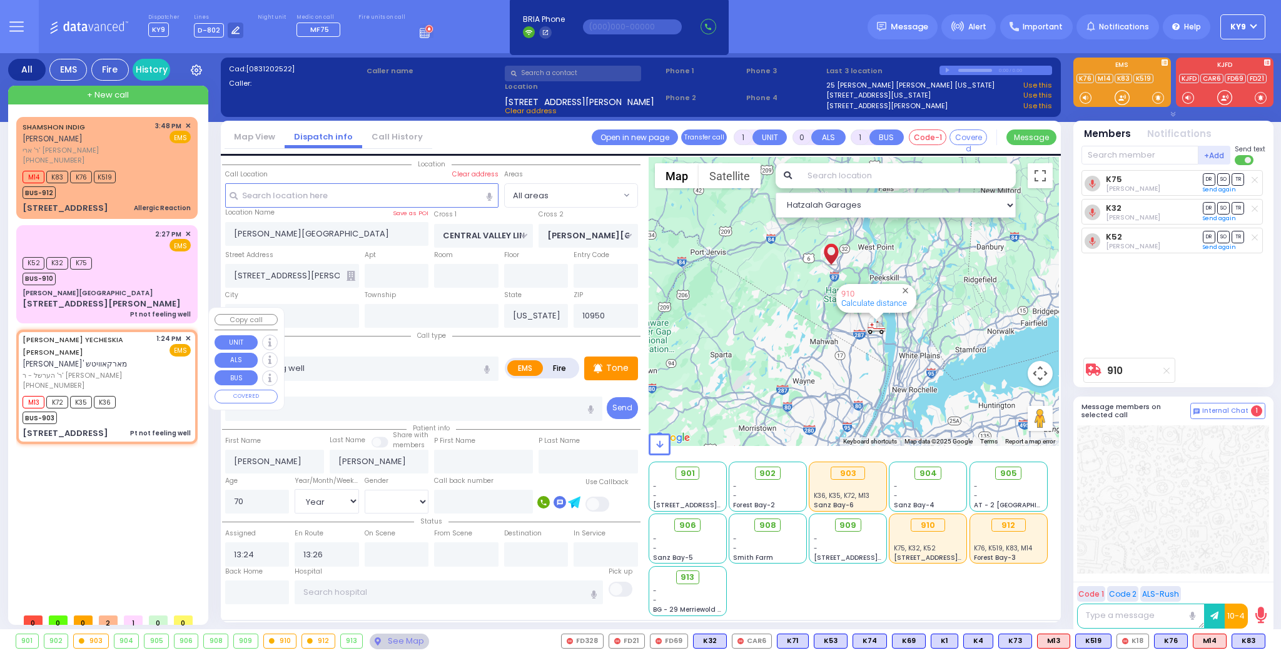
type input "302"
select select "SECTION 1"
select select "Hatzalah Garages"
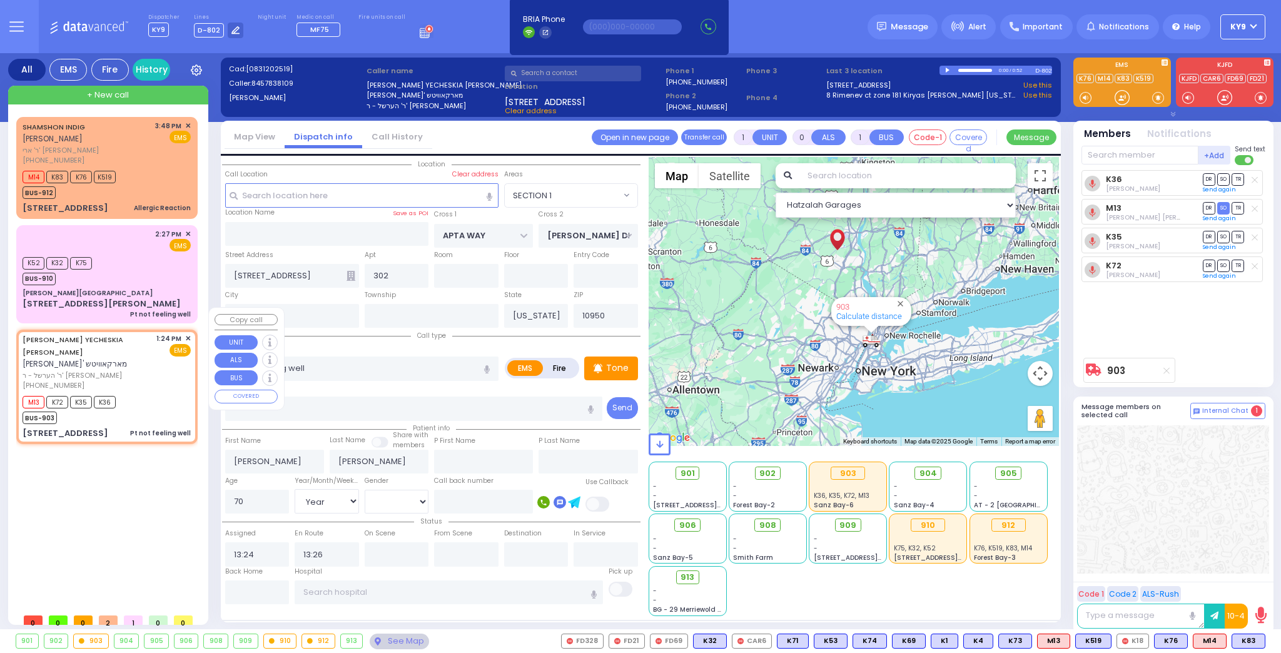
click at [147, 393] on div "M13 K72 K35 K36 BUS-903" at bounding box center [107, 408] width 168 height 31
select select
radio input "true"
select select "Year"
select select "[DEMOGRAPHIC_DATA]"
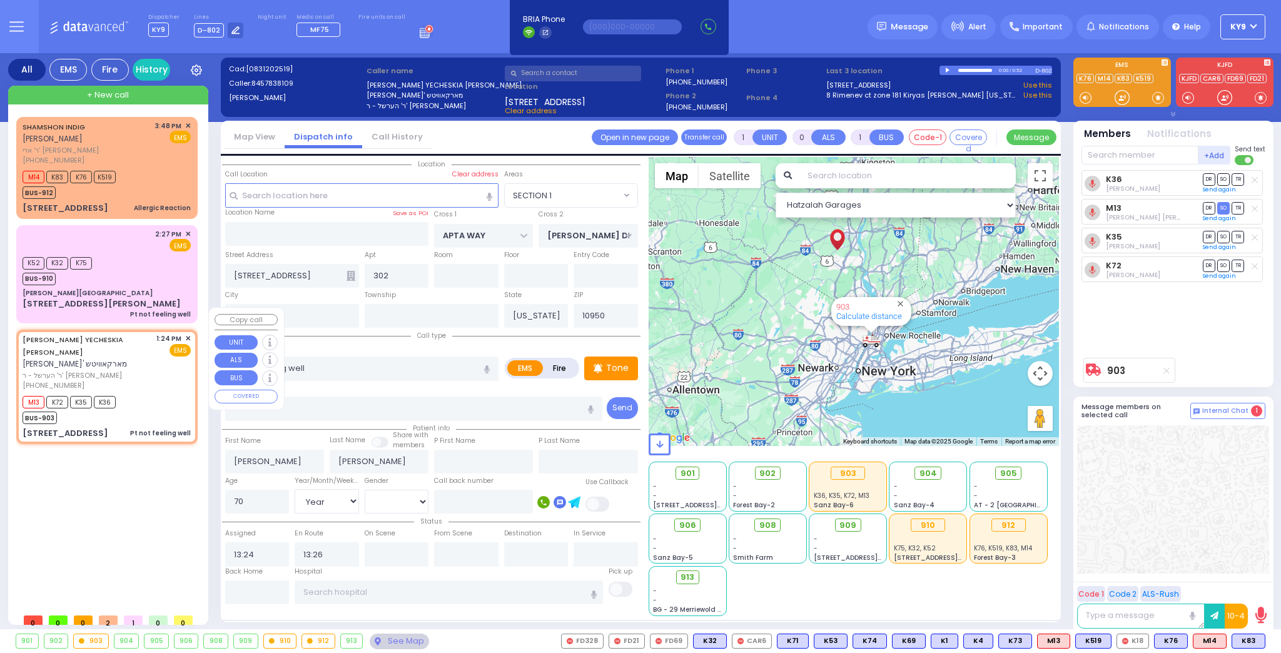
select select "Hatzalah Garages"
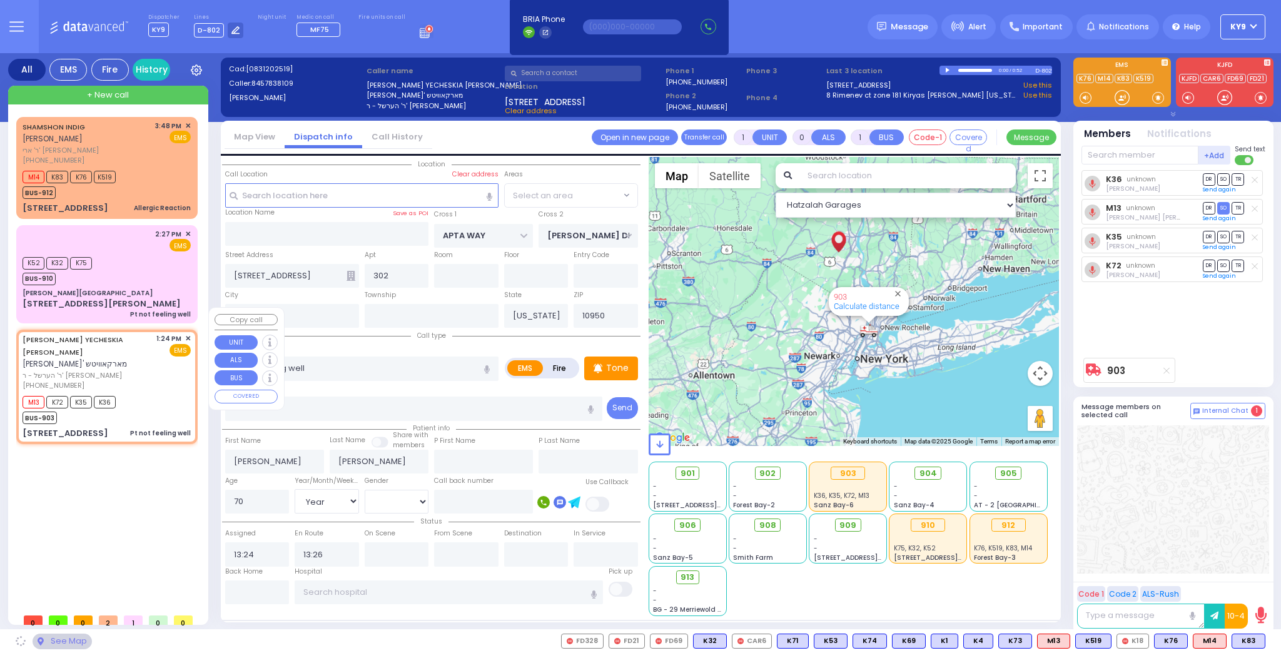
select select "SECTION 1"
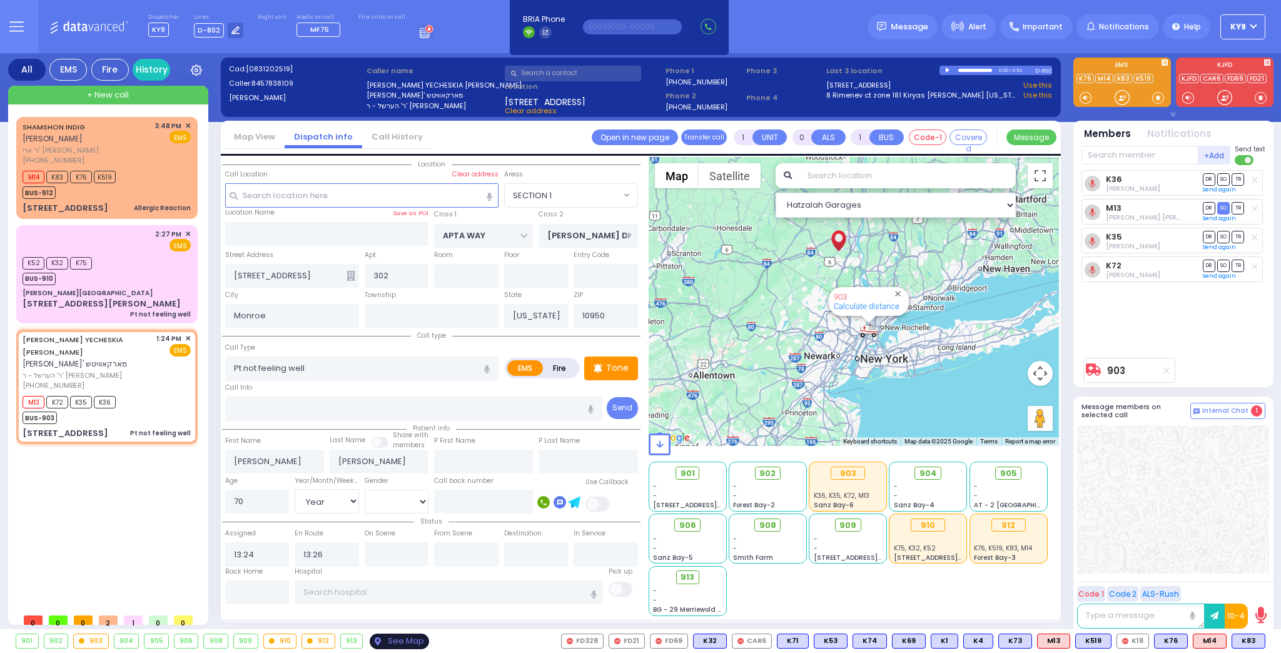
click at [383, 636] on div "See Map" at bounding box center [399, 641] width 59 height 16
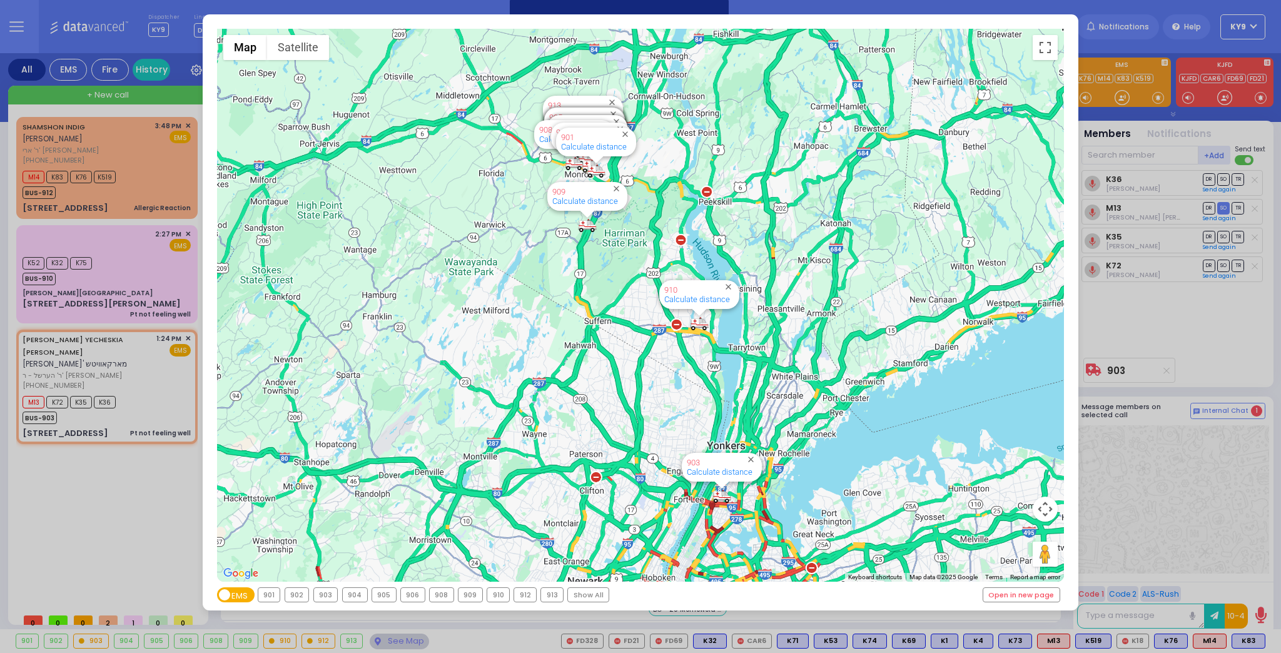
click at [328, 597] on div "903" at bounding box center [326, 595] width 24 height 14
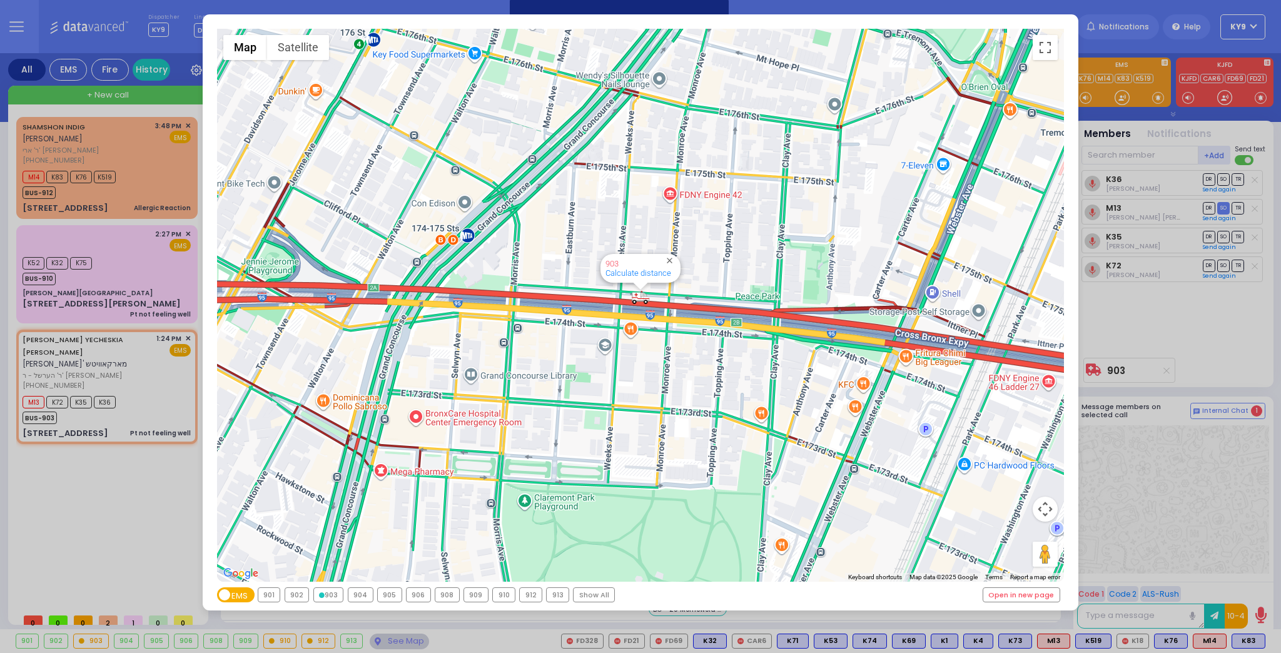
click at [328, 596] on div "903" at bounding box center [328, 595] width 29 height 14
click at [503, 602] on div "910" at bounding box center [503, 594] width 23 height 15
click at [502, 598] on div "910" at bounding box center [504, 595] width 22 height 14
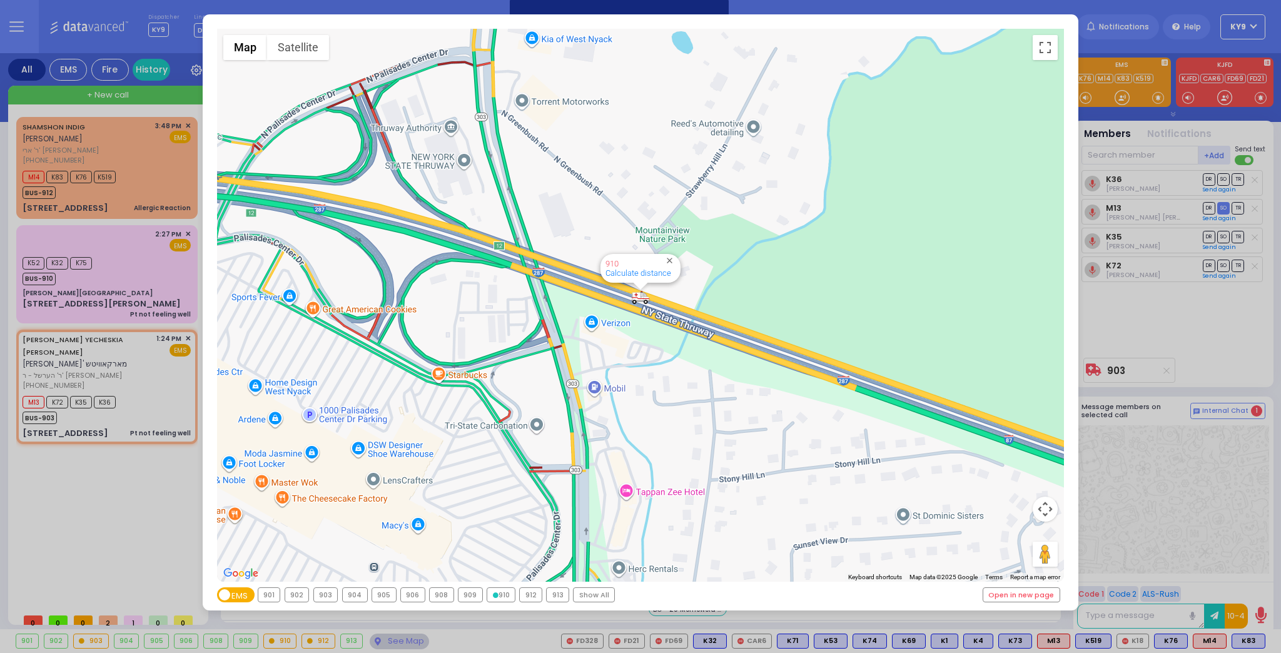
click at [501, 597] on div "910" at bounding box center [501, 595] width 28 height 14
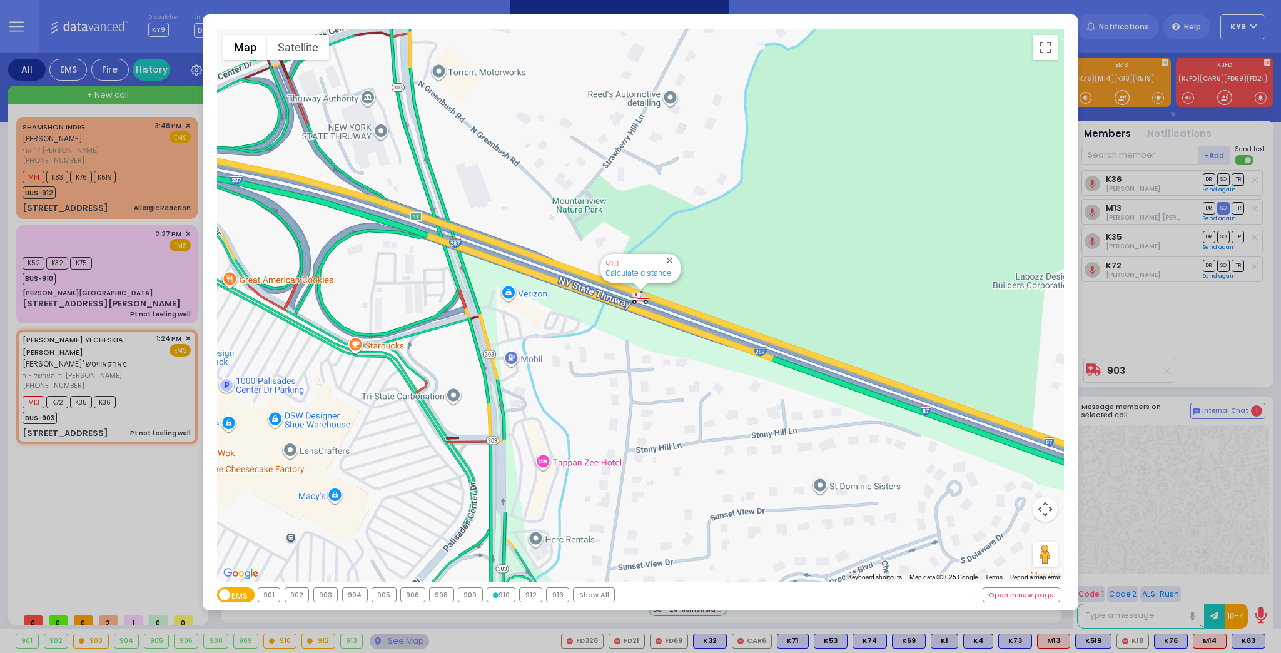
click at [501, 593] on div "910" at bounding box center [501, 595] width 28 height 14
click at [521, 593] on div "912" at bounding box center [531, 595] width 22 height 14
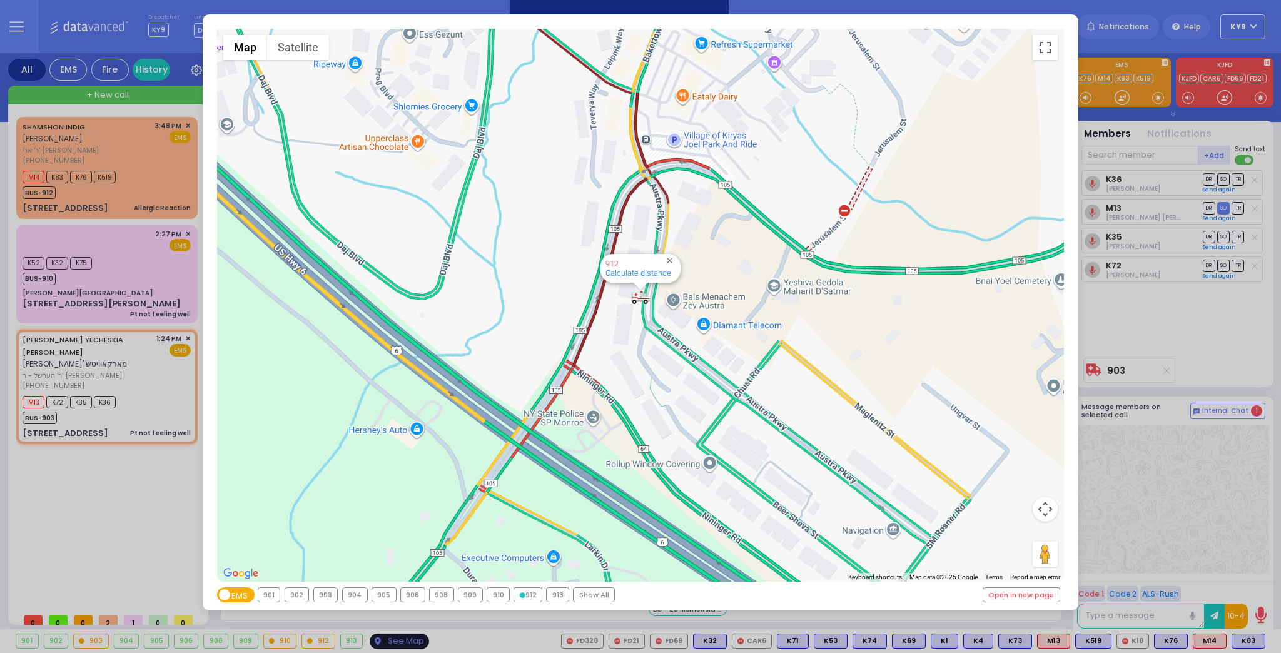
click at [383, 638] on div "← Move left → Move right ↑ Move up ↓ Move down + Zoom in - Zoom out Home Jump l…" at bounding box center [640, 326] width 1281 height 653
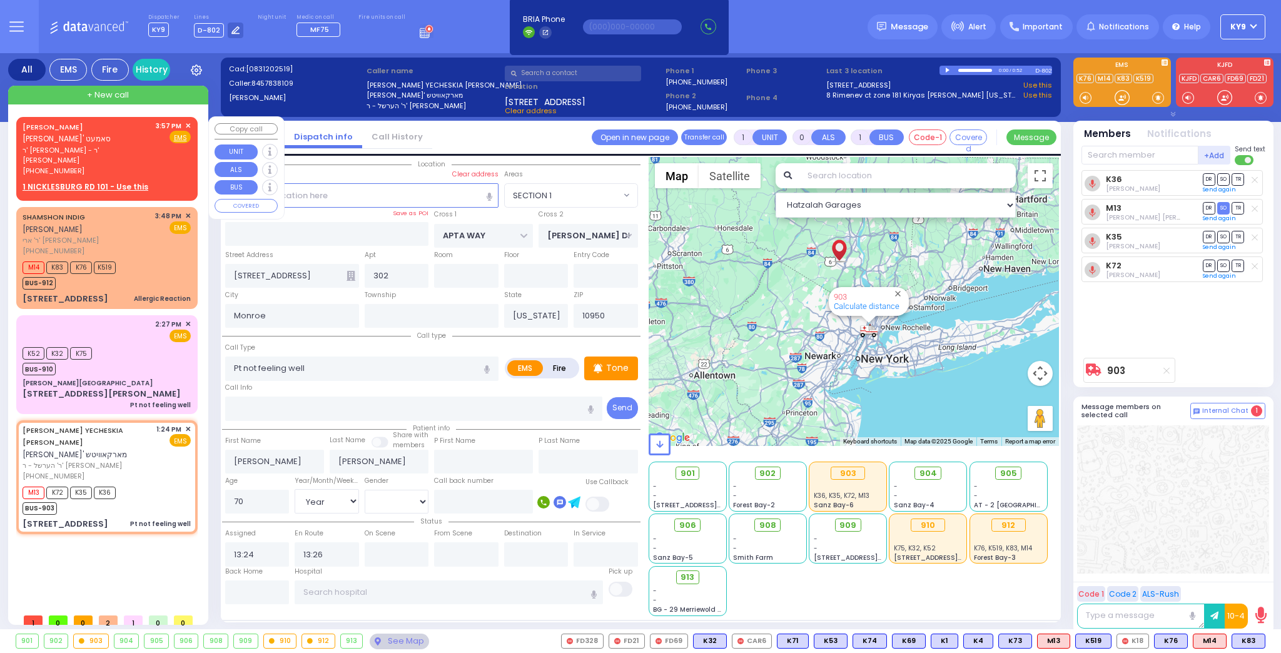
click at [186, 126] on span "✕" at bounding box center [188, 126] width 6 height 11
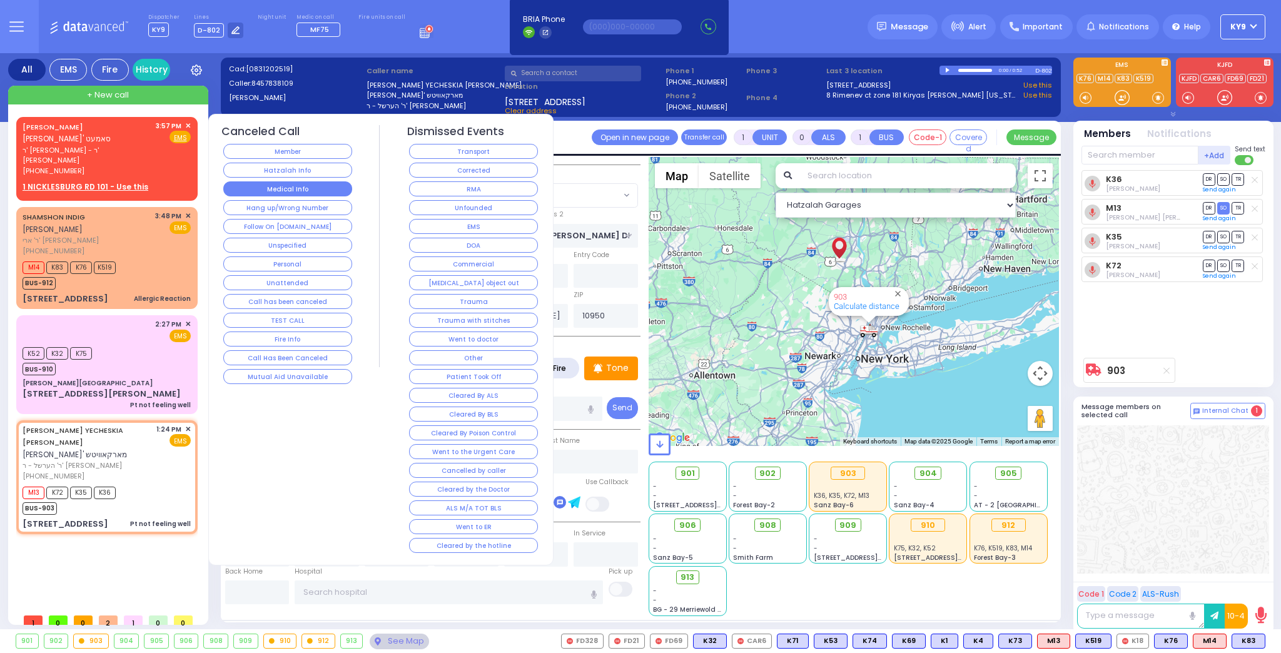
click at [263, 189] on button "Medical Info" at bounding box center [287, 188] width 129 height 15
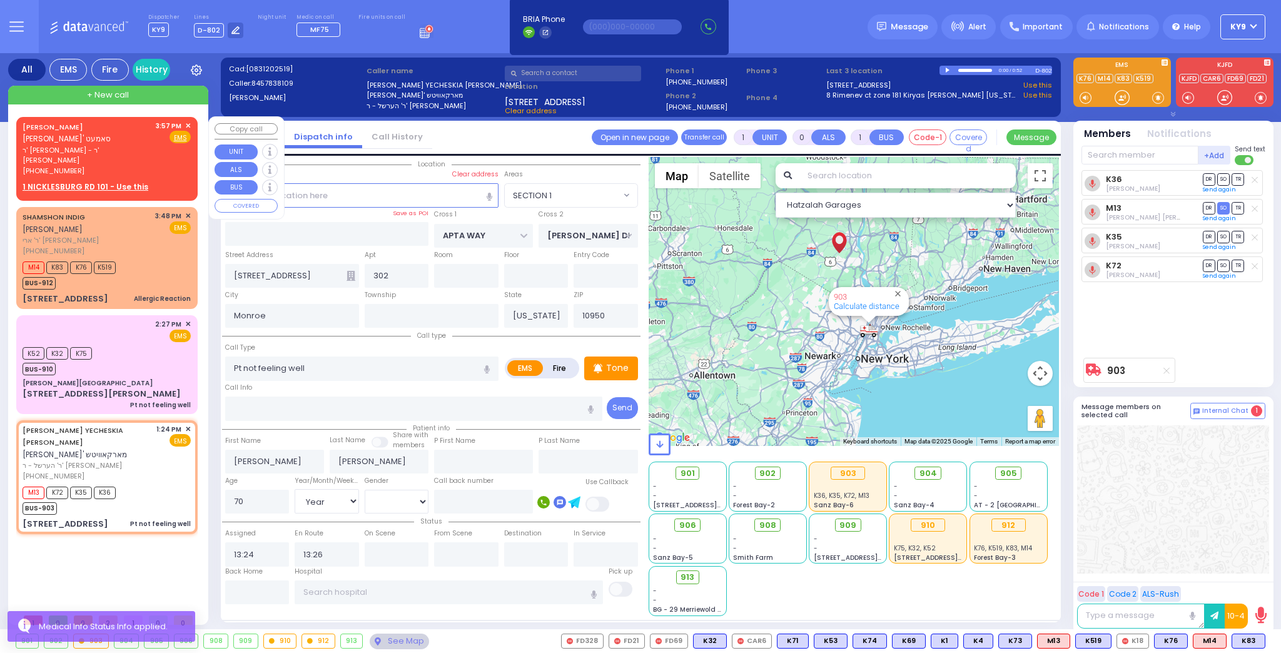
click at [155, 143] on div "EZRIEL YECHIEL SAMET עזריאל יחיאל ארי' סאמעט ר' ישראל אביגדור - ר' אהרן יואל סא…" at bounding box center [107, 149] width 168 height 56
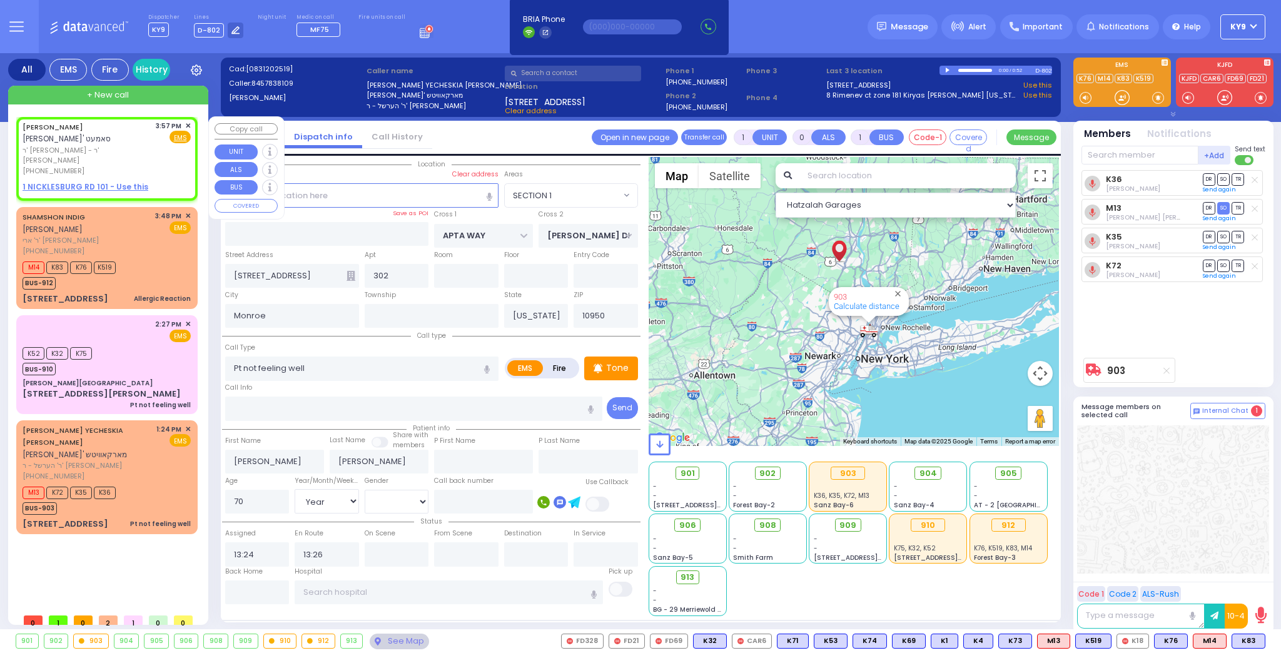
click at [151, 146] on div "EZRIEL YECHIEL SAMET עזריאל יחיאל ארי' סאמעט ר' ישראל אביגדור - ר' אהרן יואל סא…" at bounding box center [87, 149] width 129 height 56
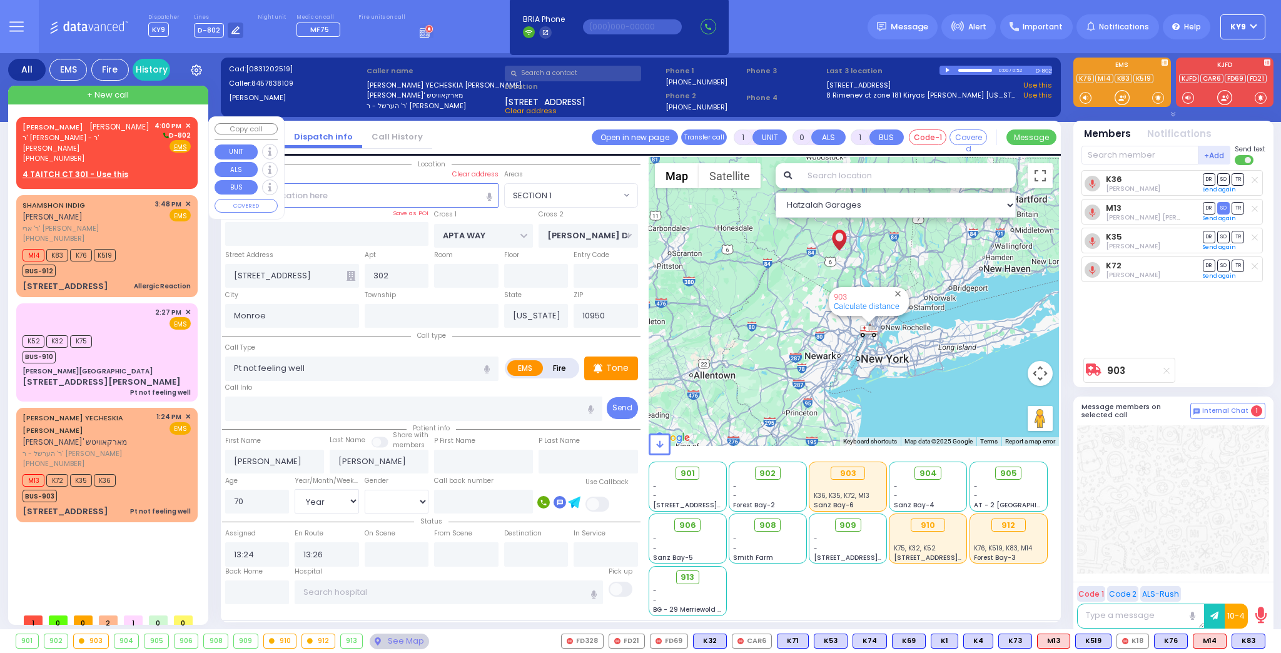
click at [135, 141] on div "JOEL GREENFELD יואל גרינפעלד ר' דוד לייב - ר' אברהם אלתר פיש (845) 494-7747 4:0…" at bounding box center [107, 142] width 168 height 43
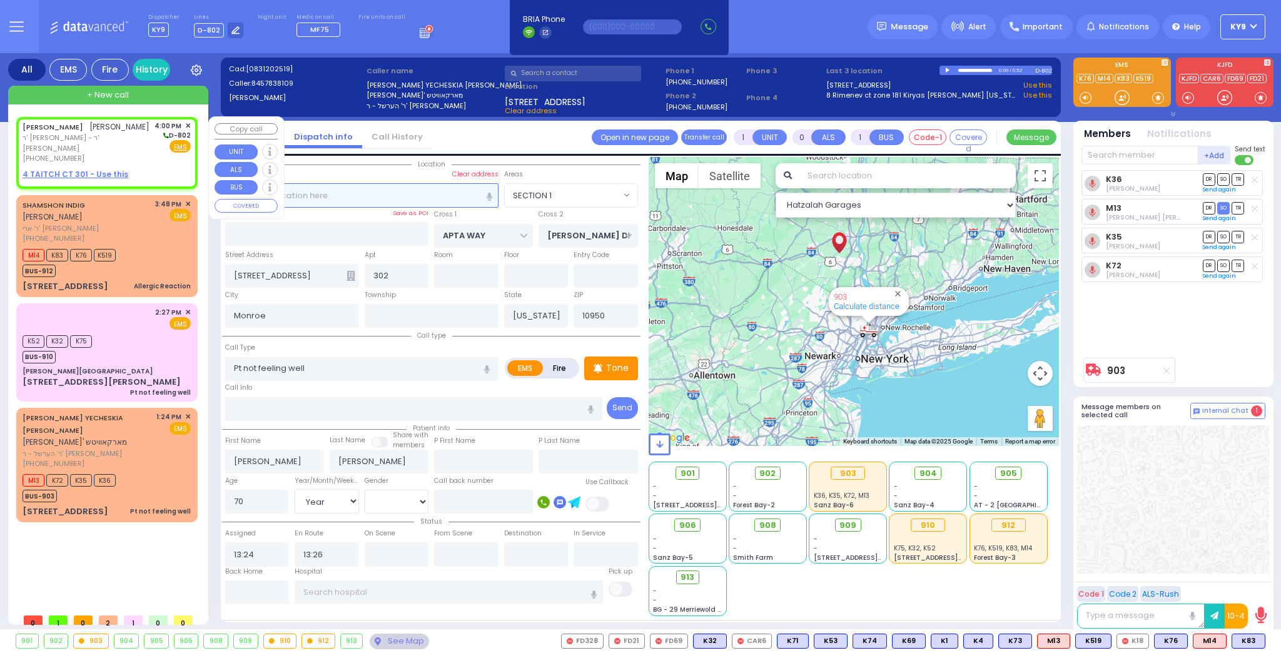
type input "2"
type input "1"
select select
radio input "true"
type input "[PERSON_NAME]"
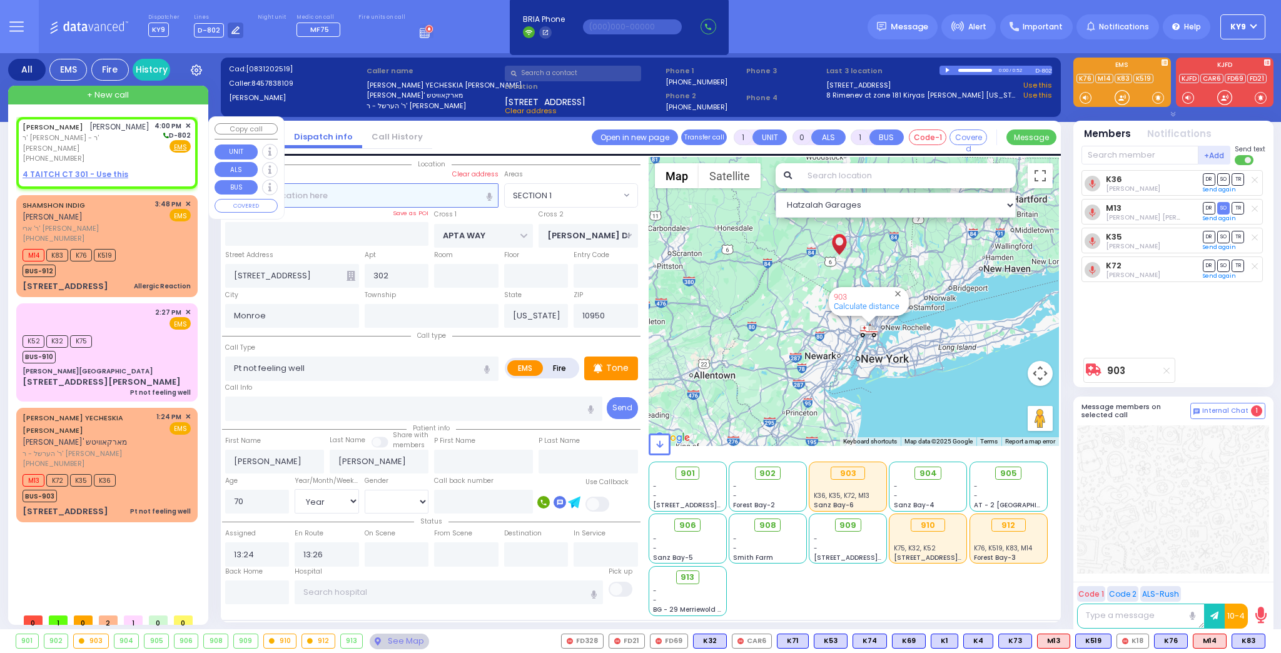
type input "GREENFELD"
select select
type input "16:00"
select select "Hatzalah Garages"
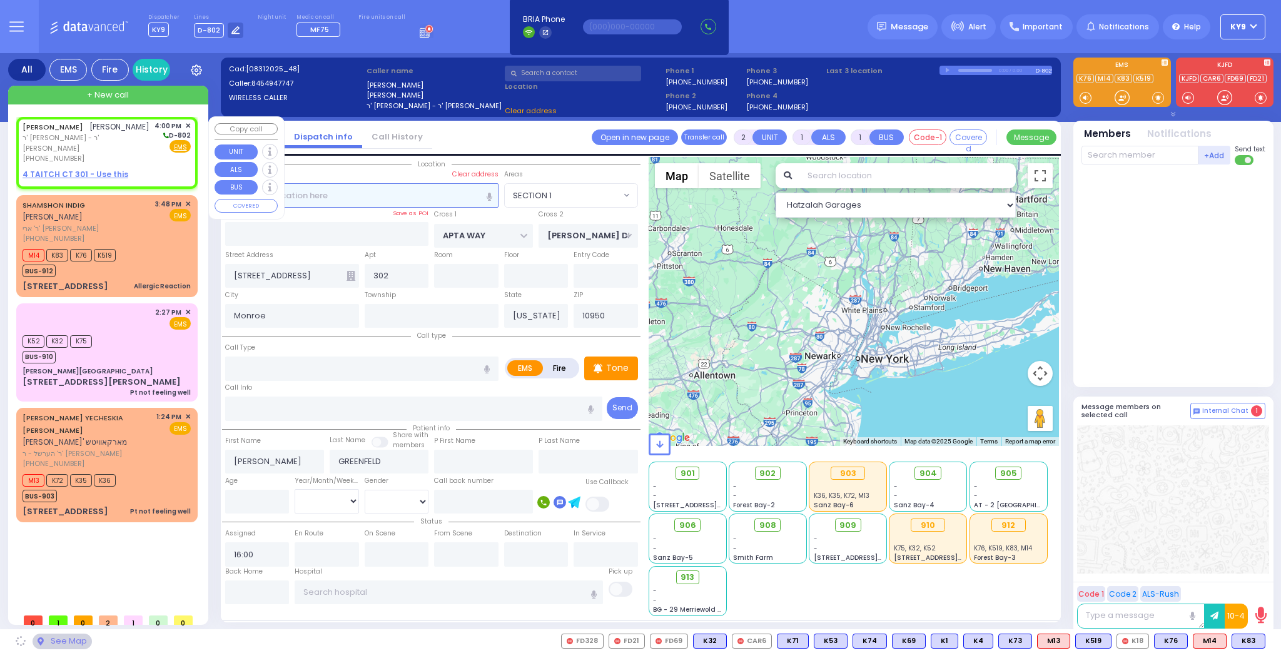
select select
radio input "true"
select select
select select "Hatzalah Garages"
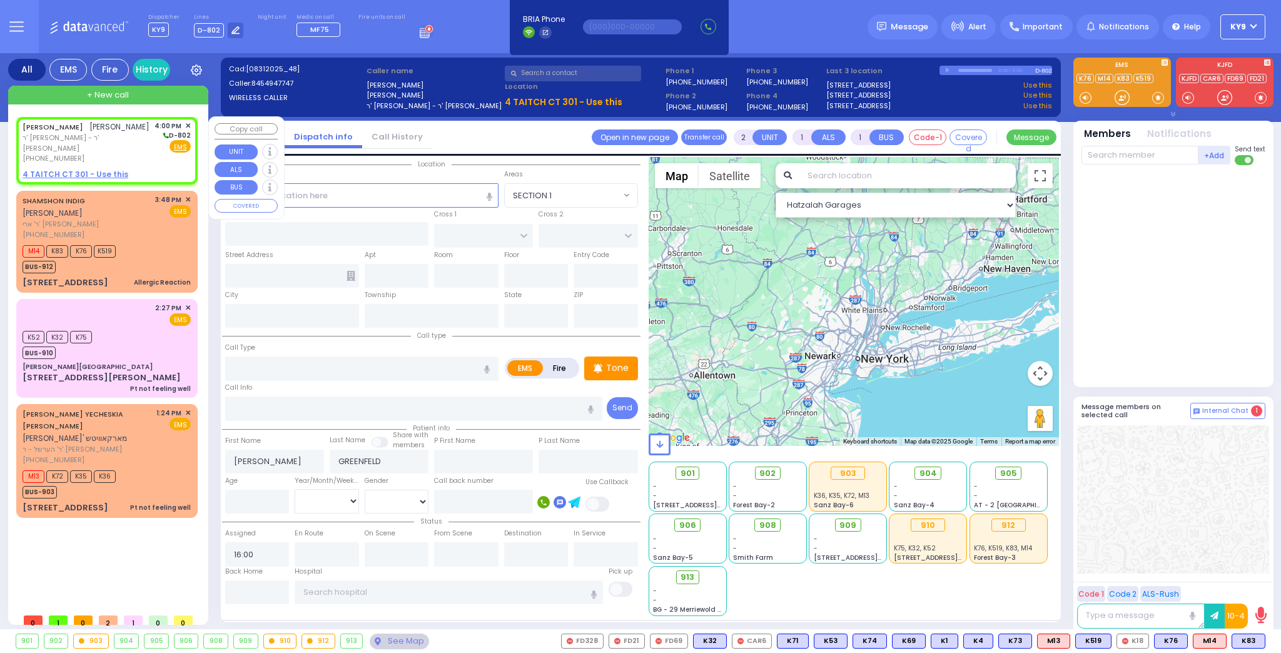
click at [109, 169] on u "4 TAITCH CT 301 - Use this" at bounding box center [76, 174] width 106 height 11
select select
radio input "true"
select select
select select "Hatzalah Garages"
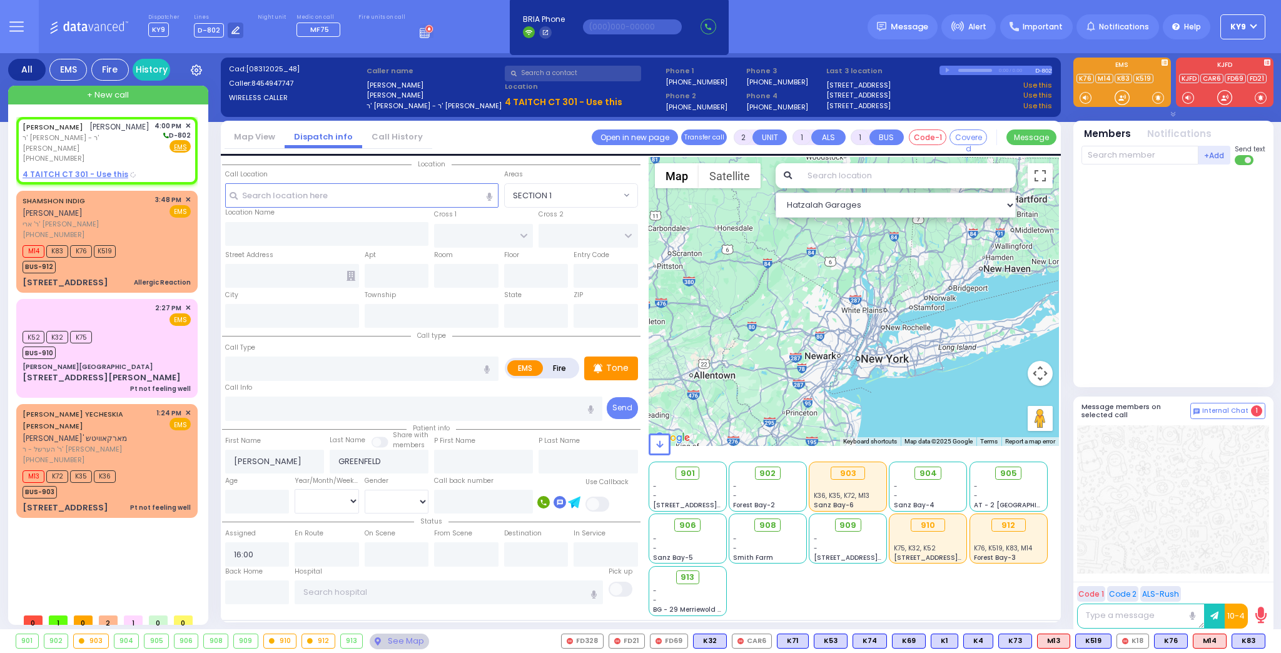
select select
radio input "true"
select select
select select "Hatzalah Garages"
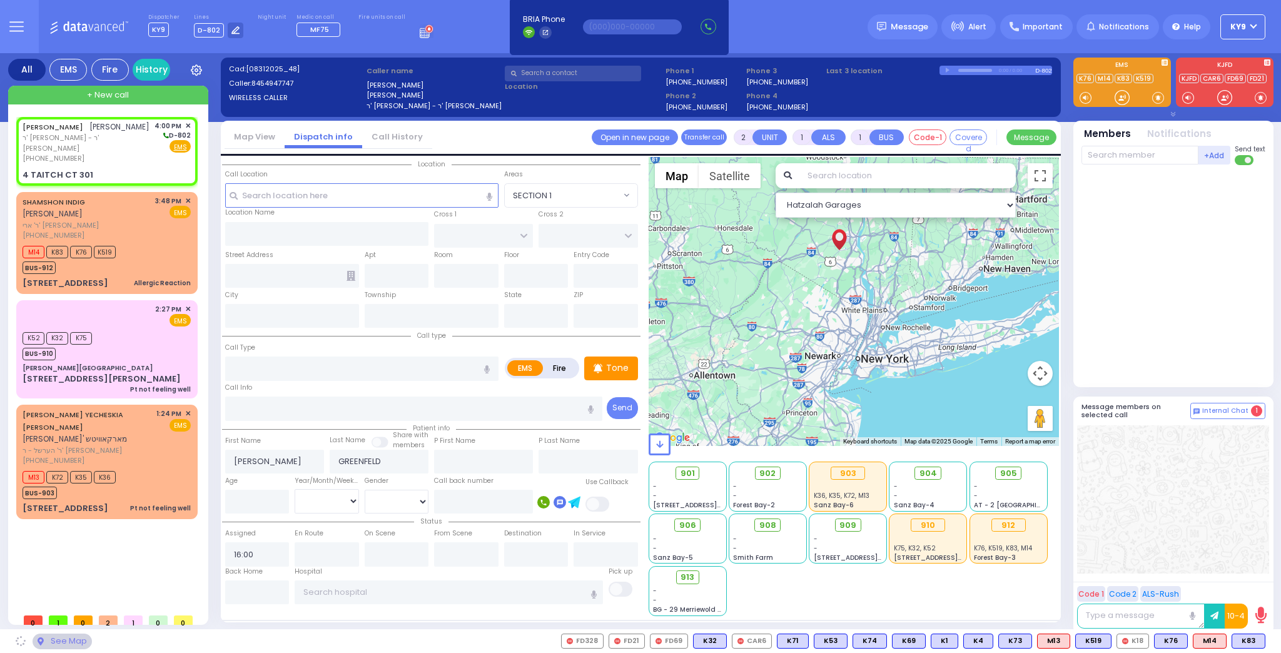
type input "TAITCH COURT"
type input "[GEOGRAPHIC_DATA]"
type input "4 TAITCH CT"
type input "301"
type input "Monroe"
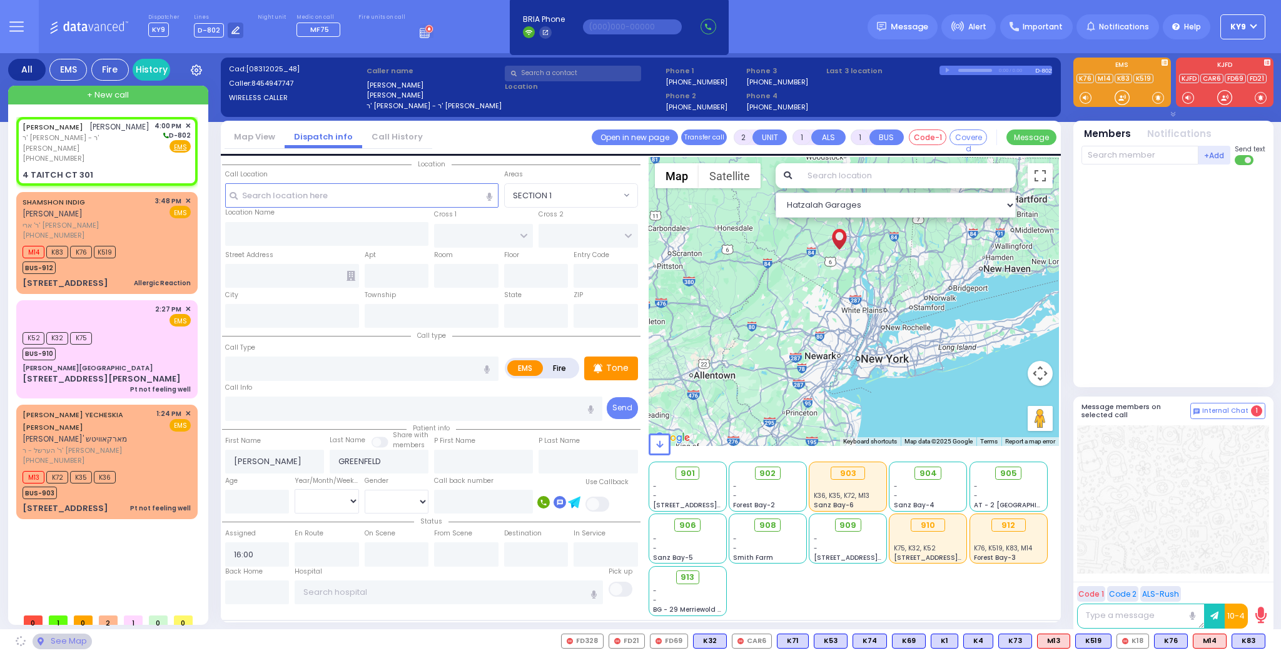
type input "[US_STATE]"
type input "10950"
select select "SECTION 5"
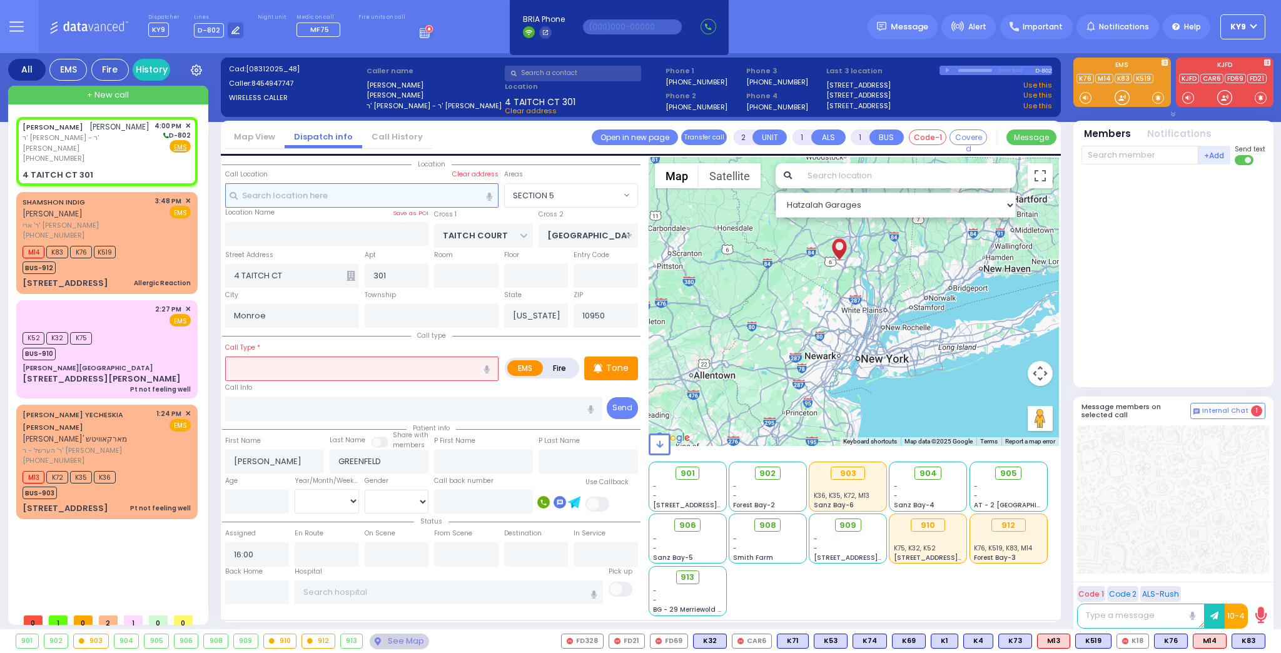
click at [300, 196] on input "text" at bounding box center [361, 195] width 273 height 24
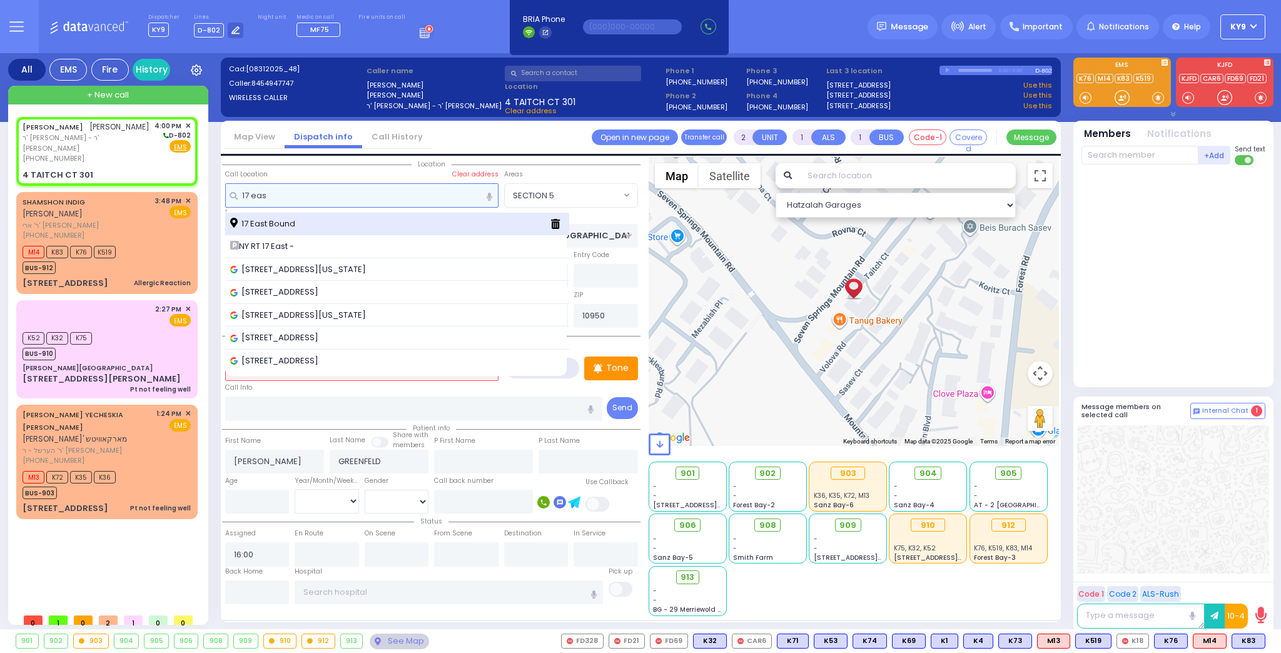
type input "17 eas"
click at [244, 223] on span "17 East Bound" at bounding box center [264, 224] width 69 height 13
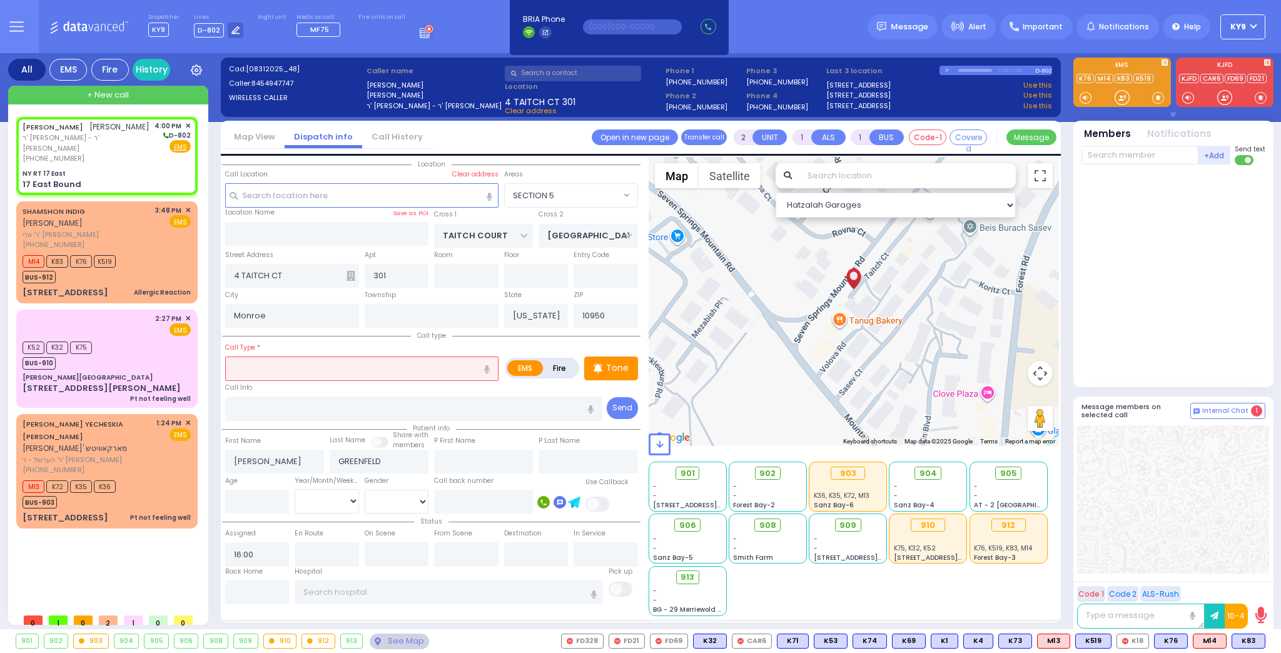
select select
radio input "true"
select select
select select "Hatzalah Garages"
type input "NY RT 17 East"
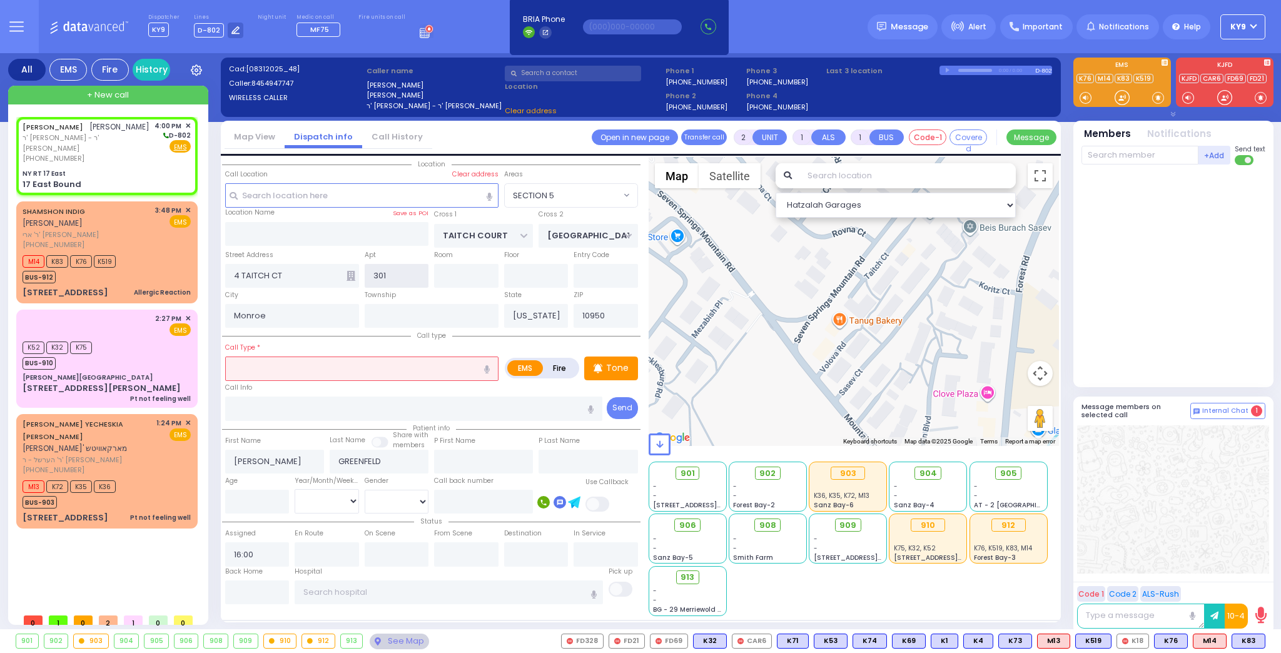
type input "17 East Bound"
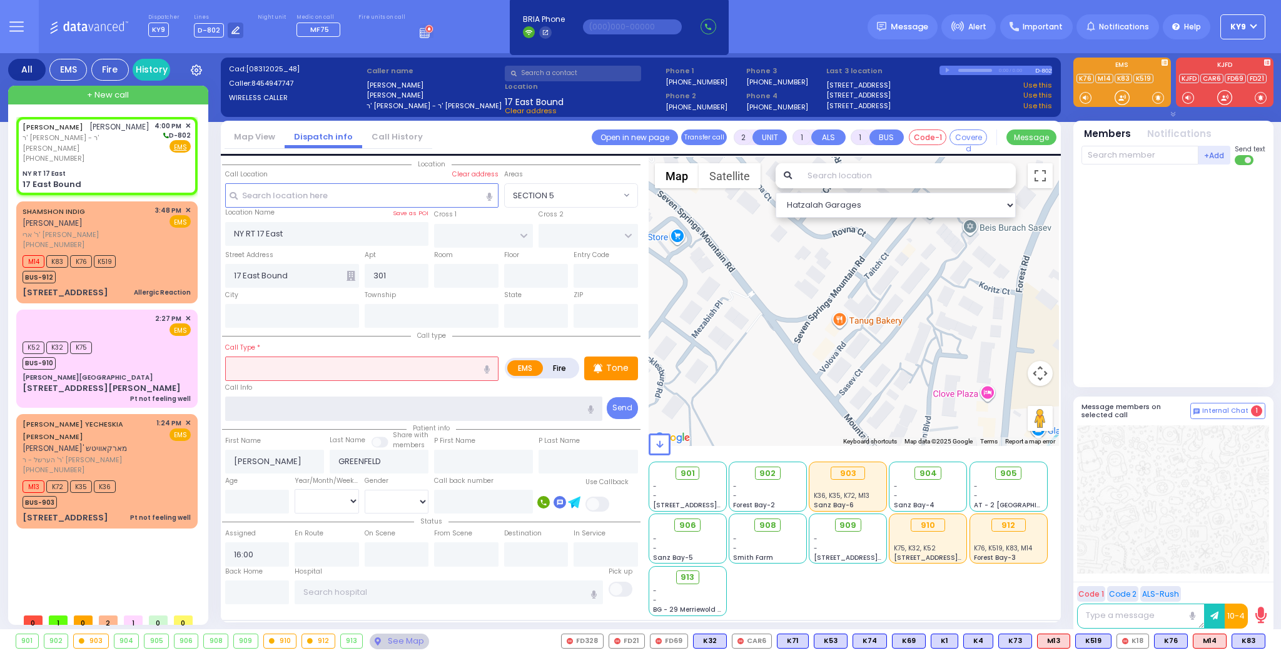
drag, startPoint x: 253, startPoint y: 406, endPoint x: 259, endPoint y: 401, distance: 8.0
click at [254, 405] on input "text" at bounding box center [414, 408] width 378 height 24
type input "min"
drag, startPoint x: 402, startPoint y: 275, endPoint x: 341, endPoint y: 278, distance: 61.3
click at [318, 278] on div "Street Address 17 East Bound 301 Entry Code" at bounding box center [431, 268] width 418 height 40
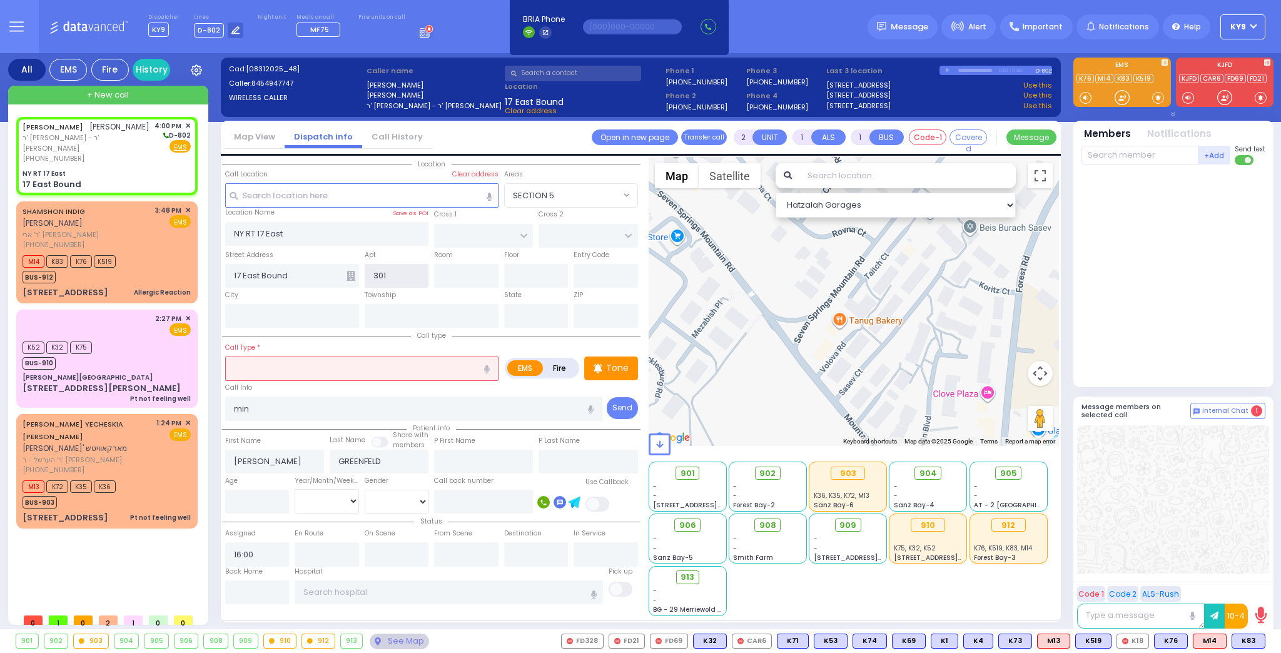
select select
radio input "true"
select select
select select "Hatzalah Garages"
click at [491, 274] on input "text" at bounding box center [466, 276] width 64 height 24
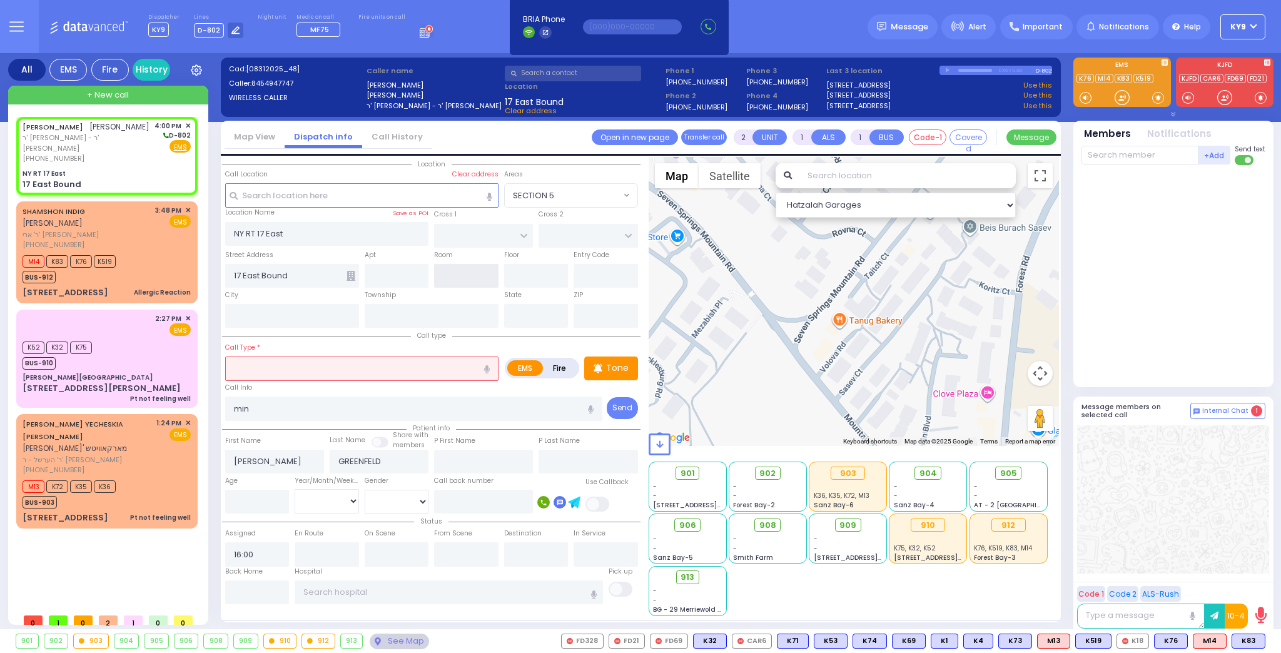
type input "1"
select select
radio input "true"
select select
type input "12"
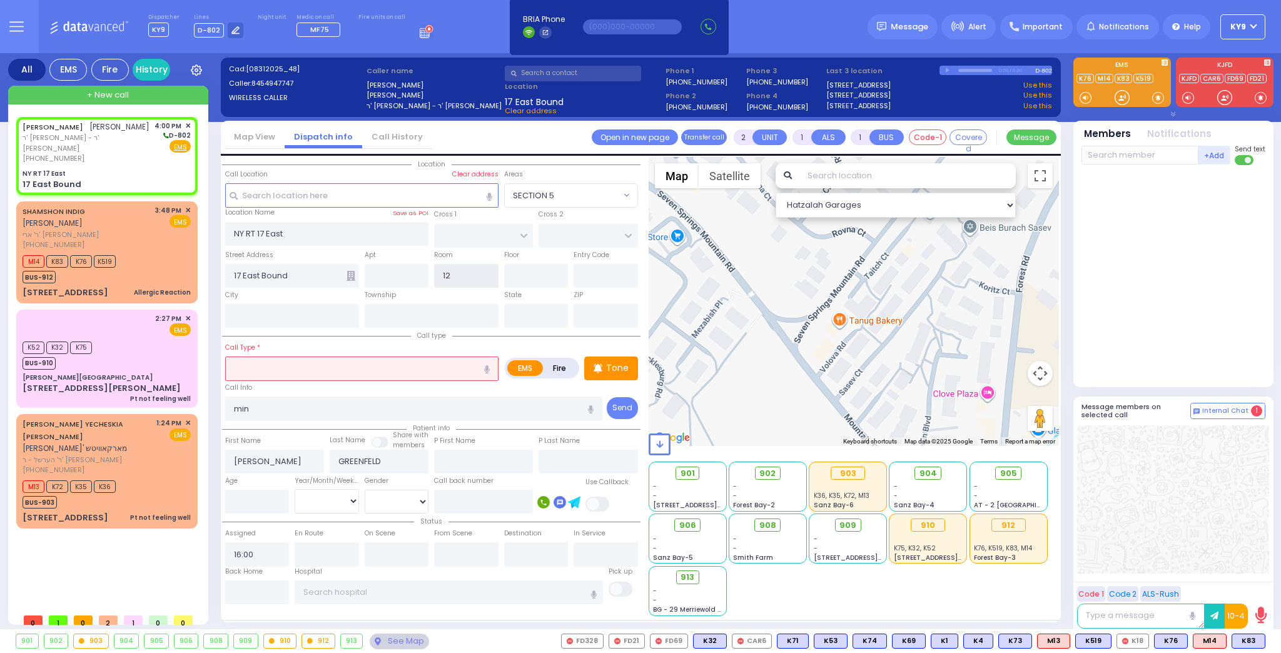
select select "Hatzalah Garages"
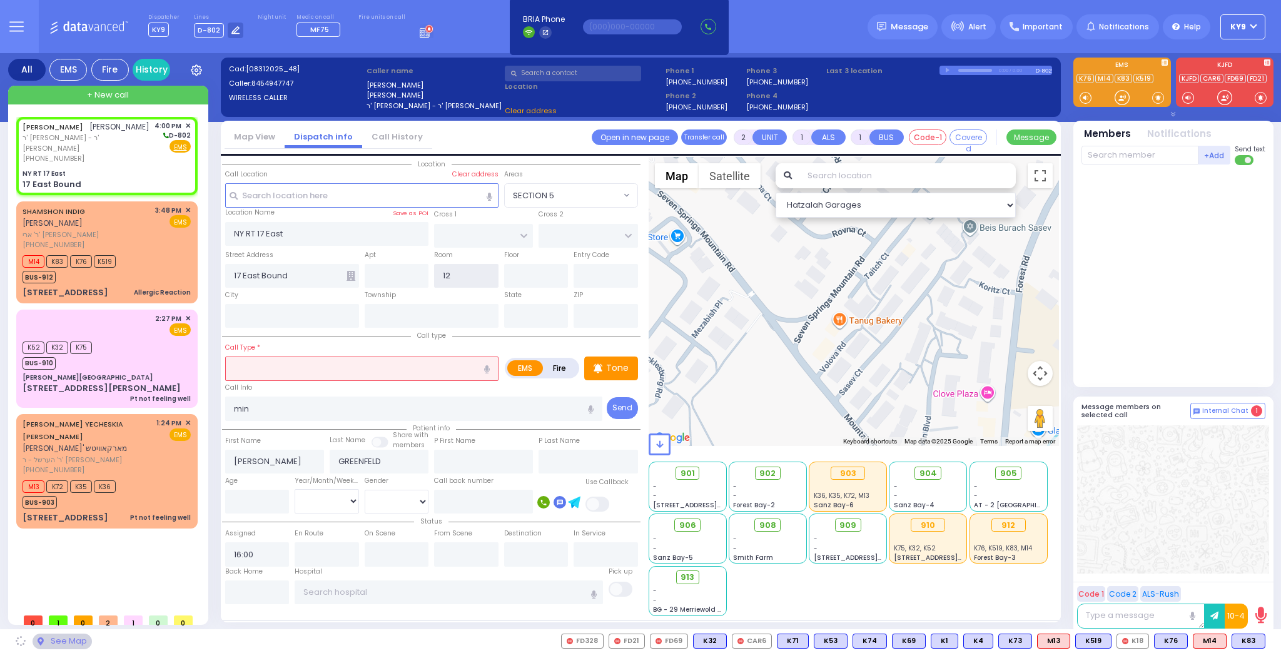
type input "Monroe"
type input "[US_STATE]"
type input "10001"
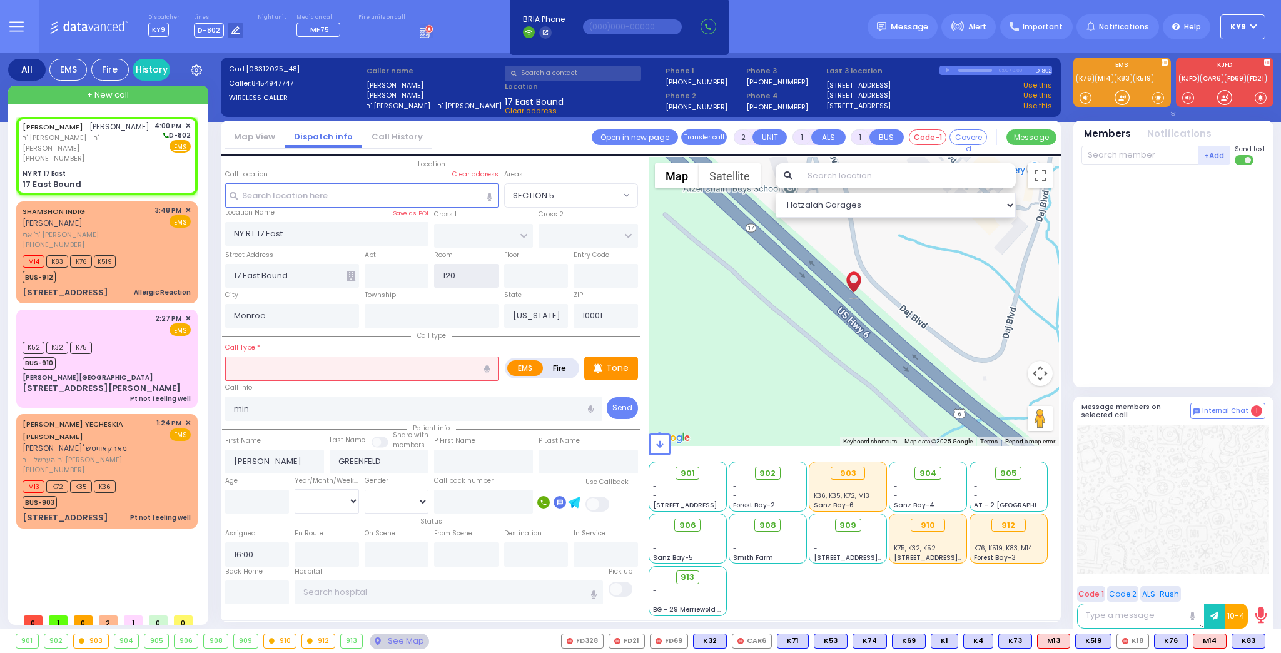
type input "120"
click at [534, 271] on input "text" at bounding box center [536, 276] width 64 height 24
type input "12"
select select
type input "122"
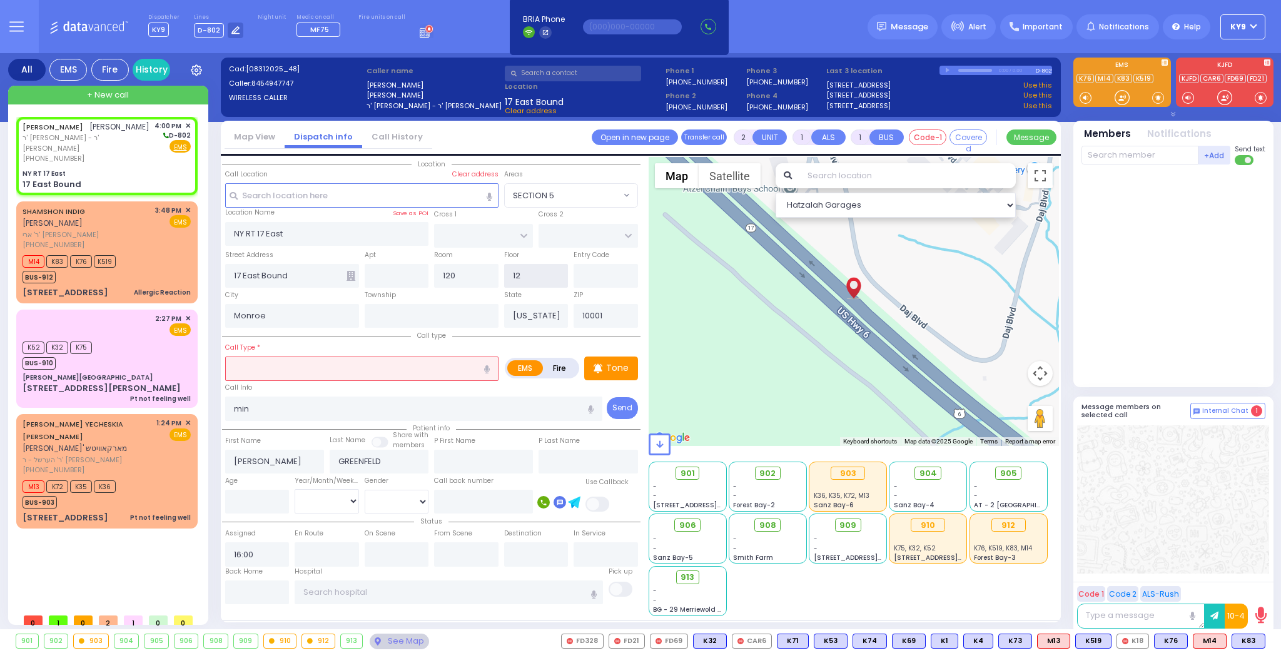
radio input "true"
select select
select select "Hatzalah Garages"
click at [316, 372] on input "text" at bounding box center [361, 368] width 273 height 24
click at [248, 395] on span "MVA" at bounding box center [240, 392] width 23 height 13
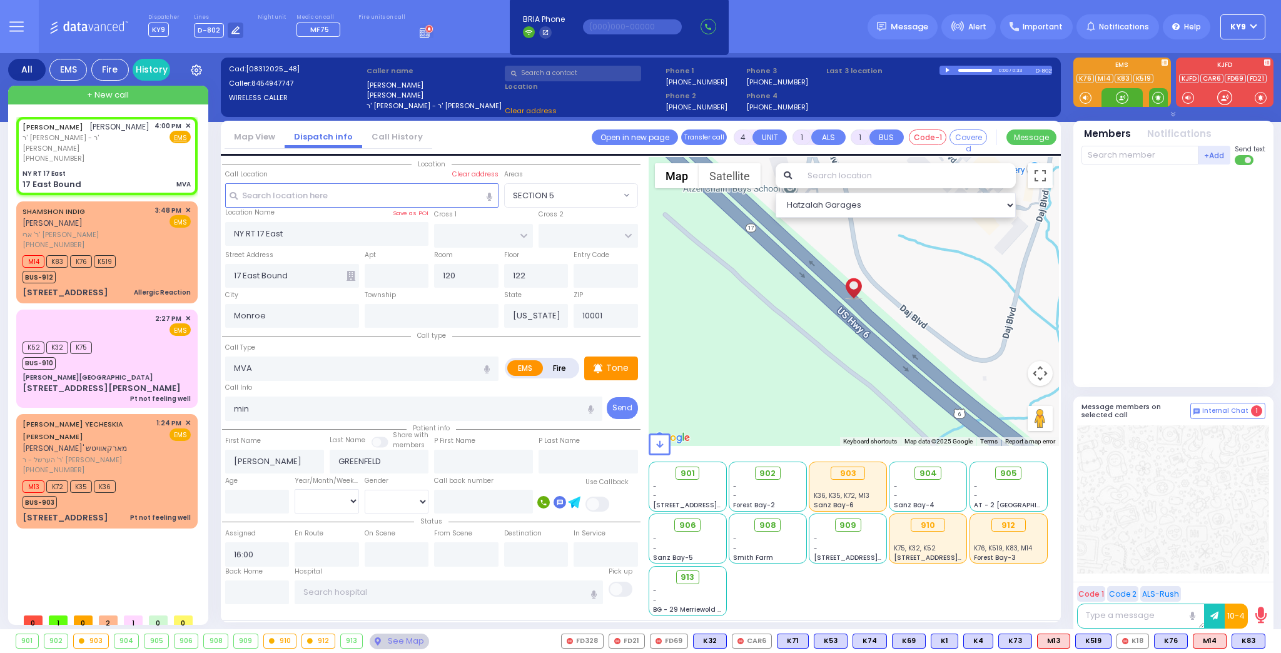
click at [1157, 98] on span at bounding box center [1158, 97] width 12 height 13
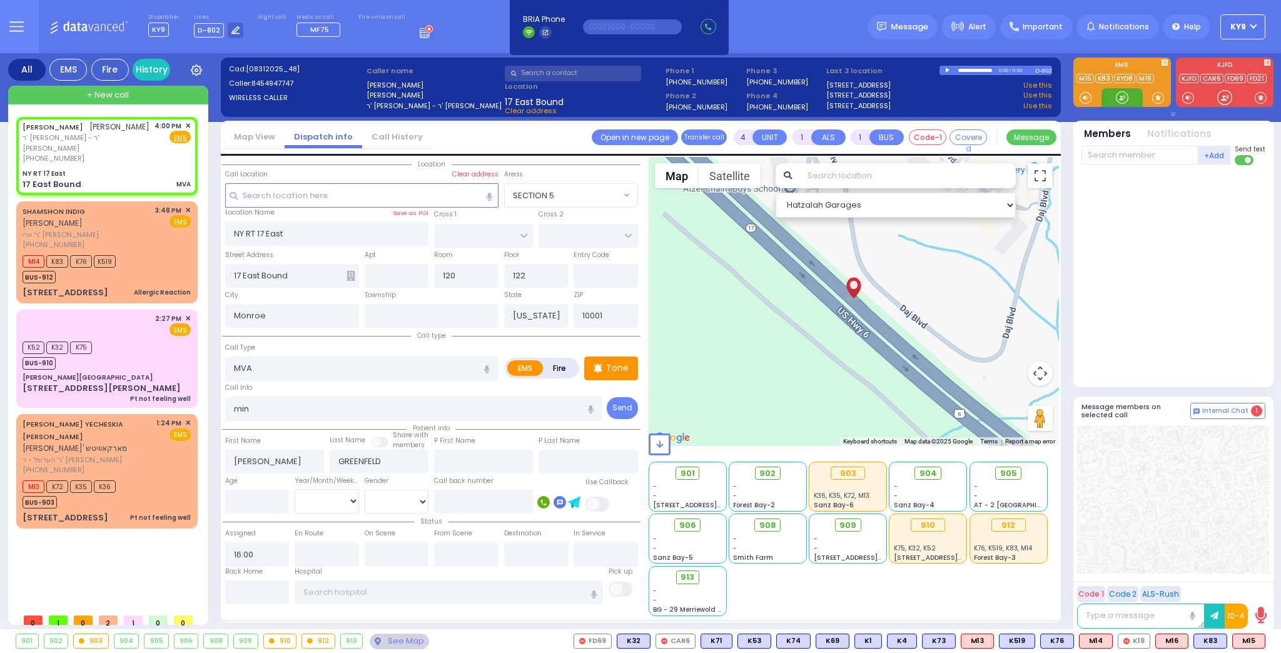
click at [1117, 95] on div at bounding box center [1121, 97] width 13 height 13
click at [1122, 94] on div at bounding box center [1121, 97] width 13 height 13
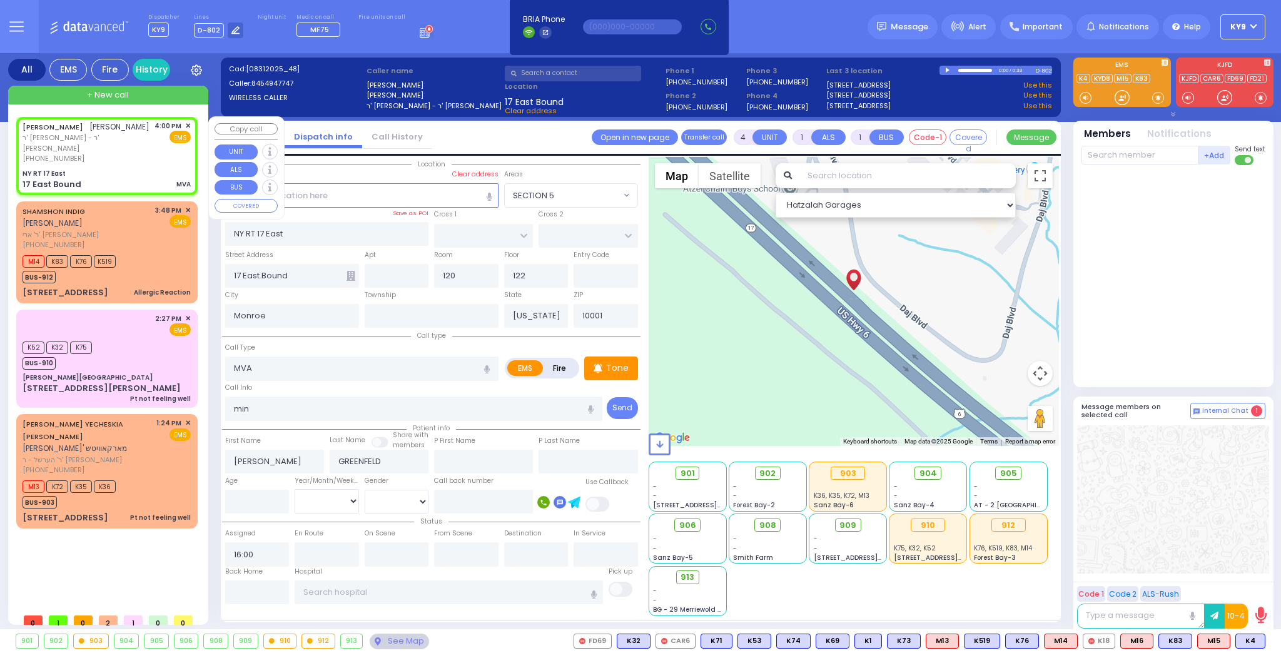
click at [128, 169] on div "NY RT 17 East" at bounding box center [107, 173] width 168 height 9
drag, startPoint x: 1121, startPoint y: 95, endPoint x: 1224, endPoint y: 328, distance: 254.8
click at [1129, 114] on div "EMS K4" at bounding box center [1173, 87] width 210 height 59
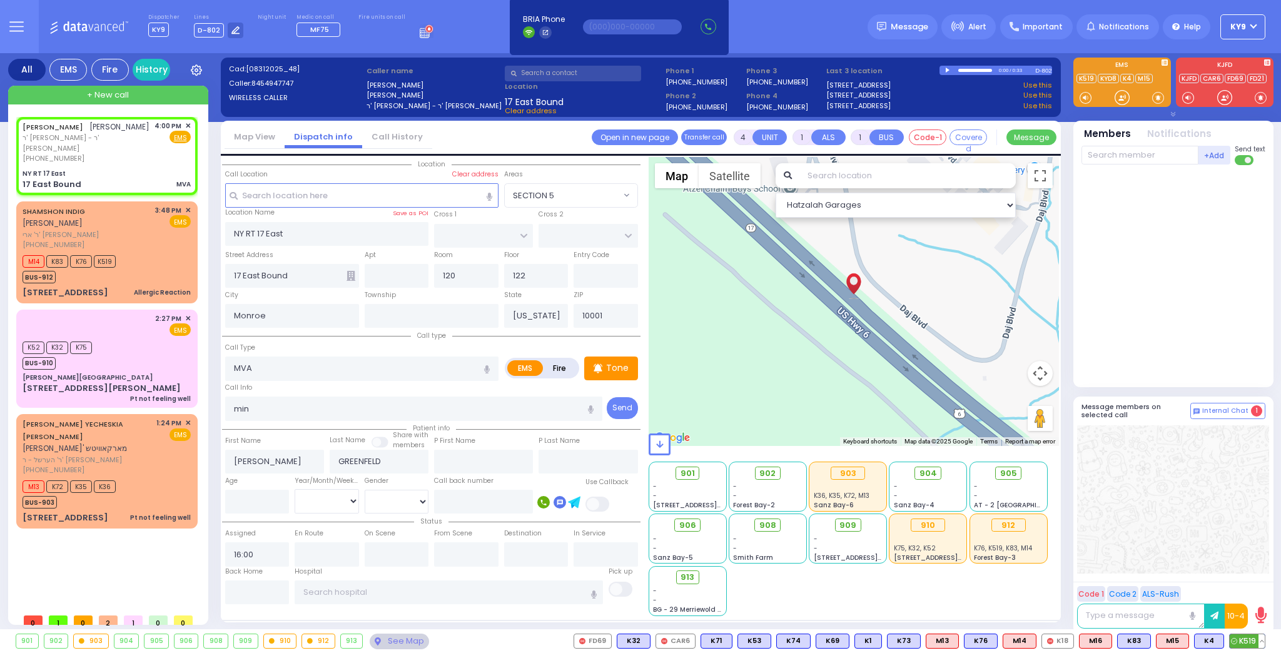
click at [1246, 641] on span "K519" at bounding box center [1246, 641] width 35 height 14
click at [1209, 645] on span "K4" at bounding box center [1208, 641] width 29 height 14
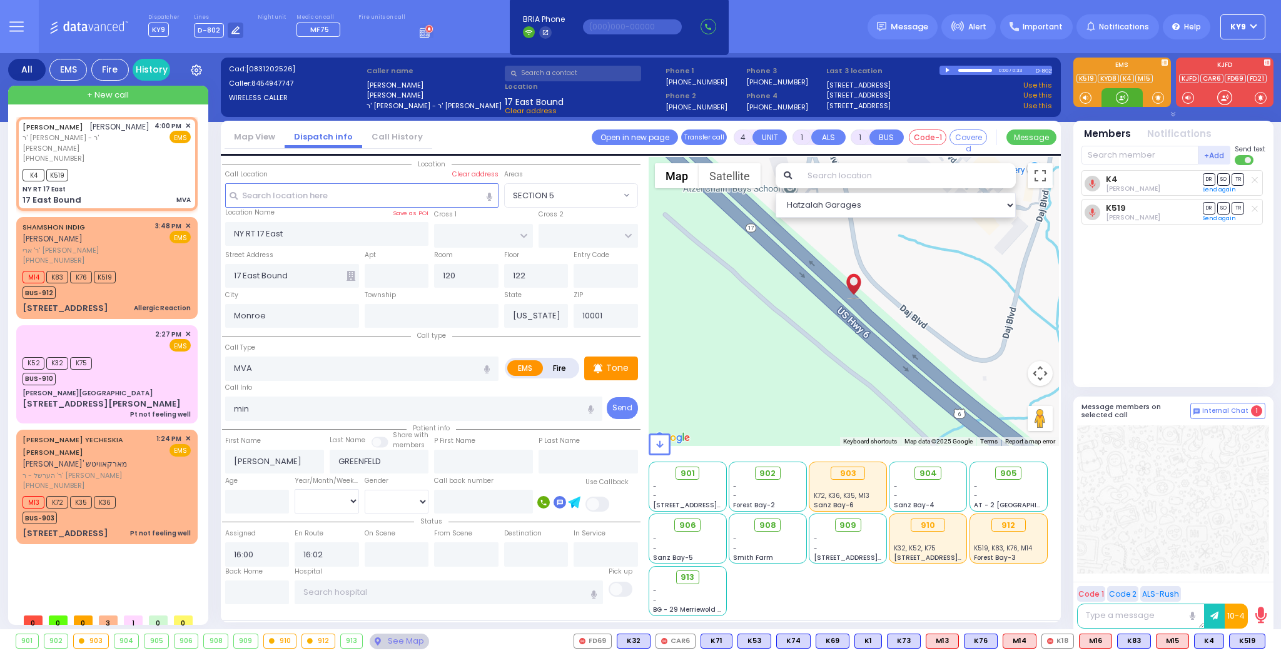
drag, startPoint x: 1116, startPoint y: 93, endPoint x: 35, endPoint y: 18, distance: 1083.7
click at [1104, 89] on div at bounding box center [1121, 97] width 41 height 19
click at [1117, 102] on div at bounding box center [1121, 97] width 13 height 13
click at [1122, 96] on div at bounding box center [1121, 97] width 13 height 13
click at [1122, 101] on div at bounding box center [1121, 97] width 13 height 13
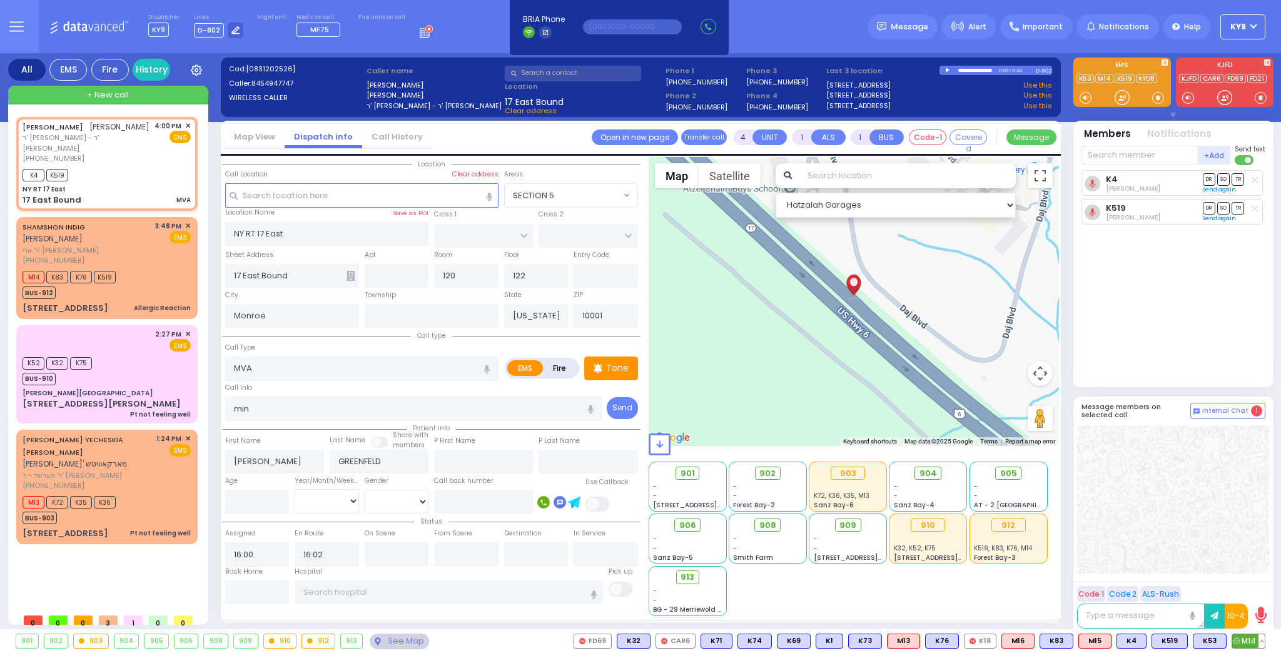
click at [1247, 639] on span "M14" at bounding box center [1248, 641] width 33 height 14
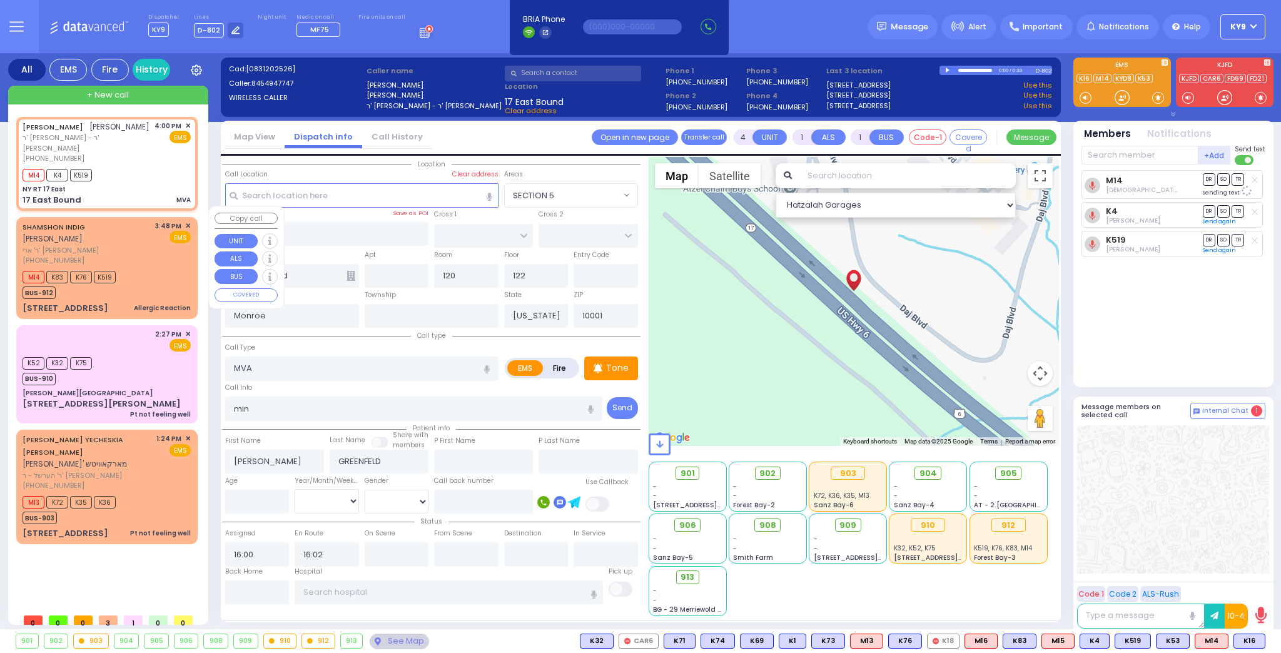
click at [148, 268] on div "M14 K83 K76 K519 BUS-912" at bounding box center [107, 283] width 168 height 31
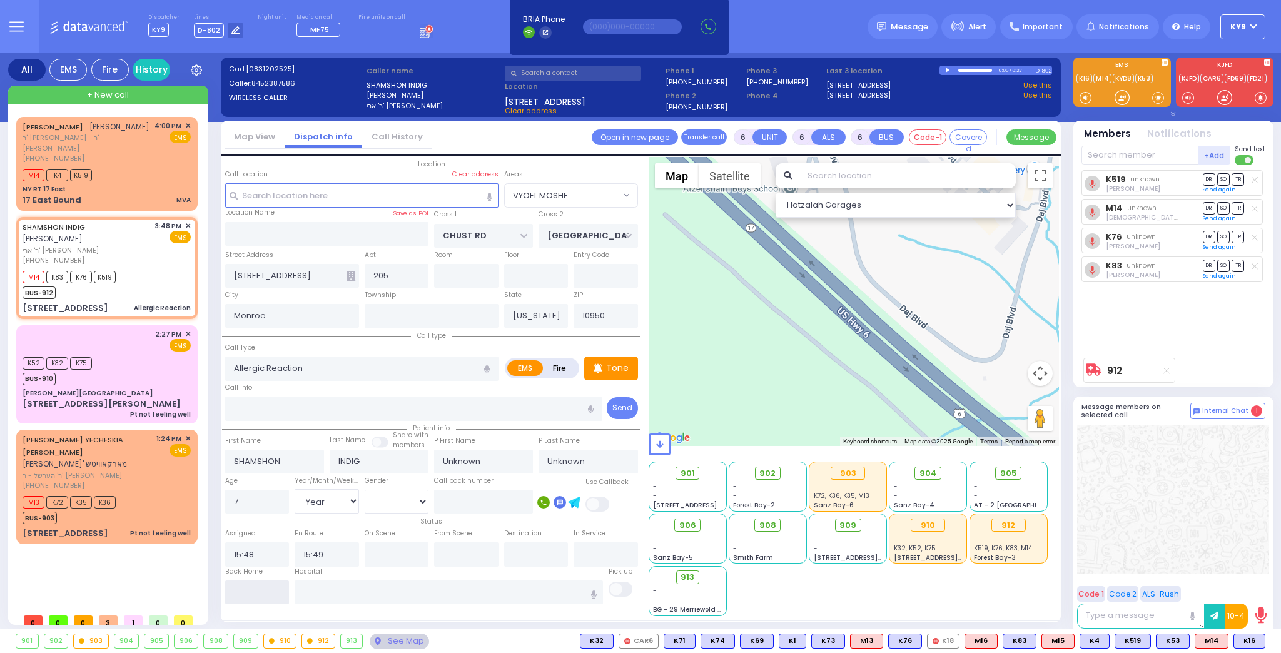
click at [247, 590] on input "text" at bounding box center [257, 592] width 64 height 24
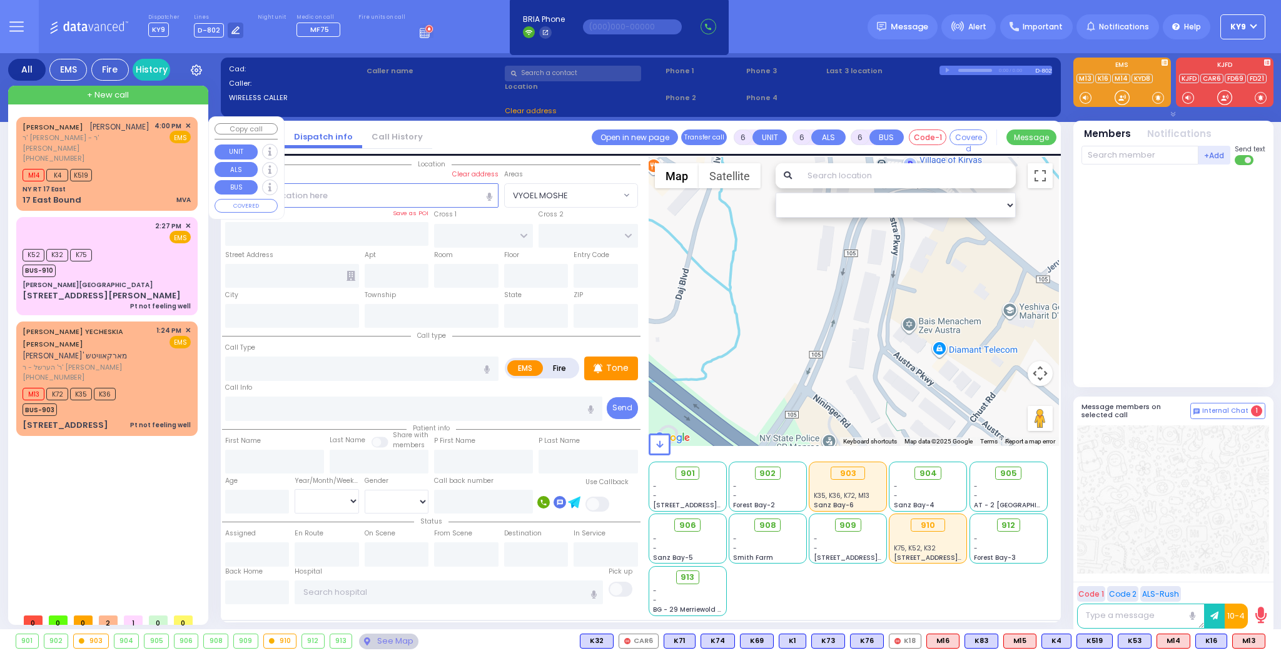
click at [143, 166] on div "M14 K4 K519" at bounding box center [107, 174] width 168 height 16
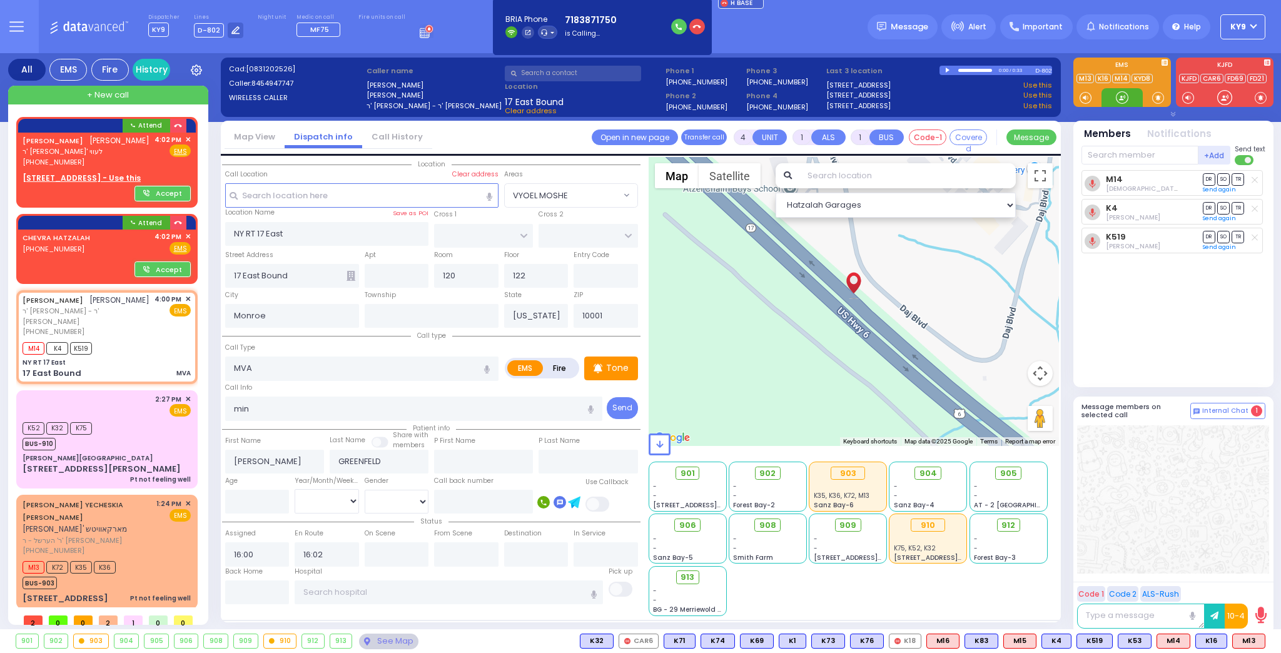
click at [1121, 95] on div at bounding box center [1121, 97] width 13 height 13
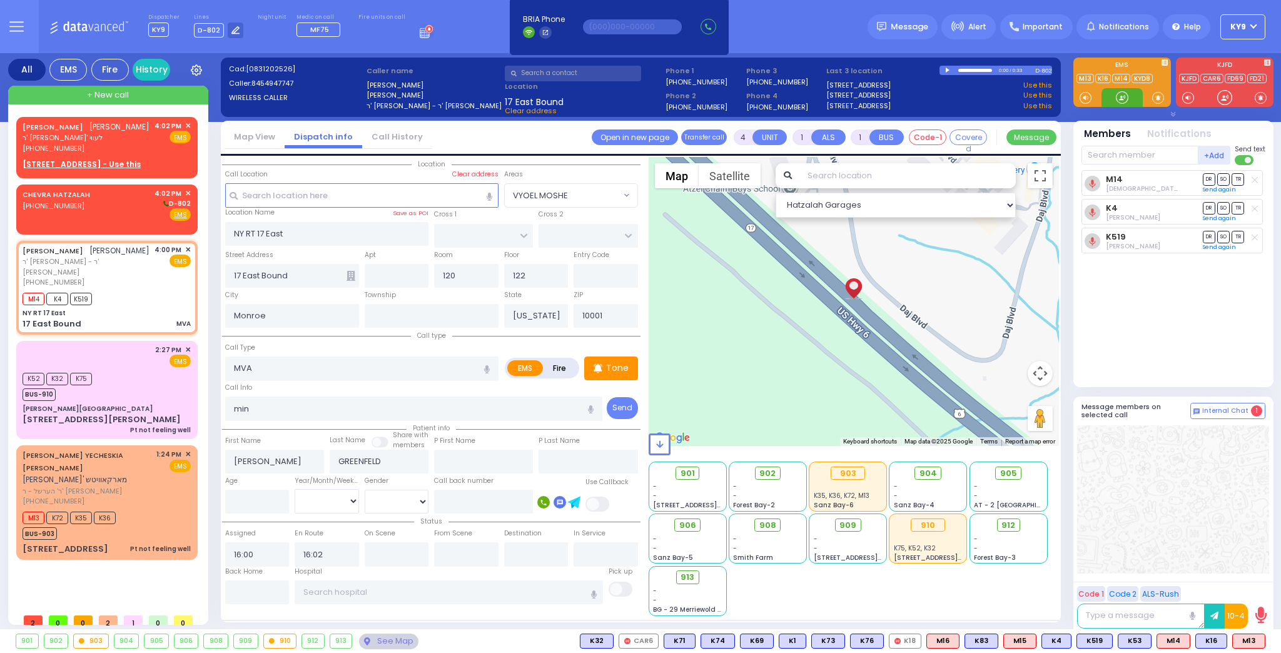
drag, startPoint x: 1121, startPoint y: 97, endPoint x: 1114, endPoint y: 100, distance: 7.6
click at [1119, 96] on div at bounding box center [1121, 97] width 13 height 13
click at [128, 296] on div "M14 K4 K519" at bounding box center [107, 297] width 168 height 16
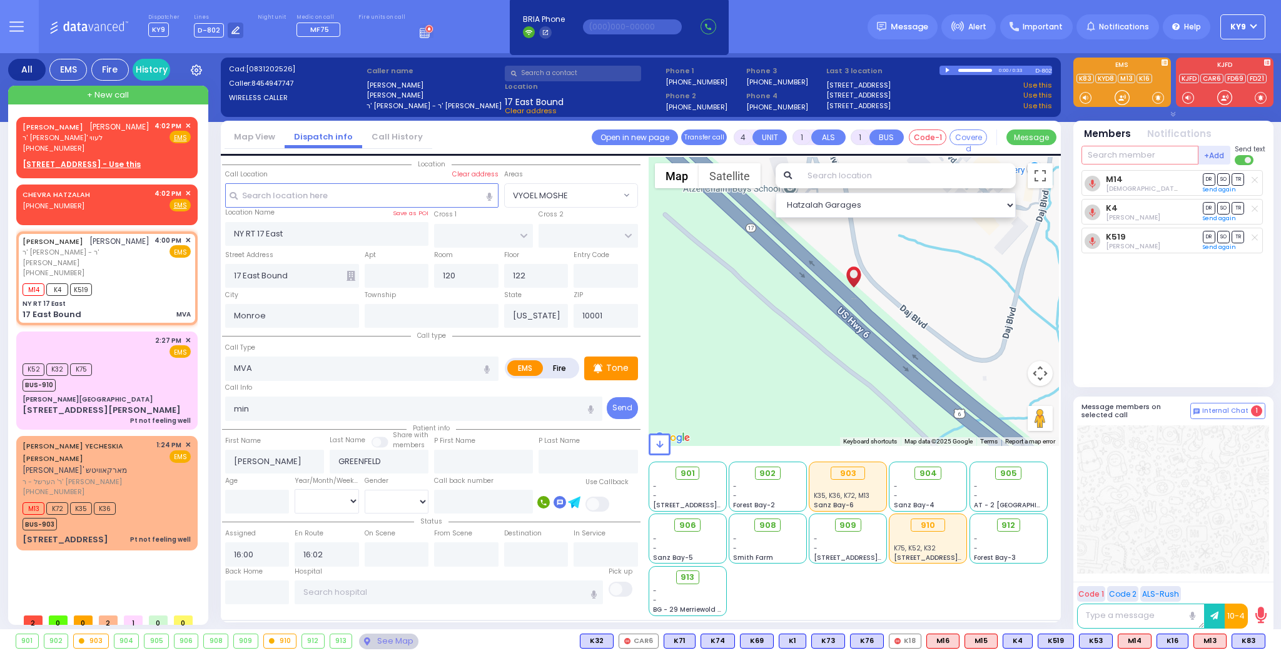
click at [1163, 153] on input "text" at bounding box center [1139, 155] width 117 height 19
click at [1157, 186] on div "KY83 Dov Guttman" at bounding box center [1174, 181] width 178 height 22
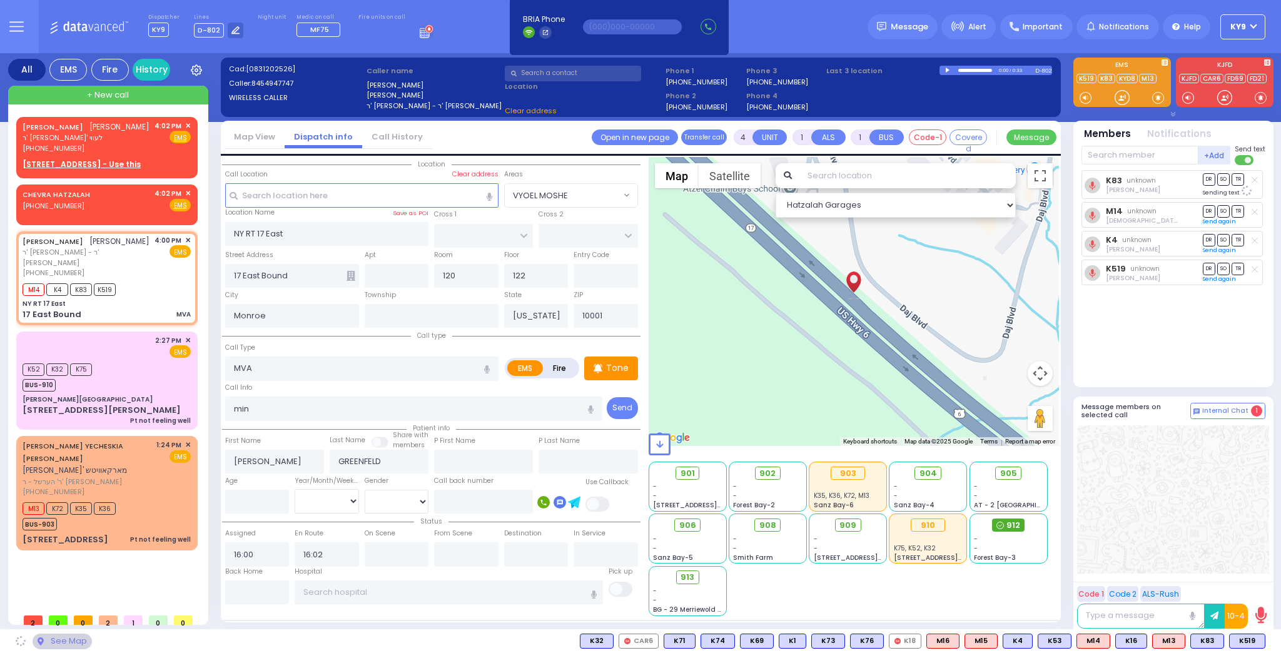
click at [1013, 527] on span "912" at bounding box center [1013, 525] width 14 height 13
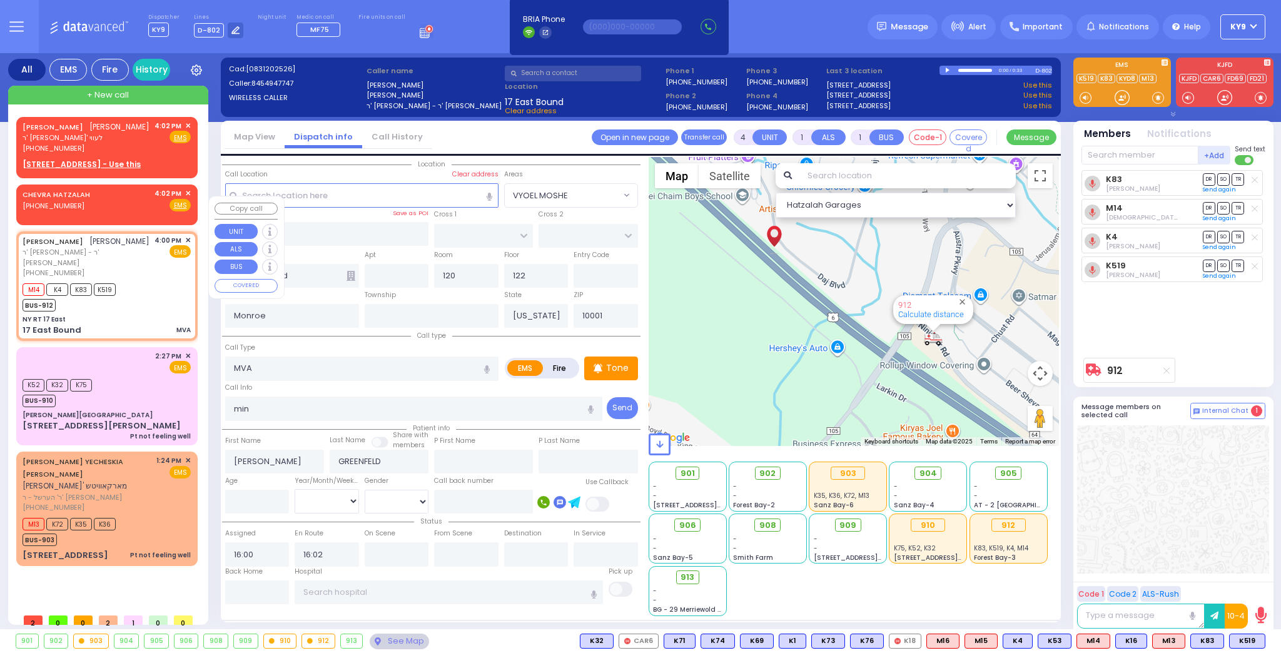
click at [189, 199] on span "✕" at bounding box center [188, 193] width 6 height 11
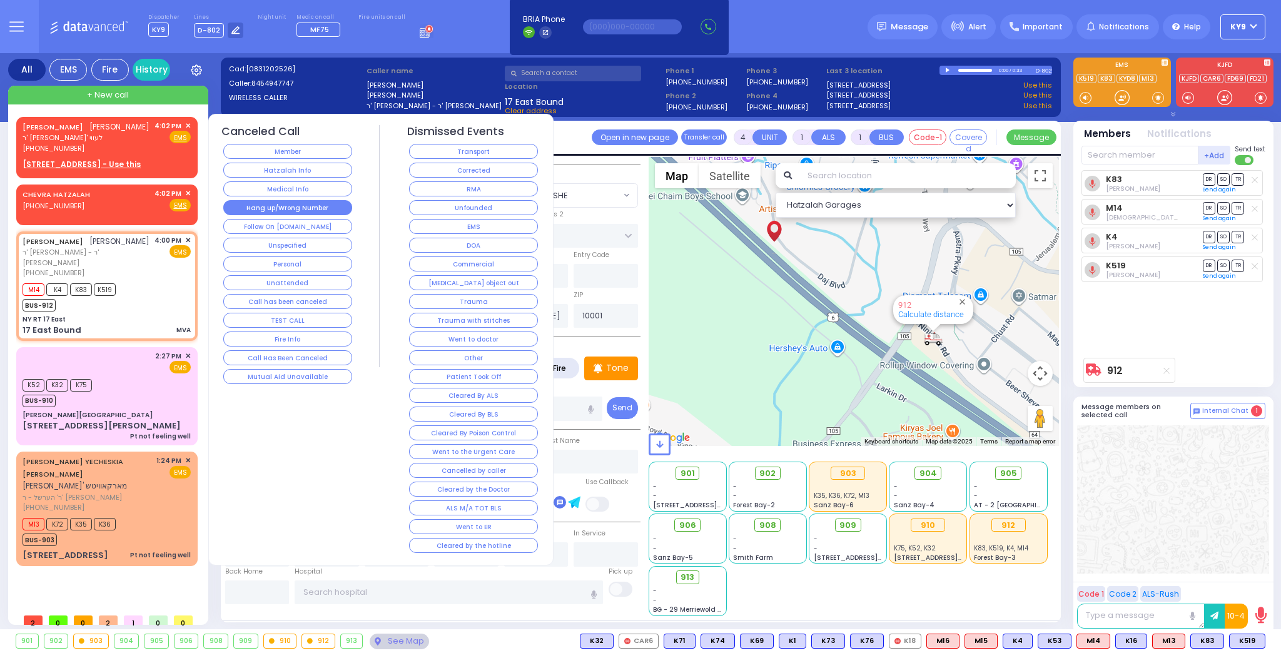
click at [277, 208] on button "Hang up/Wrong Number" at bounding box center [287, 207] width 129 height 15
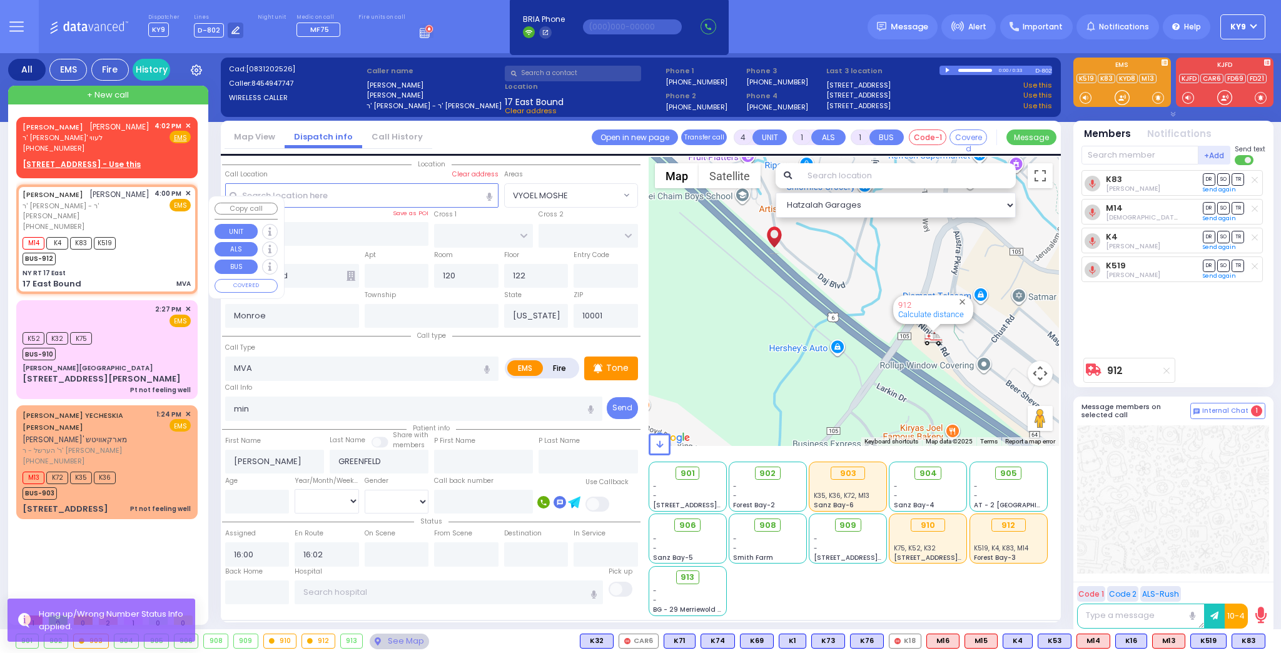
click at [143, 263] on div "M14 K4 K83 K519 BUS-912" at bounding box center [107, 249] width 168 height 31
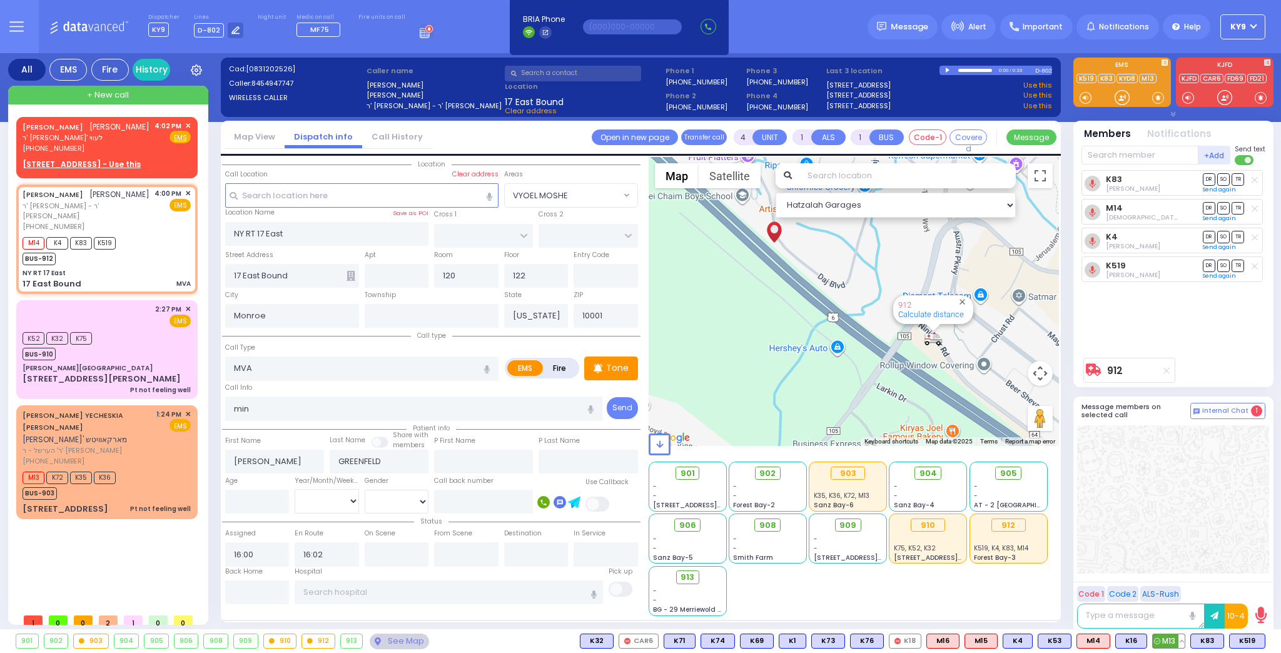
click at [1171, 645] on span "M13" at bounding box center [1168, 641] width 32 height 14
click at [1091, 642] on span "M14" at bounding box center [1093, 641] width 33 height 14
click at [186, 123] on span "✕" at bounding box center [188, 126] width 6 height 11
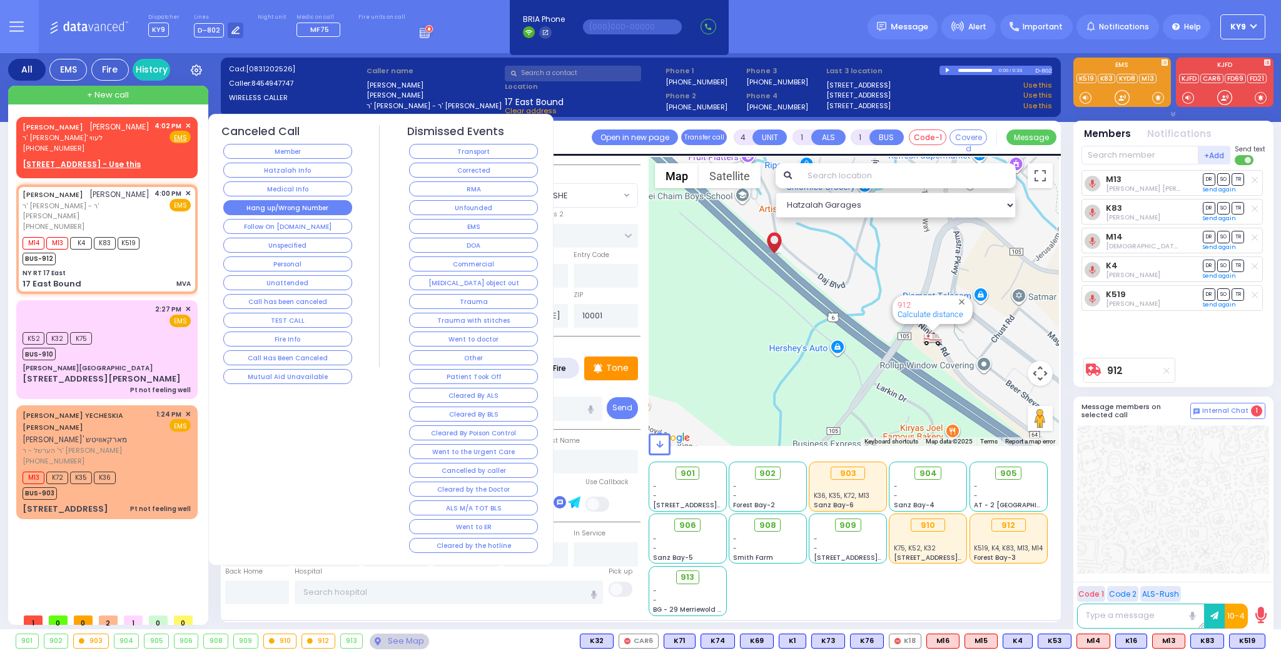
click at [248, 210] on button "Hang up/Wrong Number" at bounding box center [287, 207] width 129 height 15
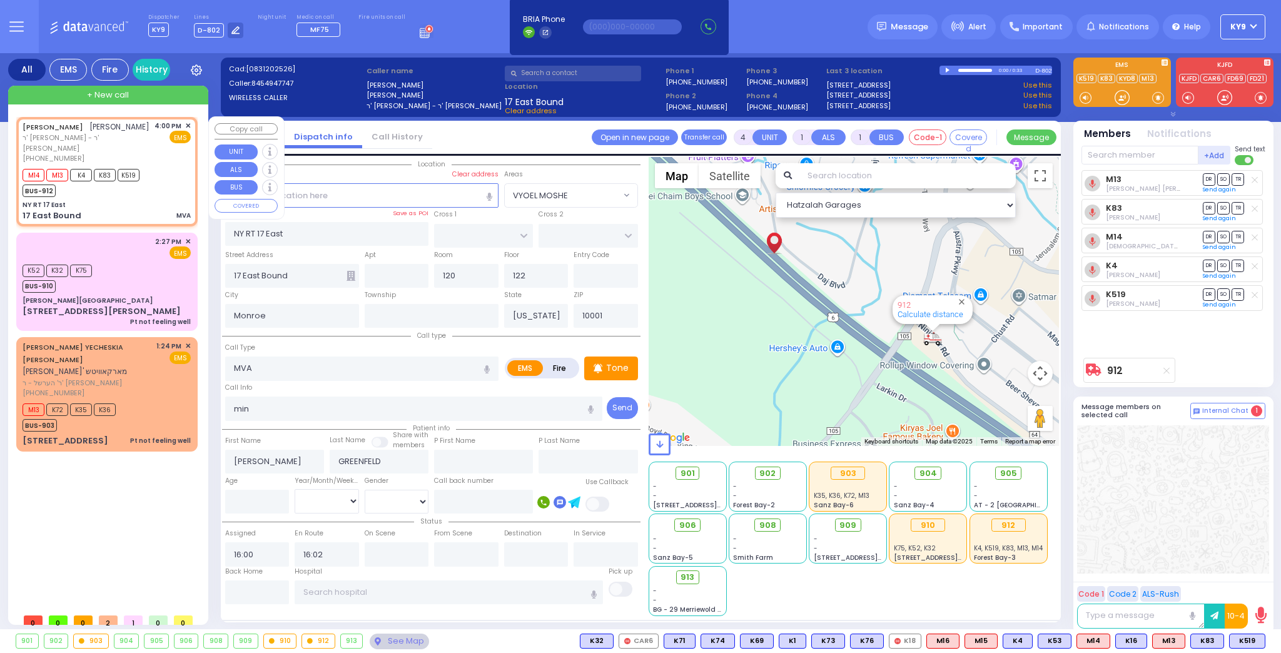
click at [108, 188] on div "JOEL GREENFELD יואל גרינפעלד ר' דוד לייב - ר' אברהם אלתר פיש (845) 494-7747 4:0…" at bounding box center [107, 171] width 176 height 105
click at [1127, 91] on icon at bounding box center [1121, 97] width 13 height 13
drag, startPoint x: 1127, startPoint y: 91, endPoint x: 1128, endPoint y: 99, distance: 8.8
click at [1127, 89] on div at bounding box center [1121, 97] width 41 height 19
click at [1121, 95] on icon at bounding box center [1121, 97] width 15 height 15
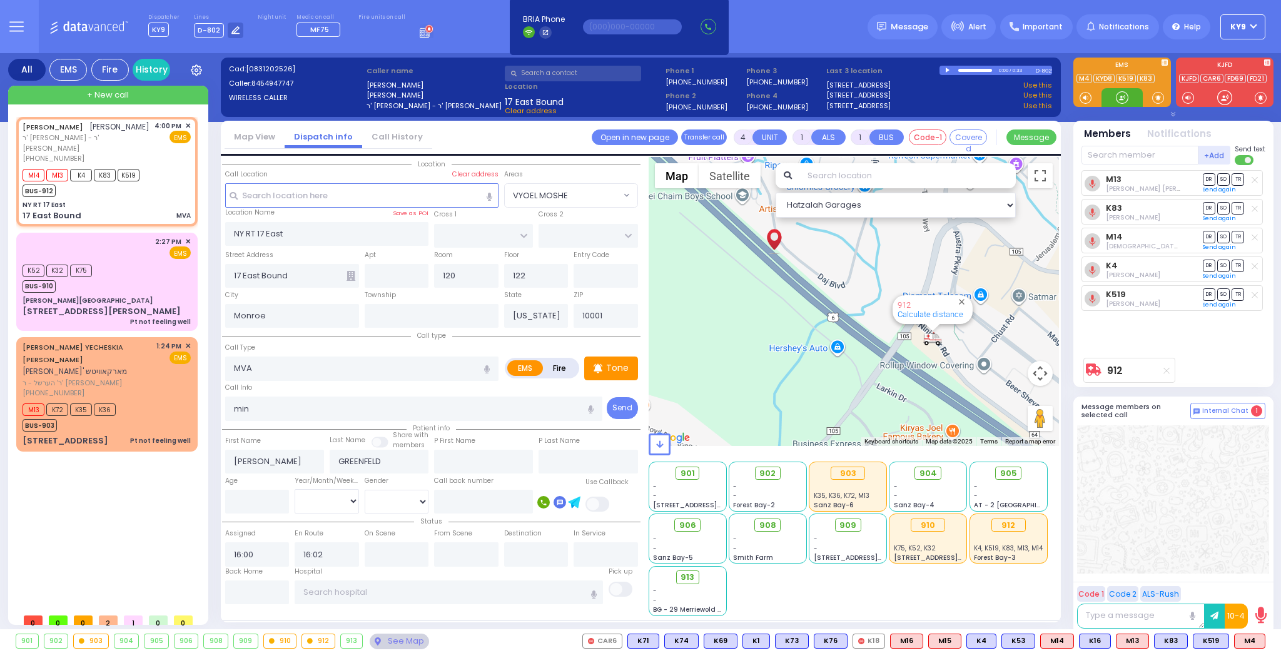
click at [1124, 95] on div at bounding box center [1121, 97] width 13 height 13
drag, startPoint x: 1121, startPoint y: 96, endPoint x: 1173, endPoint y: 238, distance: 151.7
click at [1144, 139] on div "Team connect is not connected. Please, close all team connect windows and Try N…" at bounding box center [1173, 343] width 200 height 581
click at [491, 498] on input "text" at bounding box center [483, 502] width 99 height 24
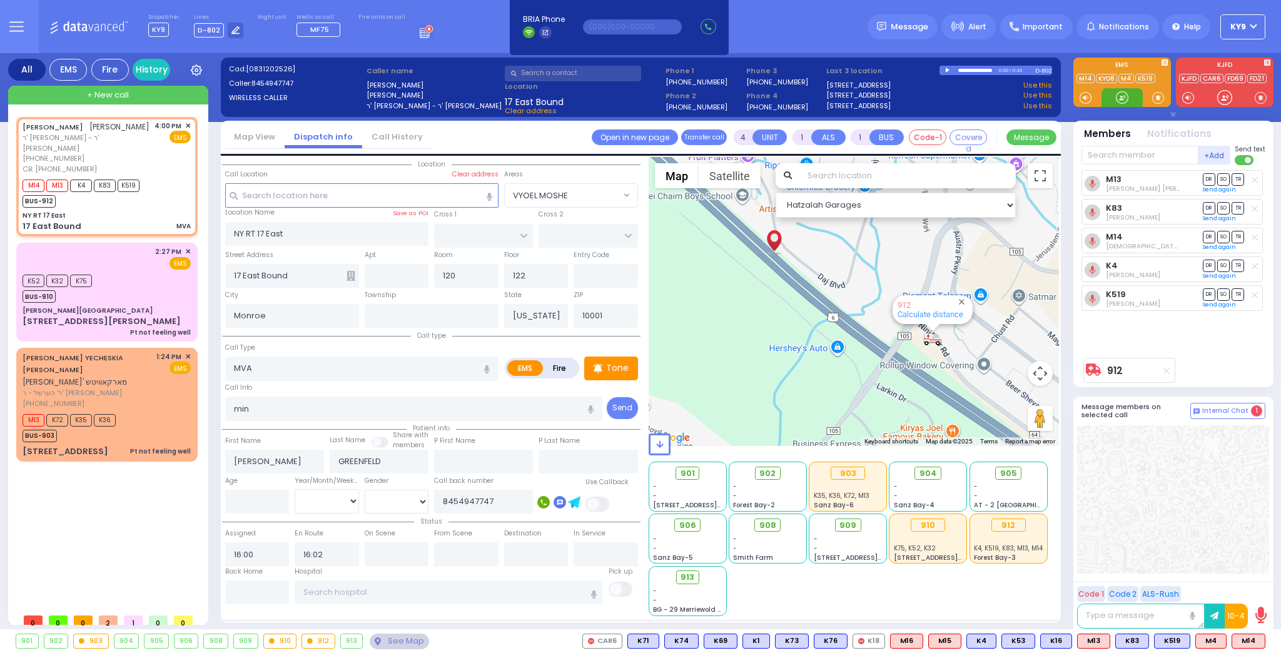
click at [1116, 94] on div at bounding box center [1121, 97] width 13 height 13
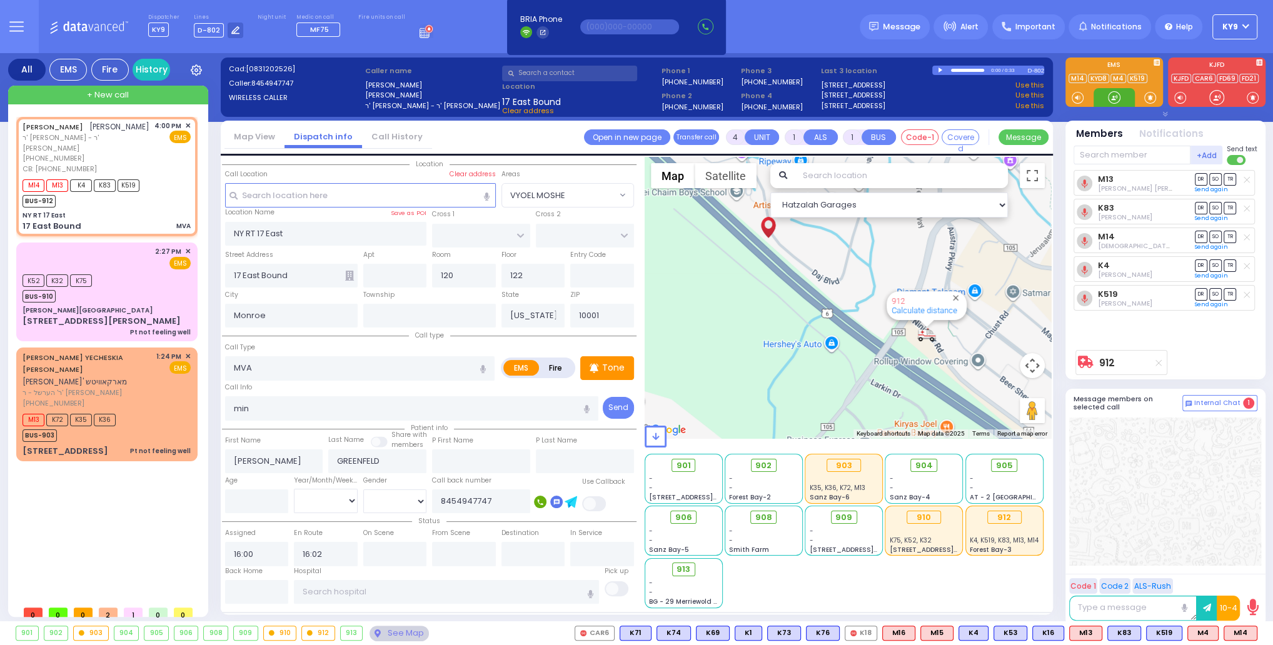
click at [1111, 96] on div at bounding box center [1114, 97] width 13 height 13
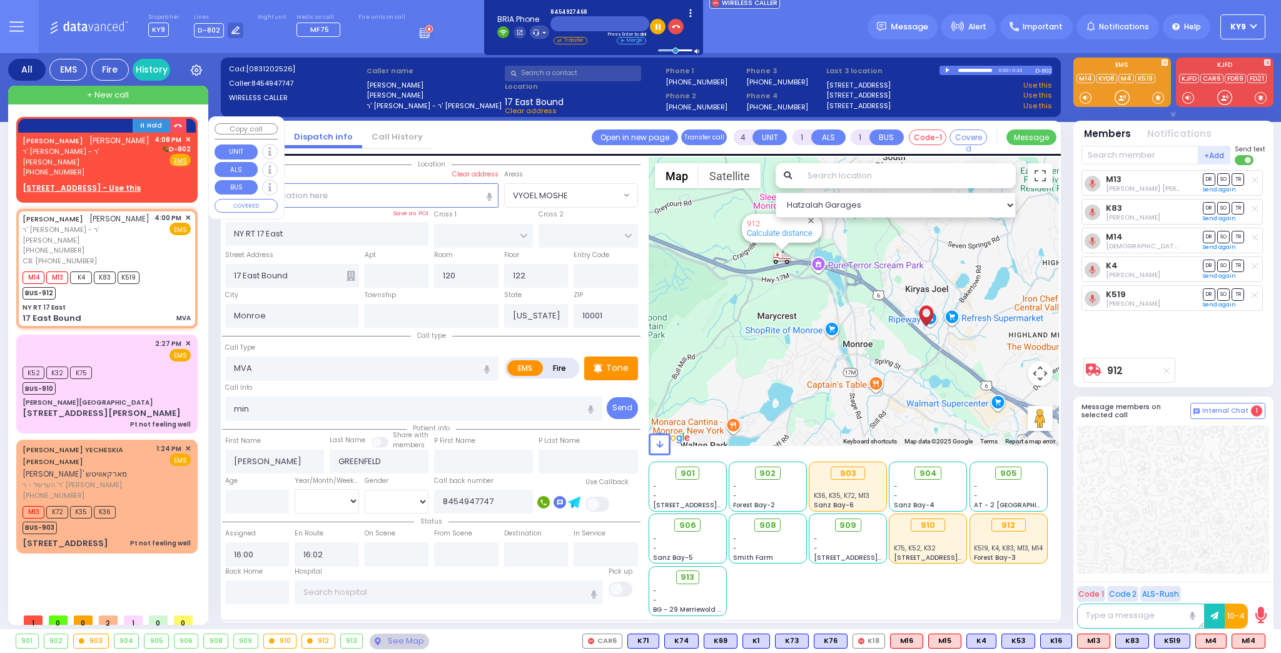
click at [143, 155] on div "YECHESKEL HOFMAN יחזקאל האפמאן ר' אברהם - ר' שלום יוסף בראך (845) 492-7468 4:08…" at bounding box center [107, 155] width 168 height 43
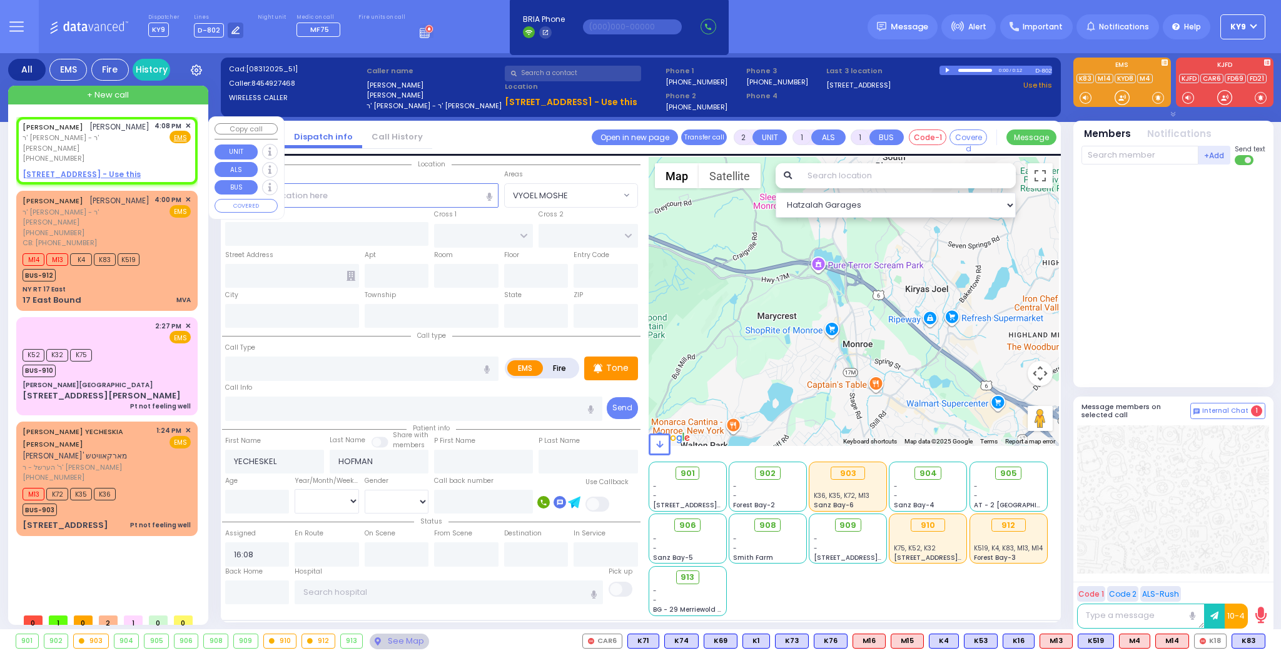
click at [187, 125] on span "✕" at bounding box center [188, 126] width 6 height 11
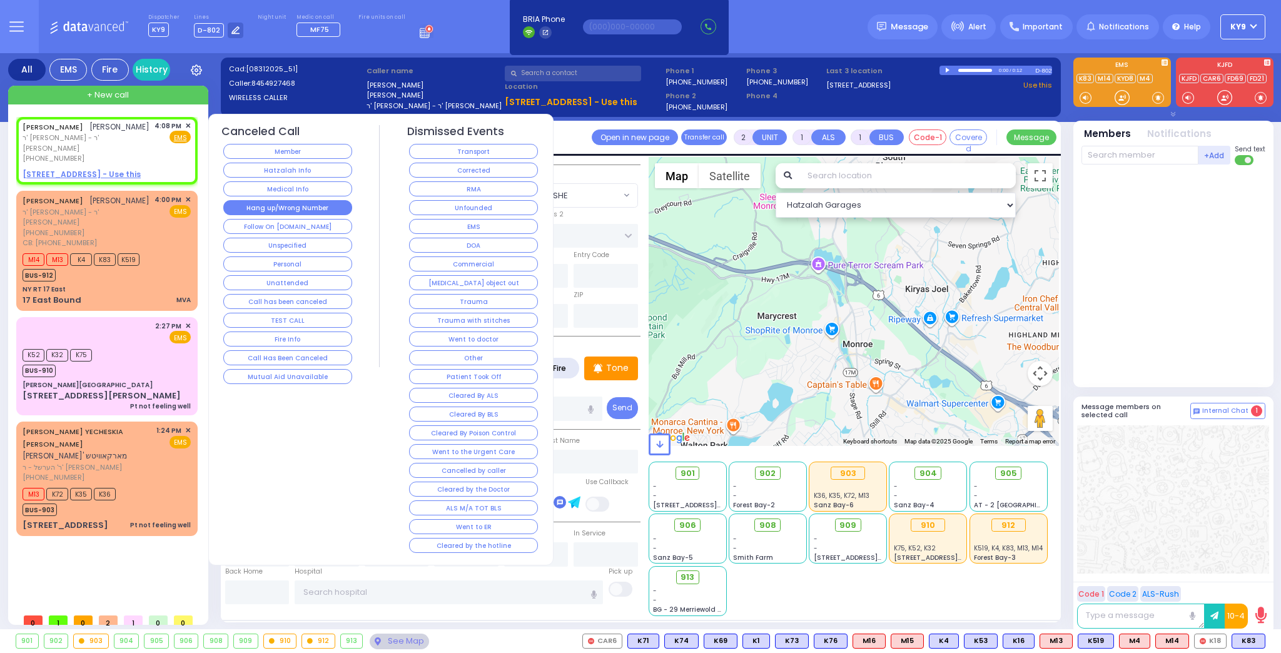
click at [261, 204] on button "Hang up/Wrong Number" at bounding box center [287, 207] width 129 height 15
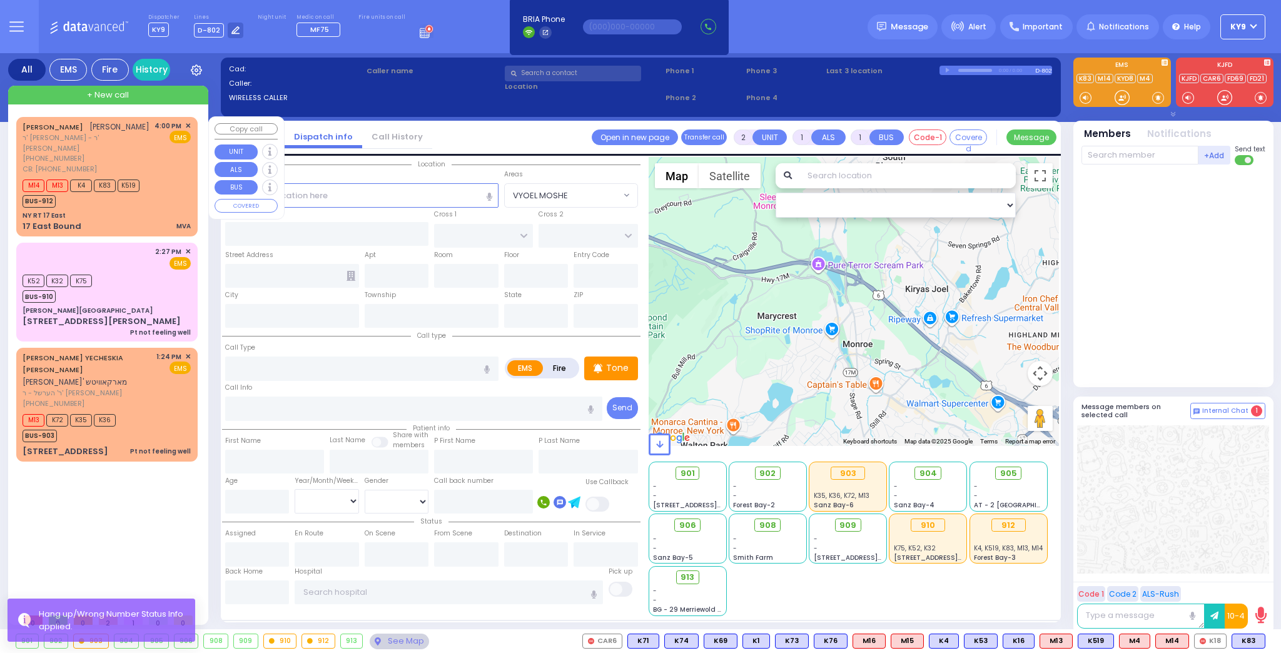
click at [156, 176] on div "M14 M13 K4 K83 K519 BUS-912" at bounding box center [107, 191] width 168 height 31
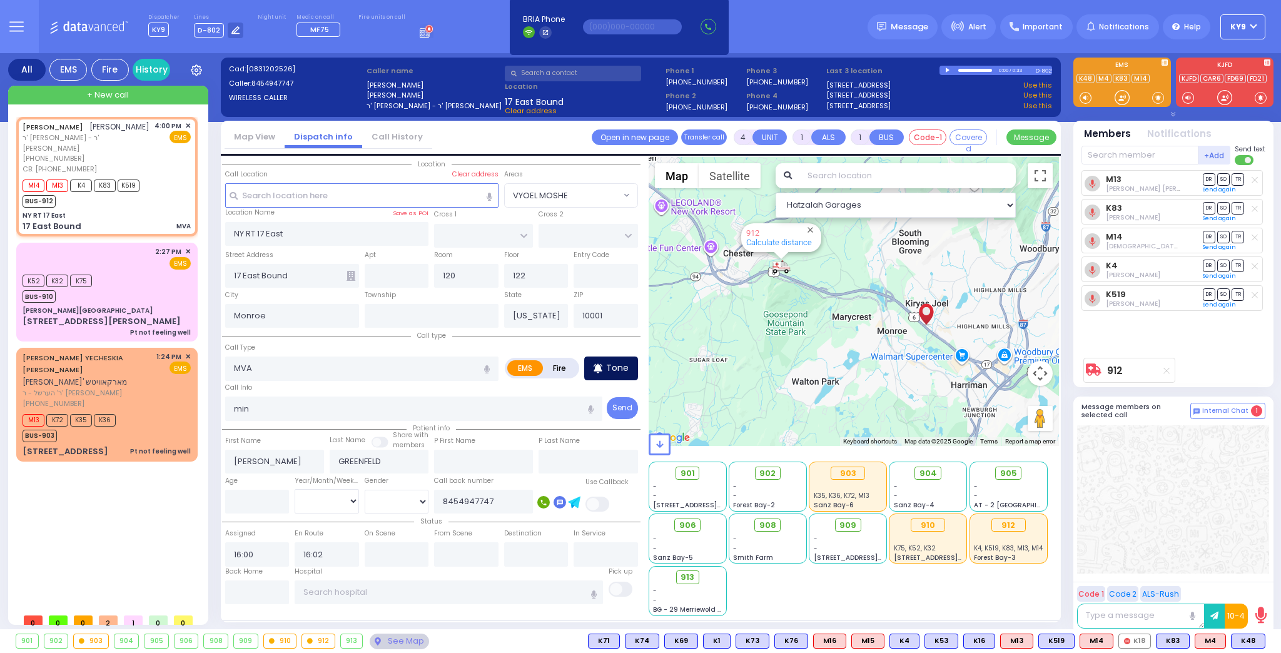
click at [609, 368] on p "Tone" at bounding box center [617, 367] width 23 height 13
click at [1159, 98] on span at bounding box center [1158, 97] width 12 height 13
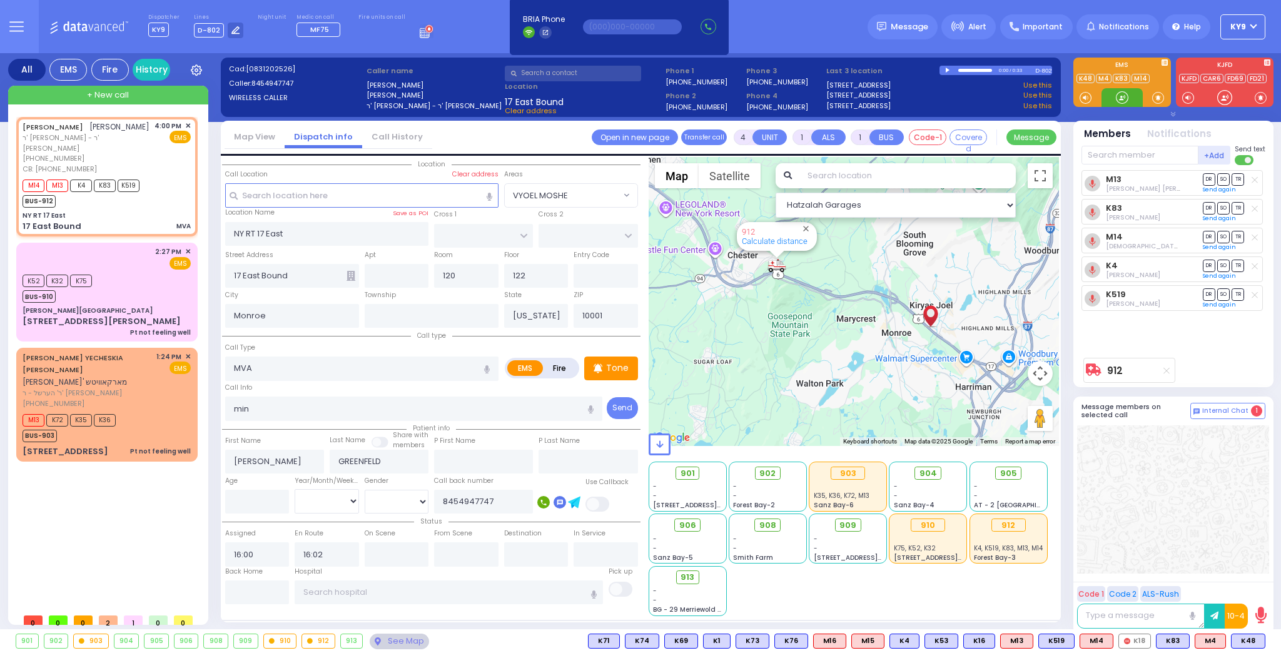
click at [1122, 96] on div at bounding box center [1121, 97] width 13 height 13
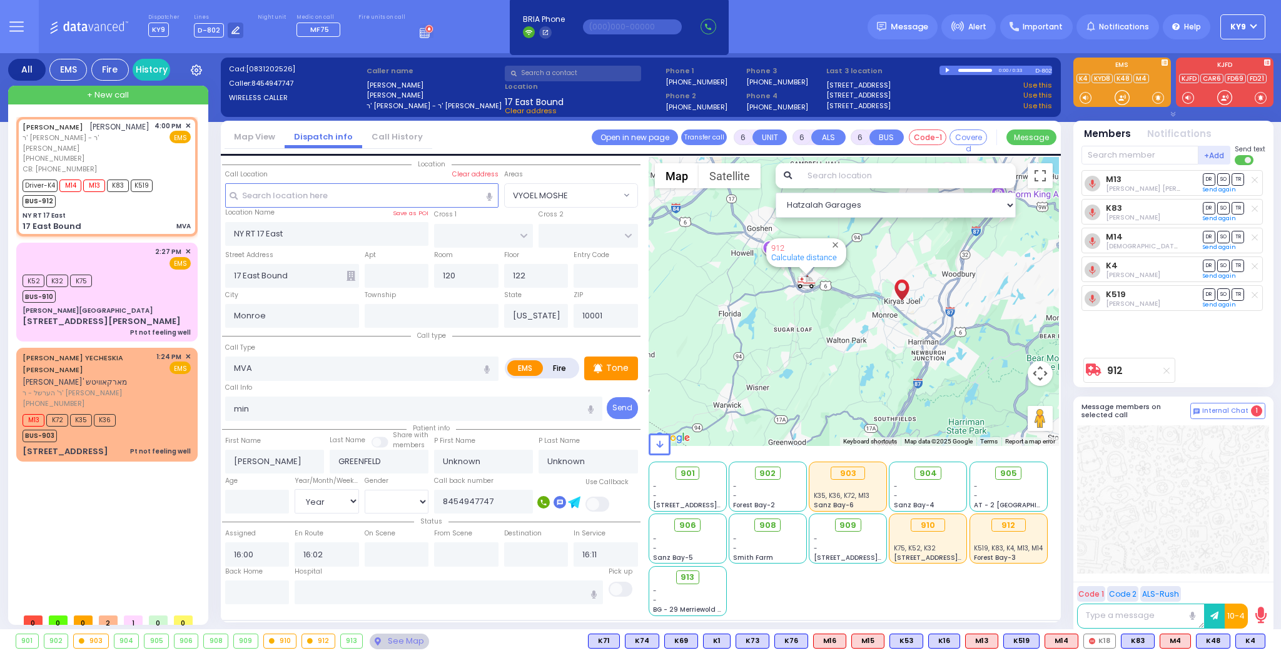
select select
select select "Year"
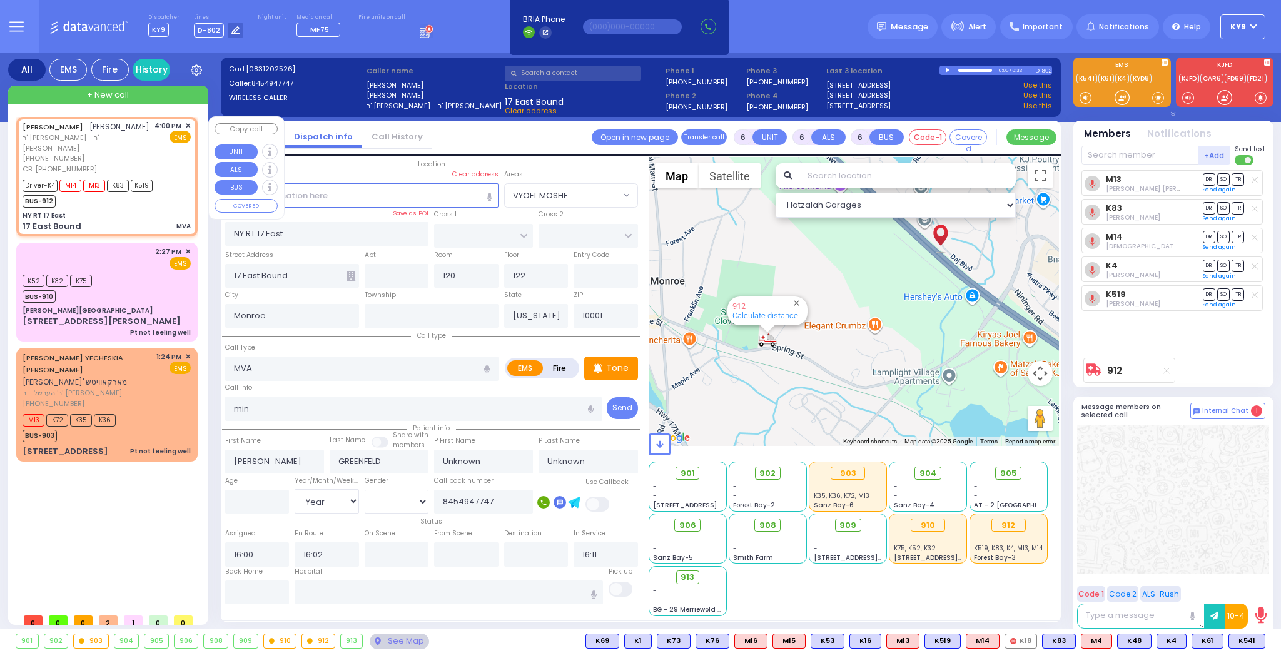
click at [157, 154] on div "4:00 PM ✕ EMS" at bounding box center [172, 148] width 37 height 54
select select
radio input "true"
select select "Year"
select select "Hatzalah Garages"
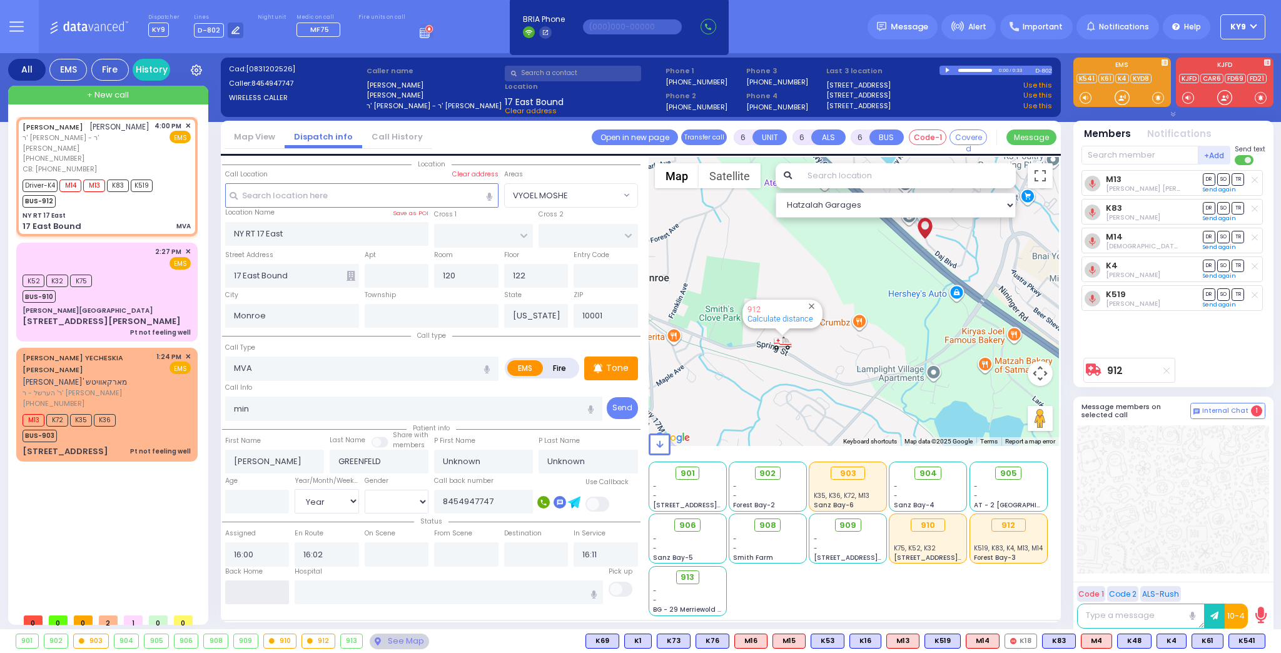
click at [244, 582] on input "text" at bounding box center [257, 592] width 64 height 24
type input "16:26"
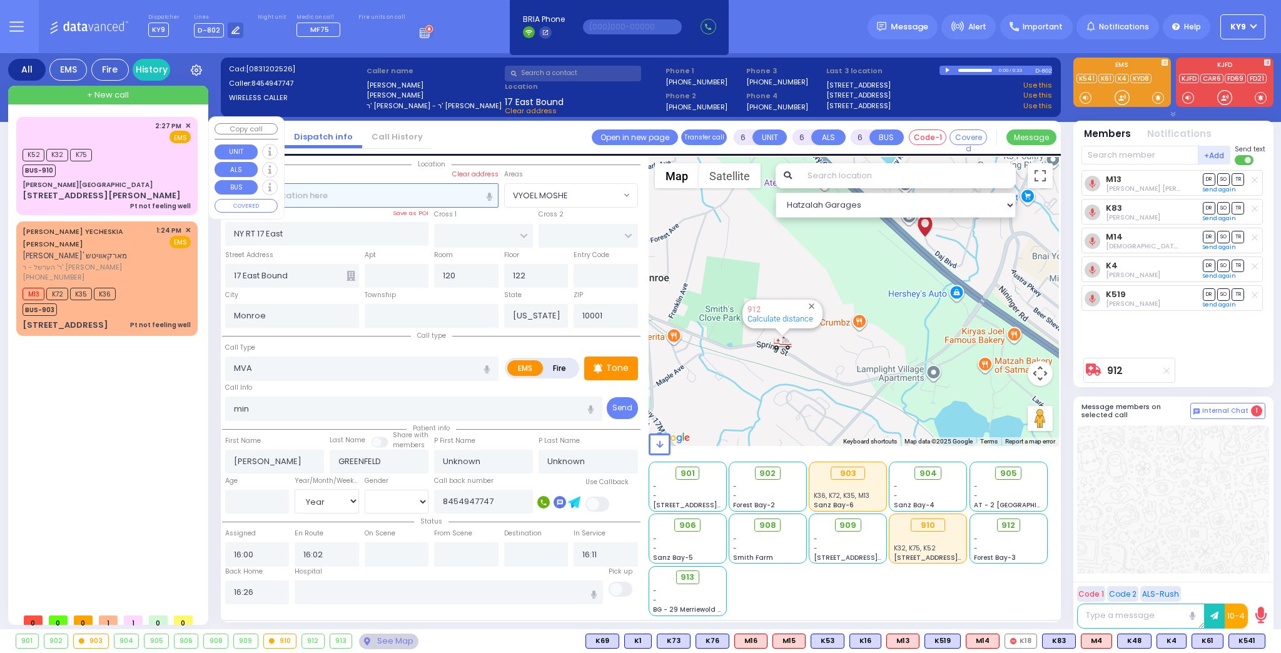
select select
radio input "true"
select select
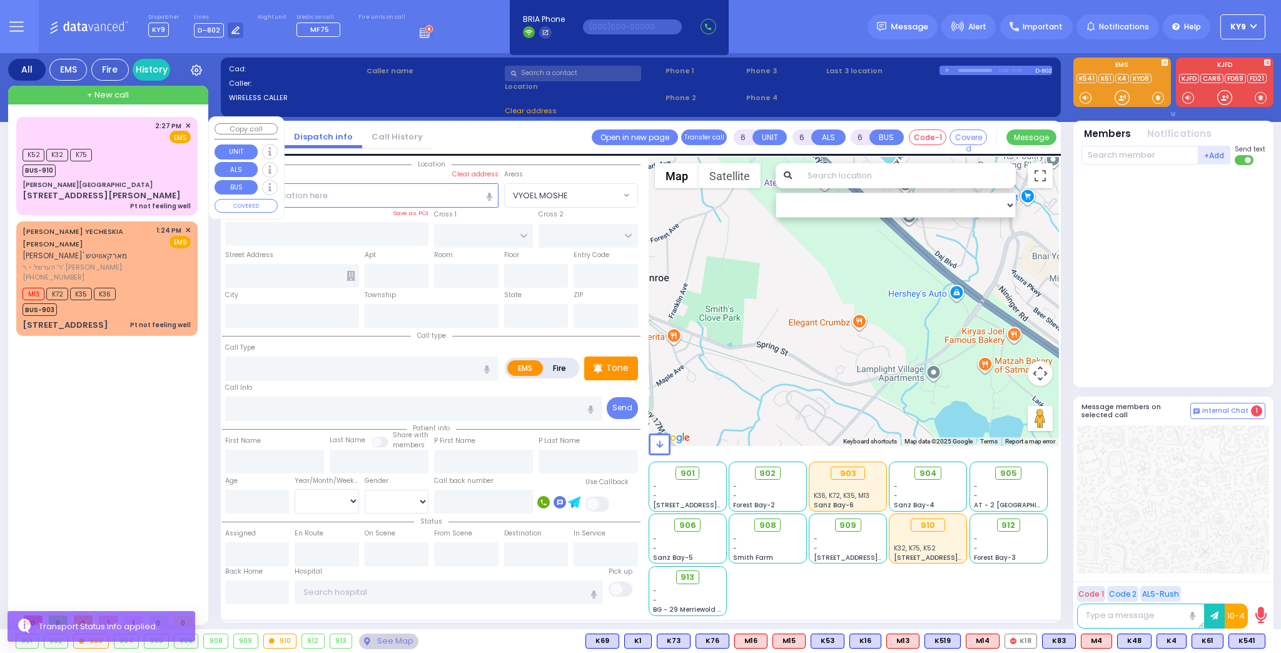
click at [148, 156] on div "K52 K32 K75 BUS-910" at bounding box center [107, 161] width 168 height 31
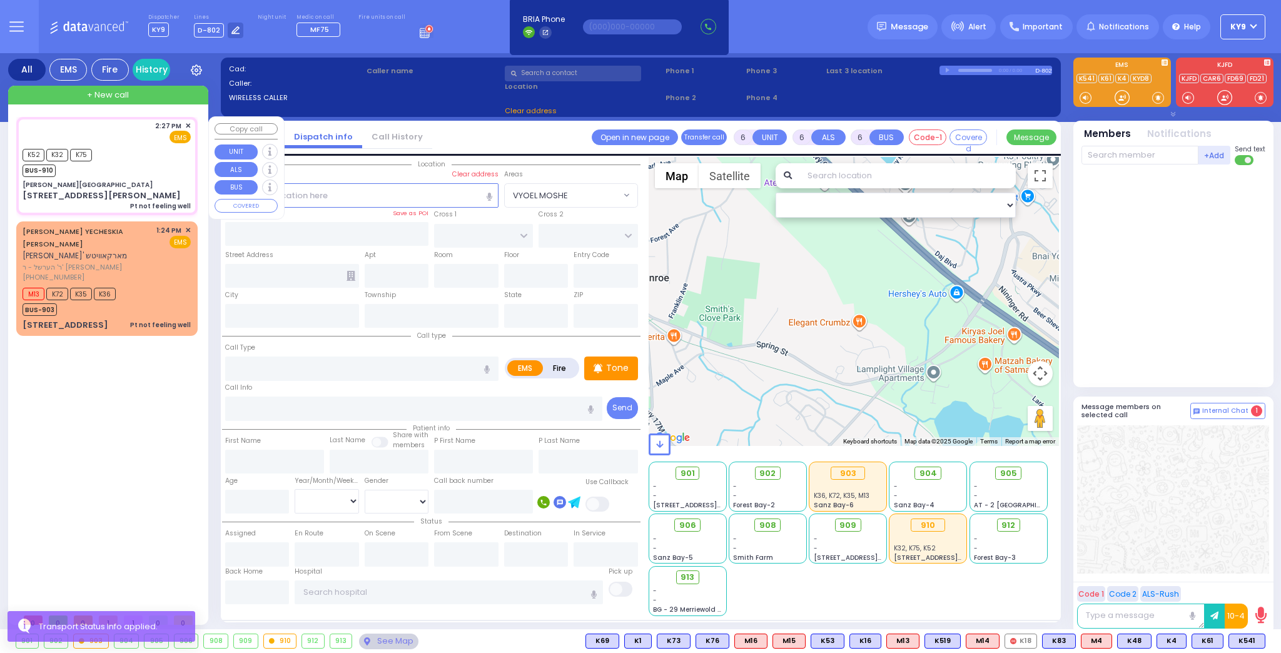
select select
type input "Pt not feeling well"
radio input "true"
type input "[PERSON_NAME]"
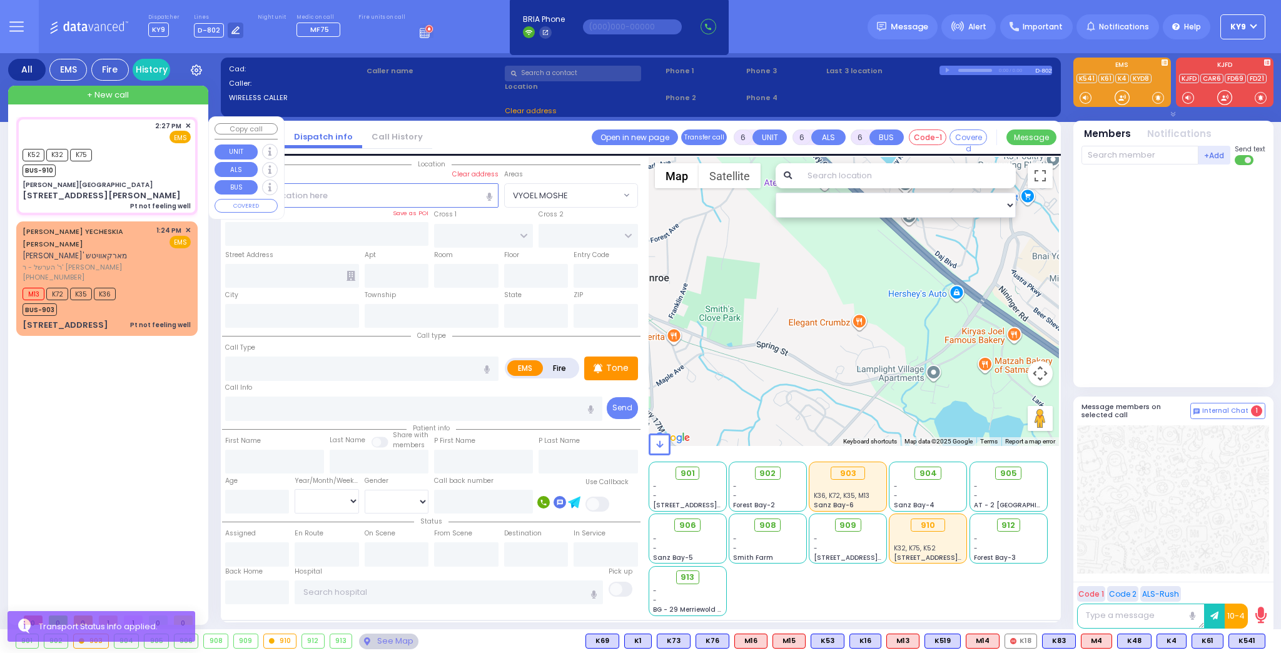
type input "19"
select select "Year"
select select "[DEMOGRAPHIC_DATA]"
type input "14:27"
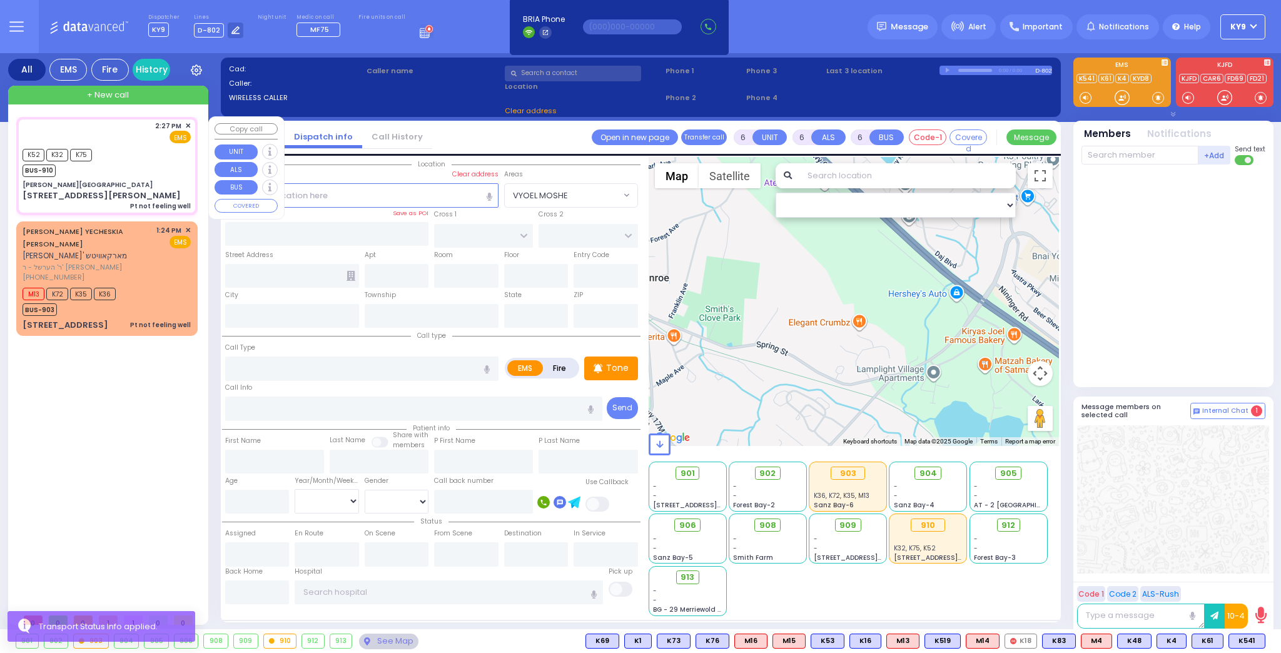
type input "14:28"
type input "15:15"
type input "16:13"
type input "[PERSON_NAME][GEOGRAPHIC_DATA] [STREET_ADDRESS][PERSON_NAME]"
select select "Hatzalah Garages"
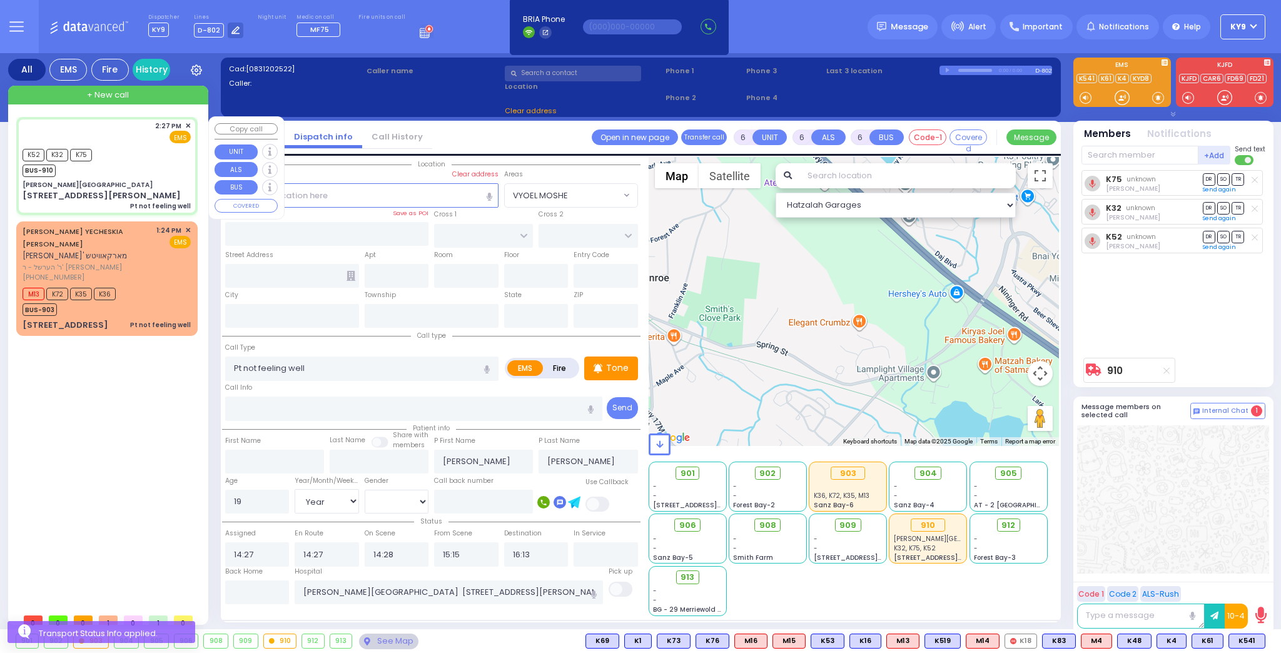
select select
radio input "true"
select select "Year"
select select "[DEMOGRAPHIC_DATA]"
select select "Hatzalah Garages"
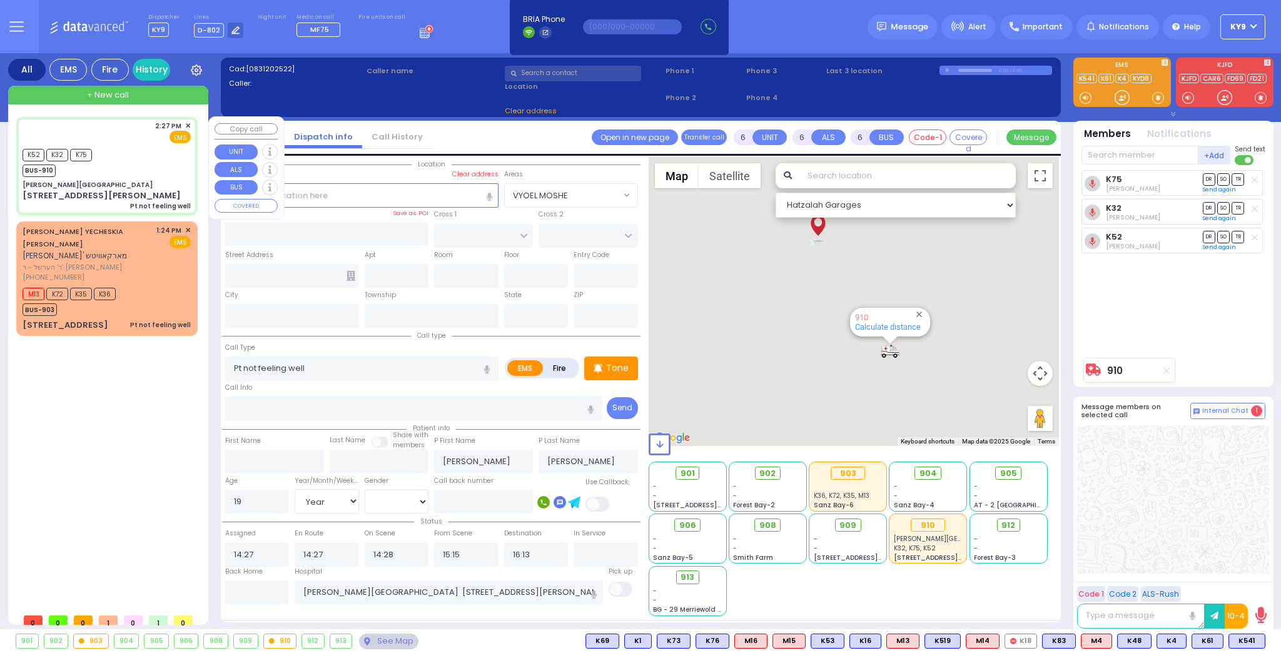
type input "[PERSON_NAME][GEOGRAPHIC_DATA]"
type input "CENTRAL VALLEY LINE"
type input "[PERSON_NAME][GEOGRAPHIC_DATA]"
type input "[STREET_ADDRESS][PERSON_NAME]"
type input "Monroe"
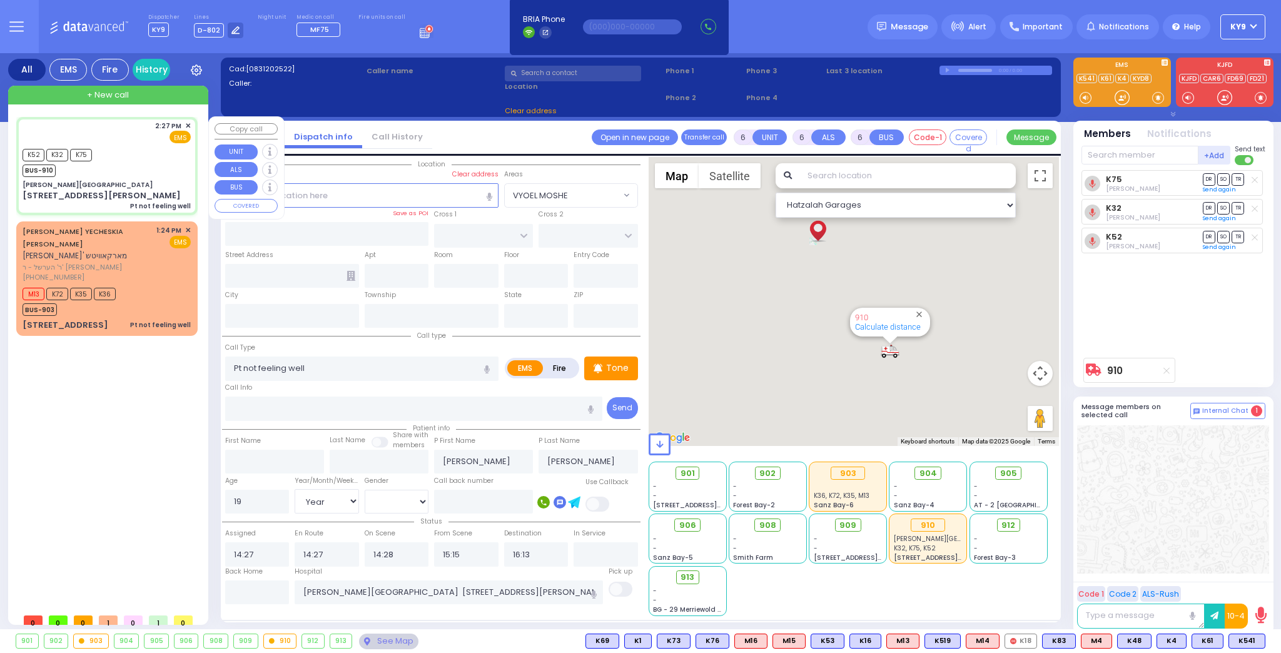
type input "[US_STATE]"
type input "10950"
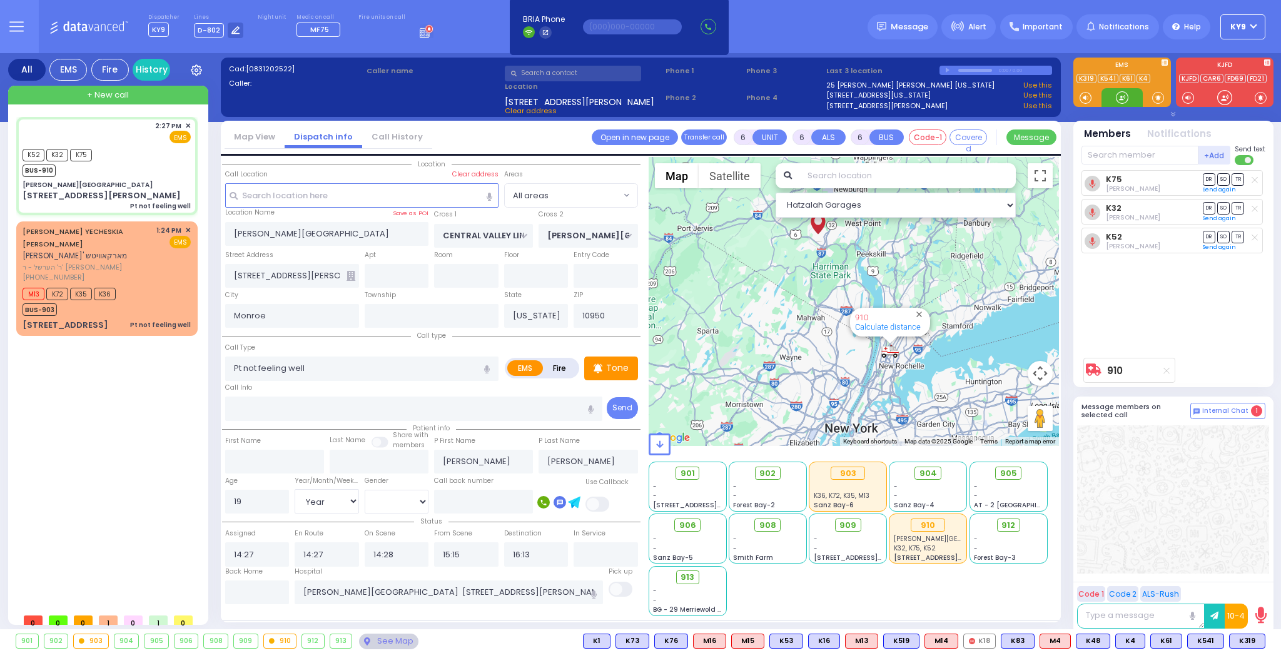
click at [1119, 94] on div at bounding box center [1121, 97] width 13 height 13
click at [103, 96] on span "+ New call" at bounding box center [108, 95] width 42 height 13
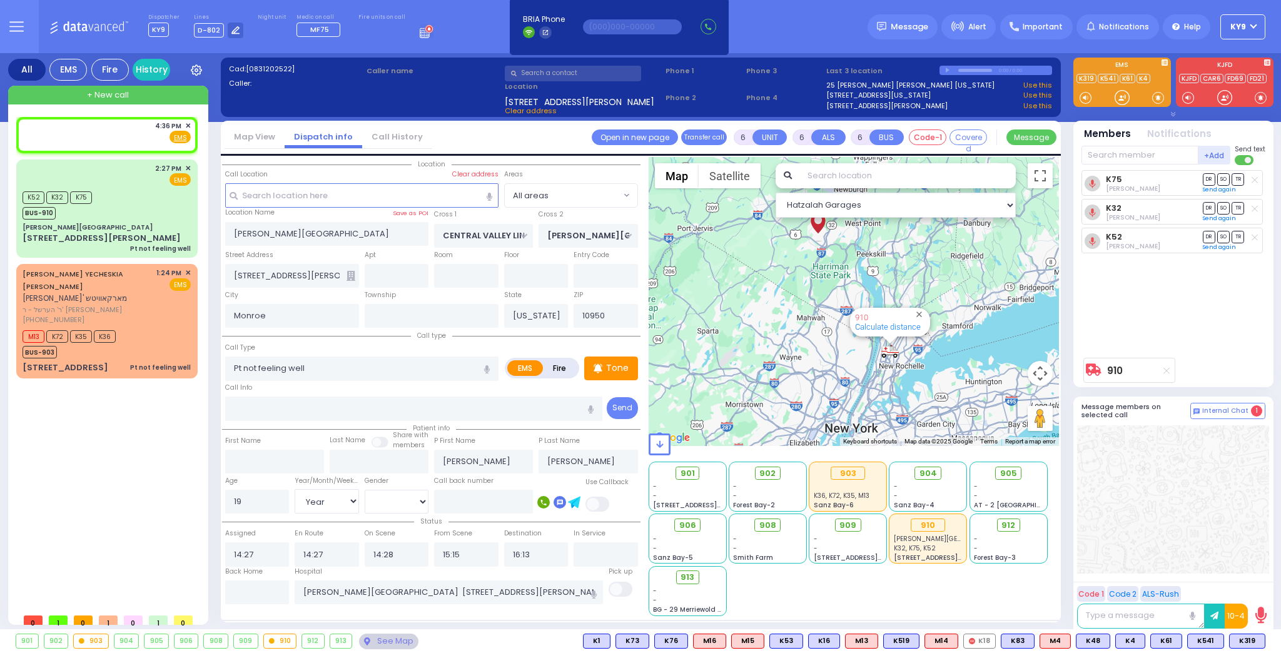
type input "2"
type input "1"
select select
radio input "true"
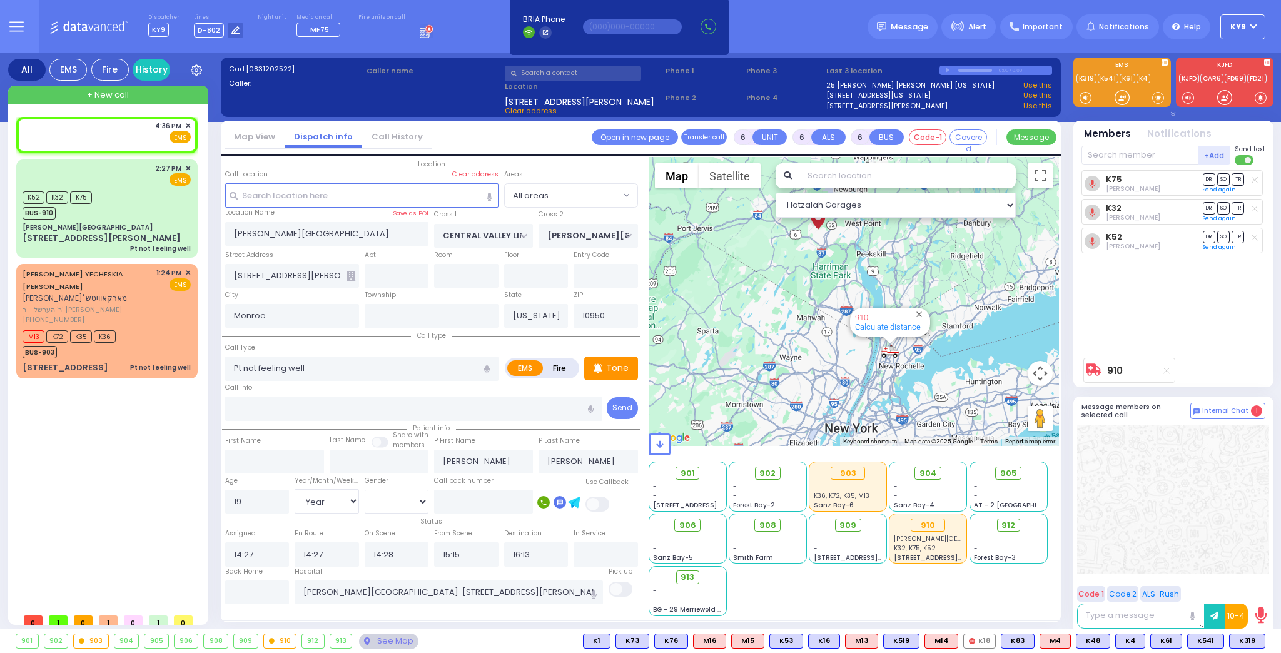
select select
type input "16:36"
select select "Hatzalah Garages"
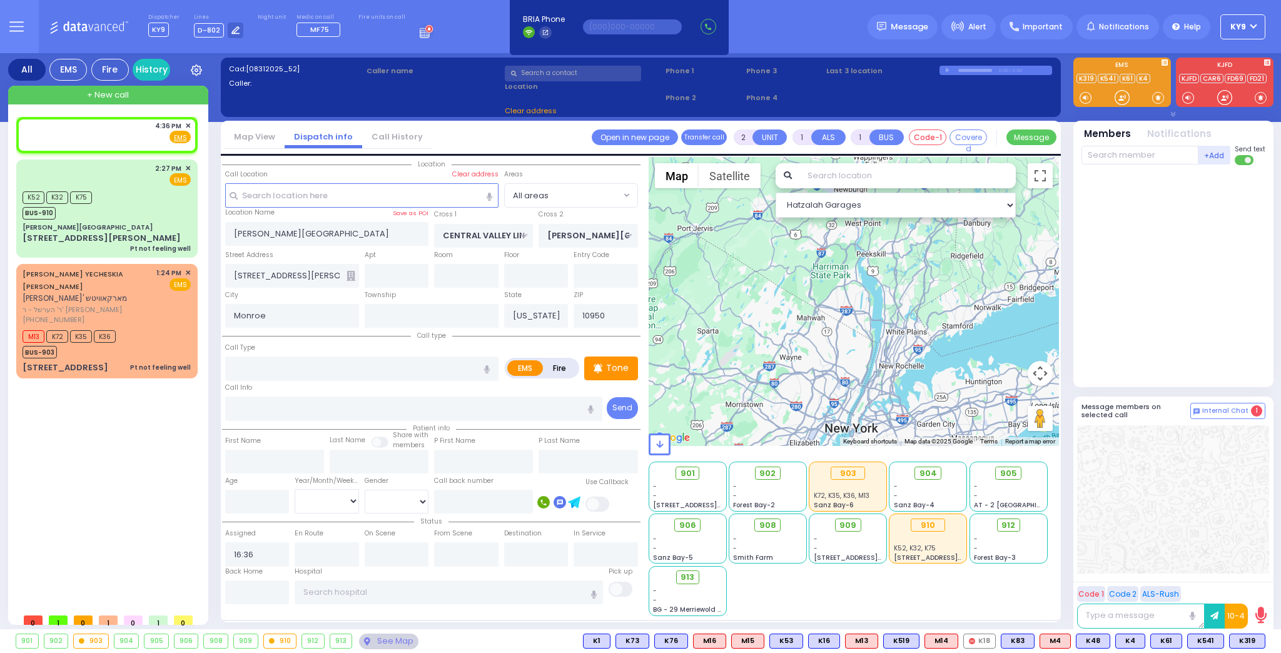
select select
radio input "true"
select select
select select "Hatzalah Garages"
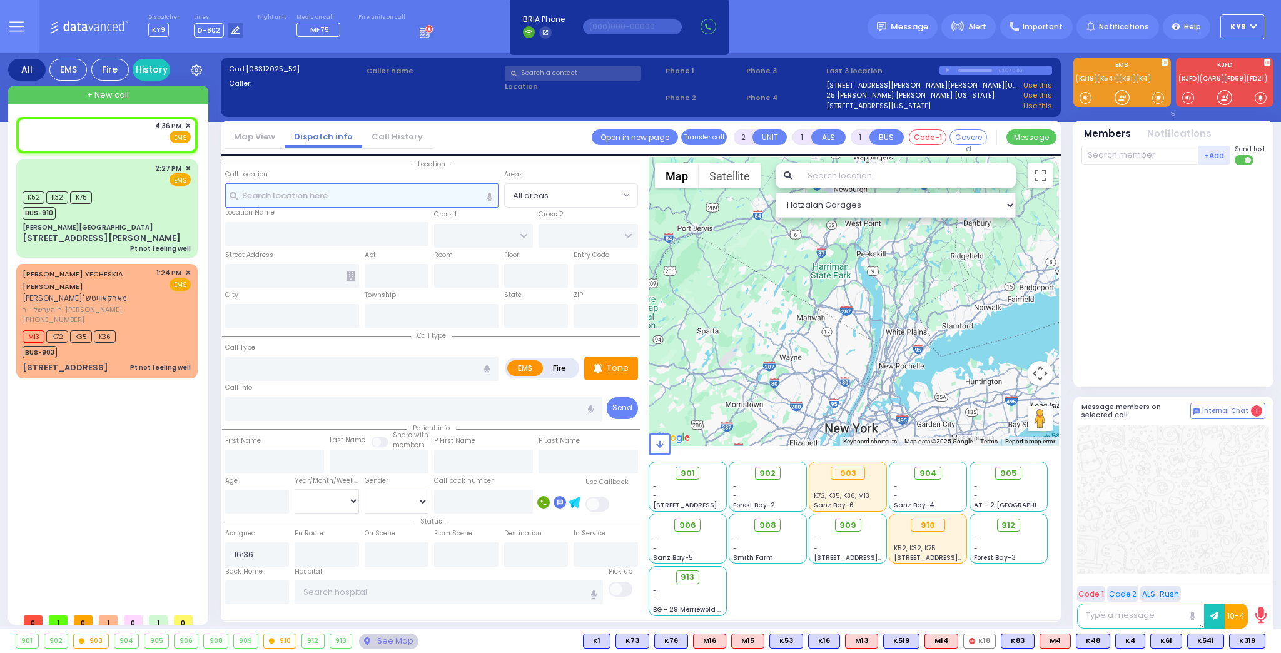
click at [334, 196] on input "text" at bounding box center [361, 195] width 273 height 24
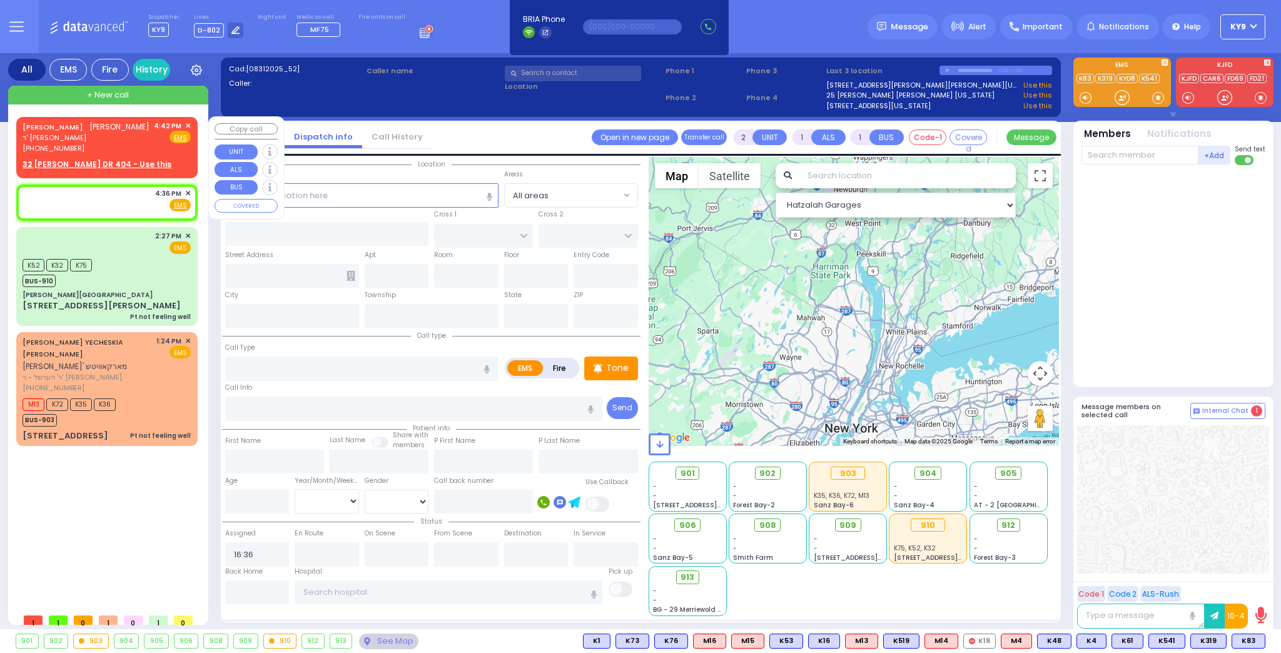
click at [129, 144] on div "[PERSON_NAME] יודא ווייס ר' [PERSON_NAME] [PHONE_NUMBER] 4:42 PM ✕ Fire EMS" at bounding box center [107, 137] width 168 height 33
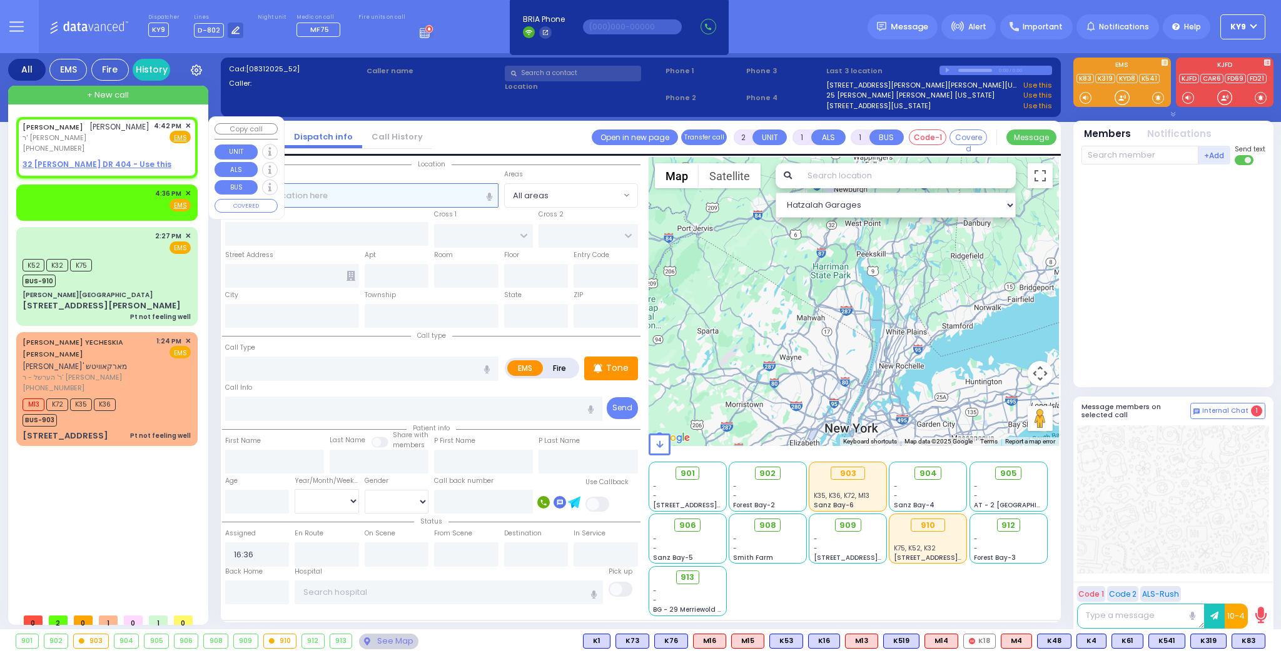
select select
radio input "true"
type input "YIDA"
type input "[PERSON_NAME]"
select select
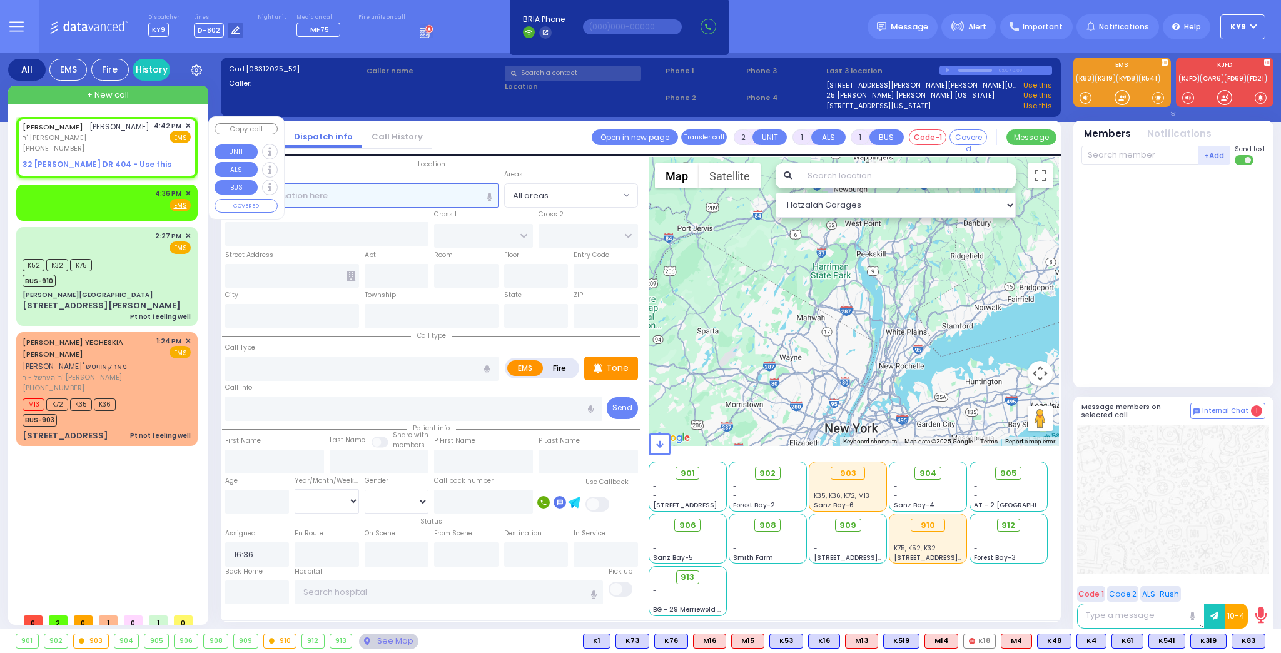
type input "16:42"
select select "Hatzalah Garages"
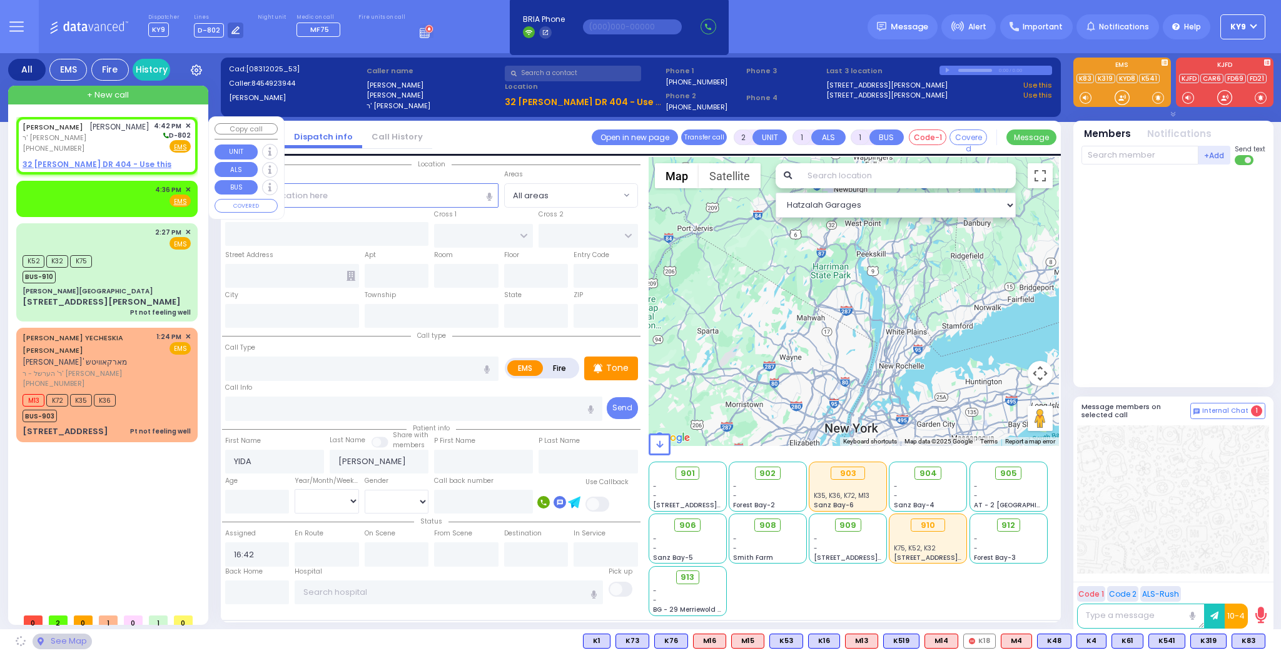
select select
radio input "true"
select select
click at [116, 161] on u "32 [PERSON_NAME] DR 404 - Use this" at bounding box center [97, 164] width 149 height 11
select select "Hatzalah Garages"
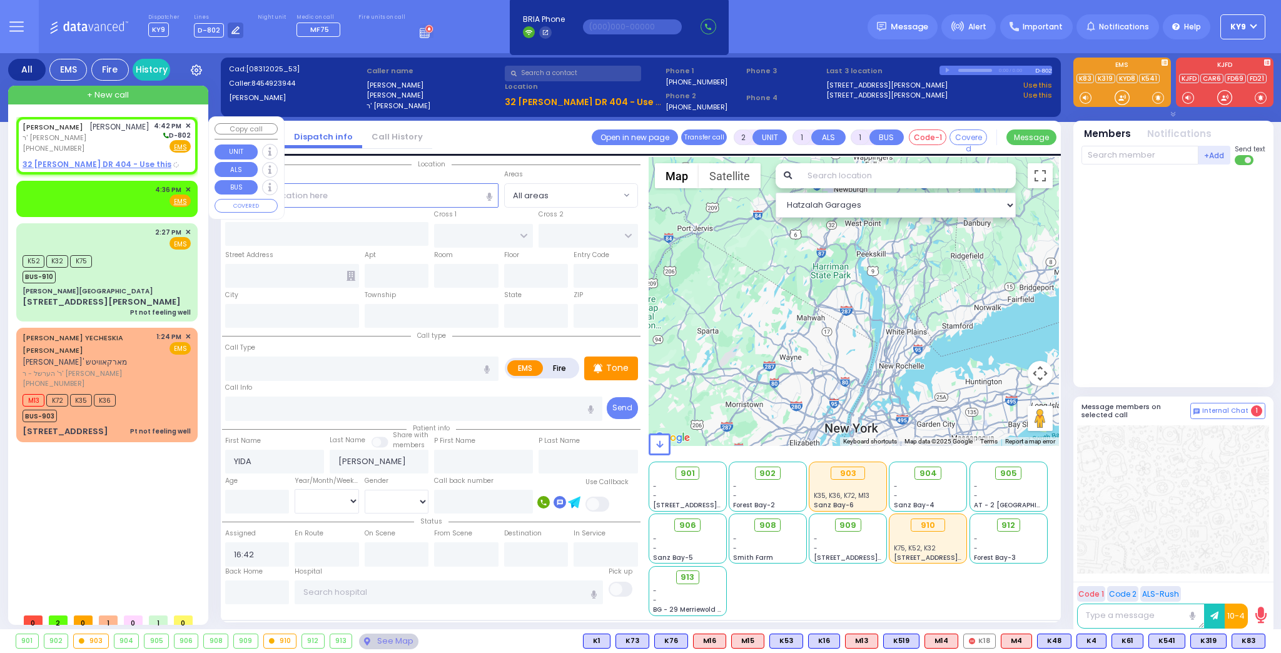
select select
radio input "true"
select select
select select "Hatzalah Garages"
select select
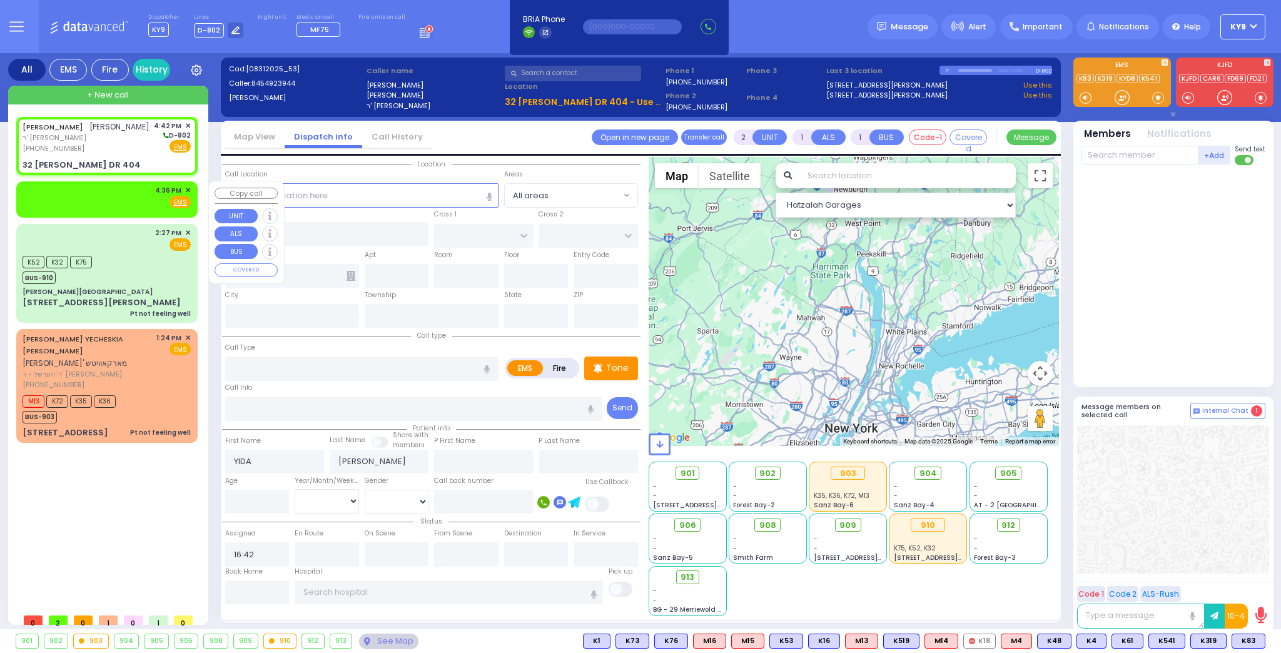
radio input "true"
select select
select select "Hatzalah Garages"
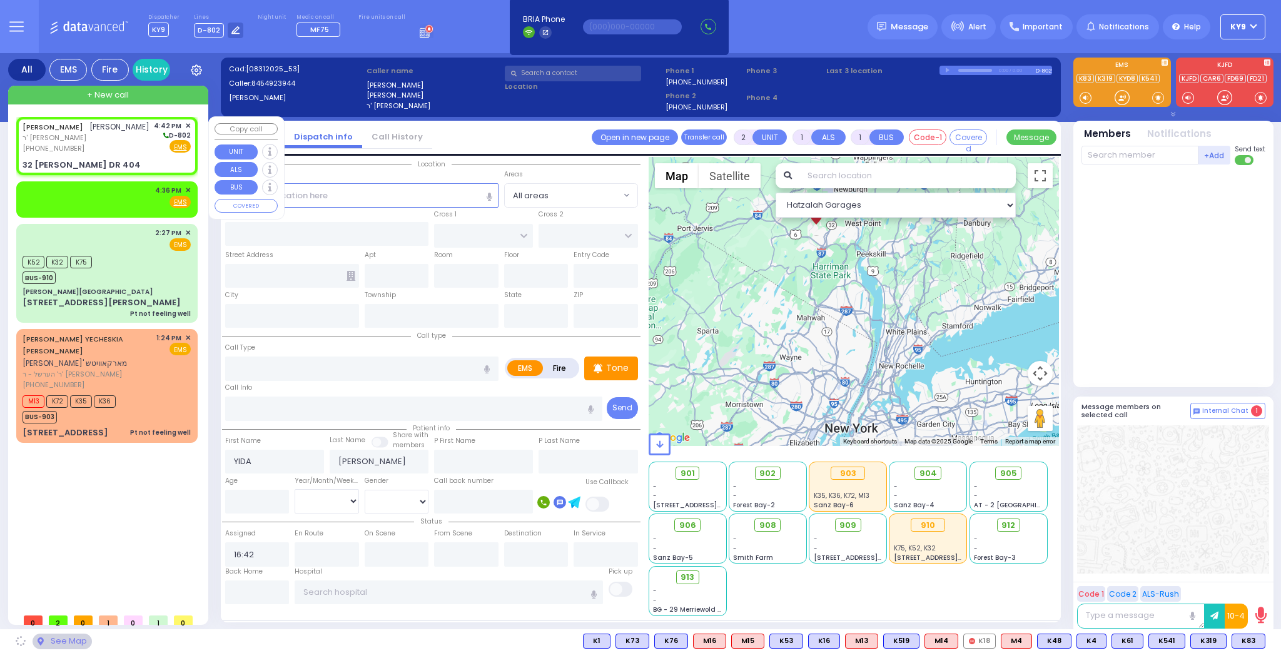
type input "GETZIL BERGER BLVD"
type input "ACRES RD"
type input "32 [PERSON_NAME] DR"
type input "404"
type input "[PERSON_NAME]"
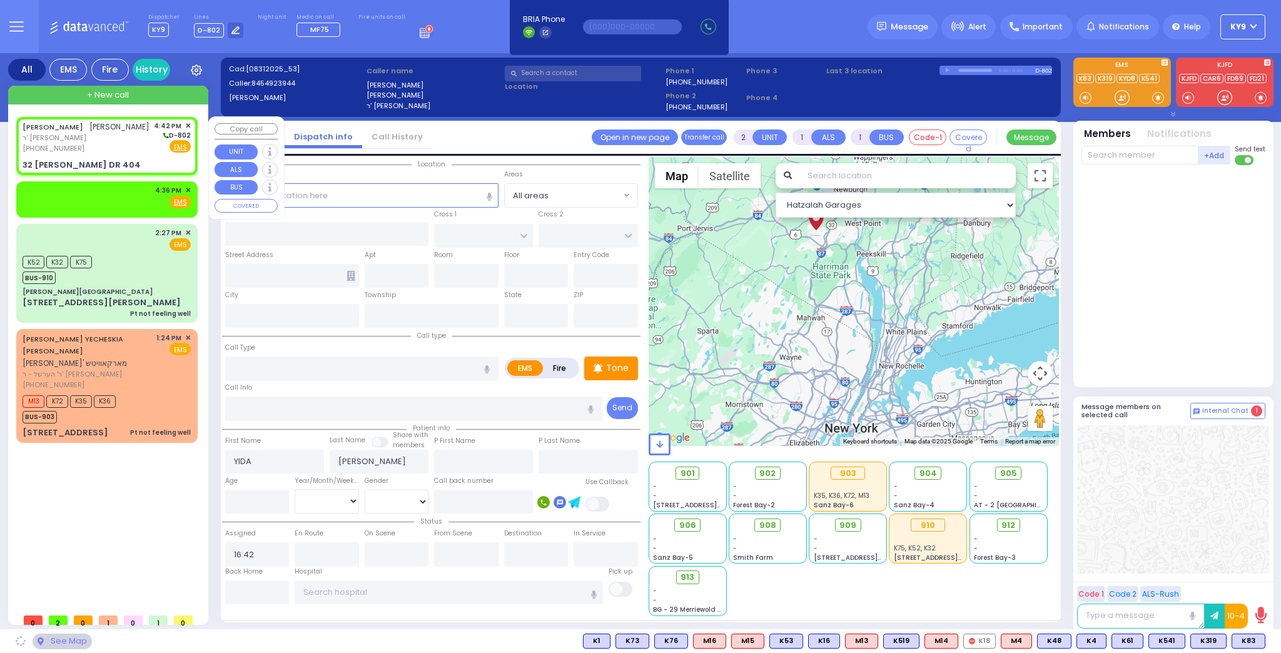
type input "[US_STATE]"
type input "10950"
select select "SECTION 4"
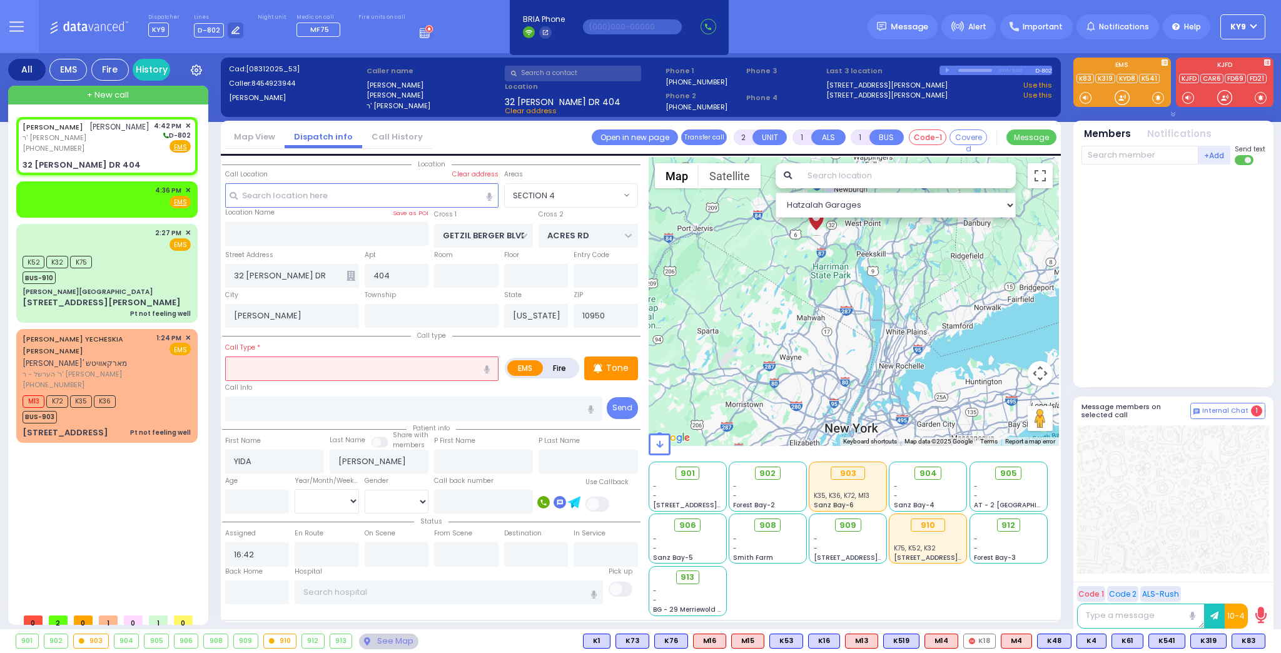
click at [287, 365] on input "text" at bounding box center [361, 368] width 273 height 24
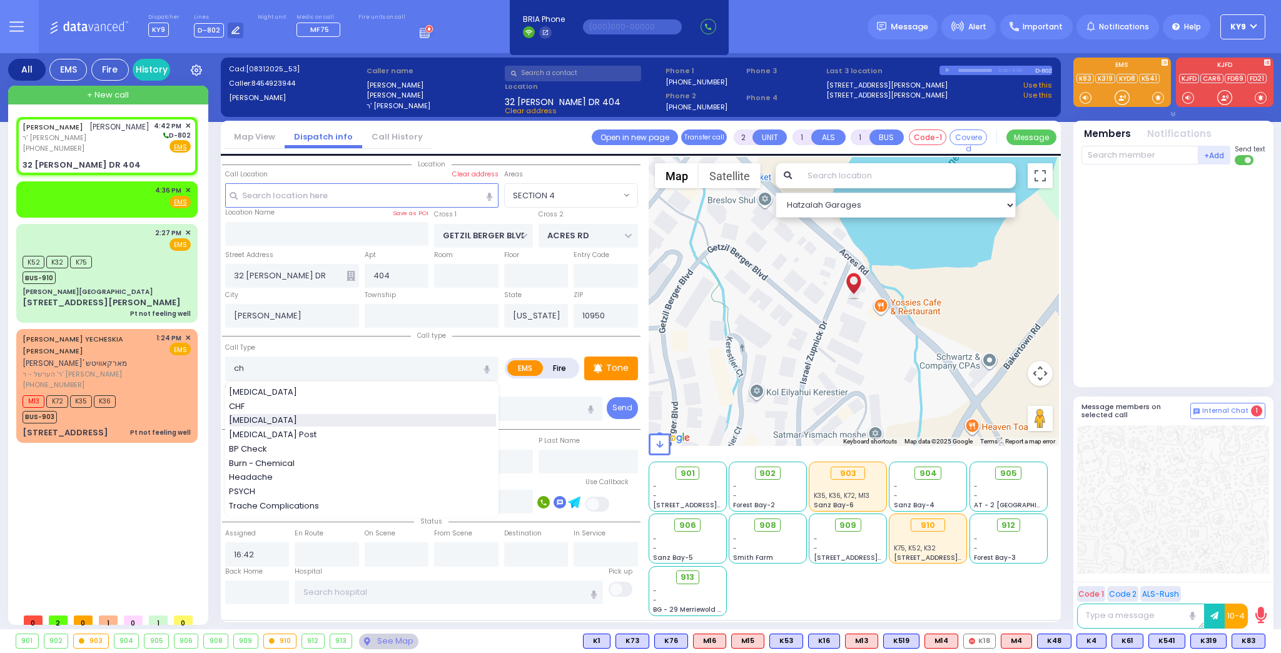
click at [239, 416] on span "[MEDICAL_DATA]" at bounding box center [265, 420] width 73 height 13
type input "[MEDICAL_DATA]"
type input "3"
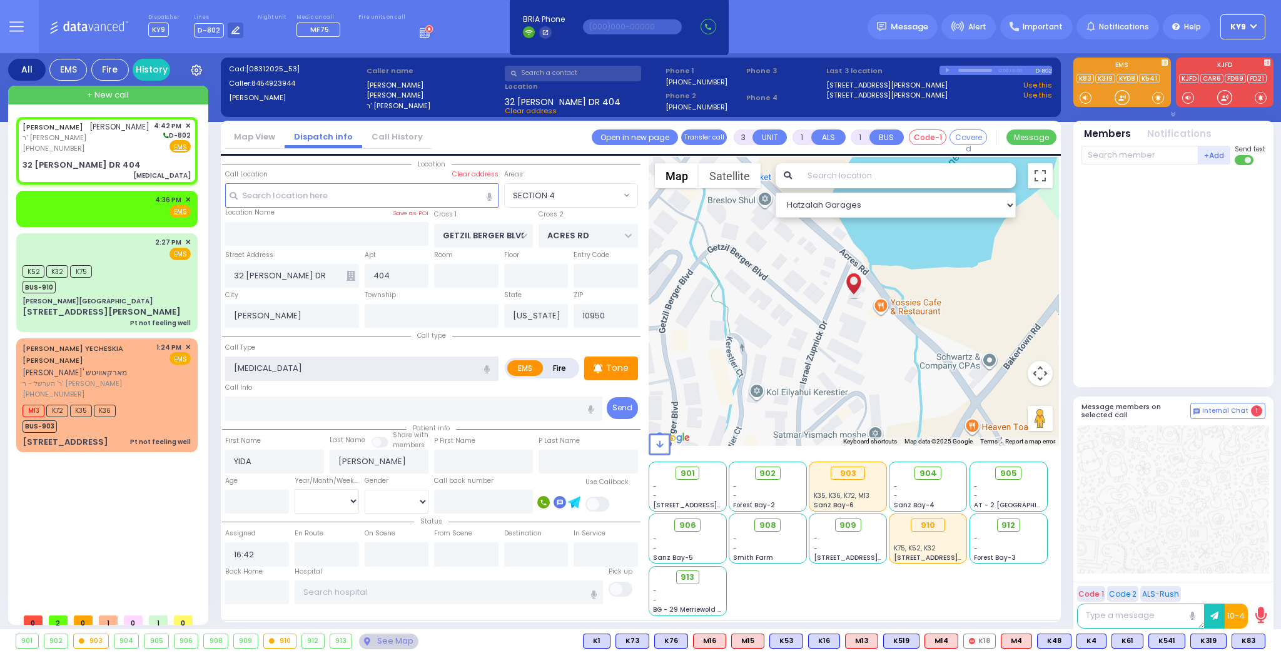
select select
radio input "true"
select select
select select "SECTION 4"
select select "Hatzalah Garages"
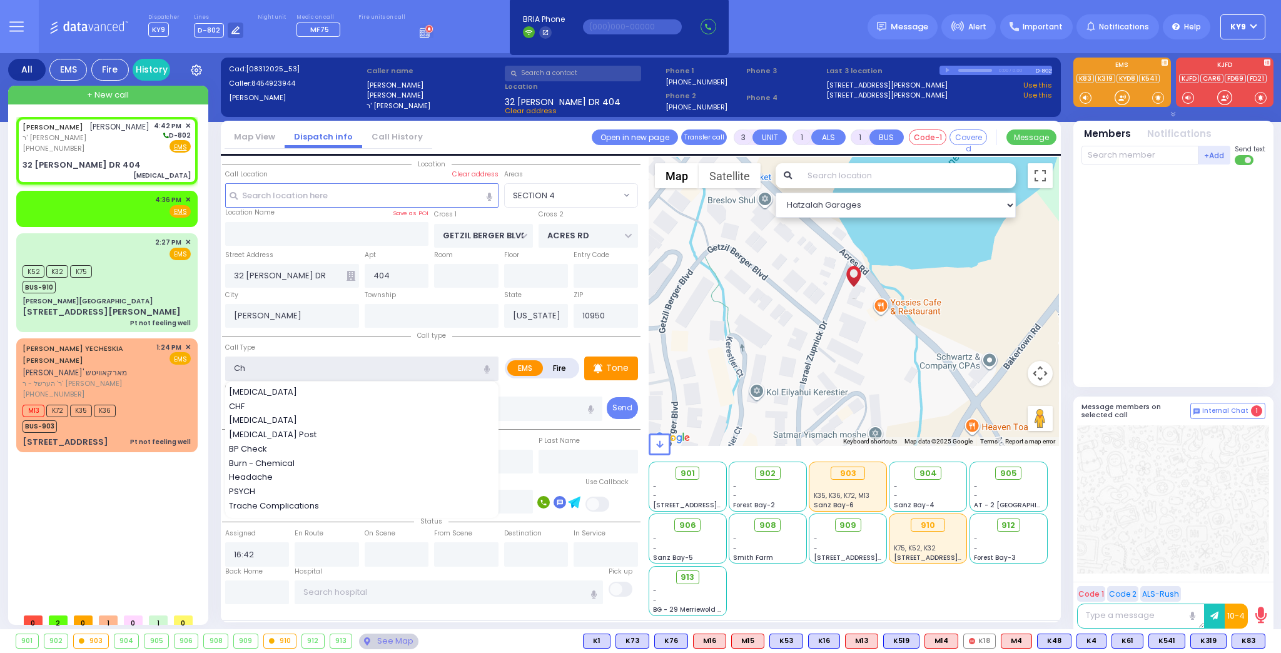
type input "C"
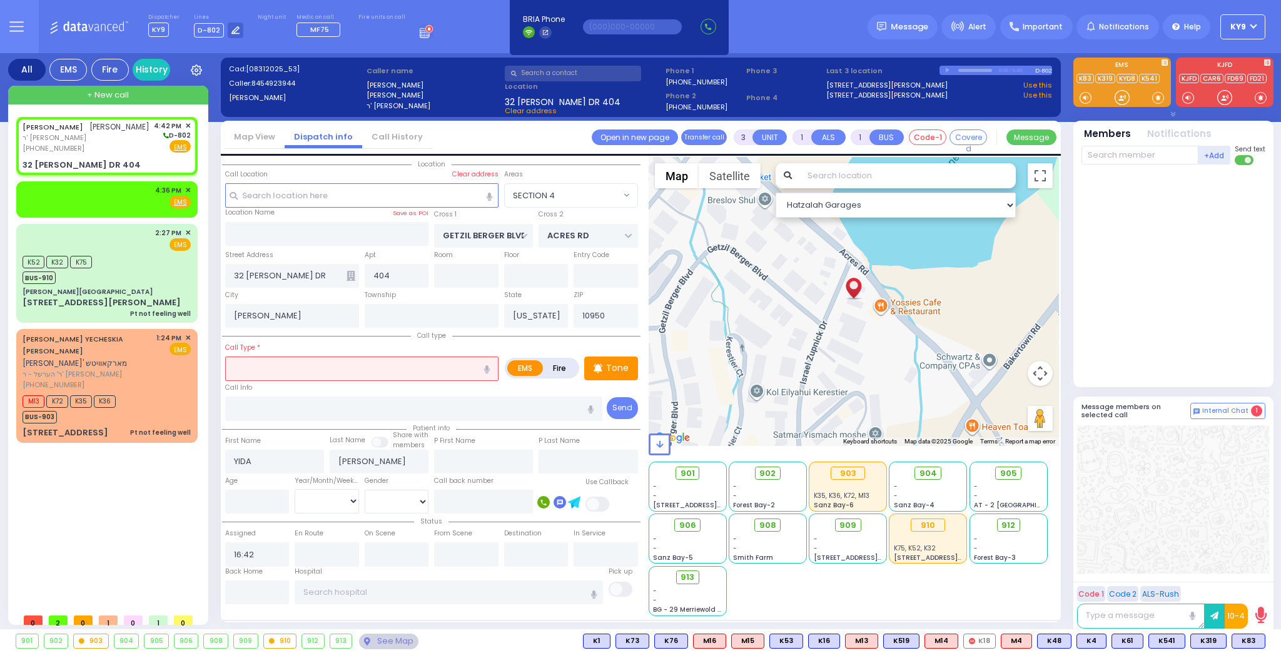
select select
radio input "true"
select select
select select "Hatzalah Garages"
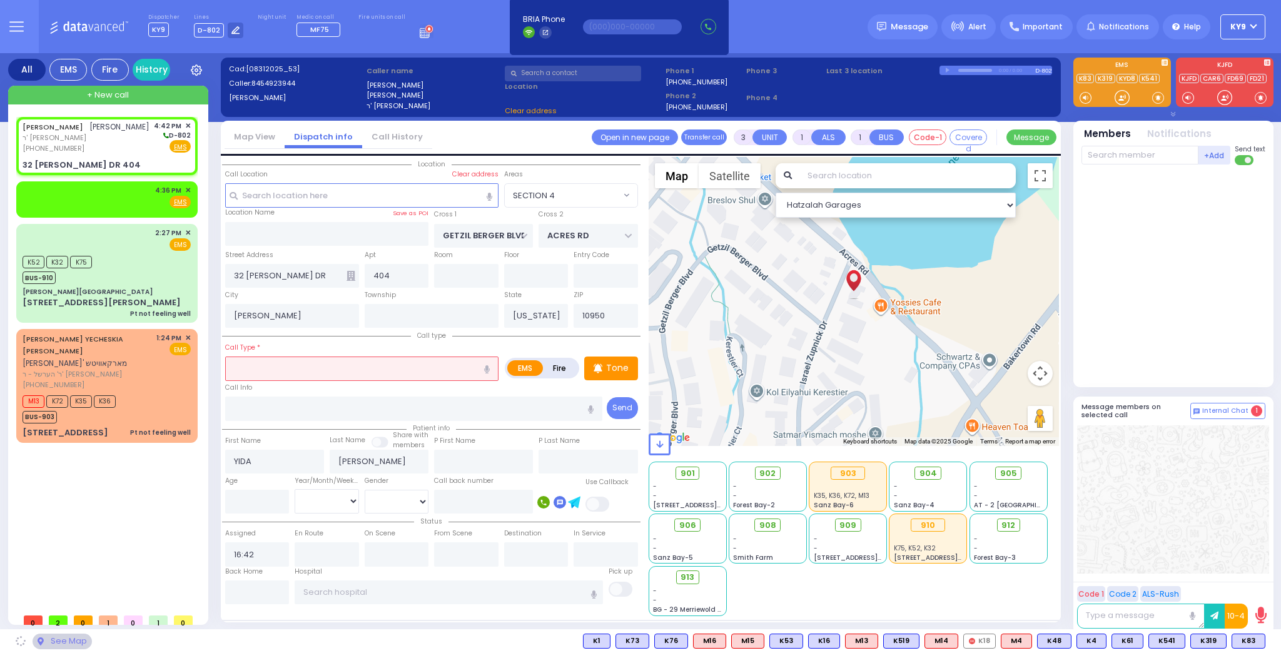
select select "SECTION 4"
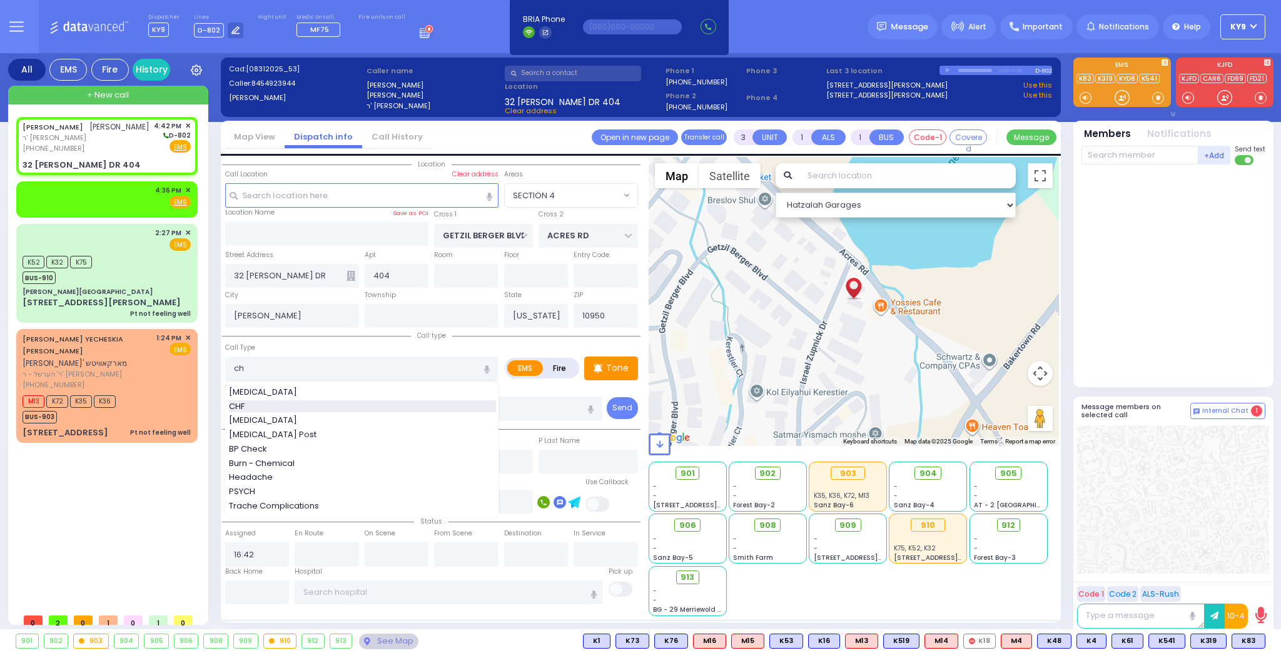
click at [292, 410] on div "CHF" at bounding box center [362, 406] width 267 height 13
type input "CHF"
type input "2"
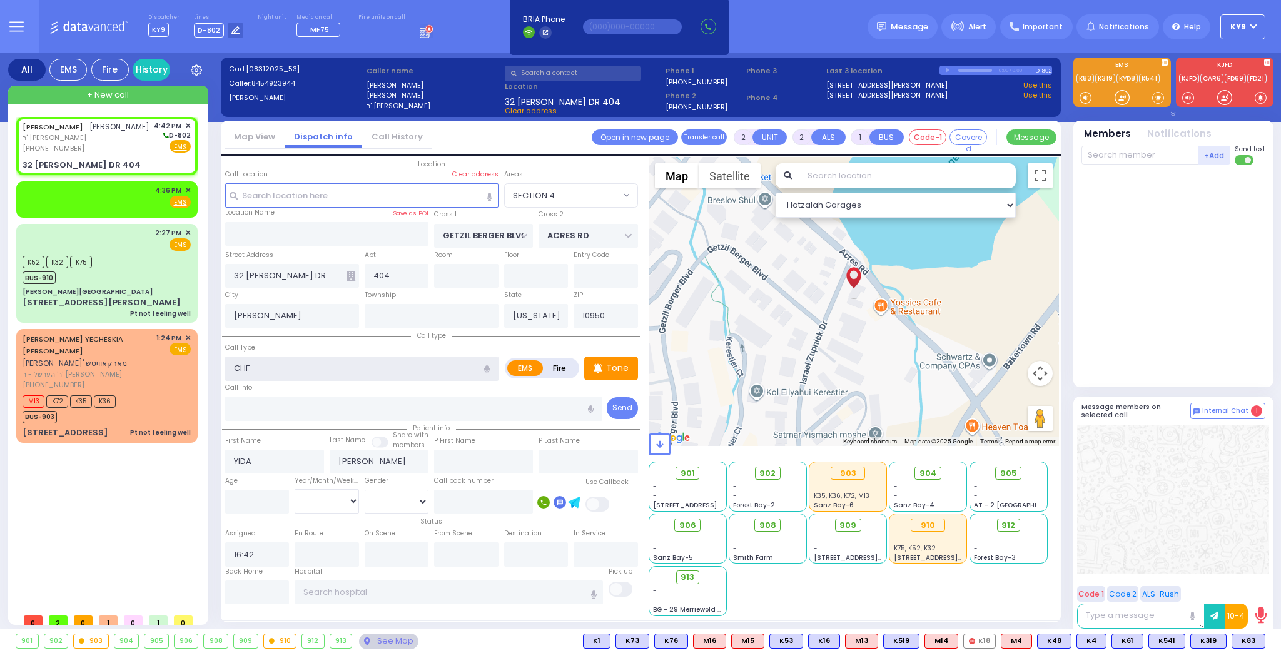
click at [293, 368] on input "CHF" at bounding box center [361, 368] width 273 height 24
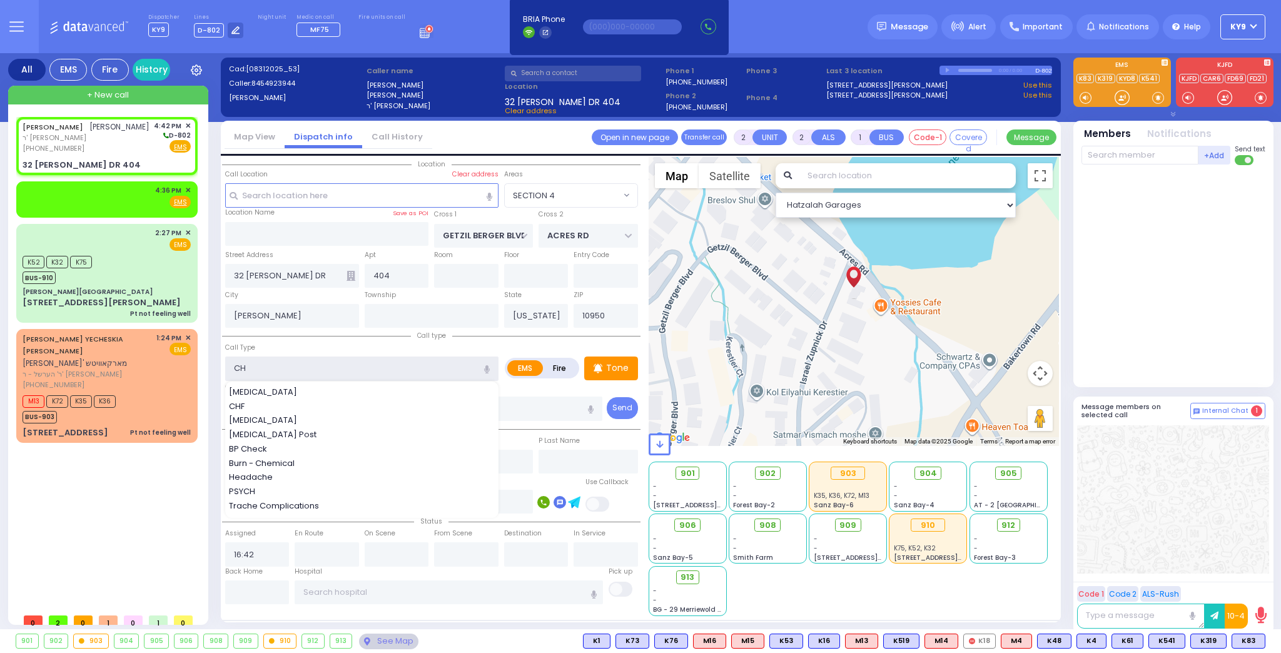
type input "C"
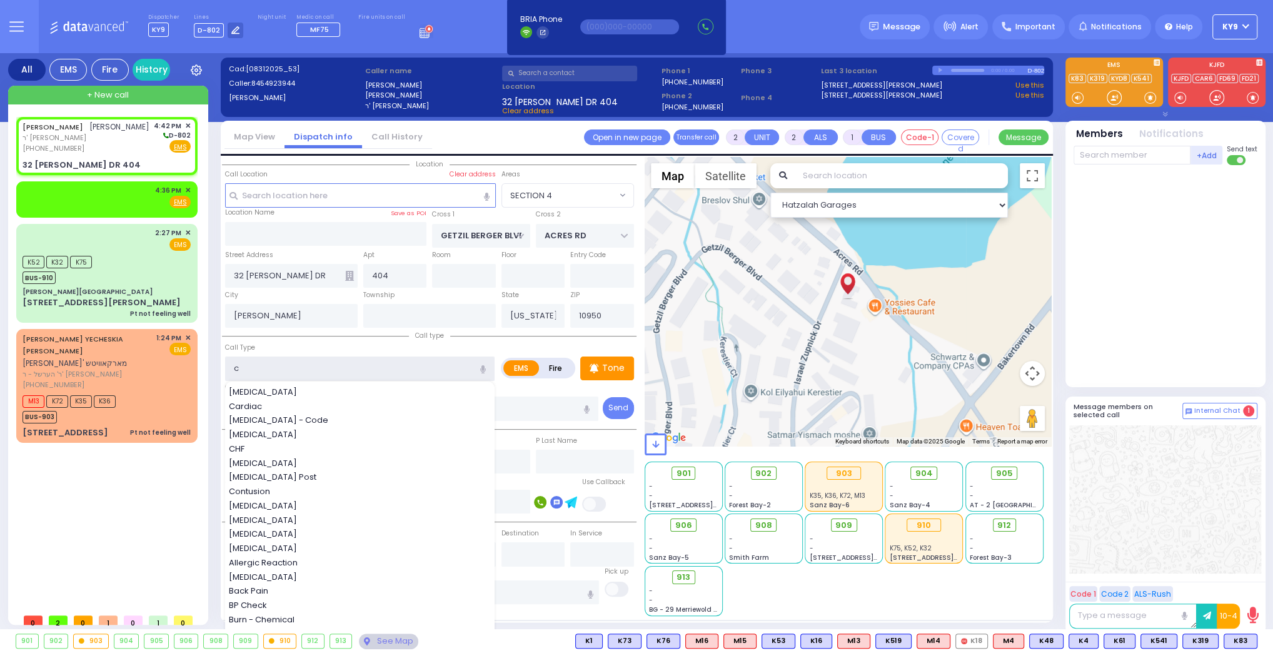
type input "ch"
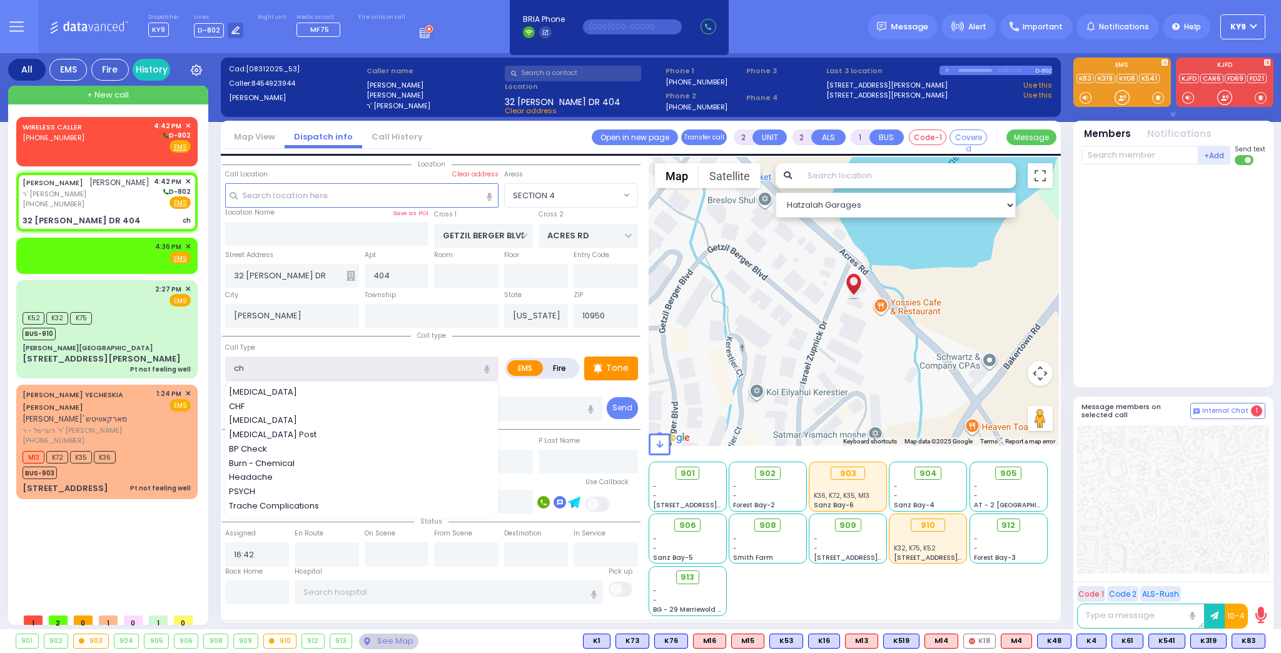
select select
radio input "true"
select select
select select "Hatzalah Garages"
select select "SECTION 4"
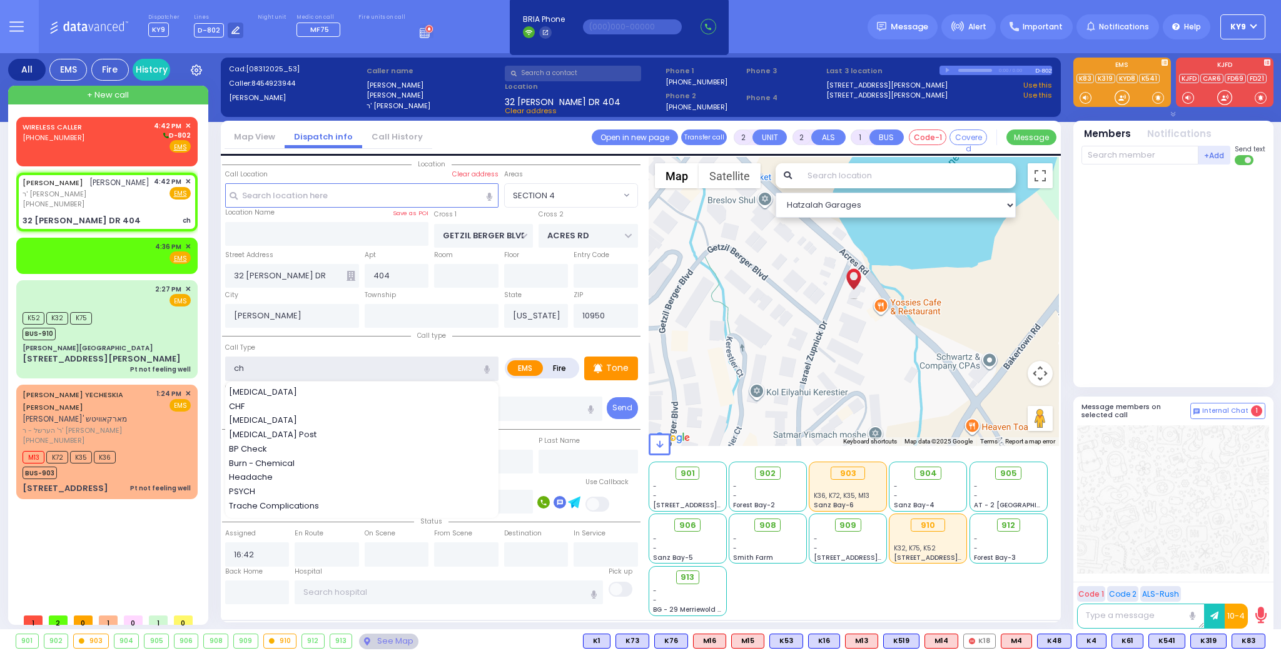
select select
radio input "true"
select select
select select "Hatzalah Garages"
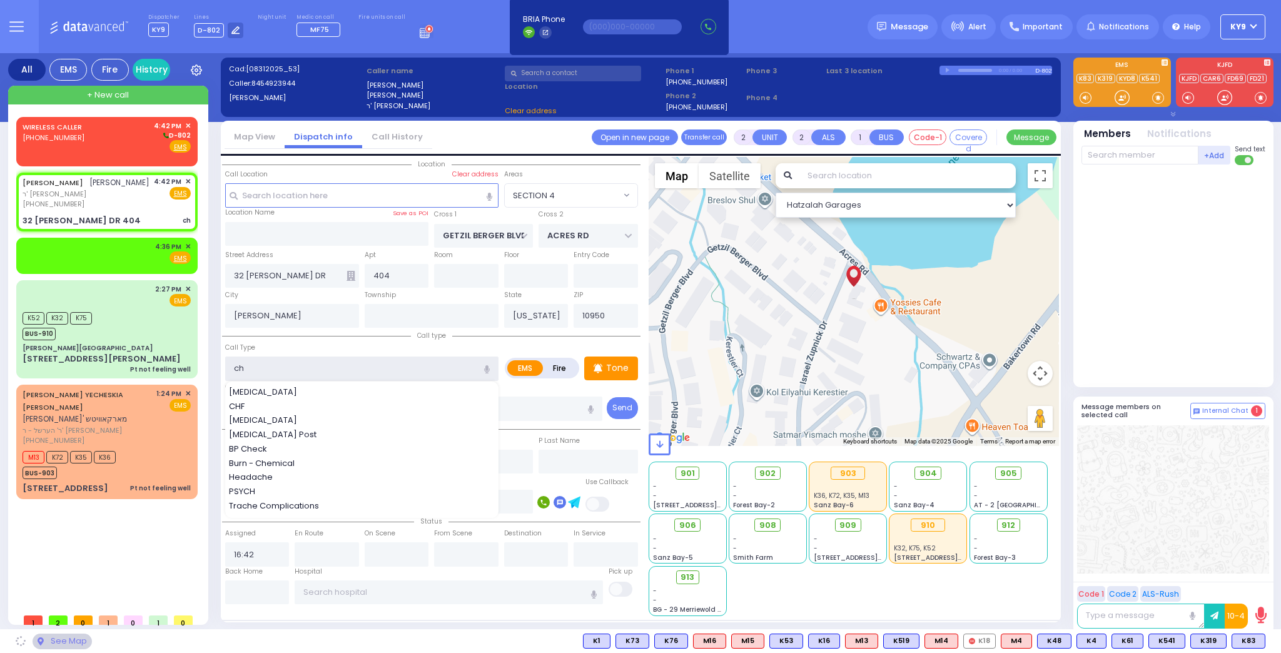
select select "SECTION 4"
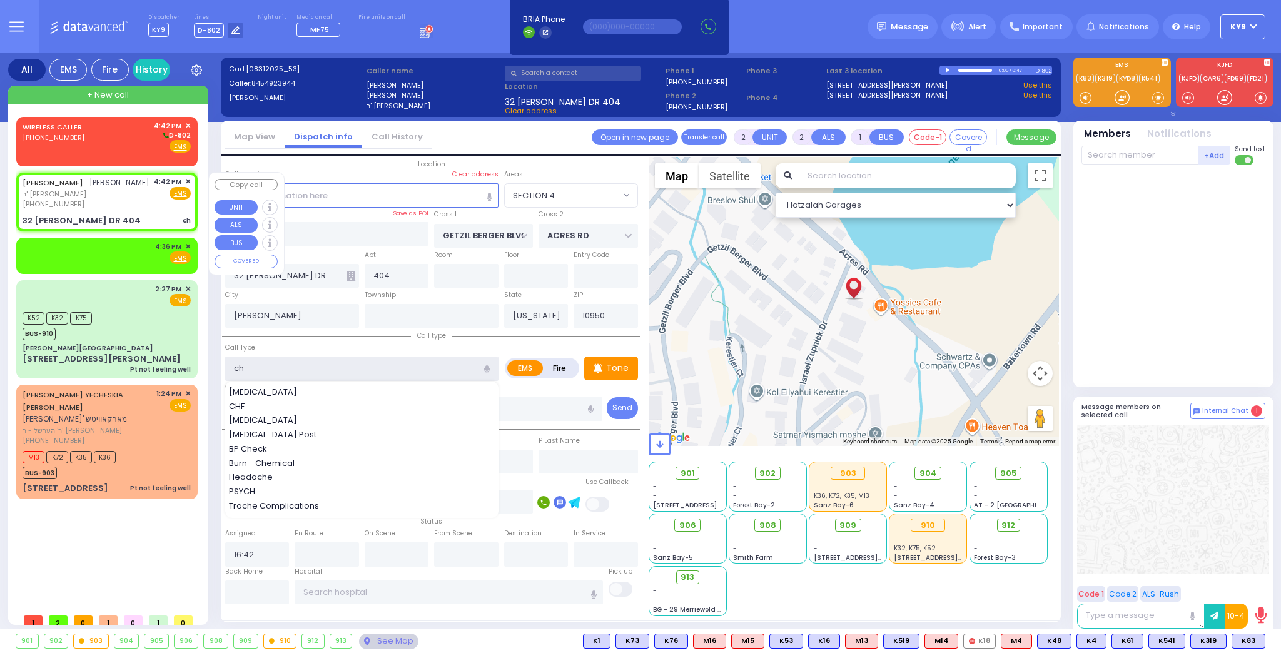
type input "ch"
click at [190, 181] on span "✕" at bounding box center [188, 181] width 6 height 11
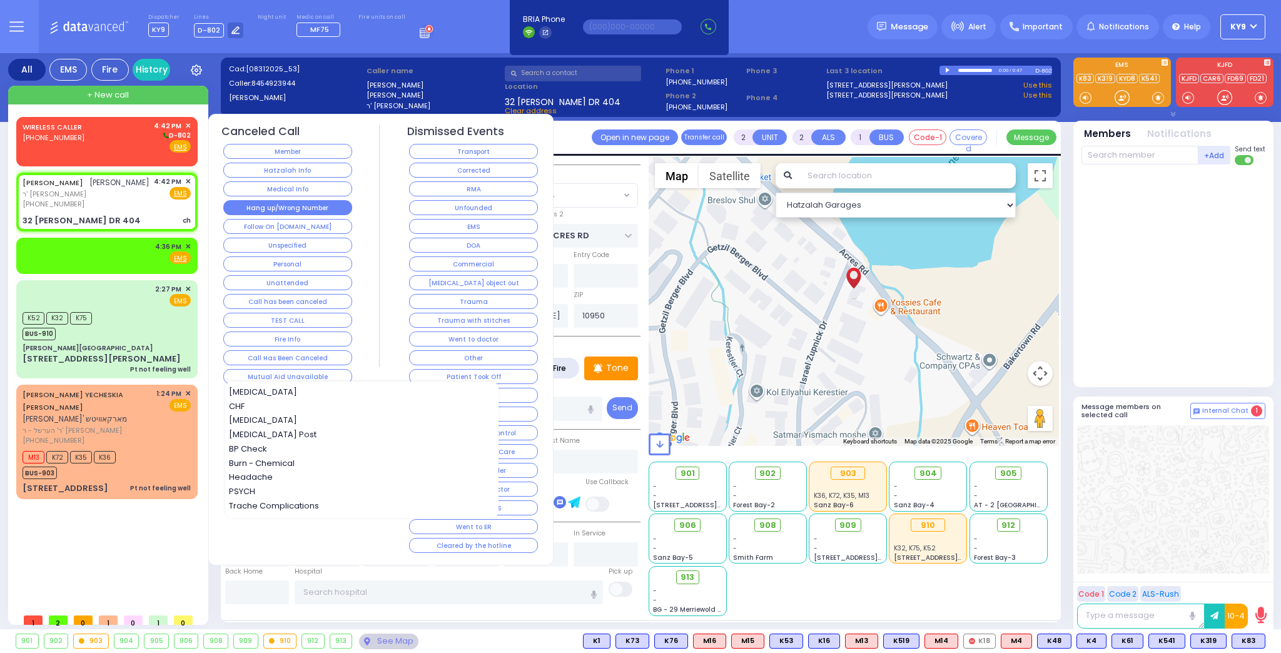
click at [288, 204] on button "Hang up/Wrong Number" at bounding box center [287, 207] width 129 height 15
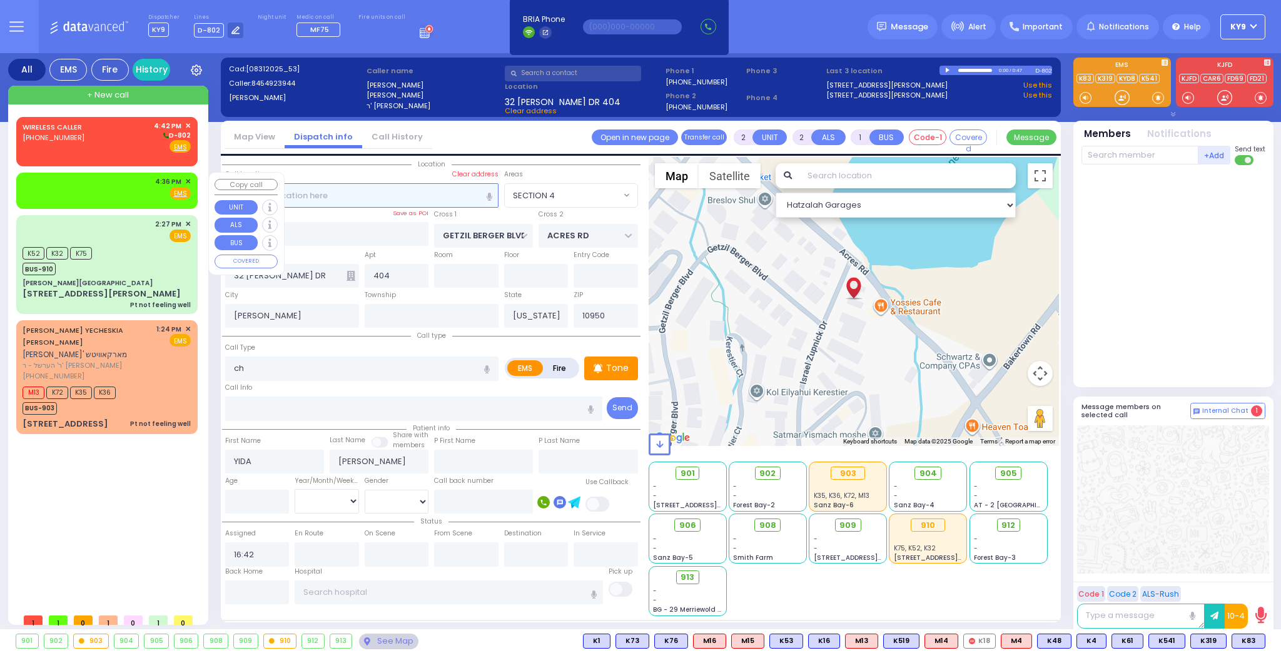
select select
radio input "true"
select select
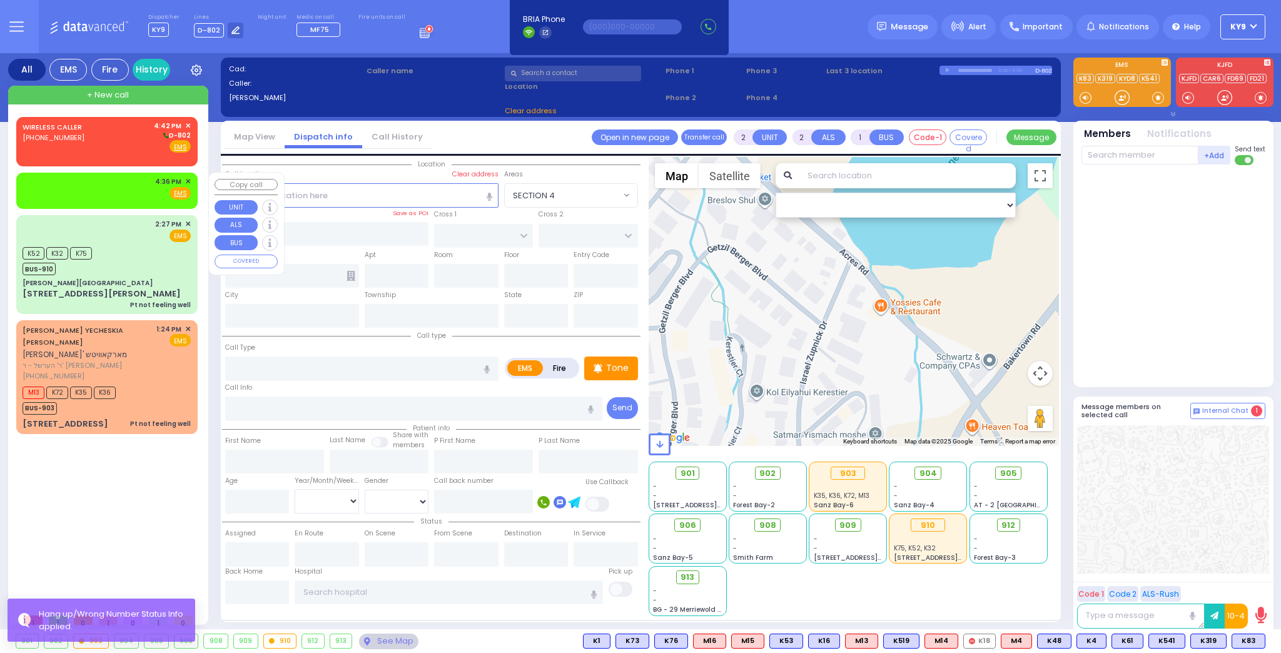
click at [187, 179] on span "✕" at bounding box center [188, 181] width 6 height 11
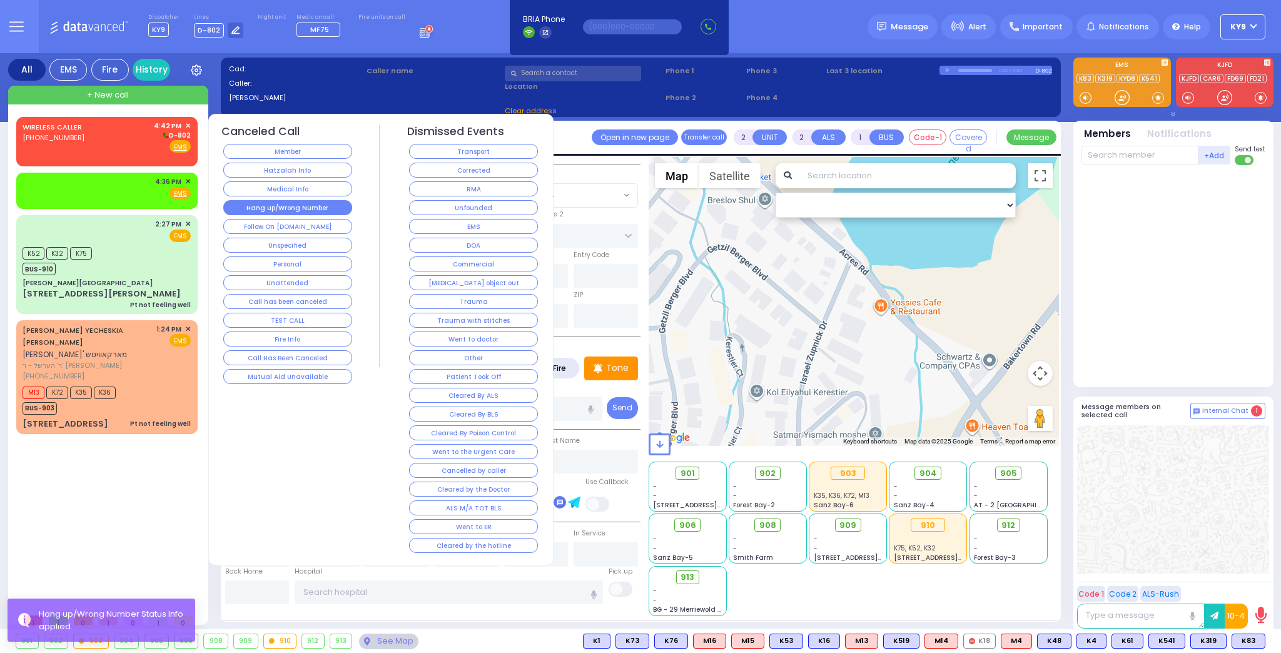
click at [253, 204] on button "Hang up/Wrong Number" at bounding box center [287, 207] width 129 height 15
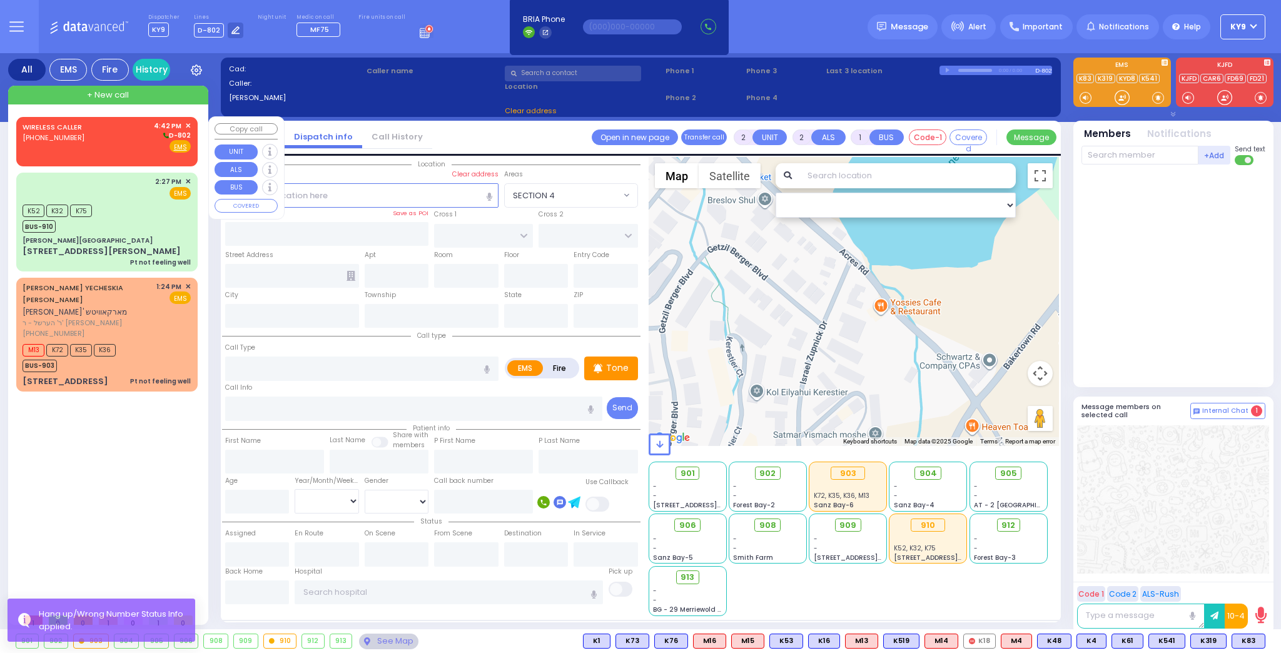
click at [106, 134] on div "WIRELESS CALLER [PHONE_NUMBER] 4:42 PM ✕ D-802" at bounding box center [107, 137] width 168 height 33
type input "1"
select select
radio input "true"
select select
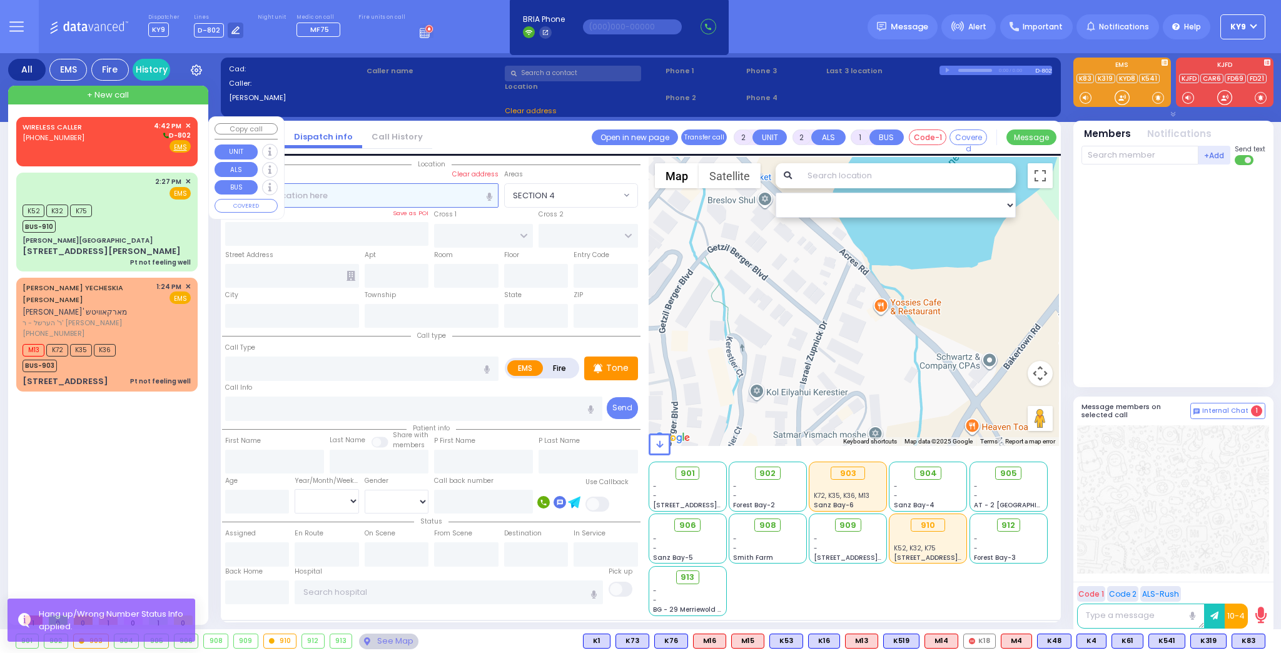
type input "16:42"
select select "Hatzalah Garages"
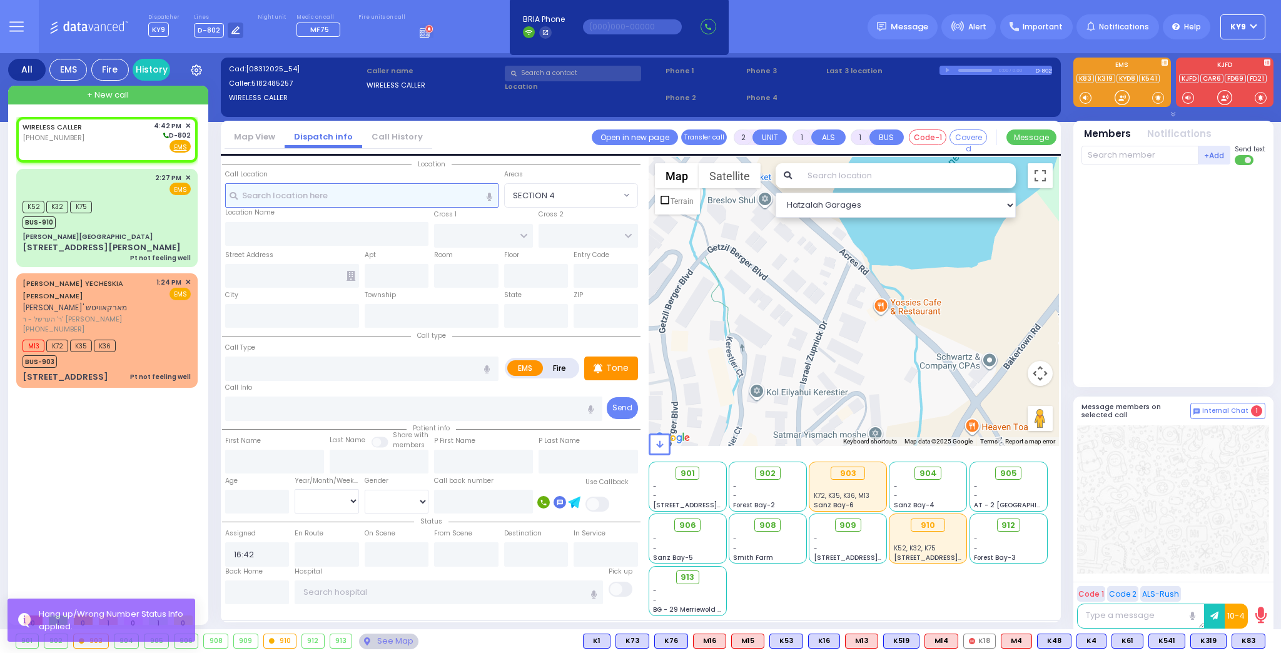
select select
radio input "true"
select select
select select "Hatzalah Garages"
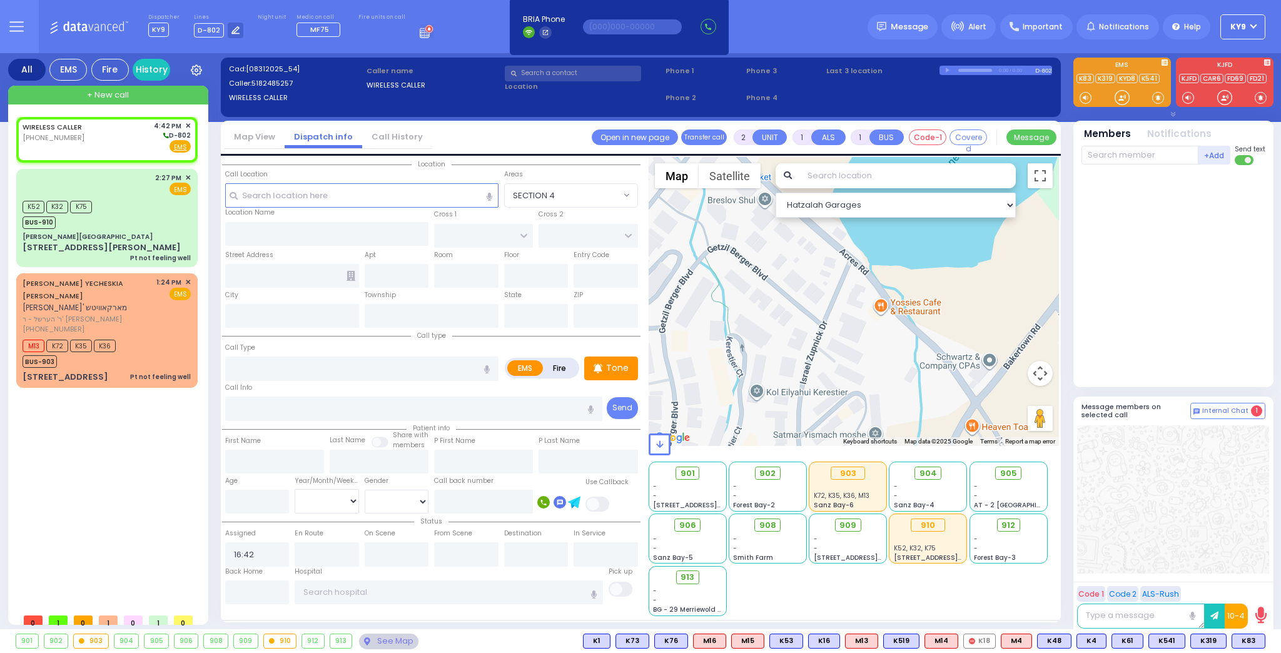
click at [386, 643] on div "See Map" at bounding box center [388, 641] width 59 height 16
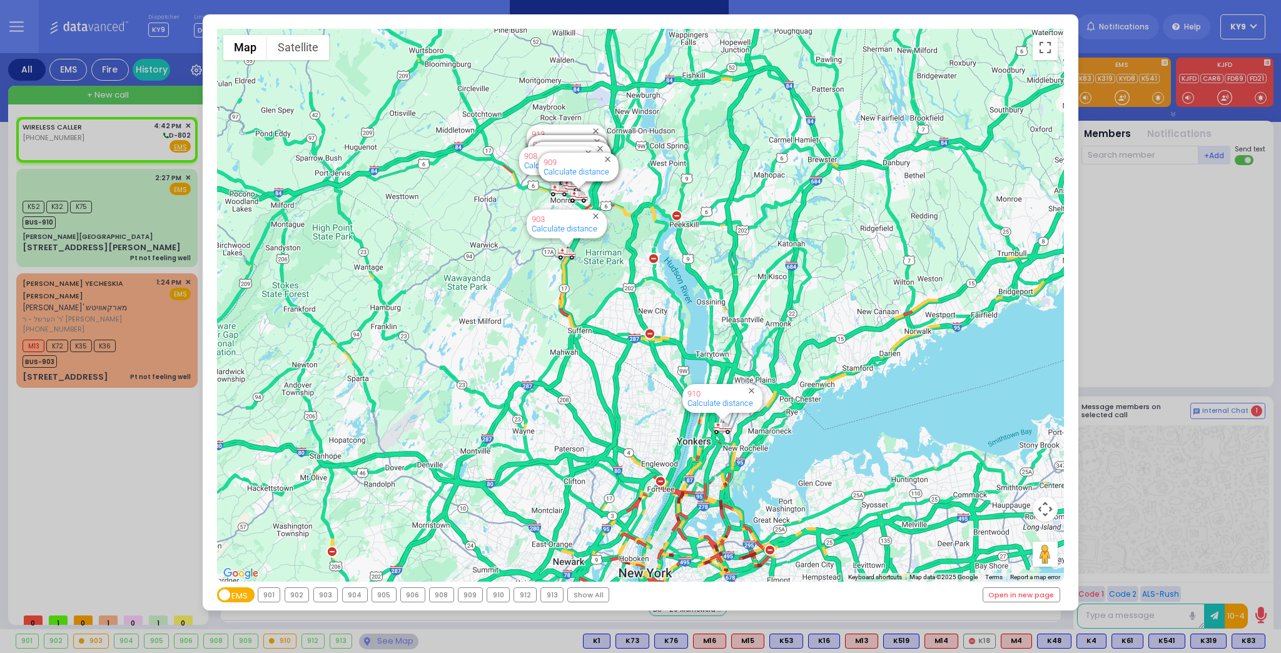
click at [493, 597] on div "910" at bounding box center [498, 595] width 22 height 14
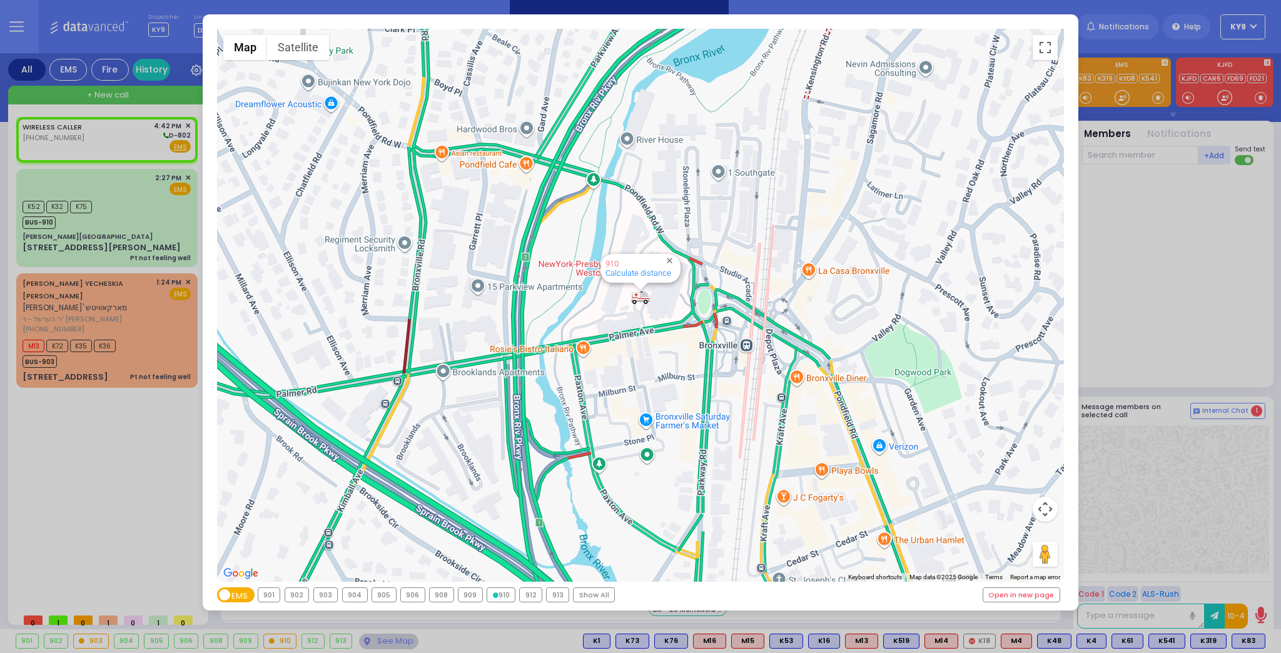
click at [493, 597] on div "910" at bounding box center [501, 595] width 28 height 14
click at [498, 594] on div "910" at bounding box center [501, 595] width 28 height 14
click at [316, 589] on div "903" at bounding box center [326, 595] width 24 height 14
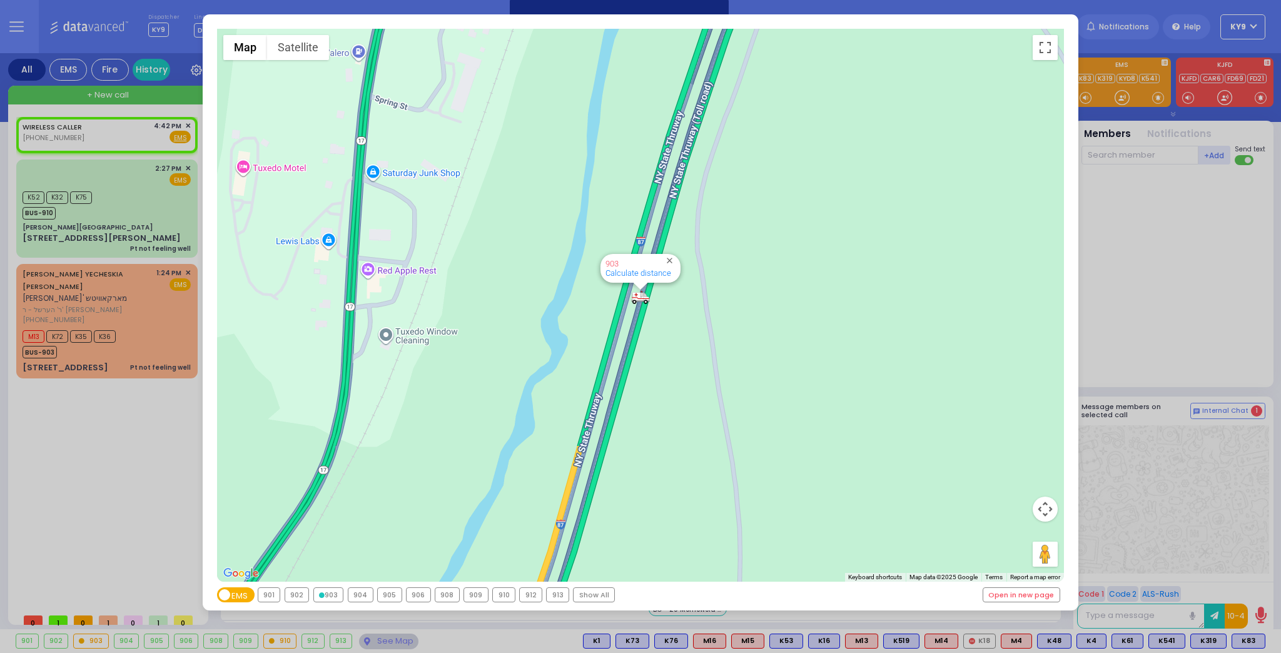
select select
radio input "true"
select select
select select "Hatzalah Garages"
click at [145, 315] on div "← Move left → Move right ↑ Move up ↓ Move down + Zoom in - Zoom out Home Jump l…" at bounding box center [640, 326] width 1281 height 653
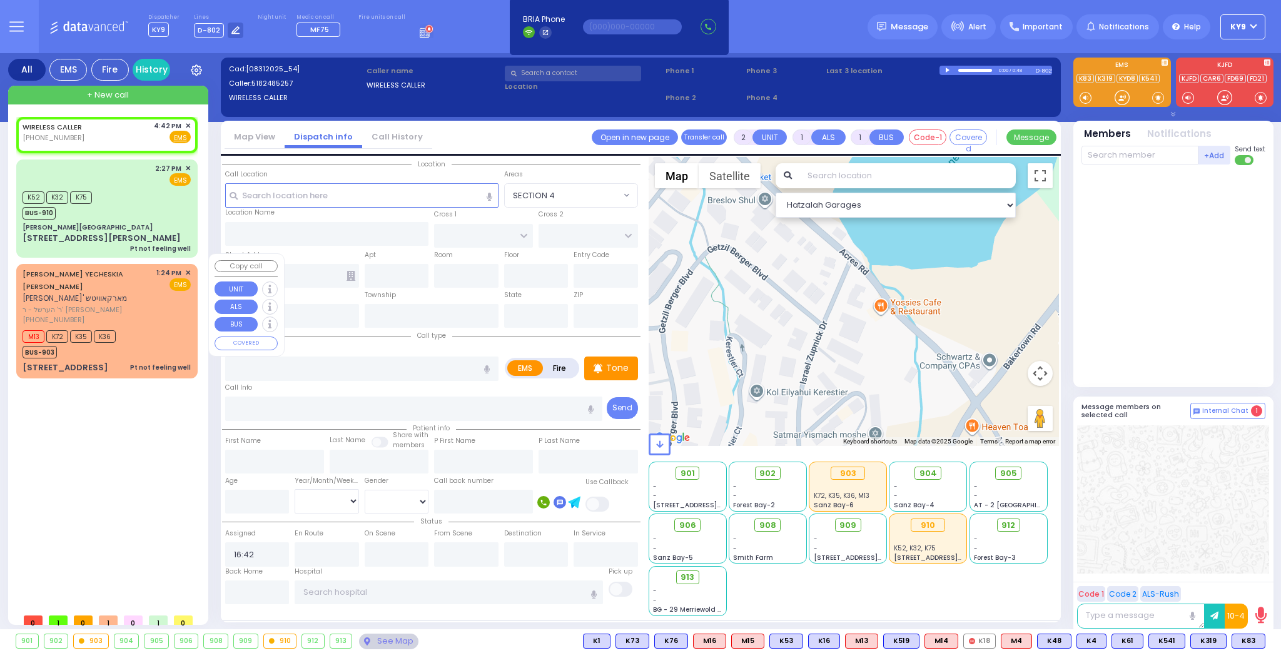
click at [147, 327] on div "M13 K72 K35 K36 BUS-903" at bounding box center [107, 342] width 168 height 31
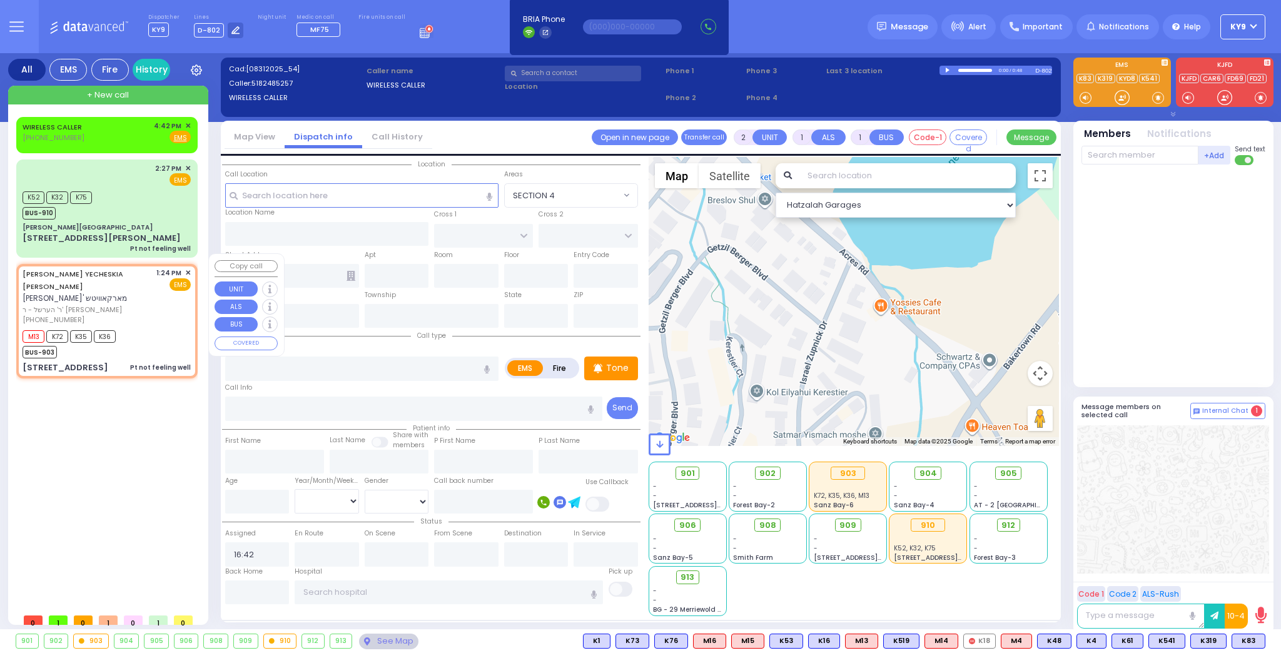
type input "1"
type input "0"
select select
type input "Pt not feeling well"
radio input "true"
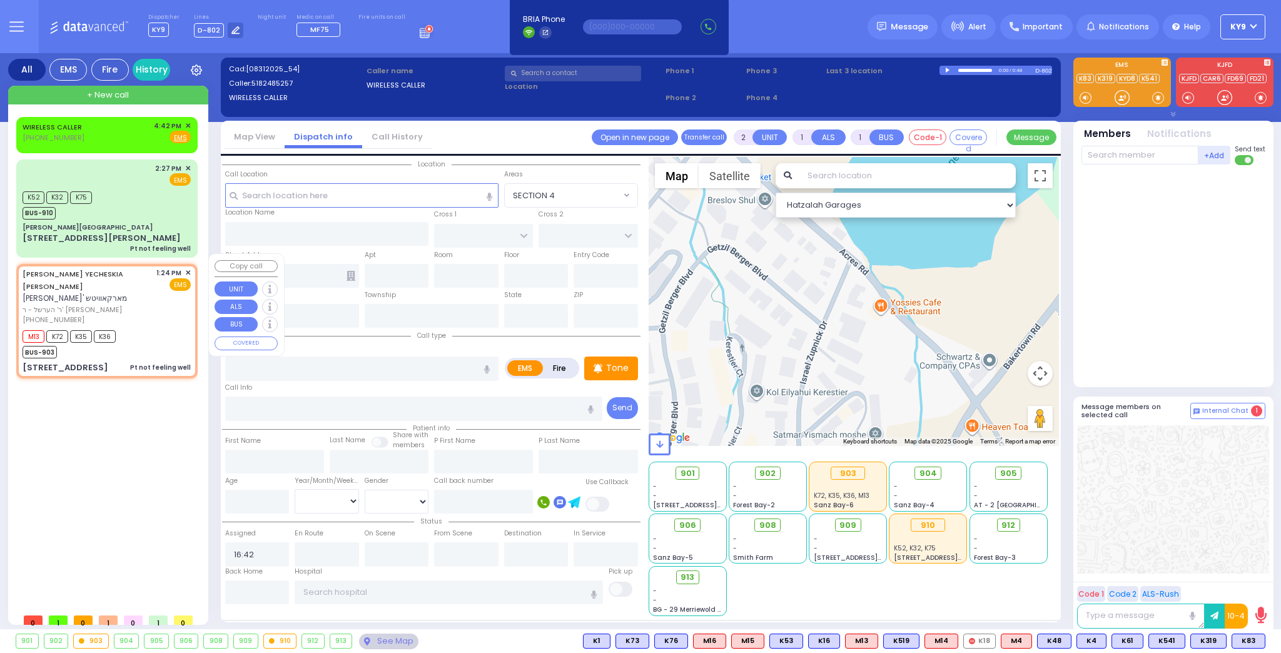
type input "[PERSON_NAME]"
type input "70"
select select "Year"
select select "[DEMOGRAPHIC_DATA]"
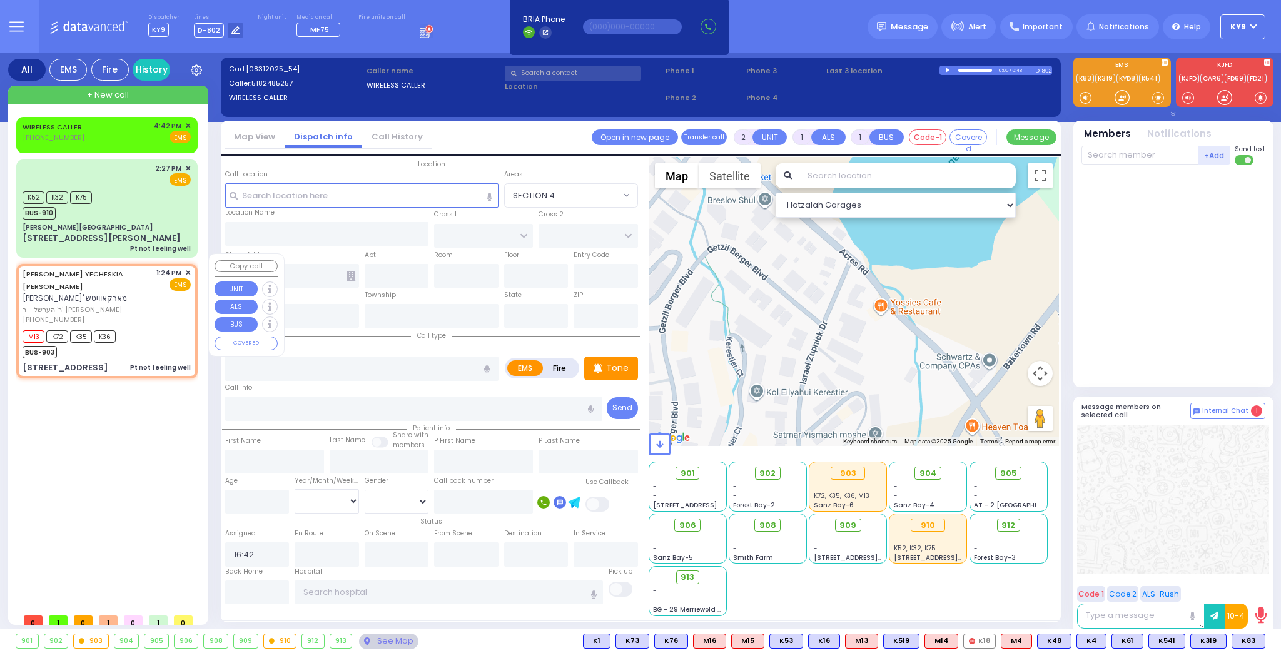
type input "13:24"
type input "13:26"
select select "Hatzalah Garages"
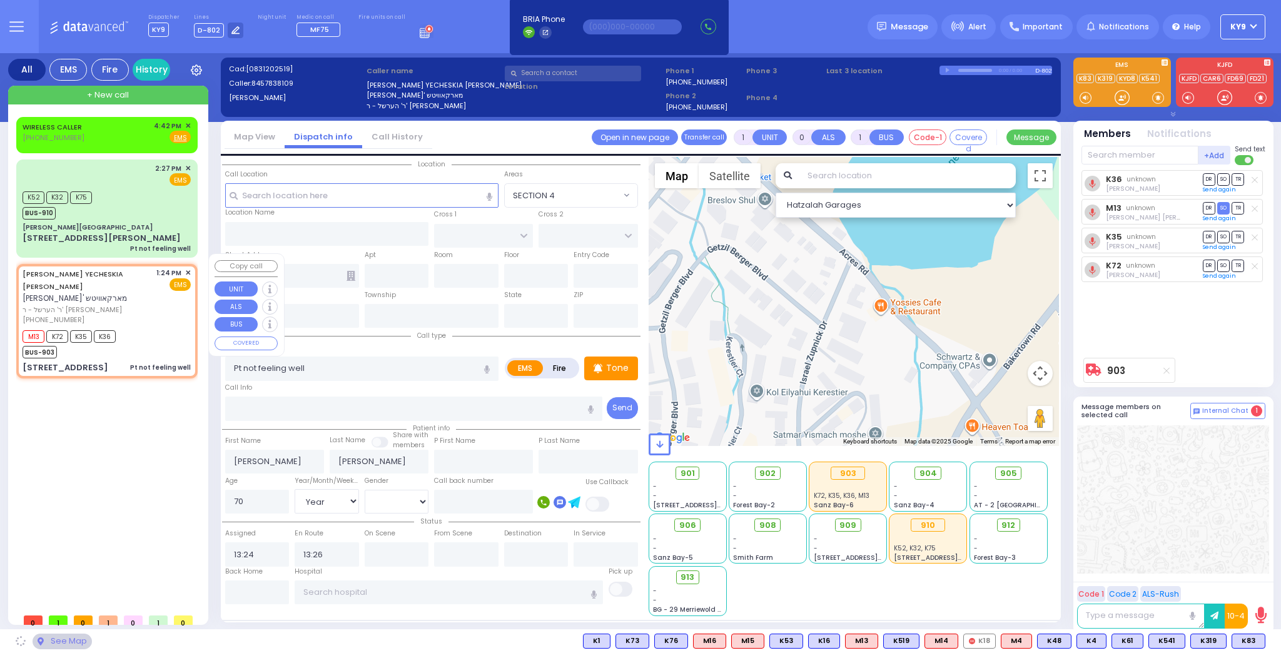
type input "APTA WAY"
type input "[PERSON_NAME] DR"
type input "[STREET_ADDRESS]"
type input "302"
type input "Monroe"
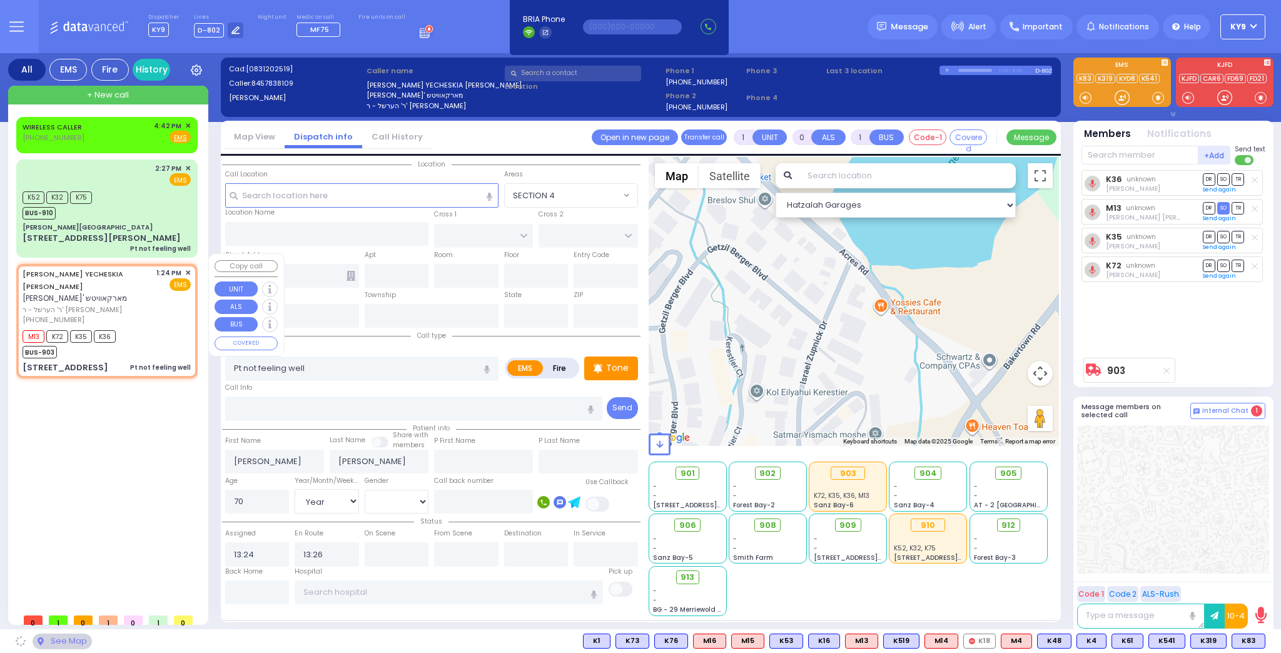
type input "[US_STATE]"
type input "10950"
select select "SECTION 1"
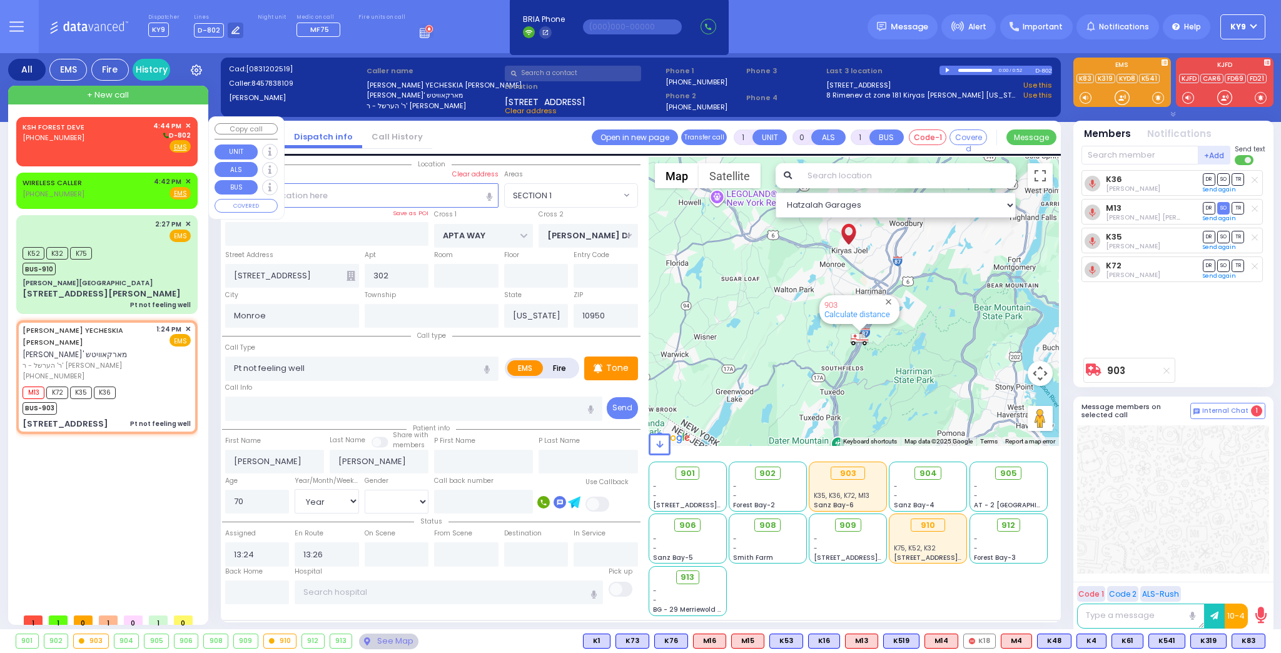
drag, startPoint x: 100, startPoint y: 146, endPoint x: 107, endPoint y: 141, distance: 8.2
click at [103, 144] on div "KSH FOREST DEVE [PHONE_NUMBER] 4:44 PM ✕ D-802" at bounding box center [107, 137] width 168 height 33
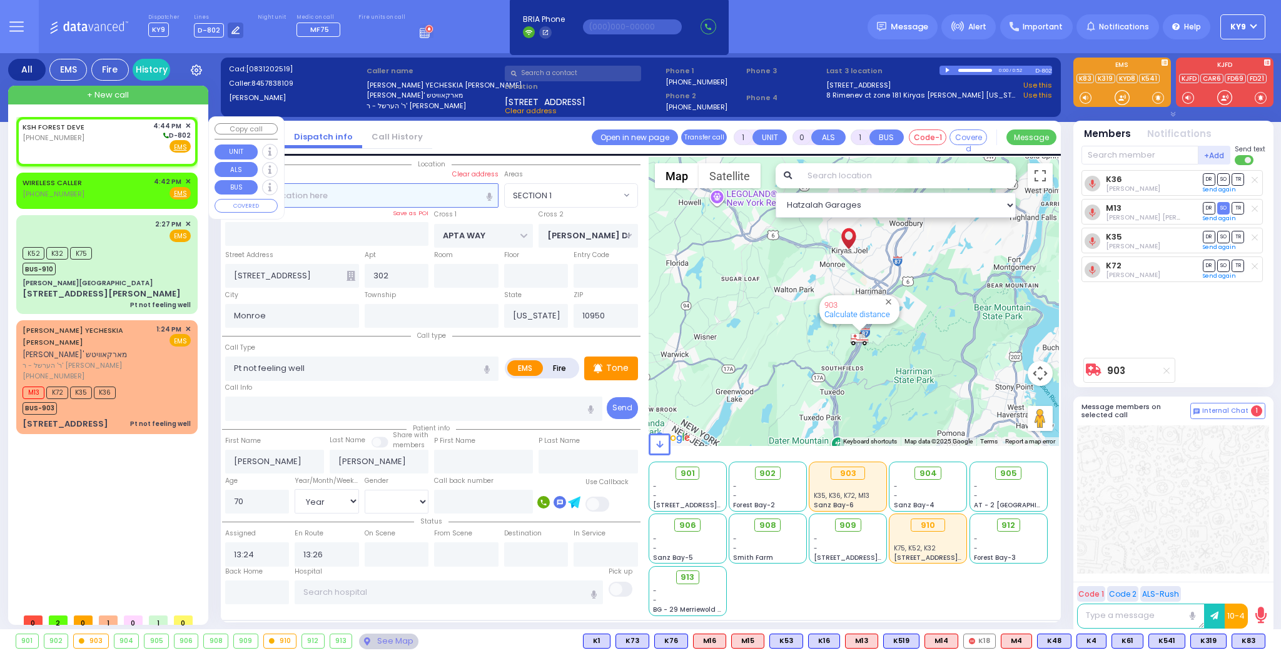
type input "2"
type input "1"
select select
radio input "true"
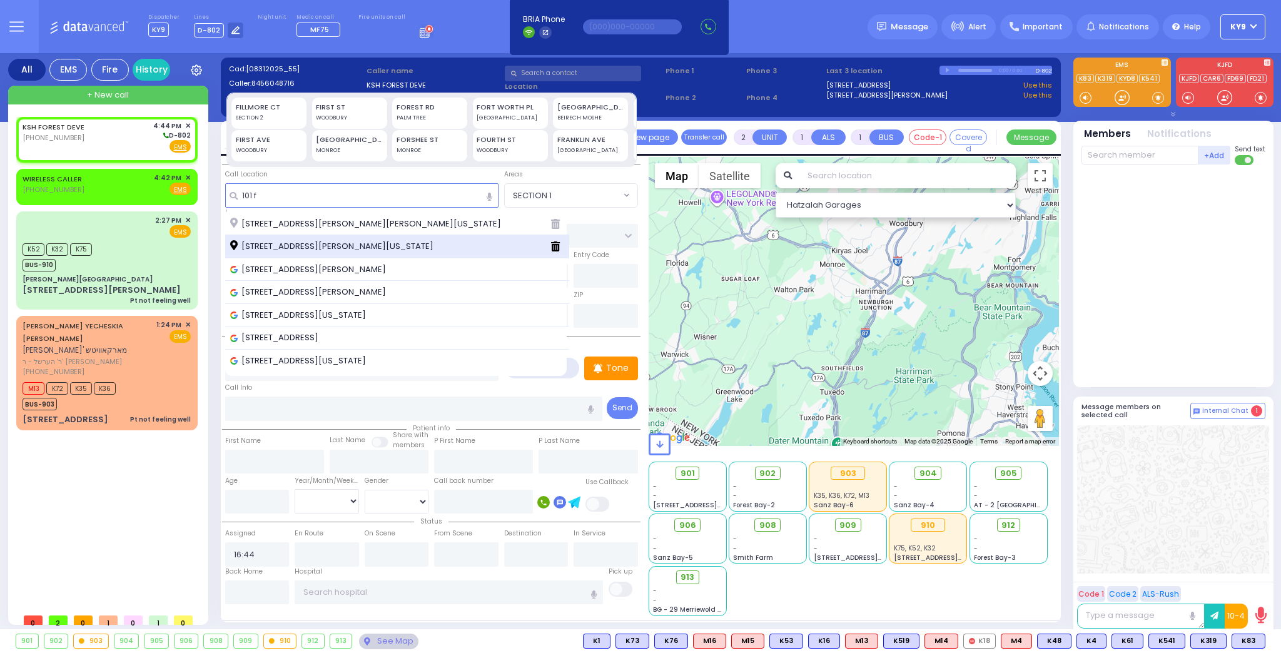
click at [328, 249] on span "[STREET_ADDRESS][PERSON_NAME][US_STATE]" at bounding box center [334, 246] width 208 height 13
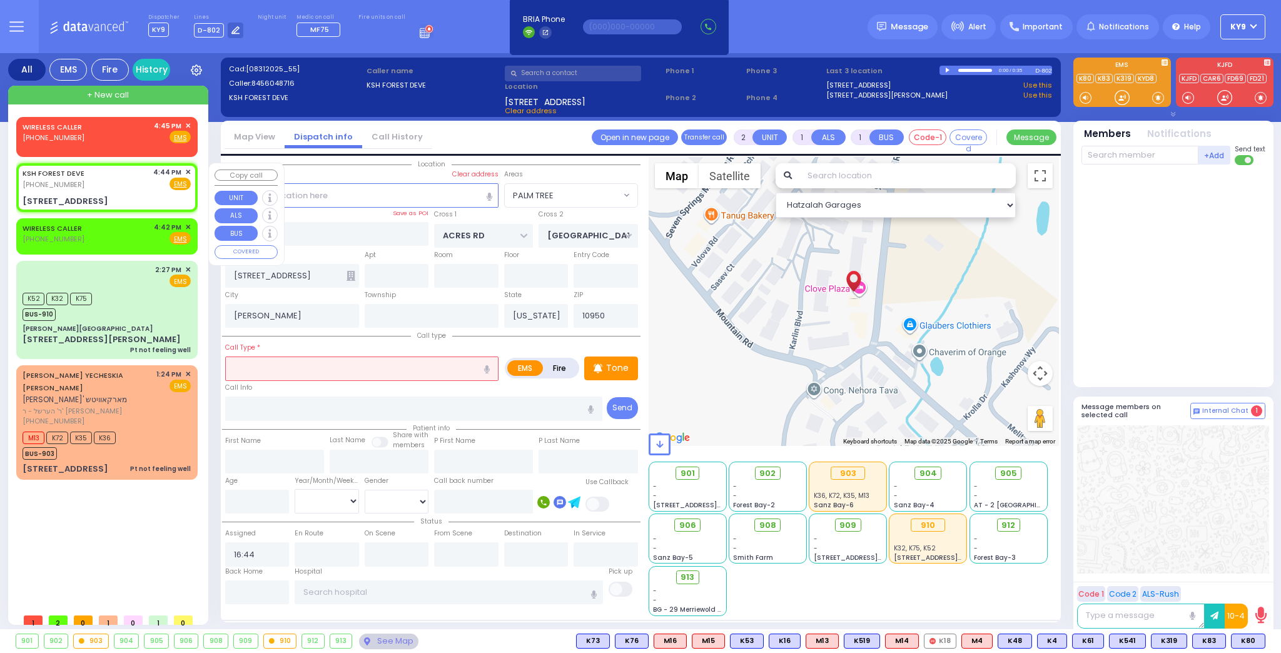
click at [188, 171] on span "✕" at bounding box center [188, 172] width 6 height 11
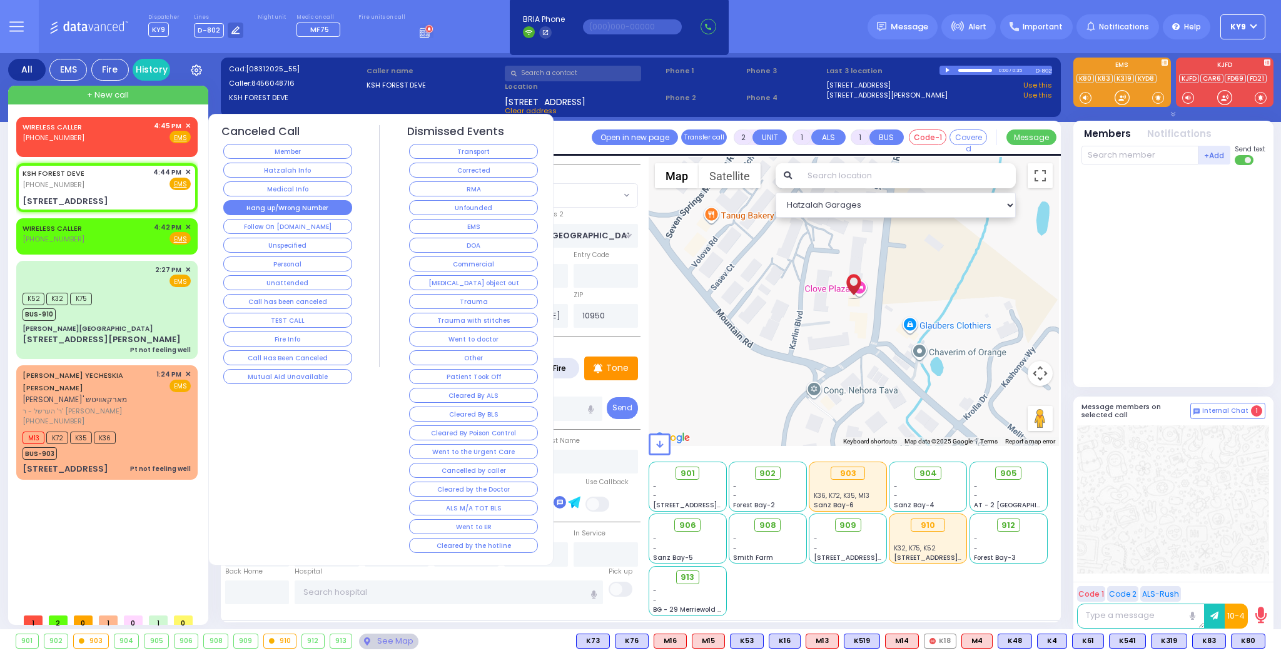
click at [257, 208] on button "Hang up/Wrong Number" at bounding box center [287, 207] width 129 height 15
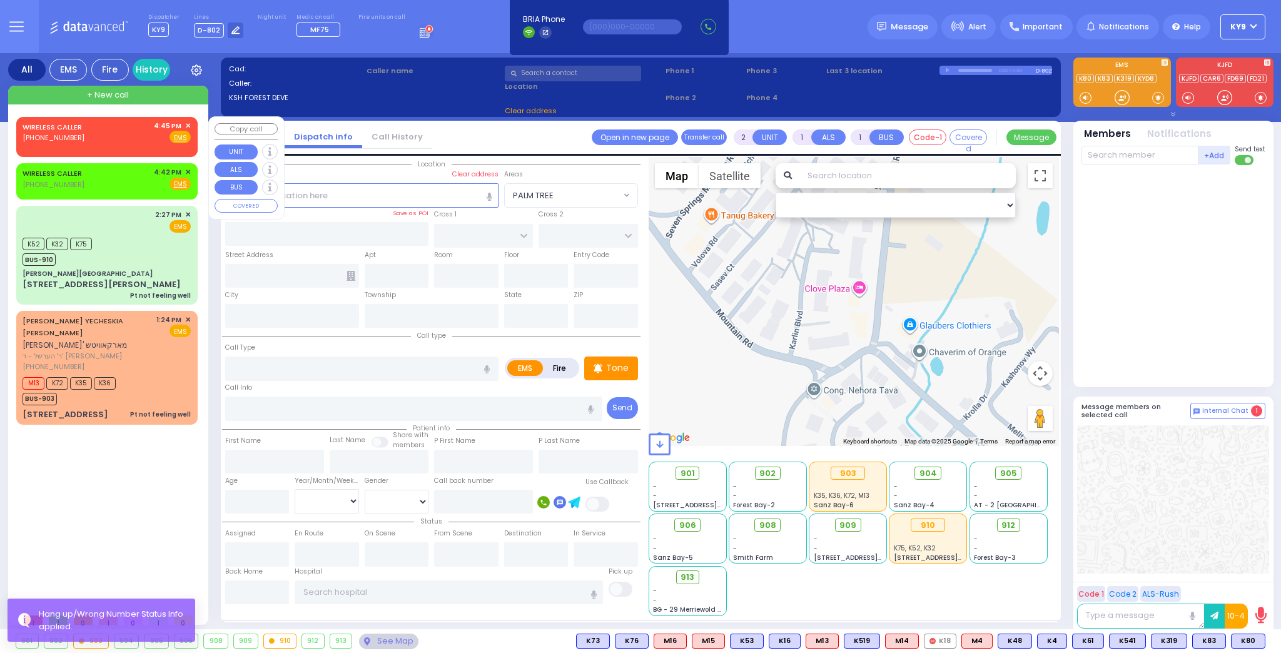
click at [188, 121] on span "✕" at bounding box center [188, 126] width 6 height 11
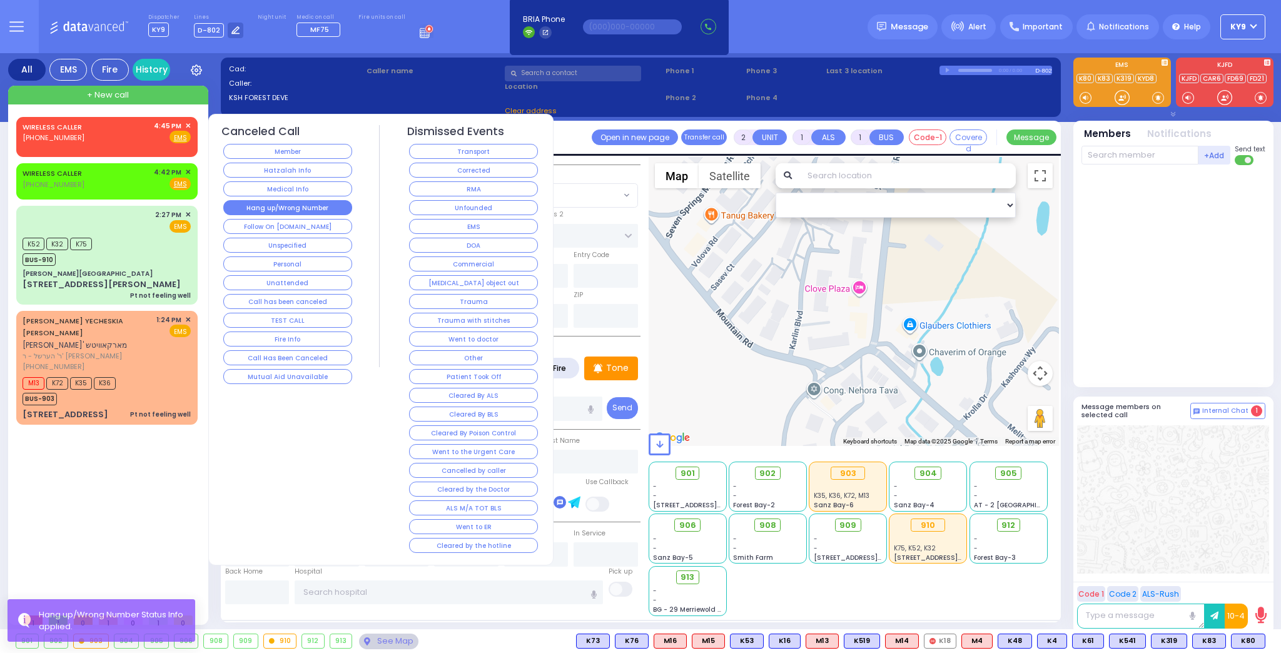
click at [276, 203] on button "Hang up/Wrong Number" at bounding box center [287, 207] width 129 height 15
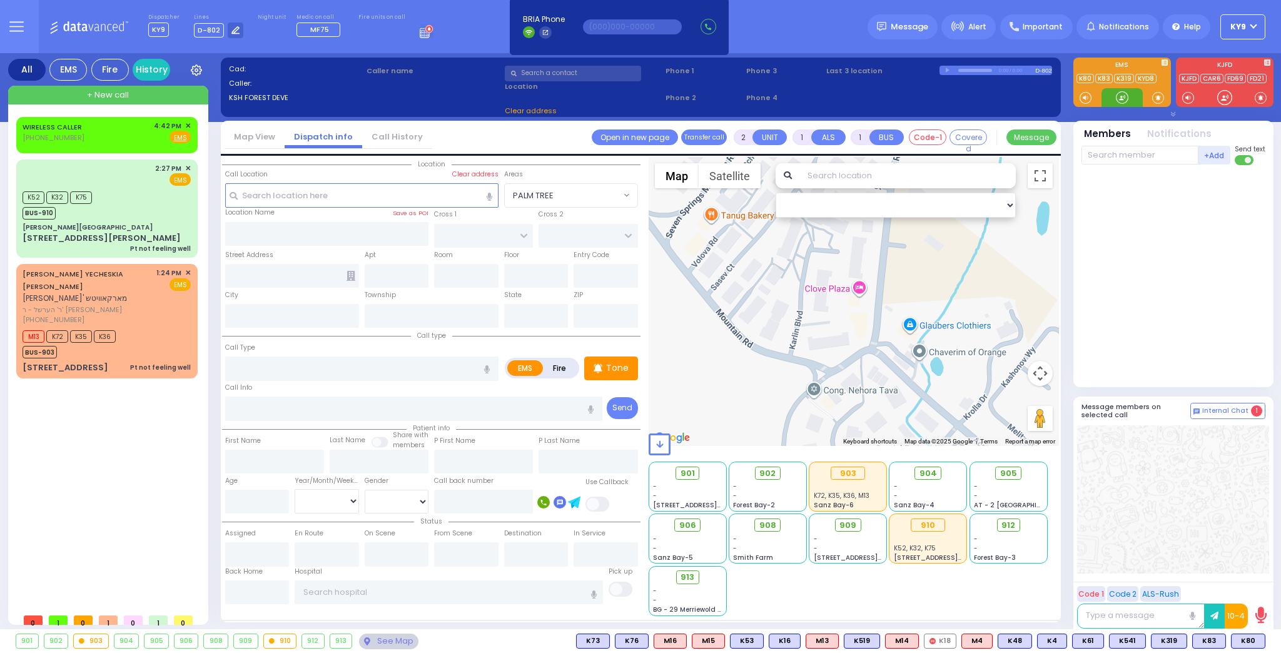
click at [1120, 103] on div at bounding box center [1121, 97] width 13 height 13
drag, startPoint x: 1118, startPoint y: 99, endPoint x: 1125, endPoint y: 98, distance: 6.9
click at [1122, 99] on div at bounding box center [1121, 97] width 13 height 13
click at [1125, 98] on div at bounding box center [1121, 97] width 13 height 13
click at [1127, 98] on div at bounding box center [1121, 97] width 13 height 13
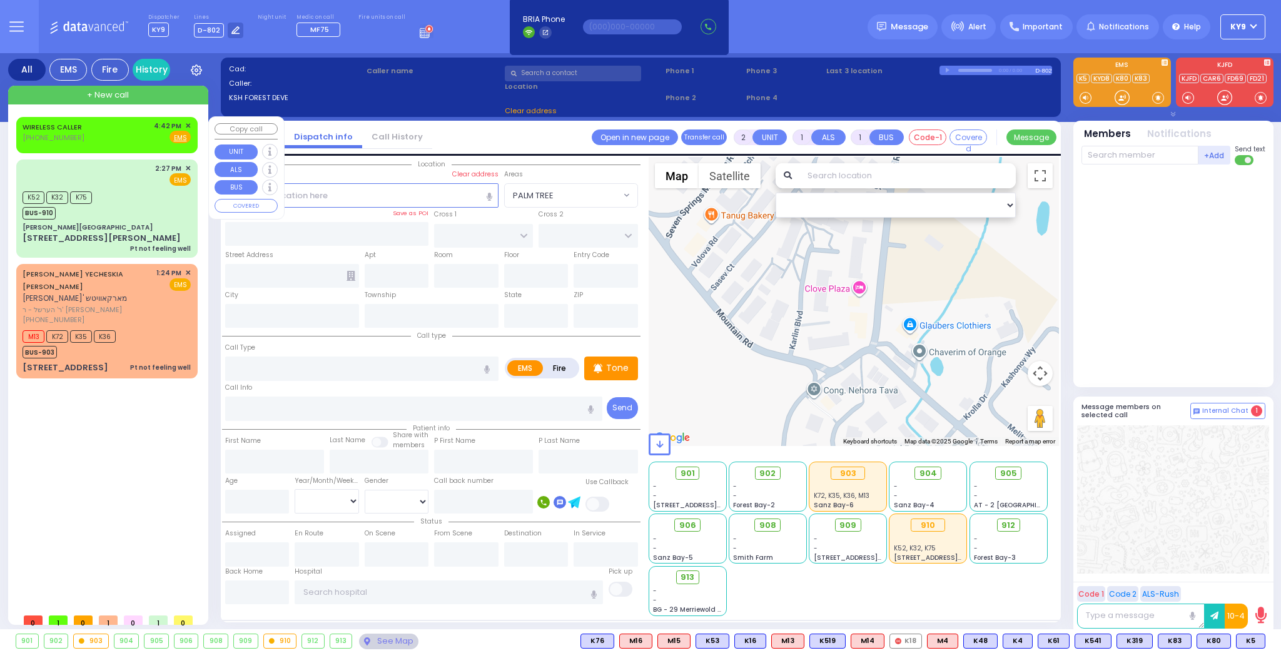
click at [186, 123] on span "✕" at bounding box center [188, 126] width 6 height 11
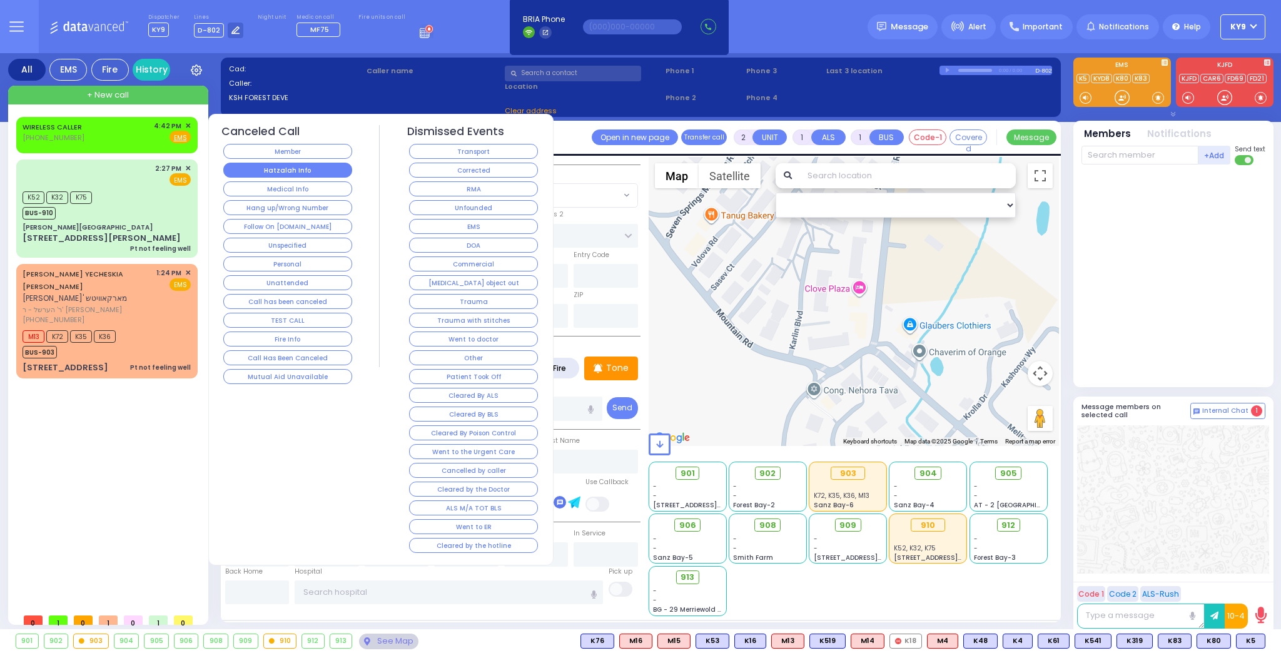
click at [309, 168] on button "Hatzalah Info" at bounding box center [287, 170] width 129 height 15
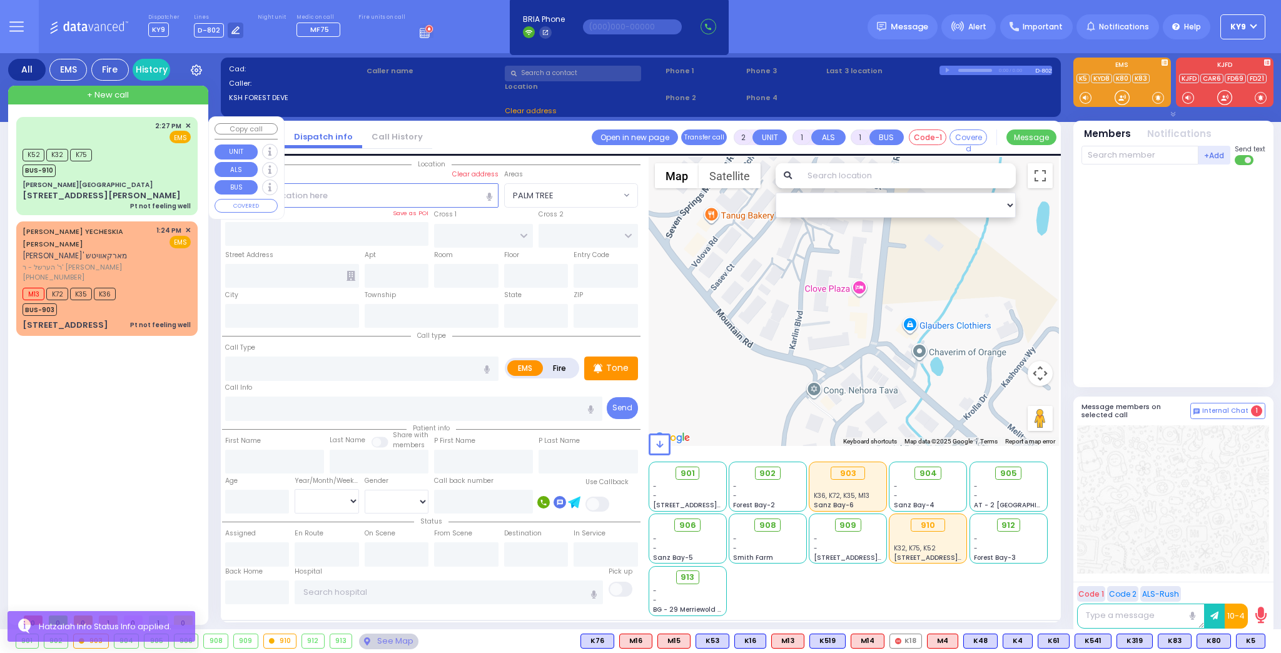
click at [152, 159] on div "K52 K32 K75 BUS-910" at bounding box center [107, 161] width 168 height 31
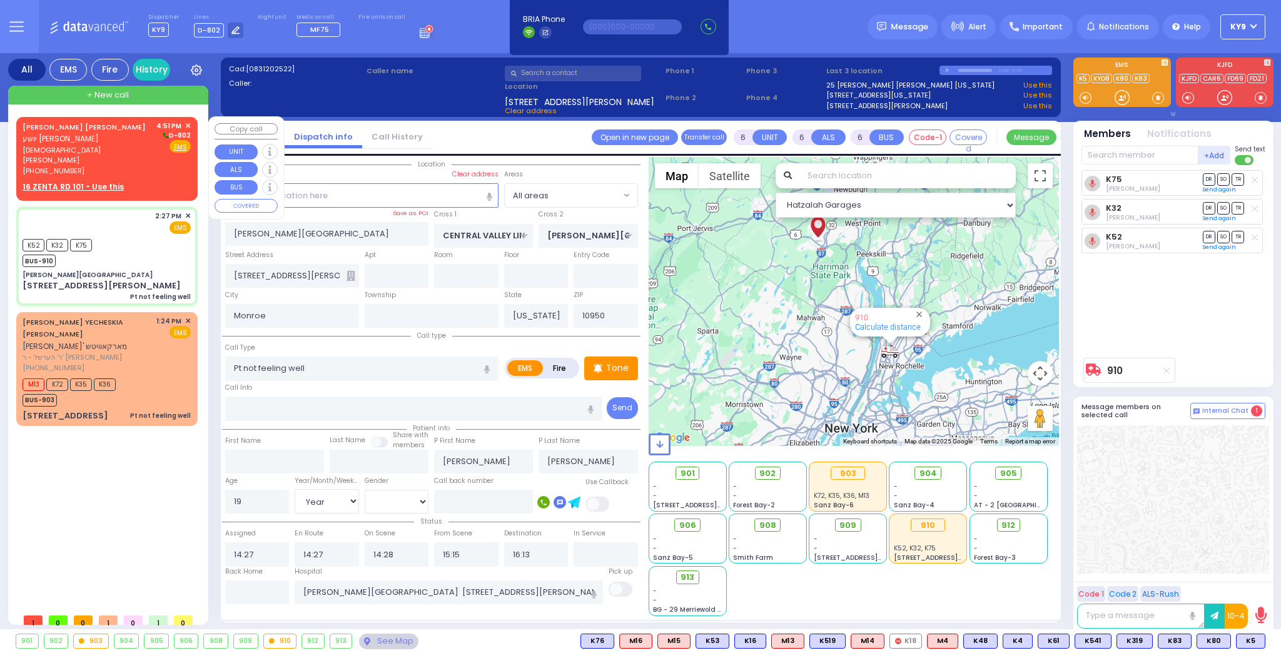
click at [127, 168] on div "[PERSON_NAME] [PERSON_NAME] יושע [PERSON_NAME] [DEMOGRAPHIC_DATA] [PERSON_NAME]…" at bounding box center [107, 157] width 176 height 76
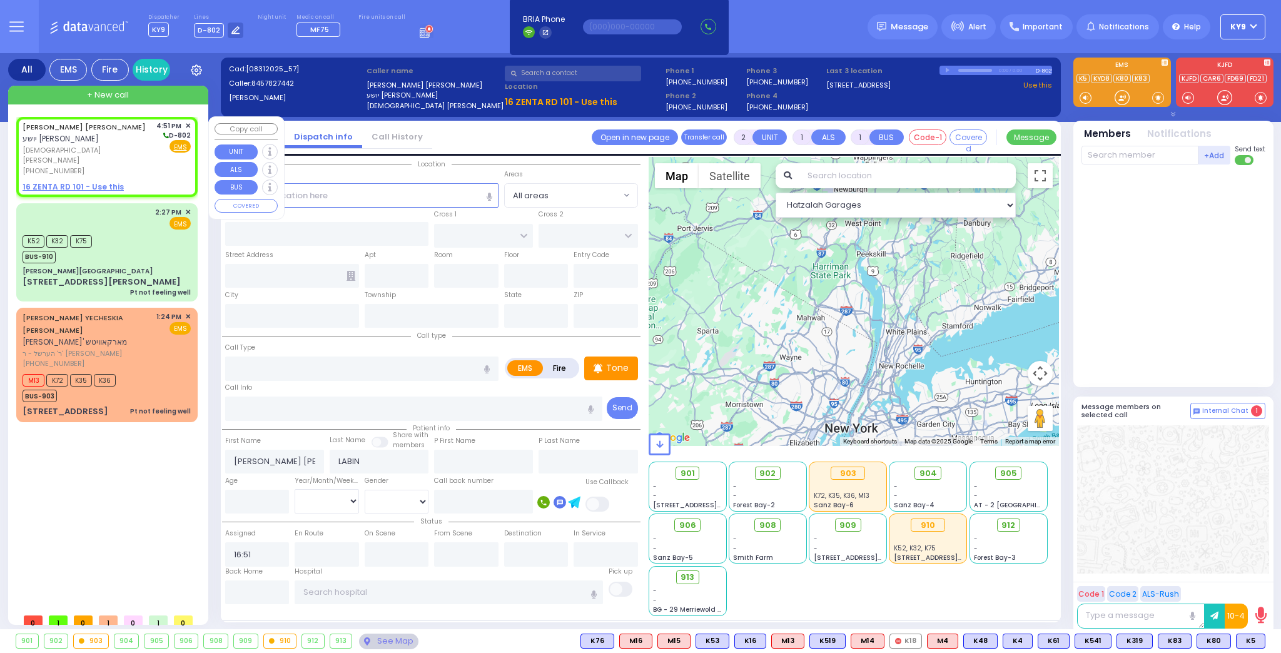
click at [113, 181] on u "16 ZENTA RD 101 - Use this" at bounding box center [73, 186] width 101 height 11
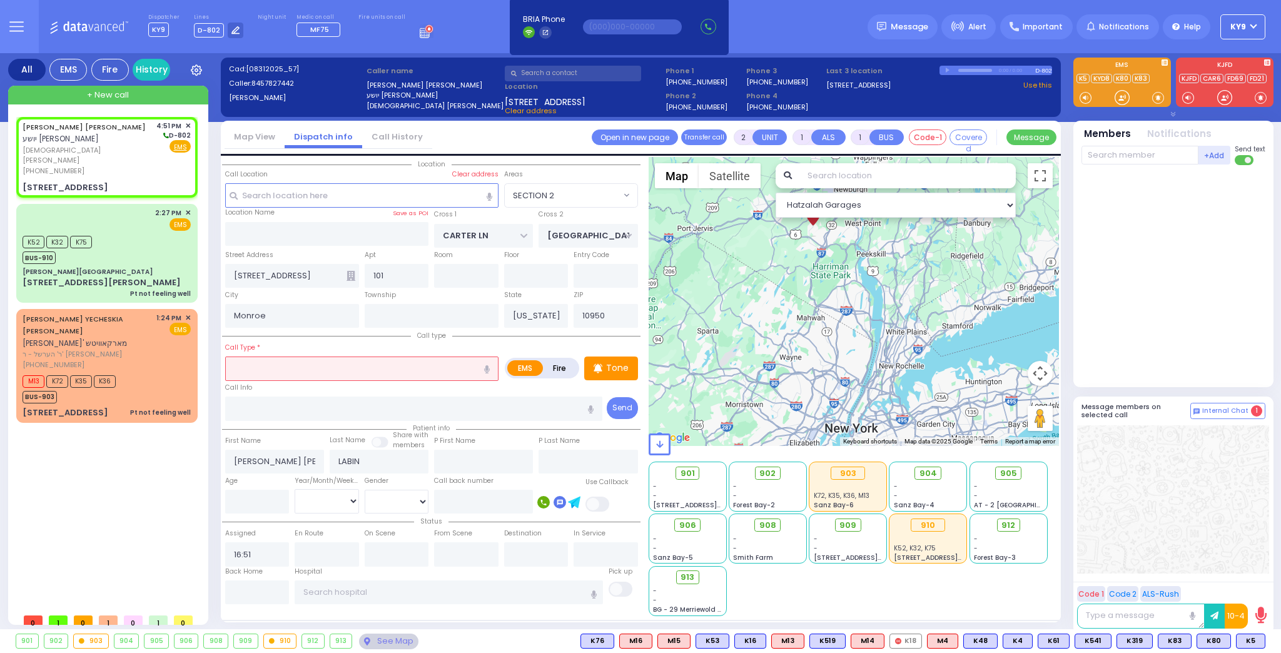
click at [288, 365] on input "text" at bounding box center [361, 368] width 273 height 24
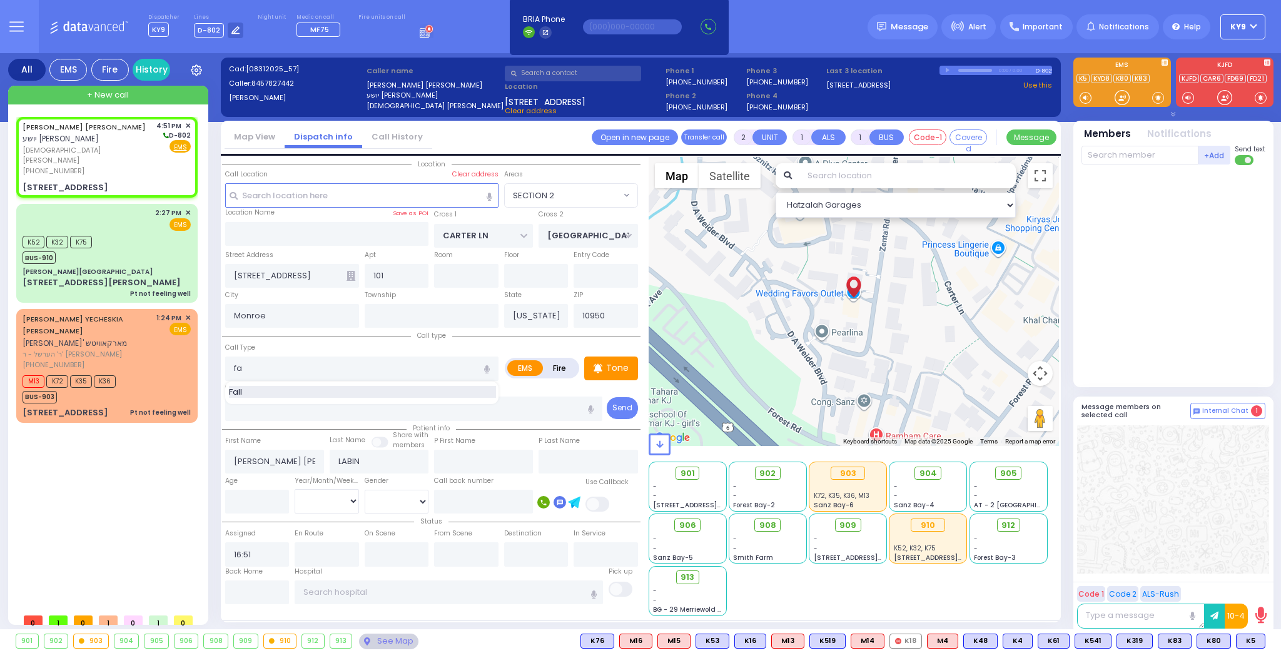
click at [259, 386] on div "Fall" at bounding box center [362, 392] width 267 height 13
click at [258, 504] on input "number" at bounding box center [257, 502] width 64 height 24
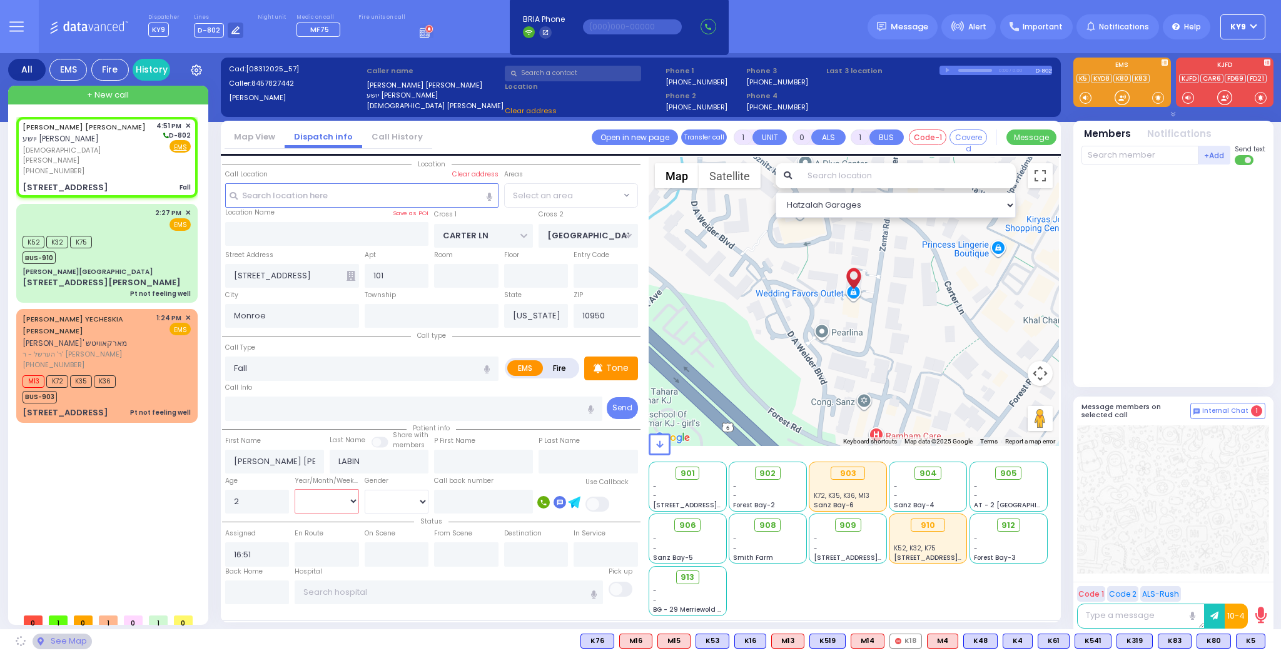
click at [306, 506] on select "Year Month Week Day" at bounding box center [327, 501] width 64 height 24
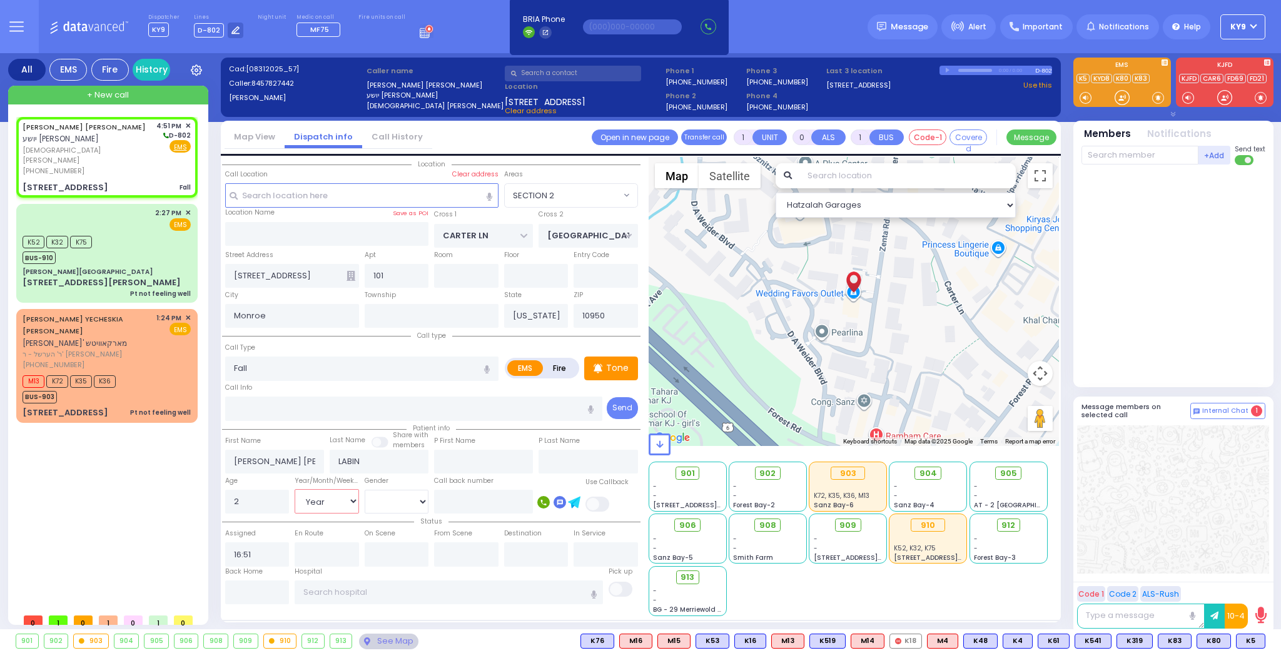
click at [295, 489] on select "Year Month Week Day" at bounding box center [327, 501] width 64 height 24
click at [375, 503] on select "[DEMOGRAPHIC_DATA] [DEMOGRAPHIC_DATA]" at bounding box center [397, 502] width 64 height 24
click at [365, 490] on select "[DEMOGRAPHIC_DATA] [DEMOGRAPHIC_DATA]" at bounding box center [397, 502] width 64 height 24
click at [1156, 96] on span at bounding box center [1158, 97] width 12 height 13
click at [1117, 99] on div at bounding box center [1121, 97] width 13 height 13
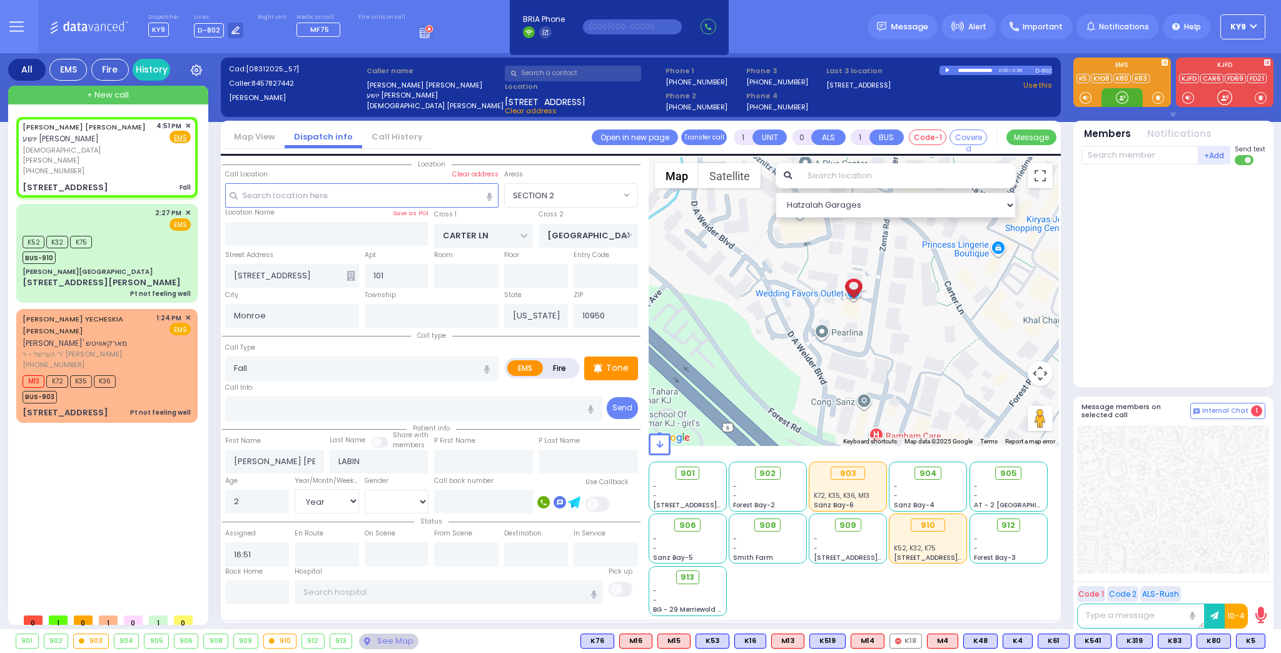
click at [1115, 96] on div at bounding box center [1121, 97] width 13 height 13
click at [1120, 92] on div at bounding box center [1121, 97] width 13 height 13
click at [1119, 98] on div at bounding box center [1121, 97] width 13 height 13
click at [1244, 632] on div "901 902 903 904 905 906" at bounding box center [640, 641] width 1281 height 24
click at [1254, 639] on span "K82" at bounding box center [1248, 641] width 33 height 14
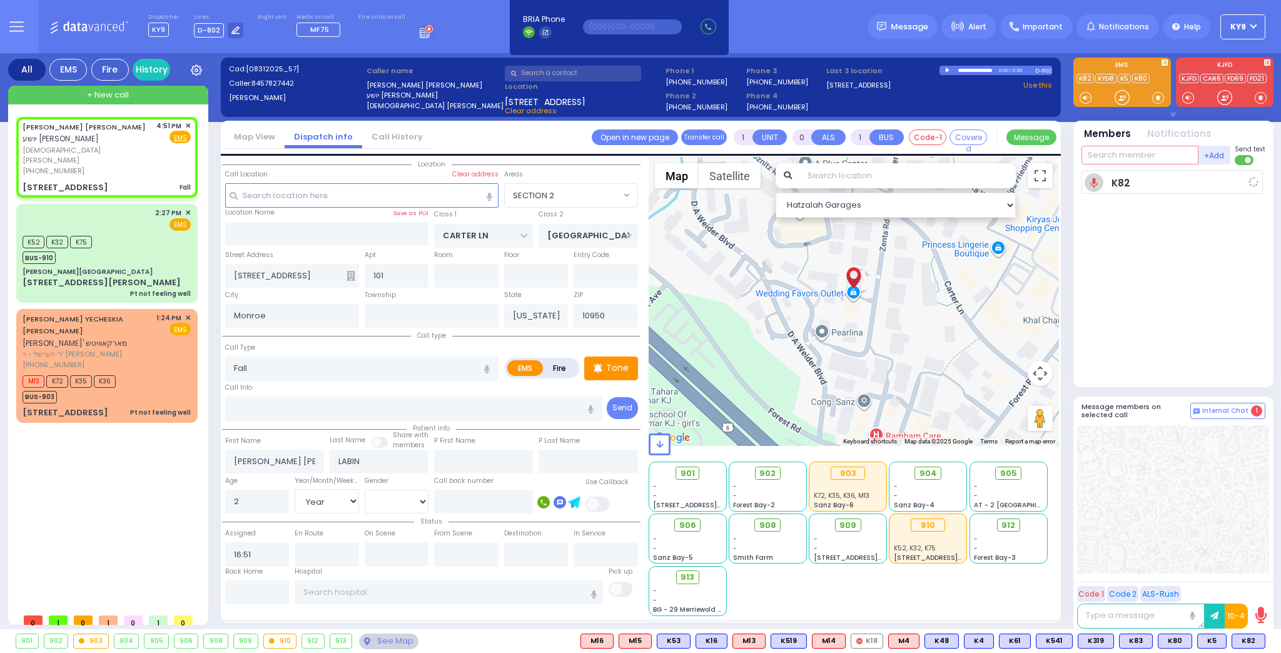
click at [1140, 156] on input "text" at bounding box center [1139, 155] width 117 height 19
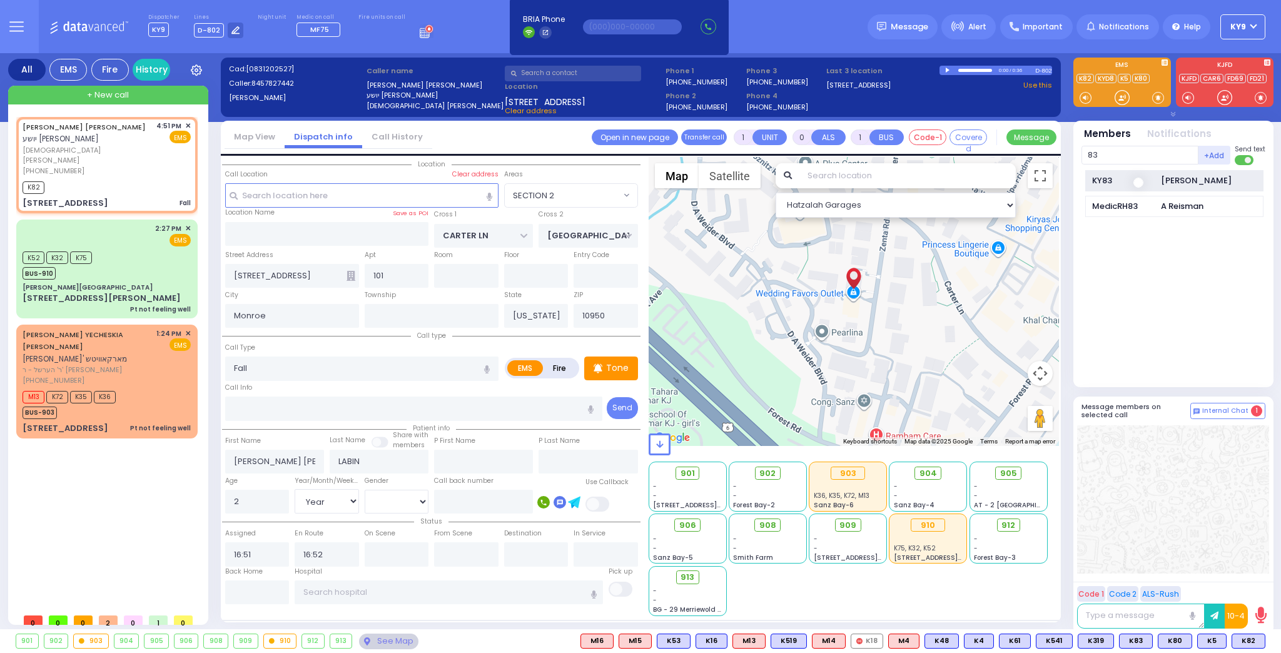
click at [1101, 178] on div "KY83" at bounding box center [1123, 180] width 63 height 13
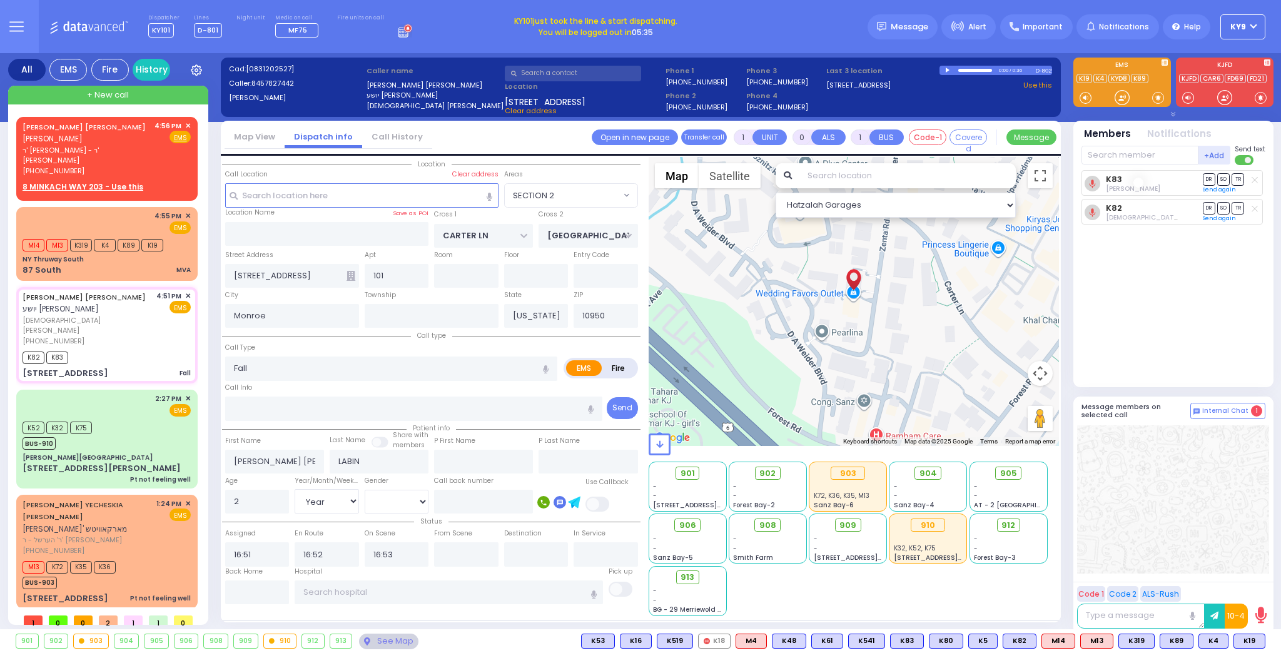
select select "SECTION 2"
select select "Year"
select select "[DEMOGRAPHIC_DATA]"
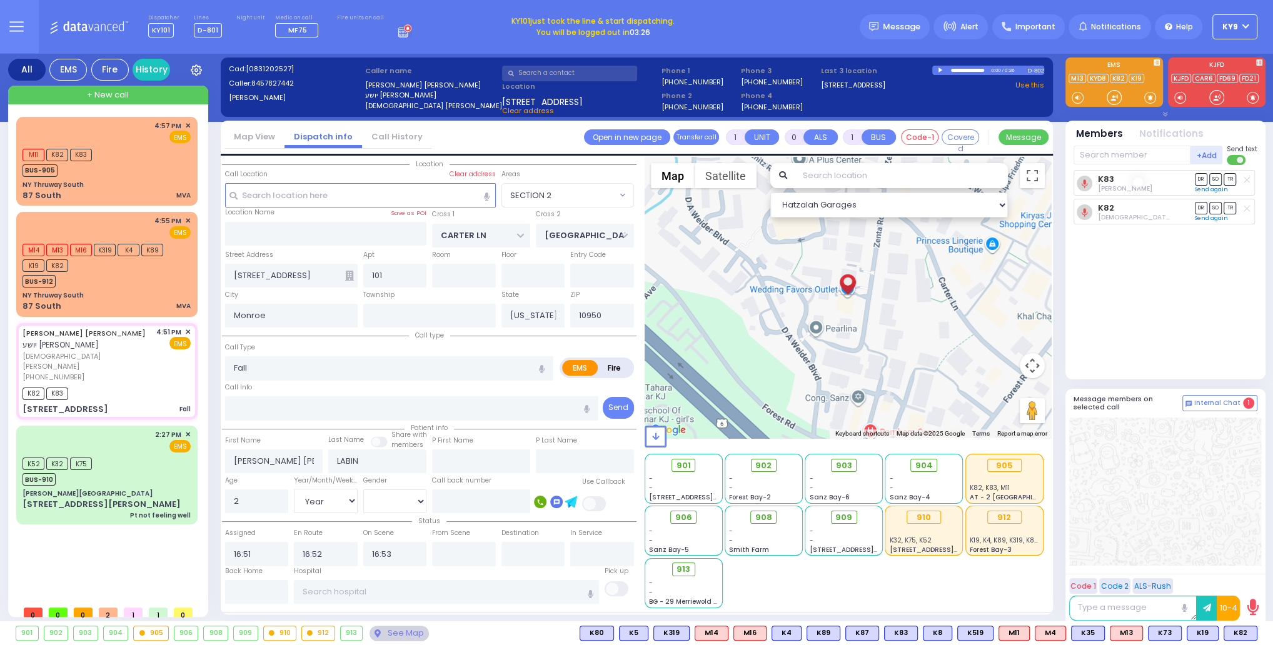
click at [1244, 29] on button "KY9" at bounding box center [1234, 26] width 45 height 25
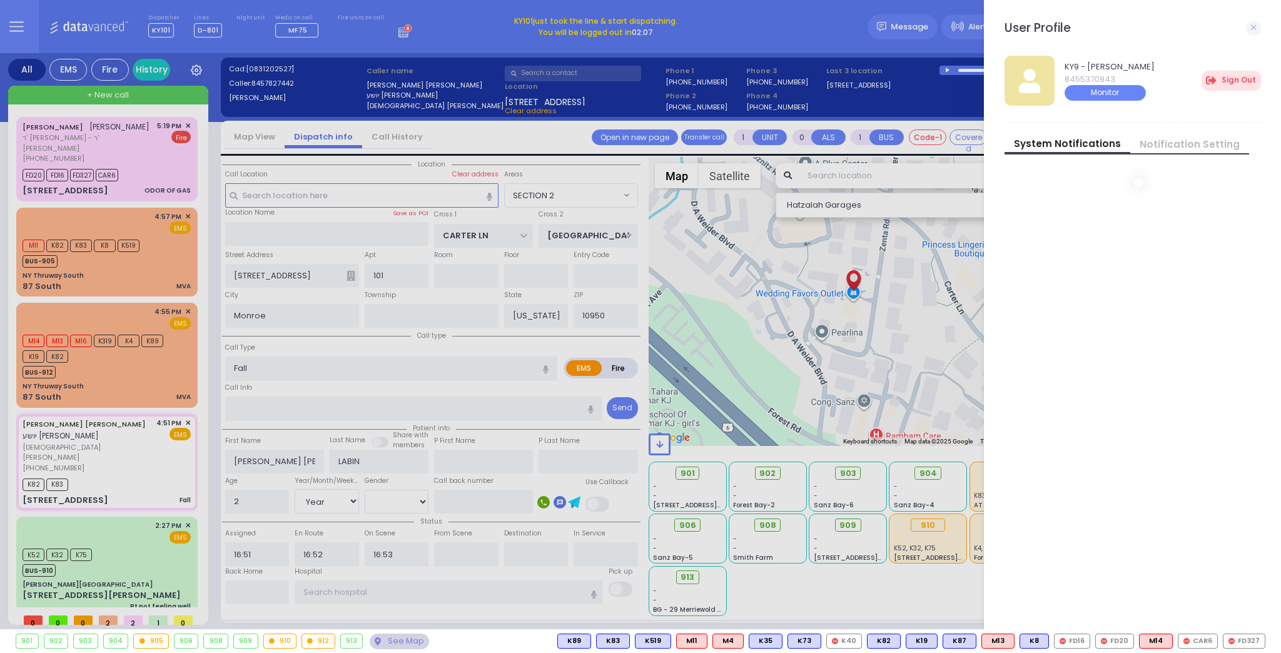
select select
radio input "true"
select select "Year"
select select "[DEMOGRAPHIC_DATA]"
type input "17:22"
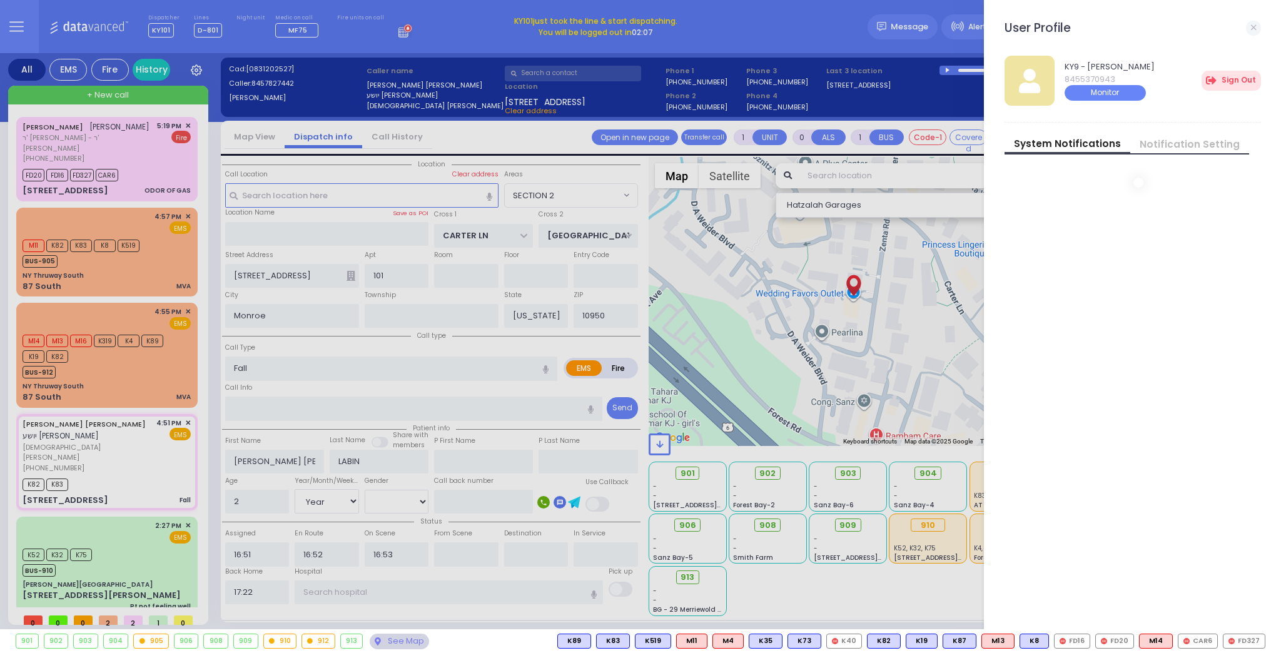
select select "SECTION 2"
select select "Hatzalah Garages"
